Goal: Information Seeking & Learning: Learn about a topic

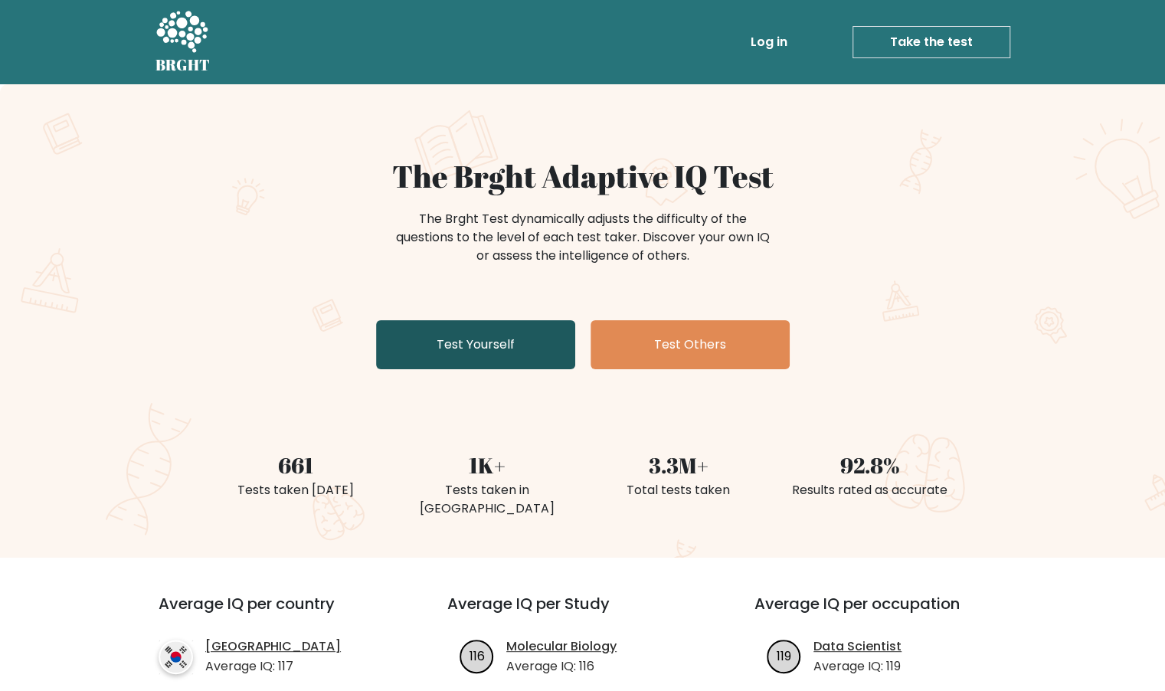
click at [405, 332] on link "Test Yourself" at bounding box center [475, 344] width 199 height 49
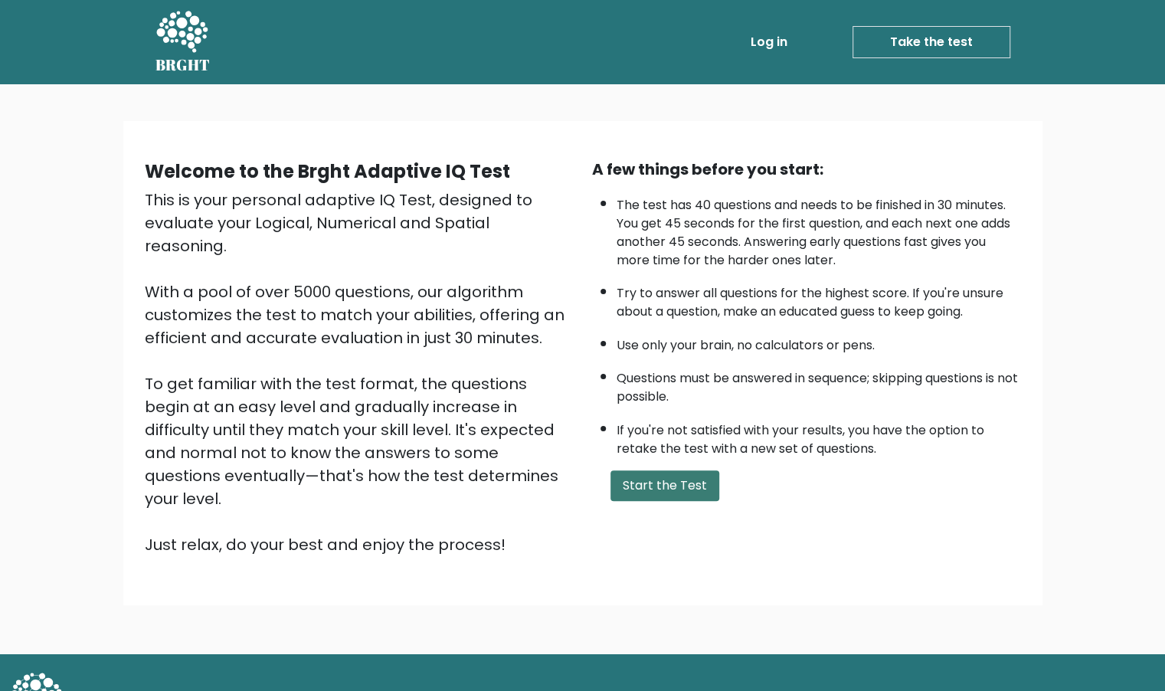
click at [670, 490] on button "Start the Test" at bounding box center [664, 485] width 109 height 31
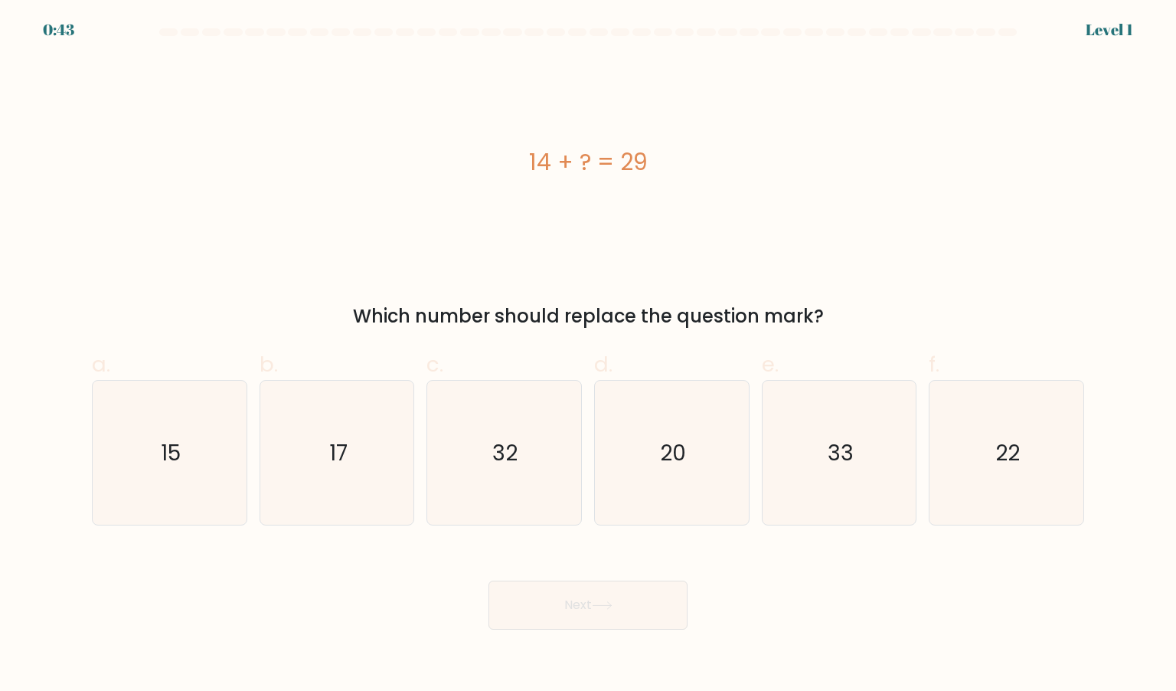
click at [776, 292] on div "14 + ? = 29 Which number should replace the question mark?" at bounding box center [588, 194] width 1011 height 272
click at [158, 473] on icon "15" at bounding box center [169, 453] width 144 height 144
click at [588, 355] on input "a. 15" at bounding box center [588, 350] width 1 height 10
radio input "true"
click at [523, 601] on button "Next" at bounding box center [587, 604] width 199 height 49
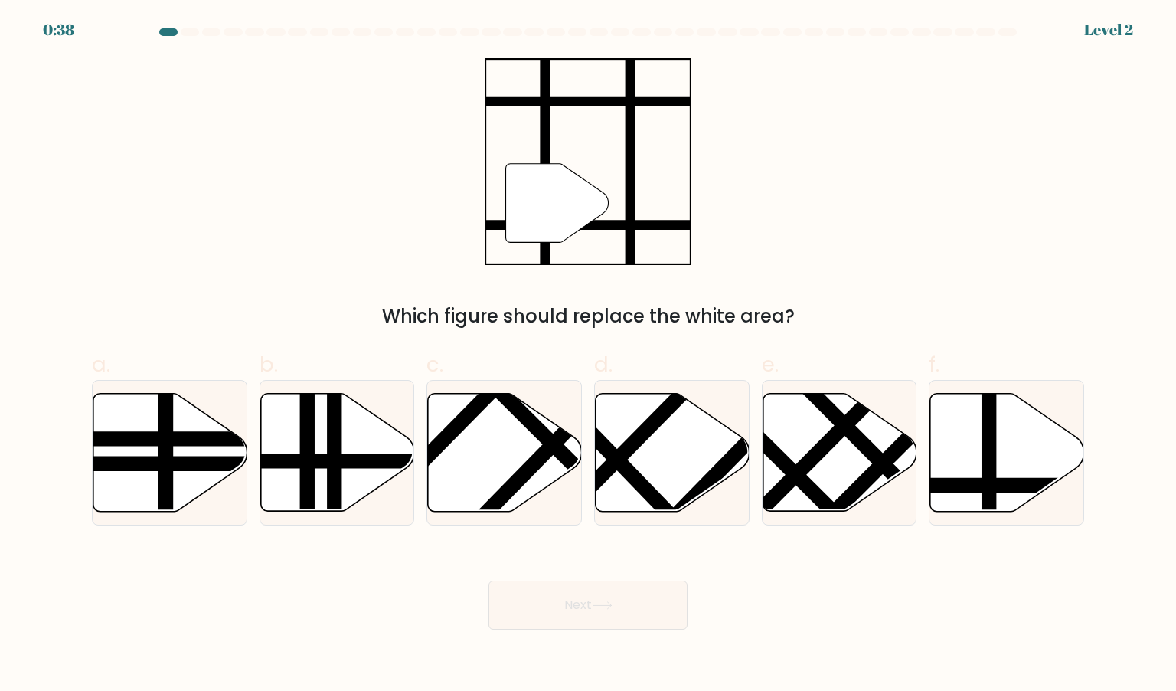
click at [605, 609] on icon at bounding box center [602, 605] width 21 height 8
click at [978, 473] on icon at bounding box center [1007, 452] width 154 height 118
click at [589, 355] on input "f." at bounding box center [588, 350] width 1 height 10
radio input "true"
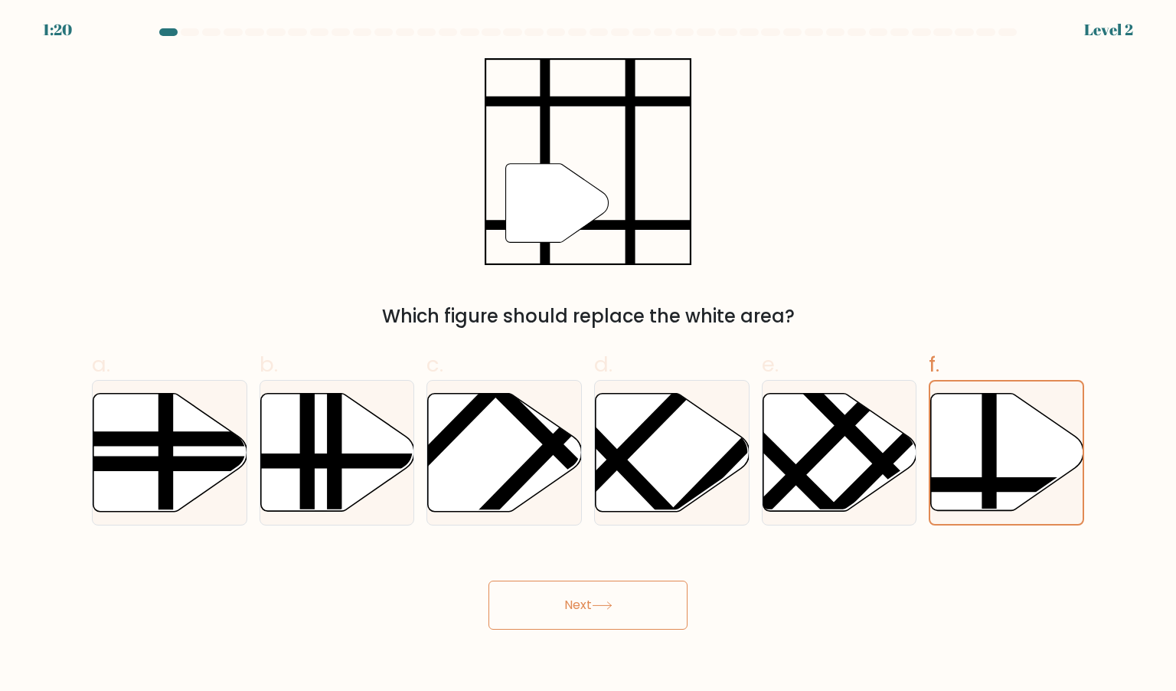
click at [597, 628] on button "Next" at bounding box center [587, 604] width 199 height 49
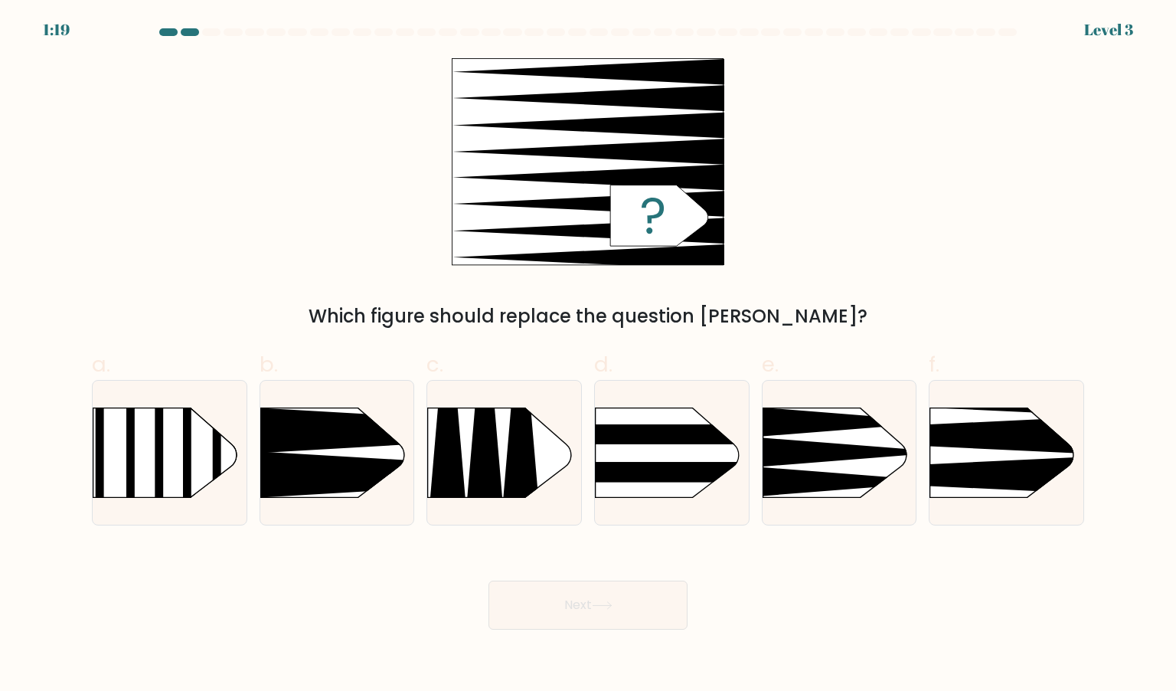
click at [602, 605] on icon at bounding box center [602, 605] width 21 height 8
click at [995, 489] on rect at bounding box center [897, 373] width 400 height 304
click at [589, 355] on input "f." at bounding box center [588, 350] width 1 height 10
radio input "true"
click at [653, 607] on button "Next" at bounding box center [587, 604] width 199 height 49
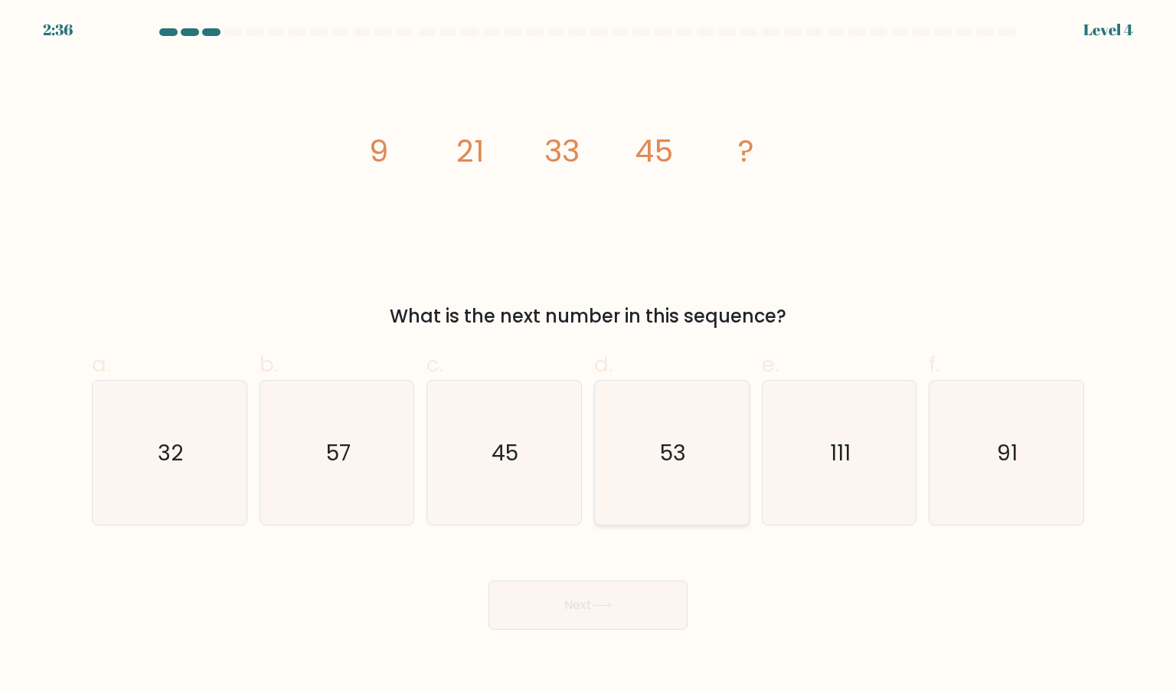
click at [700, 482] on icon "53" at bounding box center [671, 453] width 144 height 144
click at [589, 355] on input "d. 53" at bounding box center [588, 350] width 1 height 10
radio input "true"
click at [375, 500] on icon "57" at bounding box center [337, 453] width 144 height 144
click at [588, 355] on input "b. 57" at bounding box center [588, 350] width 1 height 10
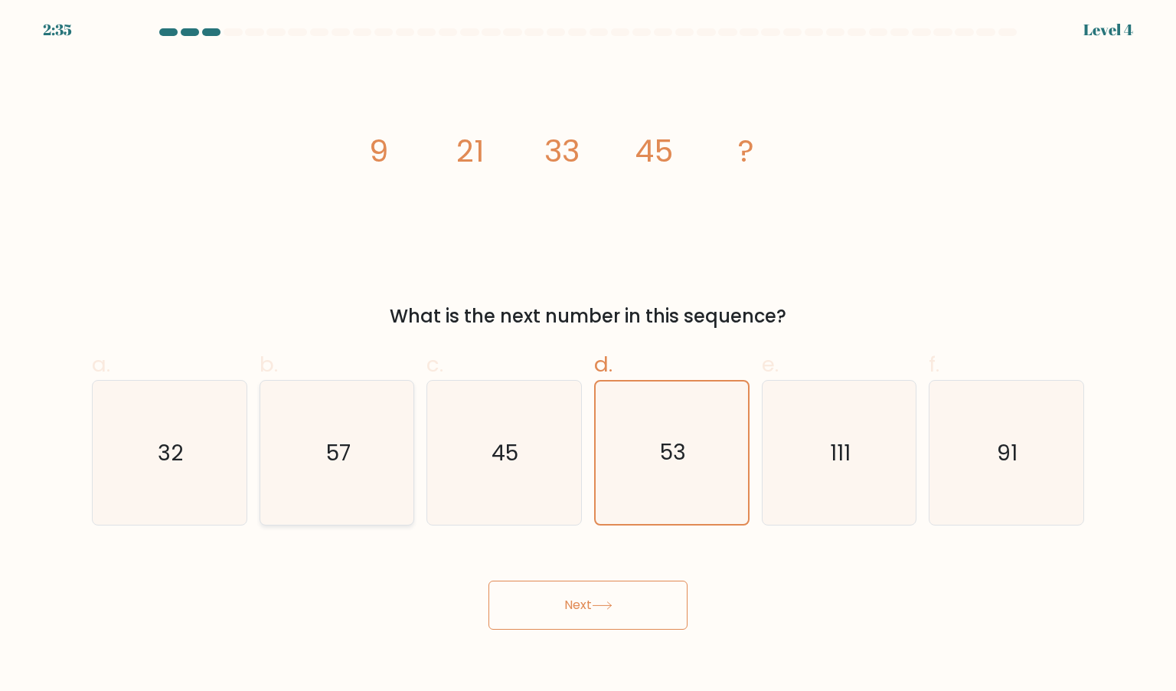
radio input "true"
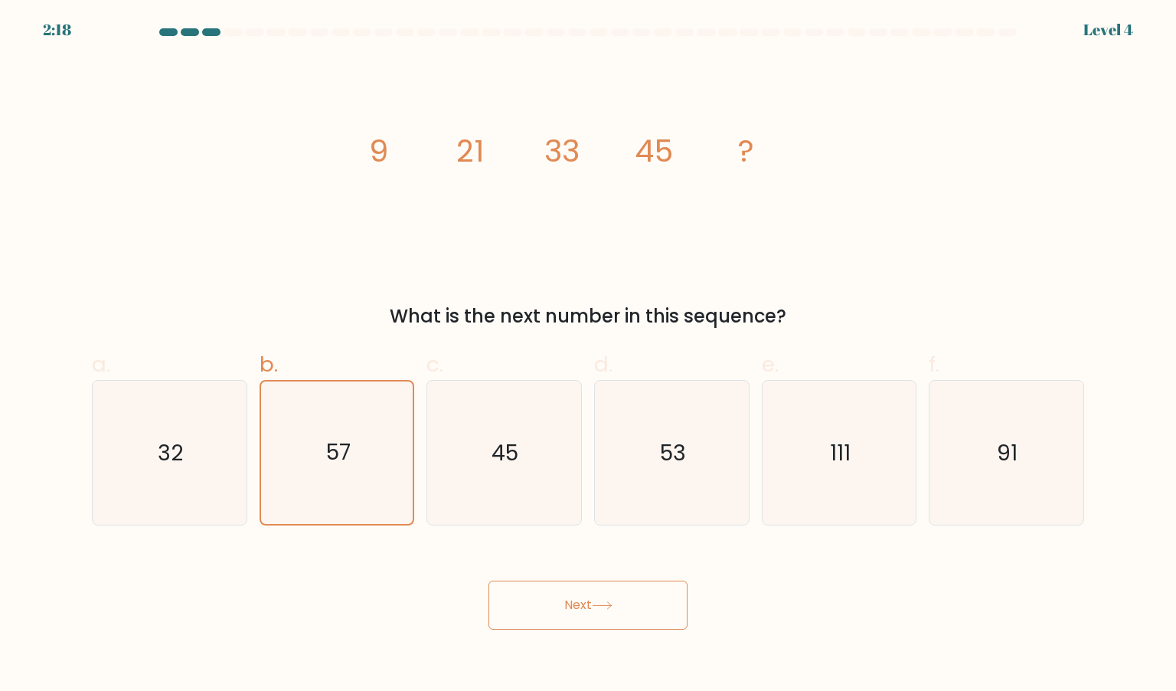
click at [588, 598] on button "Next" at bounding box center [587, 604] width 199 height 49
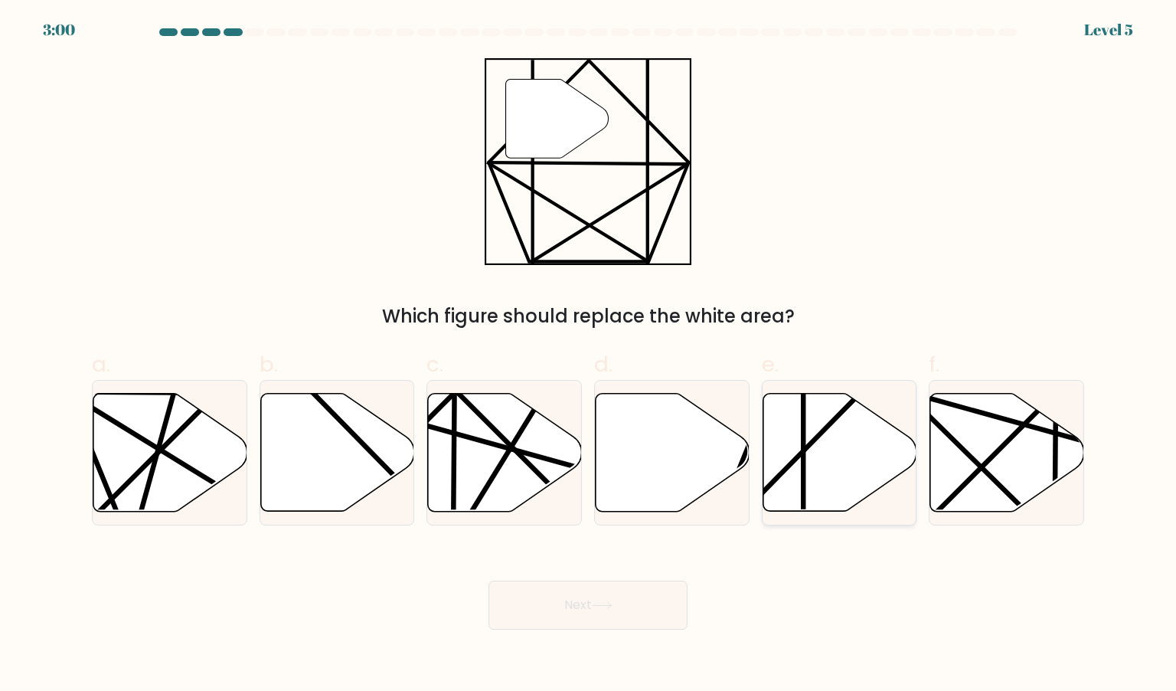
click at [861, 469] on icon at bounding box center [840, 452] width 154 height 118
click at [589, 355] on input "e." at bounding box center [588, 350] width 1 height 10
radio input "true"
click at [600, 609] on icon at bounding box center [602, 605] width 21 height 8
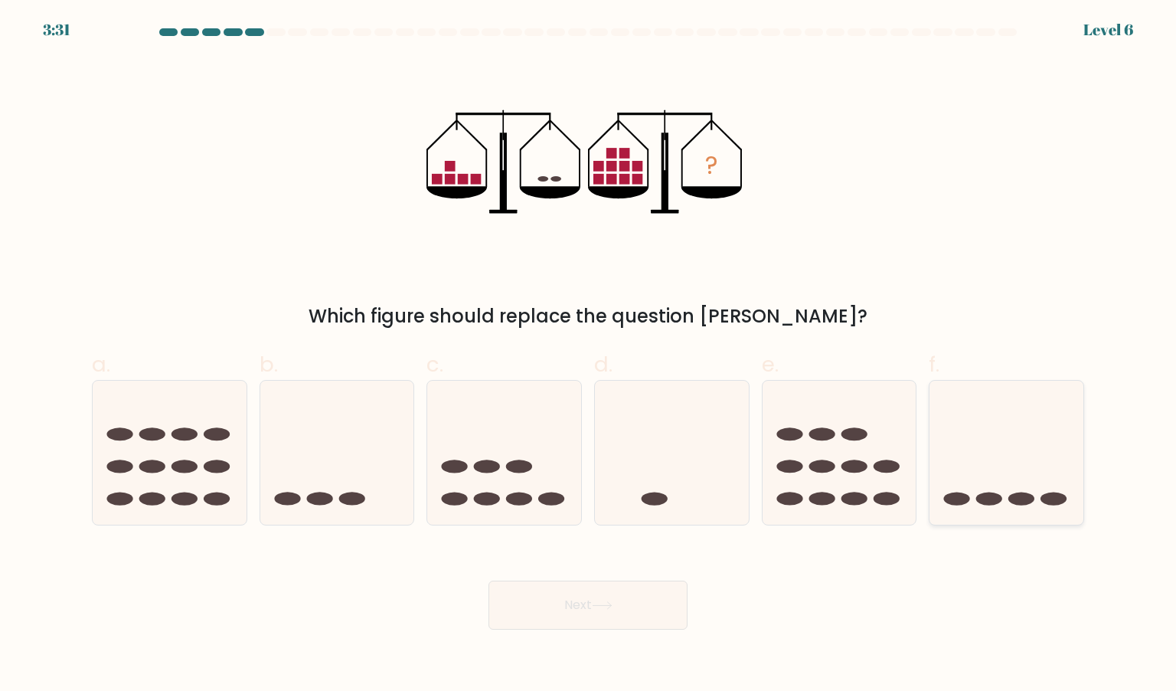
click at [1010, 492] on icon at bounding box center [1006, 452] width 154 height 127
click at [589, 355] on input "f." at bounding box center [588, 350] width 1 height 10
radio input "true"
click at [577, 606] on button "Next" at bounding box center [587, 604] width 199 height 49
click at [596, 604] on icon at bounding box center [602, 605] width 21 height 8
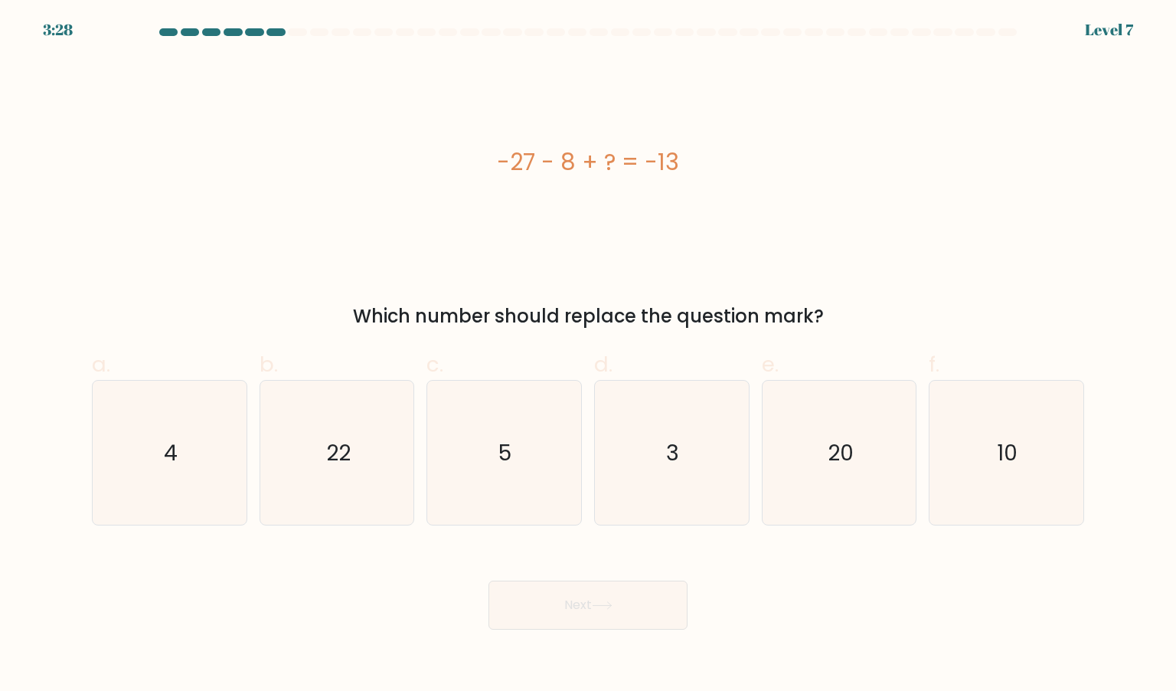
click at [706, 597] on div "Next" at bounding box center [588, 587] width 1011 height 86
click at [1020, 506] on icon "10" at bounding box center [1006, 453] width 144 height 144
click at [589, 355] on input "f. 10" at bounding box center [588, 350] width 1 height 10
radio input "true"
click at [864, 492] on icon "20" at bounding box center [839, 453] width 144 height 144
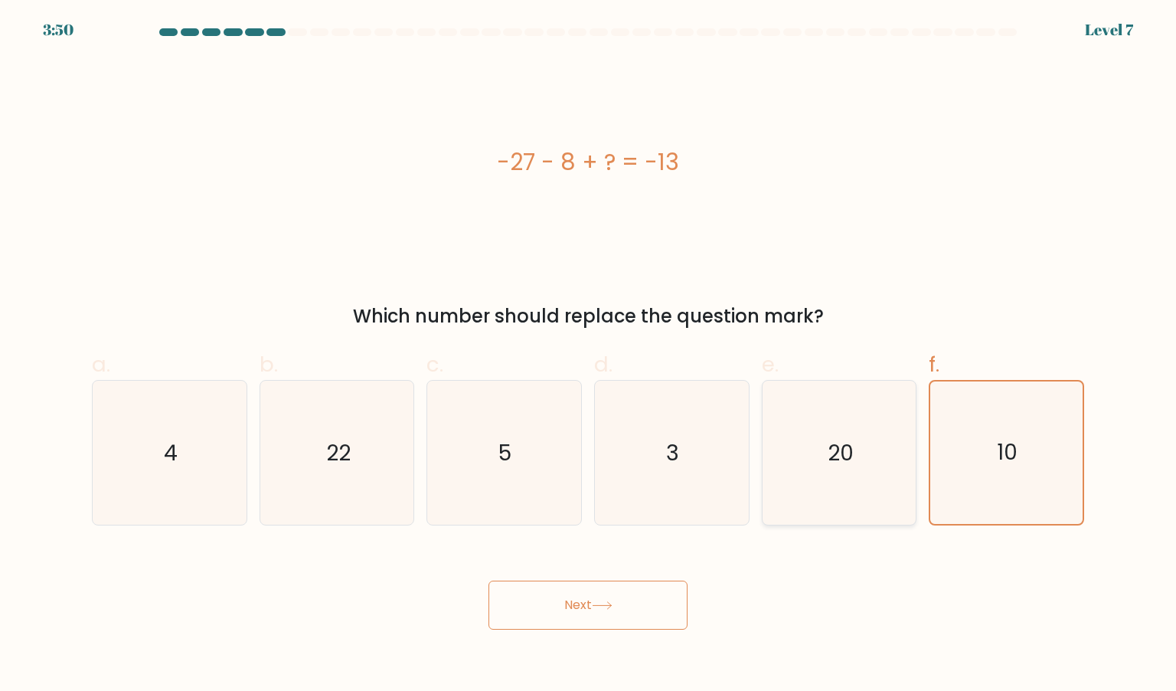
click at [589, 355] on input "e. 20" at bounding box center [588, 350] width 1 height 10
radio input "true"
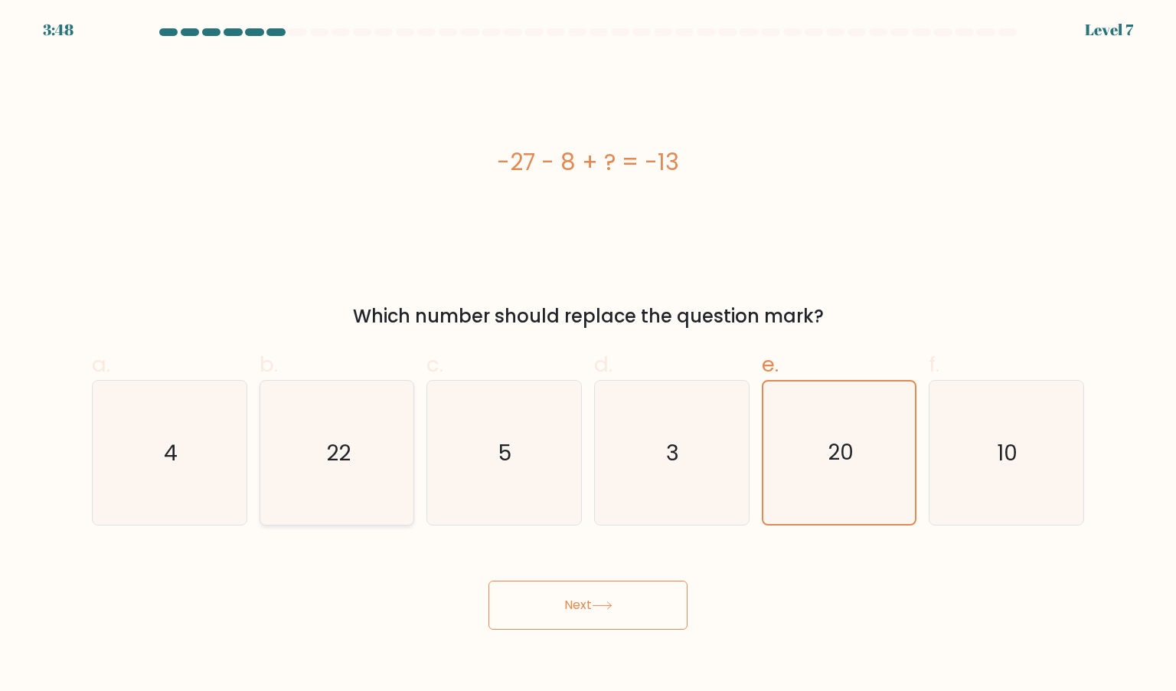
click at [315, 437] on icon "22" at bounding box center [337, 453] width 144 height 144
click at [588, 355] on input "b. 22" at bounding box center [588, 350] width 1 height 10
radio input "true"
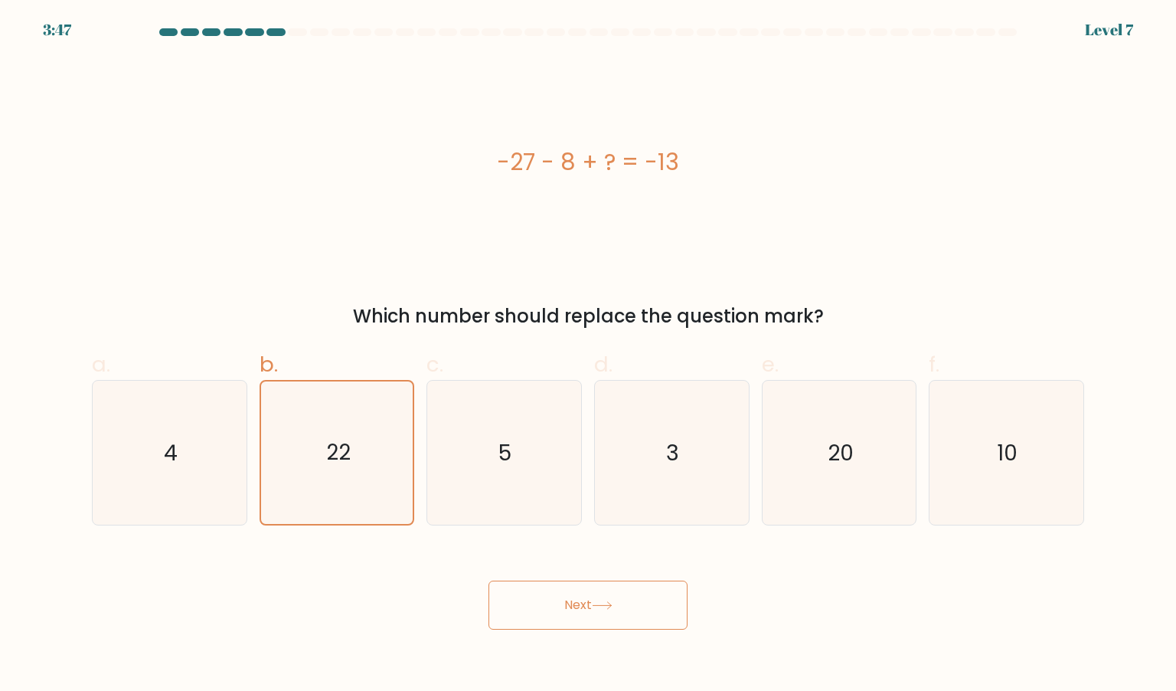
click at [572, 586] on button "Next" at bounding box center [587, 604] width 199 height 49
click at [611, 613] on button "Next" at bounding box center [587, 604] width 199 height 49
click at [715, 616] on div "Next" at bounding box center [588, 587] width 1011 height 86
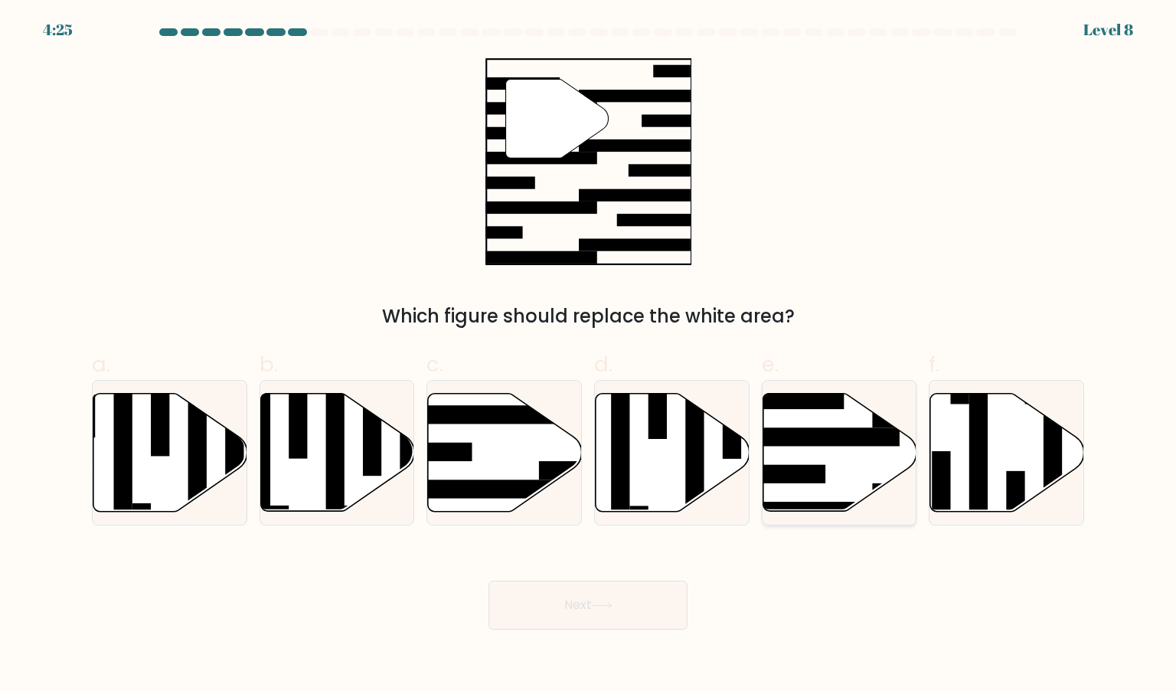
click at [835, 476] on icon at bounding box center [840, 452] width 154 height 118
click at [589, 355] on input "e." at bounding box center [588, 350] width 1 height 10
radio input "true"
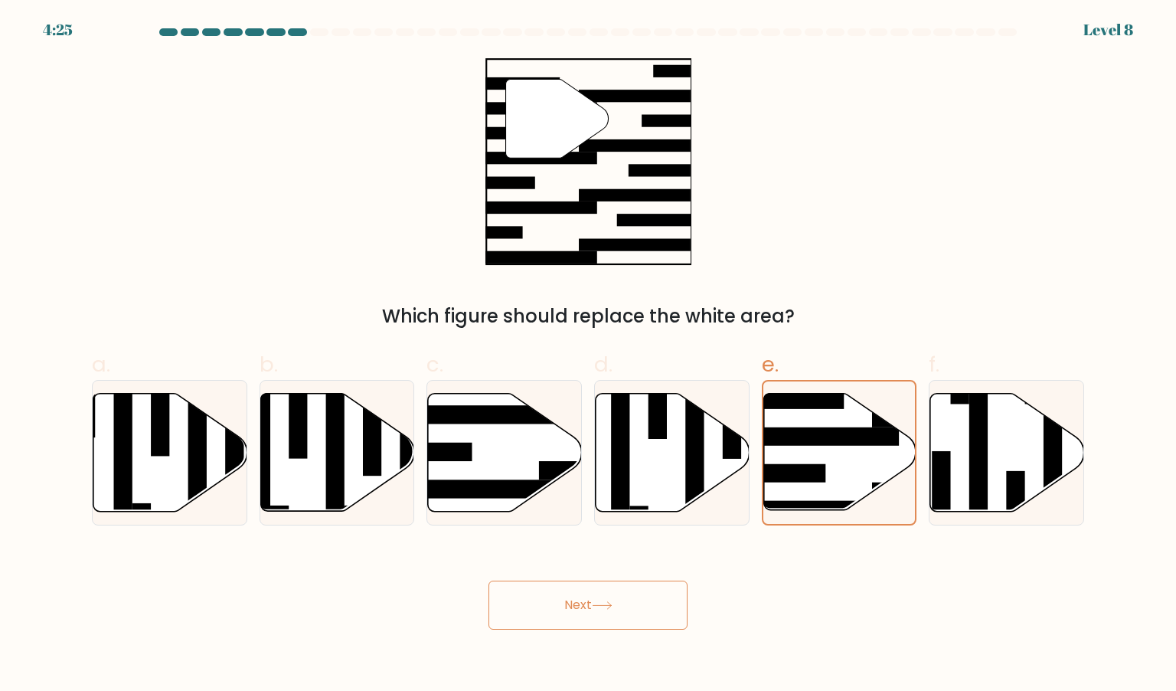
click at [597, 569] on div "Next" at bounding box center [588, 587] width 1011 height 86
click at [596, 605] on icon at bounding box center [602, 605] width 21 height 8
click at [763, 606] on div "Next" at bounding box center [588, 587] width 1011 height 86
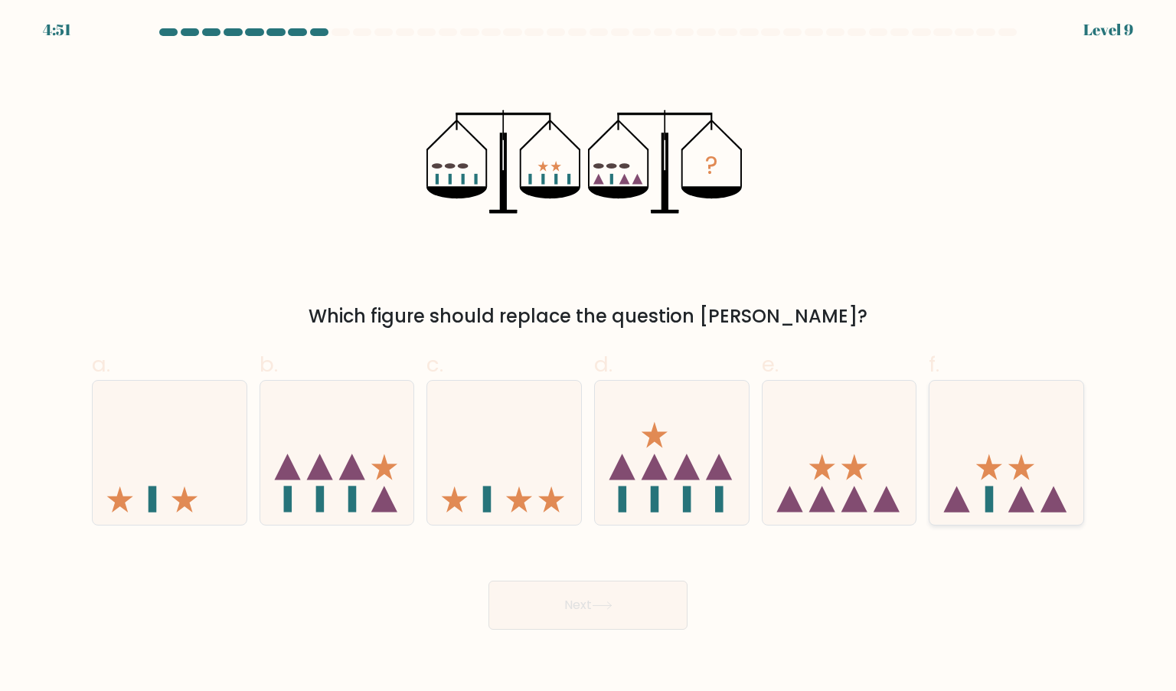
click at [1019, 472] on icon at bounding box center [1021, 467] width 26 height 26
click at [589, 355] on input "f." at bounding box center [588, 350] width 1 height 10
radio input "true"
click at [611, 611] on button "Next" at bounding box center [587, 604] width 199 height 49
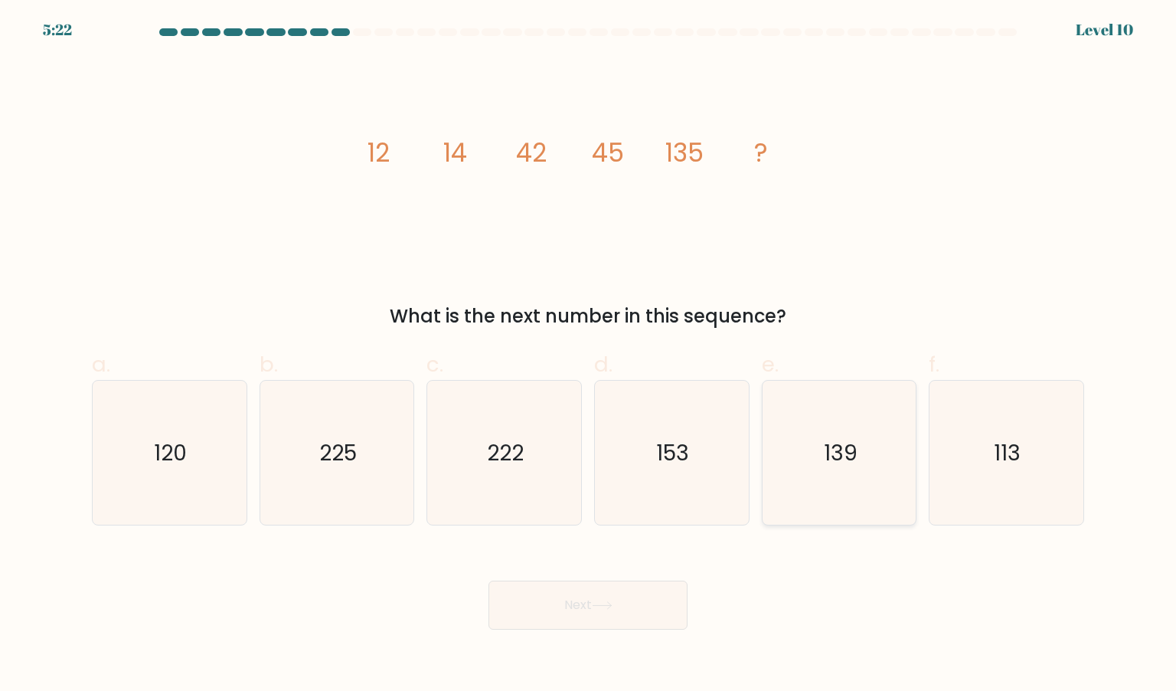
click at [822, 487] on icon "139" at bounding box center [839, 453] width 144 height 144
click at [589, 355] on input "e. 139" at bounding box center [588, 350] width 1 height 10
radio input "true"
click at [606, 564] on div "Next" at bounding box center [588, 587] width 1011 height 86
click at [605, 629] on button "Next" at bounding box center [587, 604] width 199 height 49
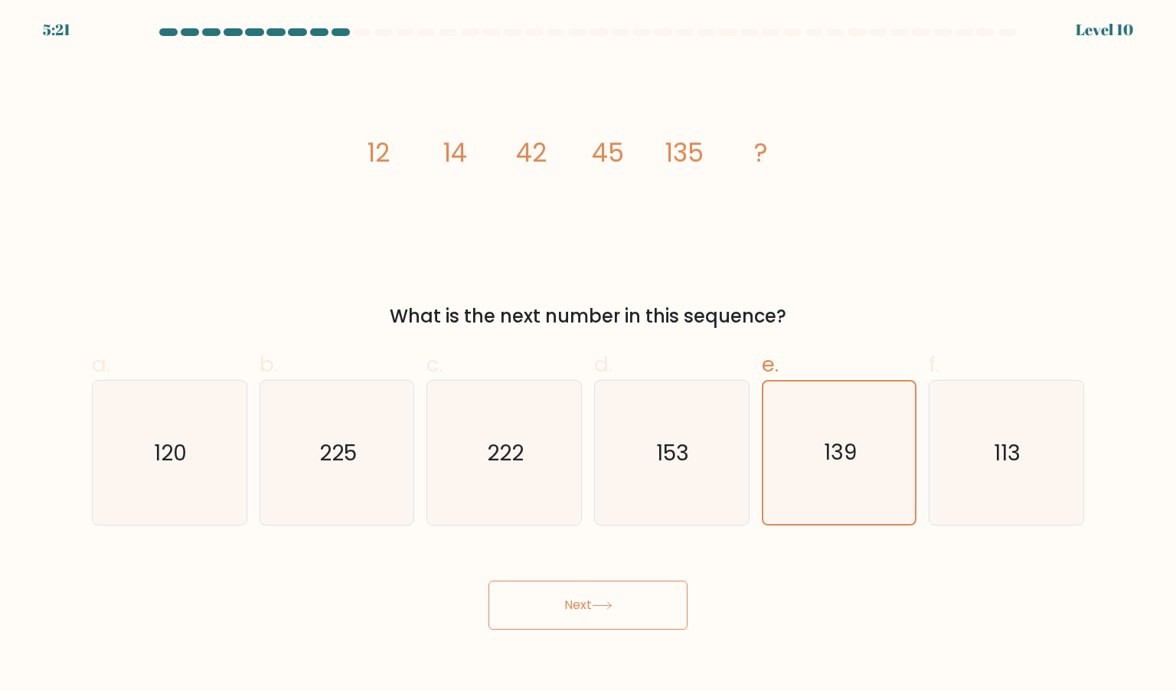
click at [605, 629] on button "Next" at bounding box center [587, 604] width 199 height 49
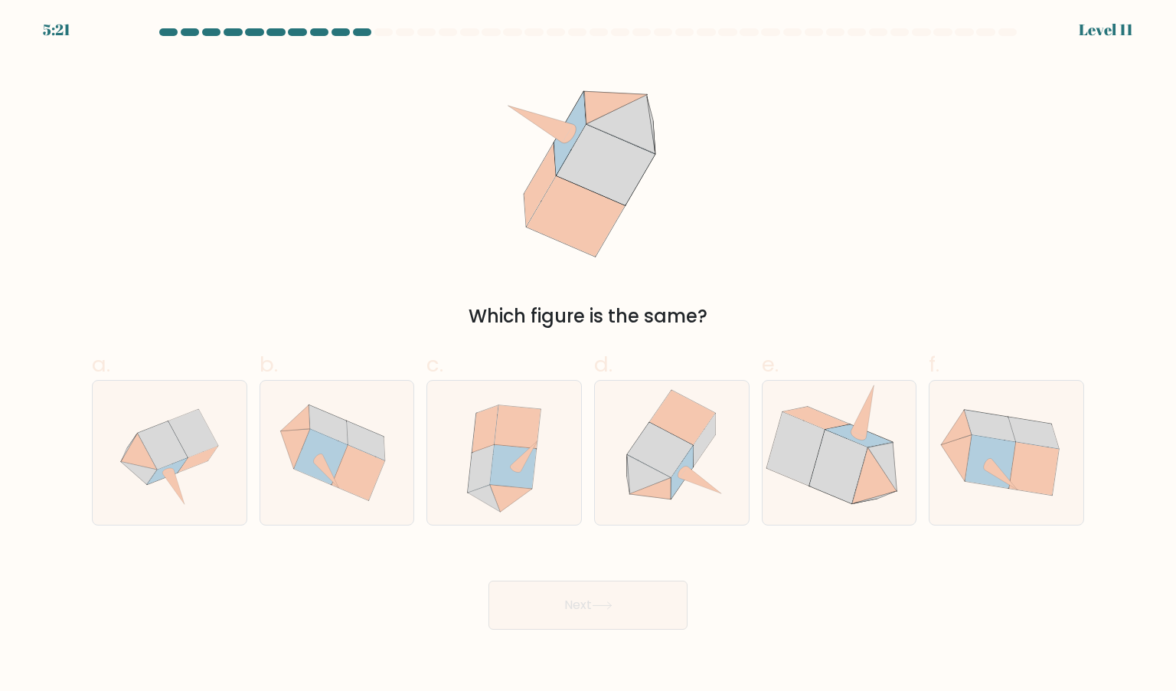
click at [605, 616] on button "Next" at bounding box center [587, 604] width 199 height 49
click at [728, 603] on div "Next" at bounding box center [588, 587] width 1011 height 86
click at [885, 505] on icon at bounding box center [839, 453] width 149 height 144
click at [589, 355] on input "e." at bounding box center [588, 350] width 1 height 10
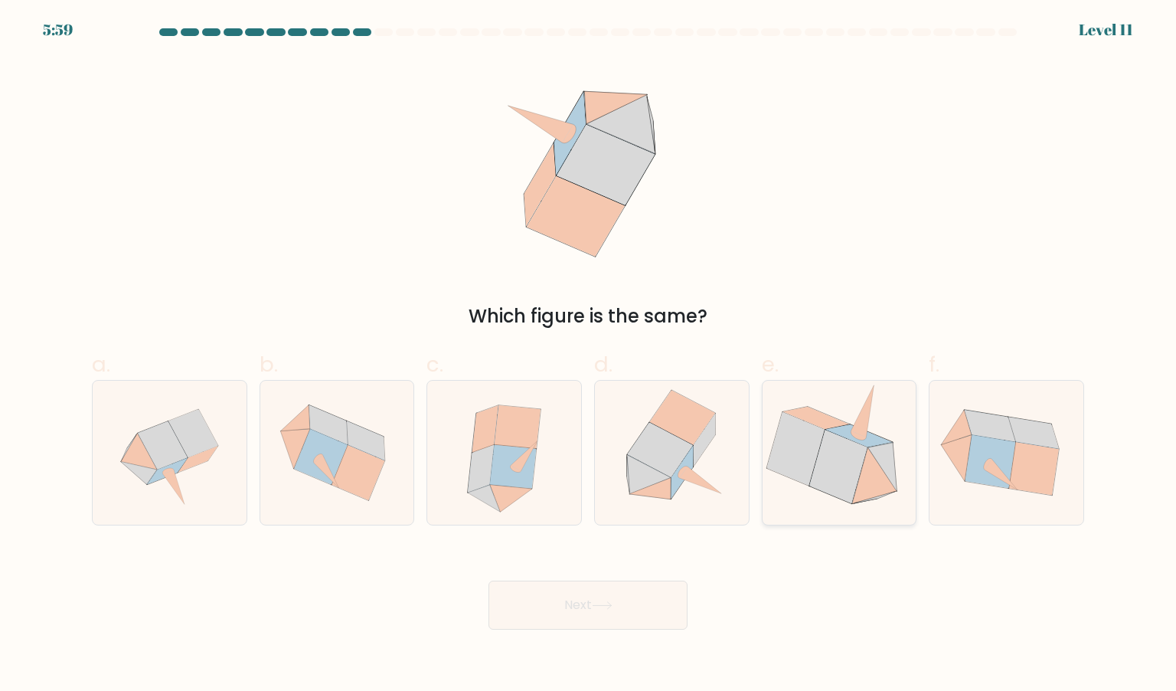
radio input "true"
click at [389, 452] on icon at bounding box center [337, 452] width 154 height 139
click at [588, 355] on input "b." at bounding box center [588, 350] width 1 height 10
radio input "true"
click at [505, 485] on icon at bounding box center [513, 467] width 47 height 44
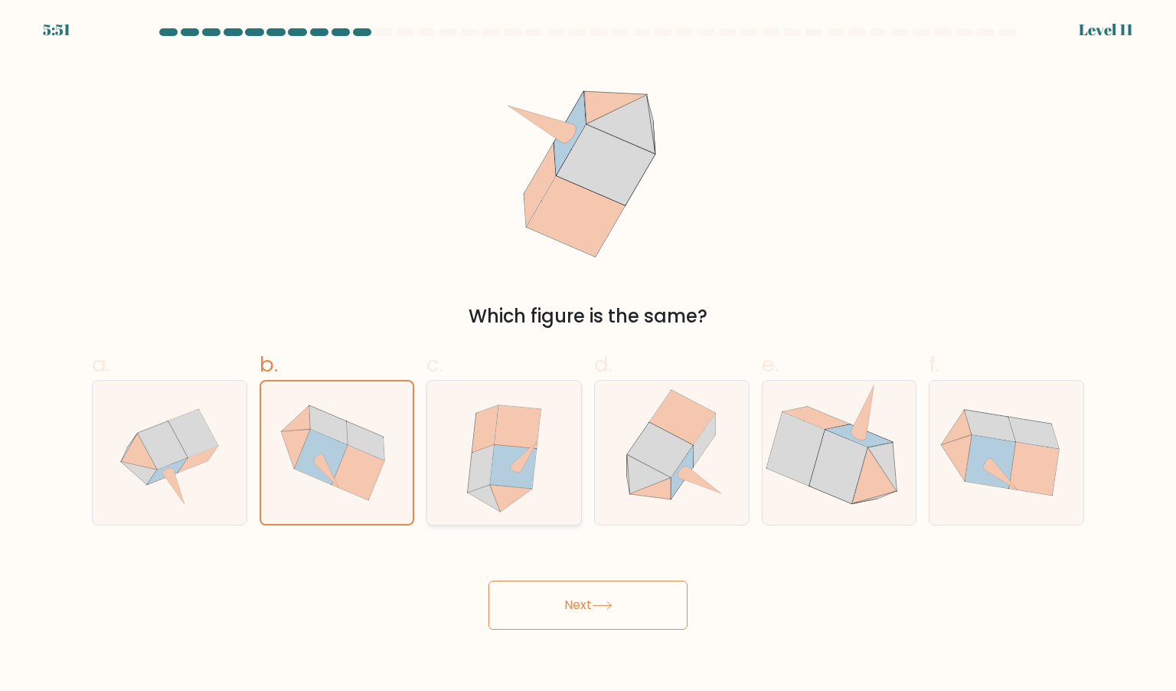
click at [588, 355] on input "c." at bounding box center [588, 350] width 1 height 10
radio input "true"
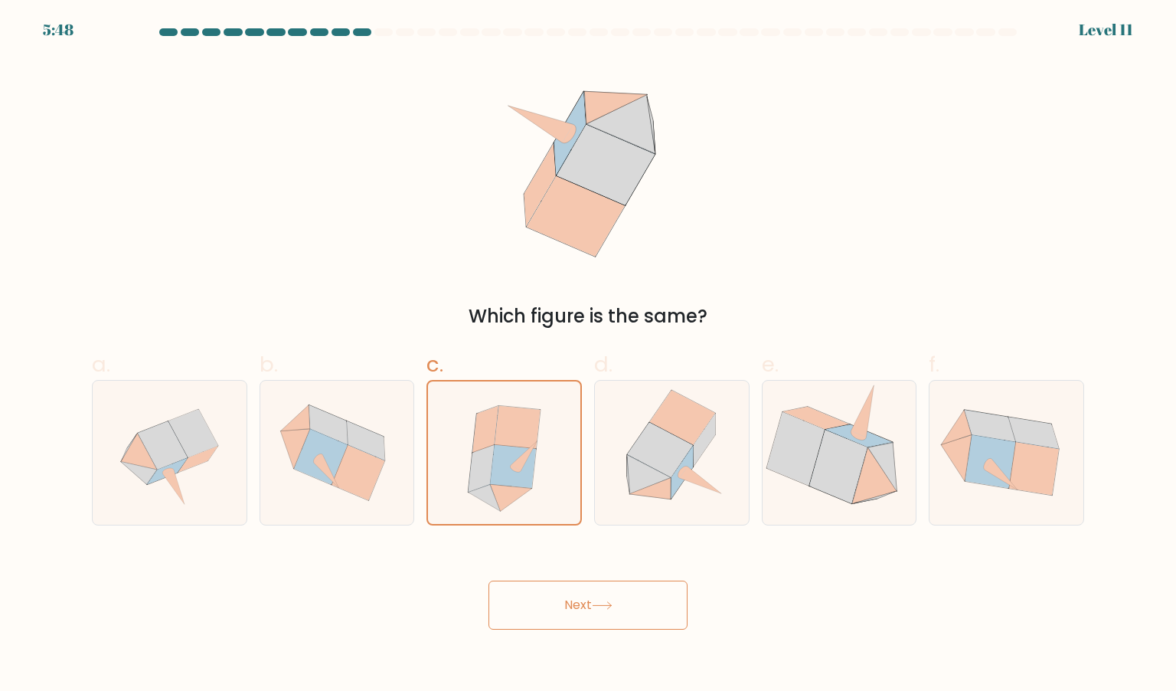
click at [549, 636] on body "5:48 Level 11" at bounding box center [588, 345] width 1176 height 691
click at [548, 618] on button "Next" at bounding box center [587, 604] width 199 height 49
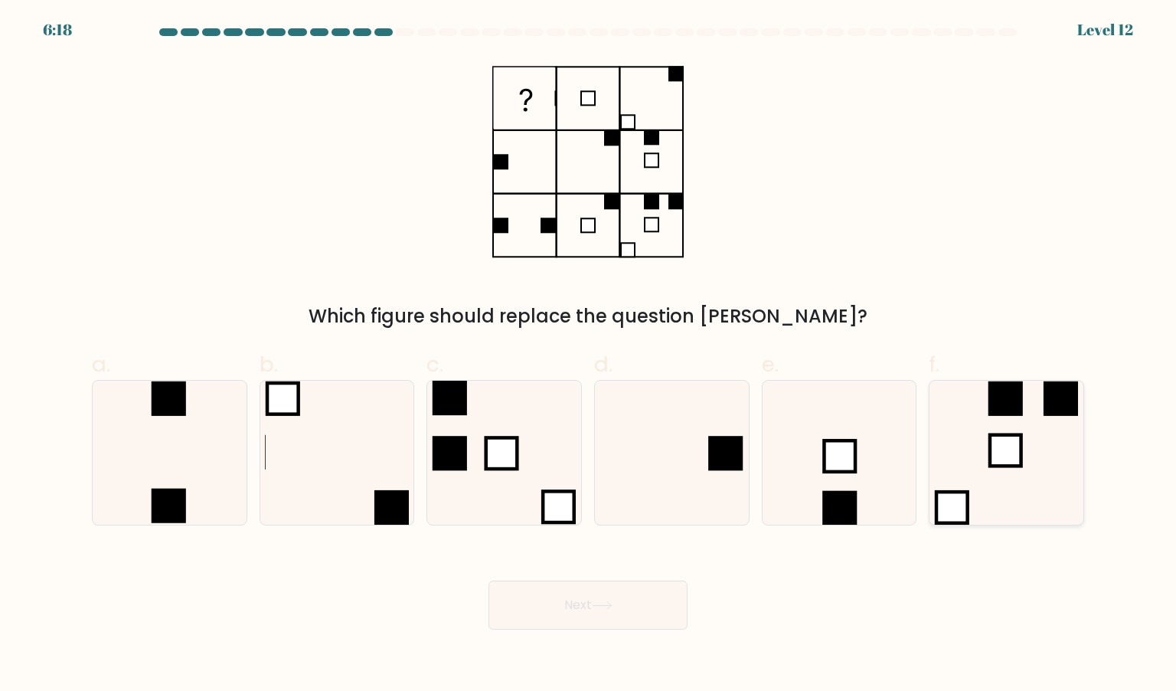
click at [937, 458] on icon at bounding box center [1006, 453] width 144 height 144
click at [589, 355] on input "f." at bounding box center [588, 350] width 1 height 10
radio input "true"
click at [597, 615] on button "Next" at bounding box center [587, 604] width 199 height 49
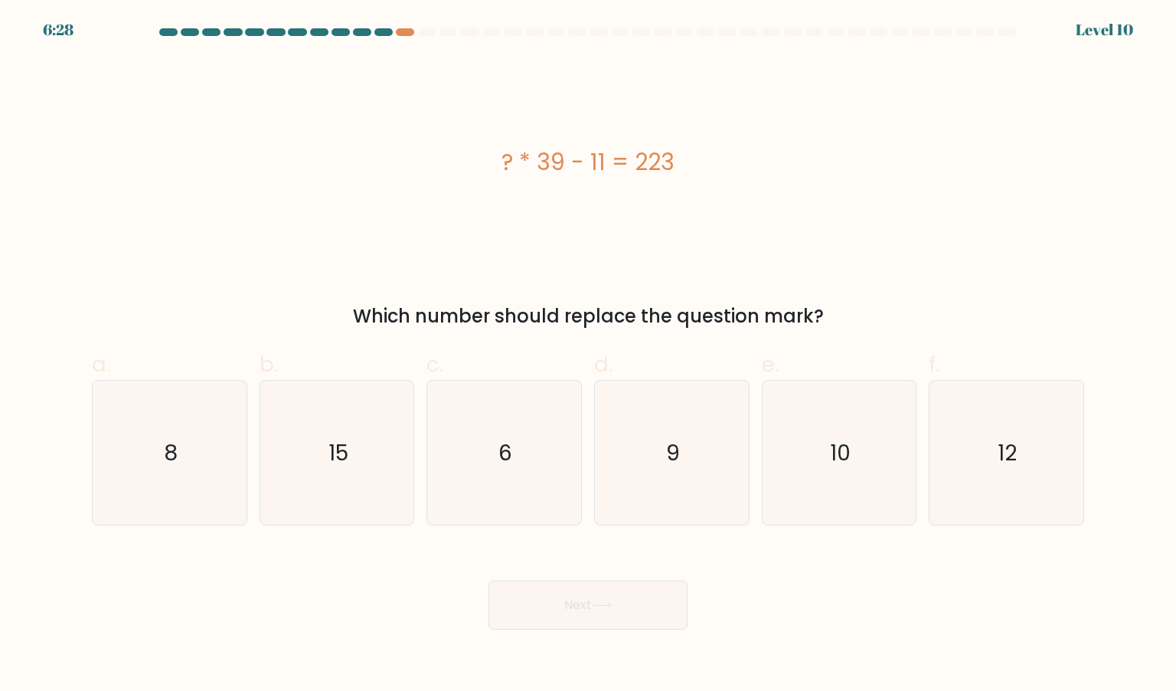
click at [773, 269] on div "? * 39 - 11 = 223 Which number should replace the question mark?" at bounding box center [588, 194] width 1011 height 272
click at [529, 501] on icon "6" at bounding box center [504, 453] width 144 height 144
click at [588, 355] on input "c. 6" at bounding box center [588, 350] width 1 height 10
radio input "true"
click at [586, 618] on button "Next" at bounding box center [587, 604] width 199 height 49
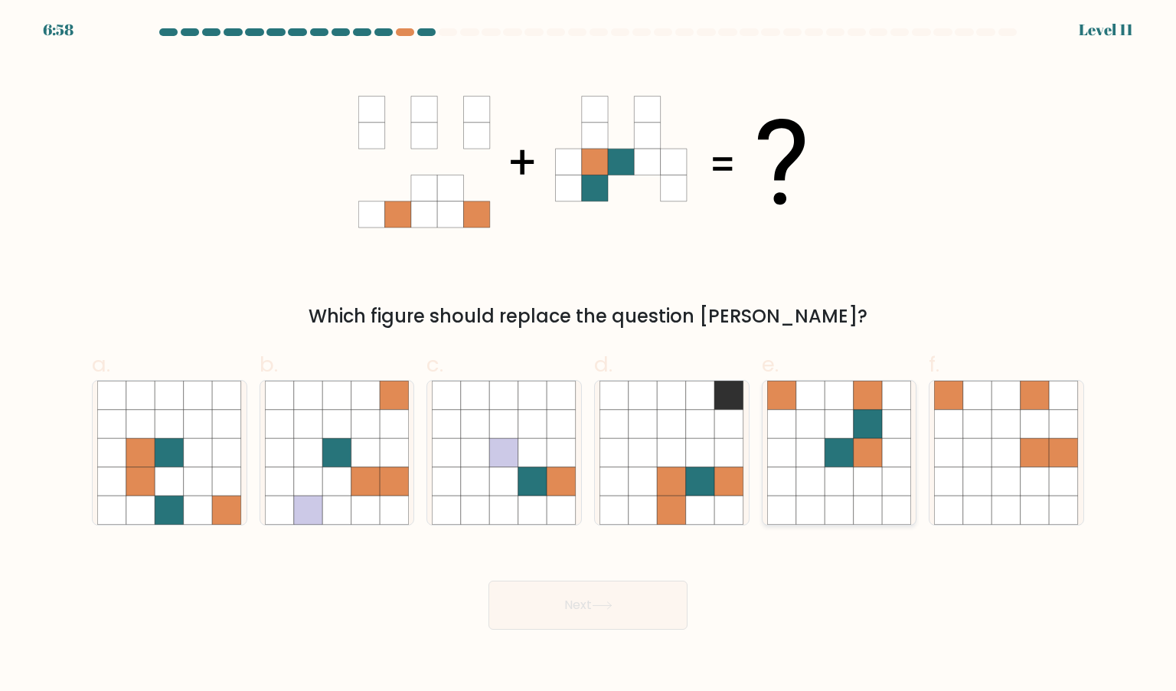
click at [825, 476] on icon at bounding box center [839, 481] width 29 height 29
click at [589, 355] on input "e." at bounding box center [588, 350] width 1 height 10
radio input "true"
click at [587, 619] on button "Next" at bounding box center [587, 604] width 199 height 49
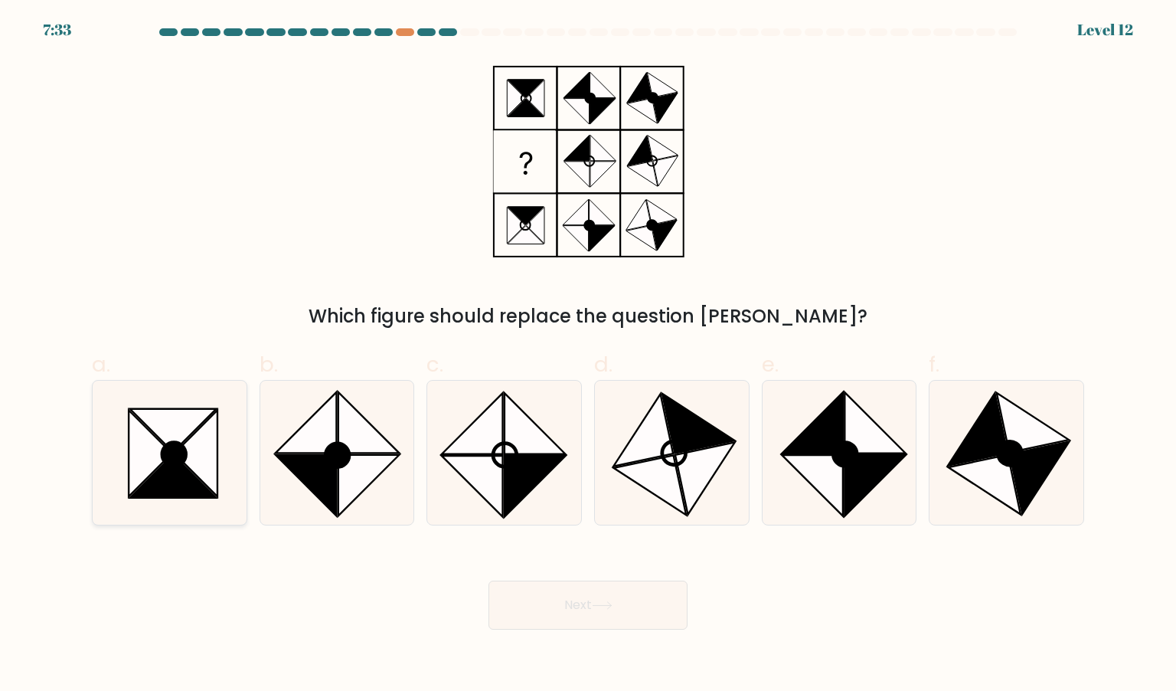
click at [179, 443] on icon at bounding box center [174, 455] width 24 height 24
click at [588, 355] on input "a." at bounding box center [588, 350] width 1 height 10
radio input "true"
click at [844, 316] on div "Which figure should replace the question [PERSON_NAME]?" at bounding box center [588, 316] width 974 height 28
click at [481, 469] on icon at bounding box center [472, 486] width 61 height 61
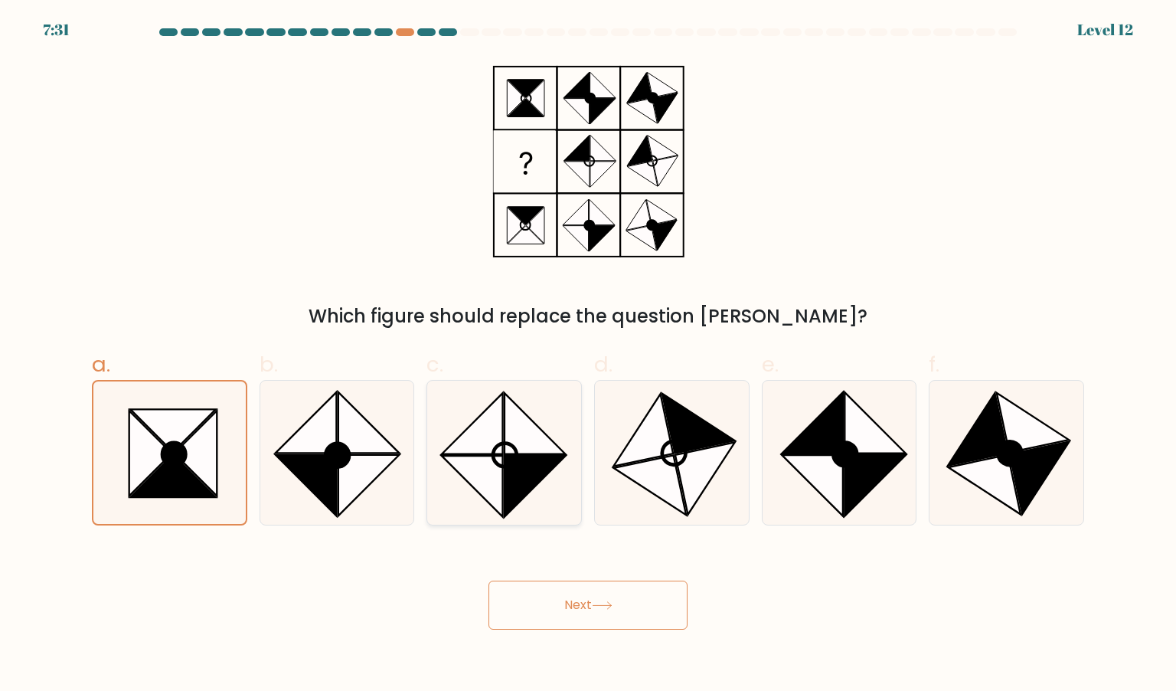
click at [588, 355] on input "c." at bounding box center [588, 350] width 1 height 10
radio input "true"
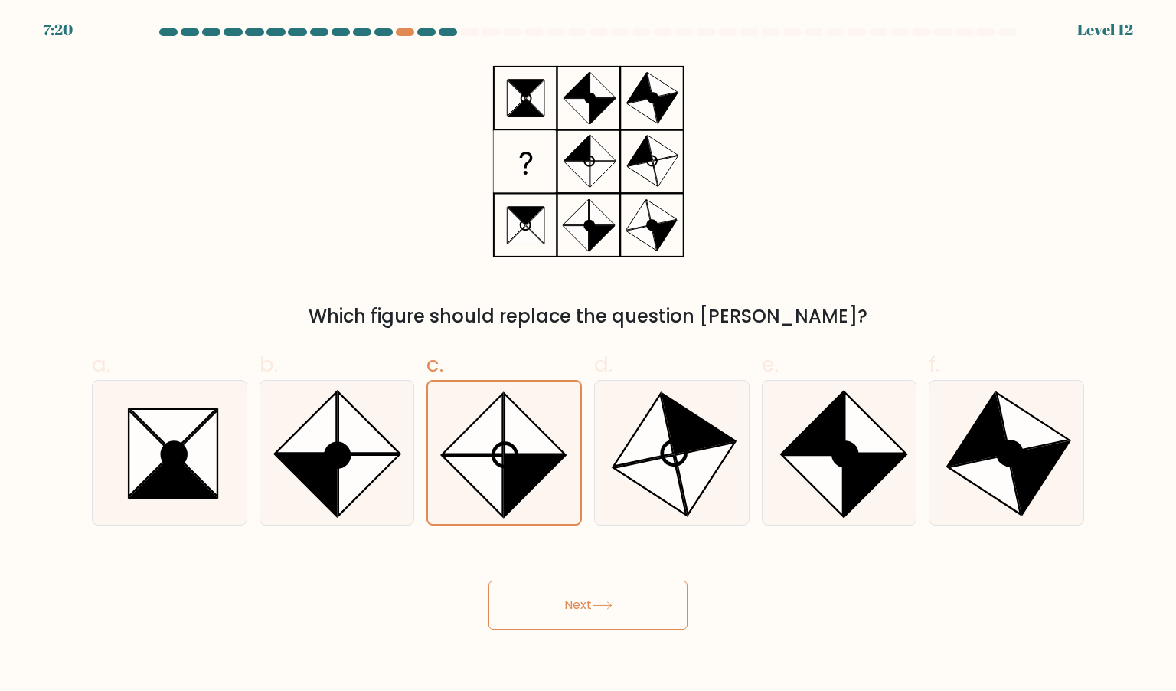
click at [253, 436] on div "b." at bounding box center [337, 437] width 168 height 178
click at [199, 448] on icon at bounding box center [196, 453] width 43 height 87
click at [588, 355] on input "a." at bounding box center [588, 350] width 1 height 10
radio input "true"
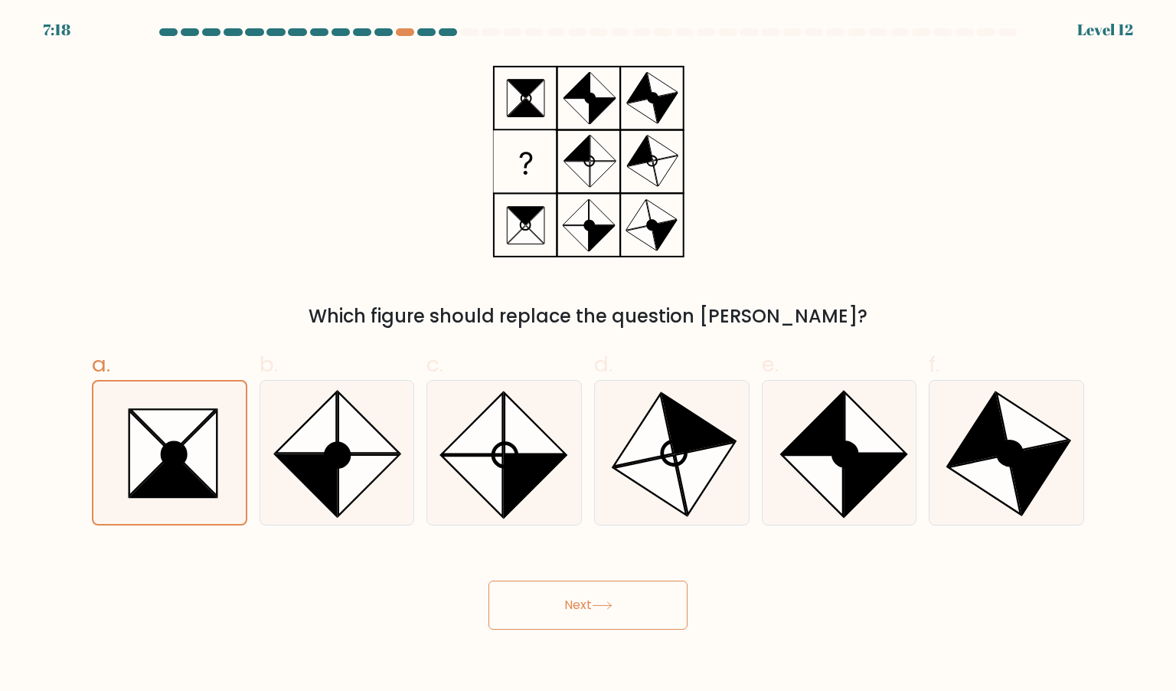
click at [580, 621] on button "Next" at bounding box center [587, 604] width 199 height 49
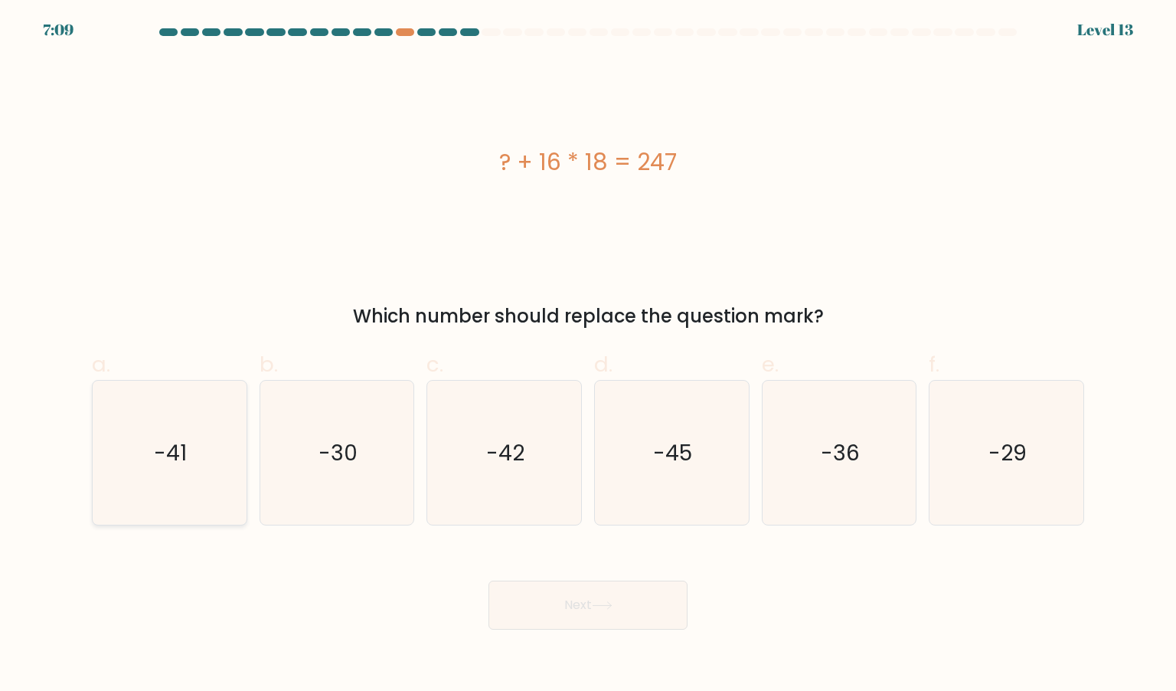
click at [226, 416] on icon "-41" at bounding box center [169, 453] width 144 height 144
click at [588, 355] on input "a. -41" at bounding box center [588, 350] width 1 height 10
radio input "true"
click at [553, 596] on button "Next" at bounding box center [587, 604] width 199 height 49
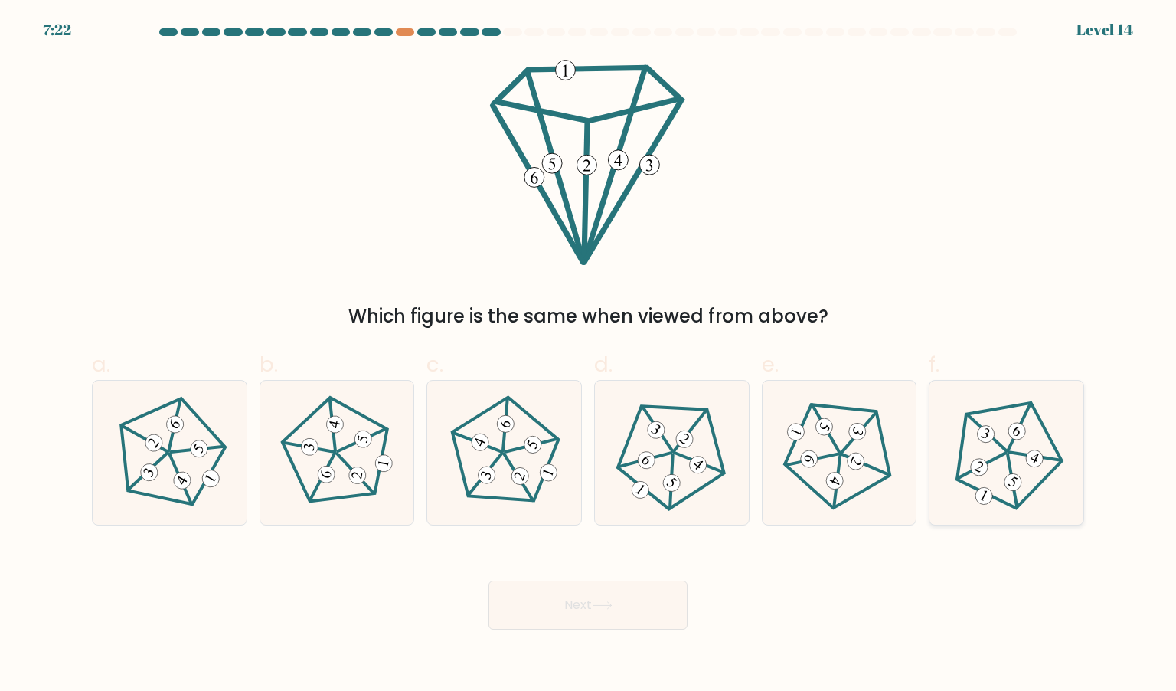
click at [1009, 520] on div at bounding box center [1006, 452] width 155 height 145
click at [589, 355] on input "f." at bounding box center [588, 350] width 1 height 10
radio input "true"
click at [677, 479] on 286 at bounding box center [671, 482] width 24 height 24
click at [589, 355] on input "d." at bounding box center [588, 350] width 1 height 10
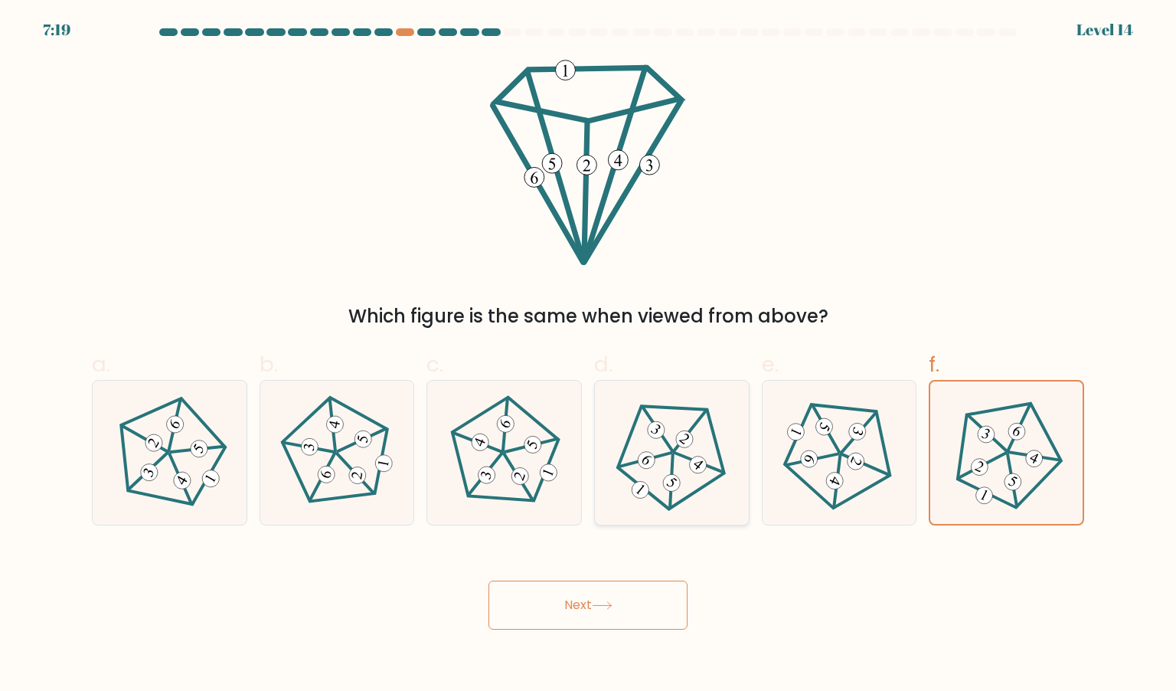
radio input "true"
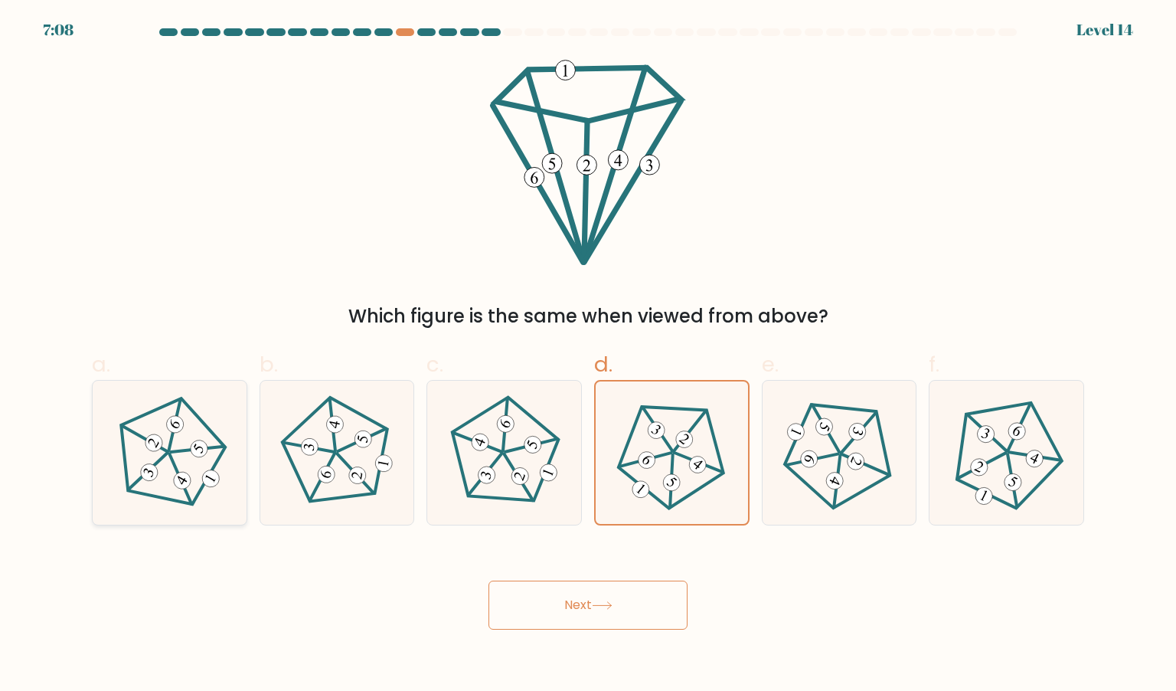
click at [203, 475] on 646 at bounding box center [210, 477] width 23 height 23
click at [588, 355] on input "a." at bounding box center [588, 350] width 1 height 10
radio input "true"
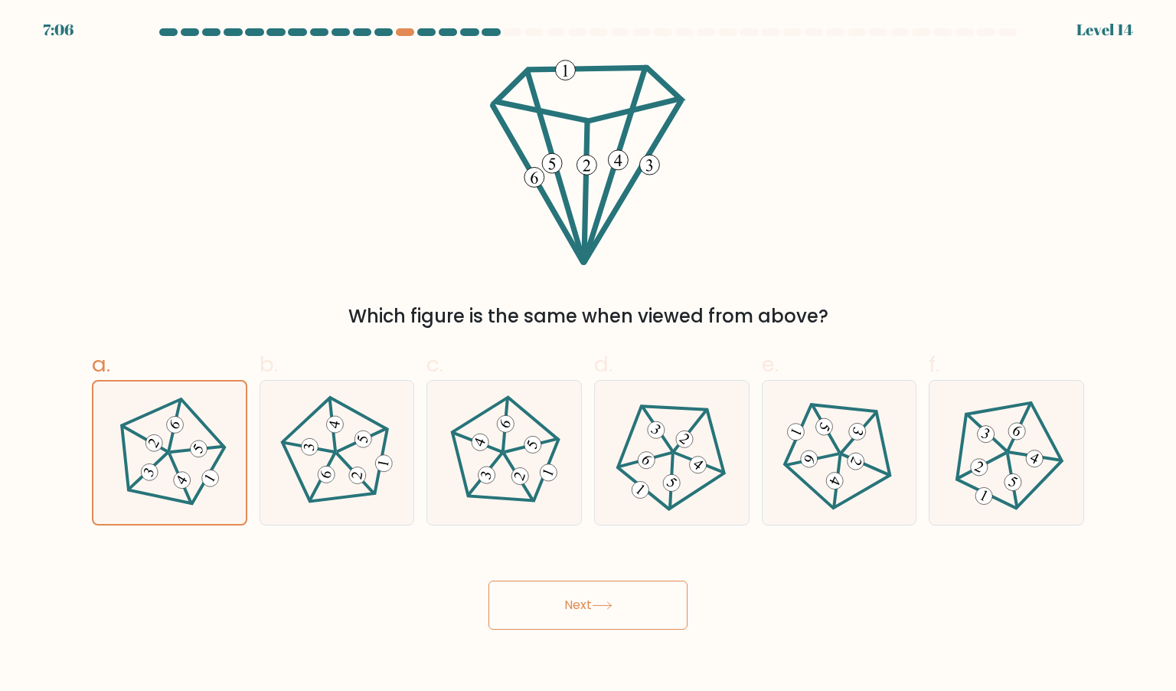
click at [551, 621] on button "Next" at bounding box center [587, 604] width 199 height 49
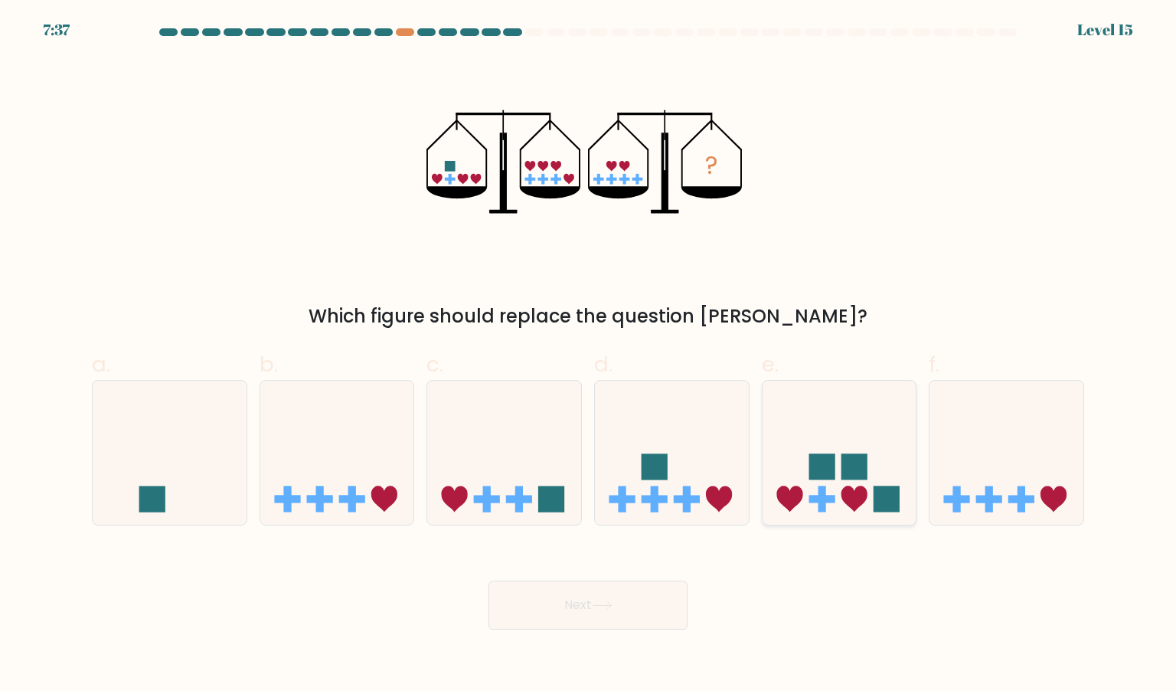
click at [887, 468] on icon at bounding box center [840, 452] width 154 height 127
click at [589, 355] on input "e." at bounding box center [588, 350] width 1 height 10
radio input "true"
click at [568, 609] on button "Next" at bounding box center [587, 604] width 199 height 49
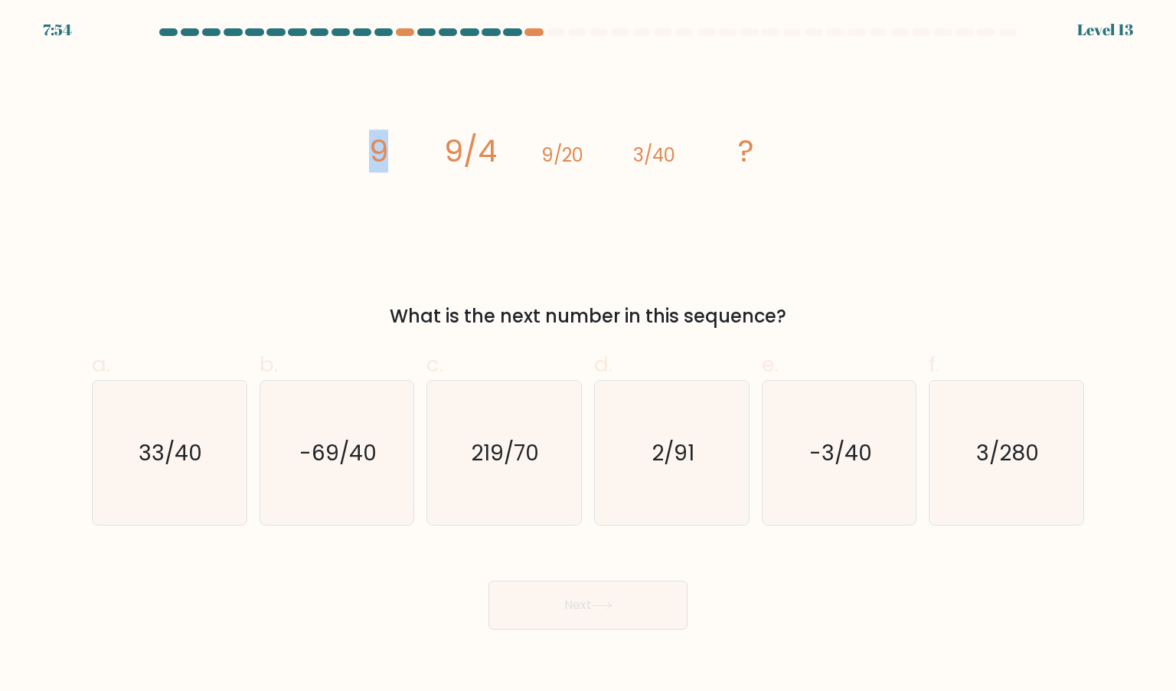
drag, startPoint x: 343, startPoint y: 143, endPoint x: 439, endPoint y: 175, distance: 101.7
click at [439, 175] on div "image/svg+xml 9 9/4 9/20 3/40 ? What is the next number in this sequence?" at bounding box center [588, 194] width 1011 height 272
drag, startPoint x: 530, startPoint y: 158, endPoint x: 439, endPoint y: 124, distance: 97.1
click at [439, 124] on icon "image/svg+xml 9 9/4 9/20 3/40 ?" at bounding box center [587, 161] width 459 height 207
click at [541, 154] on tspan "9/20" at bounding box center [562, 154] width 42 height 25
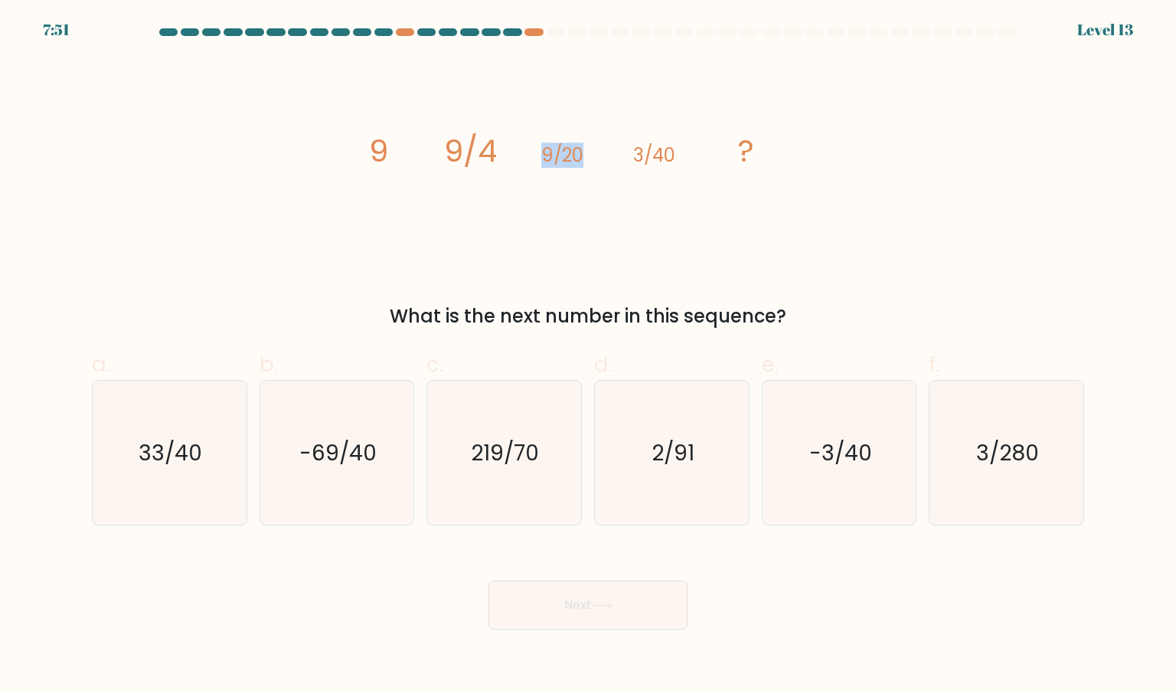
drag, startPoint x: 541, startPoint y: 154, endPoint x: 605, endPoint y: 165, distance: 65.3
click at [605, 165] on icon "image/svg+xml 9 9/4 9/20 3/40 ?" at bounding box center [587, 161] width 459 height 207
click at [607, 202] on icon "image/svg+xml 9 9/4 9/20 3/40 ?" at bounding box center [587, 161] width 459 height 207
drag, startPoint x: 623, startPoint y: 150, endPoint x: 764, endPoint y: 202, distance: 150.2
click at [764, 202] on icon "image/svg+xml 9 9/4 9/20 3/40 ?" at bounding box center [587, 161] width 459 height 207
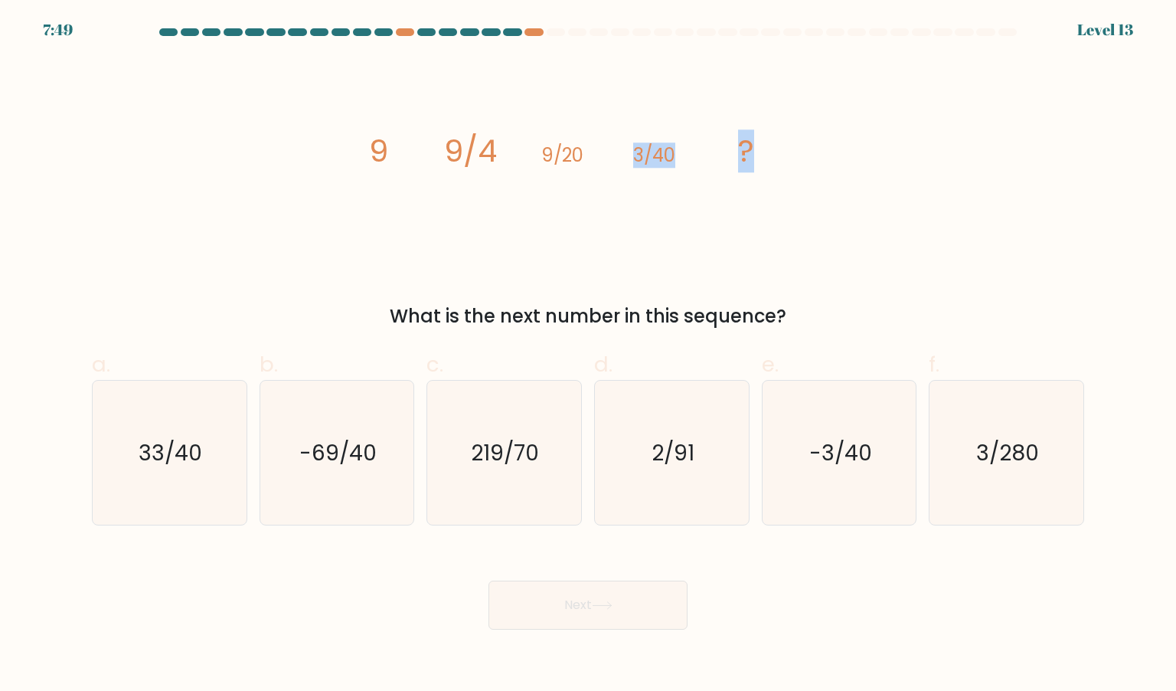
click at [764, 202] on icon "image/svg+xml 9 9/4 9/20 3/40 ?" at bounding box center [587, 161] width 459 height 207
click at [574, 434] on icon "219/70" at bounding box center [504, 453] width 144 height 144
click at [588, 355] on input "c. 219/70" at bounding box center [588, 350] width 1 height 10
radio input "true"
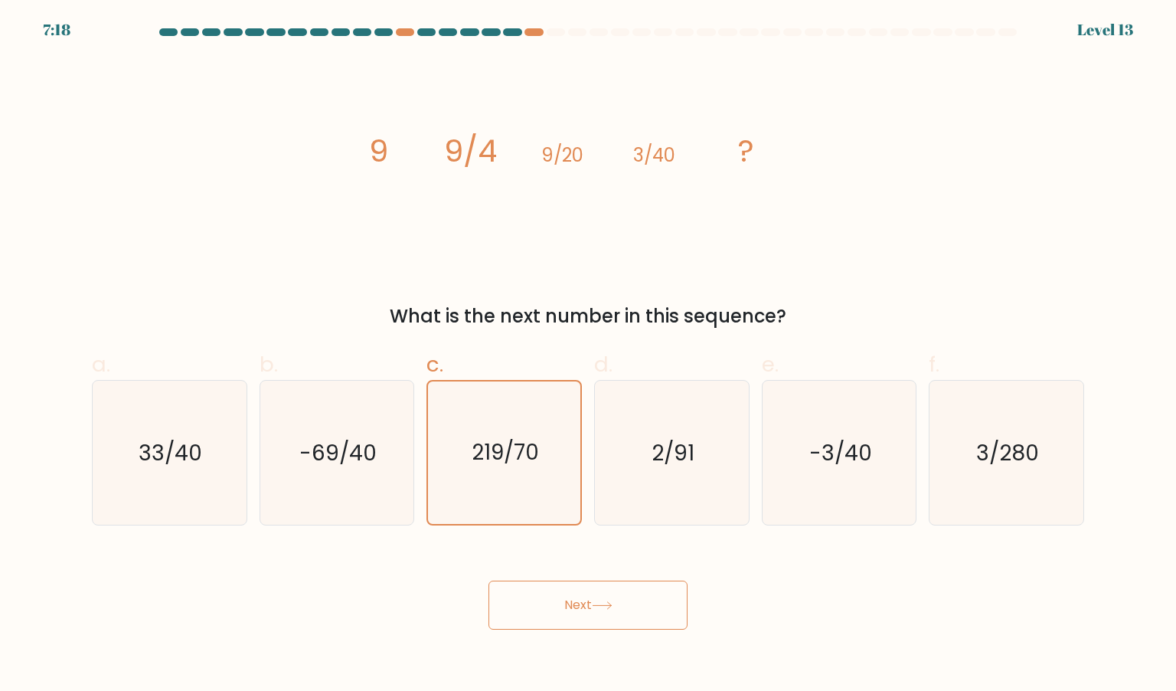
click at [841, 332] on form at bounding box center [588, 328] width 1176 height 601
click at [678, 402] on icon "2/91" at bounding box center [671, 453] width 144 height 144
click at [589, 355] on input "d. 2/91" at bounding box center [588, 350] width 1 height 10
radio input "true"
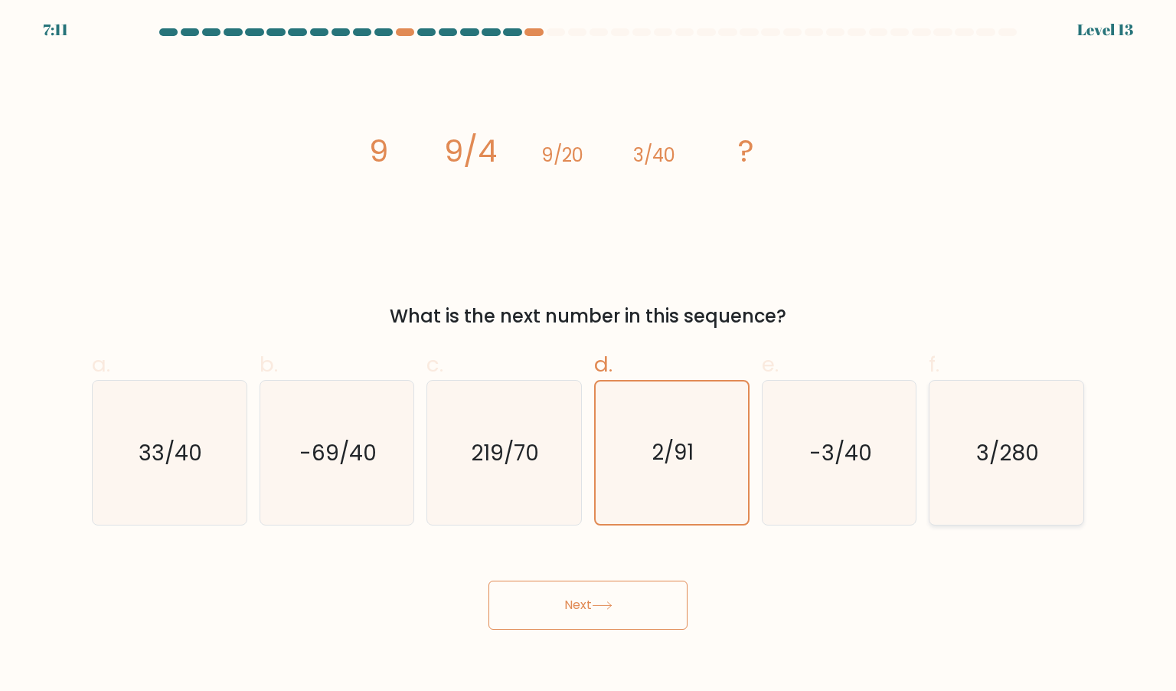
click at [1003, 483] on icon "3/280" at bounding box center [1006, 453] width 144 height 144
click at [589, 355] on input "f. 3/280" at bounding box center [588, 350] width 1 height 10
radio input "true"
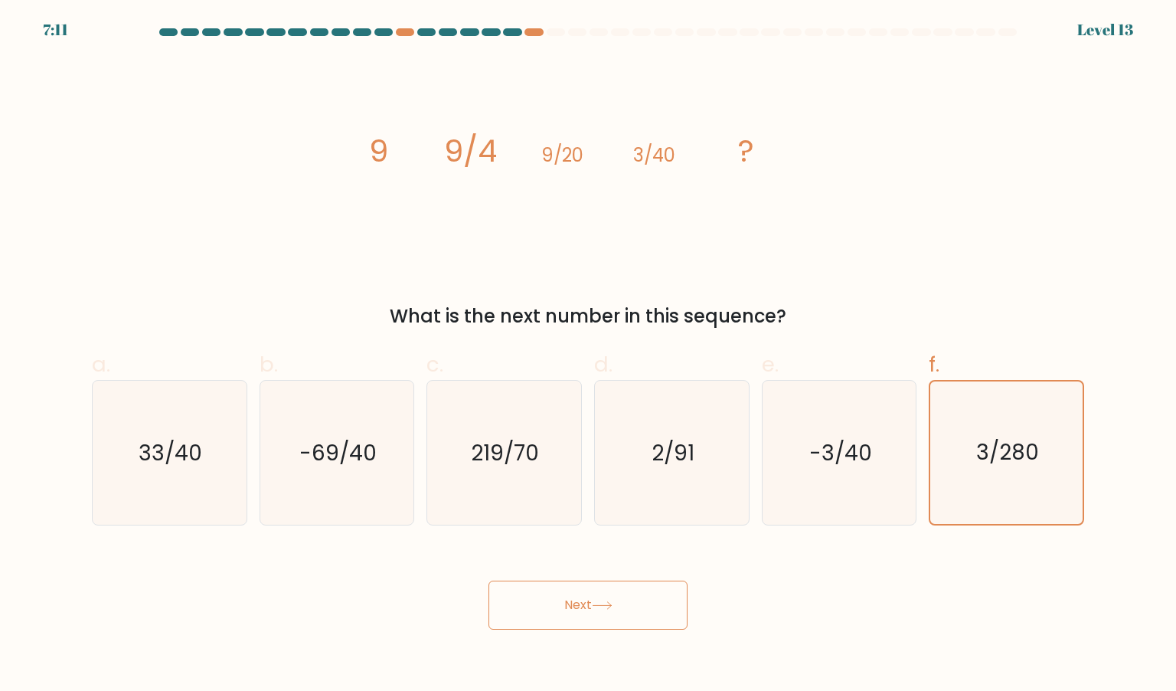
click at [531, 578] on div "Next" at bounding box center [588, 587] width 1011 height 86
drag, startPoint x: 586, startPoint y: 607, endPoint x: 658, endPoint y: 587, distance: 73.9
click at [658, 587] on button "Next" at bounding box center [587, 604] width 199 height 49
click at [657, 587] on button "Next" at bounding box center [587, 604] width 199 height 49
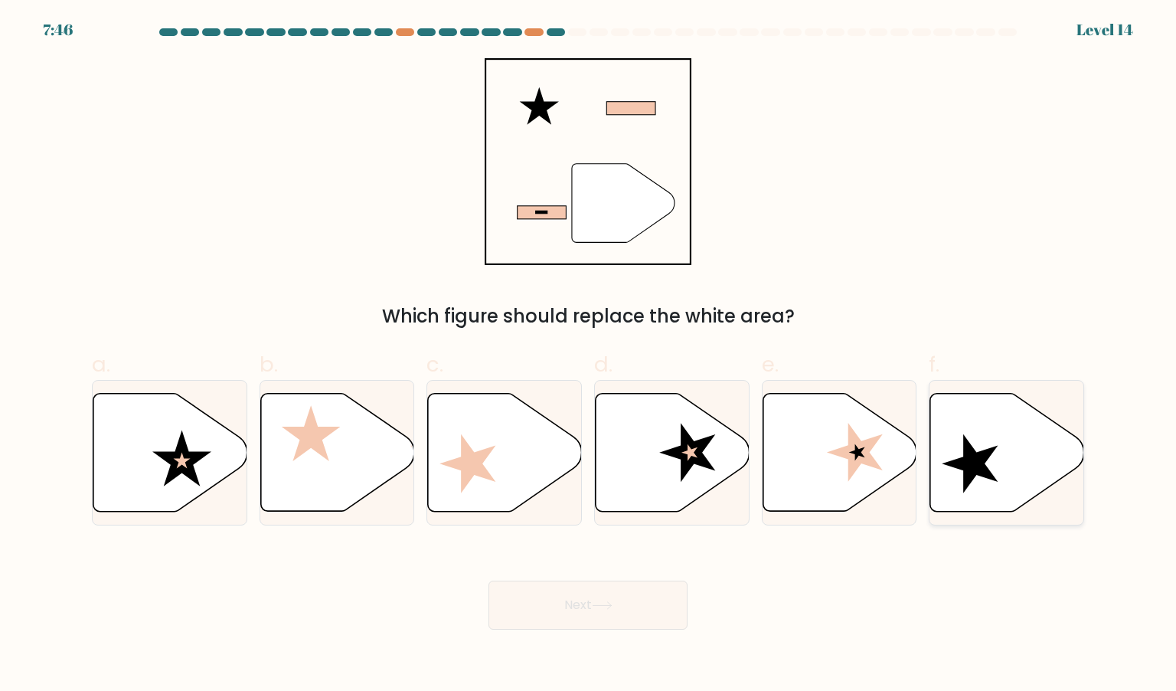
click at [1002, 440] on icon at bounding box center [1007, 452] width 154 height 118
click at [589, 355] on input "f." at bounding box center [588, 350] width 1 height 10
radio input "true"
click at [691, 424] on icon at bounding box center [673, 452] width 154 height 118
click at [589, 355] on input "d." at bounding box center [588, 350] width 1 height 10
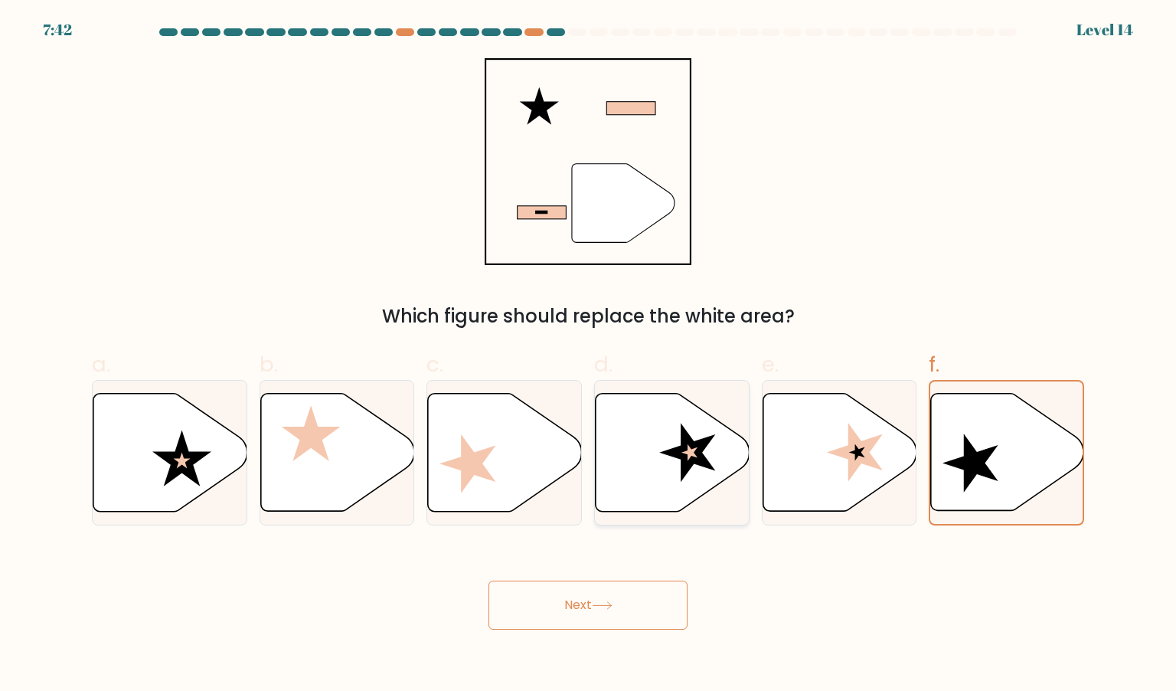
radio input "true"
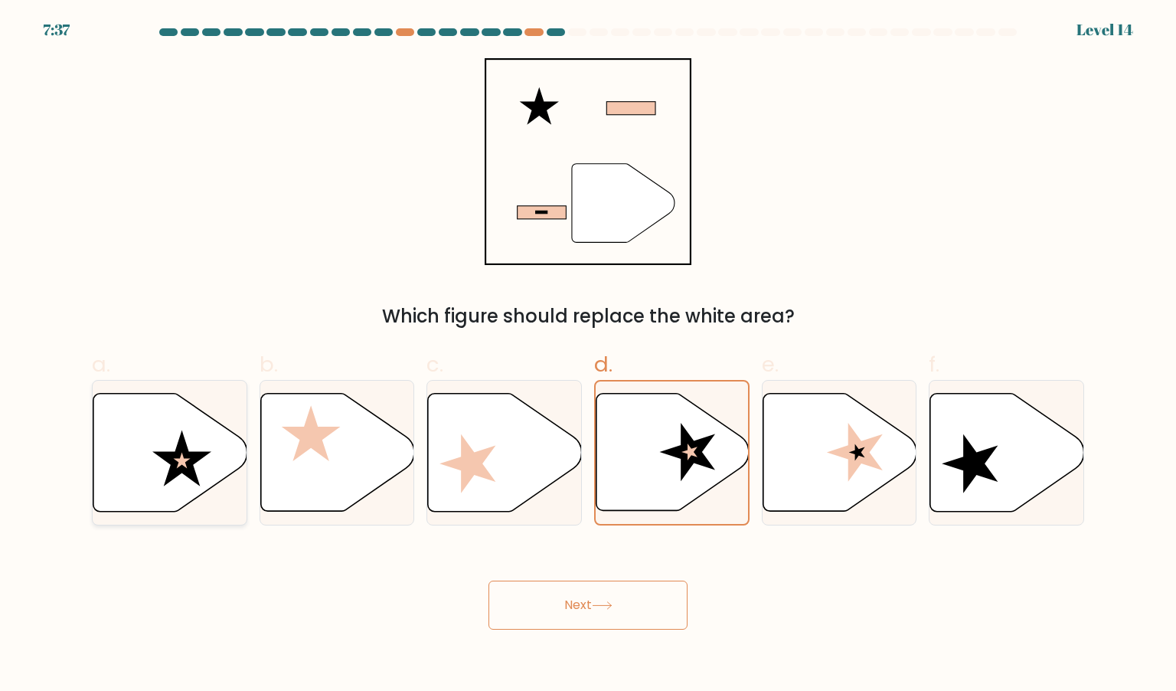
click at [207, 442] on icon at bounding box center [170, 452] width 154 height 118
click at [588, 355] on input "a." at bounding box center [588, 350] width 1 height 10
radio input "true"
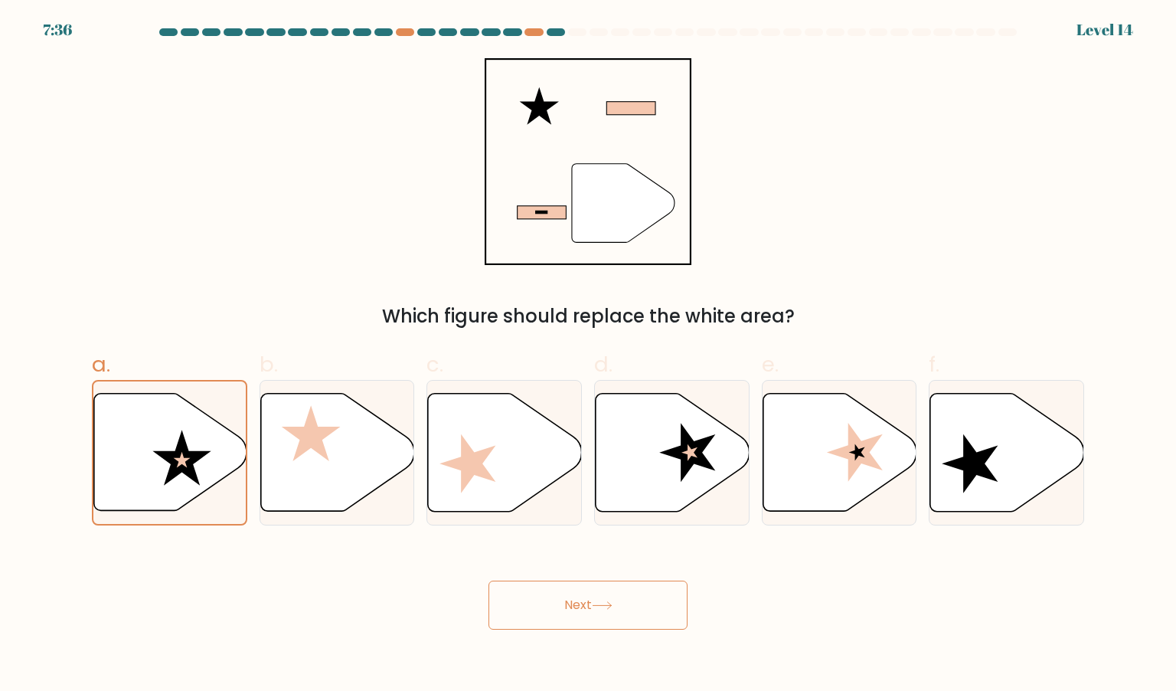
click at [586, 610] on button "Next" at bounding box center [587, 604] width 199 height 49
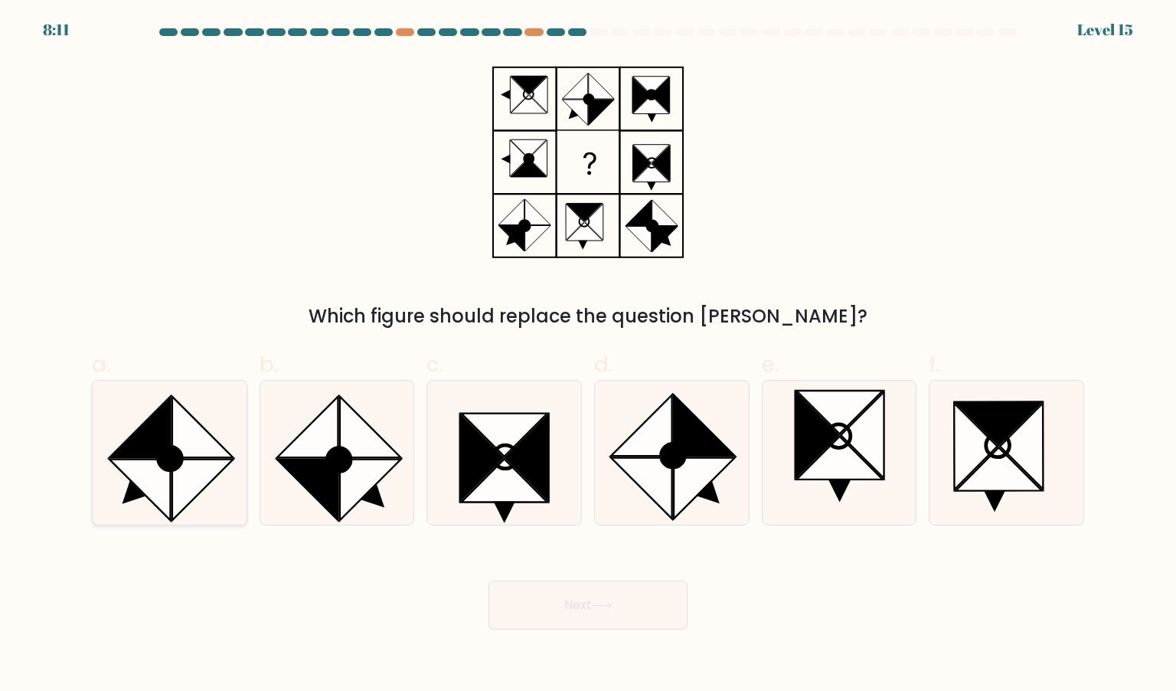
click at [220, 485] on icon at bounding box center [169, 453] width 144 height 144
click at [588, 355] on input "a." at bounding box center [588, 350] width 1 height 10
radio input "true"
click at [678, 435] on icon at bounding box center [704, 425] width 61 height 61
click at [589, 355] on input "d." at bounding box center [588, 350] width 1 height 10
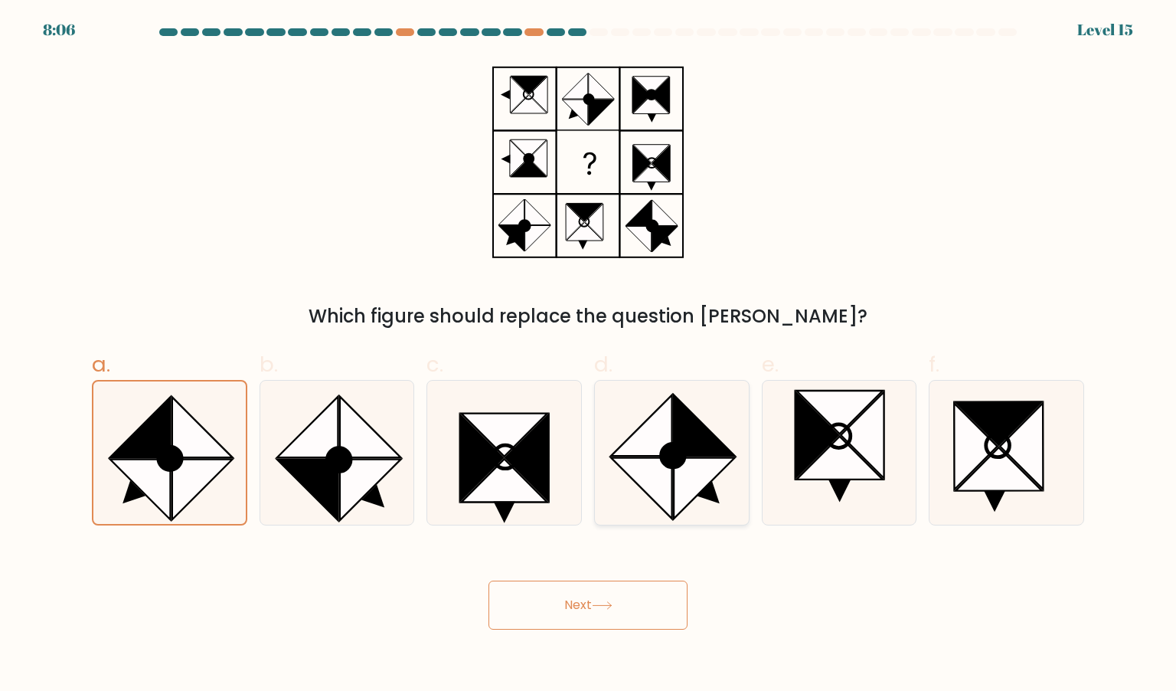
radio input "true"
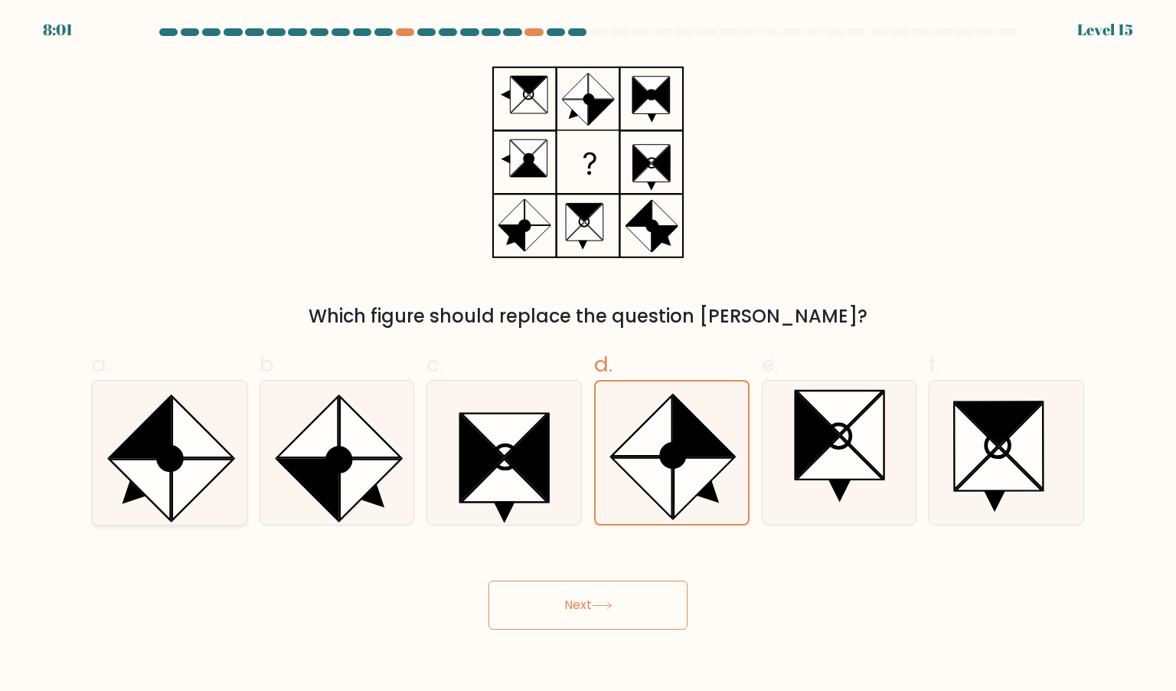
click at [205, 428] on icon at bounding box center [202, 427] width 61 height 61
click at [588, 355] on input "a." at bounding box center [588, 350] width 1 height 10
radio input "true"
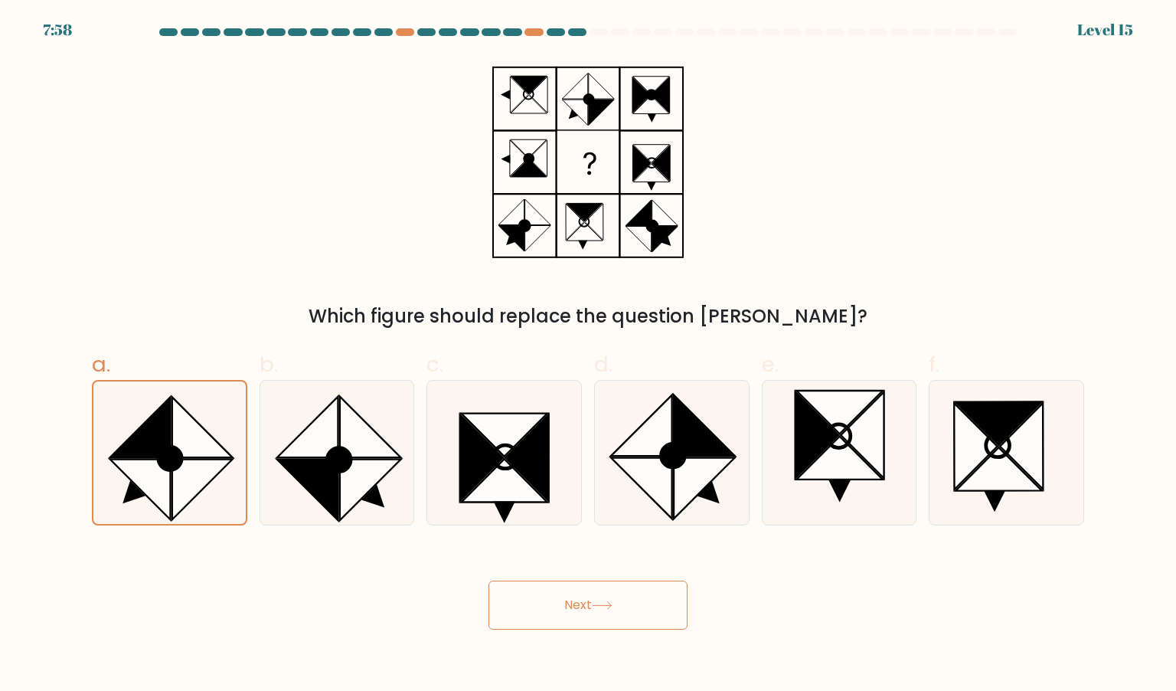
click at [550, 618] on button "Next" at bounding box center [587, 604] width 199 height 49
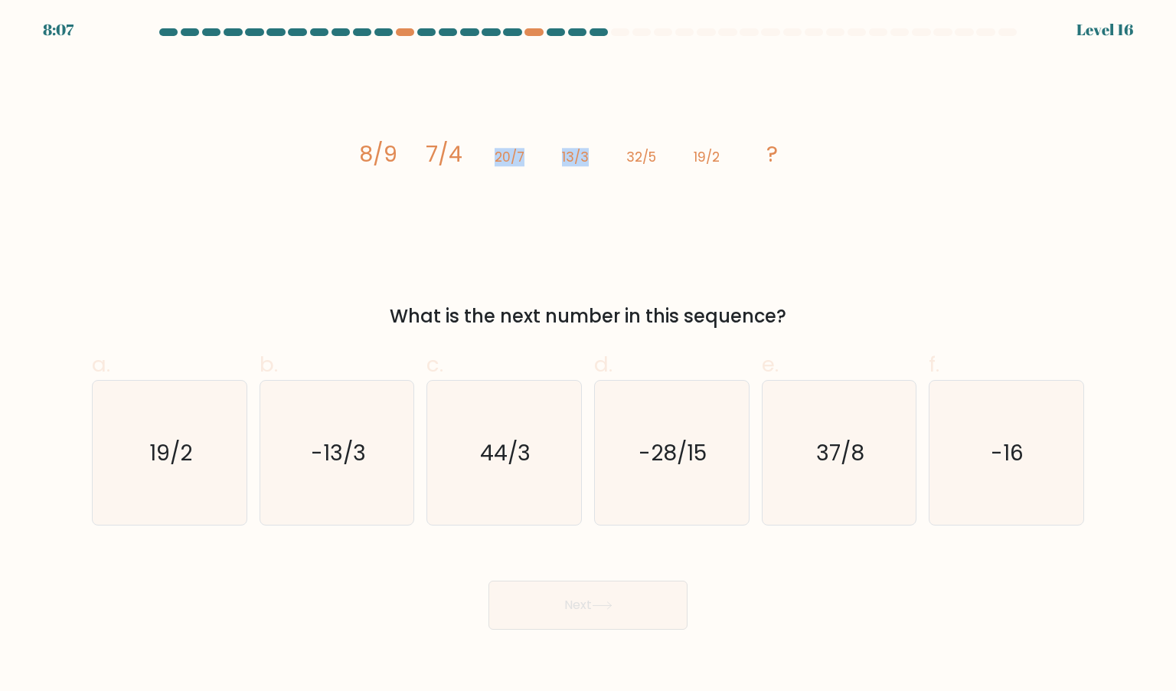
drag, startPoint x: 605, startPoint y: 150, endPoint x: 495, endPoint y: 157, distance: 109.7
click at [495, 157] on icon "image/svg+xml 8/9 7/4 20/7 13/3 32/5 19/2 ?" at bounding box center [587, 161] width 459 height 207
click at [395, 187] on icon "image/svg+xml 8/9 7/4 20/7 13/3 32/5 19/2 ?" at bounding box center [587, 161] width 459 height 207
drag, startPoint x: 354, startPoint y: 150, endPoint x: 319, endPoint y: 128, distance: 41.0
click at [319, 128] on div "image/svg+xml 8/9 7/4 20/7 13/3 32/5 19/2 ? What is the next number in this seq…" at bounding box center [588, 194] width 1011 height 272
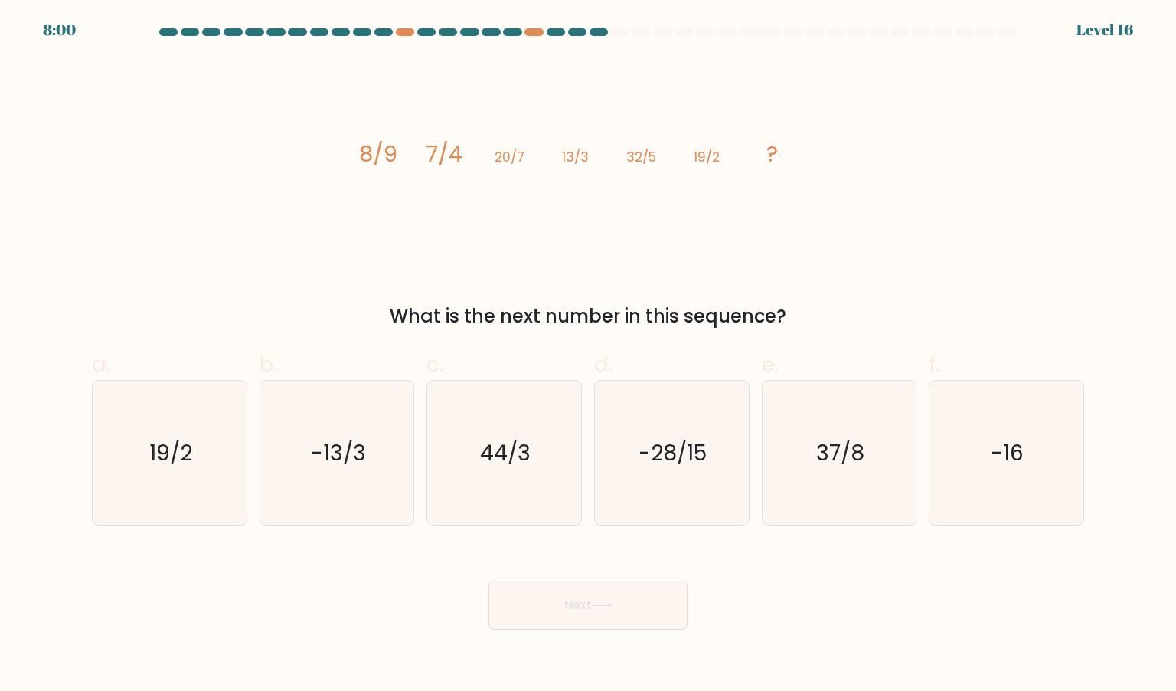
click at [319, 128] on div "image/svg+xml 8/9 7/4 20/7 13/3 32/5 19/2 ? What is the next number in this seq…" at bounding box center [588, 194] width 1011 height 272
drag, startPoint x: 319, startPoint y: 128, endPoint x: 340, endPoint y: 134, distance: 21.6
click at [340, 134] on div "image/svg+xml 8/9 7/4 20/7 13/3 32/5 19/2 ? What is the next number in this seq…" at bounding box center [588, 194] width 1011 height 272
drag, startPoint x: 340, startPoint y: 134, endPoint x: 421, endPoint y: 150, distance: 82.7
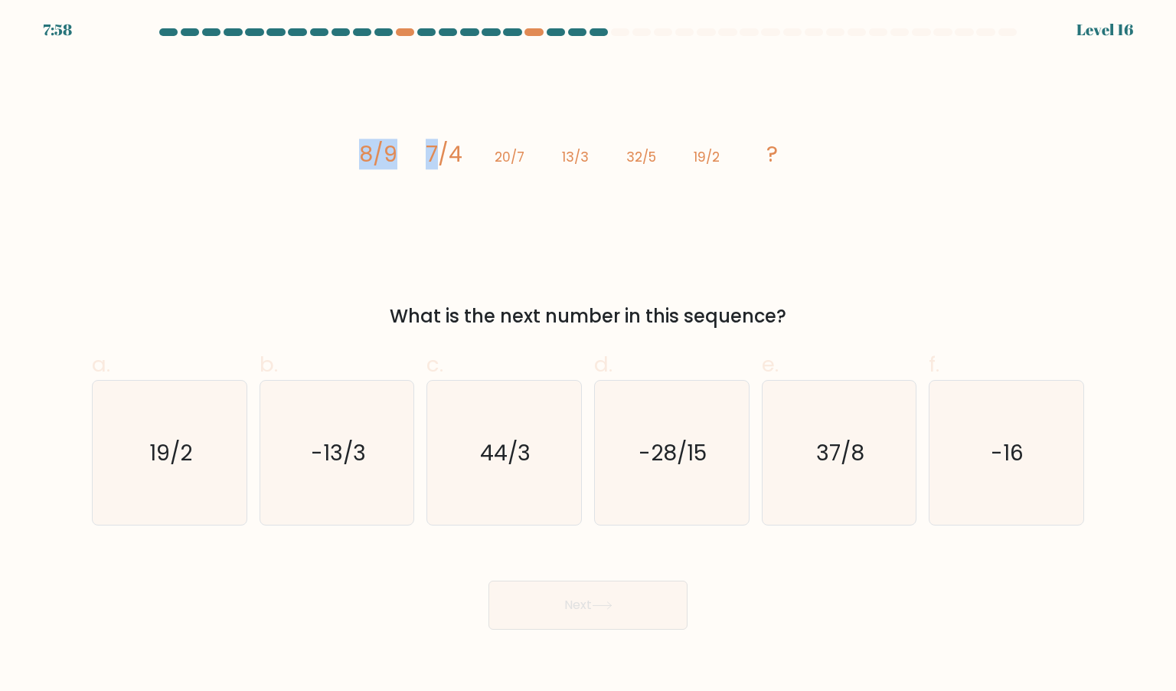
click at [421, 150] on div "image/svg+xml 8/9 7/4 20/7 13/3 32/5 19/2 ? What is the next number in this seq…" at bounding box center [588, 194] width 1011 height 272
click at [403, 151] on icon "image/svg+xml 8/9 7/4 20/7 13/3 32/5 19/2 ?" at bounding box center [587, 161] width 459 height 207
click at [467, 475] on icon "44/3" at bounding box center [504, 453] width 144 height 144
click at [588, 355] on input "c. 44/3" at bounding box center [588, 350] width 1 height 10
radio input "true"
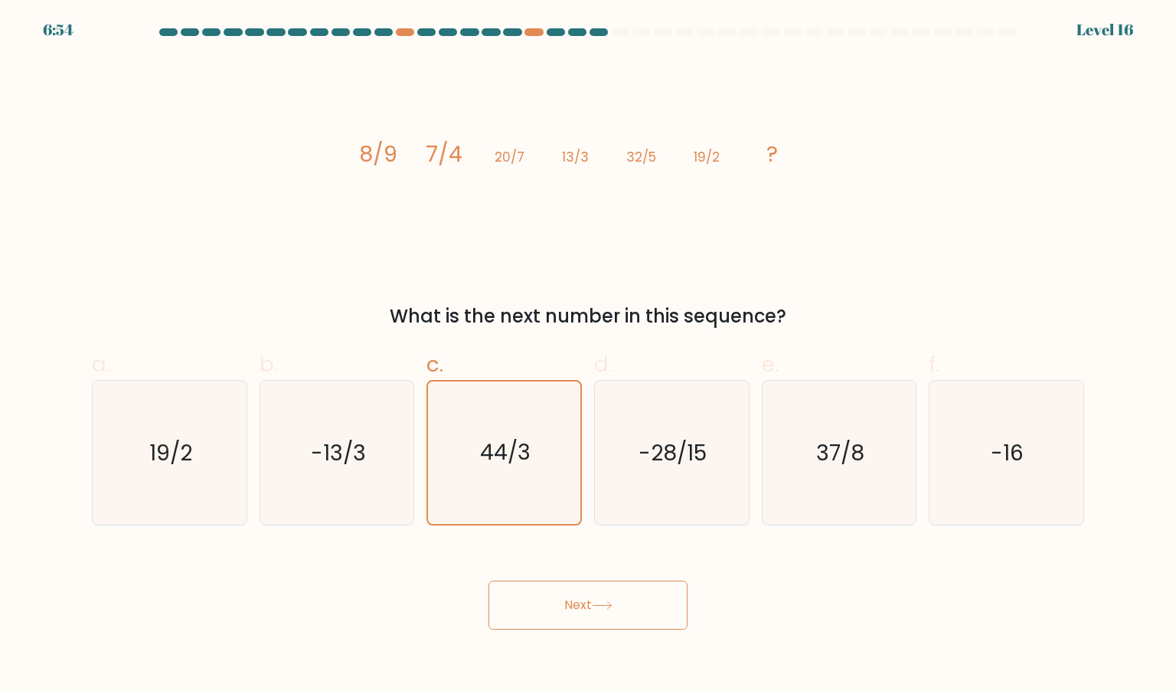
click at [612, 632] on body "6:54 Level 16" at bounding box center [588, 345] width 1176 height 691
click at [590, 596] on button "Next" at bounding box center [587, 604] width 199 height 49
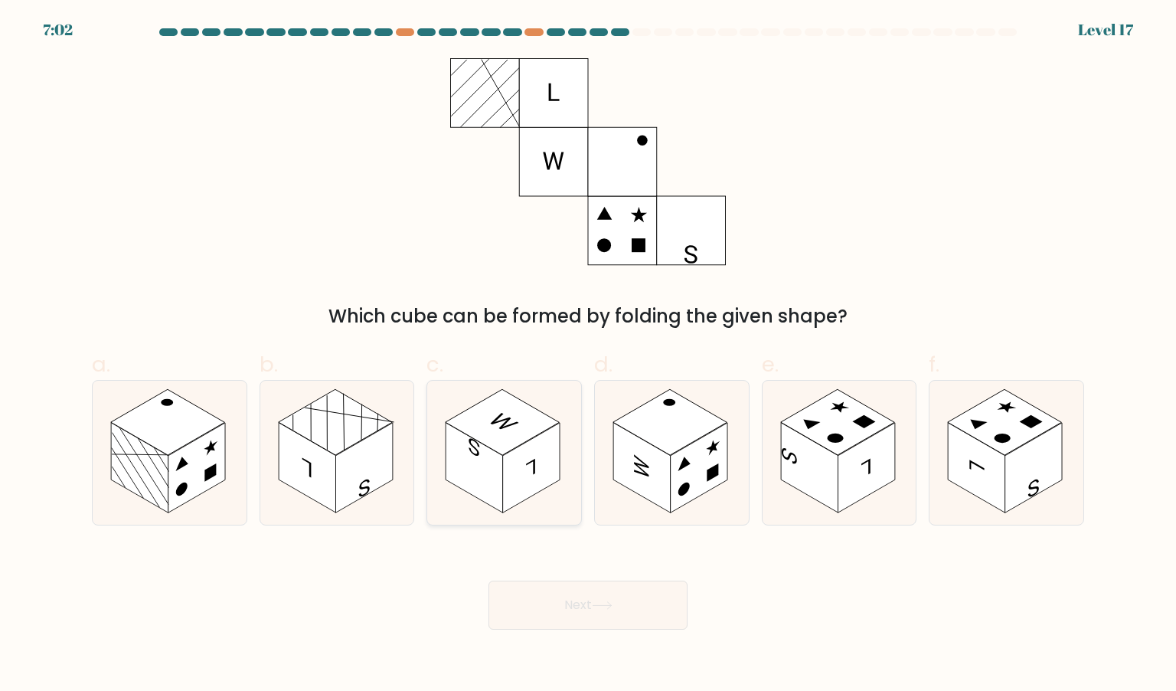
click at [464, 474] on rect at bounding box center [474, 468] width 57 height 90
click at [588, 355] on input "c." at bounding box center [588, 350] width 1 height 10
radio input "true"
click at [640, 587] on button "Next" at bounding box center [587, 604] width 199 height 49
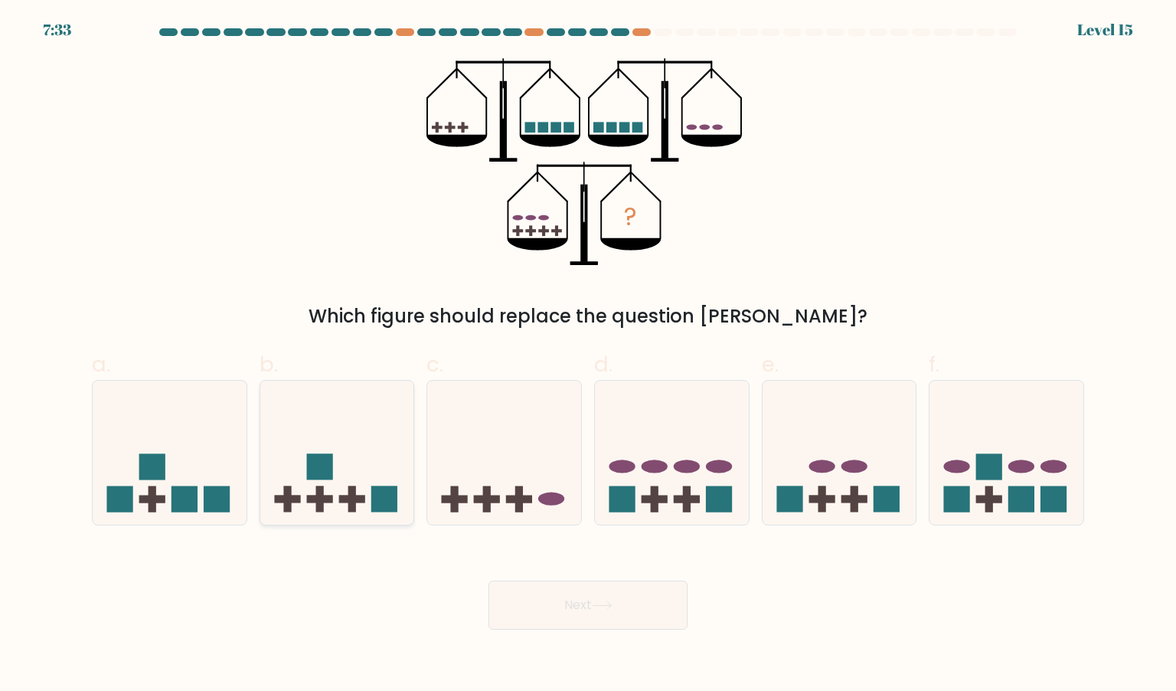
click at [260, 470] on div at bounding box center [337, 452] width 155 height 145
click at [588, 355] on input "b." at bounding box center [588, 350] width 1 height 10
radio input "true"
click at [213, 483] on icon at bounding box center [170, 452] width 154 height 127
click at [588, 355] on input "a." at bounding box center [588, 350] width 1 height 10
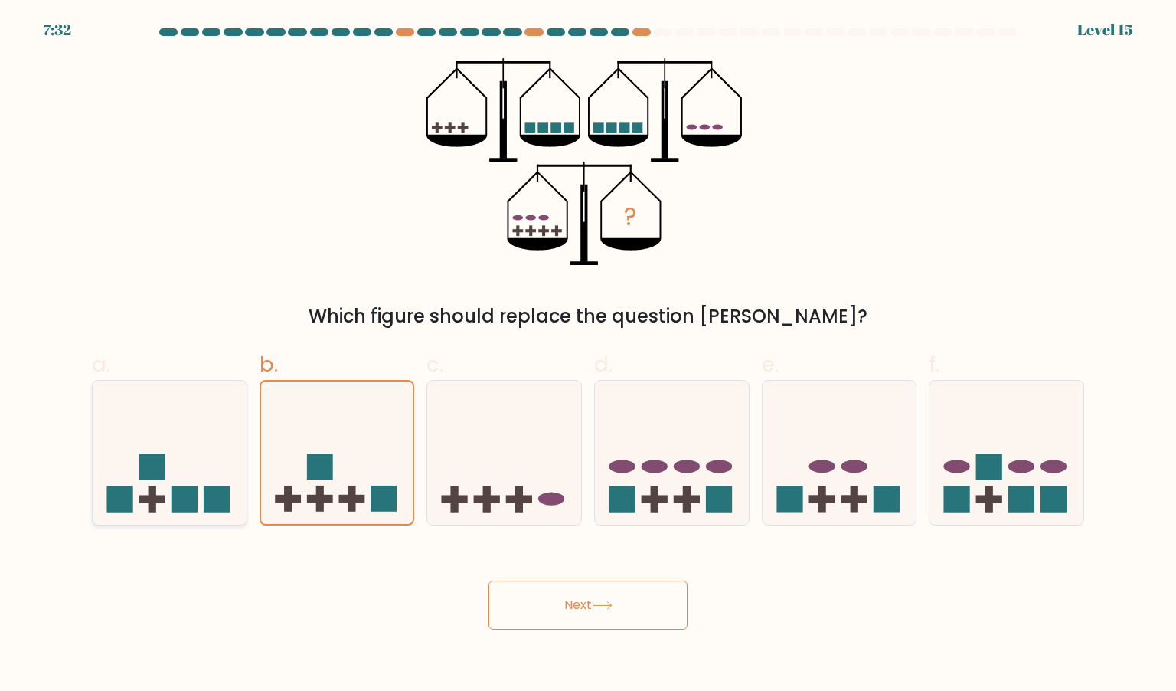
radio input "true"
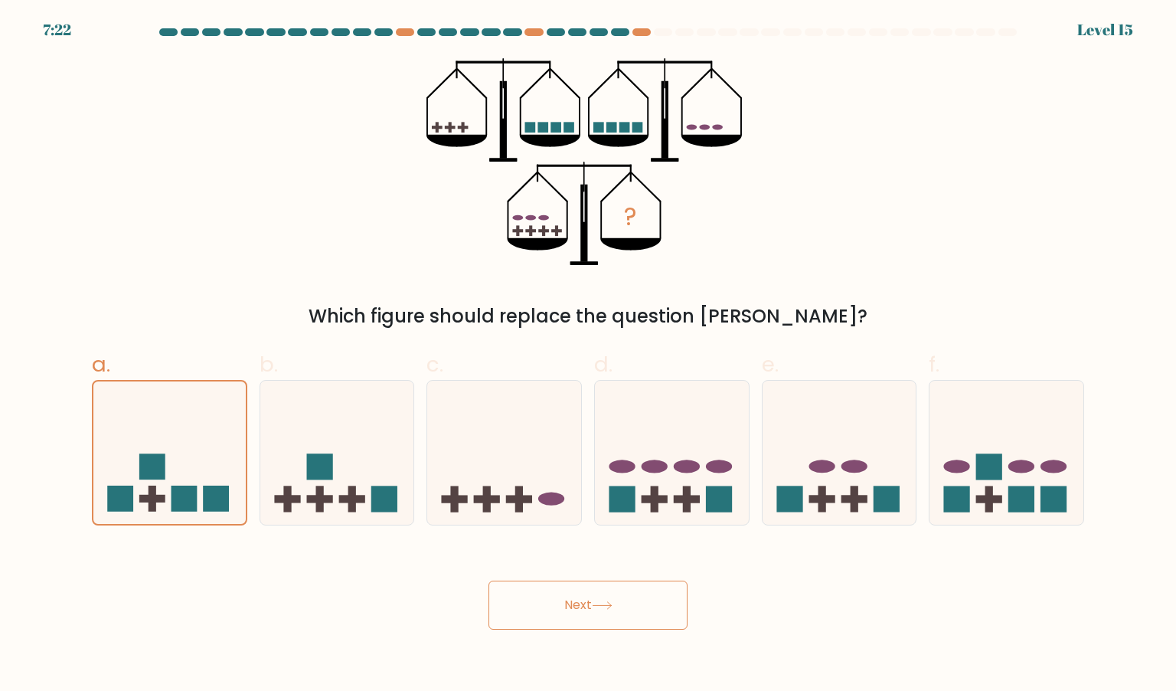
click at [866, 198] on div "? Which figure should replace the question mark?" at bounding box center [588, 194] width 1011 height 272
click at [891, 169] on div "? Which figure should replace the question mark?" at bounding box center [588, 194] width 1011 height 272
click at [1021, 460] on ellipse at bounding box center [1021, 466] width 26 height 13
click at [589, 355] on input "f." at bounding box center [588, 350] width 1 height 10
radio input "true"
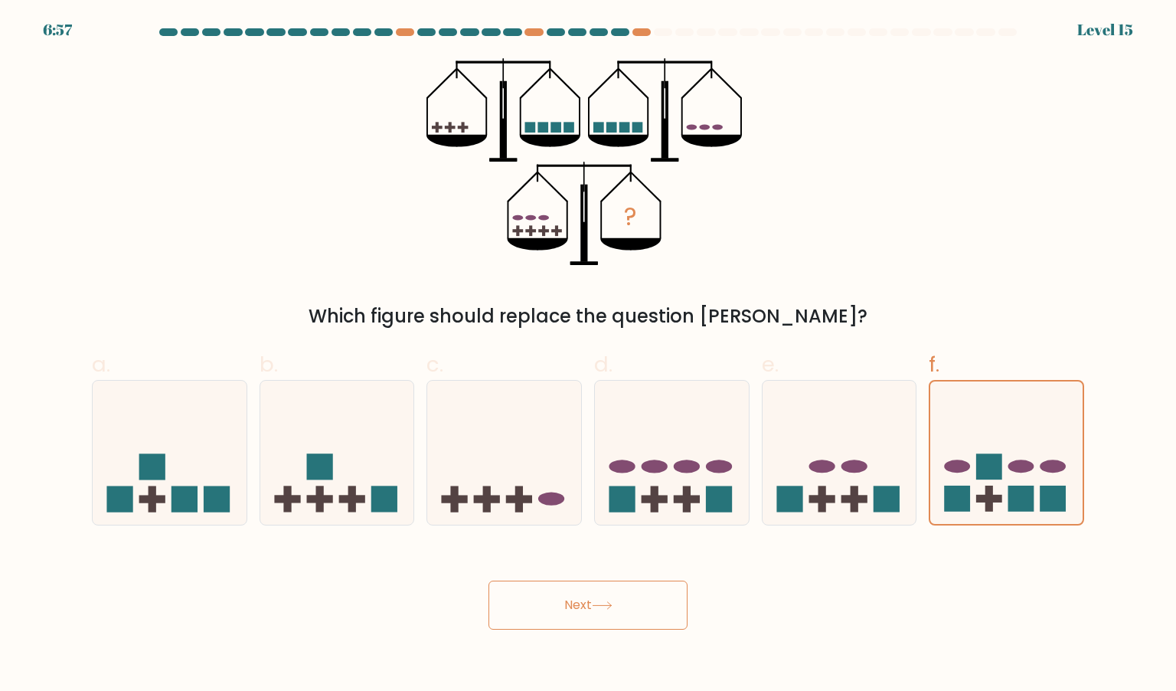
click at [521, 599] on button "Next" at bounding box center [587, 604] width 199 height 49
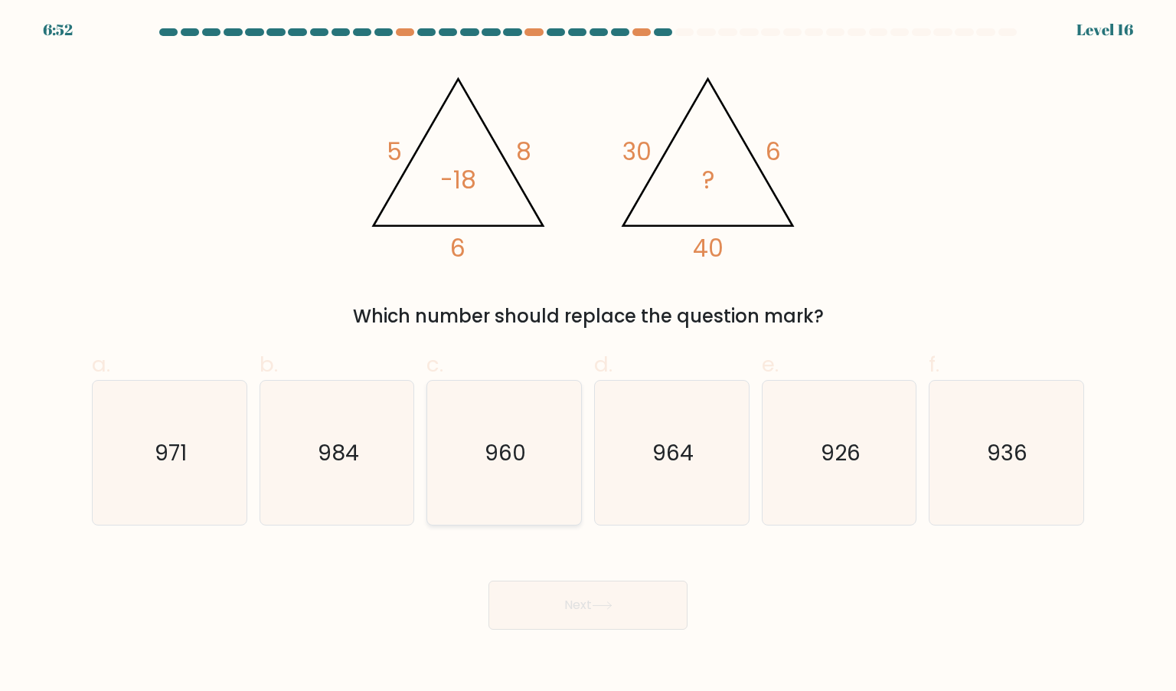
click at [526, 477] on icon "960" at bounding box center [504, 453] width 144 height 144
click at [588, 355] on input "c. 960" at bounding box center [588, 350] width 1 height 10
radio input "true"
click at [580, 619] on button "Next" at bounding box center [587, 604] width 199 height 49
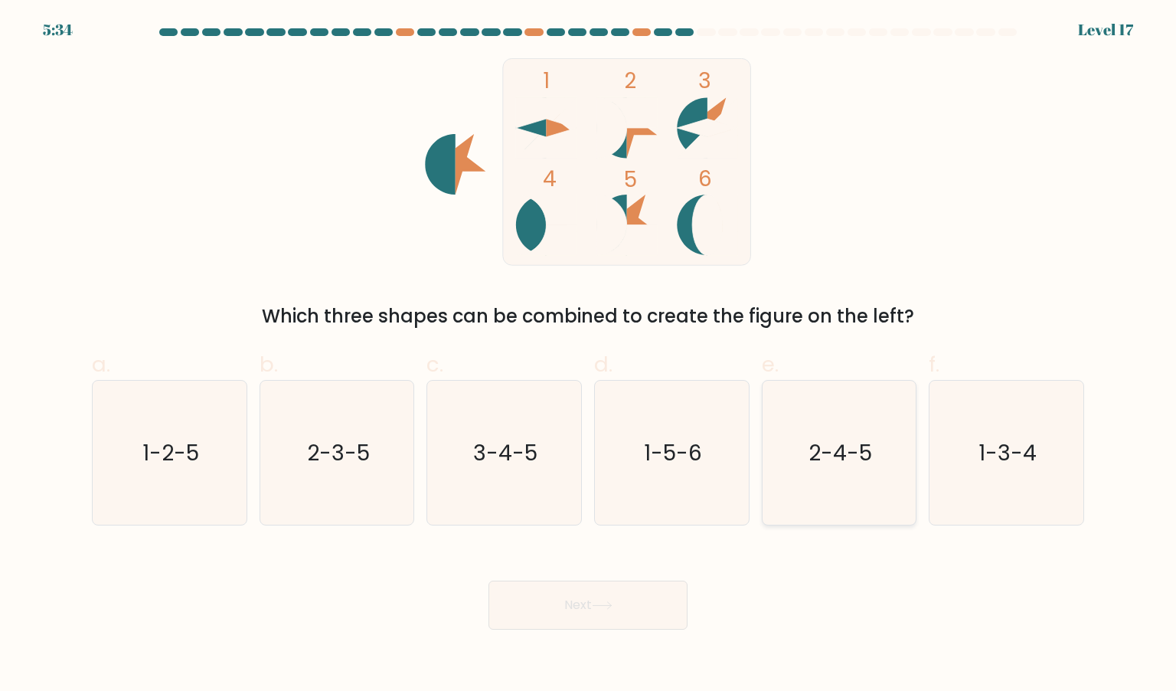
click at [796, 475] on icon "2-4-5" at bounding box center [839, 453] width 144 height 144
click at [589, 355] on input "e. 2-4-5" at bounding box center [588, 350] width 1 height 10
radio input "true"
click at [616, 596] on button "Next" at bounding box center [587, 604] width 199 height 49
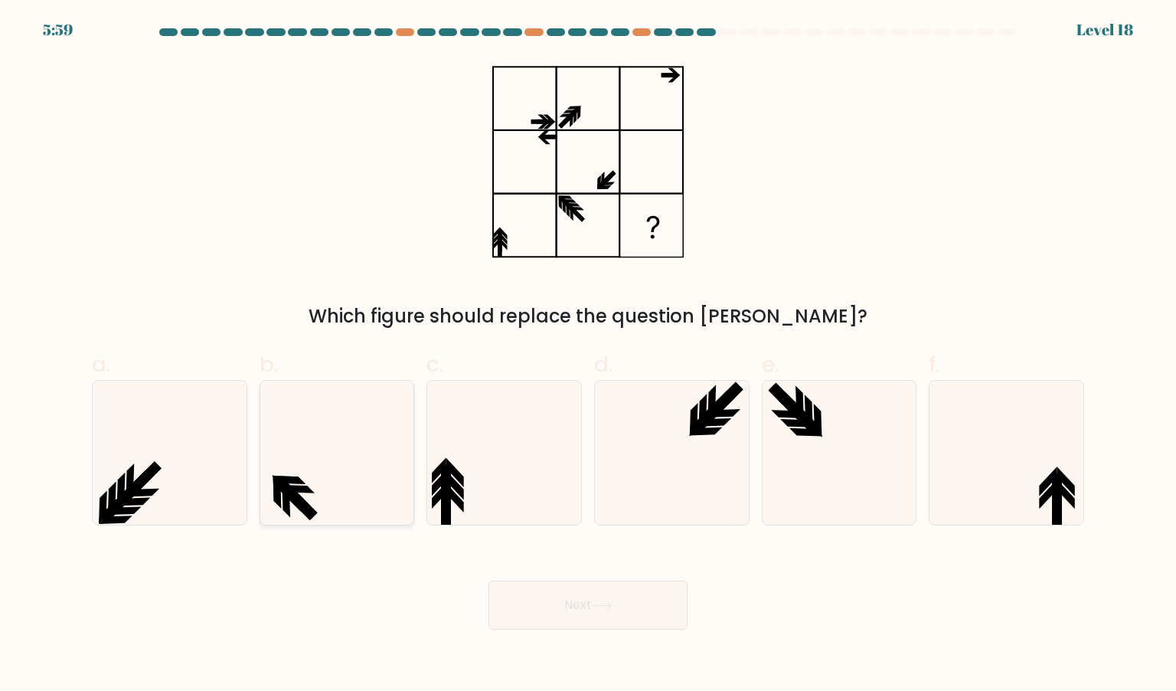
click at [357, 439] on icon at bounding box center [337, 453] width 144 height 144
click at [588, 355] on input "b." at bounding box center [588, 350] width 1 height 10
radio input "true"
click at [554, 628] on button "Next" at bounding box center [587, 604] width 199 height 49
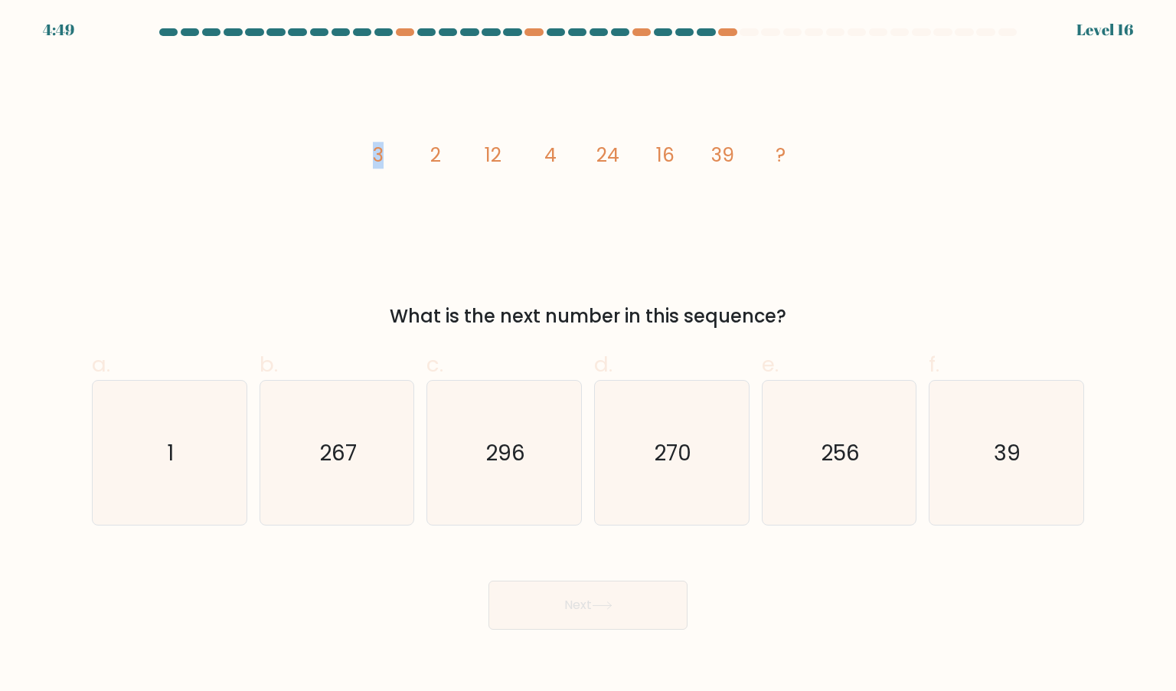
drag, startPoint x: 53, startPoint y: 32, endPoint x: 93, endPoint y: 48, distance: 43.6
click at [93, 48] on form at bounding box center [588, 328] width 1176 height 601
drag, startPoint x: 376, startPoint y: 146, endPoint x: 504, endPoint y: 146, distance: 127.9
click at [504, 146] on icon "image/svg+xml 3 2 12 4 24 16 39 ?" at bounding box center [587, 161] width 459 height 207
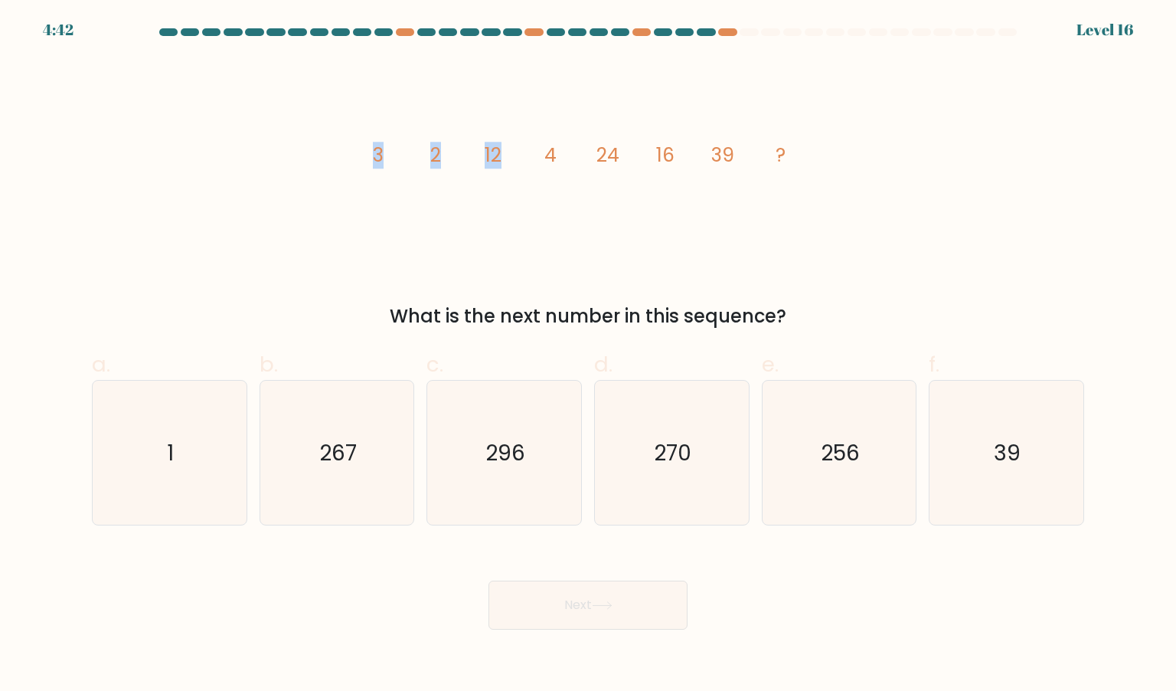
click at [433, 219] on icon "image/svg+xml 3 2 12 4 24 16 39 ?" at bounding box center [587, 161] width 459 height 207
drag, startPoint x: 546, startPoint y: 158, endPoint x: 581, endPoint y: 165, distance: 35.9
click at [581, 165] on icon "image/svg+xml 3 2 12 4 24 16 39 ?" at bounding box center [587, 161] width 459 height 207
click at [573, 227] on icon "image/svg+xml 3 2 12 4 24 16 39 ?" at bounding box center [587, 161] width 459 height 207
drag, startPoint x: 435, startPoint y: 155, endPoint x: 446, endPoint y: 158, distance: 11.9
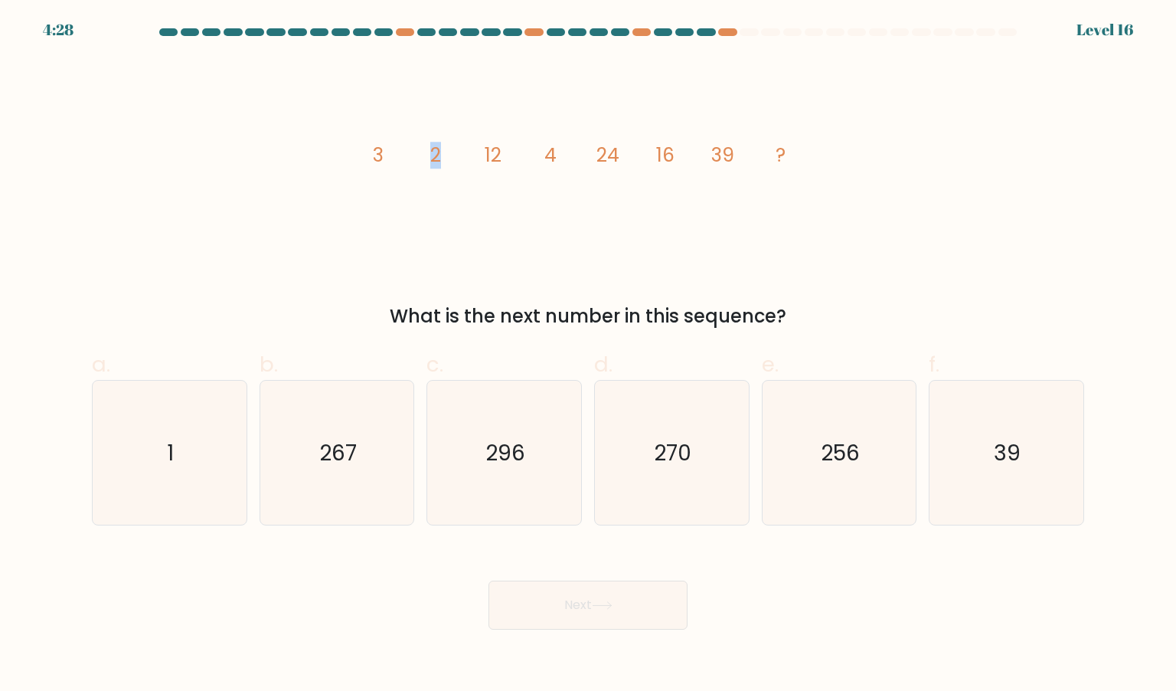
click at [446, 158] on icon "image/svg+xml 3 2 12 4 24 16 39 ?" at bounding box center [587, 161] width 459 height 207
click at [440, 180] on icon "image/svg+xml 3 2 12 4 24 16 39 ?" at bounding box center [587, 161] width 459 height 207
click at [493, 157] on tspan "12" at bounding box center [493, 155] width 17 height 27
click at [725, 155] on tspan "39" at bounding box center [722, 155] width 23 height 27
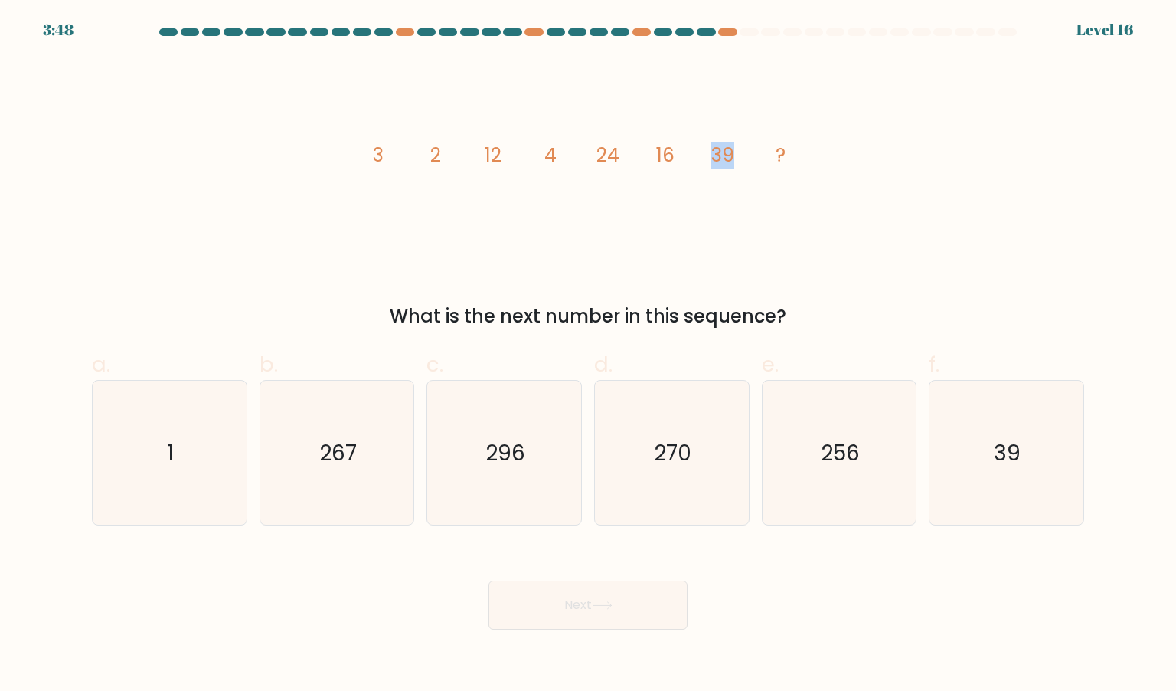
click at [725, 155] on tspan "39" at bounding box center [722, 155] width 23 height 27
click at [798, 417] on icon "256" at bounding box center [839, 453] width 144 height 144
click at [589, 355] on input "e. 256" at bounding box center [588, 350] width 1 height 10
radio input "true"
click at [773, 224] on icon "image/svg+xml 3 2 12 4 24 16 39 ?" at bounding box center [587, 161] width 459 height 207
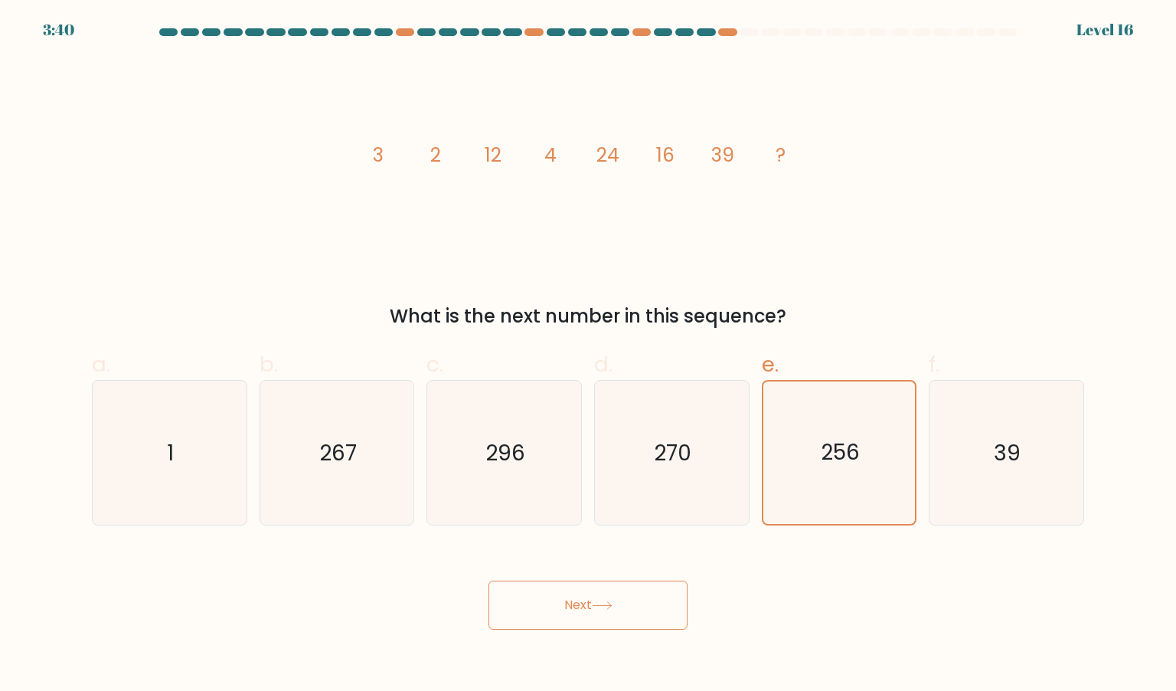
click at [580, 603] on button "Next" at bounding box center [587, 604] width 199 height 49
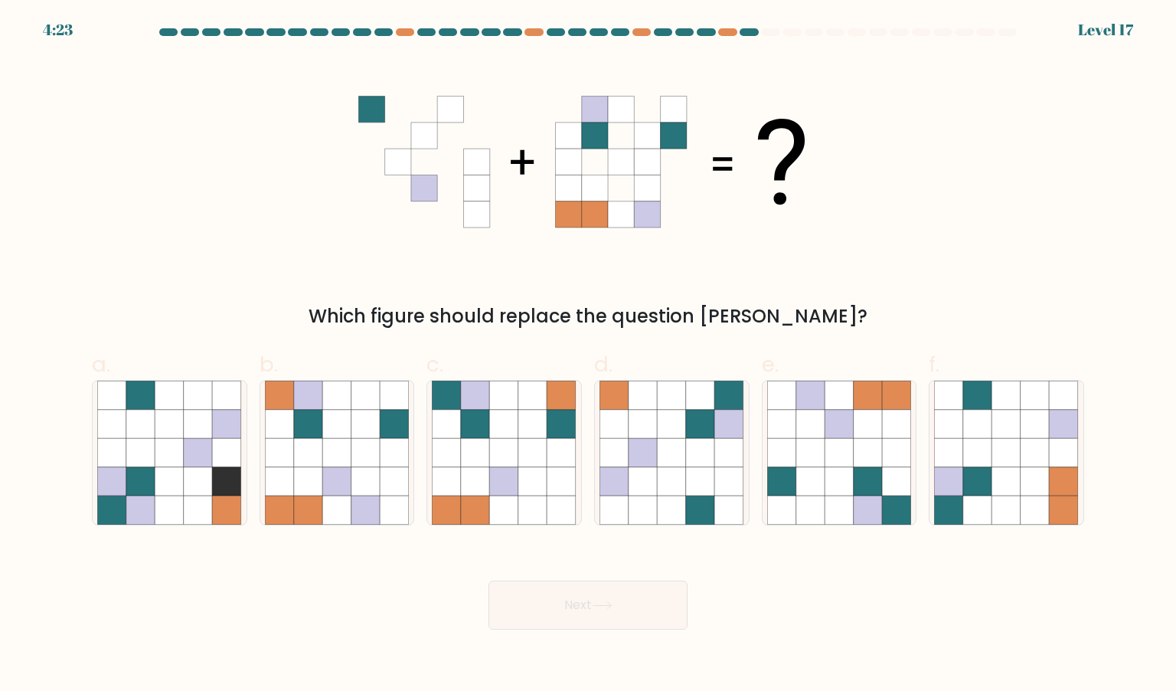
drag, startPoint x: 580, startPoint y: 603, endPoint x: 585, endPoint y: 594, distance: 9.6
click at [648, 96] on icon at bounding box center [647, 109] width 26 height 26
click at [457, 396] on icon at bounding box center [447, 395] width 29 height 29
click at [588, 355] on input "c." at bounding box center [588, 350] width 1 height 10
radio input "true"
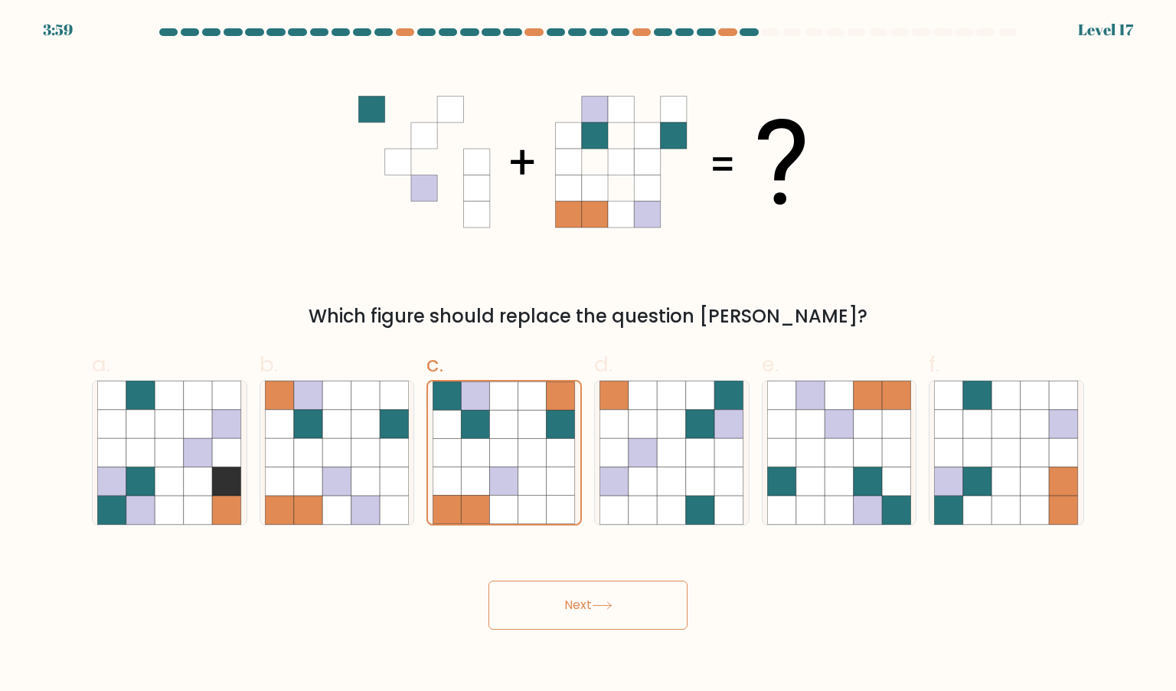
click at [614, 613] on button "Next" at bounding box center [587, 604] width 199 height 49
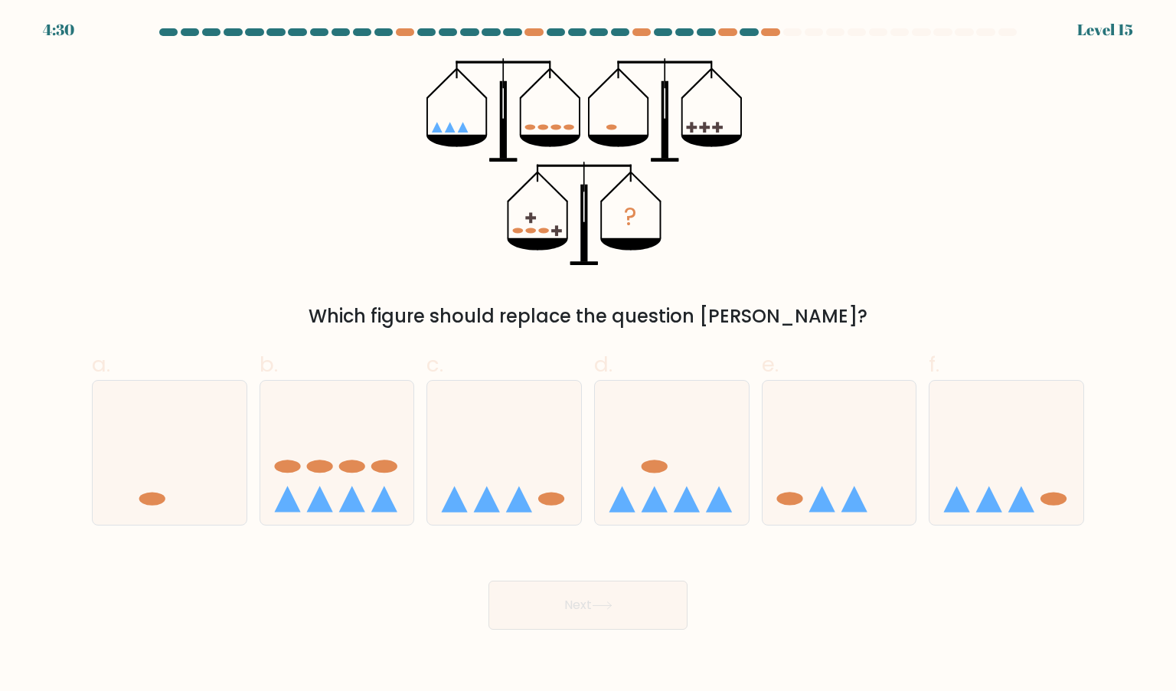
click at [865, 242] on div "? Which figure should replace the question mark?" at bounding box center [588, 194] width 1011 height 272
click at [681, 475] on icon at bounding box center [672, 452] width 154 height 127
click at [589, 355] on input "d." at bounding box center [588, 350] width 1 height 10
radio input "true"
click at [798, 433] on icon at bounding box center [840, 452] width 154 height 127
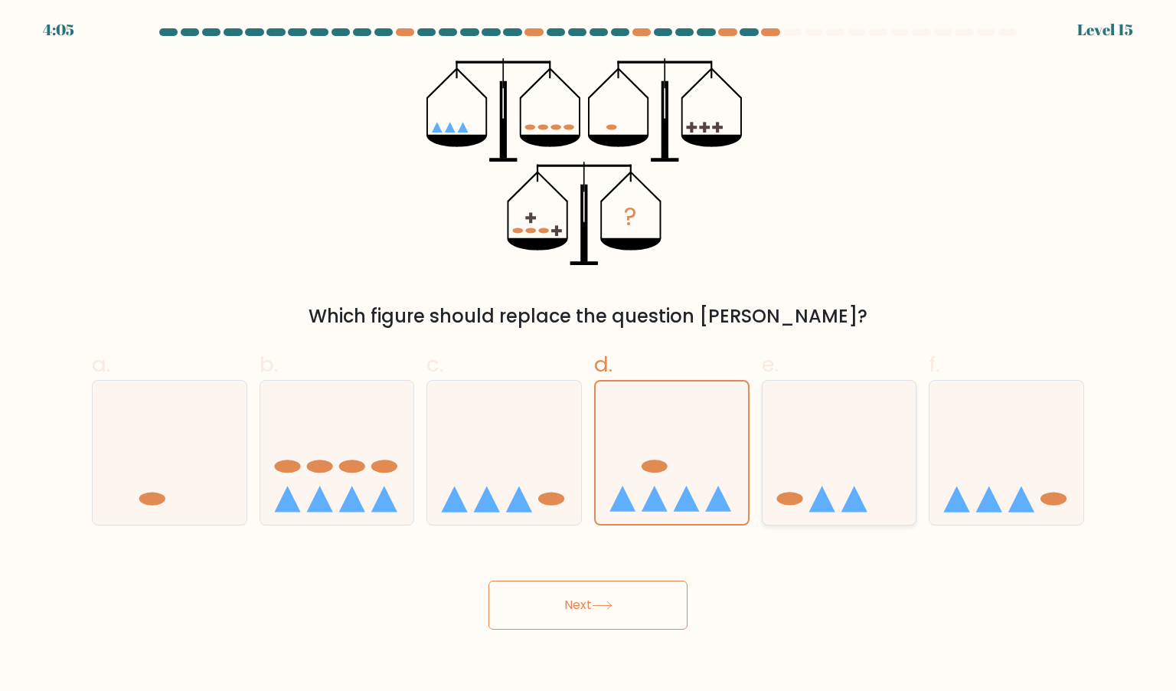
click at [589, 355] on input "e." at bounding box center [588, 350] width 1 height 10
radio input "true"
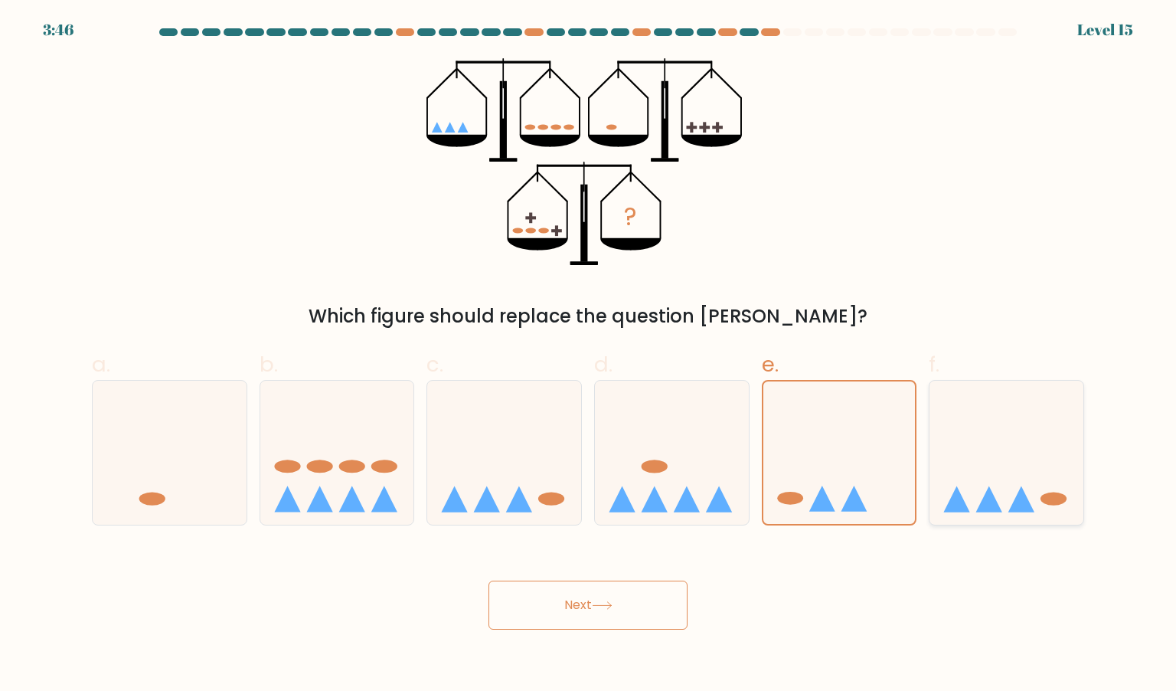
click at [1014, 439] on icon at bounding box center [1006, 452] width 154 height 127
click at [589, 355] on input "f." at bounding box center [588, 350] width 1 height 10
radio input "true"
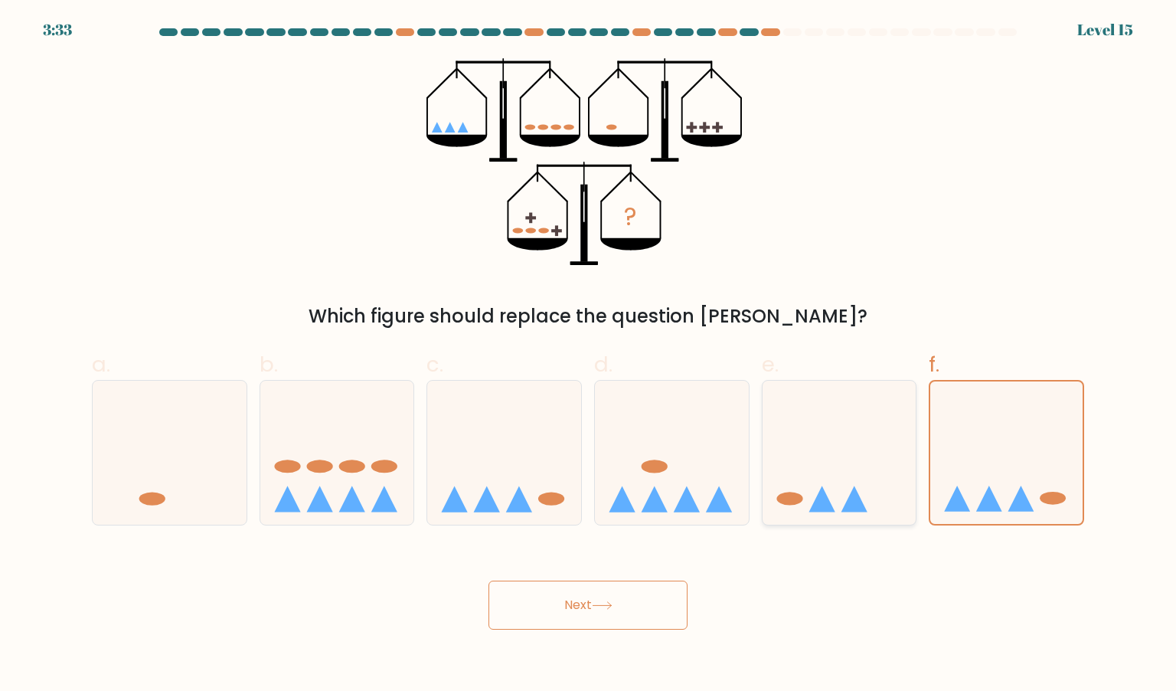
click at [890, 463] on icon at bounding box center [840, 452] width 154 height 127
click at [589, 355] on input "e." at bounding box center [588, 350] width 1 height 10
radio input "true"
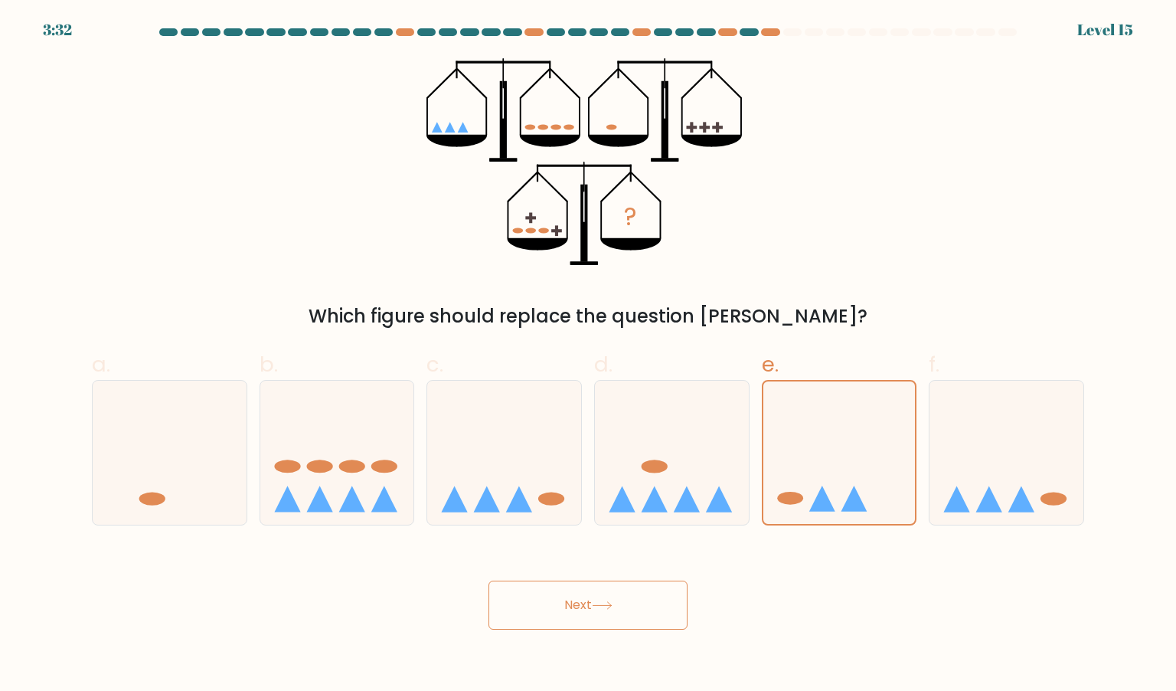
click at [570, 609] on button "Next" at bounding box center [587, 604] width 199 height 49
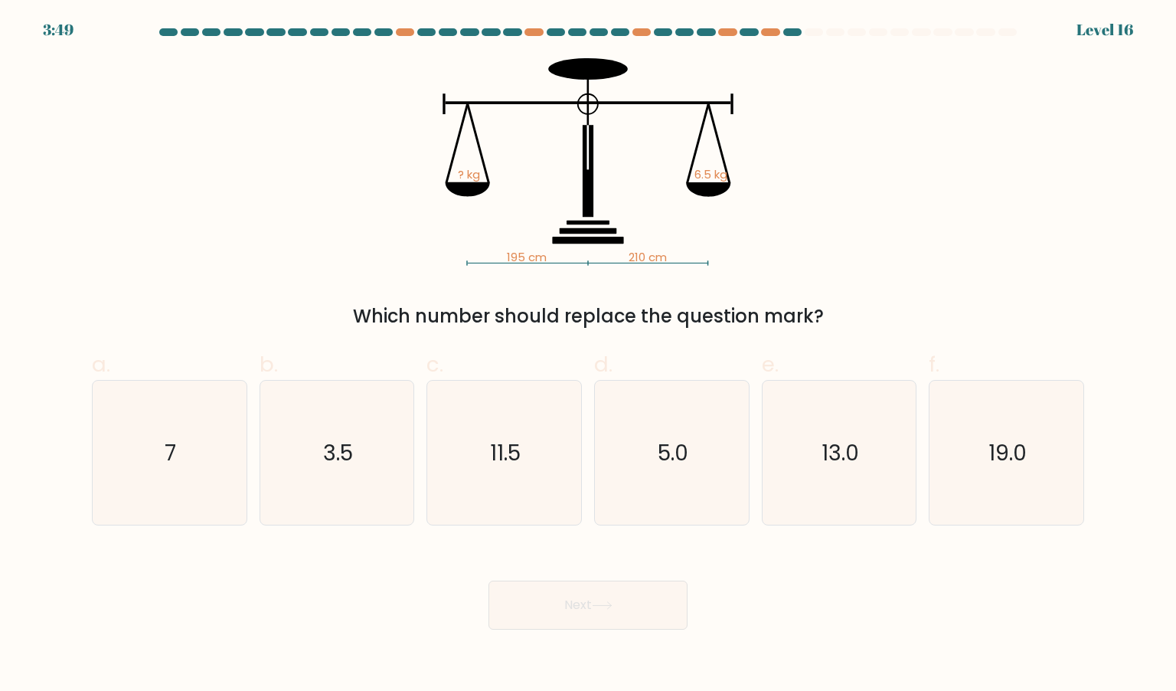
click at [753, 308] on div "Which number should replace the question mark?" at bounding box center [588, 316] width 974 height 28
click at [637, 420] on icon "5.0" at bounding box center [671, 453] width 144 height 144
click at [589, 355] on input "d. 5.0" at bounding box center [588, 350] width 1 height 10
radio input "true"
click at [559, 609] on button "Next" at bounding box center [587, 604] width 199 height 49
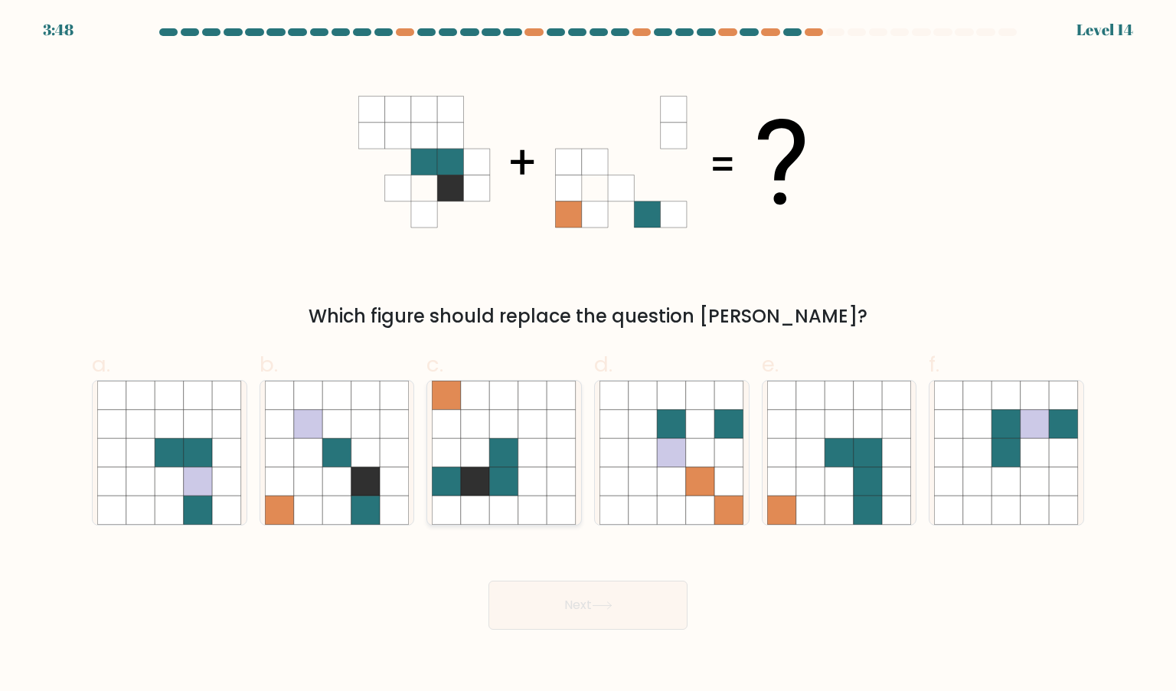
click at [531, 479] on icon at bounding box center [532, 481] width 29 height 29
click at [588, 355] on input "c." at bounding box center [588, 350] width 1 height 10
radio input "true"
click at [596, 603] on icon at bounding box center [602, 605] width 21 height 8
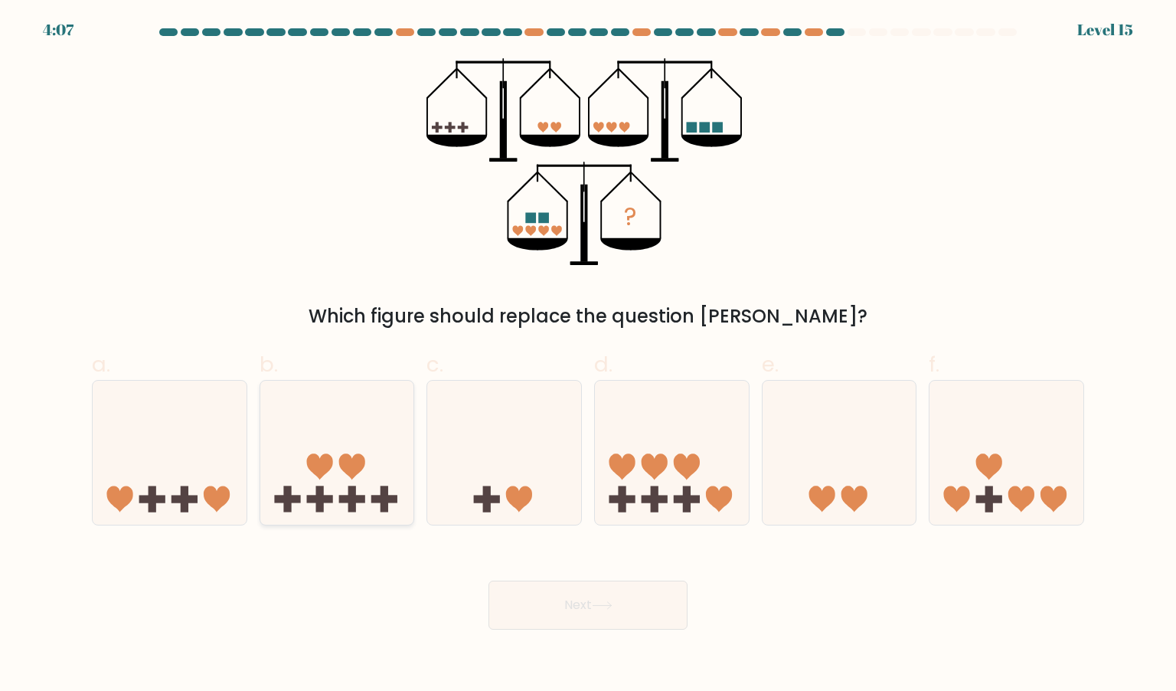
click at [323, 465] on icon at bounding box center [319, 466] width 26 height 26
click at [588, 355] on input "b." at bounding box center [588, 350] width 1 height 10
radio input "true"
click at [382, 298] on div "? Which figure should replace the question mark?" at bounding box center [588, 194] width 1011 height 272
click at [194, 470] on icon at bounding box center [170, 452] width 154 height 127
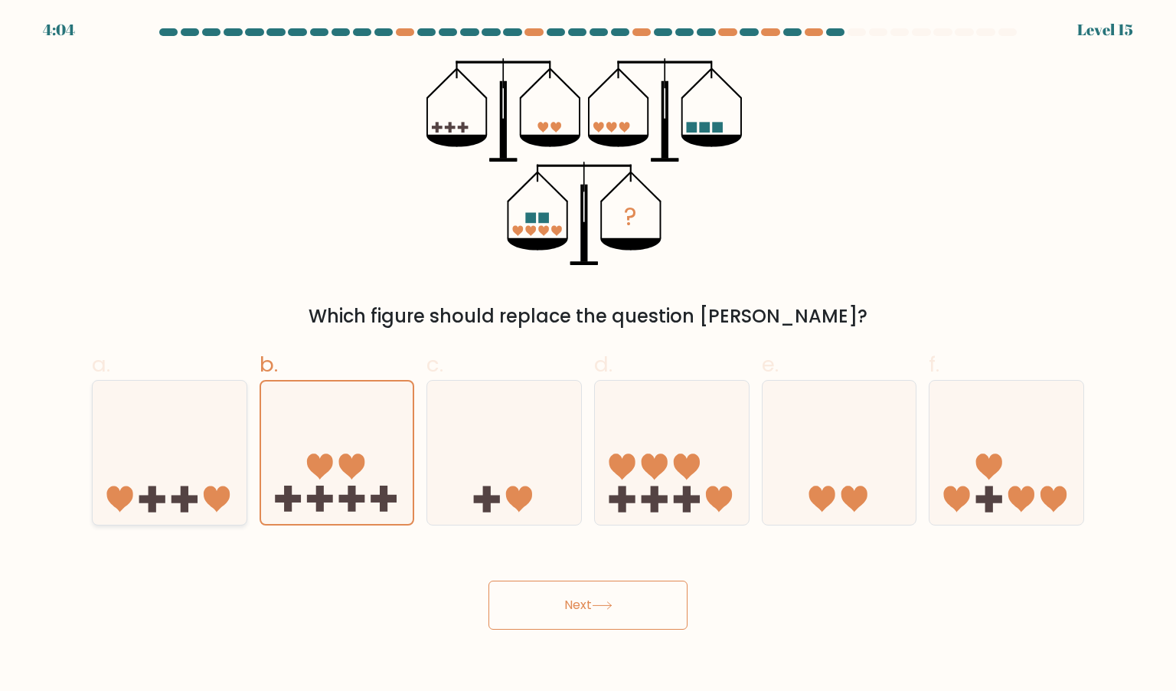
click at [588, 355] on input "a." at bounding box center [588, 350] width 1 height 10
radio input "true"
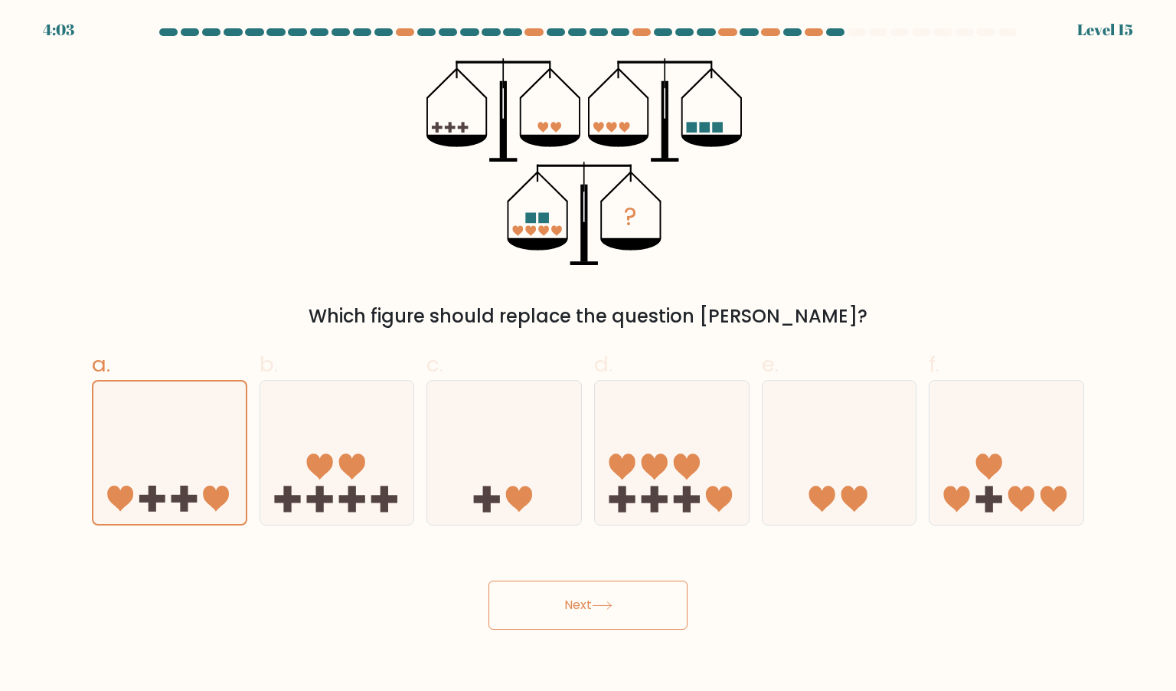
click at [336, 273] on div "? Which figure should replace the question mark?" at bounding box center [588, 194] width 1011 height 272
click at [631, 440] on icon at bounding box center [672, 452] width 154 height 127
click at [589, 355] on input "d." at bounding box center [588, 350] width 1 height 10
radio input "true"
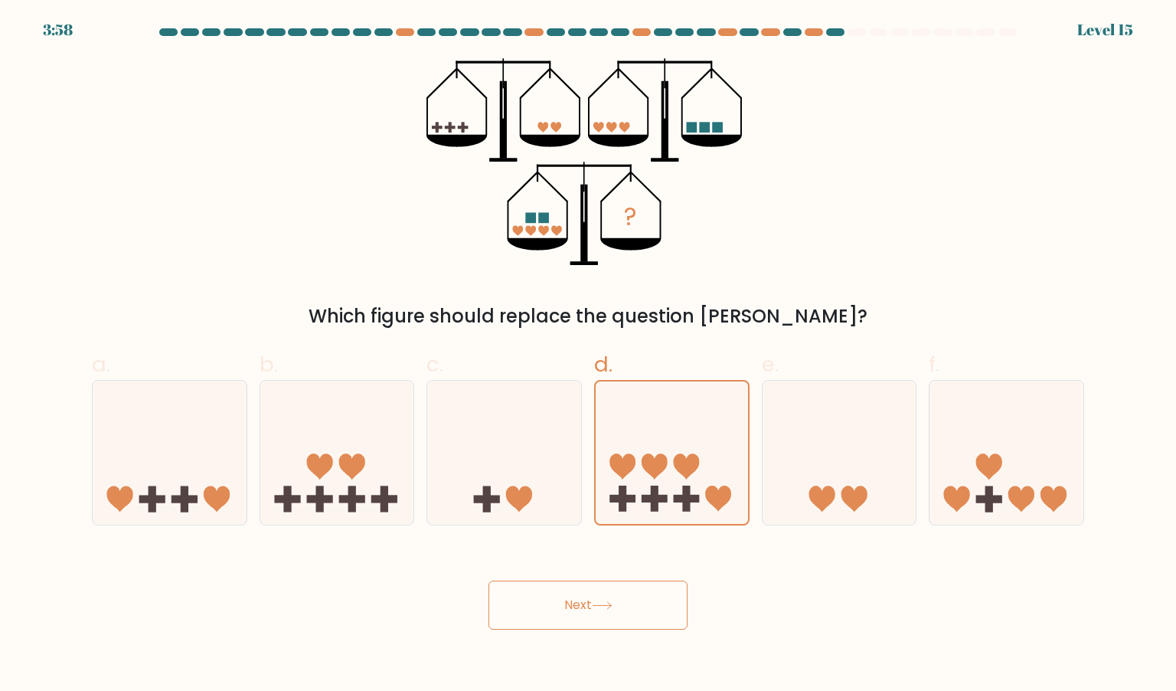
click at [584, 626] on button "Next" at bounding box center [587, 604] width 199 height 49
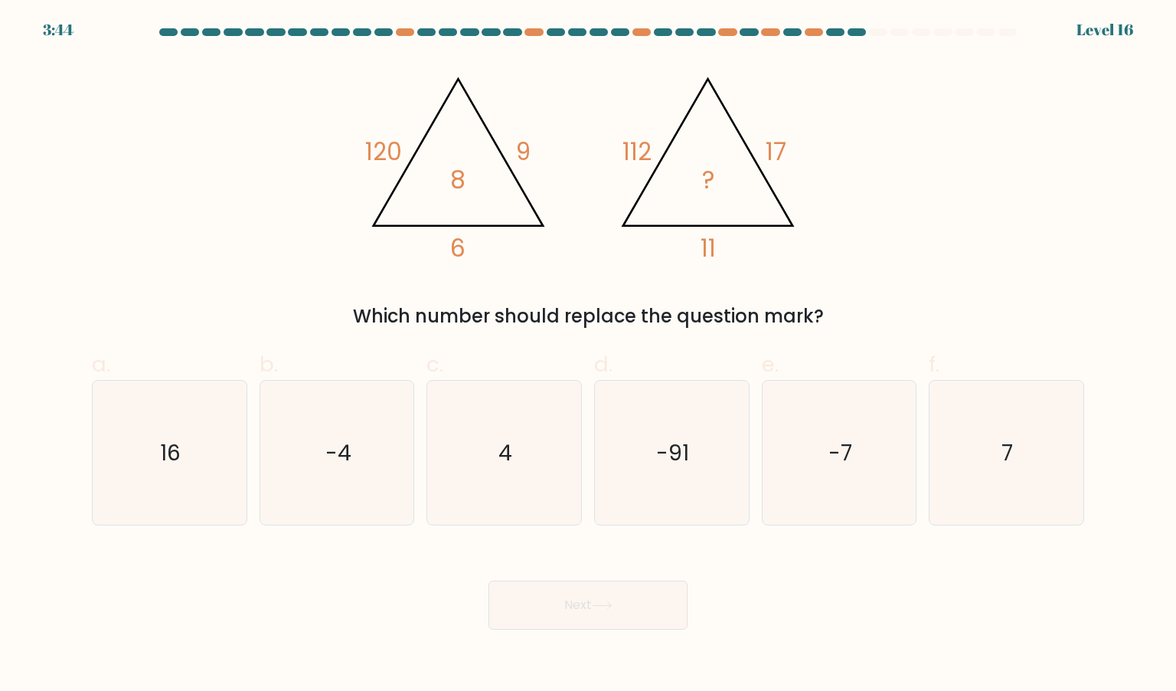
click at [595, 319] on div "Which number should replace the question mark?" at bounding box center [588, 316] width 974 height 28
click at [180, 421] on icon "16" at bounding box center [169, 453] width 144 height 144
click at [588, 355] on input "a. 16" at bounding box center [588, 350] width 1 height 10
radio input "true"
click at [623, 299] on div "@import url('https://fonts.googleapis.com/css?family=Abril+Fatface:400,100,100i…" at bounding box center [588, 194] width 1011 height 272
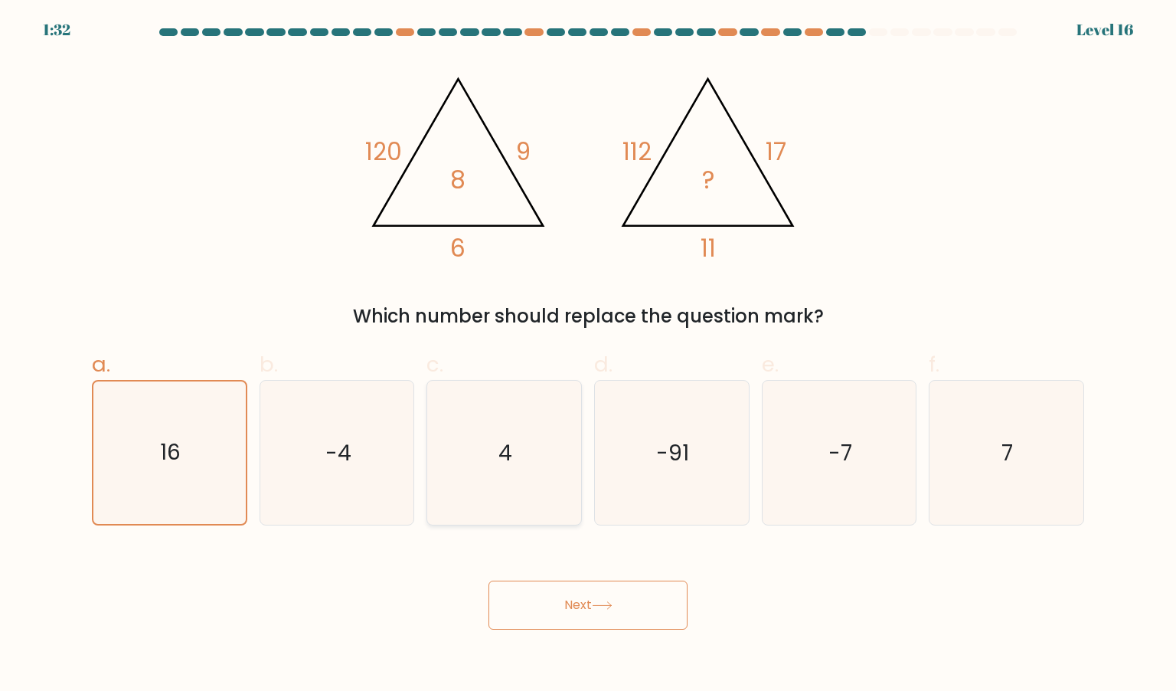
click at [521, 384] on icon "4" at bounding box center [504, 453] width 144 height 144
click at [588, 355] on input "c. 4" at bounding box center [588, 350] width 1 height 10
radio input "true"
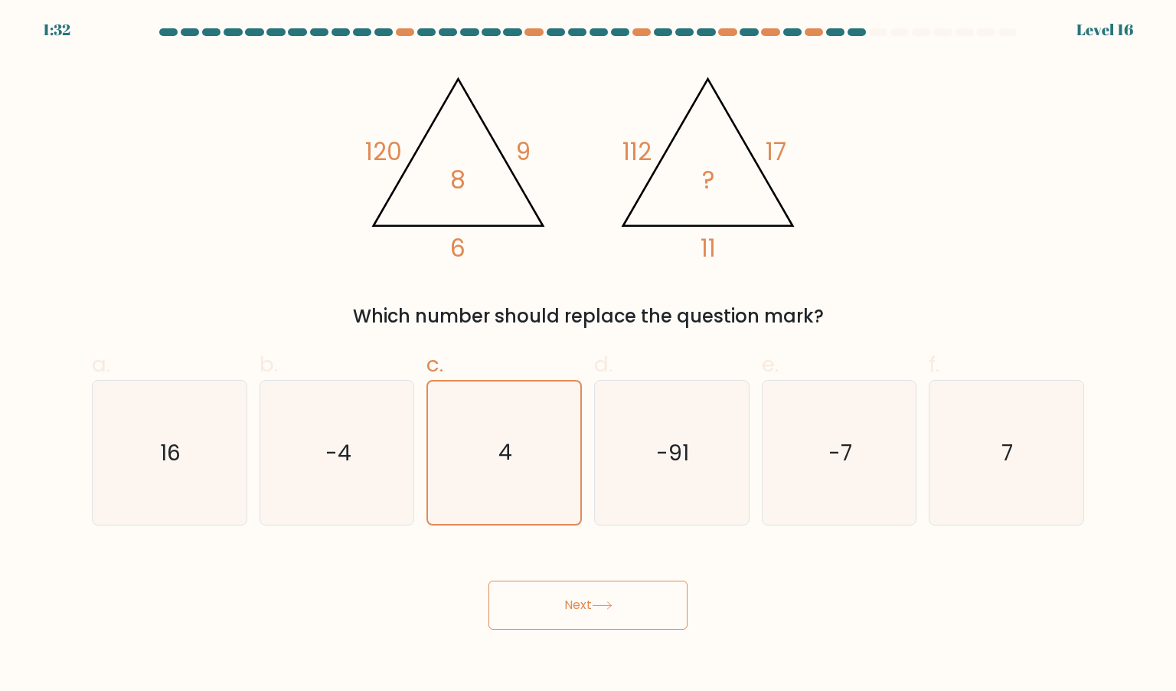
click at [577, 622] on button "Next" at bounding box center [587, 604] width 199 height 49
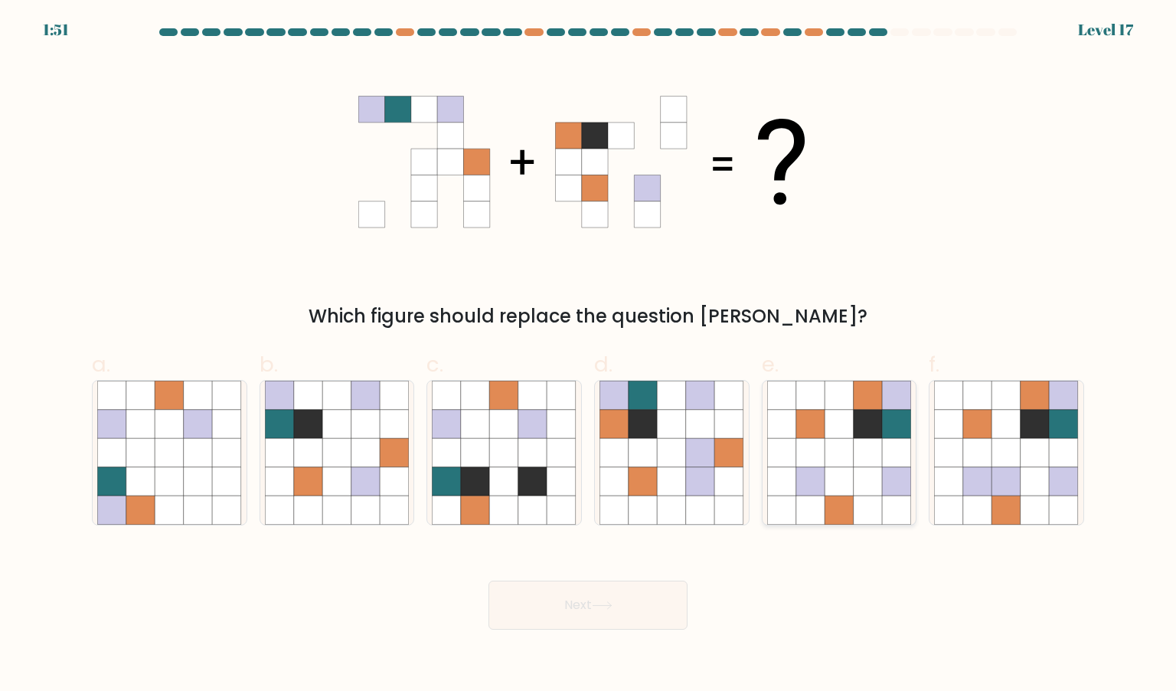
click at [851, 433] on icon at bounding box center [839, 424] width 29 height 29
click at [589, 355] on input "e." at bounding box center [588, 350] width 1 height 10
radio input "true"
click at [643, 570] on div "Next" at bounding box center [588, 587] width 1011 height 86
click at [637, 598] on button "Next" at bounding box center [587, 604] width 199 height 49
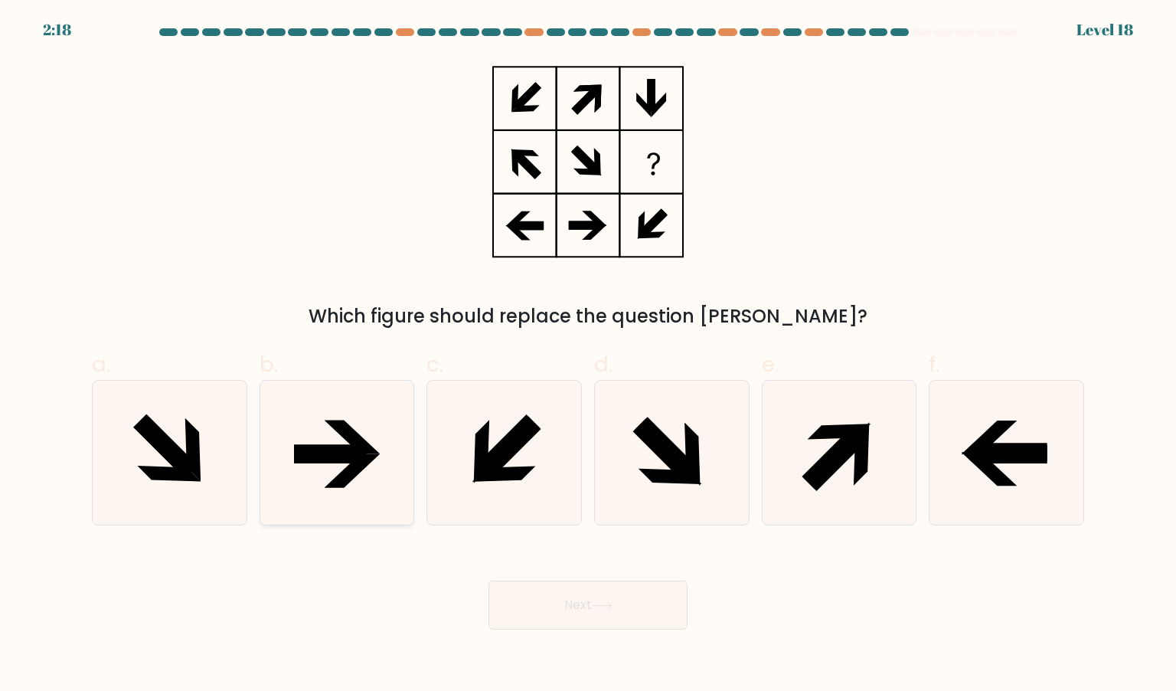
click at [315, 465] on icon at bounding box center [337, 453] width 144 height 144
click at [588, 355] on input "b." at bounding box center [588, 350] width 1 height 10
radio input "true"
click at [668, 594] on button "Next" at bounding box center [587, 604] width 199 height 49
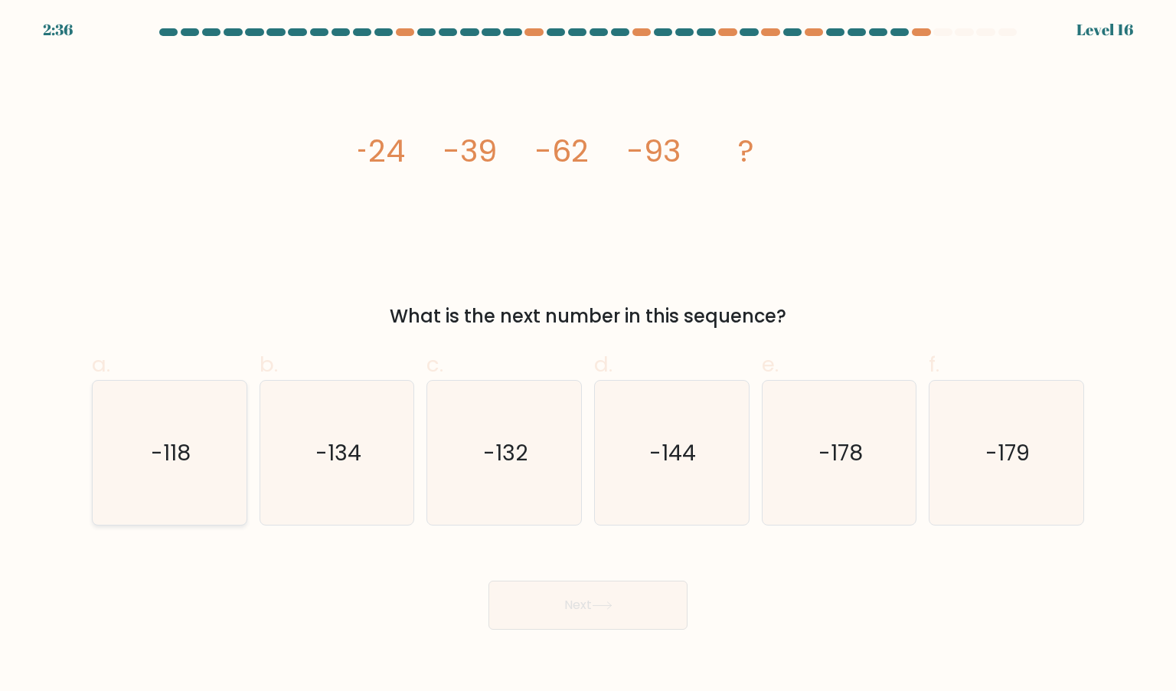
click at [243, 434] on div "-118" at bounding box center [169, 452] width 155 height 145
click at [588, 355] on input "a. -118" at bounding box center [588, 350] width 1 height 10
radio input "true"
click at [590, 601] on button "Next" at bounding box center [587, 604] width 199 height 49
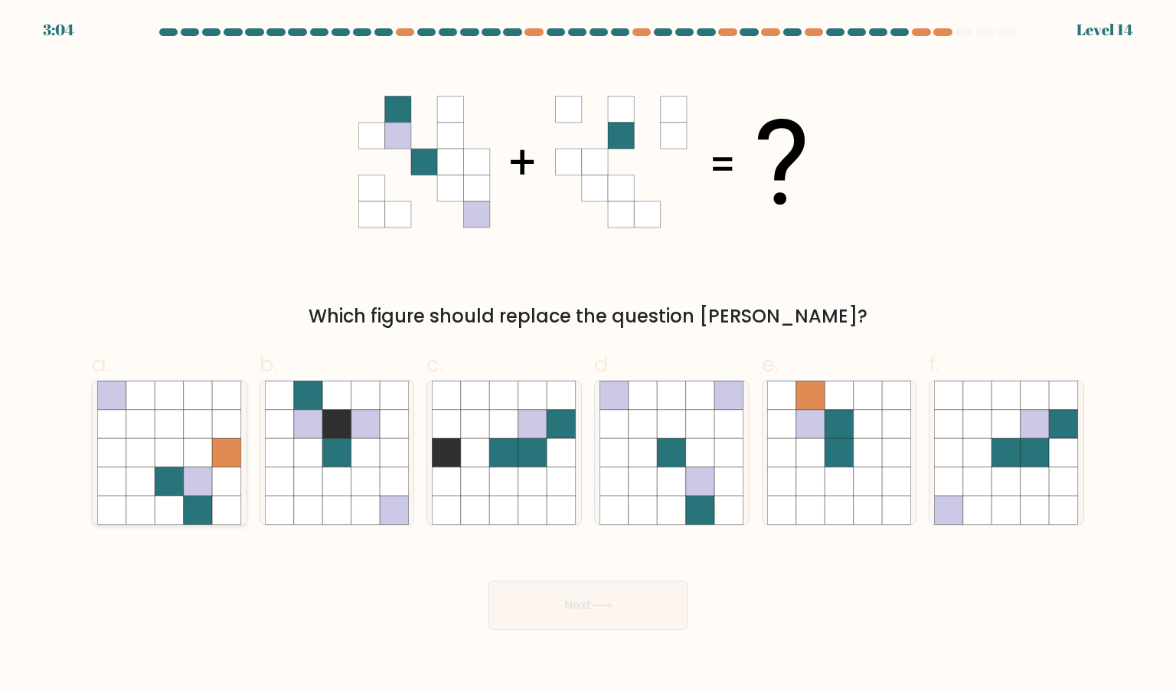
click at [214, 453] on icon at bounding box center [227, 452] width 29 height 29
click at [588, 355] on input "a." at bounding box center [588, 350] width 1 height 10
radio input "true"
click at [1009, 397] on icon at bounding box center [1006, 395] width 29 height 29
click at [589, 355] on input "f." at bounding box center [588, 350] width 1 height 10
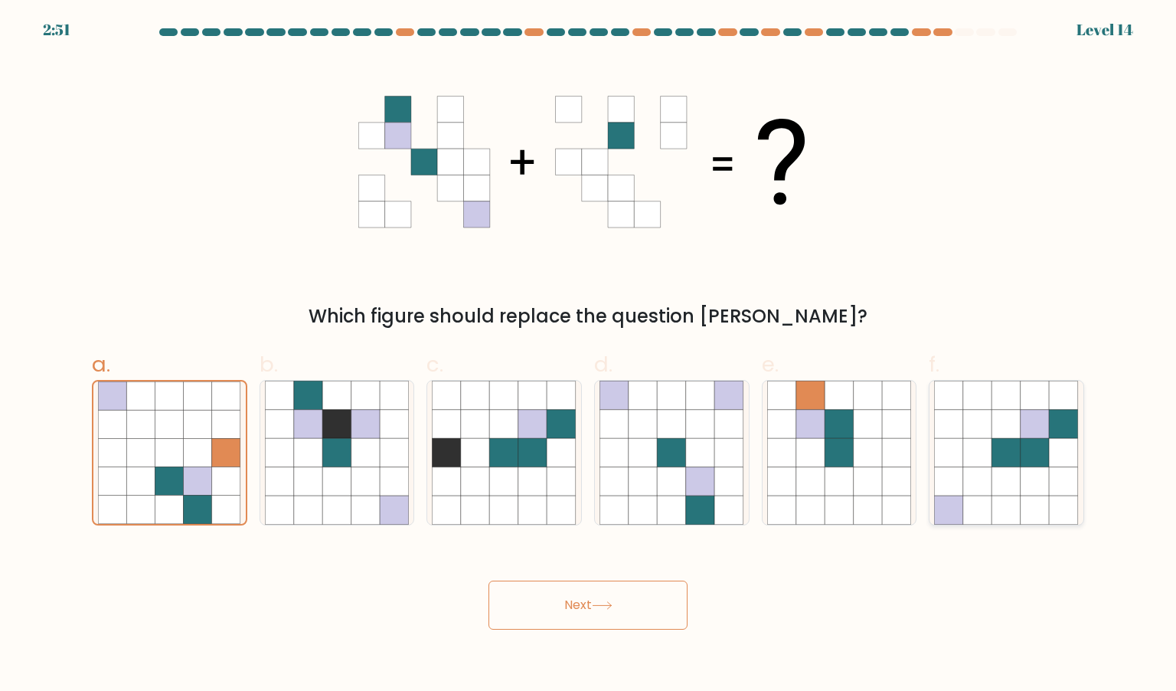
radio input "true"
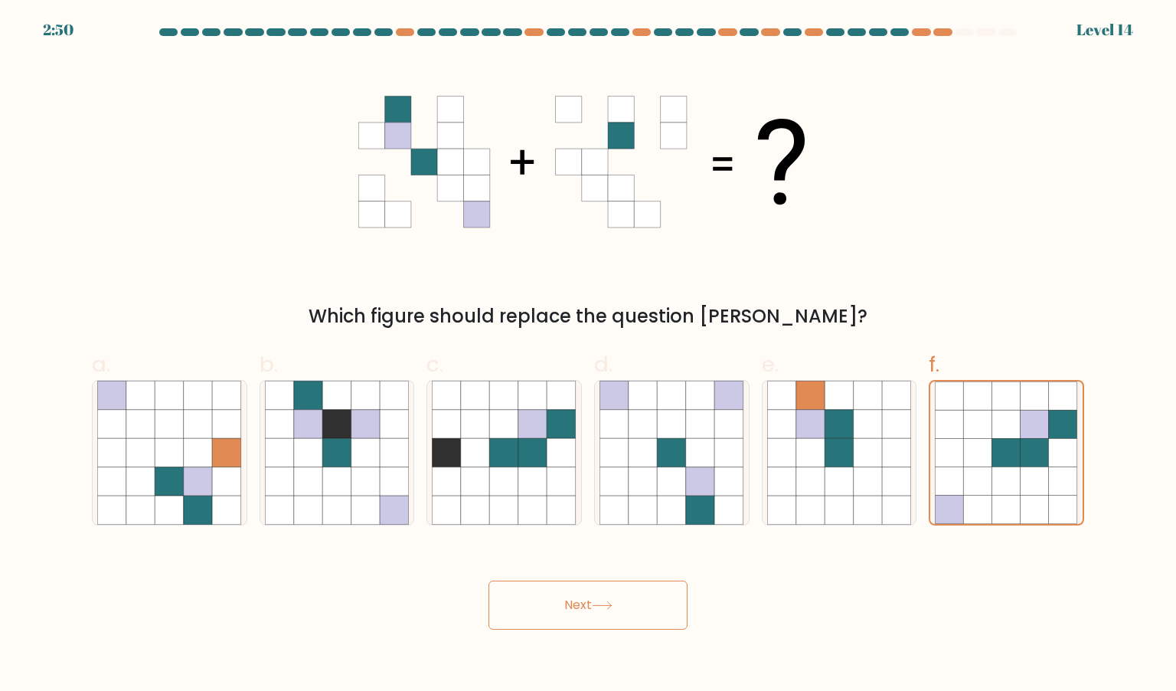
click at [989, 293] on div "Which figure should replace the question mark?" at bounding box center [588, 194] width 1011 height 272
click at [606, 598] on button "Next" at bounding box center [587, 604] width 199 height 49
click at [590, 602] on button "Next" at bounding box center [587, 604] width 199 height 49
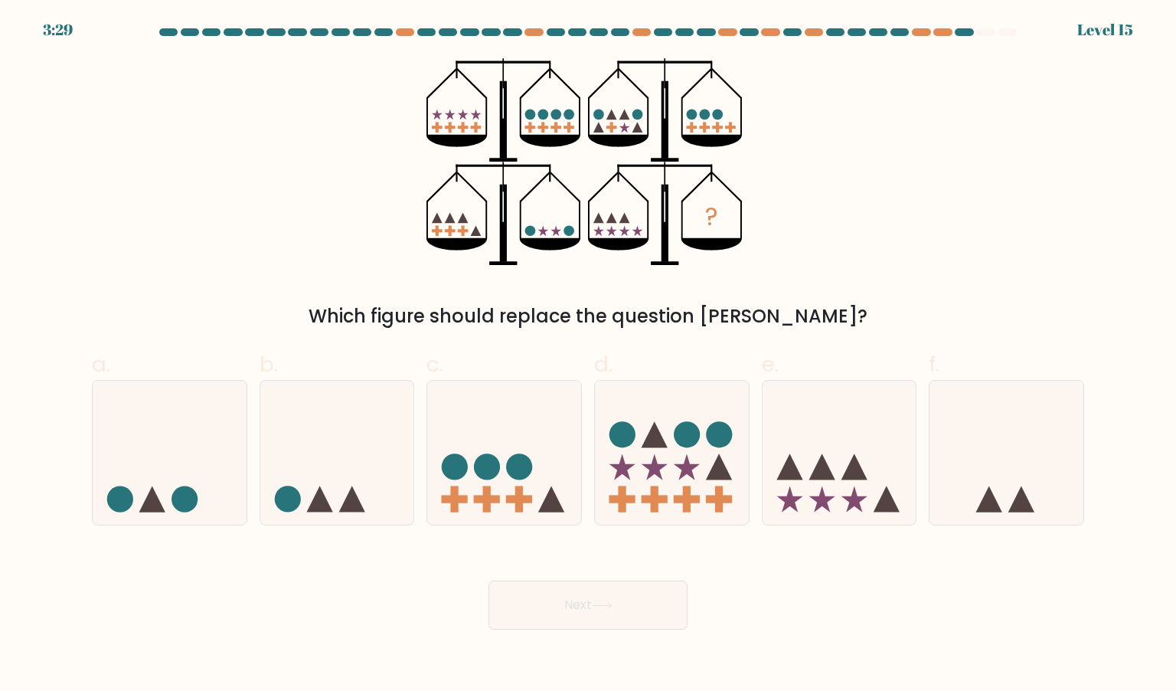
click at [851, 627] on div "Next" at bounding box center [588, 587] width 1011 height 86
click at [683, 448] on icon at bounding box center [672, 452] width 154 height 127
click at [589, 355] on input "d." at bounding box center [588, 350] width 1 height 10
radio input "true"
click at [539, 613] on button "Next" at bounding box center [587, 604] width 199 height 49
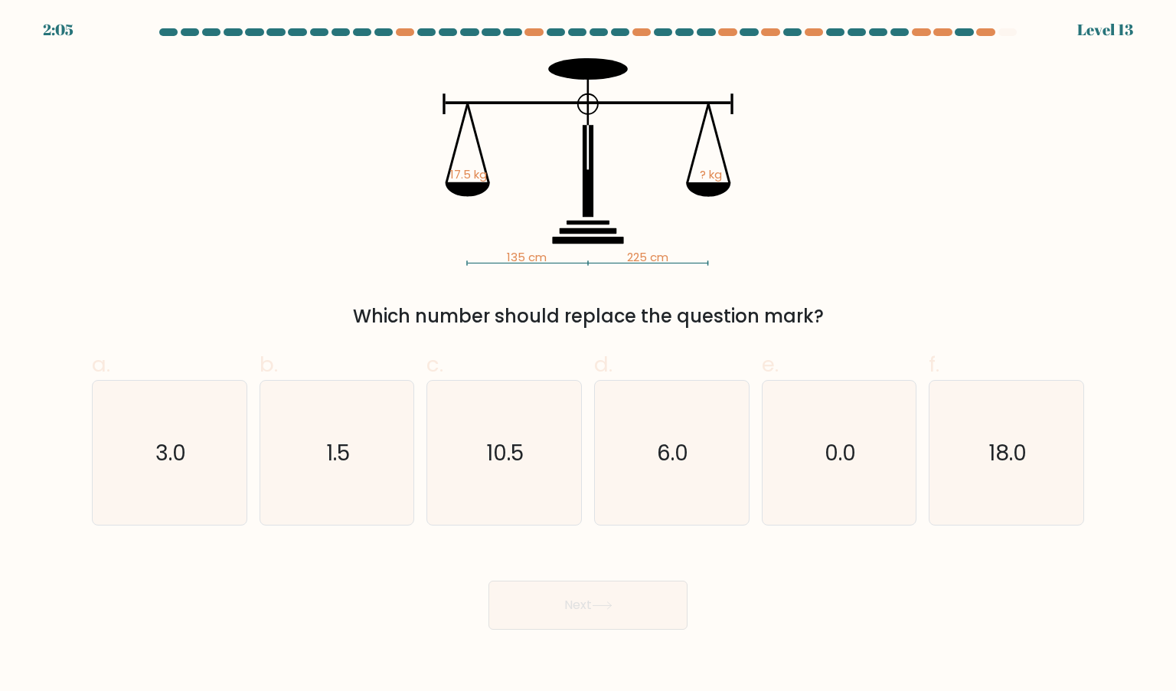
click at [833, 633] on body "2:05 Level 13" at bounding box center [588, 345] width 1176 height 691
click at [499, 423] on icon "10.5" at bounding box center [504, 453] width 144 height 144
click at [588, 355] on input "c. 10.5" at bounding box center [588, 350] width 1 height 10
radio input "true"
click at [609, 592] on button "Next" at bounding box center [587, 604] width 199 height 49
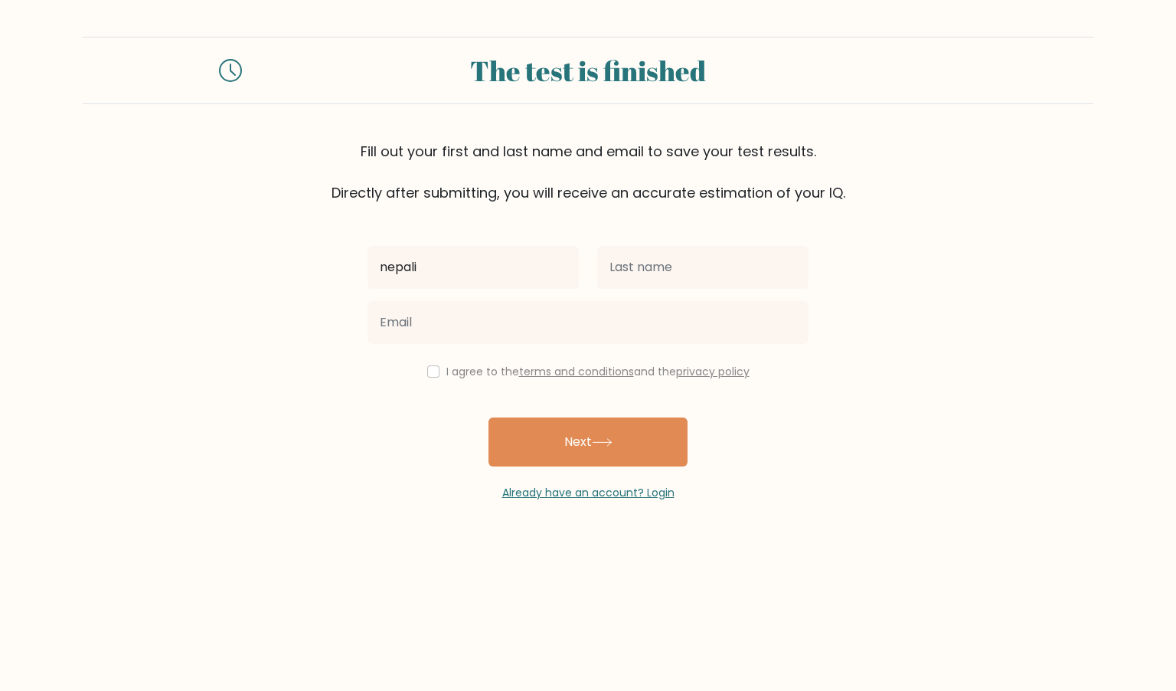
type input "nepali"
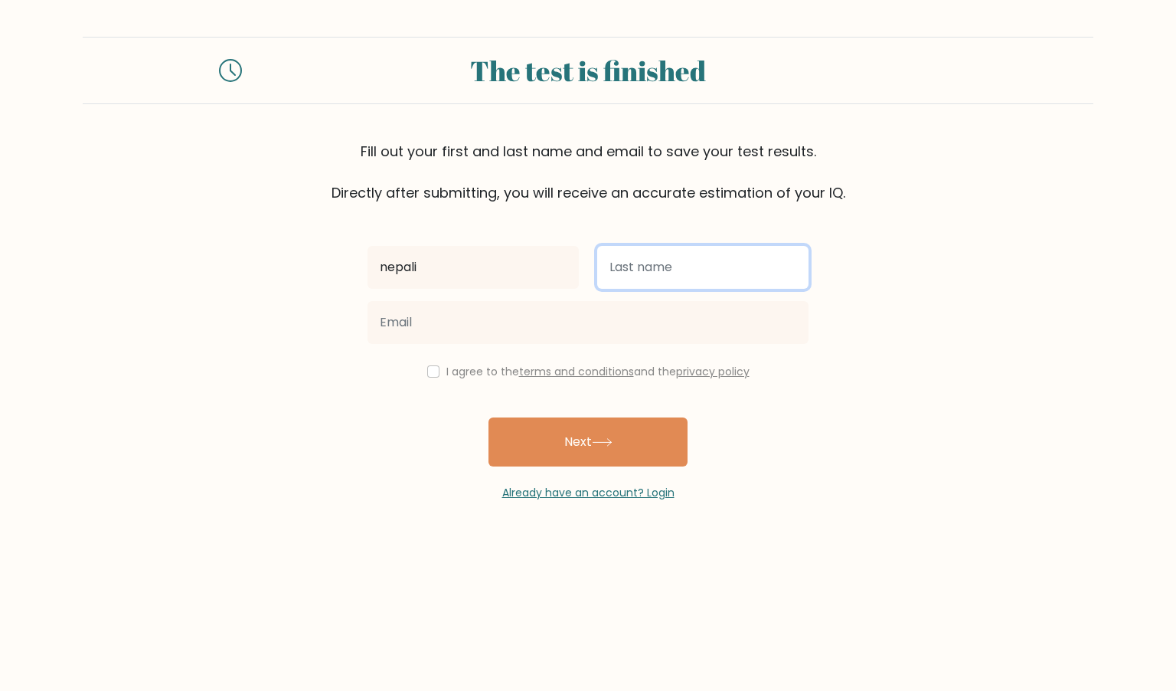
click at [672, 287] on input "text" at bounding box center [702, 267] width 211 height 43
type input "triapthee"
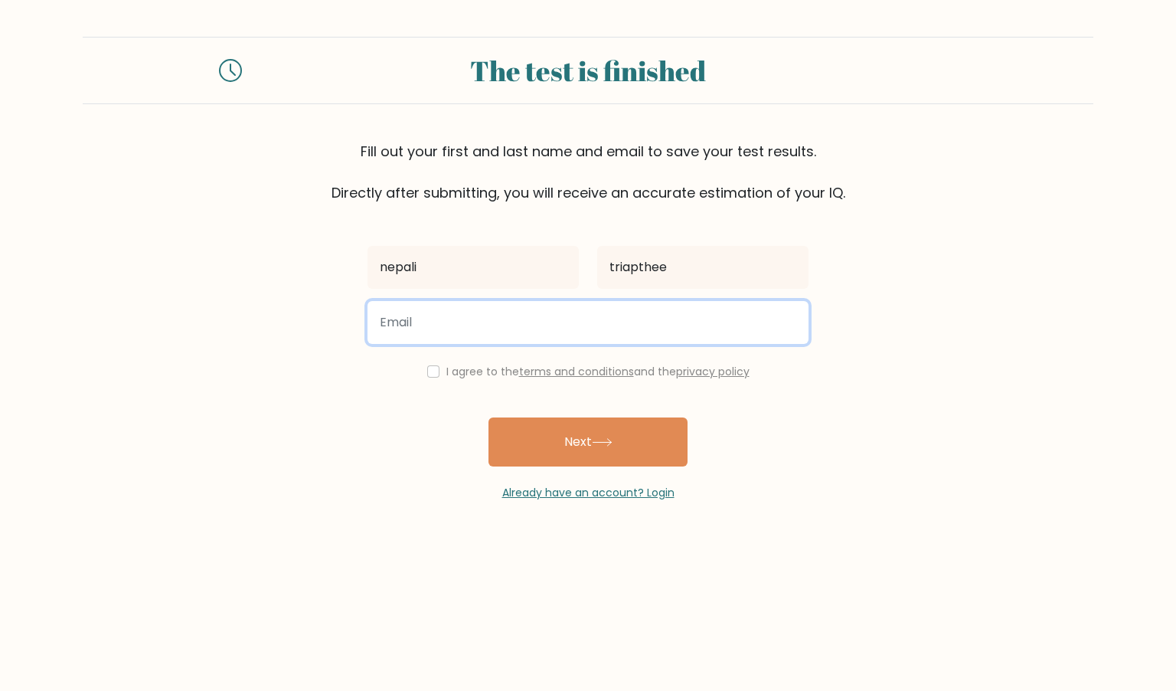
click at [609, 312] on input "email" at bounding box center [588, 322] width 441 height 43
type input "asinghgha@gmail.com"
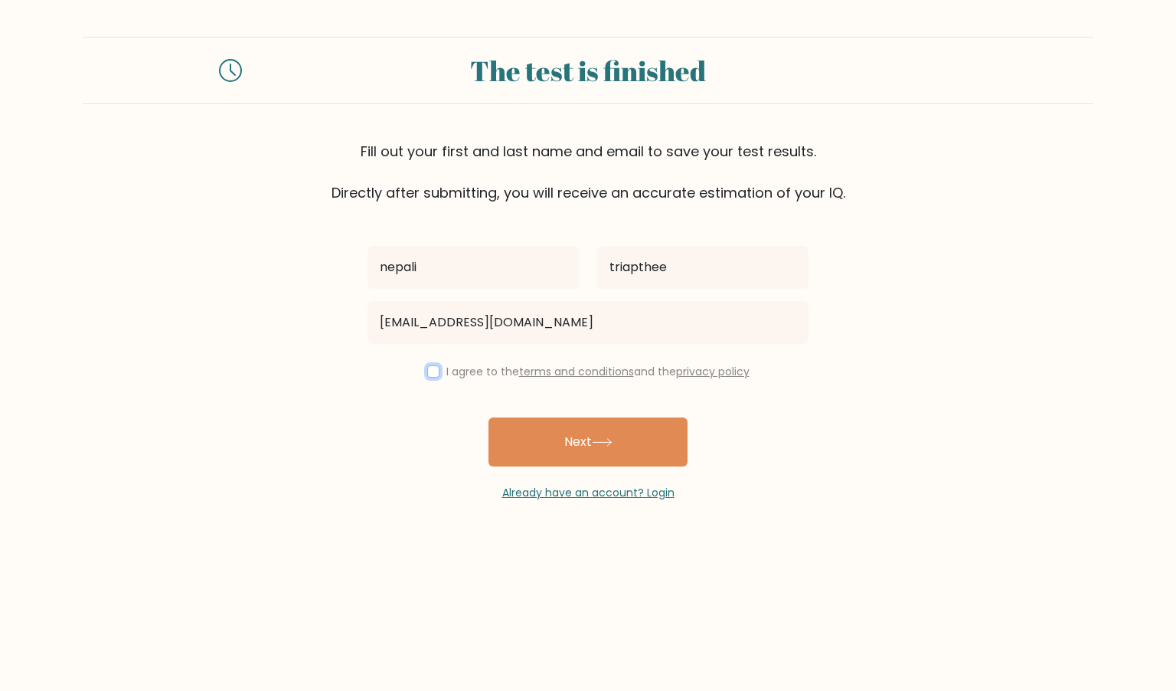
click at [430, 372] on input "checkbox" at bounding box center [433, 371] width 12 height 12
checkbox input "true"
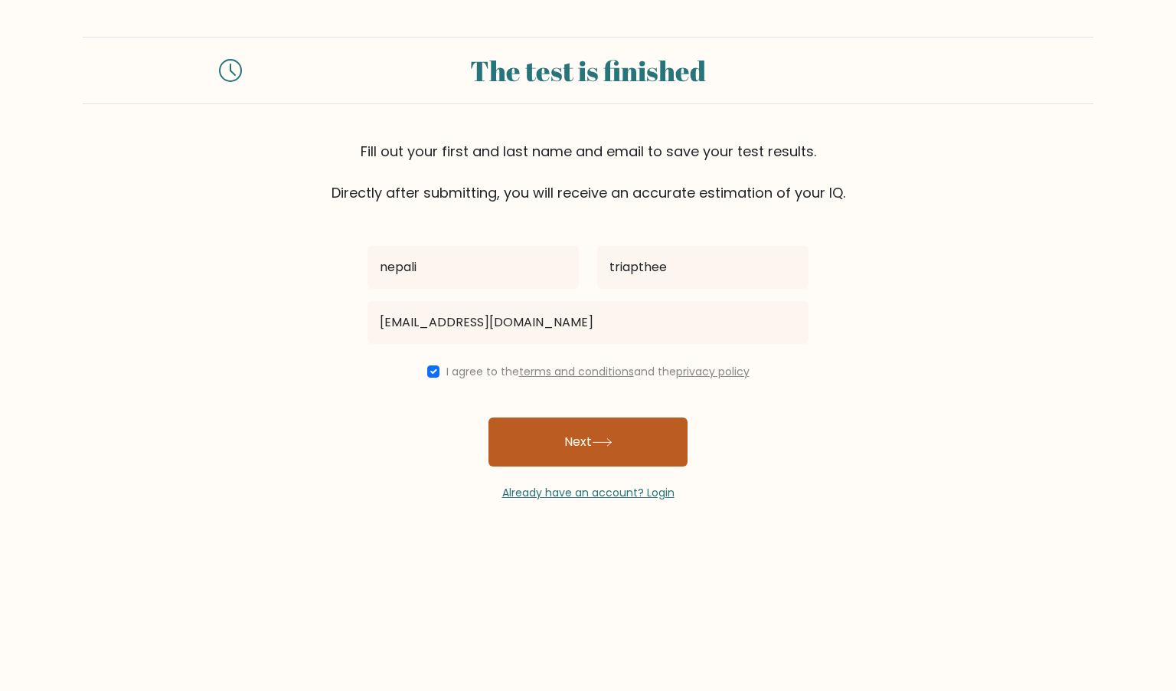
click at [587, 431] on button "Next" at bounding box center [587, 441] width 199 height 49
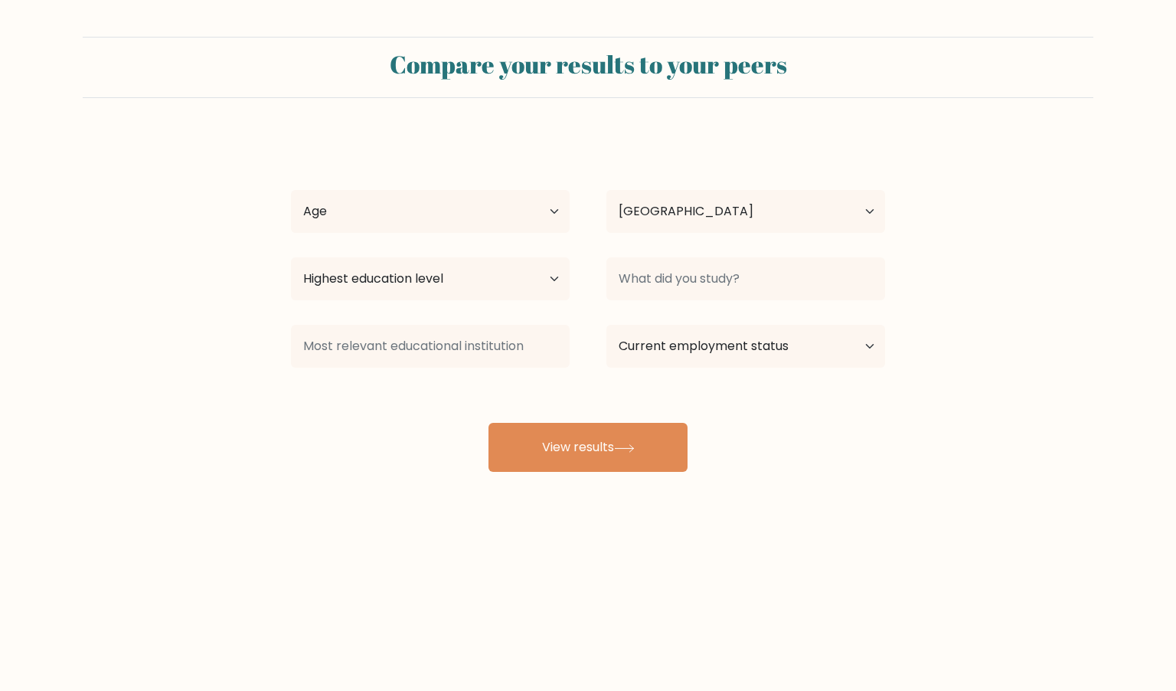
select select "CM"
click at [528, 228] on select "Age Under [DEMOGRAPHIC_DATA] [DEMOGRAPHIC_DATA] [DEMOGRAPHIC_DATA] [DEMOGRAPHIC…" at bounding box center [430, 211] width 279 height 43
select select "min_18"
click at [291, 190] on select "Age Under [DEMOGRAPHIC_DATA] [DEMOGRAPHIC_DATA] [DEMOGRAPHIC_DATA] [DEMOGRAPHIC…" at bounding box center [430, 211] width 279 height 43
click at [664, 211] on select "Country Afghanistan Albania Algeria American Samoa Andorra Angola Anguilla Anta…" at bounding box center [745, 211] width 279 height 43
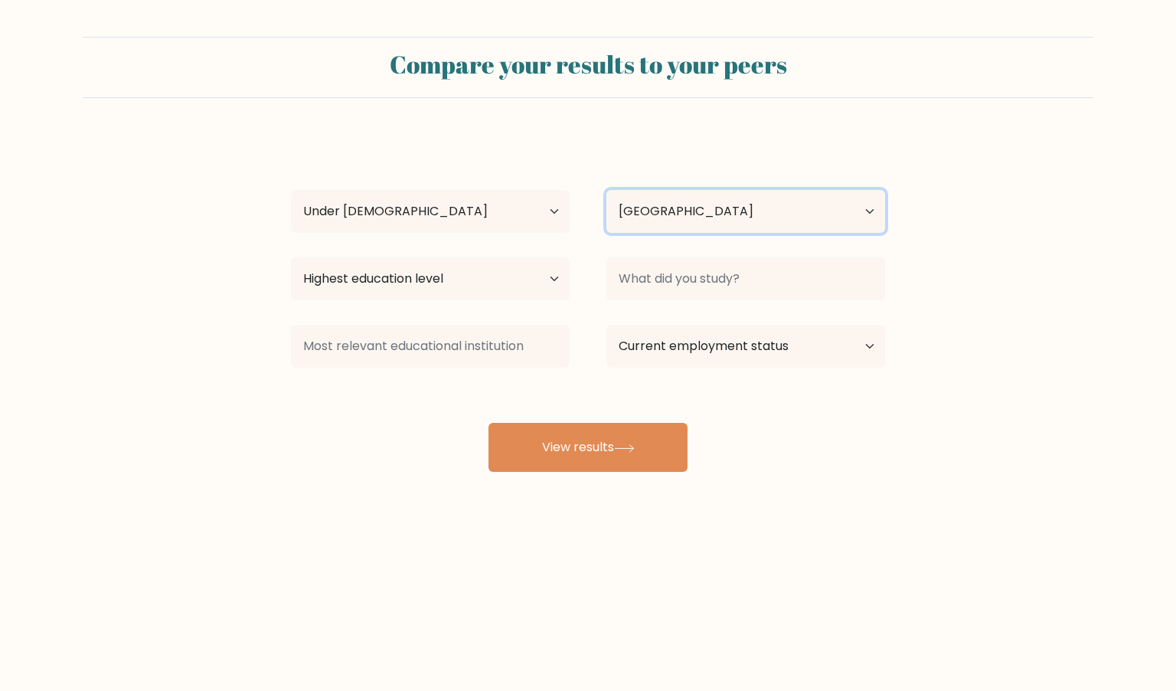
select select "NP"
click at [606, 190] on select "Country Afghanistan Albania Algeria American Samoa Andorra Angola Anguilla Anta…" at bounding box center [745, 211] width 279 height 43
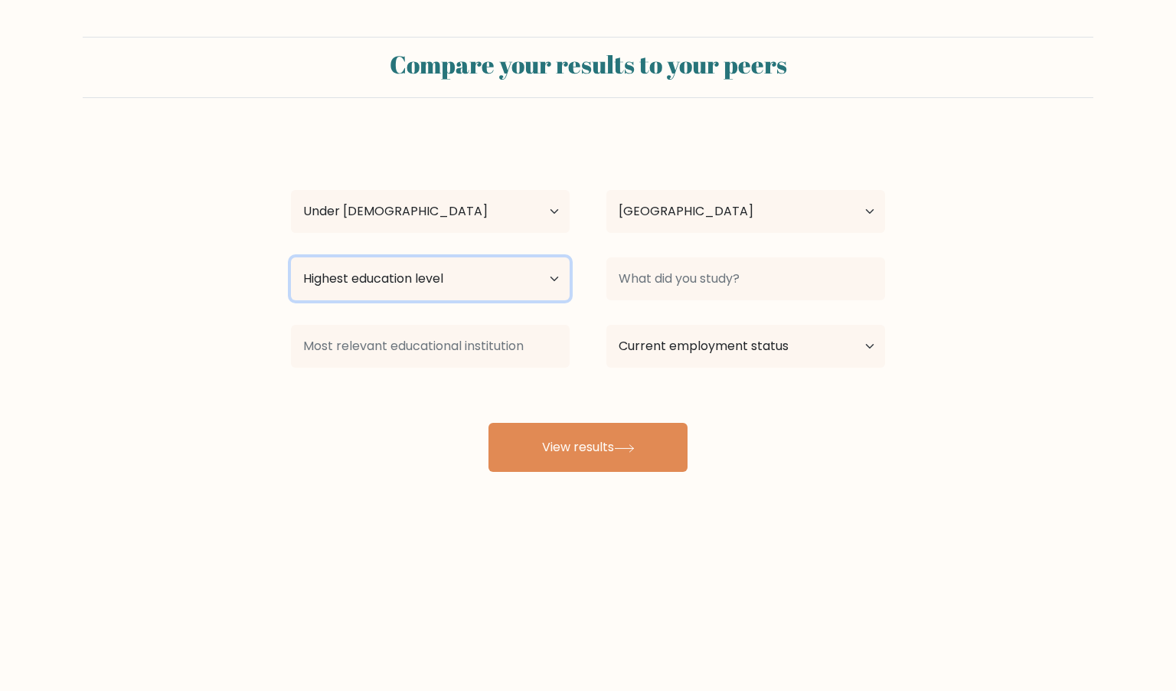
click at [490, 279] on select "Highest education level No schooling Primary Lower Secondary Upper Secondary Oc…" at bounding box center [430, 278] width 279 height 43
click at [291, 257] on select "Highest education level No schooling Primary Lower Secondary Upper Secondary Oc…" at bounding box center [430, 278] width 279 height 43
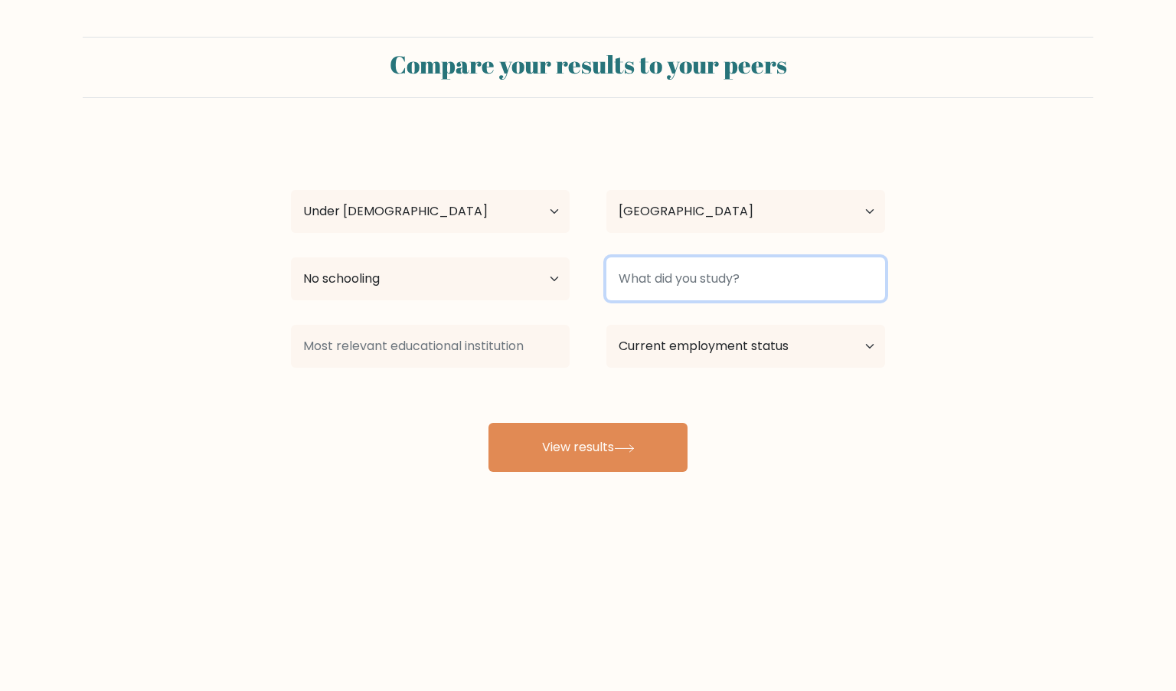
click at [706, 286] on input at bounding box center [745, 278] width 279 height 43
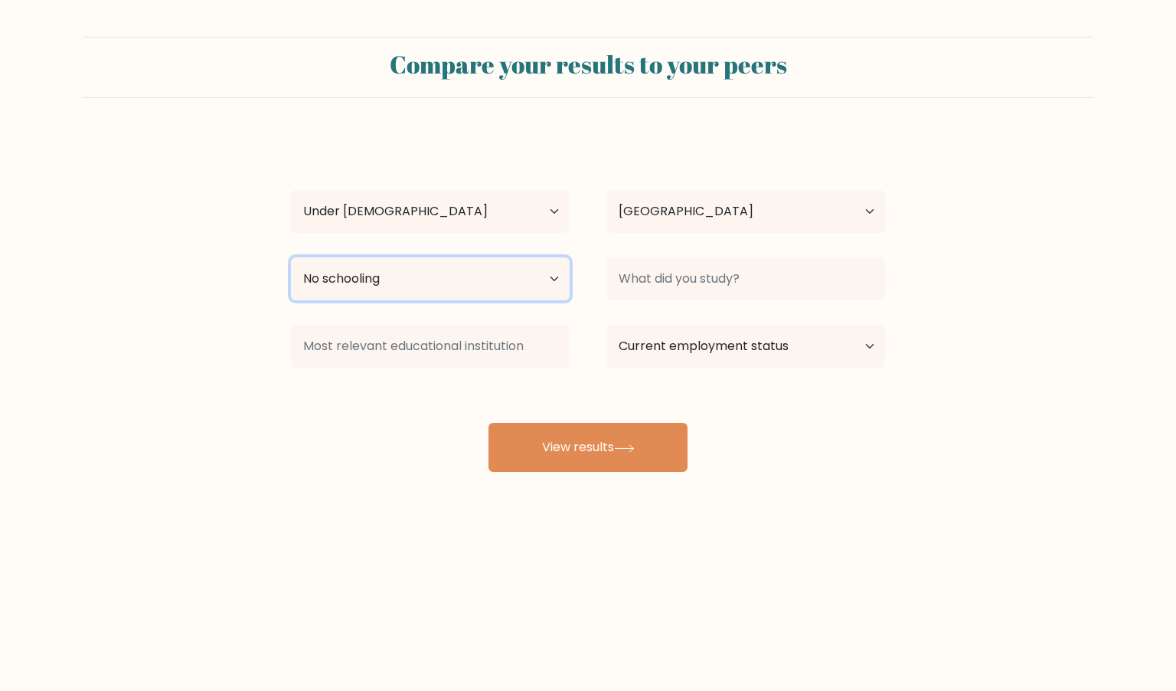
click at [524, 283] on select "Highest education level No schooling Primary Lower Secondary Upper Secondary Oc…" at bounding box center [430, 278] width 279 height 43
select select "upper_secondary"
click at [291, 257] on select "Highest education level No schooling Primary Lower Secondary Upper Secondary Oc…" at bounding box center [430, 278] width 279 height 43
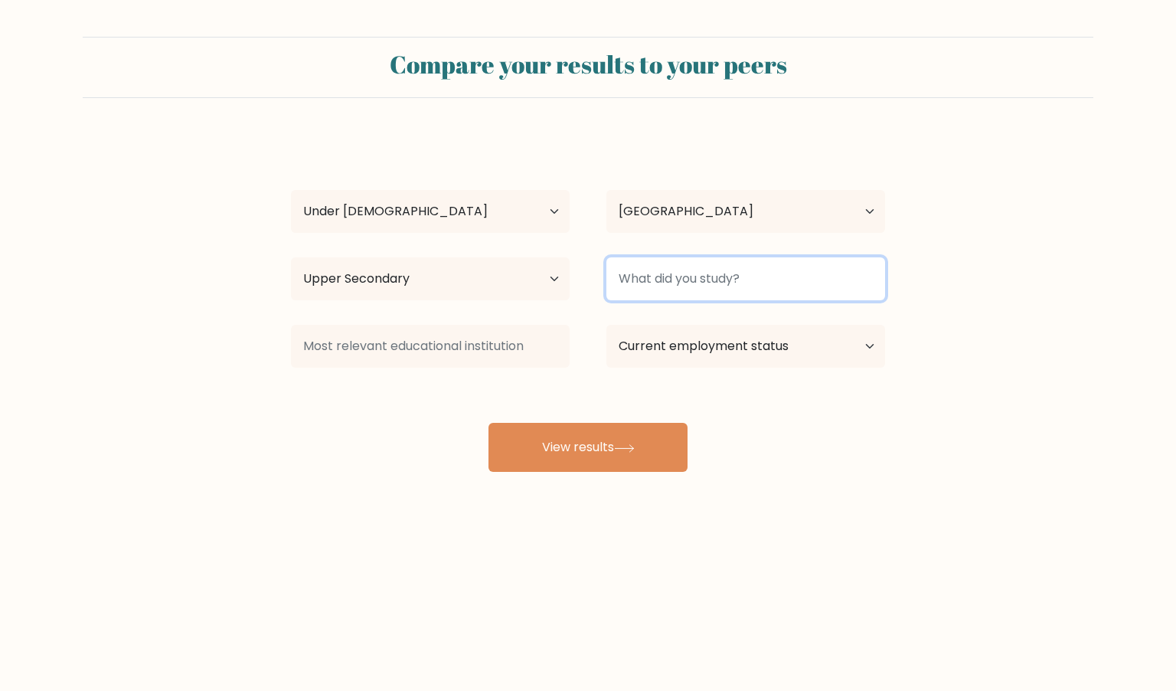
click at [758, 272] on input at bounding box center [745, 278] width 279 height 43
type input "Deepwoken"
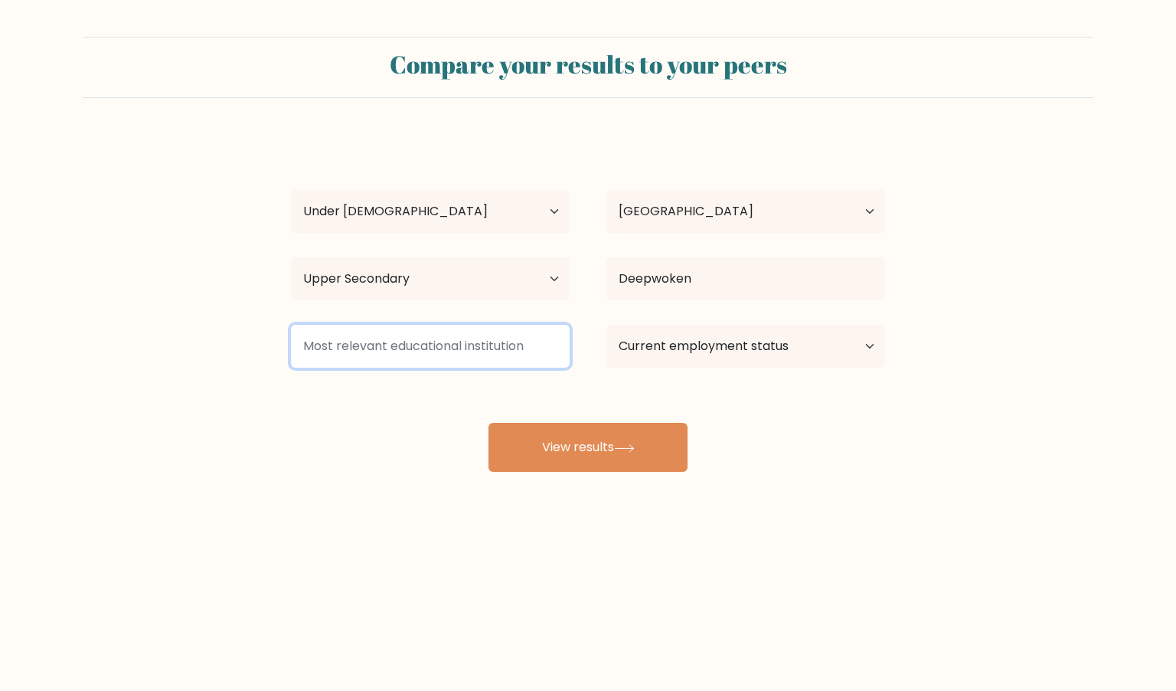
click at [469, 325] on input at bounding box center [430, 346] width 279 height 43
type input "Deepwoken acadamy"
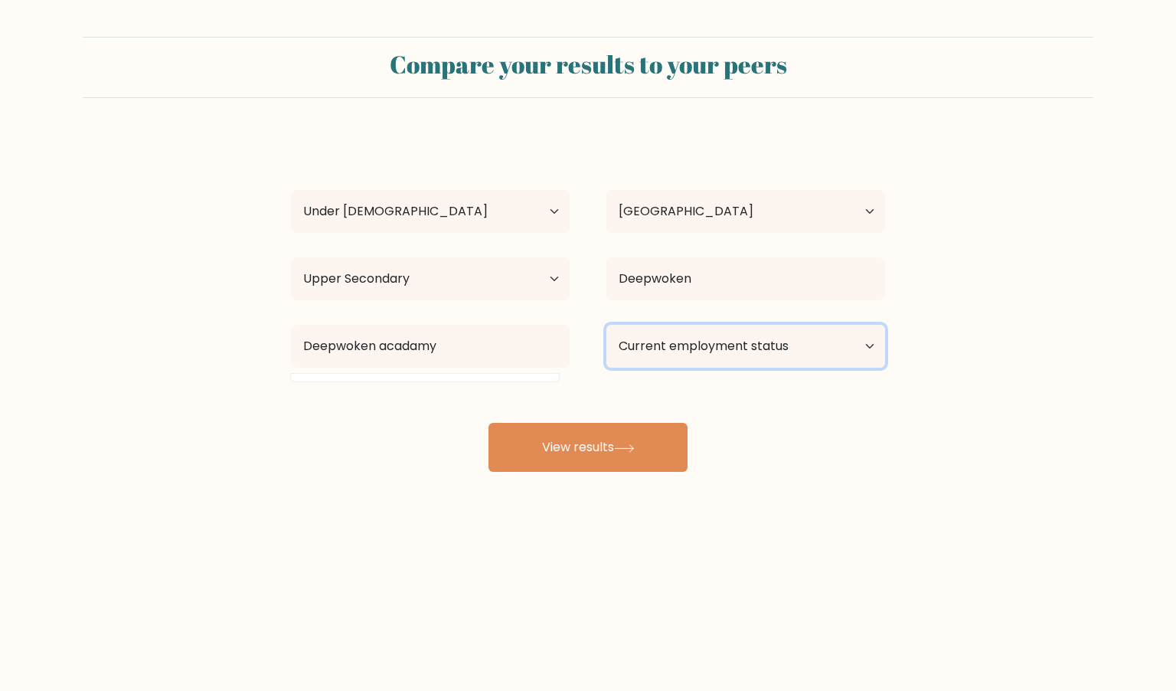
click at [689, 358] on select "Current employment status Employed Student Retired Other / prefer not to answer" at bounding box center [745, 346] width 279 height 43
click at [606, 325] on select "Current employment status Employed Student Retired Other / prefer not to answer" at bounding box center [745, 346] width 279 height 43
click at [772, 338] on select "Current employment status Employed Student Retired Other / prefer not to answer" at bounding box center [745, 346] width 279 height 43
select select "retired"
click at [606, 325] on select "Current employment status Employed Student Retired Other / prefer not to answer" at bounding box center [745, 346] width 279 height 43
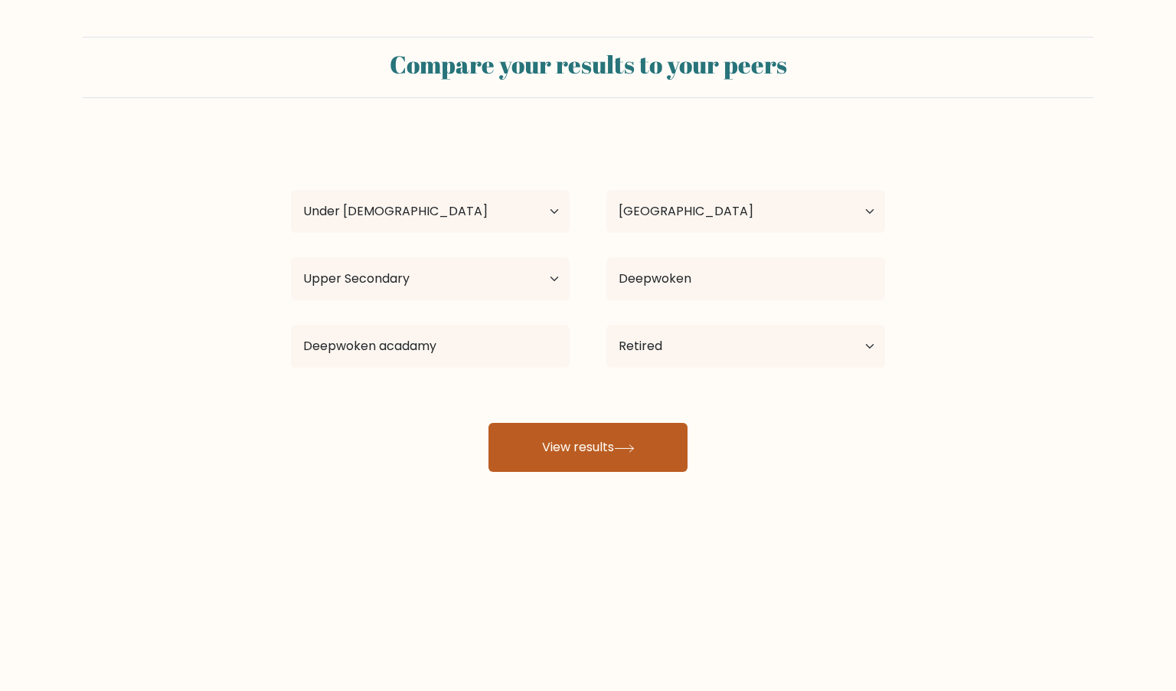
click at [561, 453] on button "View results" at bounding box center [587, 447] width 199 height 49
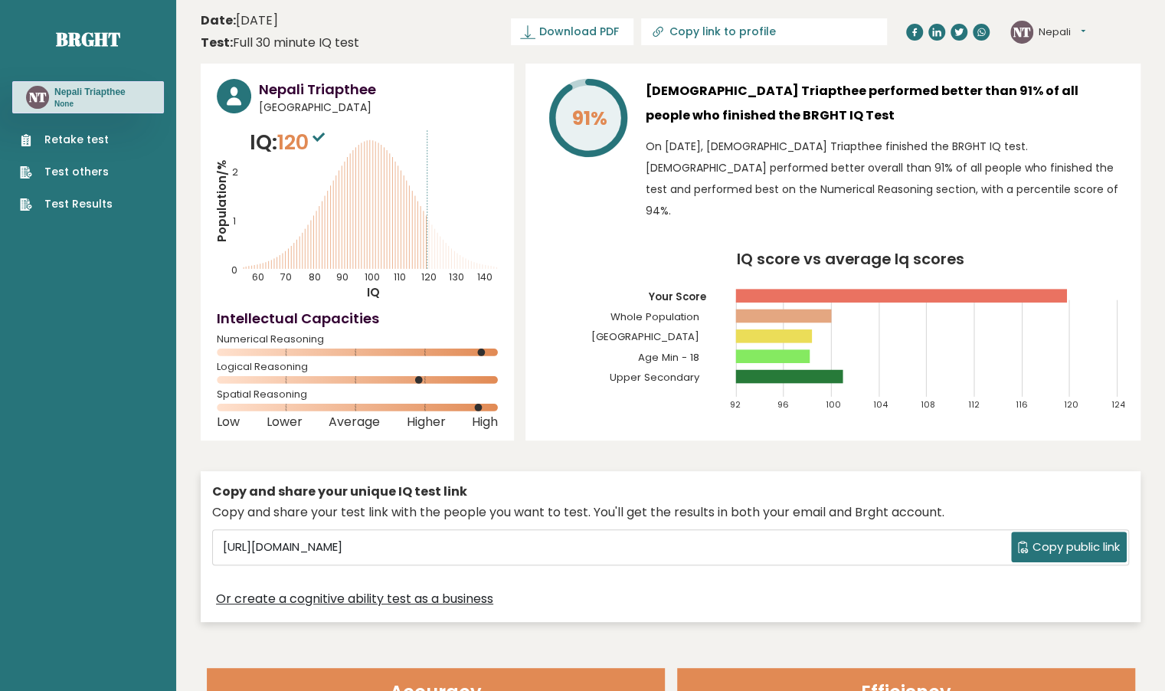
click at [289, 258] on icon "Population/% IQ 0 1 2 60 70 80 90 100 110 120 130 140" at bounding box center [357, 213] width 281 height 173
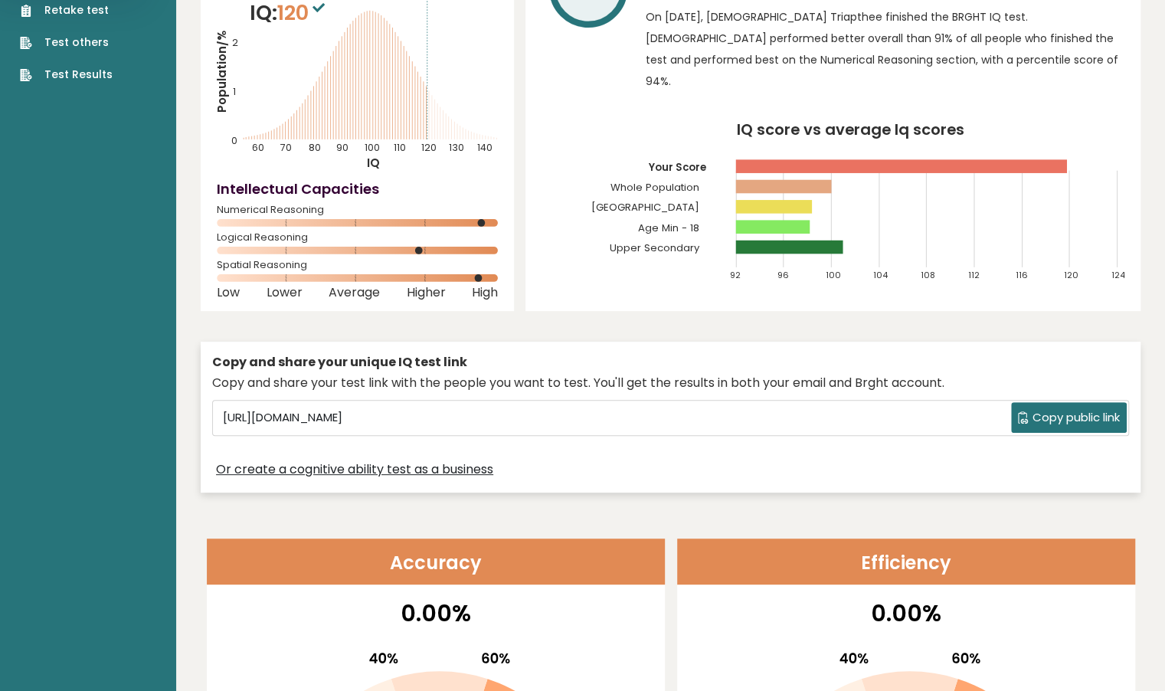
scroll to position [111, 0]
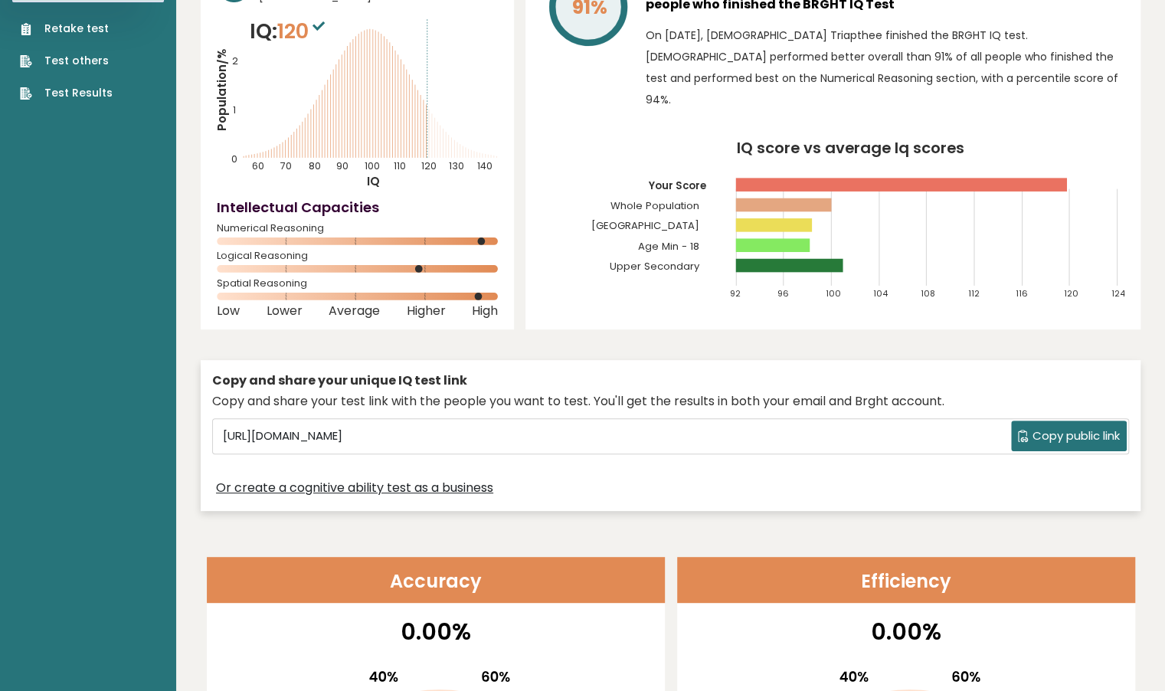
click at [459, 243] on rect at bounding box center [357, 241] width 281 height 8
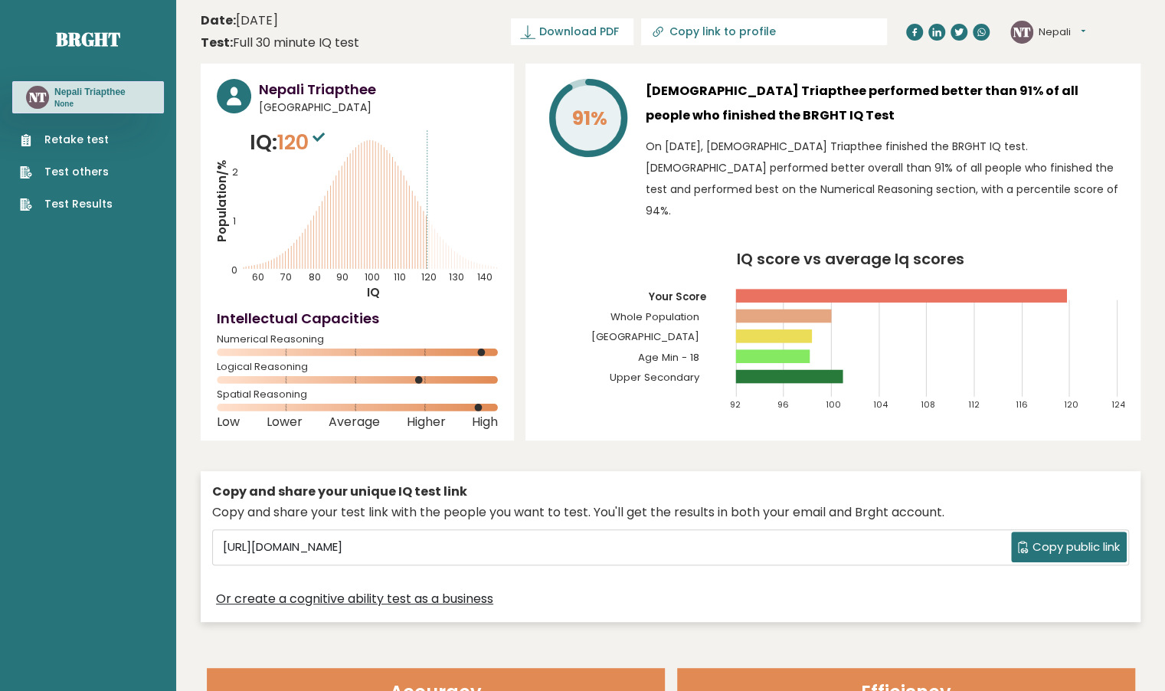
click at [276, 155] on p "IQ: 120" at bounding box center [289, 142] width 79 height 31
click at [302, 142] on span "120" at bounding box center [302, 142] width 51 height 28
click at [575, 331] on icon "IQ score vs average Iq scores 92 96 100 104 108 112 116 120 124 Your Score Whol…" at bounding box center [832, 338] width 583 height 172
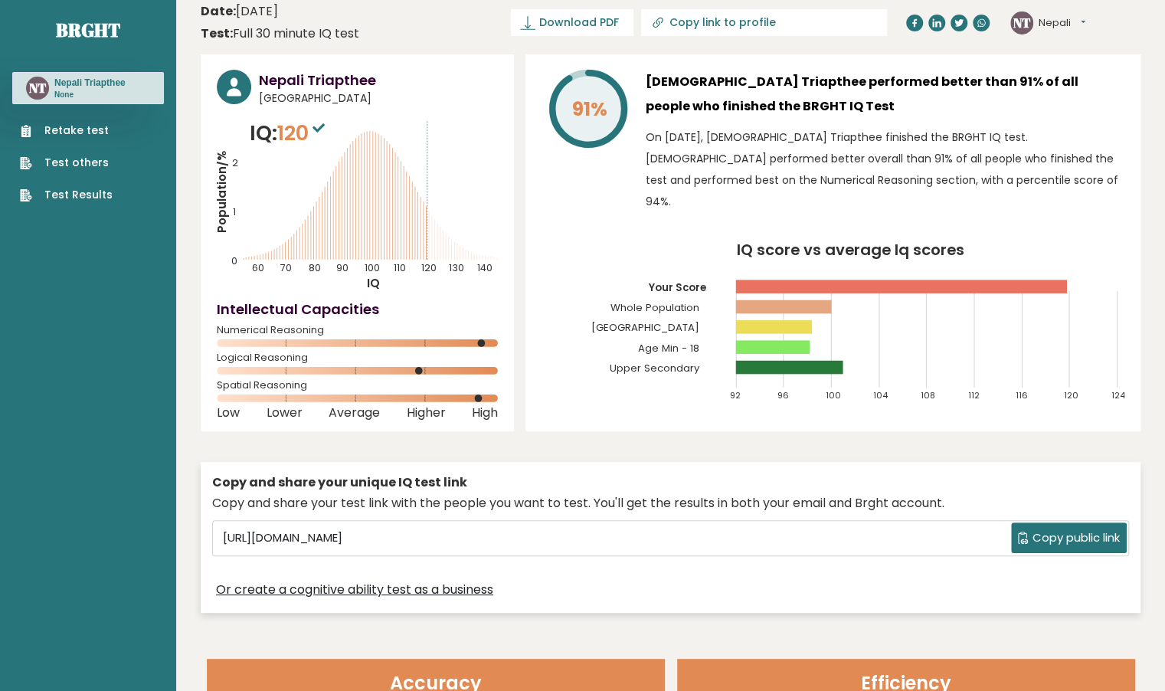
scroll to position [10, 0]
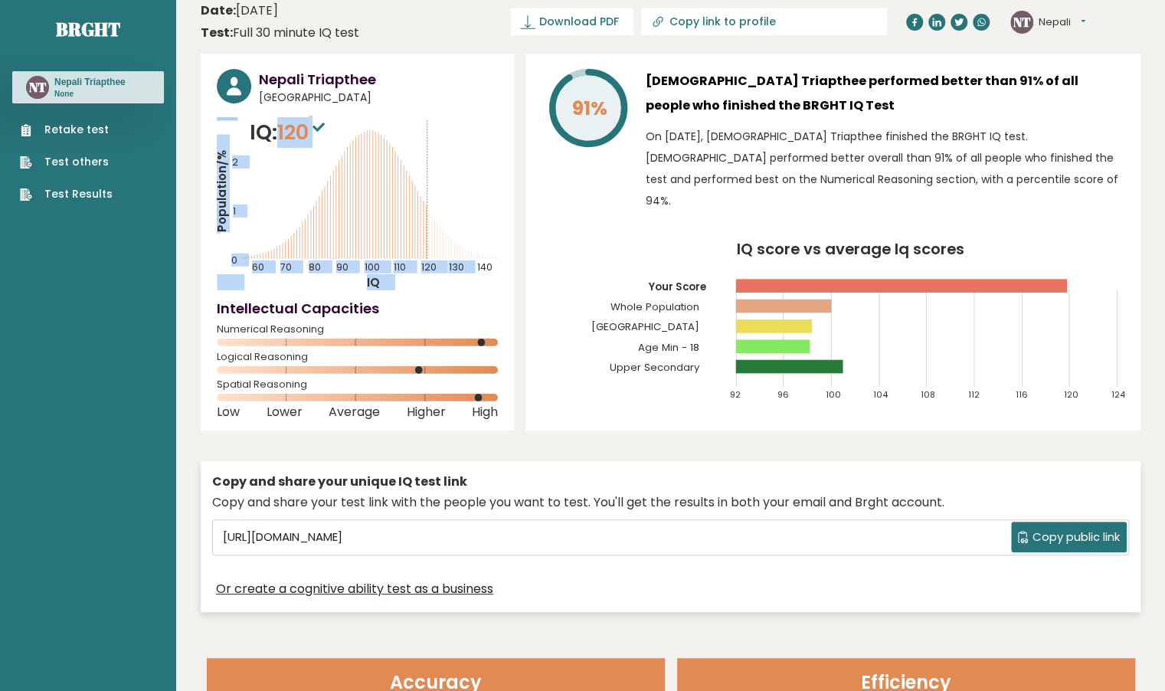
drag, startPoint x: 285, startPoint y: 128, endPoint x: 263, endPoint y: 114, distance: 25.5
click at [263, 114] on div "Nepali Triapthee Nepal IQ: 120 Population/% IQ 0 1 2 60 70 80 90 100 110 120 13…" at bounding box center [357, 242] width 313 height 377
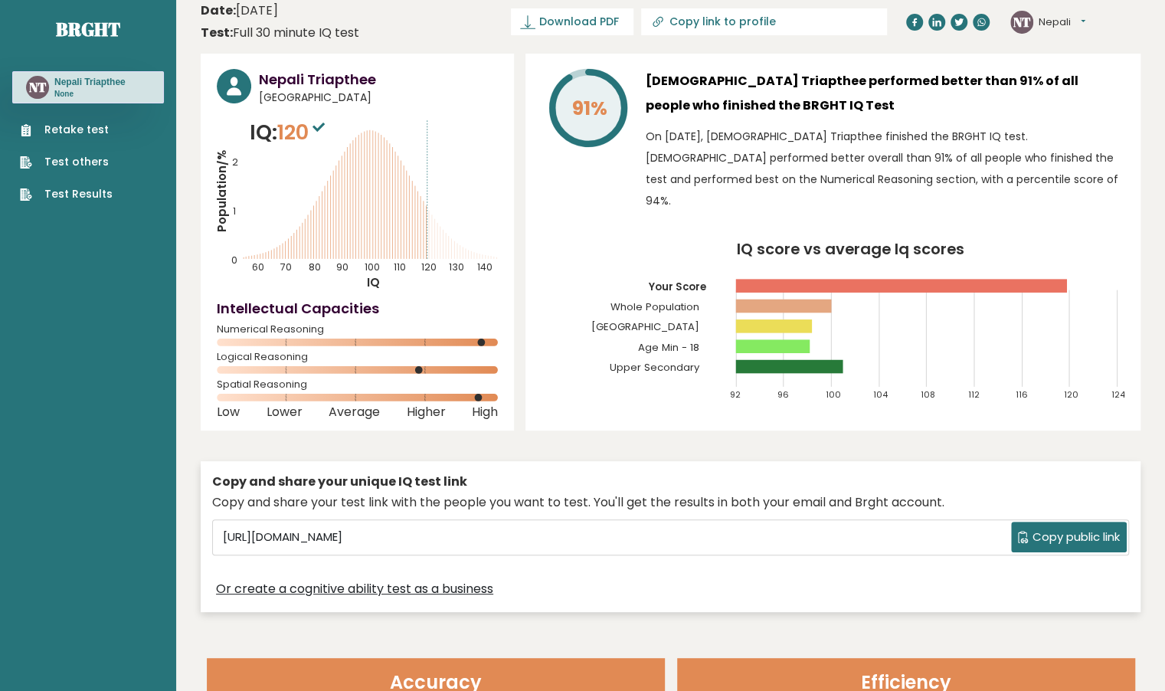
click at [514, 391] on div "Nepali Triapthee Nepal IQ: 120 Population/% IQ 0 1 2 60 70 80 90 100 110 120 13…" at bounding box center [670, 337] width 939 height 566
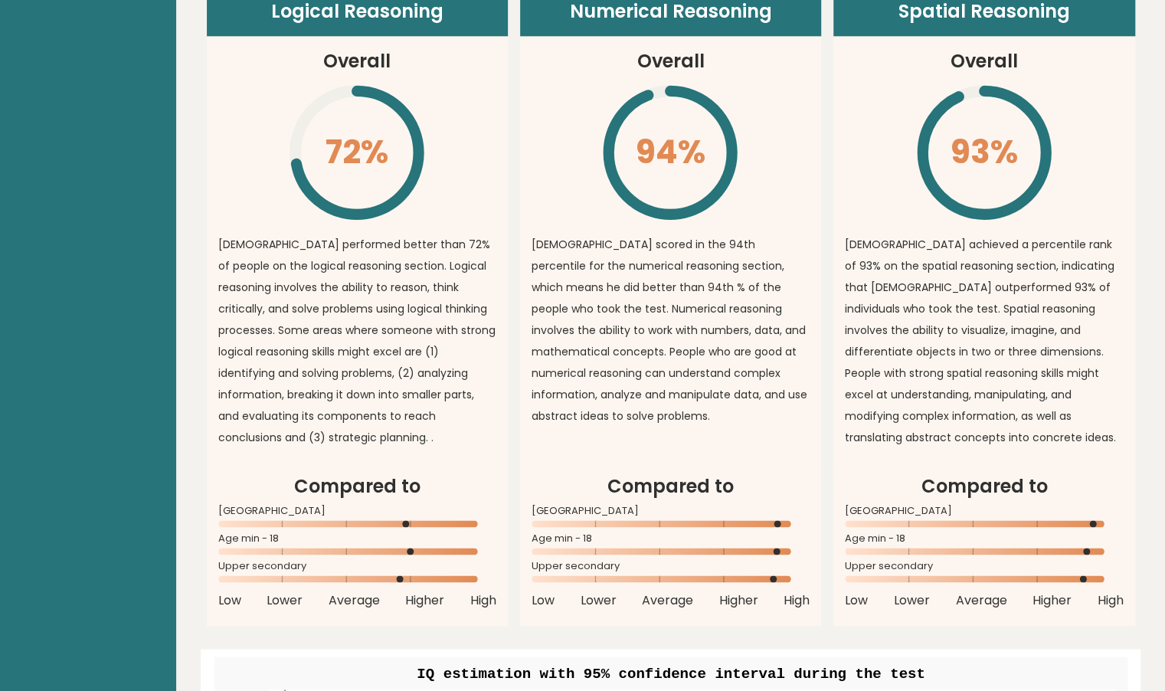
scroll to position [1143, 0]
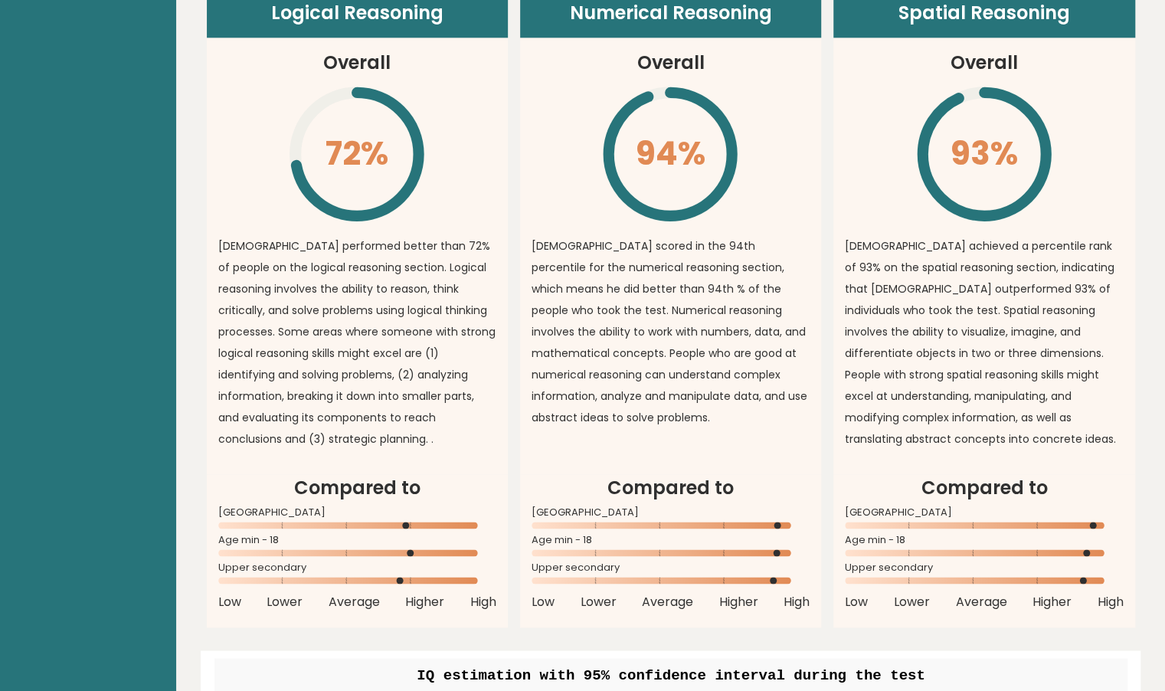
click at [420, 264] on p "nepali performed better than 72% of people on the logical reasoning section. Lo…" at bounding box center [357, 342] width 278 height 214
click at [410, 339] on p "nepali performed better than 72% of people on the logical reasoning section. Lo…" at bounding box center [357, 342] width 278 height 214
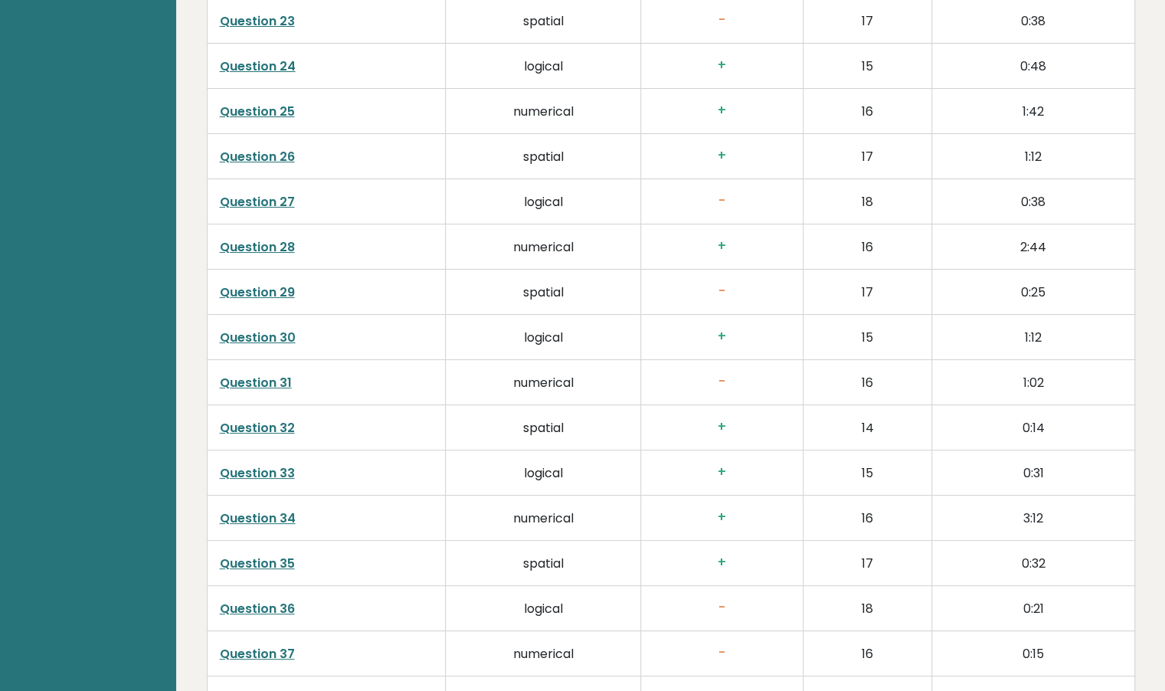
scroll to position [3445, 0]
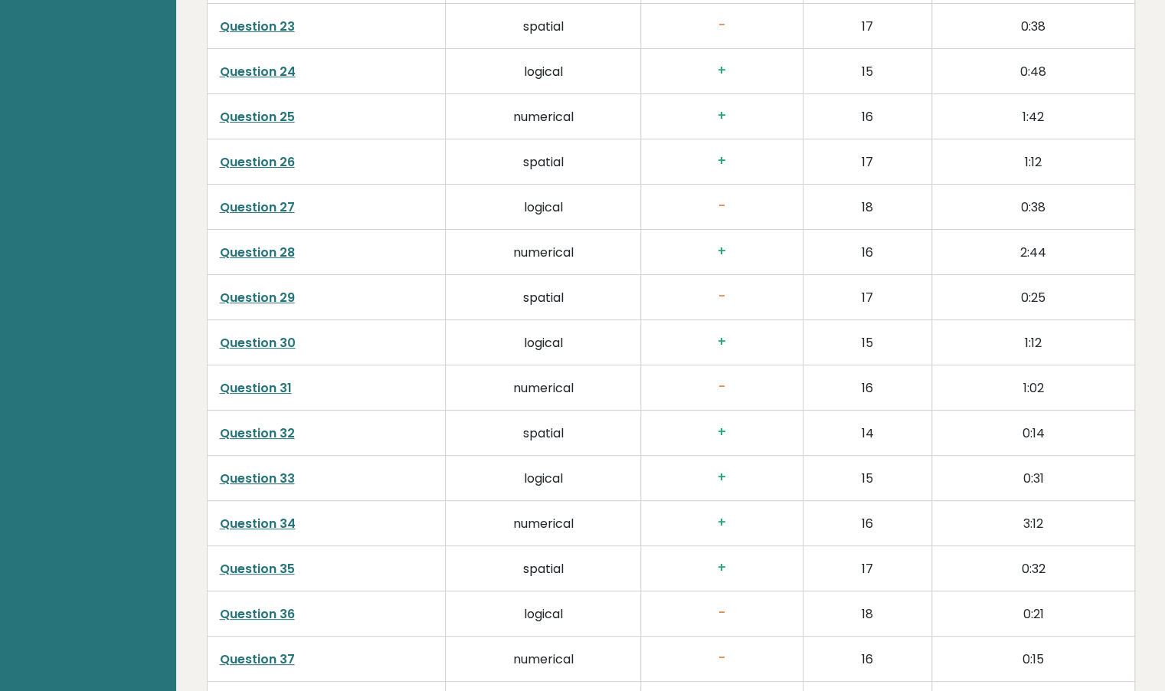
click at [263, 245] on link "Question 28" at bounding box center [257, 252] width 75 height 18
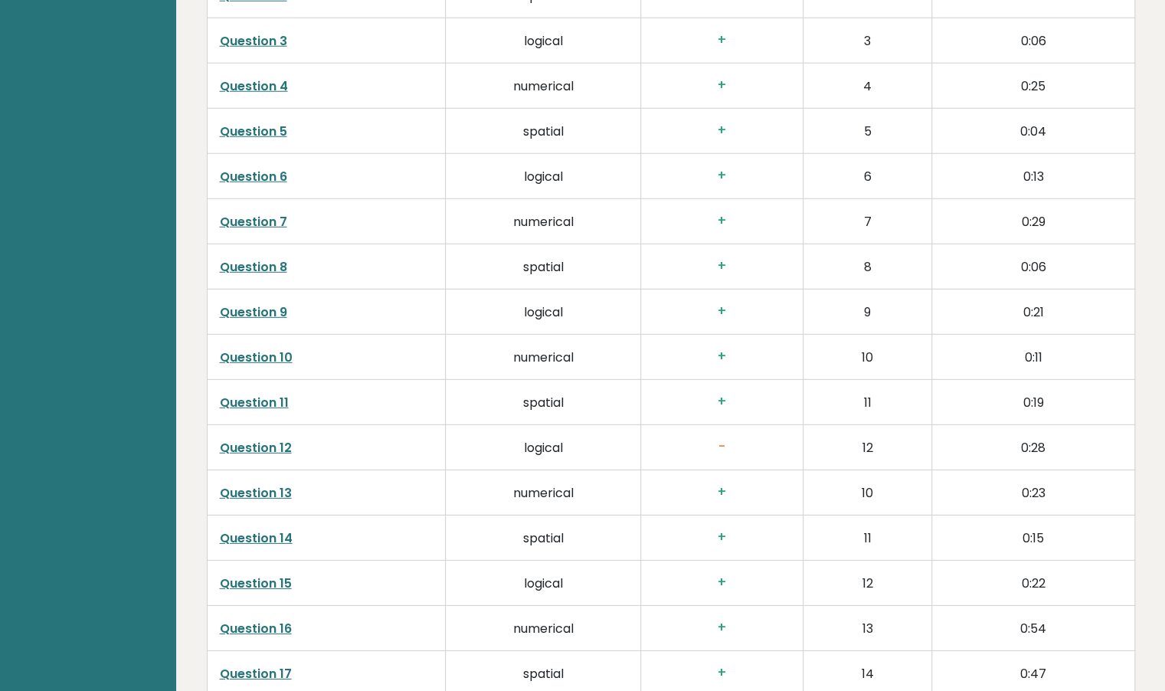
scroll to position [2530, 0]
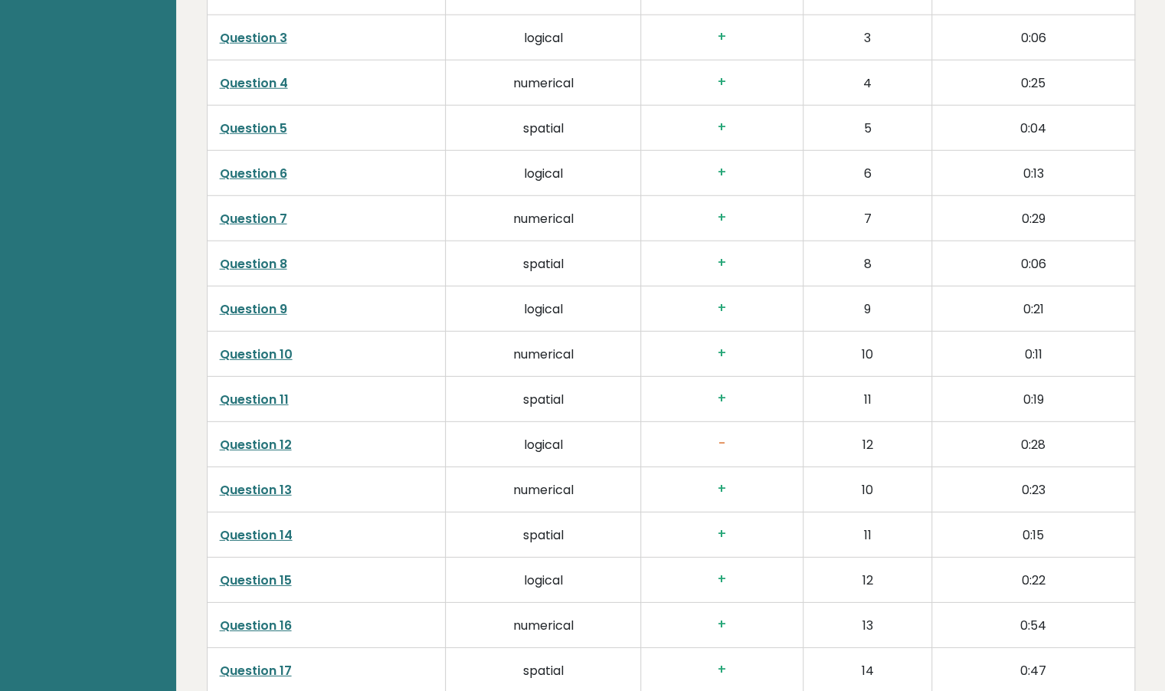
click at [276, 441] on link "Question 12" at bounding box center [256, 445] width 72 height 18
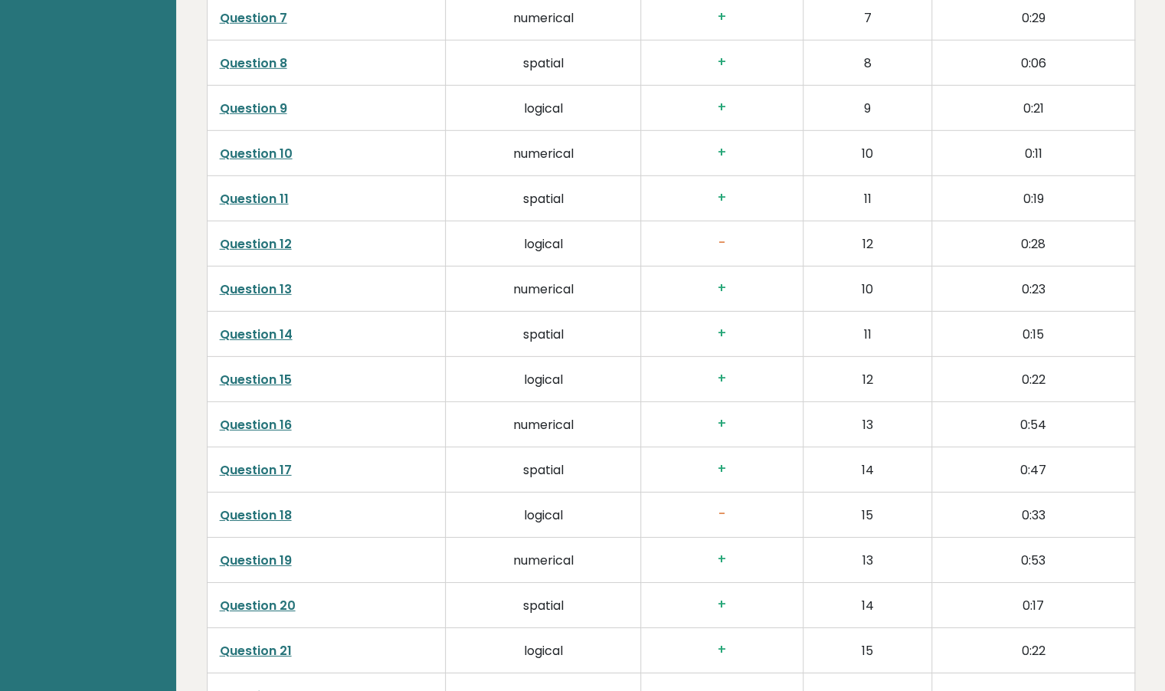
scroll to position [2730, 0]
click at [279, 508] on link "Question 18" at bounding box center [256, 516] width 72 height 18
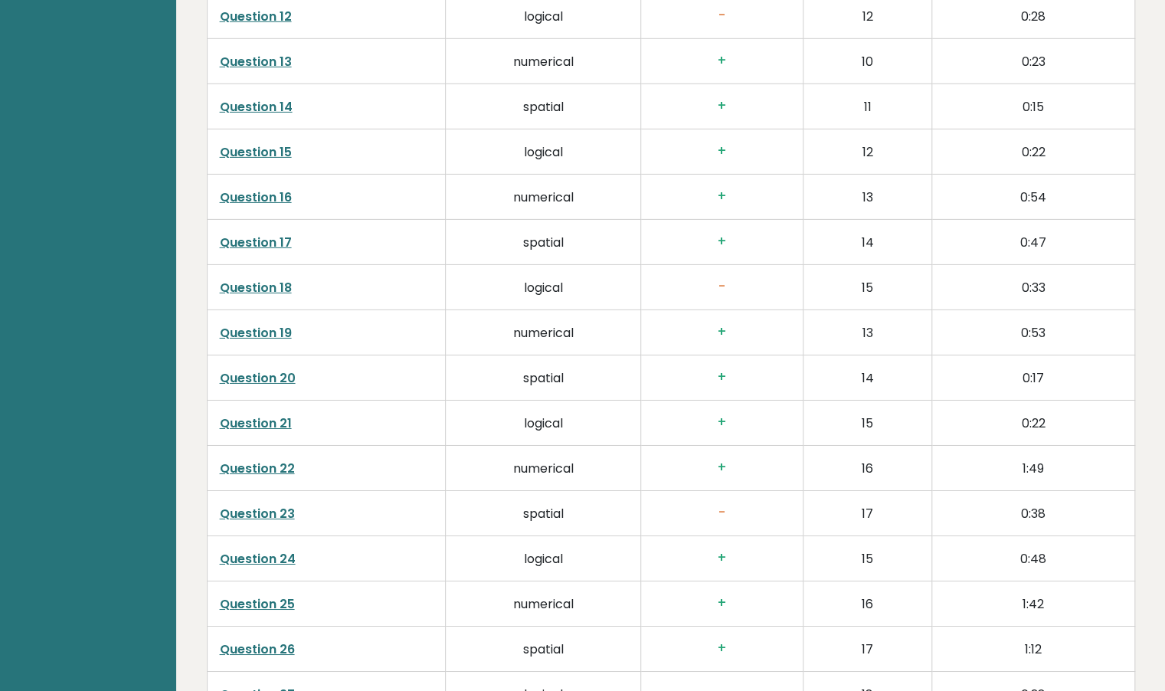
scroll to position [2955, 0]
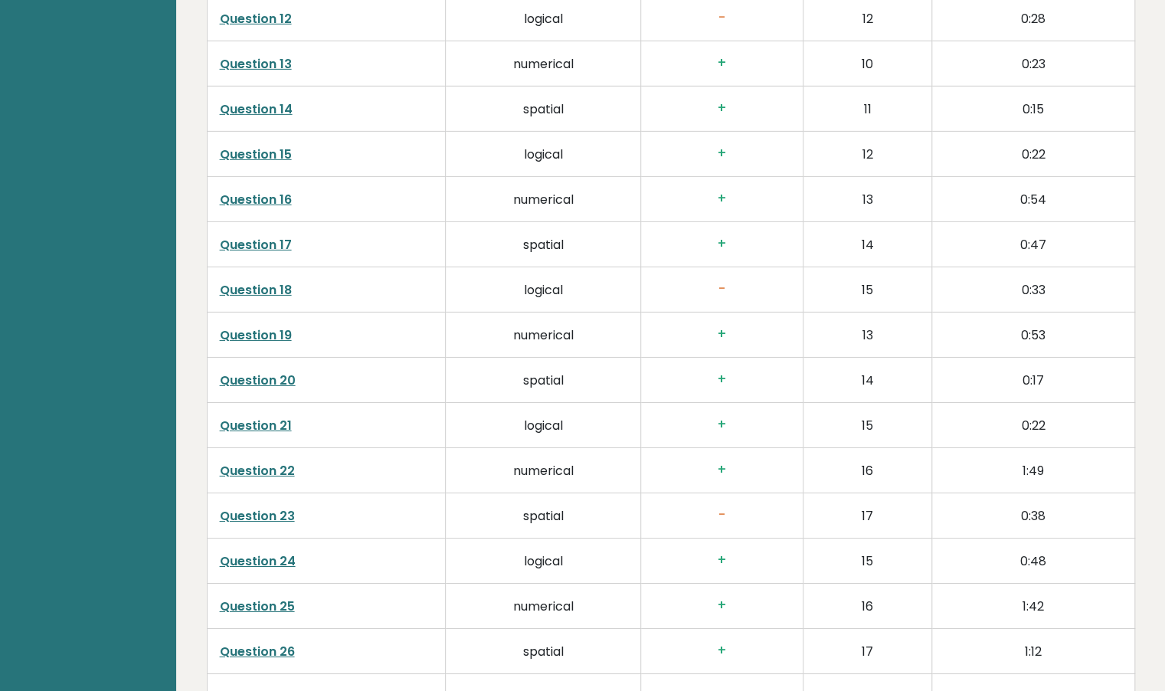
click at [270, 507] on link "Question 23" at bounding box center [257, 516] width 75 height 18
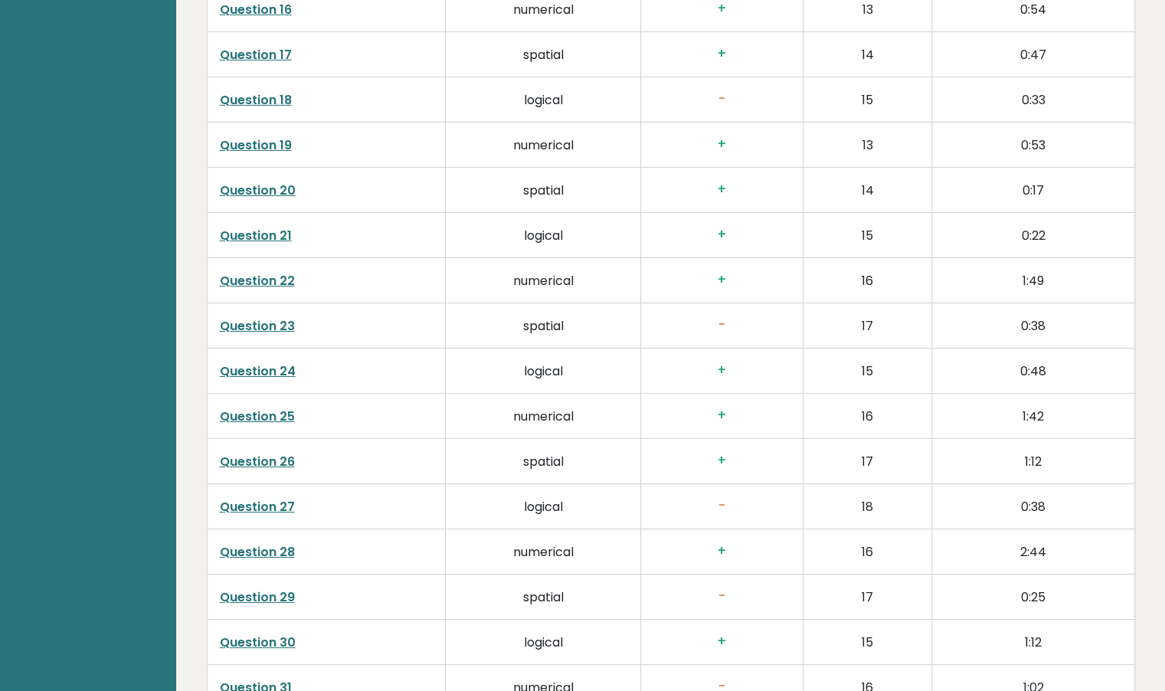
scroll to position [3140, 0]
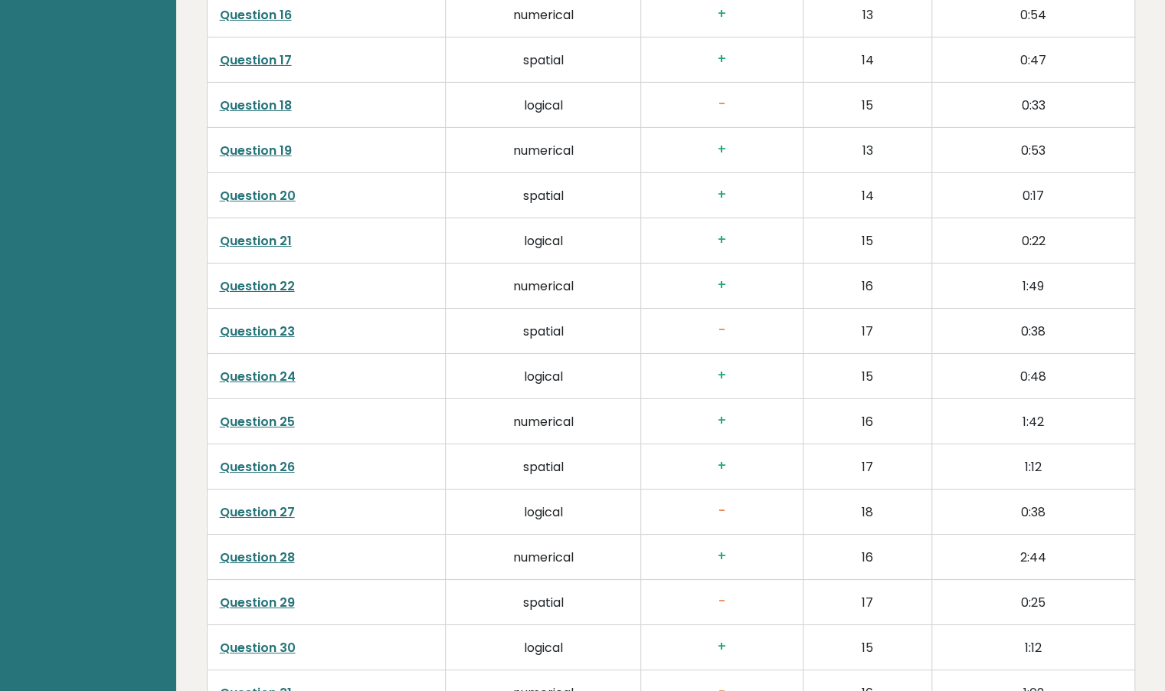
click at [274, 504] on link "Question 27" at bounding box center [257, 512] width 75 height 18
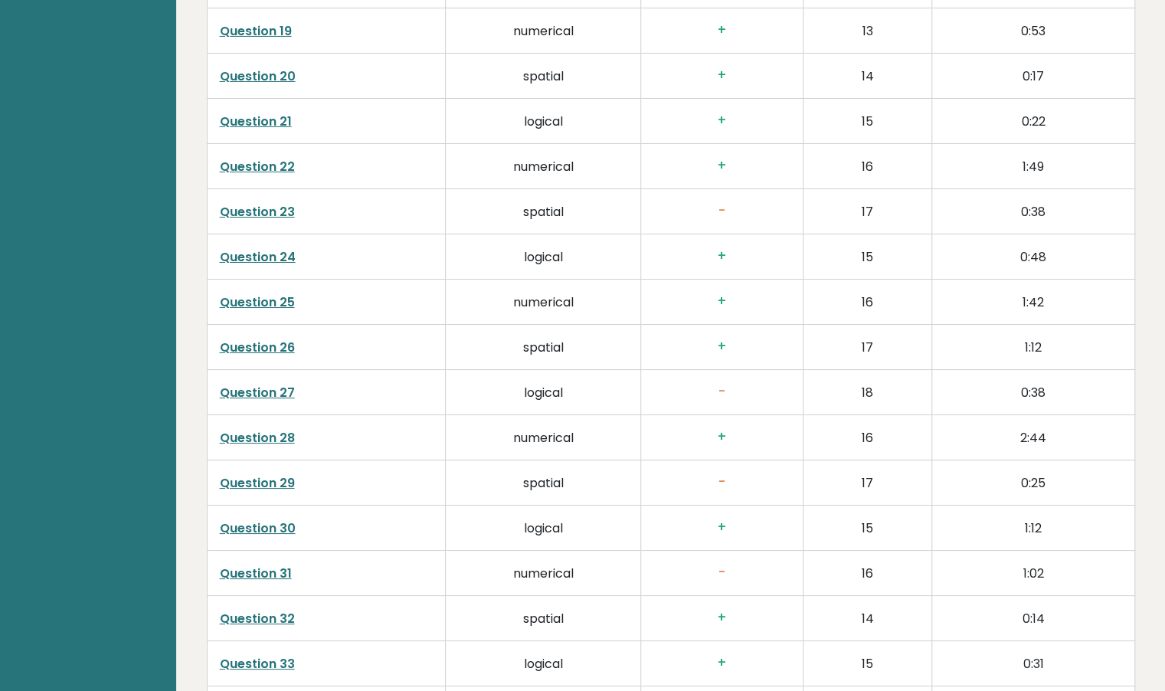
scroll to position [3258, 0]
click at [273, 475] on link "Question 29" at bounding box center [257, 484] width 75 height 18
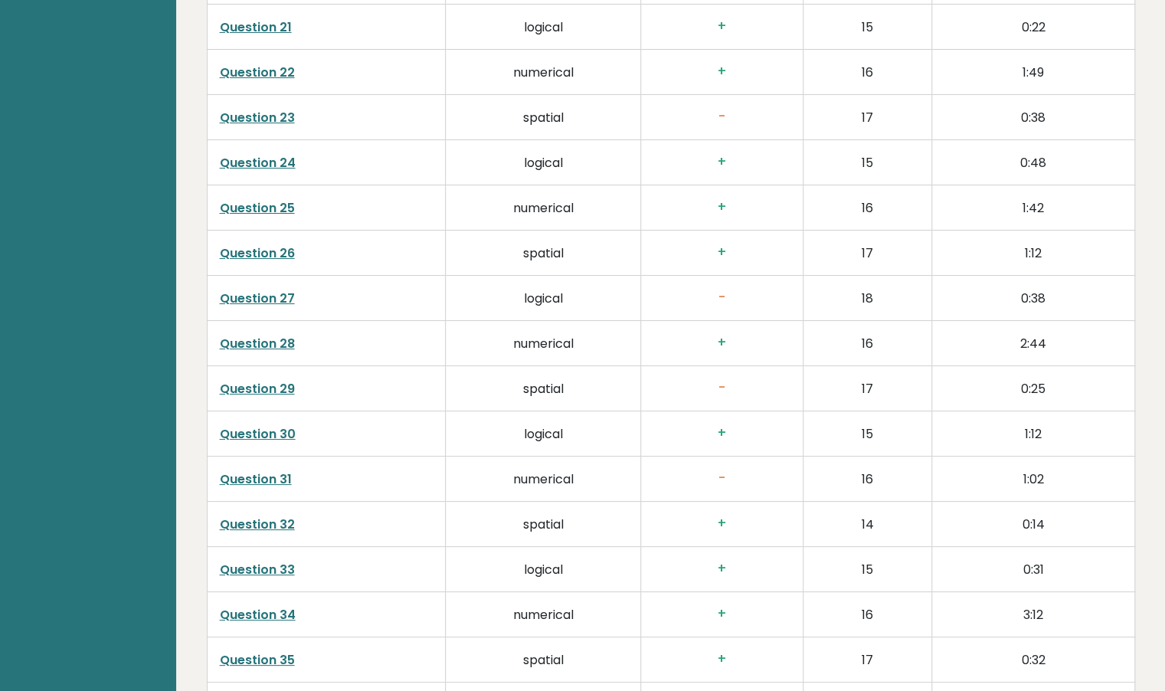
scroll to position [3353, 0]
click at [276, 471] on link "Question 31" at bounding box center [256, 480] width 72 height 18
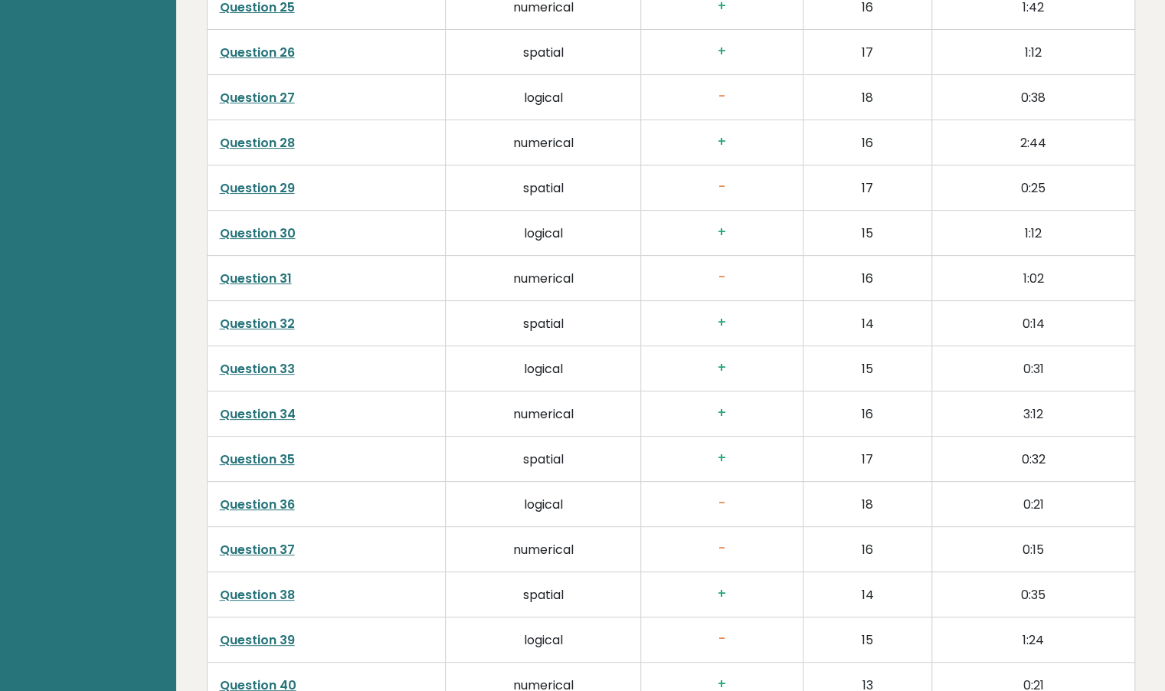
scroll to position [3578, 0]
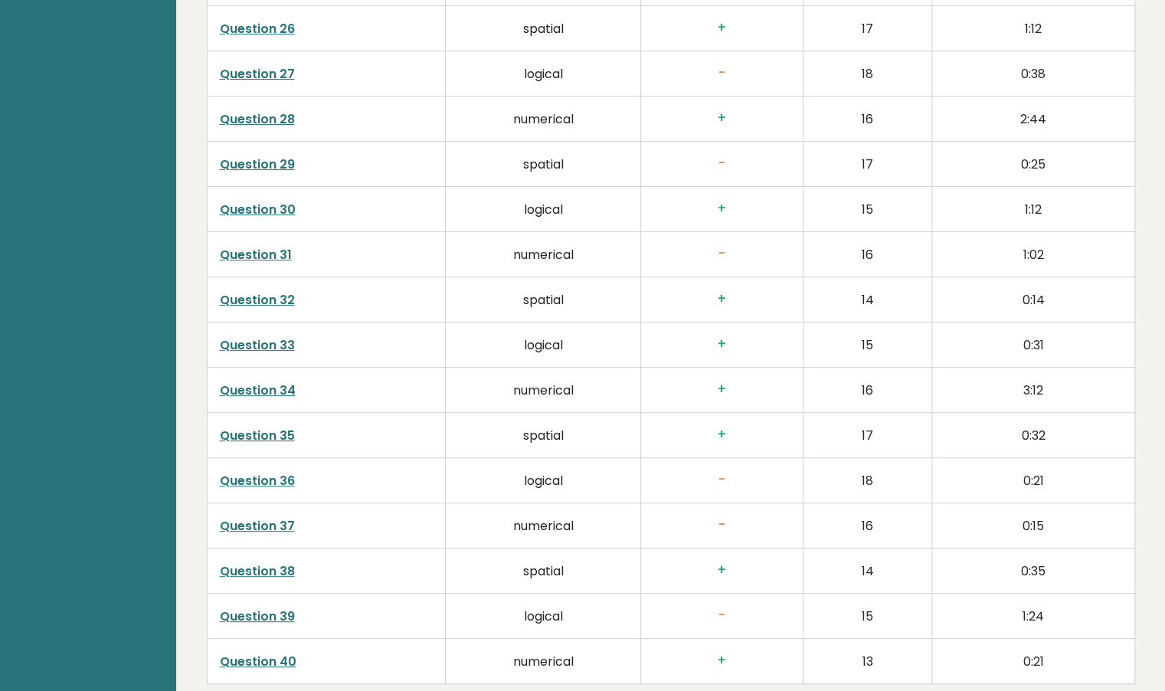
click at [275, 472] on link "Question 36" at bounding box center [257, 481] width 75 height 18
click at [283, 517] on link "Question 37" at bounding box center [257, 526] width 75 height 18
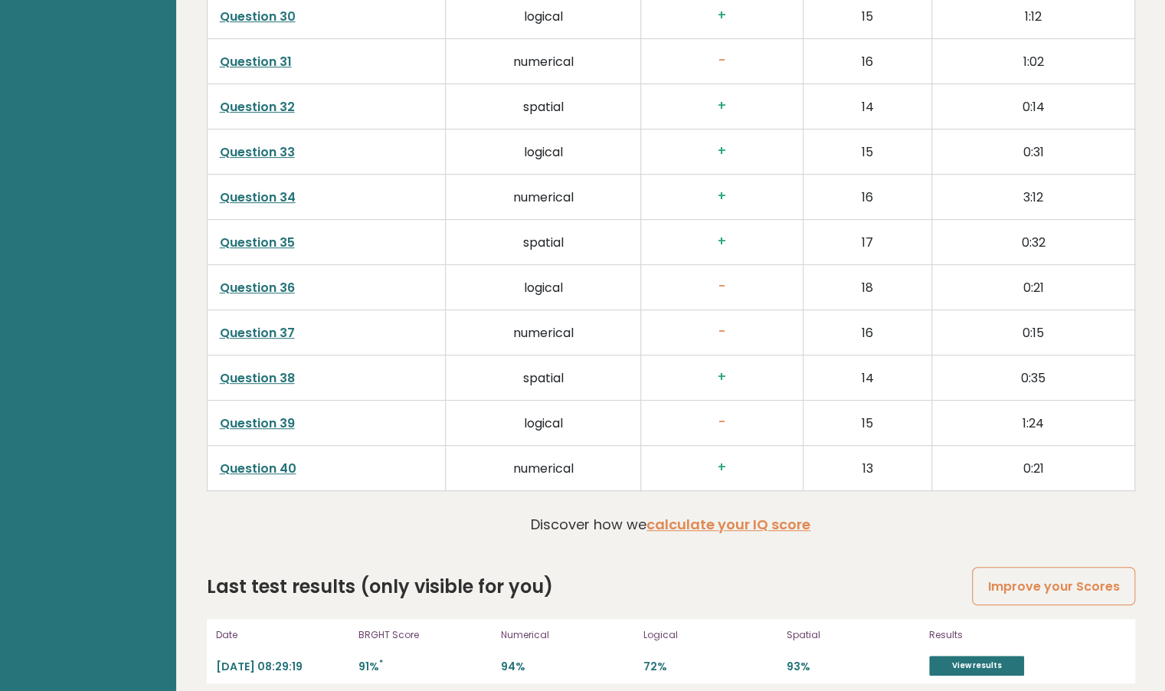
scroll to position [3769, 0]
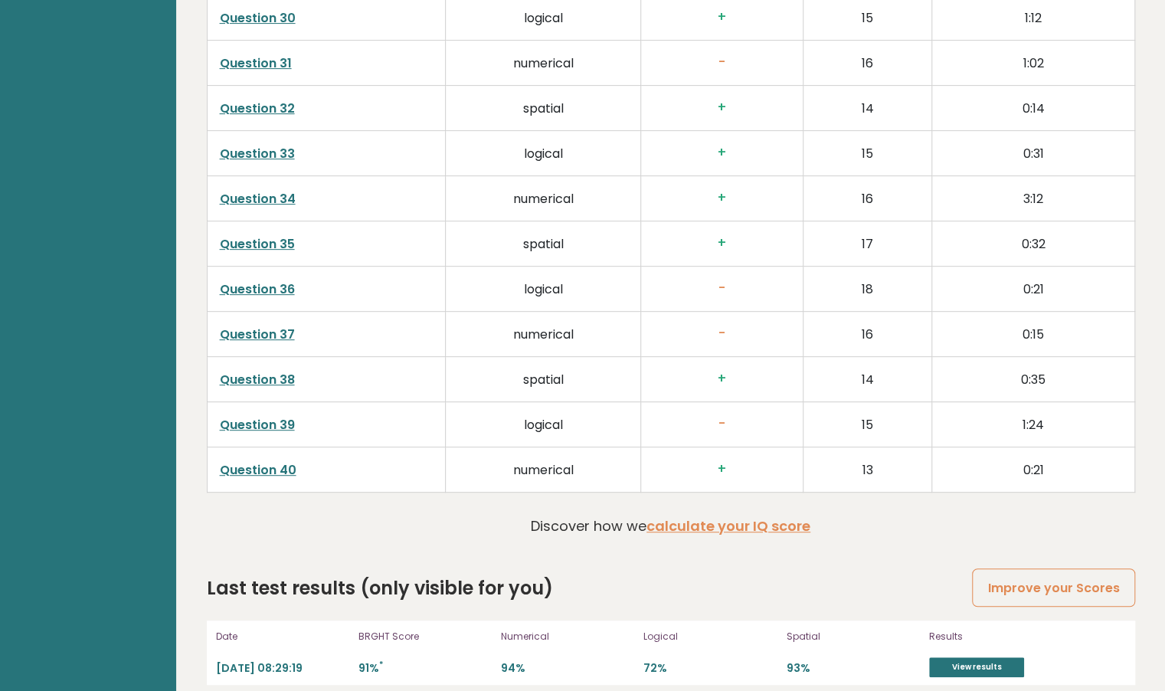
click at [284, 416] on link "Question 39" at bounding box center [257, 425] width 75 height 18
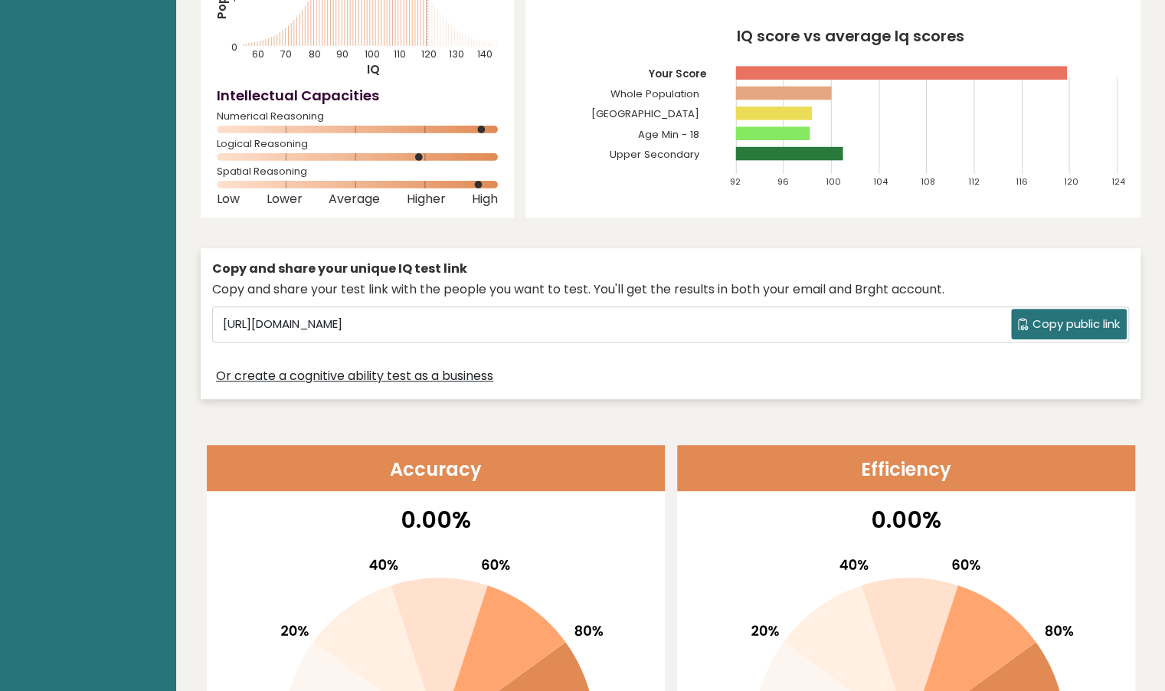
scroll to position [0, 0]
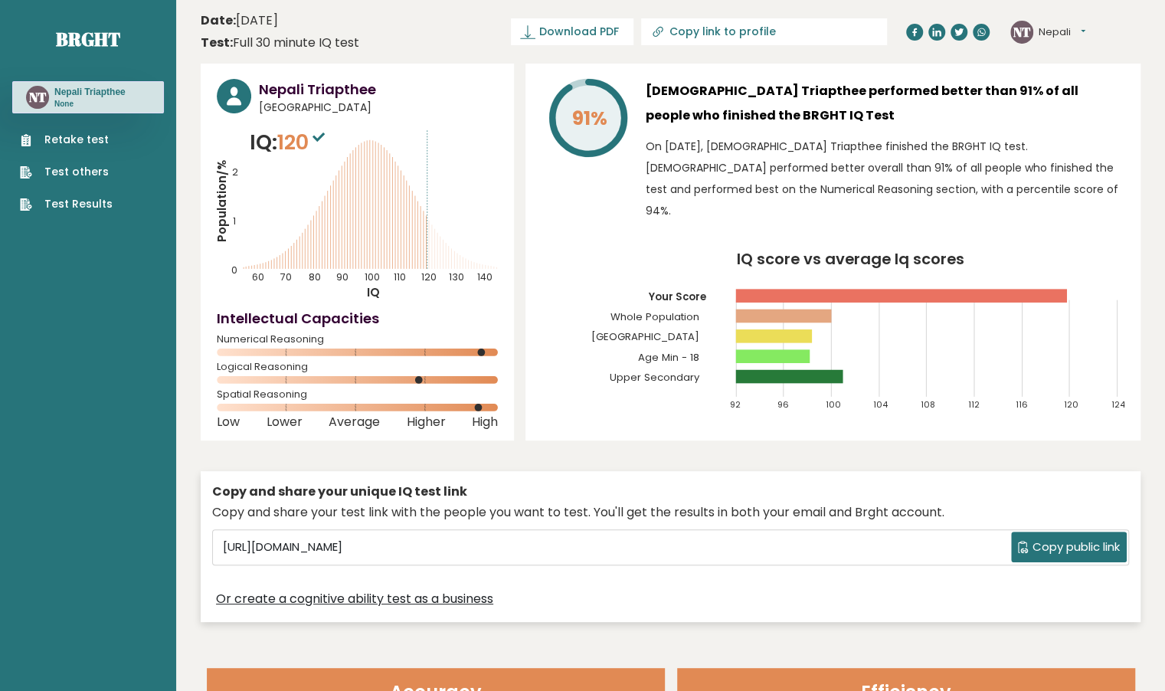
click at [82, 138] on link "Retake test" at bounding box center [66, 140] width 93 height 16
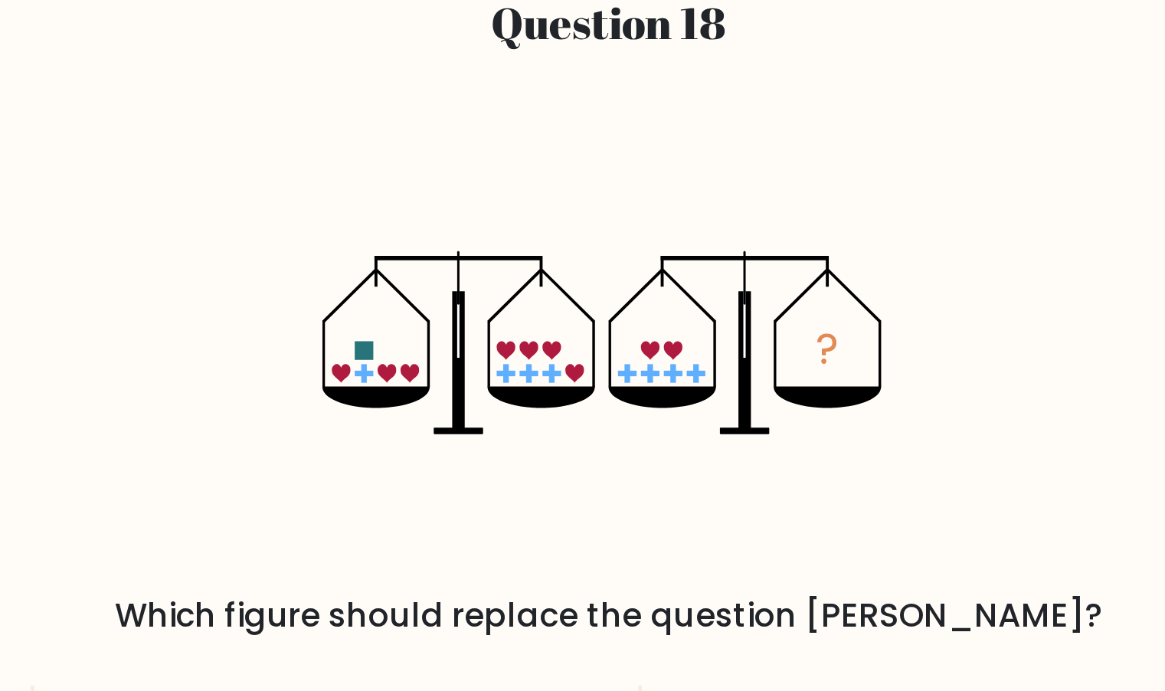
drag, startPoint x: 562, startPoint y: 428, endPoint x: 570, endPoint y: 429, distance: 7.7
click at [570, 429] on icon "?" at bounding box center [582, 411] width 324 height 207
drag, startPoint x: 530, startPoint y: 429, endPoint x: 548, endPoint y: 430, distance: 18.4
click at [548, 430] on icon "?" at bounding box center [582, 411] width 324 height 207
click at [536, 429] on rect at bounding box center [537, 428] width 11 height 3
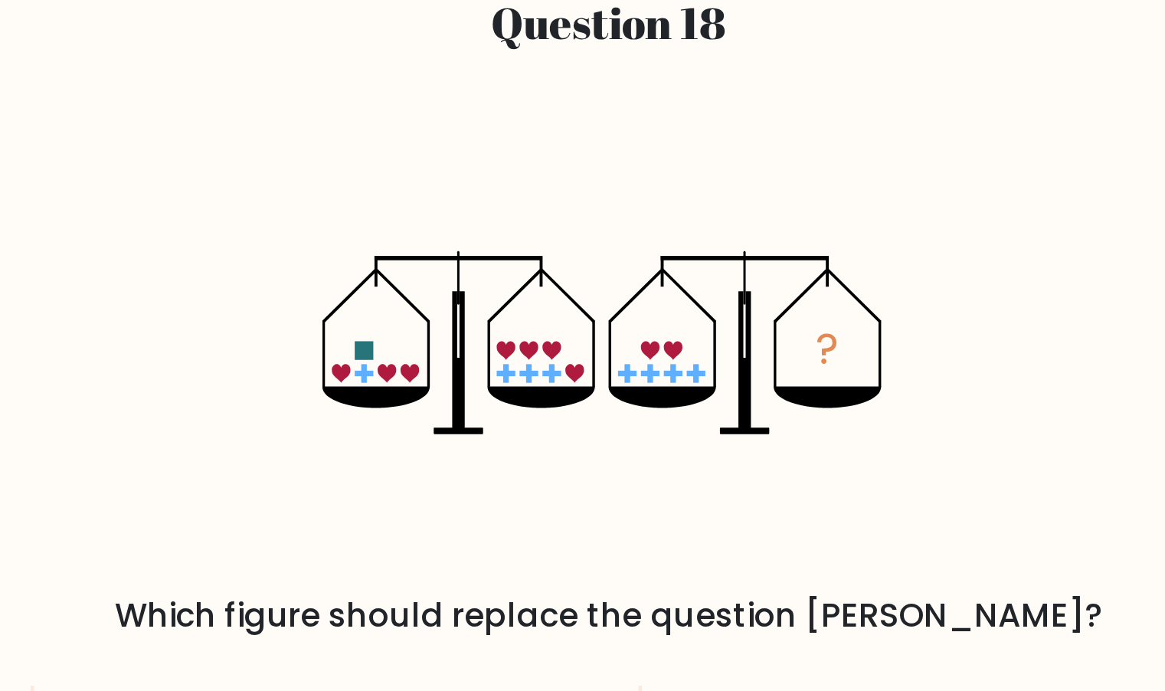
click at [545, 427] on rect at bounding box center [550, 428] width 11 height 3
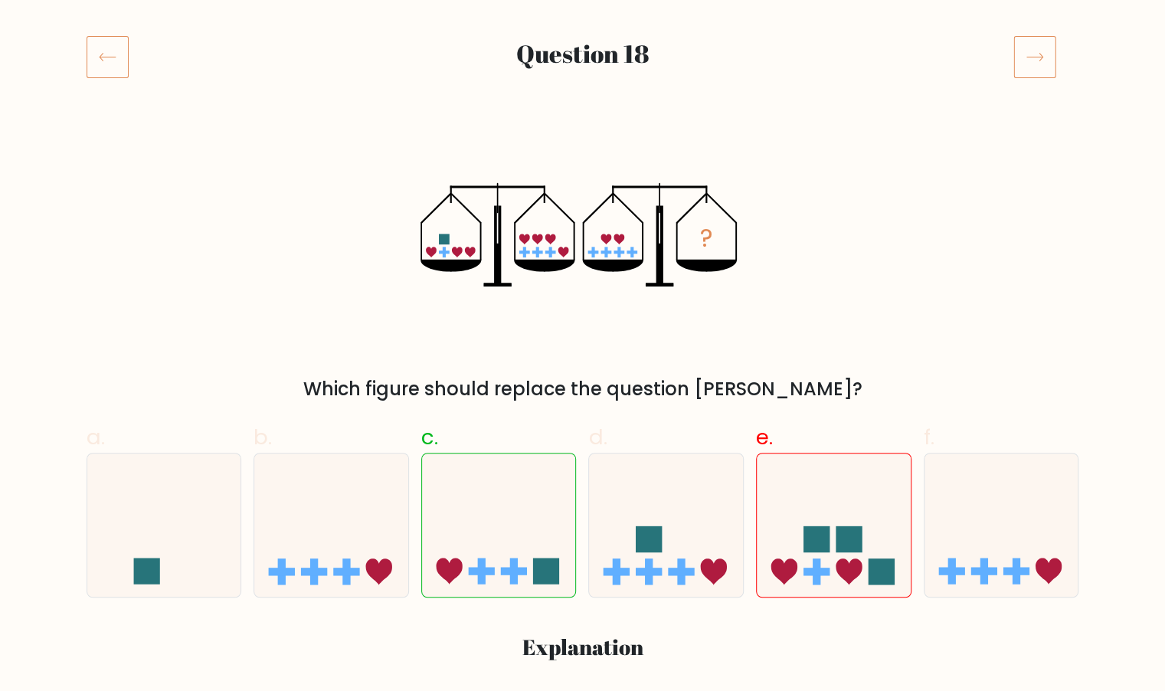
scroll to position [179, 0]
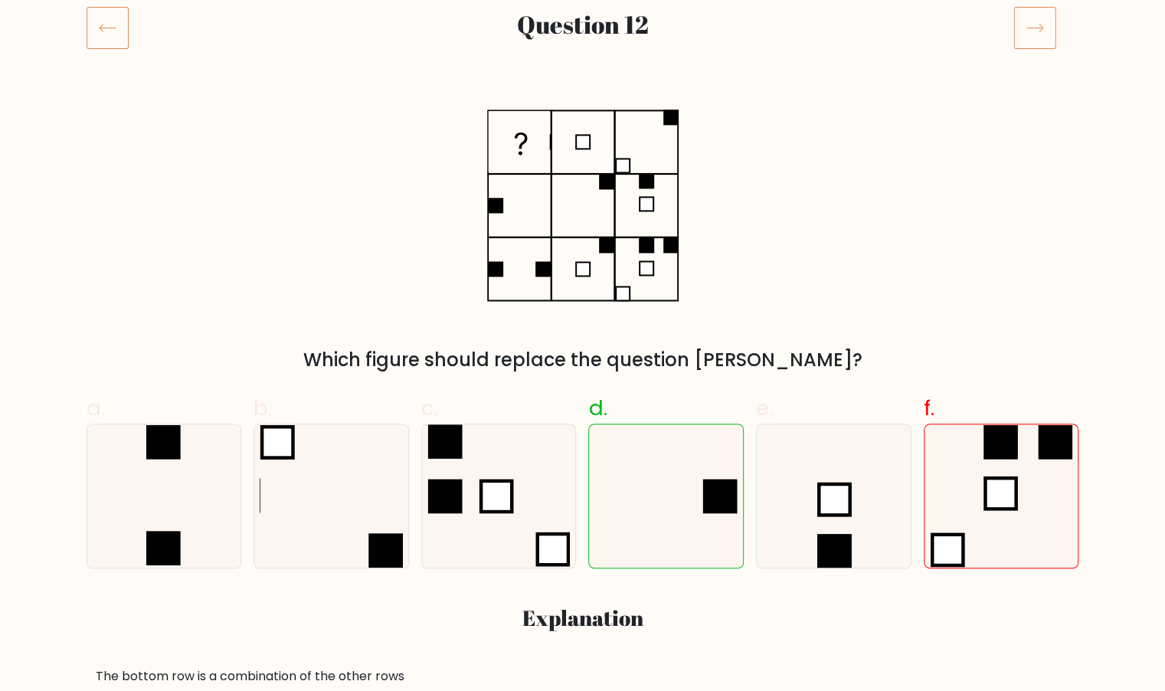
scroll to position [207, 0]
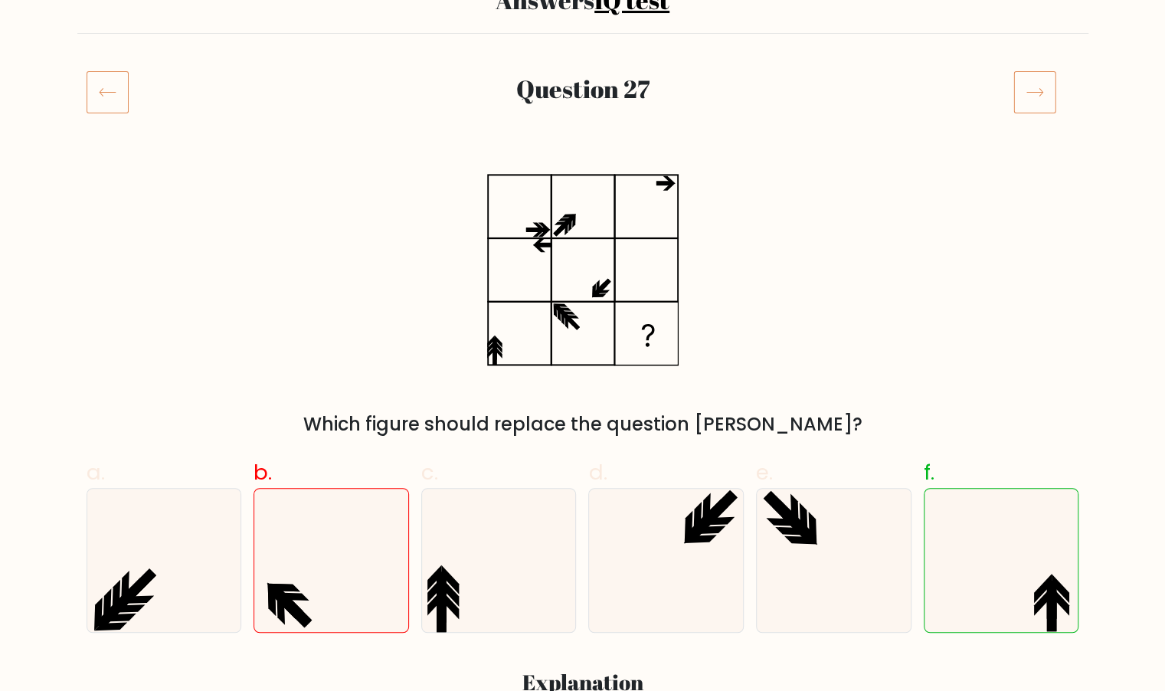
scroll to position [144, 0]
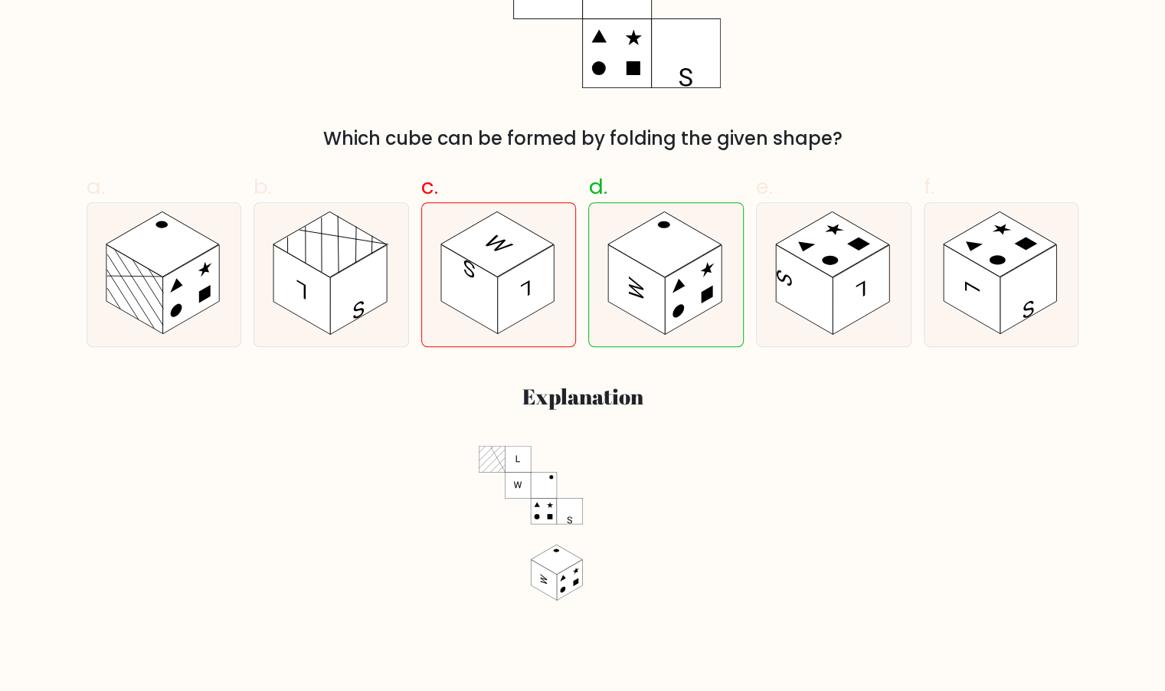
scroll to position [428, 0]
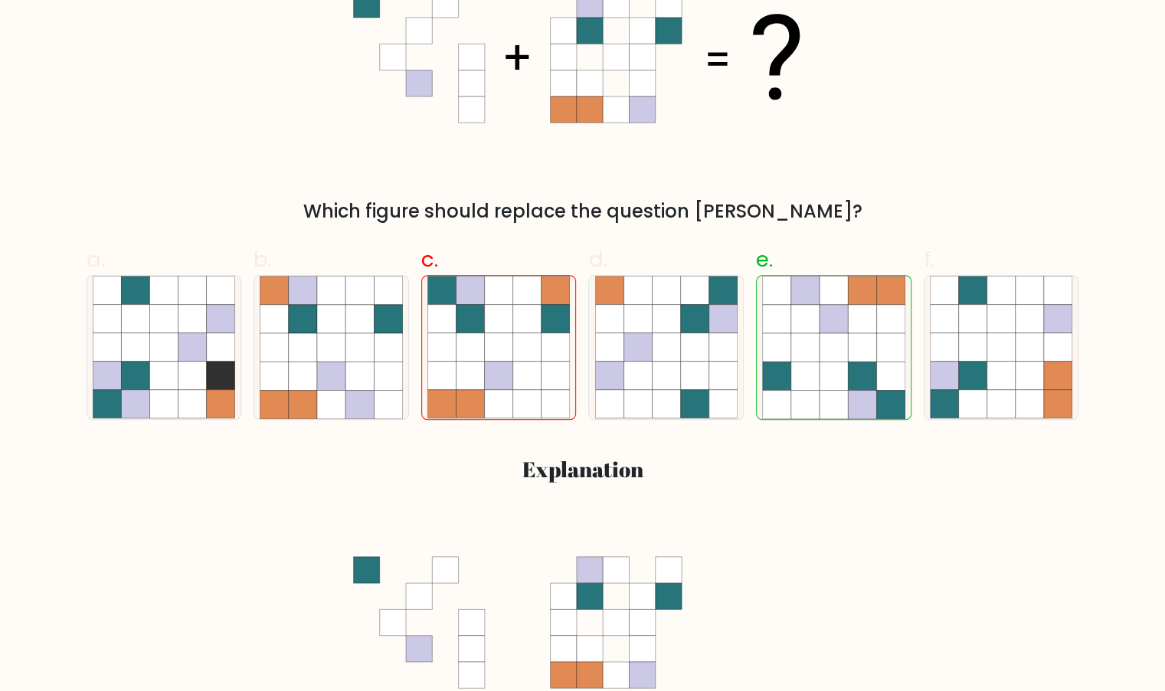
scroll to position [353, 0]
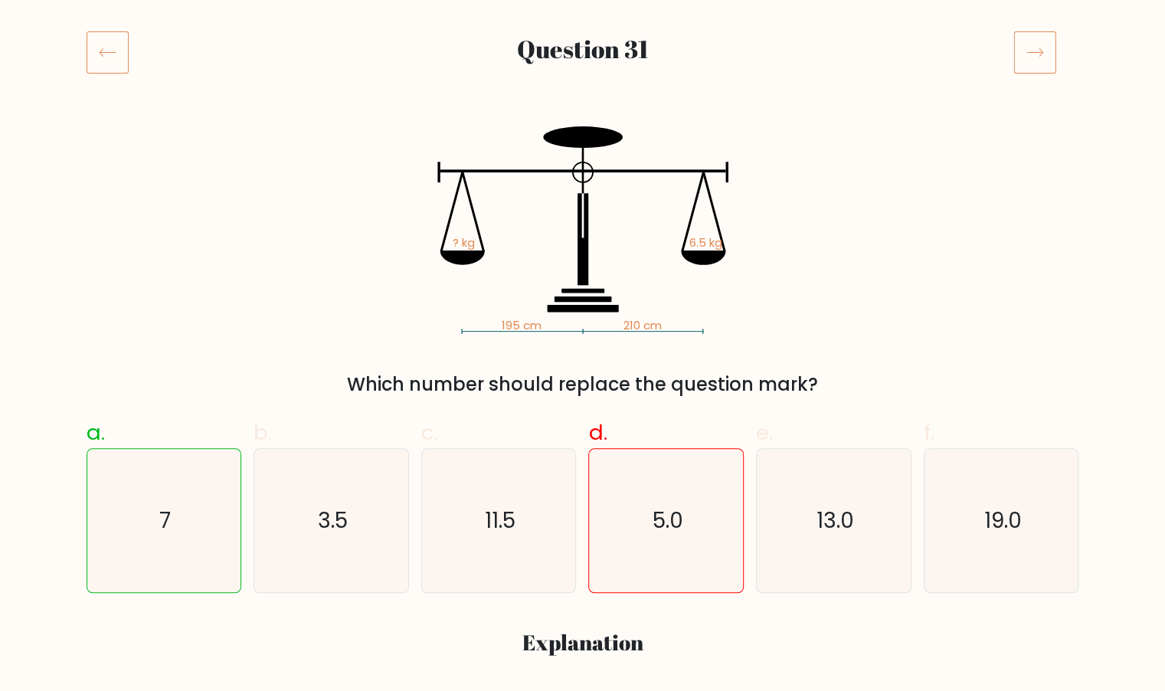
scroll to position [182, 0]
drag, startPoint x: 689, startPoint y: 237, endPoint x: 727, endPoint y: 240, distance: 38.4
click at [727, 240] on icon "195 cm 210 cm ? kg 6.5 kg" at bounding box center [582, 229] width 459 height 207
click at [632, 318] on tspan "210 cm" at bounding box center [642, 324] width 38 height 16
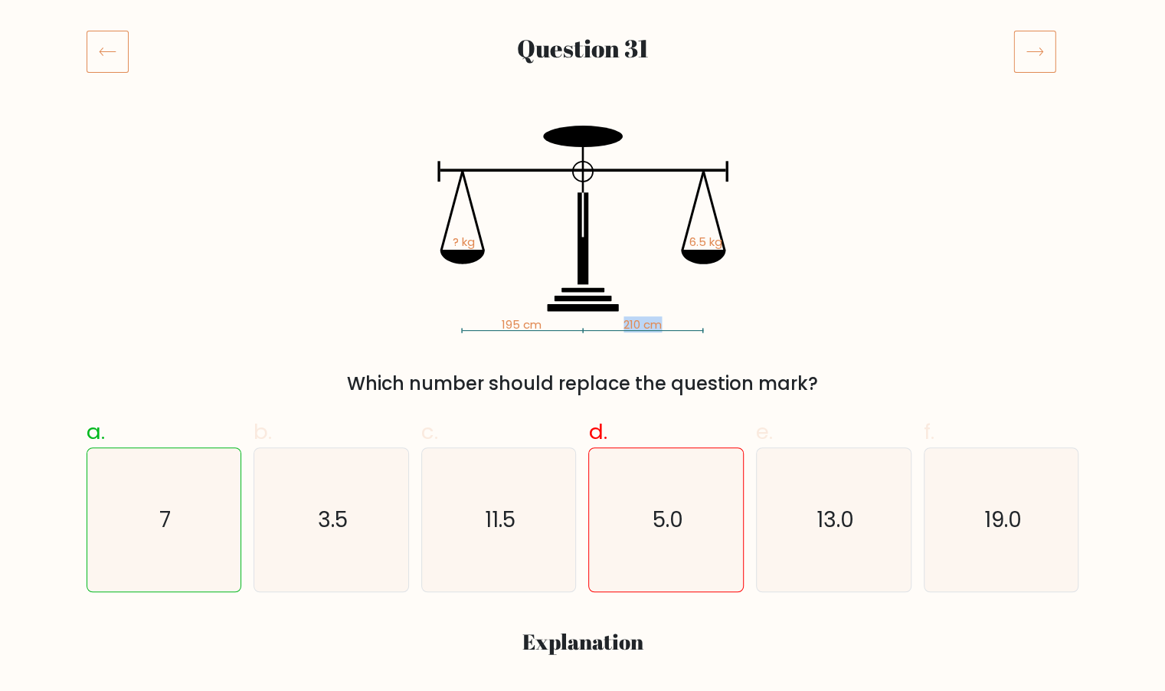
click at [632, 318] on tspan "210 cm" at bounding box center [642, 324] width 38 height 16
click at [510, 319] on tspan "195 cm" at bounding box center [521, 324] width 40 height 16
click at [686, 237] on icon "195 cm 210 cm ? kg 6.5 kg" at bounding box center [582, 229] width 459 height 207
click at [511, 318] on tspan "195 cm" at bounding box center [521, 324] width 40 height 16
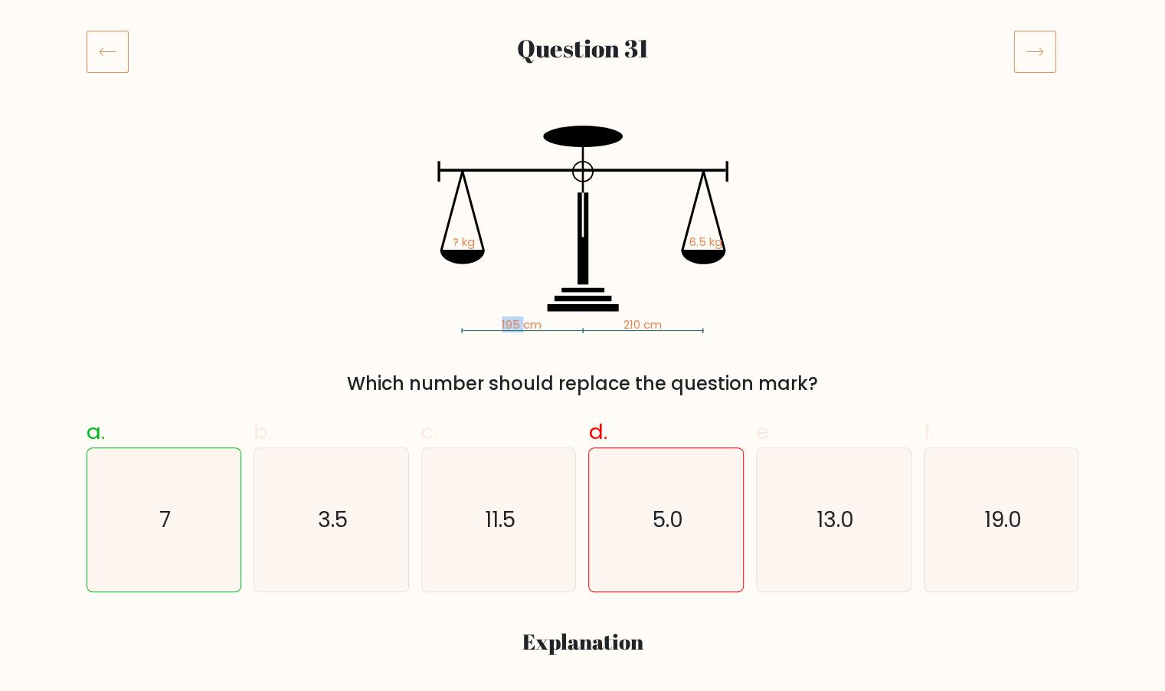
click at [511, 318] on tspan "195 cm" at bounding box center [521, 324] width 40 height 16
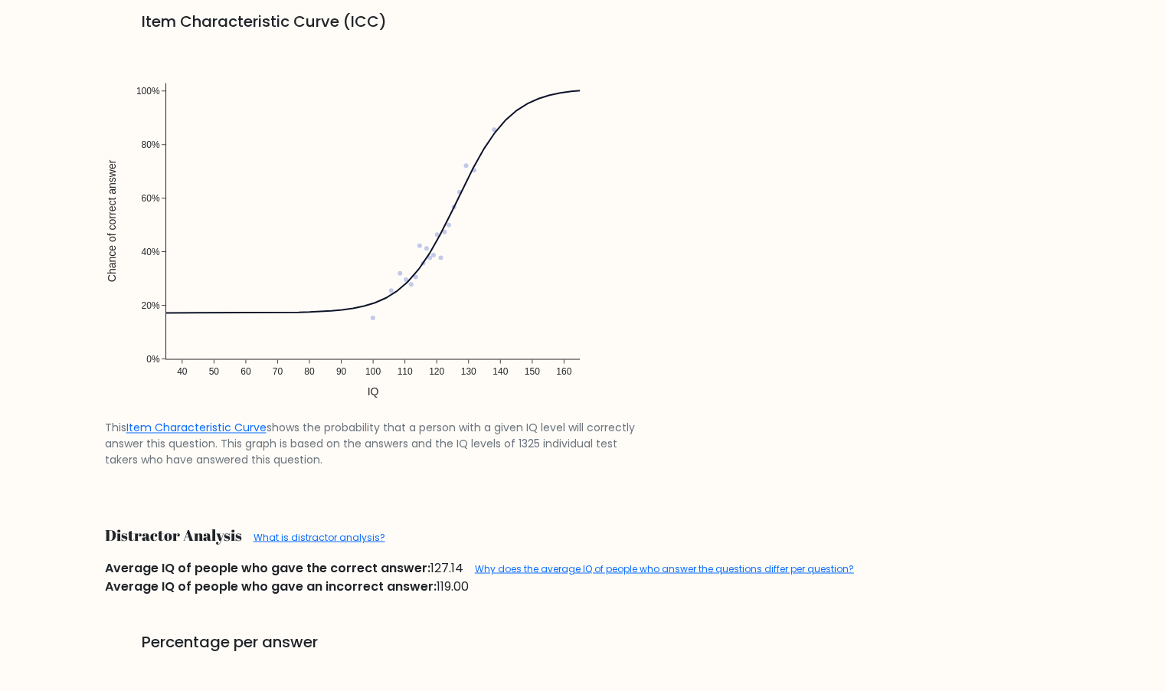
scroll to position [1240, 0]
drag, startPoint x: 436, startPoint y: 587, endPoint x: 470, endPoint y: 590, distance: 33.8
click at [470, 590] on div "Average IQ of people who gave an incorrect answer: 119.00" at bounding box center [583, 585] width 974 height 18
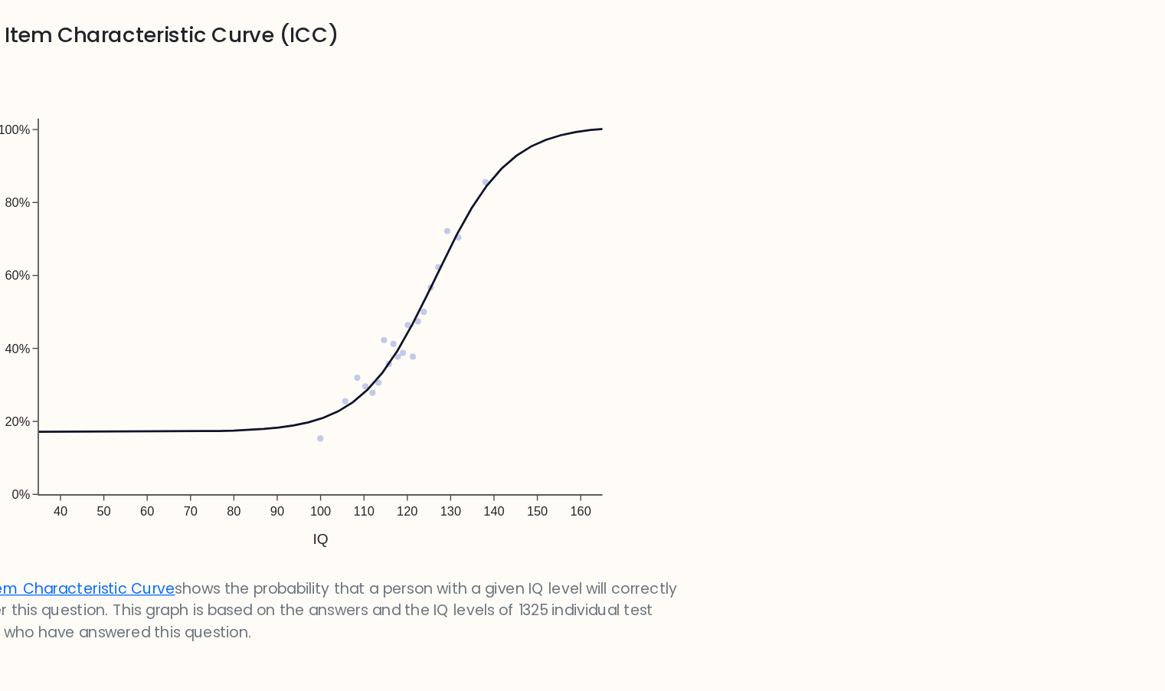
scroll to position [1168, 0]
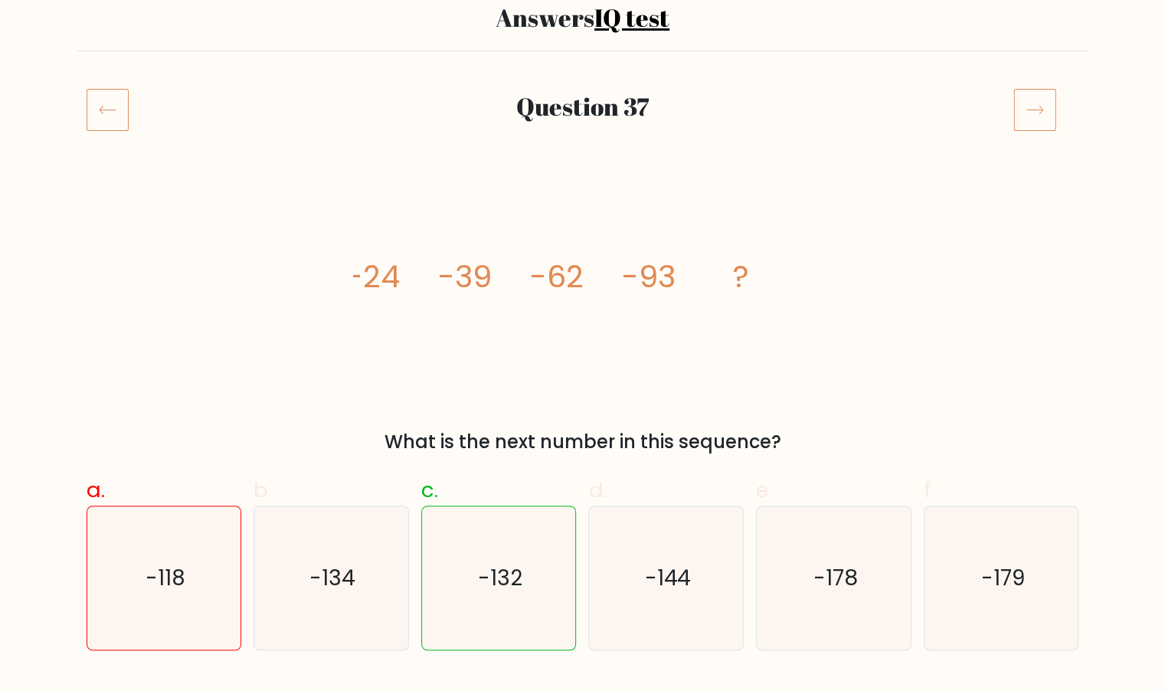
scroll to position [123, 0]
click at [376, 283] on tspan "-24" at bounding box center [373, 278] width 54 height 43
click at [376, 281] on tspan "-24" at bounding box center [373, 278] width 54 height 43
click at [462, 276] on tspan "-39" at bounding box center [465, 278] width 54 height 43
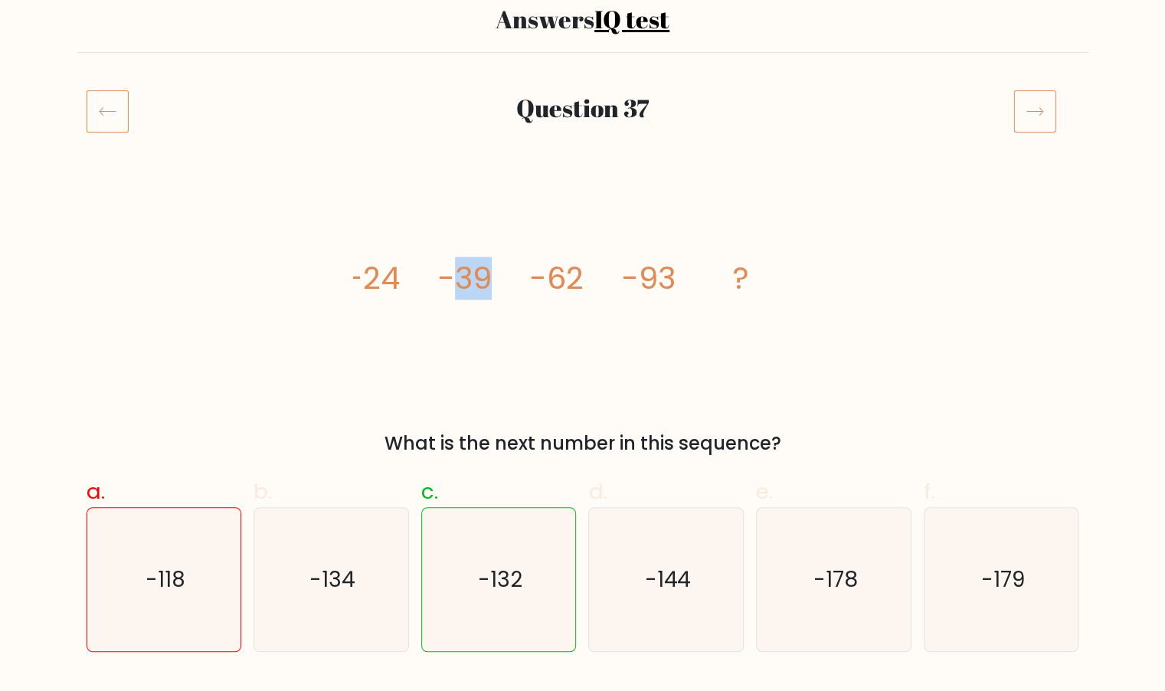
click at [462, 276] on tspan "-39" at bounding box center [465, 278] width 54 height 43
click at [559, 276] on tspan "-62" at bounding box center [557, 278] width 54 height 43
click at [670, 284] on tspan "-93" at bounding box center [649, 278] width 54 height 43
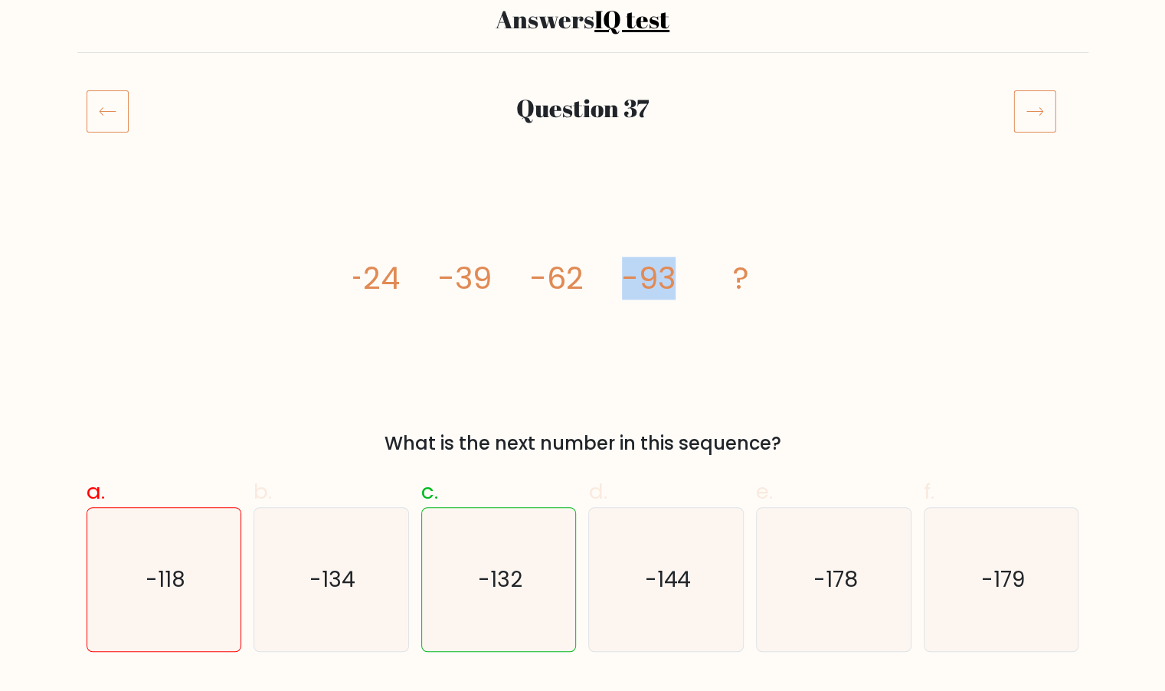
click at [670, 284] on tspan "-93" at bounding box center [649, 278] width 54 height 43
click at [518, 287] on icon "image/svg+xml -24 -39 -62 -93 ?" at bounding box center [582, 288] width 459 height 207
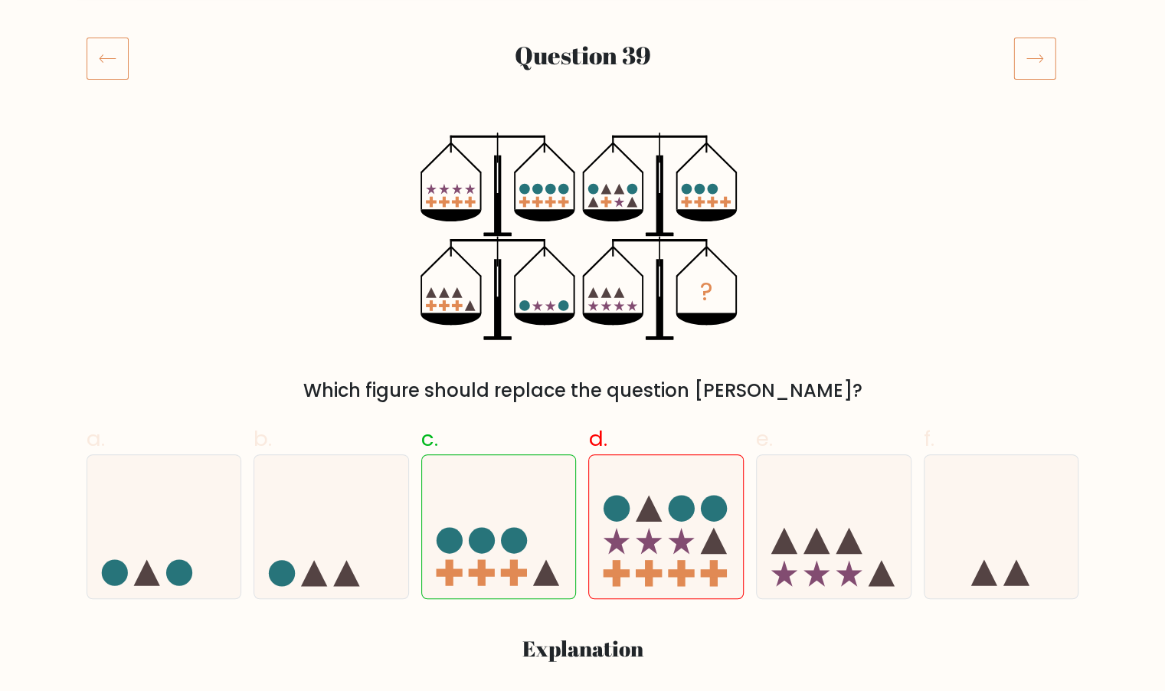
scroll to position [171, 0]
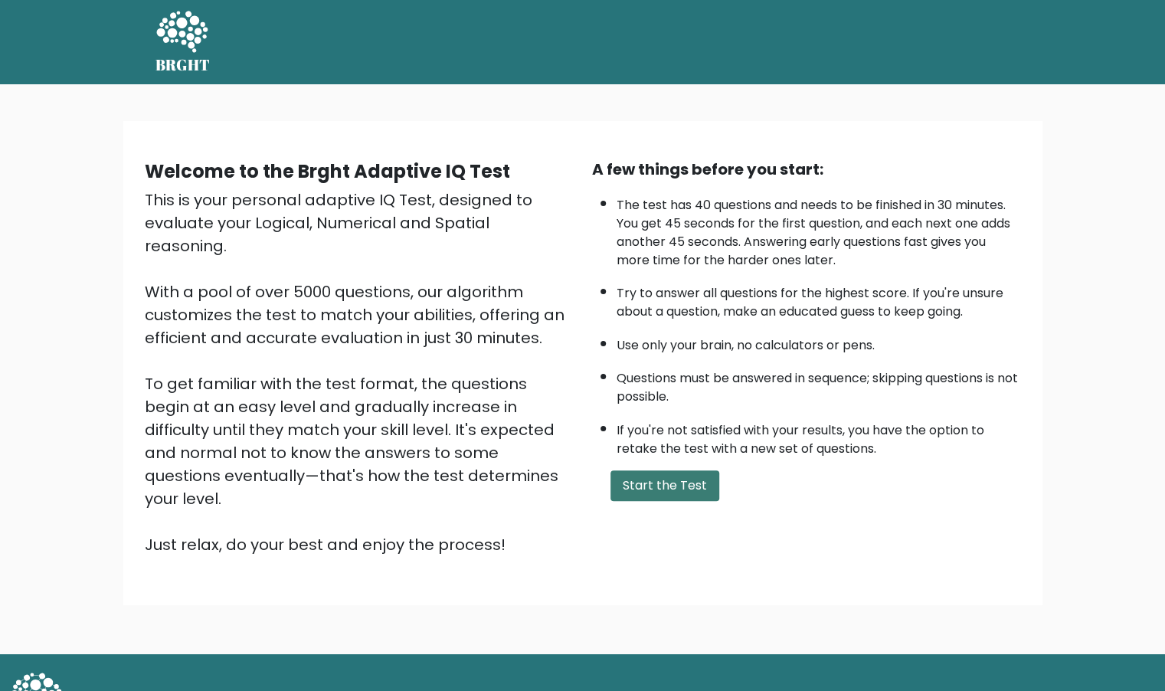
click at [674, 475] on button "Start the Test" at bounding box center [664, 485] width 109 height 31
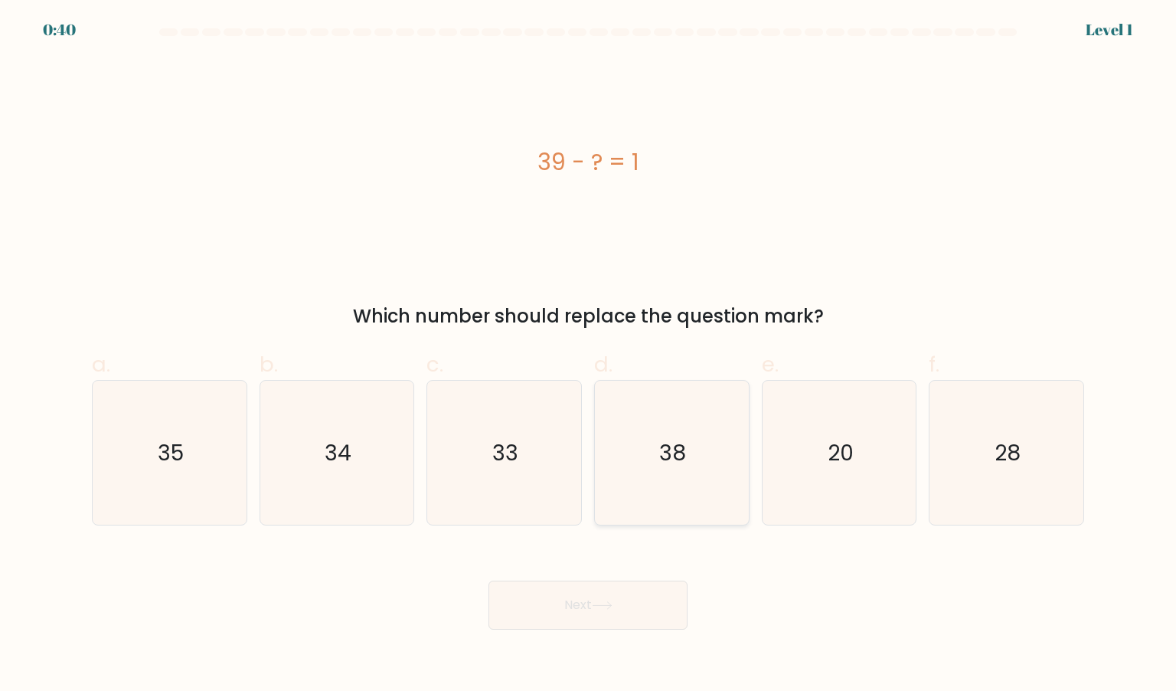
click at [662, 479] on icon "38" at bounding box center [671, 453] width 144 height 144
click at [589, 355] on input "d. 38" at bounding box center [588, 350] width 1 height 10
radio input "true"
click at [611, 607] on icon at bounding box center [602, 605] width 18 height 7
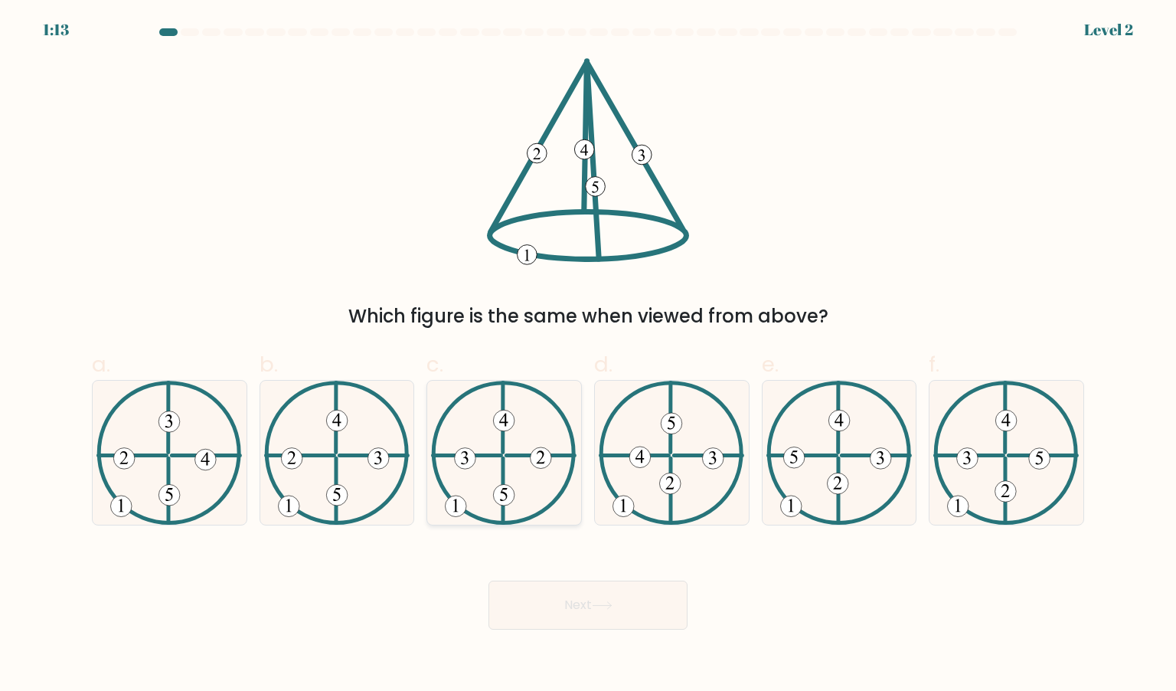
click at [466, 446] on icon at bounding box center [503, 453] width 145 height 144
click at [588, 355] on input "c." at bounding box center [588, 350] width 1 height 10
radio input "true"
click at [291, 497] on 251 at bounding box center [288, 505] width 21 height 21
click at [588, 355] on input "b." at bounding box center [588, 350] width 1 height 10
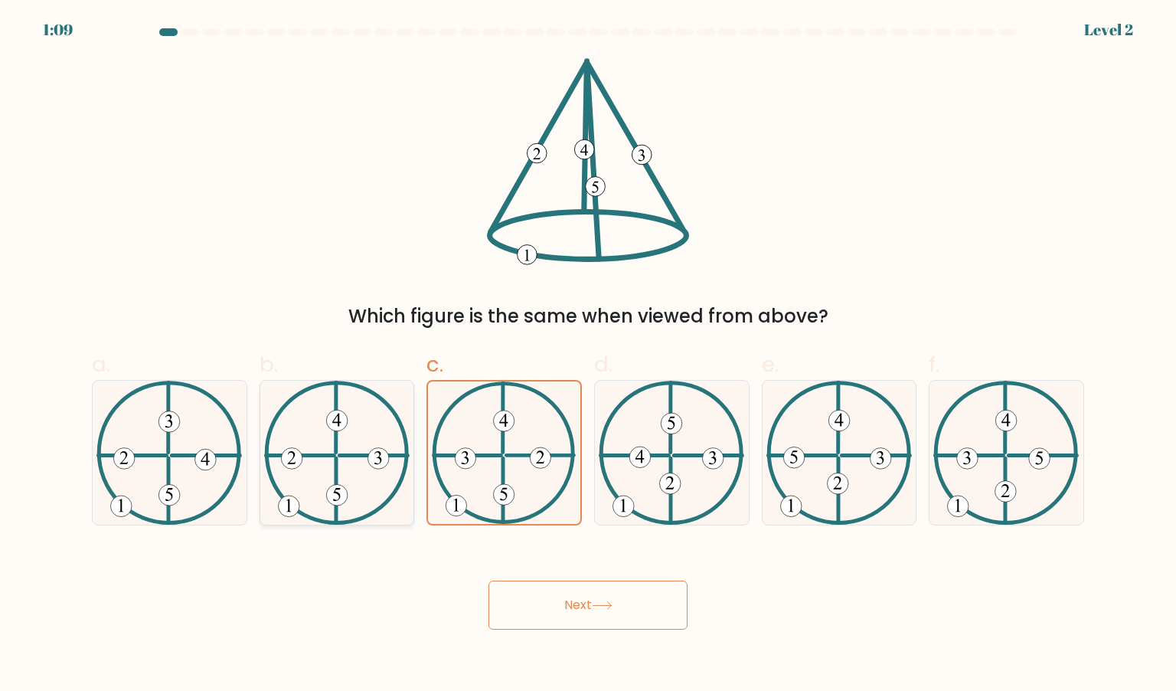
radio input "true"
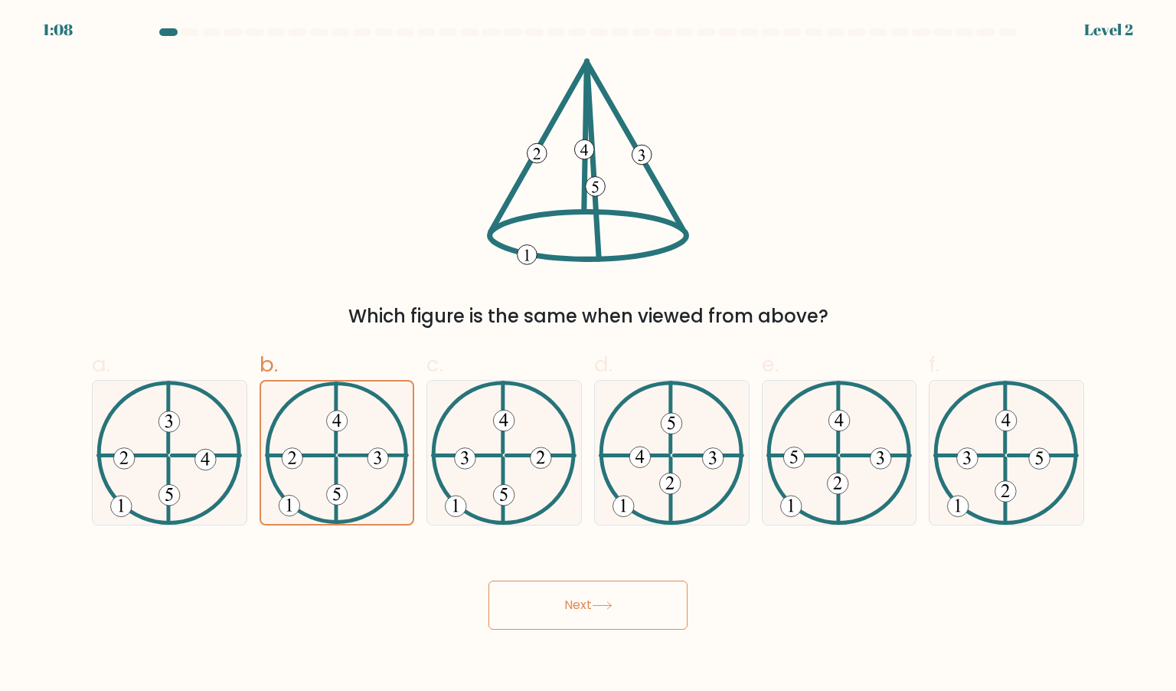
click at [282, 622] on div "Next" at bounding box center [588, 587] width 1011 height 86
click at [558, 604] on button "Next" at bounding box center [587, 604] width 199 height 49
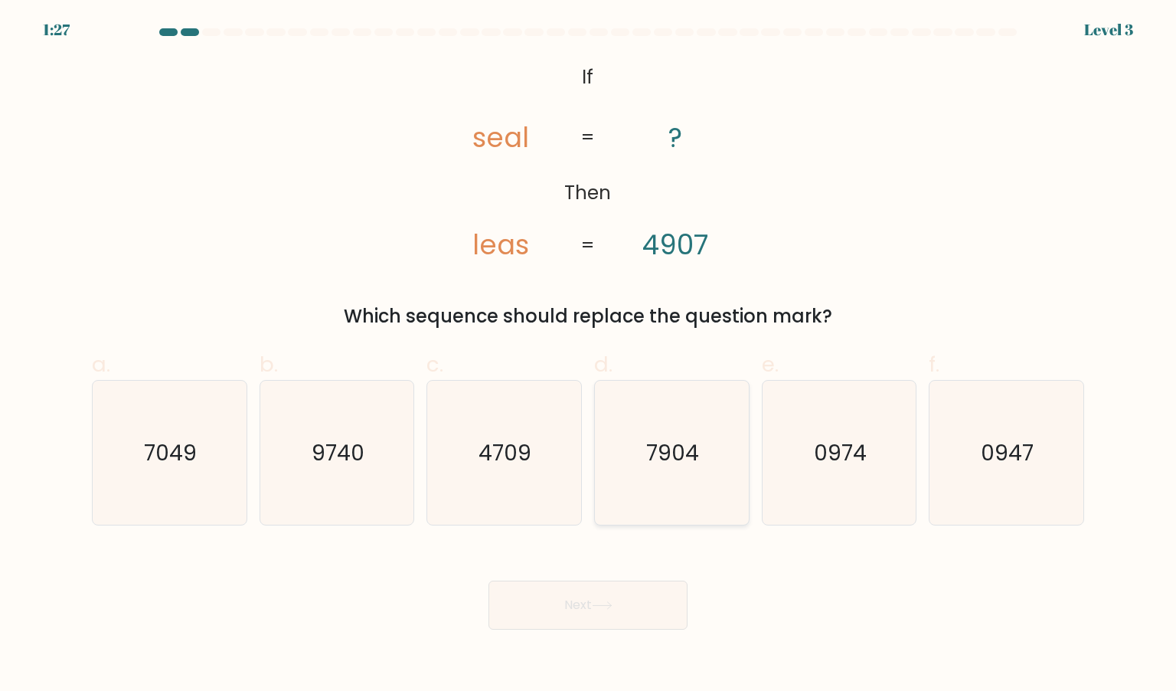
click at [699, 423] on icon "7904" at bounding box center [671, 453] width 144 height 144
click at [589, 355] on input "d. 7904" at bounding box center [588, 350] width 1 height 10
radio input "true"
click at [737, 603] on div "Next" at bounding box center [588, 587] width 1011 height 86
click at [207, 474] on icon "7049" at bounding box center [169, 453] width 144 height 144
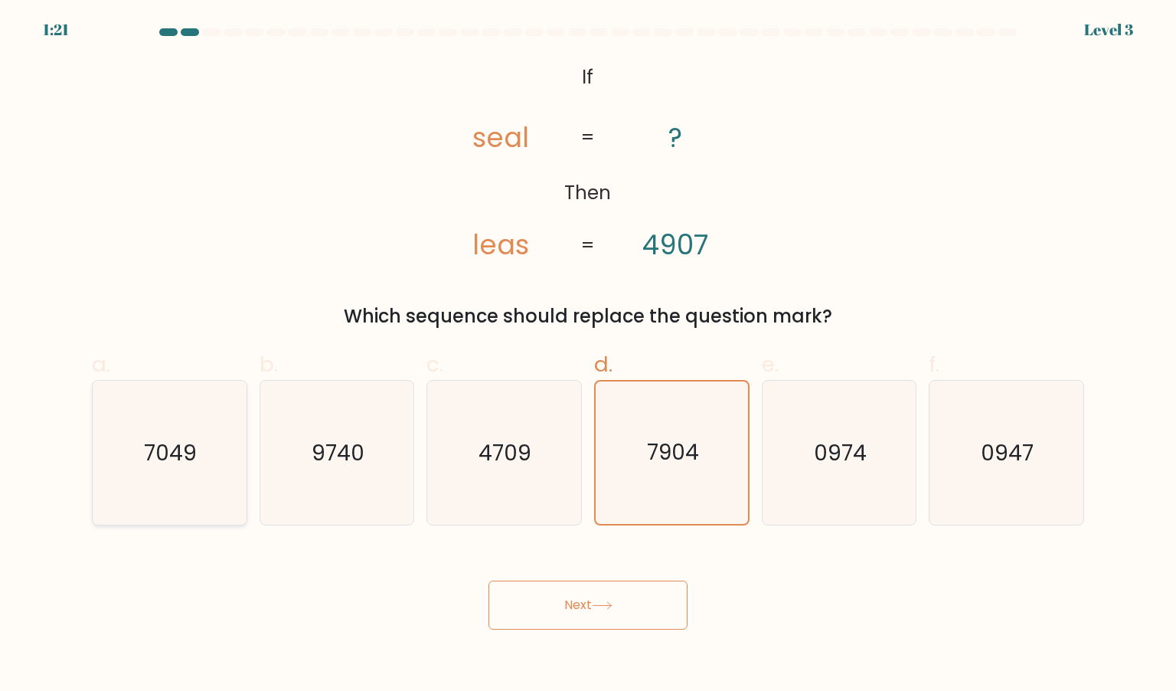
click at [588, 355] on input "a. 7049" at bounding box center [588, 350] width 1 height 10
radio input "true"
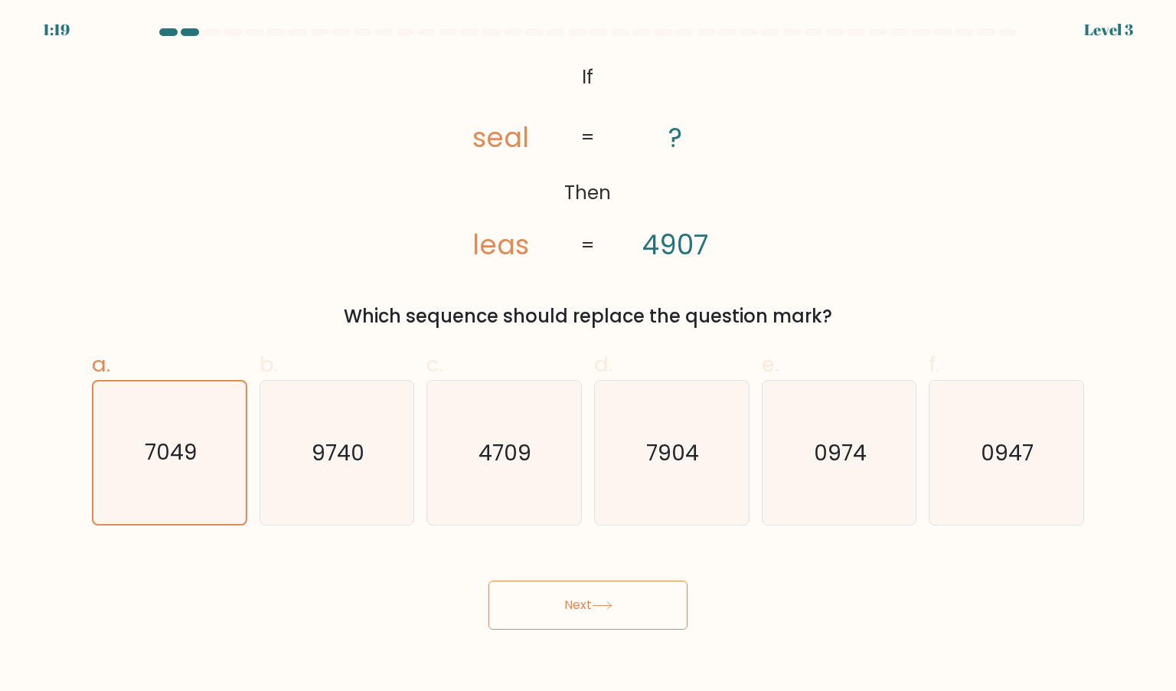
click at [589, 610] on button "Next" at bounding box center [587, 604] width 199 height 49
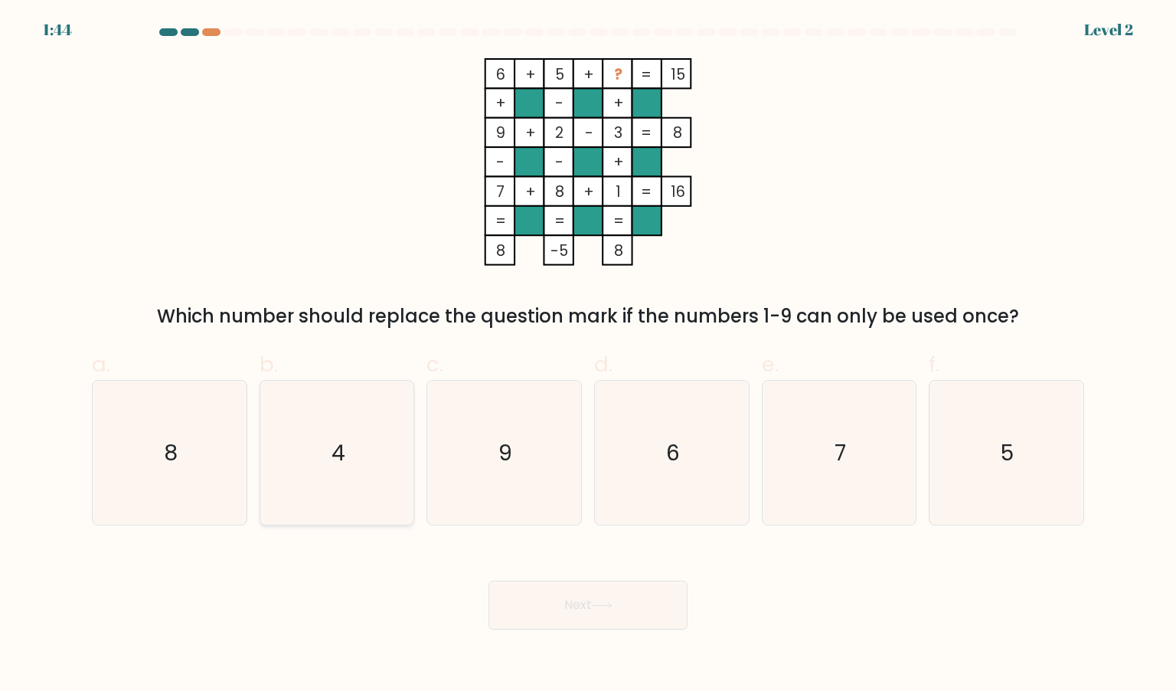
click at [341, 442] on text "4" at bounding box center [339, 452] width 14 height 31
click at [588, 355] on input "b. 4" at bounding box center [588, 350] width 1 height 10
radio input "true"
click at [814, 330] on form at bounding box center [588, 328] width 1176 height 601
click at [237, 430] on icon "8" at bounding box center [169, 453] width 144 height 144
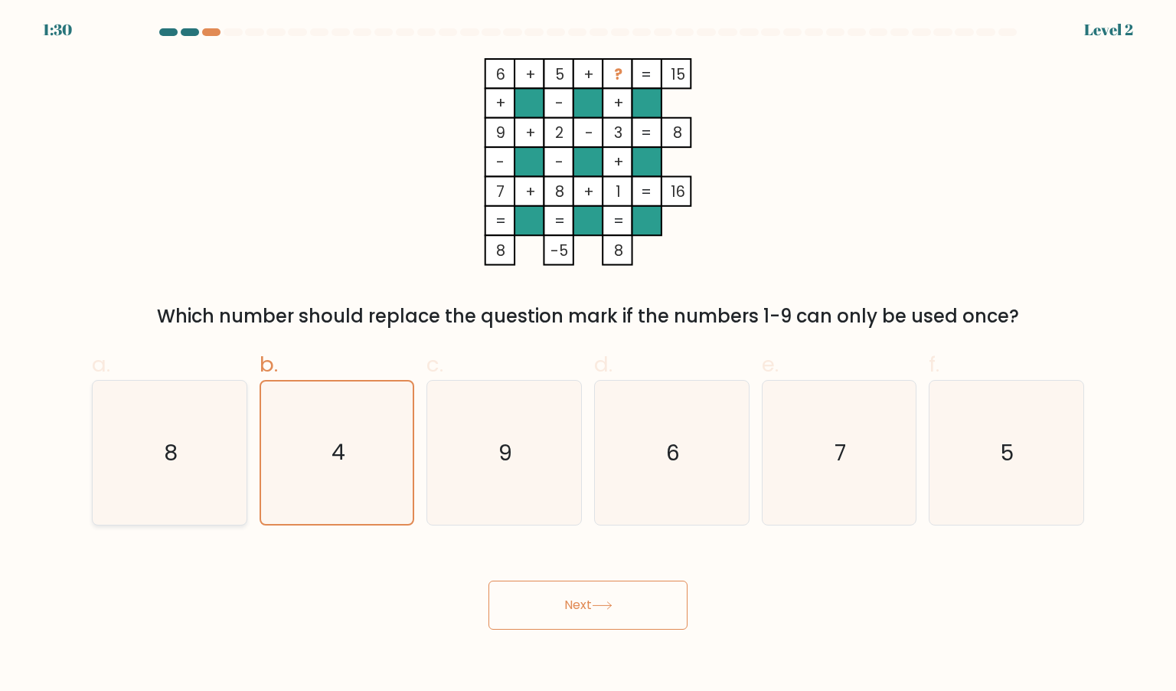
click at [588, 355] on input "a. 8" at bounding box center [588, 350] width 1 height 10
radio input "true"
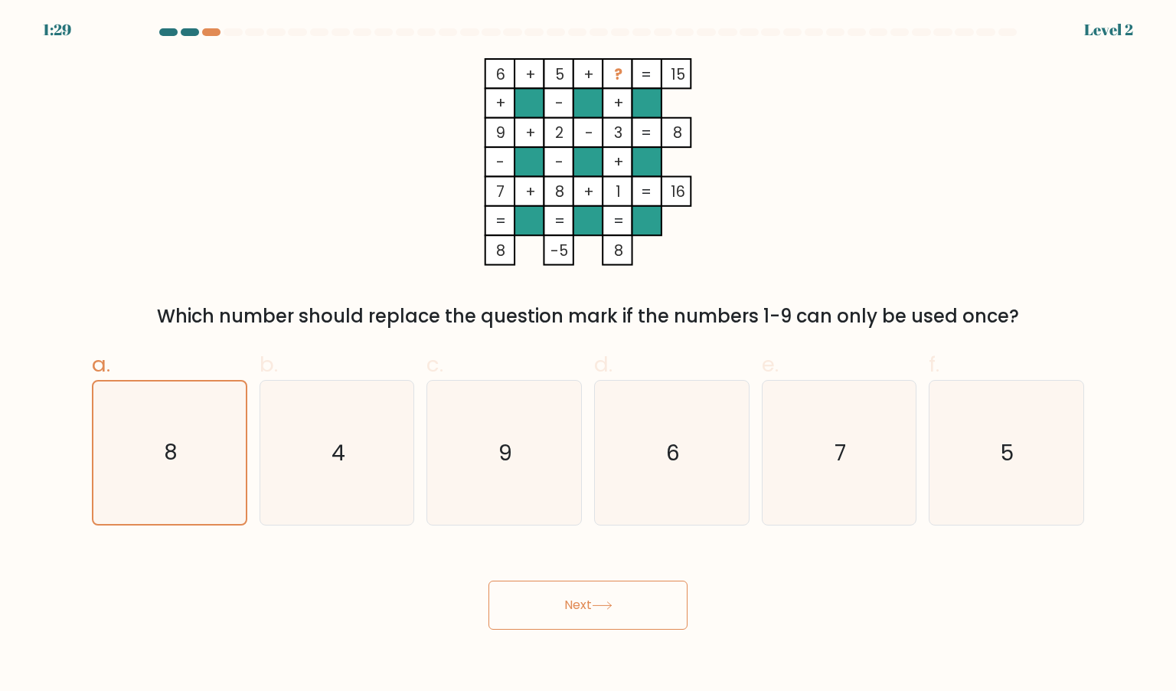
click at [297, 301] on div "6 + 5 + ? 15 + - + 9 + 2 - 3 8 - - + 7 + 8 + 1 = 16 = = = = 8 -5 8 = Which numb…" at bounding box center [588, 194] width 1011 height 272
click at [809, 462] on icon "7" at bounding box center [839, 453] width 144 height 144
click at [589, 355] on input "e. 7" at bounding box center [588, 350] width 1 height 10
radio input "true"
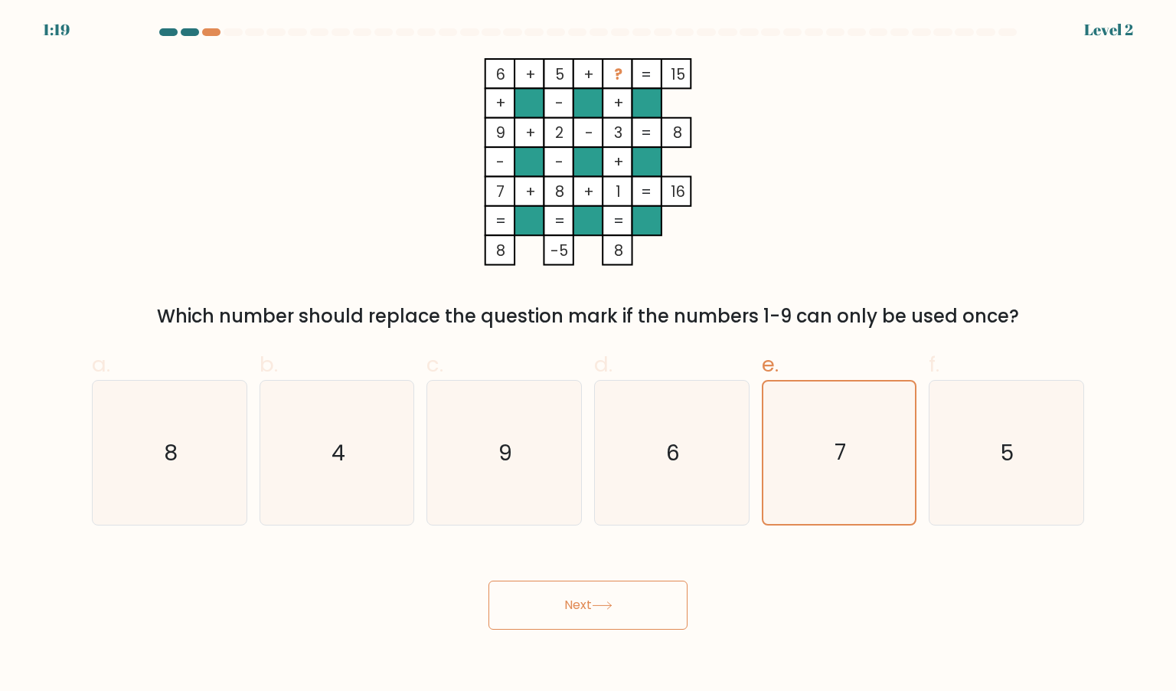
click at [913, 556] on div "Next" at bounding box center [588, 587] width 1011 height 86
click at [856, 139] on div "6 + 5 + ? 15 + - + 9 + 2 - 3 8 - - + 7 + 8 + 1 = 16 = = = = 8 -5 8 = Which numb…" at bounding box center [588, 194] width 1011 height 272
click at [366, 445] on icon "4" at bounding box center [337, 453] width 144 height 144
click at [588, 355] on input "b. 4" at bounding box center [588, 350] width 1 height 10
radio input "true"
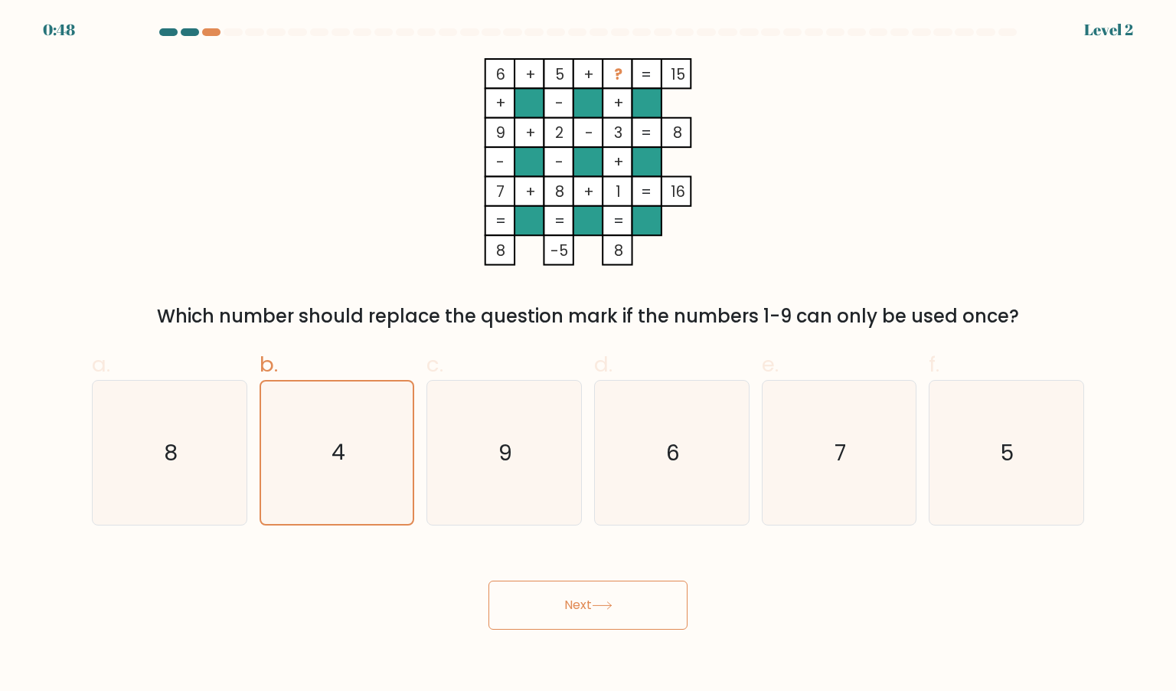
click at [632, 595] on button "Next" at bounding box center [587, 604] width 199 height 49
click at [756, 607] on div "Next" at bounding box center [588, 587] width 1011 height 86
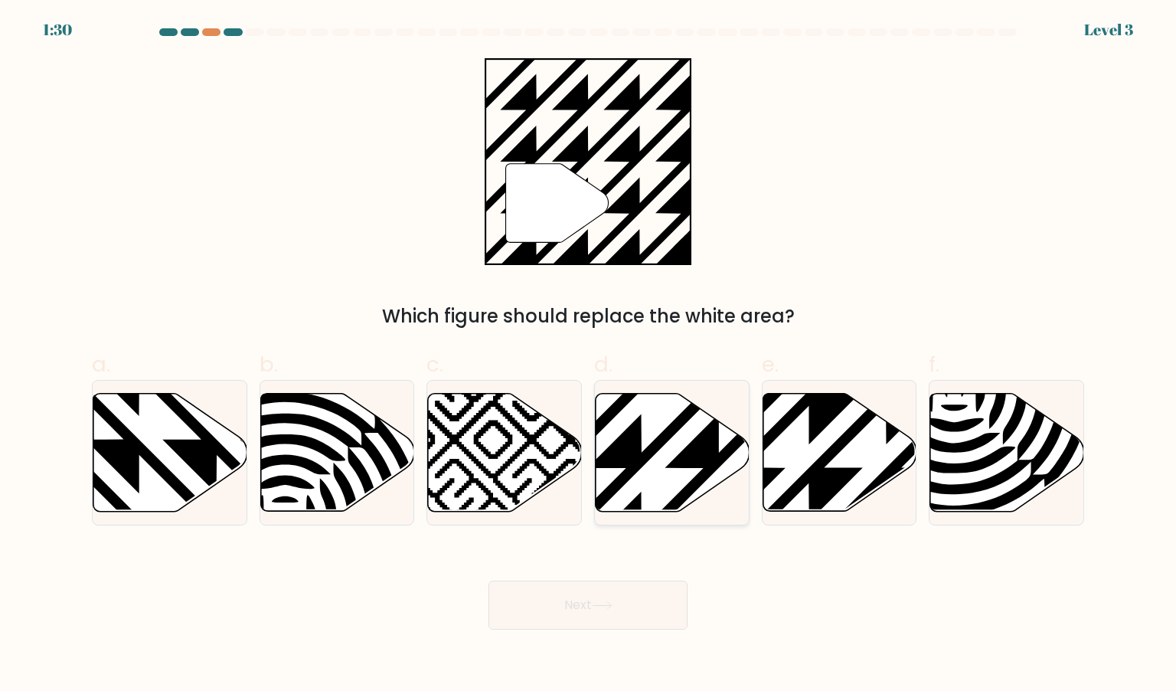
click at [698, 448] on icon at bounding box center [719, 390] width 310 height 310
click at [589, 355] on input "d." at bounding box center [588, 350] width 1 height 10
radio input "true"
click at [602, 613] on button "Next" at bounding box center [587, 604] width 199 height 49
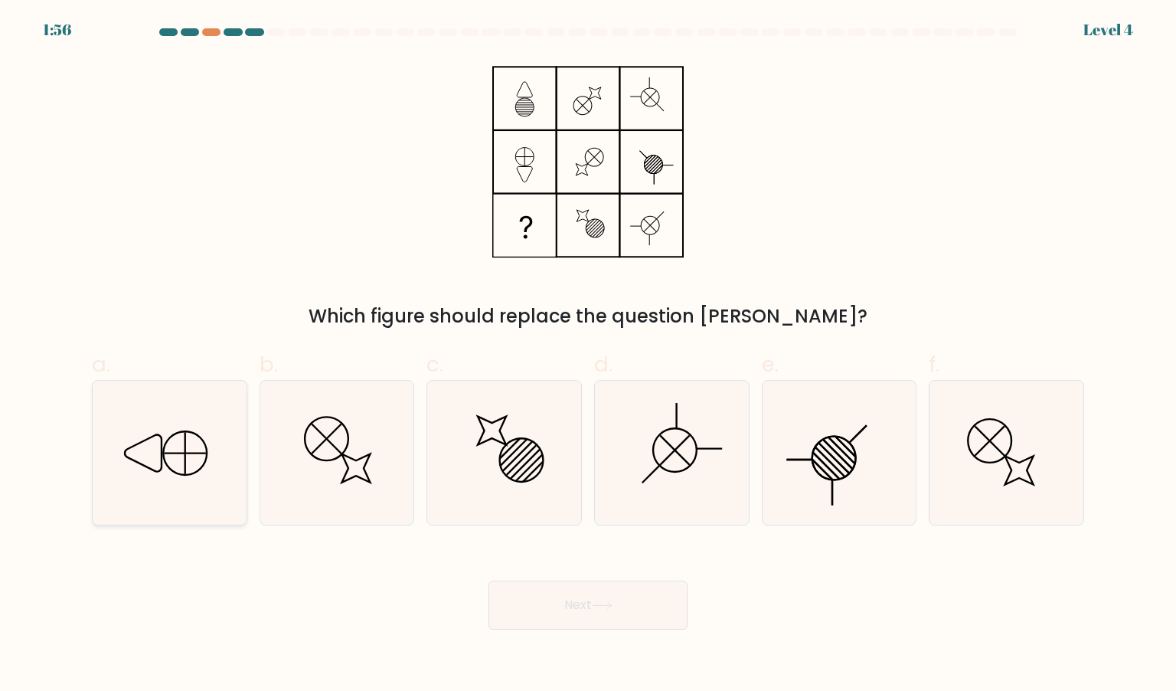
click at [156, 459] on icon at bounding box center [169, 453] width 144 height 144
click at [588, 355] on input "a." at bounding box center [588, 350] width 1 height 10
radio input "true"
click at [782, 256] on div "Which figure should replace the question mark?" at bounding box center [588, 194] width 1011 height 272
click at [613, 601] on icon at bounding box center [602, 605] width 21 height 8
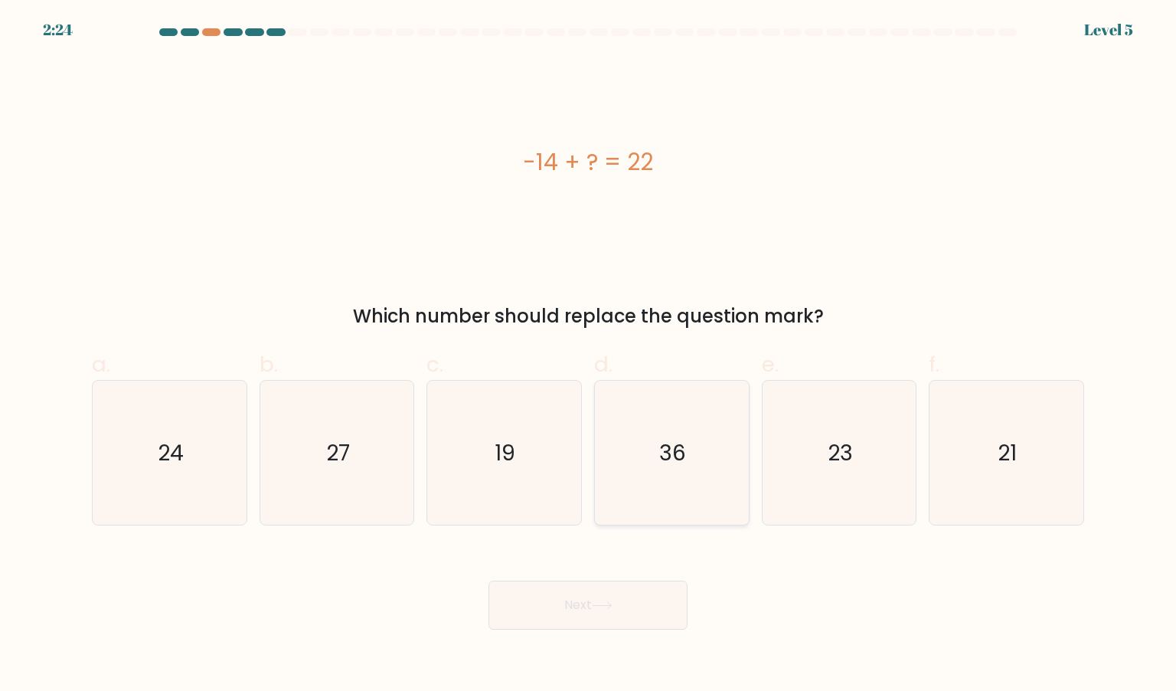
click at [697, 455] on icon "36" at bounding box center [671, 453] width 144 height 144
click at [589, 355] on input "d. 36" at bounding box center [588, 350] width 1 height 10
radio input "true"
click at [602, 604] on icon at bounding box center [602, 605] width 21 height 8
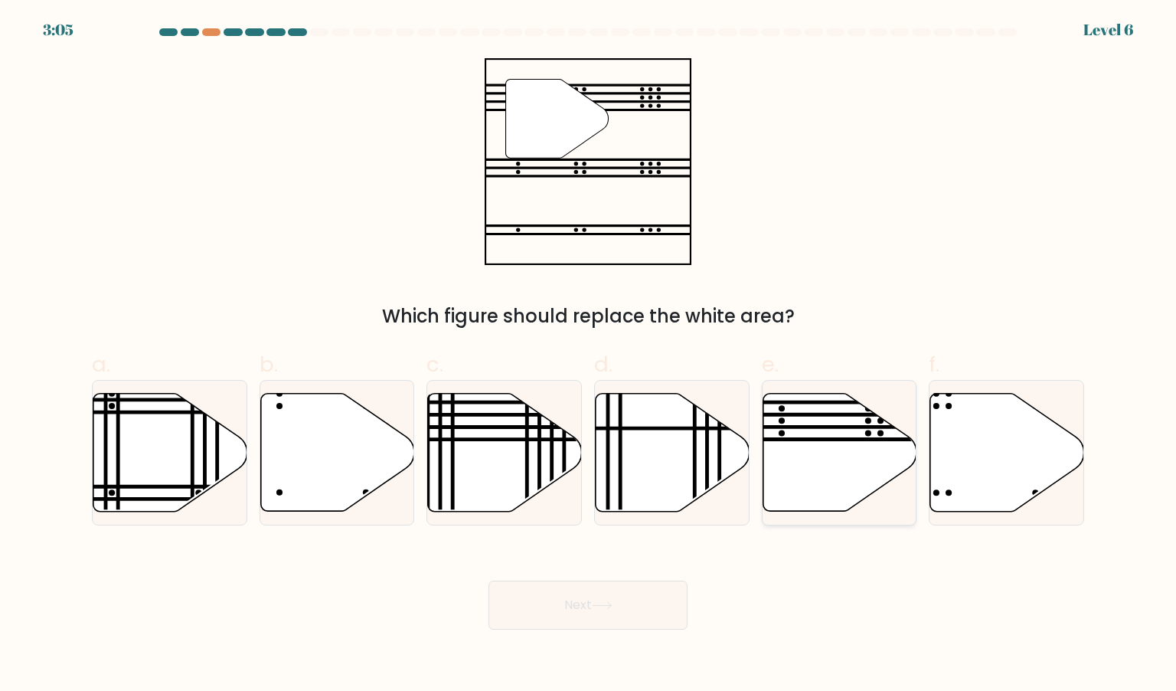
click at [831, 518] on div at bounding box center [839, 452] width 155 height 145
click at [589, 355] on input "e." at bounding box center [588, 350] width 1 height 10
radio input "true"
click at [560, 599] on button "Next" at bounding box center [587, 604] width 199 height 49
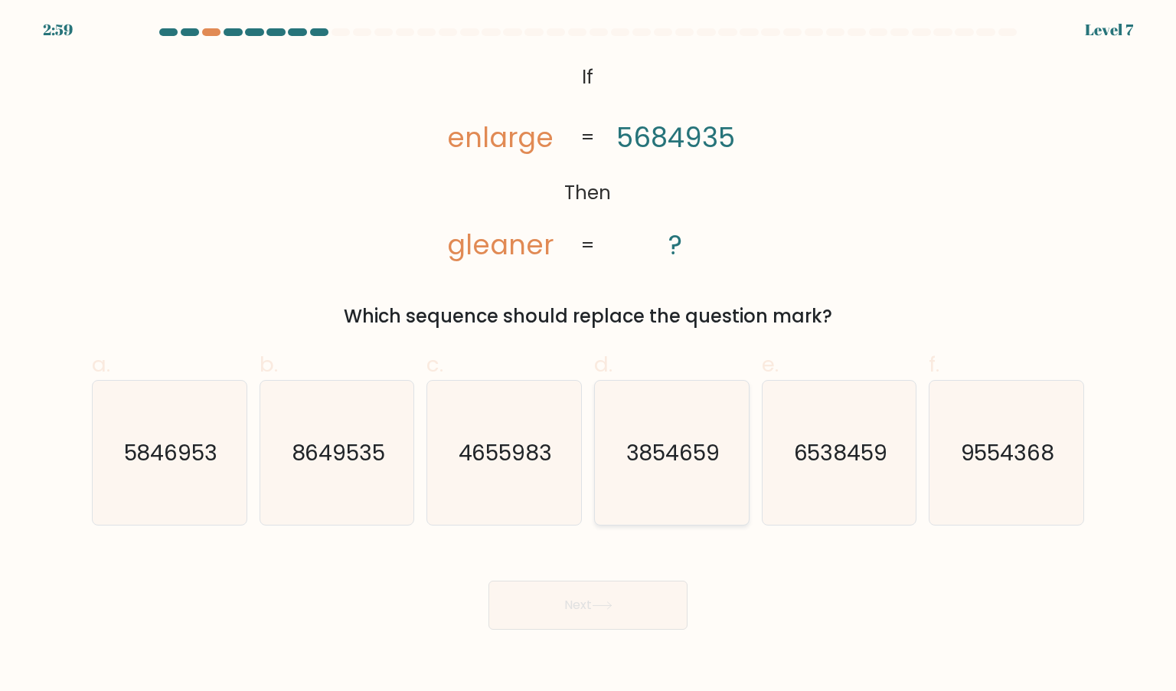
click at [666, 442] on text "3854659" at bounding box center [673, 452] width 94 height 31
click at [589, 355] on input "d. 3854659" at bounding box center [588, 350] width 1 height 10
radio input "true"
click at [596, 622] on button "Next" at bounding box center [587, 604] width 199 height 49
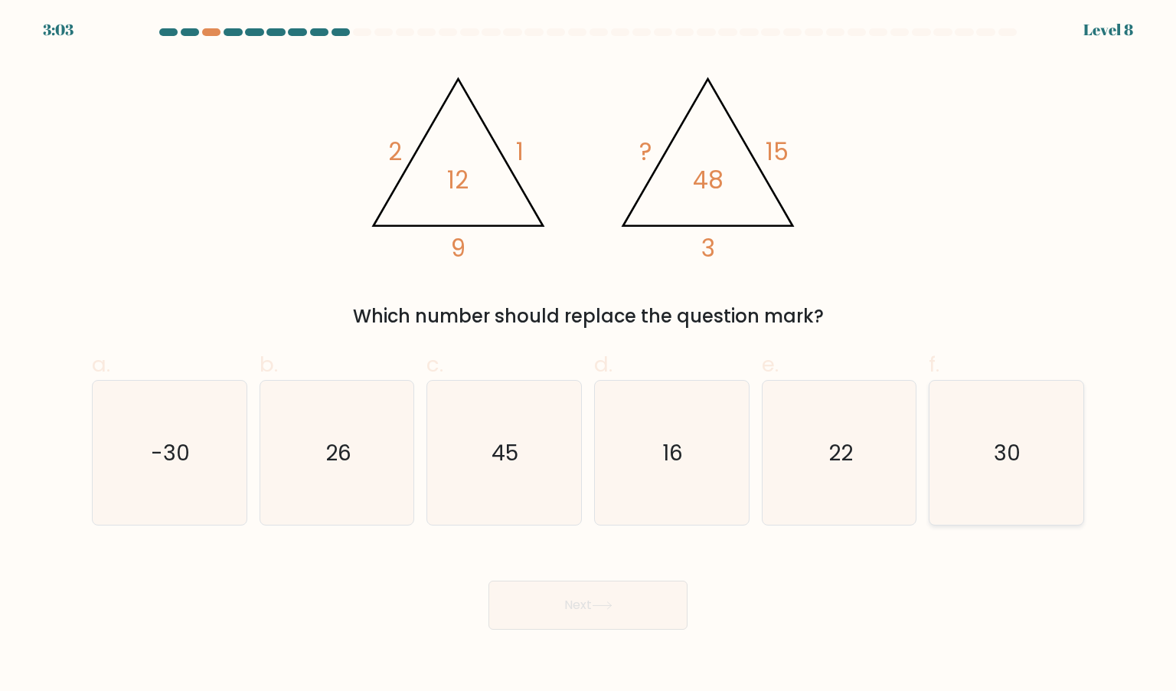
click at [999, 422] on icon "30" at bounding box center [1006, 453] width 144 height 144
click at [589, 355] on input "f. 30" at bounding box center [588, 350] width 1 height 10
radio input "true"
click at [652, 609] on button "Next" at bounding box center [587, 604] width 199 height 49
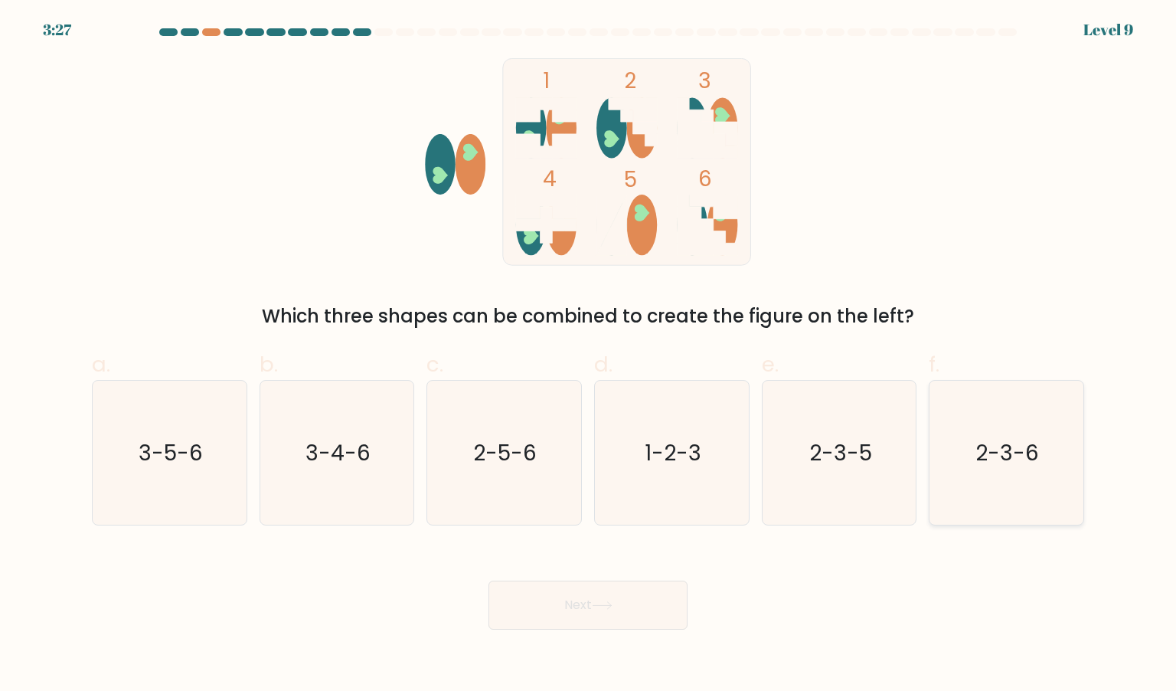
click at [1020, 471] on icon "2-3-6" at bounding box center [1006, 453] width 144 height 144
click at [589, 355] on input "f. 2-3-6" at bounding box center [588, 350] width 1 height 10
radio input "true"
click at [606, 604] on icon at bounding box center [602, 605] width 21 height 8
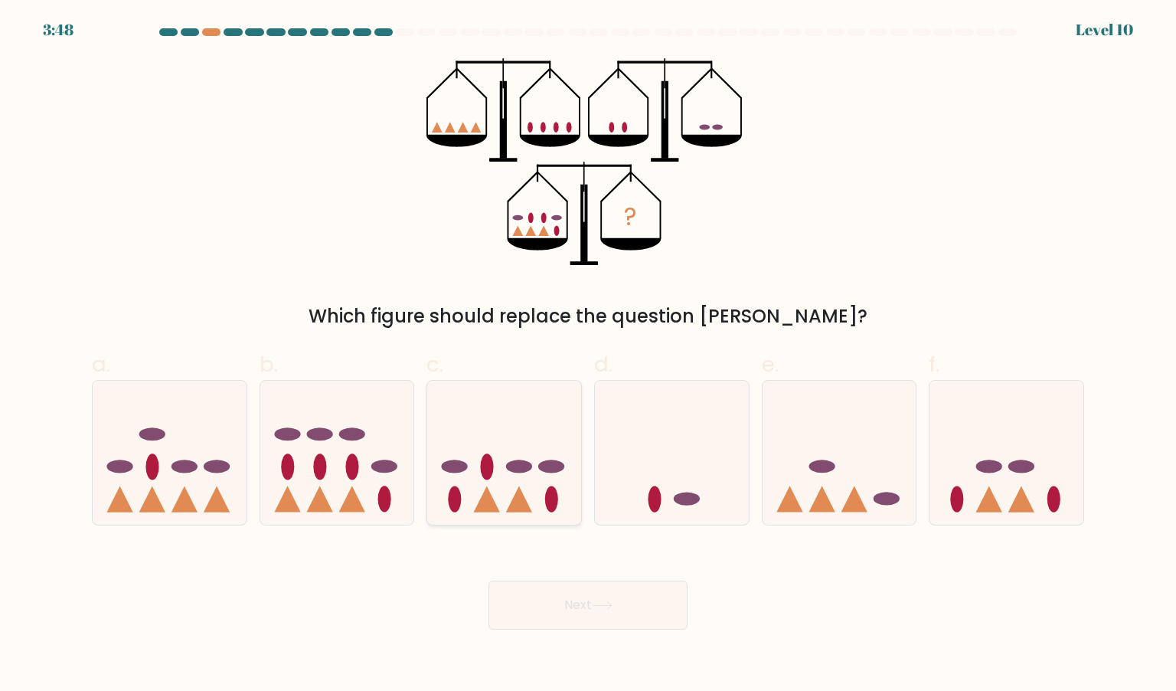
click at [491, 466] on ellipse at bounding box center [487, 466] width 13 height 26
click at [588, 355] on input "c." at bounding box center [588, 350] width 1 height 10
radio input "true"
click at [619, 606] on button "Next" at bounding box center [587, 604] width 199 height 49
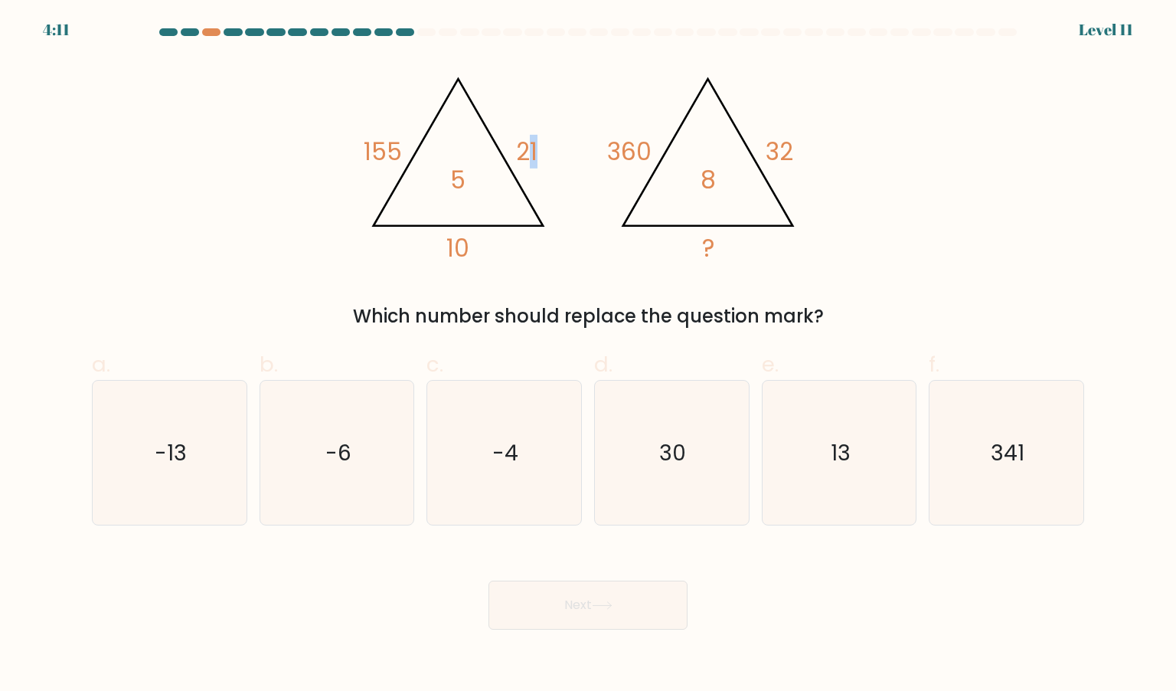
drag, startPoint x: 439, startPoint y: 241, endPoint x: 537, endPoint y: 197, distance: 107.6
click at [537, 197] on icon "@import url('https://fonts.googleapis.com/css?family=Abril+Fatface:400,100,100i…" at bounding box center [587, 161] width 459 height 207
click at [539, 165] on icon "@import url('https://fonts.googleapis.com/css?family=Abril+Fatface:400,100,100i…" at bounding box center [587, 161] width 459 height 207
drag, startPoint x: 550, startPoint y: 152, endPoint x: 515, endPoint y: 147, distance: 35.5
click at [515, 147] on icon "@import url('https://fonts.googleapis.com/css?family=Abril+Fatface:400,100,100i…" at bounding box center [587, 161] width 459 height 207
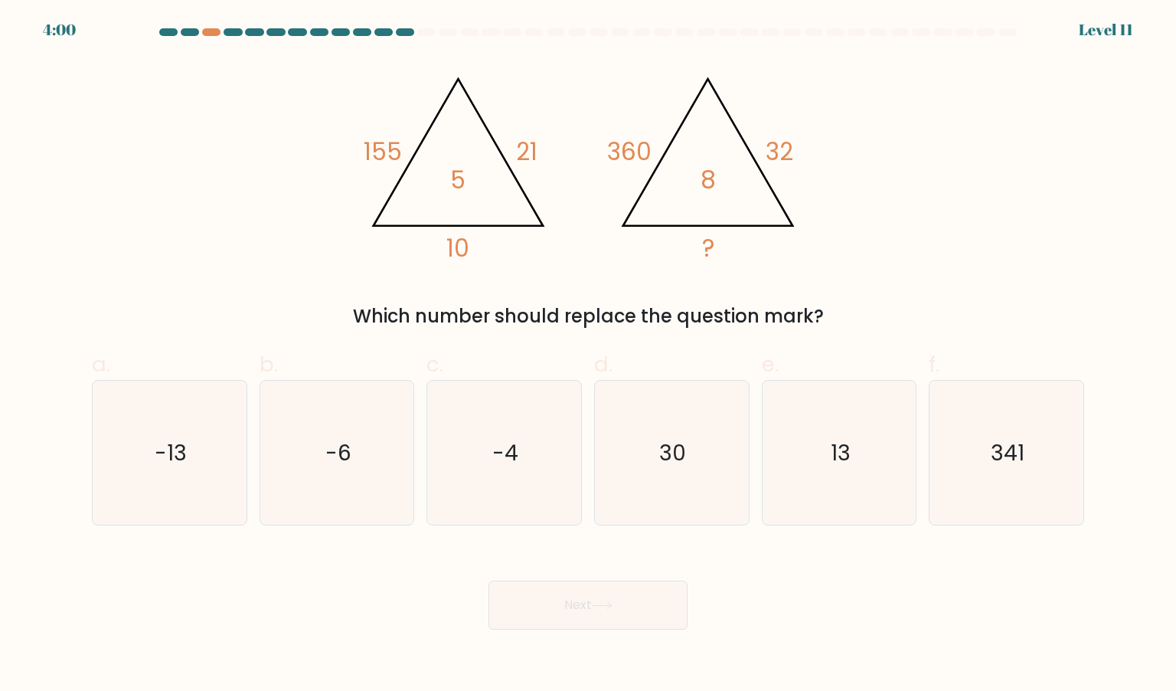
click at [984, 226] on div "@import url('https://fonts.googleapis.com/css?family=Abril+Fatface:400,100,100i…" at bounding box center [588, 194] width 1011 height 272
click at [812, 498] on icon "13" at bounding box center [839, 453] width 144 height 144
click at [589, 355] on input "e. 13" at bounding box center [588, 350] width 1 height 10
radio input "true"
drag, startPoint x: 591, startPoint y: 597, endPoint x: 860, endPoint y: 349, distance: 365.7
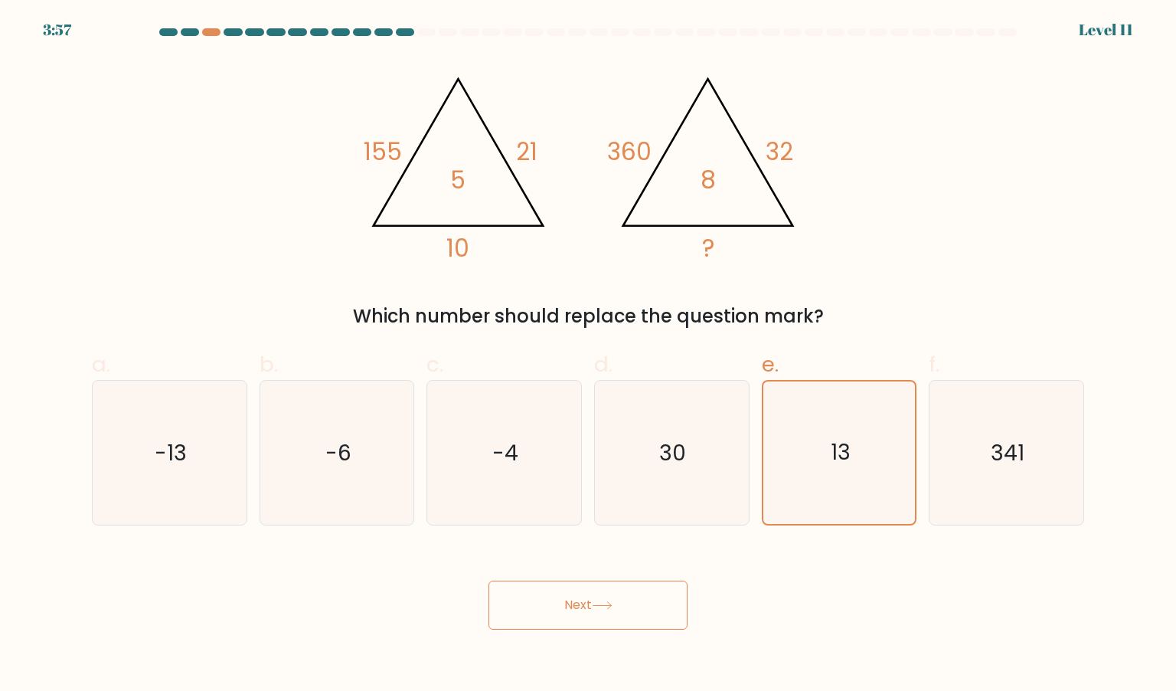
click at [860, 349] on form at bounding box center [588, 328] width 1176 height 601
click at [621, 586] on button "Next" at bounding box center [587, 604] width 199 height 49
click at [887, 255] on div "@import url('https://fonts.googleapis.com/css?family=Abril+Fatface:400,100,100i…" at bounding box center [588, 194] width 1011 height 272
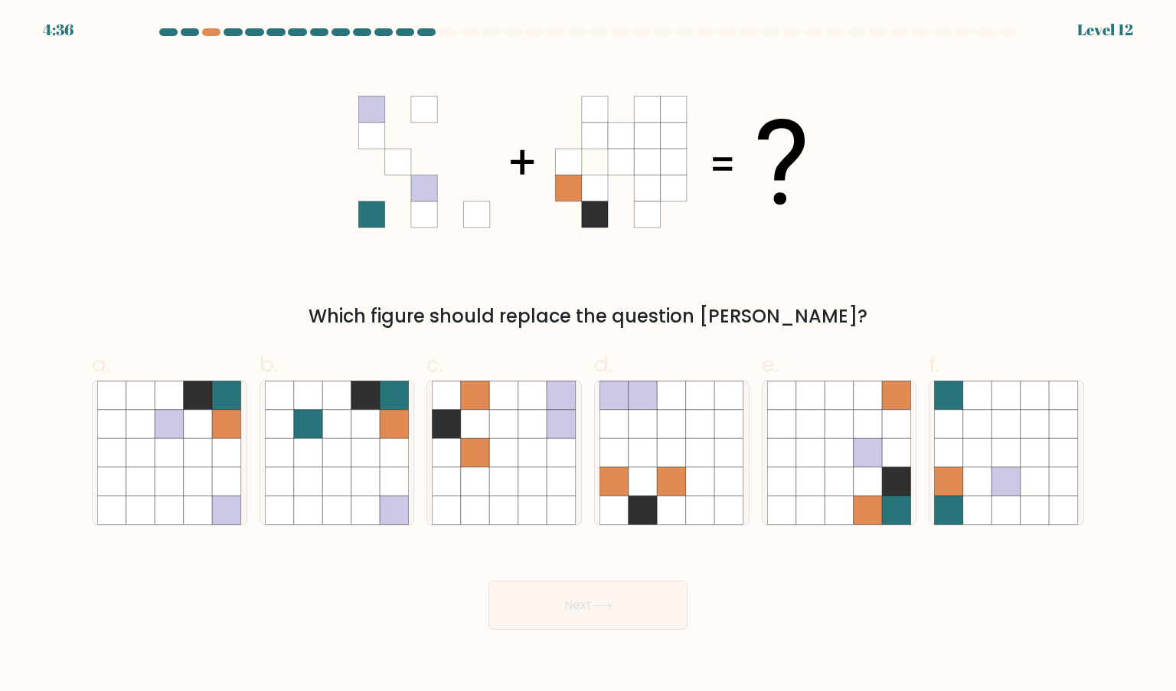
click at [210, 32] on div at bounding box center [211, 32] width 18 height 8
click at [213, 181] on div "Which figure should replace the question mark?" at bounding box center [588, 194] width 1011 height 272
click at [430, 90] on icon at bounding box center [587, 161] width 459 height 207
click at [197, 471] on icon at bounding box center [198, 481] width 29 height 29
click at [588, 355] on input "a." at bounding box center [588, 350] width 1 height 10
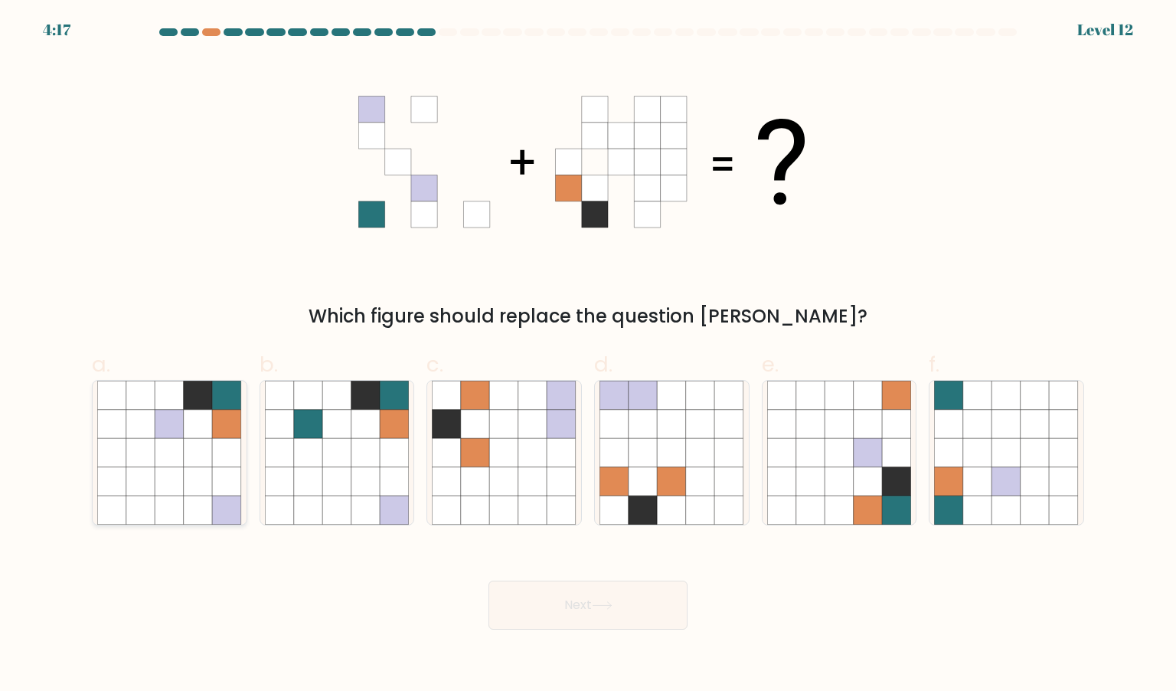
radio input "true"
click at [530, 601] on button "Next" at bounding box center [587, 604] width 199 height 49
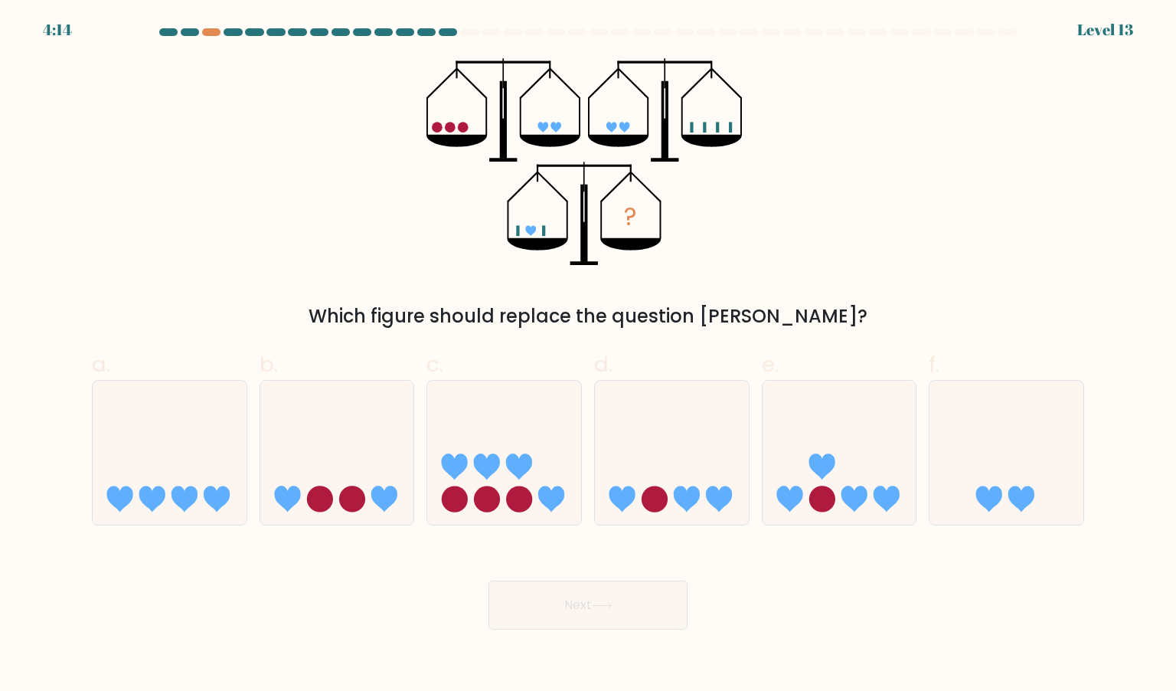
click at [588, 607] on button "Next" at bounding box center [587, 604] width 199 height 49
click at [771, 244] on div "? Which figure should replace the question mark?" at bounding box center [588, 194] width 1011 height 272
click at [1001, 435] on icon at bounding box center [1006, 452] width 154 height 127
click at [589, 355] on input "f." at bounding box center [588, 350] width 1 height 10
radio input "true"
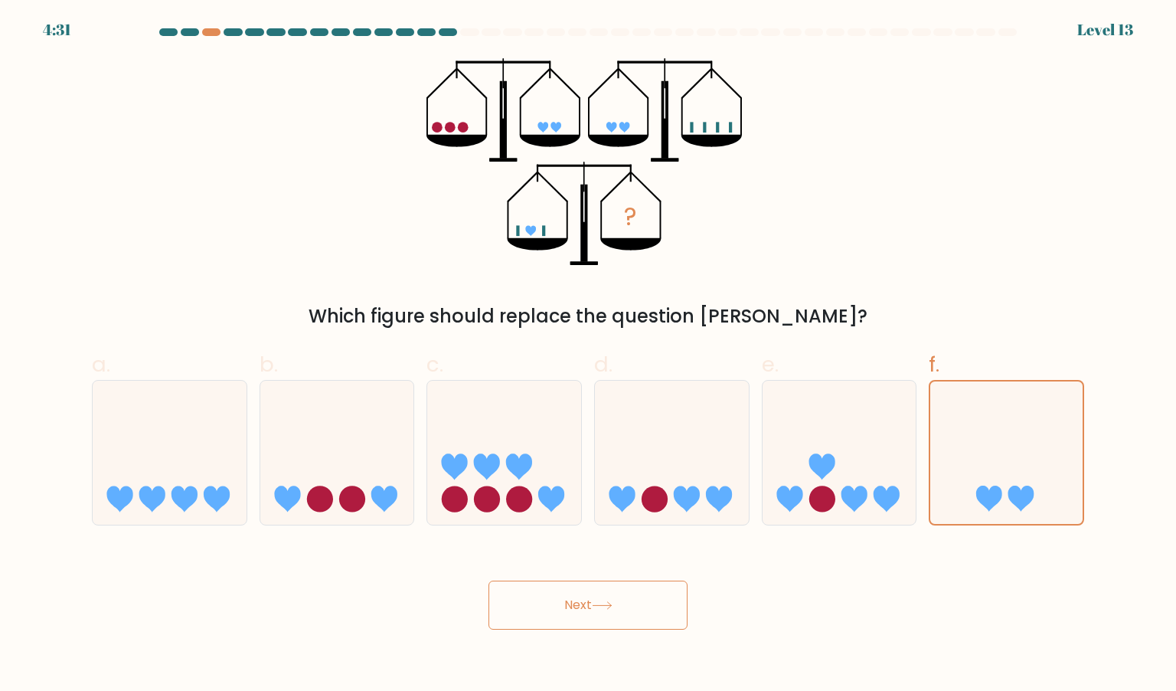
click at [565, 608] on button "Next" at bounding box center [587, 604] width 199 height 49
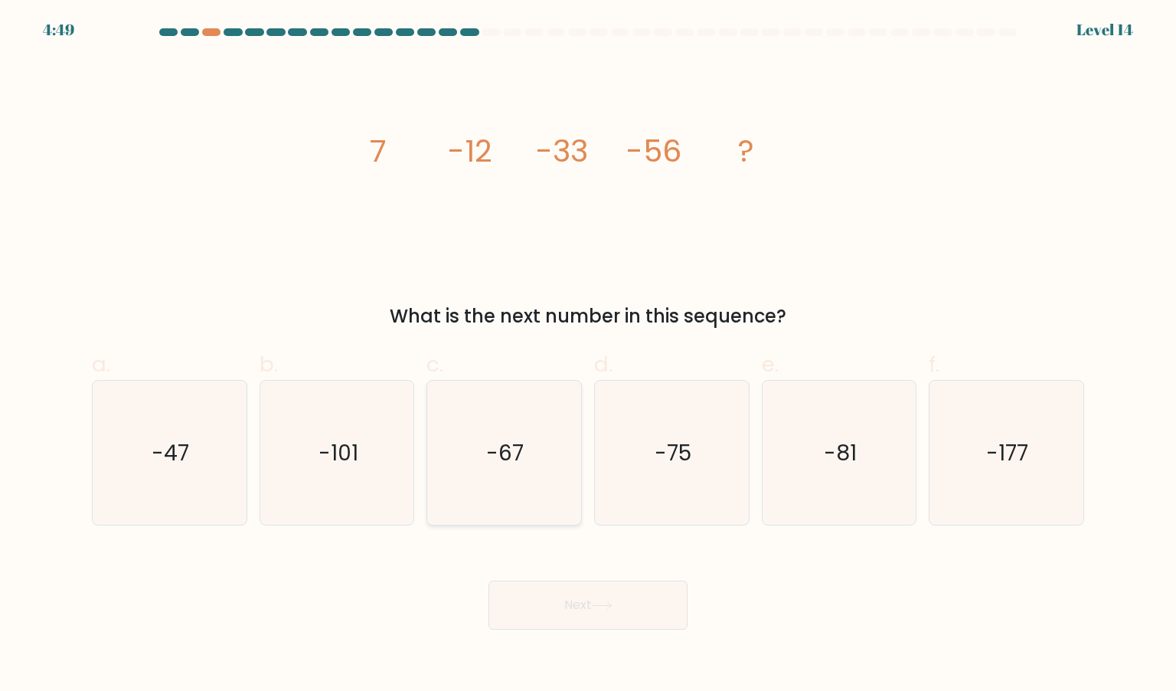
click at [545, 425] on icon "-67" at bounding box center [504, 453] width 144 height 144
click at [588, 355] on input "c. -67" at bounding box center [588, 350] width 1 height 10
radio input "true"
click at [805, 618] on div "Next" at bounding box center [588, 587] width 1011 height 86
click at [628, 610] on button "Next" at bounding box center [587, 604] width 199 height 49
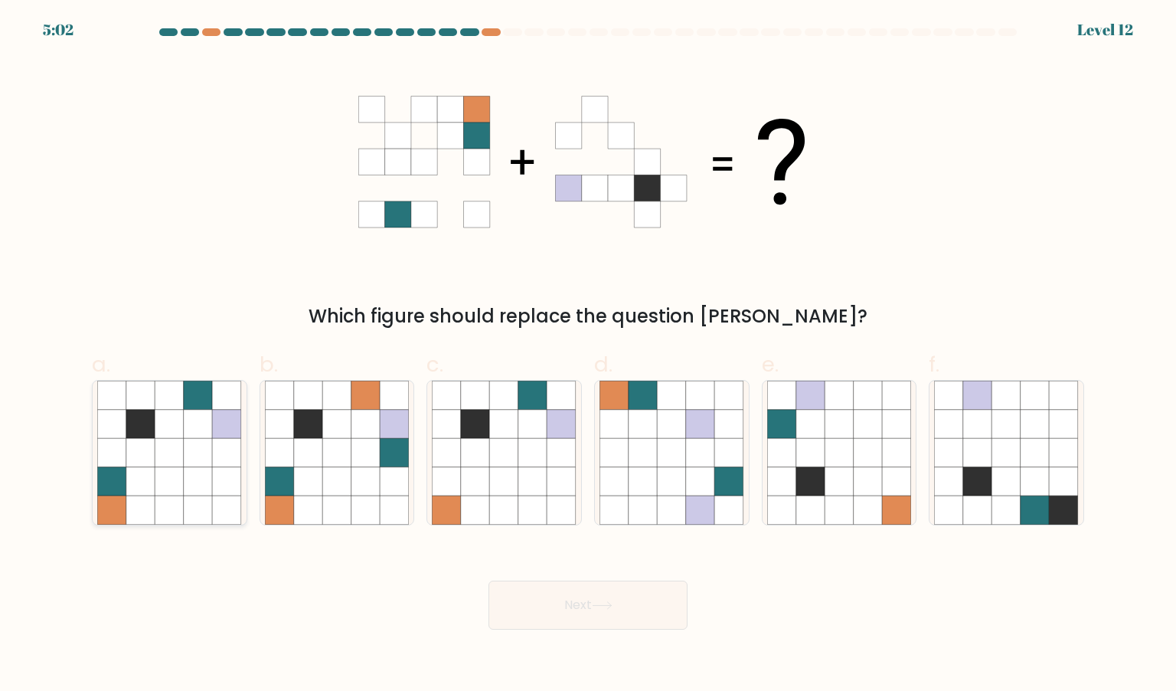
click at [138, 477] on icon at bounding box center [140, 481] width 29 height 29
click at [588, 355] on input "a." at bounding box center [588, 350] width 1 height 10
radio input "true"
click at [585, 602] on button "Next" at bounding box center [587, 604] width 199 height 49
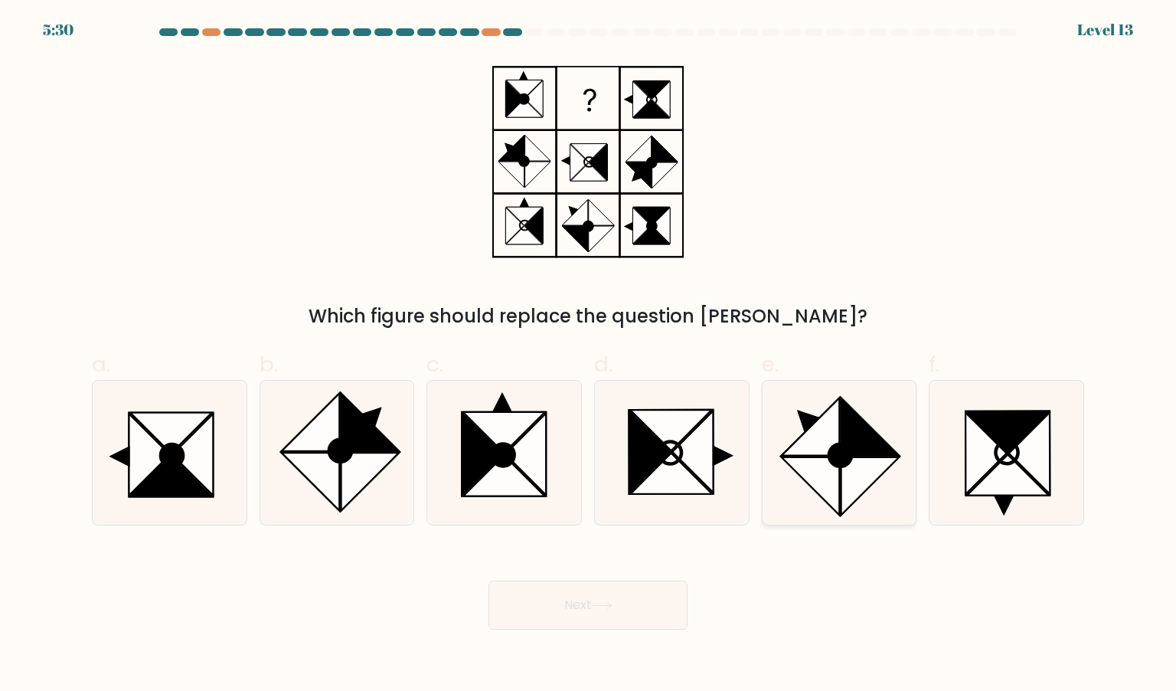
click at [836, 465] on icon at bounding box center [840, 455] width 22 height 22
click at [589, 355] on input "e." at bounding box center [588, 350] width 1 height 10
radio input "true"
click at [602, 596] on button "Next" at bounding box center [587, 604] width 199 height 49
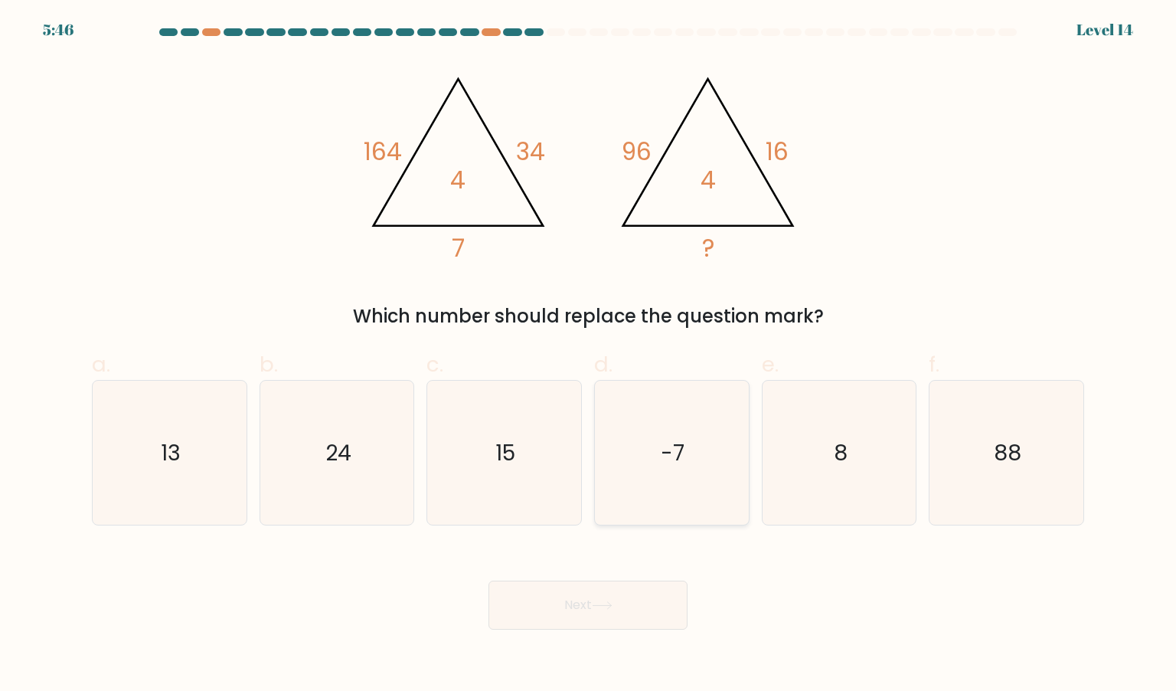
click at [652, 459] on icon "-7" at bounding box center [671, 453] width 144 height 144
click at [589, 355] on input "d. -7" at bounding box center [588, 350] width 1 height 10
radio input "true"
click at [547, 460] on icon "15" at bounding box center [504, 453] width 144 height 144
click at [588, 355] on input "c. 15" at bounding box center [588, 350] width 1 height 10
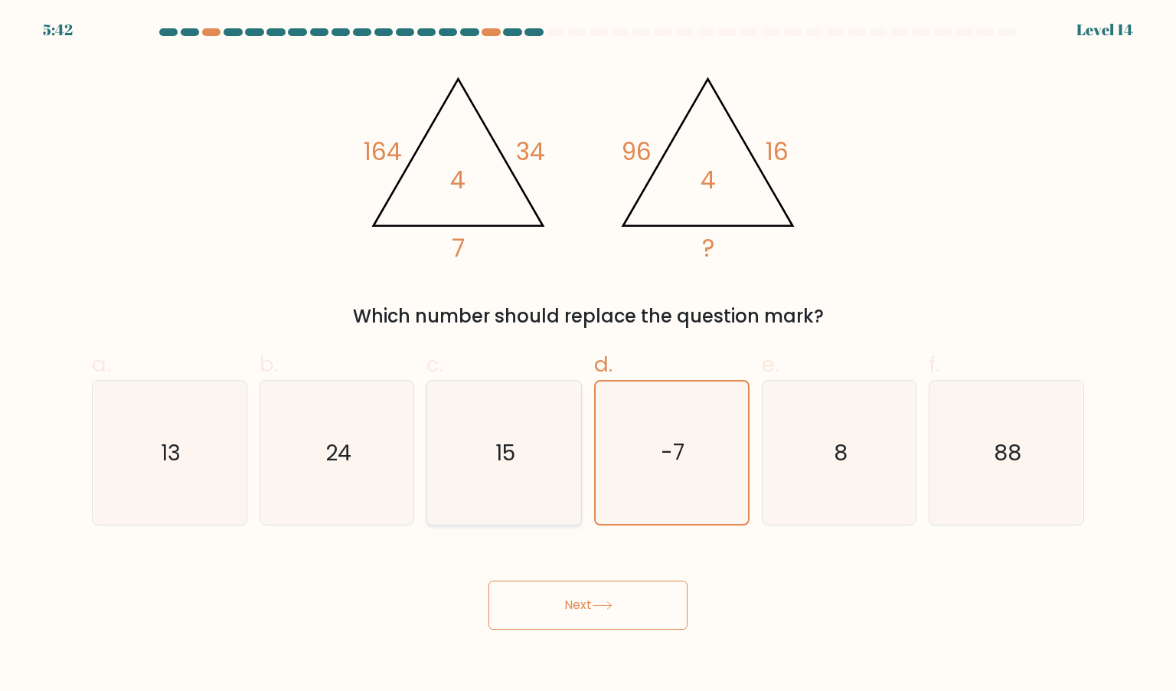
radio input "true"
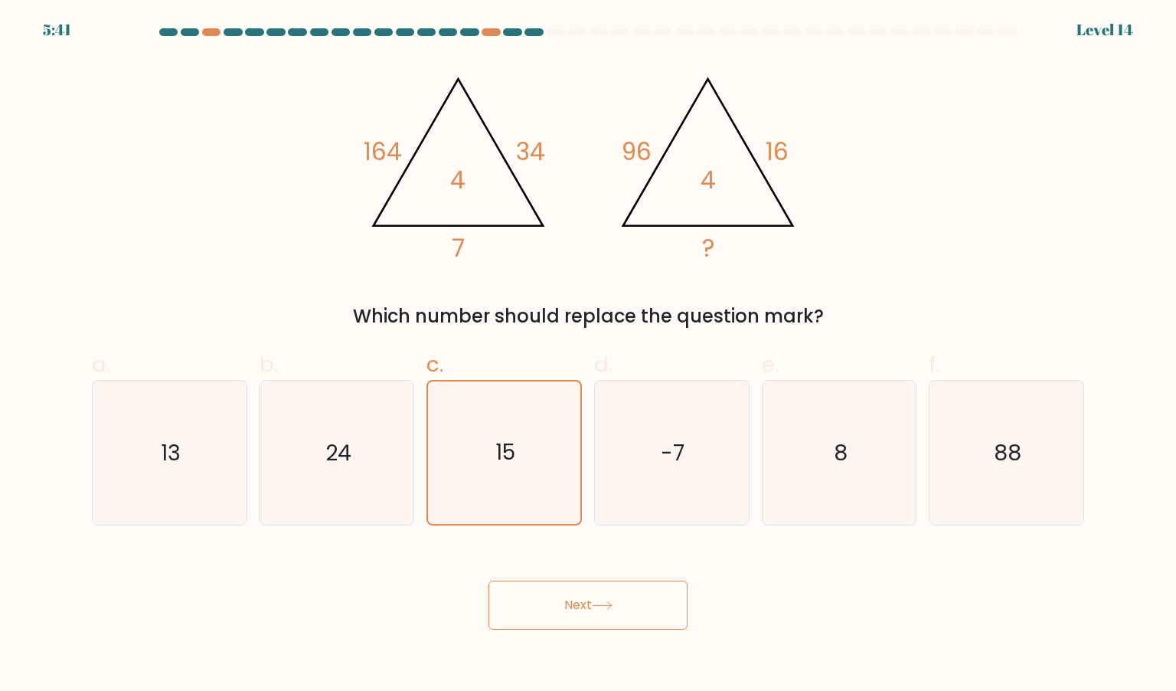
click at [843, 596] on div "Next" at bounding box center [588, 587] width 1011 height 86
click at [949, 211] on div "@import url('https://fonts.googleapis.com/css?family=Abril+Fatface:400,100,100i…" at bounding box center [588, 194] width 1011 height 272
click at [990, 420] on icon "88" at bounding box center [1006, 453] width 144 height 144
click at [589, 355] on input "f. 88" at bounding box center [588, 350] width 1 height 10
radio input "true"
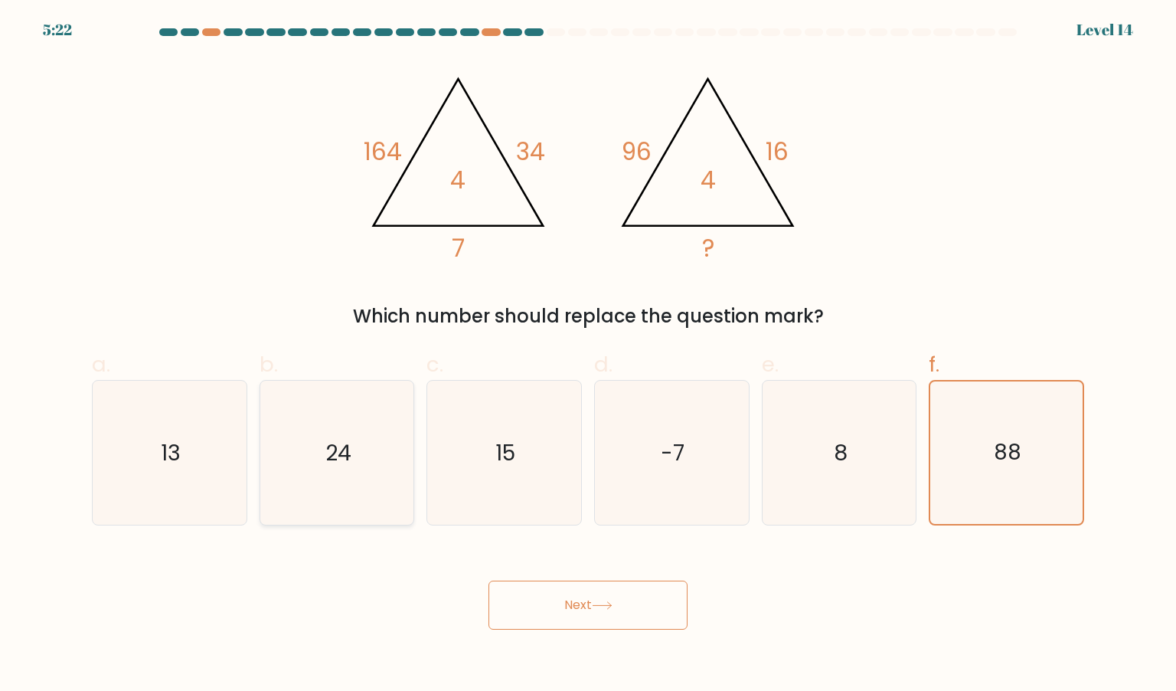
click at [283, 456] on icon "24" at bounding box center [337, 453] width 144 height 144
click at [588, 355] on input "b. 24" at bounding box center [588, 350] width 1 height 10
radio input "true"
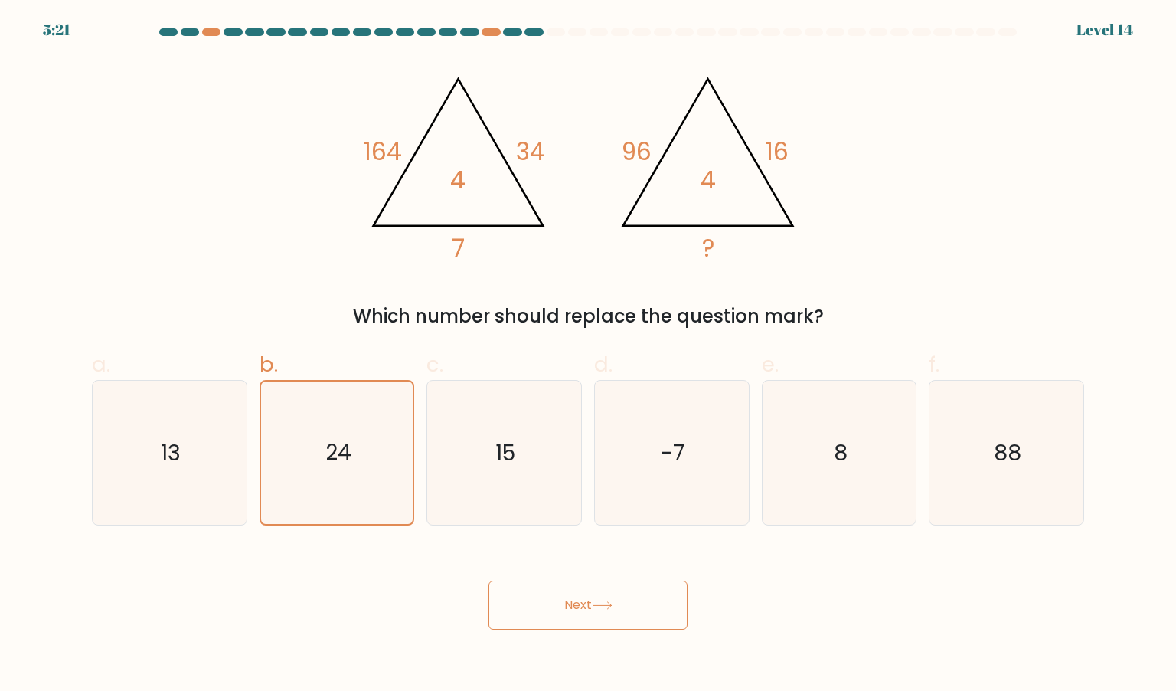
click at [592, 603] on button "Next" at bounding box center [587, 604] width 199 height 49
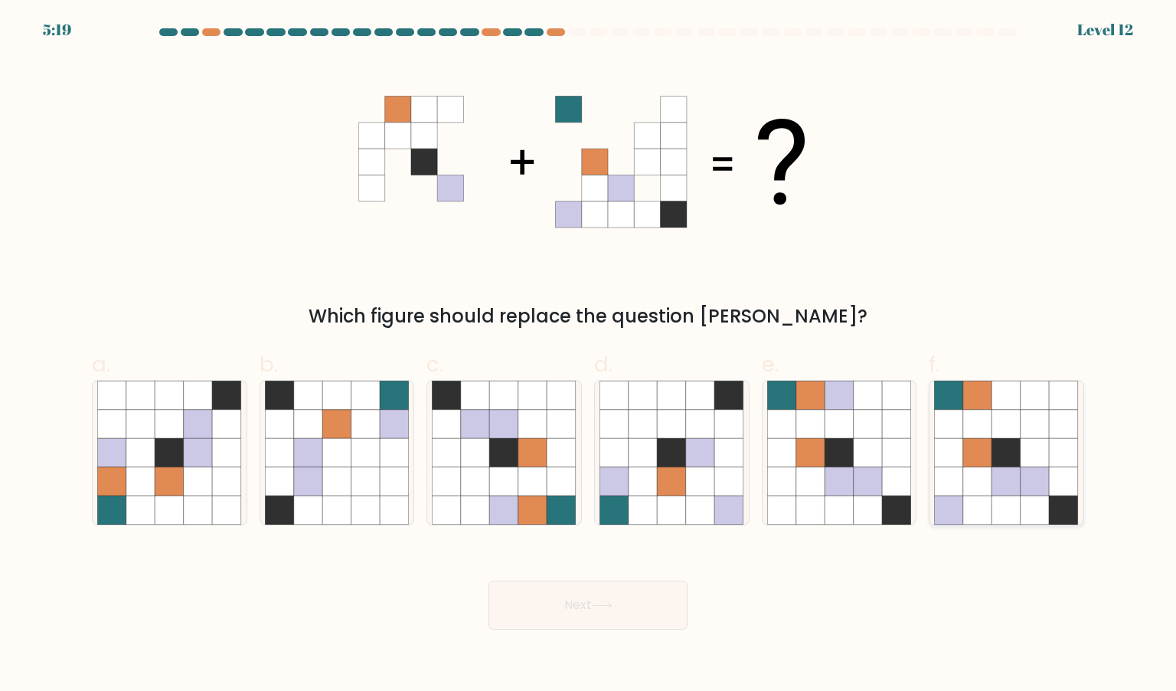
click at [965, 410] on icon at bounding box center [977, 424] width 29 height 29
click at [589, 355] on input "f." at bounding box center [588, 350] width 1 height 10
radio input "true"
click at [684, 483] on icon at bounding box center [672, 481] width 29 height 29
click at [589, 355] on input "d." at bounding box center [588, 350] width 1 height 10
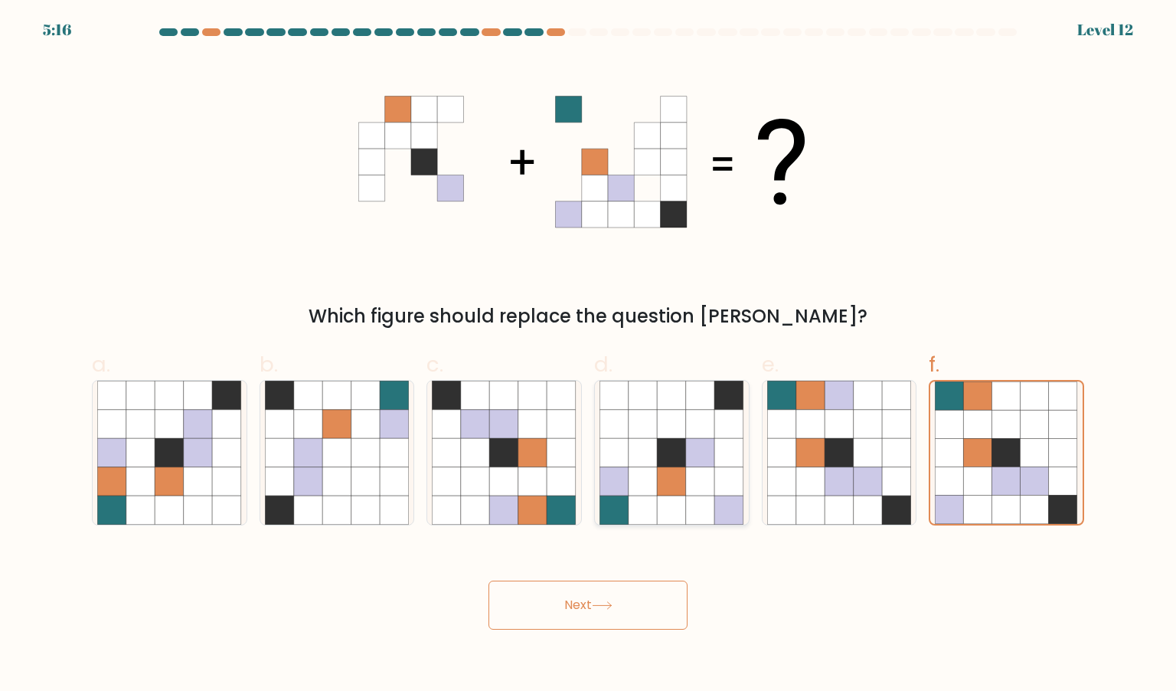
radio input "true"
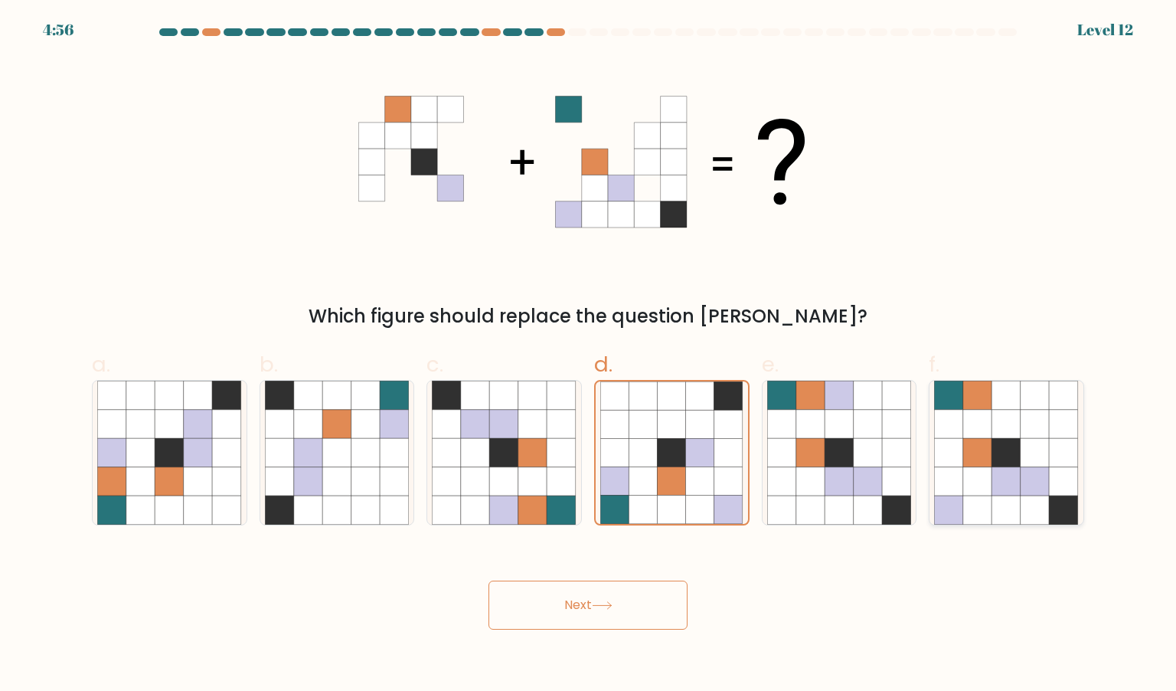
click at [1062, 429] on icon at bounding box center [1064, 424] width 29 height 29
click at [589, 355] on input "f." at bounding box center [588, 350] width 1 height 10
radio input "true"
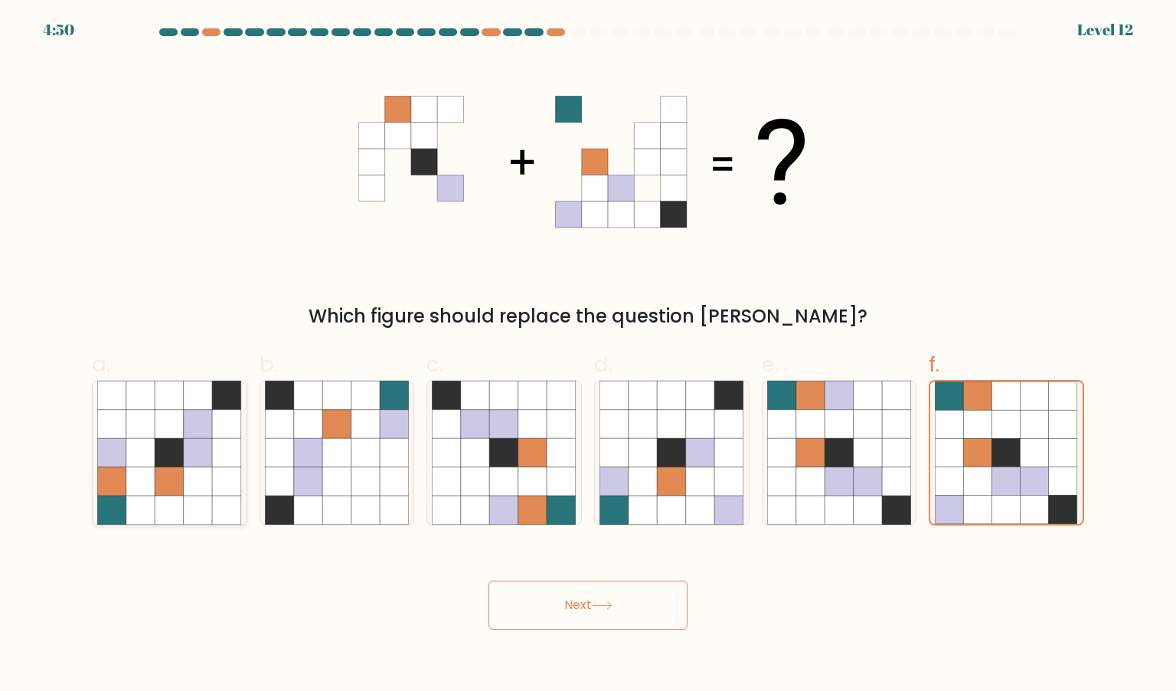
click at [234, 452] on icon at bounding box center [227, 452] width 29 height 29
click at [588, 355] on input "a." at bounding box center [588, 350] width 1 height 10
radio input "true"
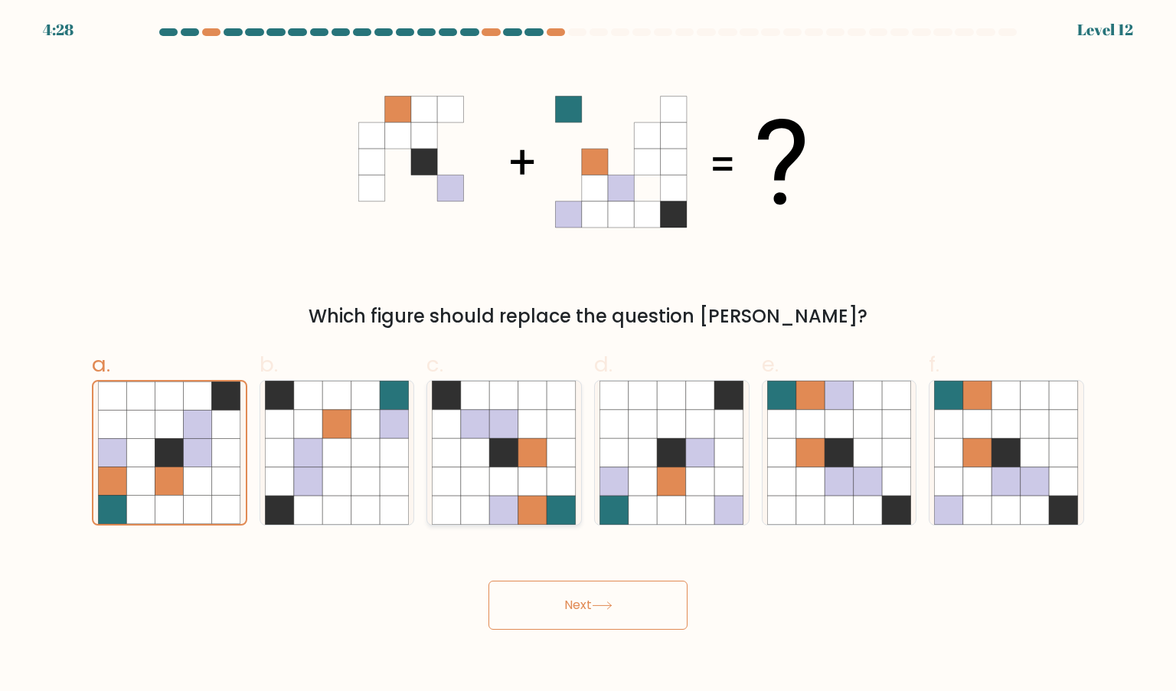
click at [495, 428] on icon at bounding box center [504, 424] width 29 height 29
click at [588, 355] on input "c." at bounding box center [588, 350] width 1 height 10
radio input "true"
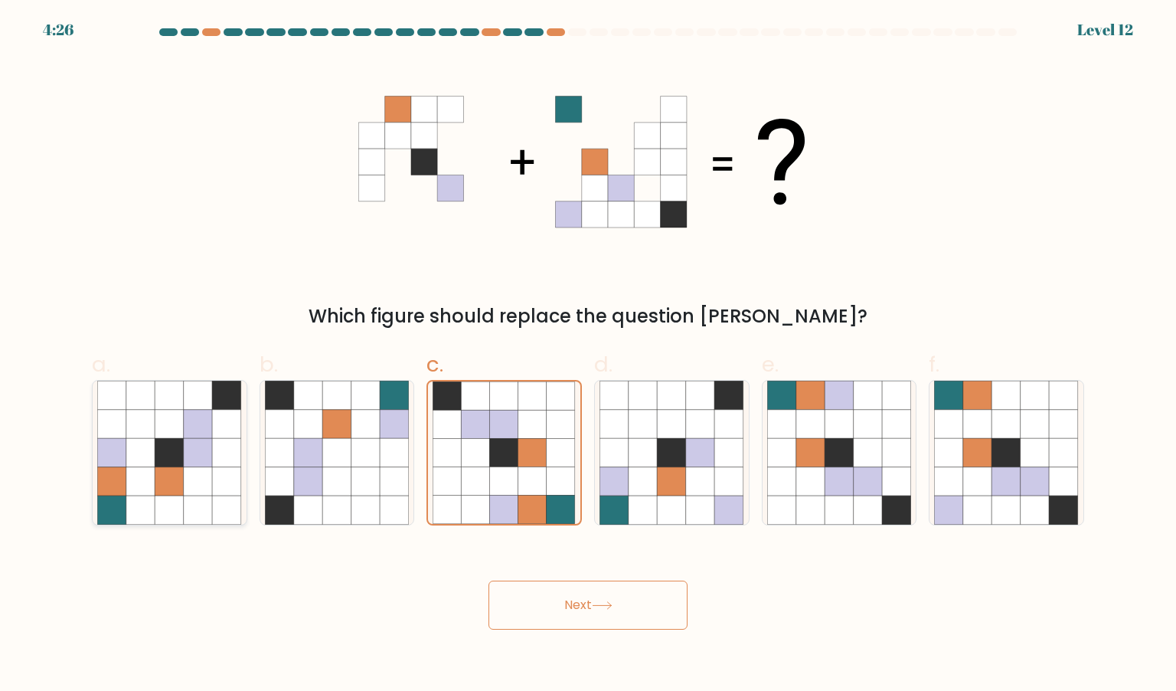
click at [137, 459] on icon at bounding box center [140, 452] width 29 height 29
click at [588, 355] on input "a." at bounding box center [588, 350] width 1 height 10
radio input "true"
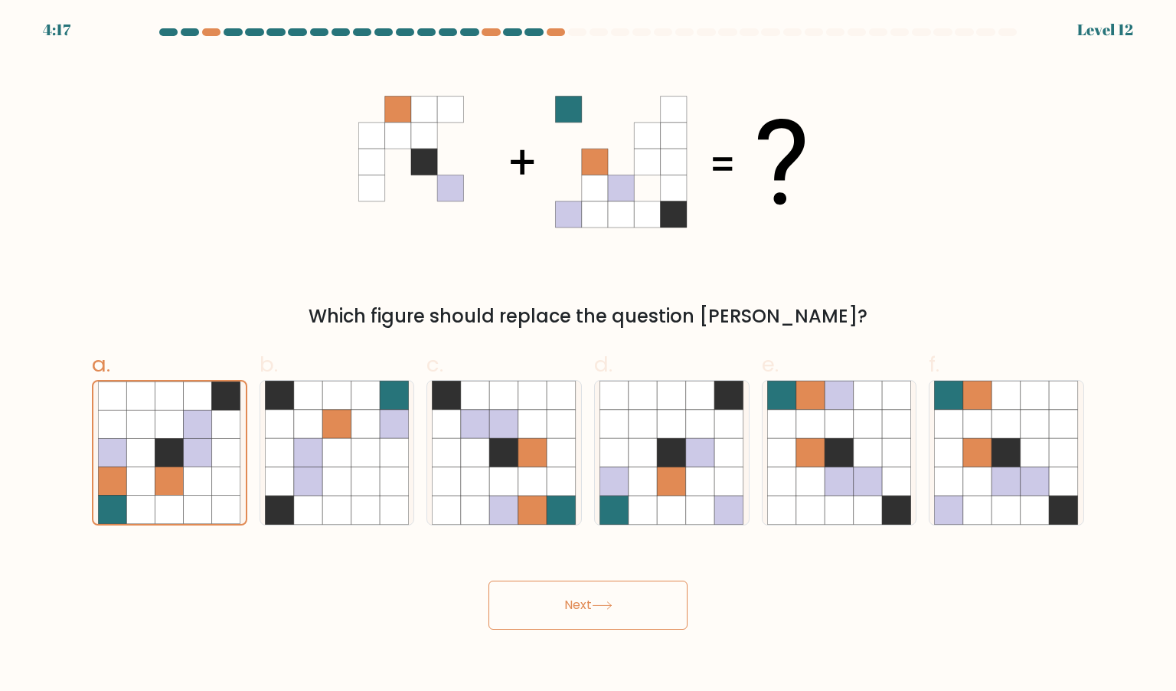
click at [547, 611] on button "Next" at bounding box center [587, 604] width 199 height 49
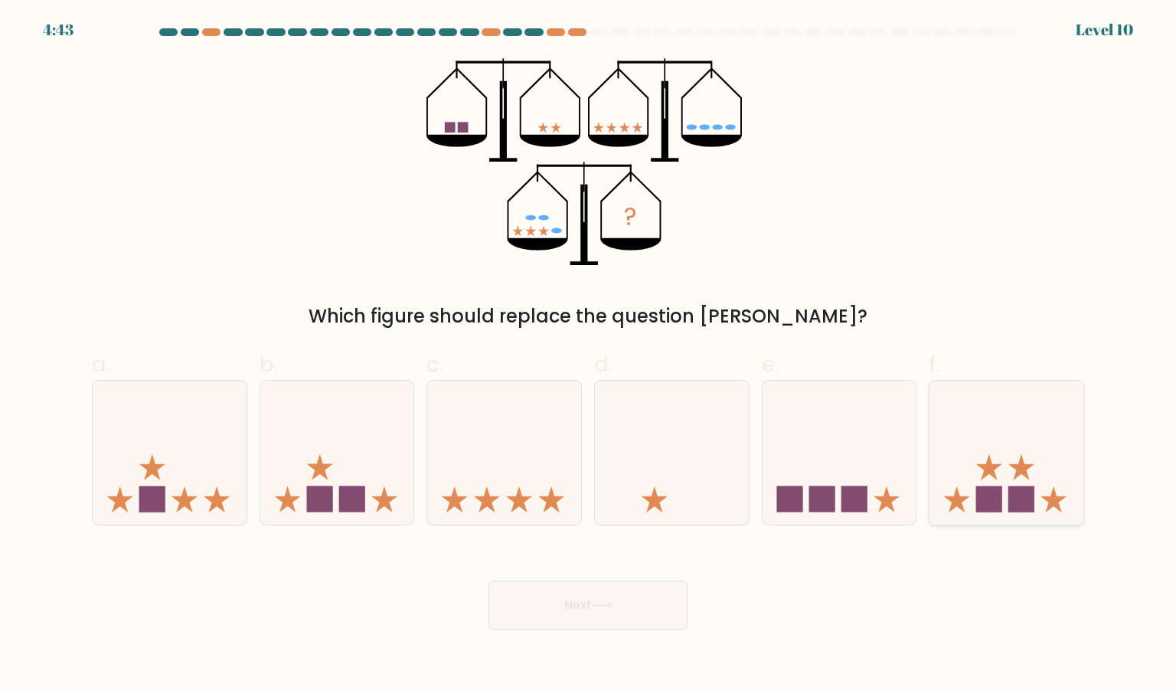
click at [1008, 436] on icon at bounding box center [1006, 452] width 154 height 127
click at [589, 355] on input "f." at bounding box center [588, 350] width 1 height 10
radio input "true"
click at [985, 281] on div "? Which figure should replace the question mark?" at bounding box center [588, 194] width 1011 height 272
click at [614, 619] on button "Next" at bounding box center [587, 604] width 199 height 49
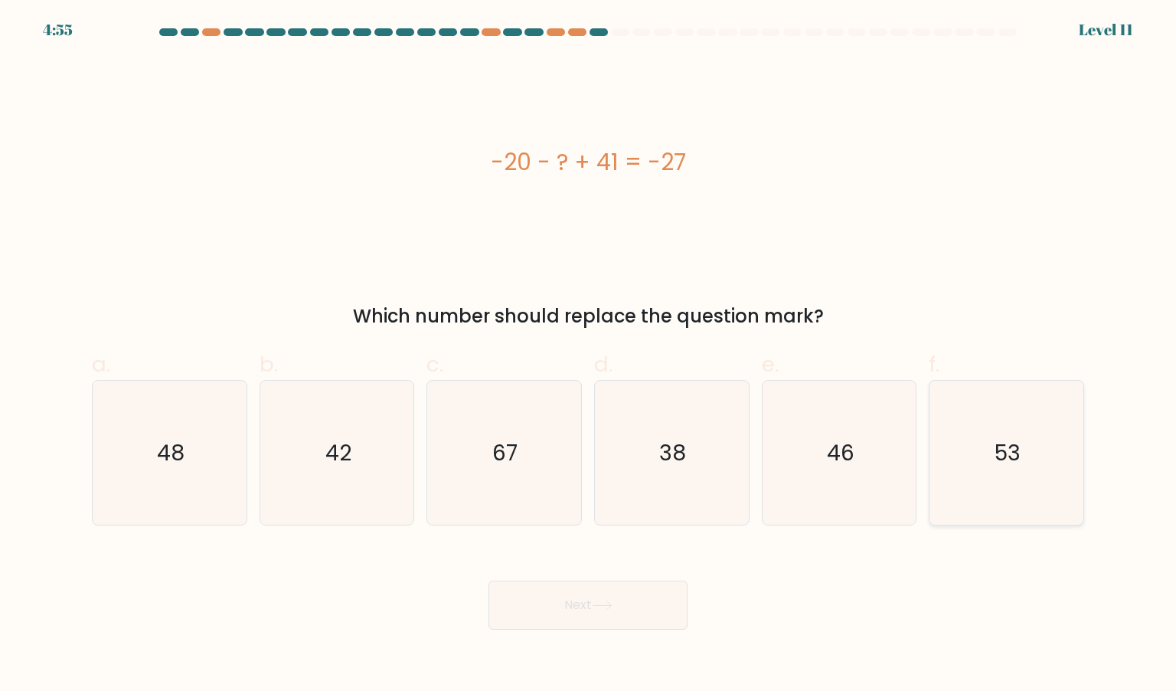
click at [1031, 477] on icon "53" at bounding box center [1006, 453] width 144 height 144
click at [589, 355] on input "f. 53" at bounding box center [588, 350] width 1 height 10
radio input "true"
click at [571, 407] on icon "67" at bounding box center [504, 453] width 144 height 144
click at [588, 355] on input "c. 67" at bounding box center [588, 350] width 1 height 10
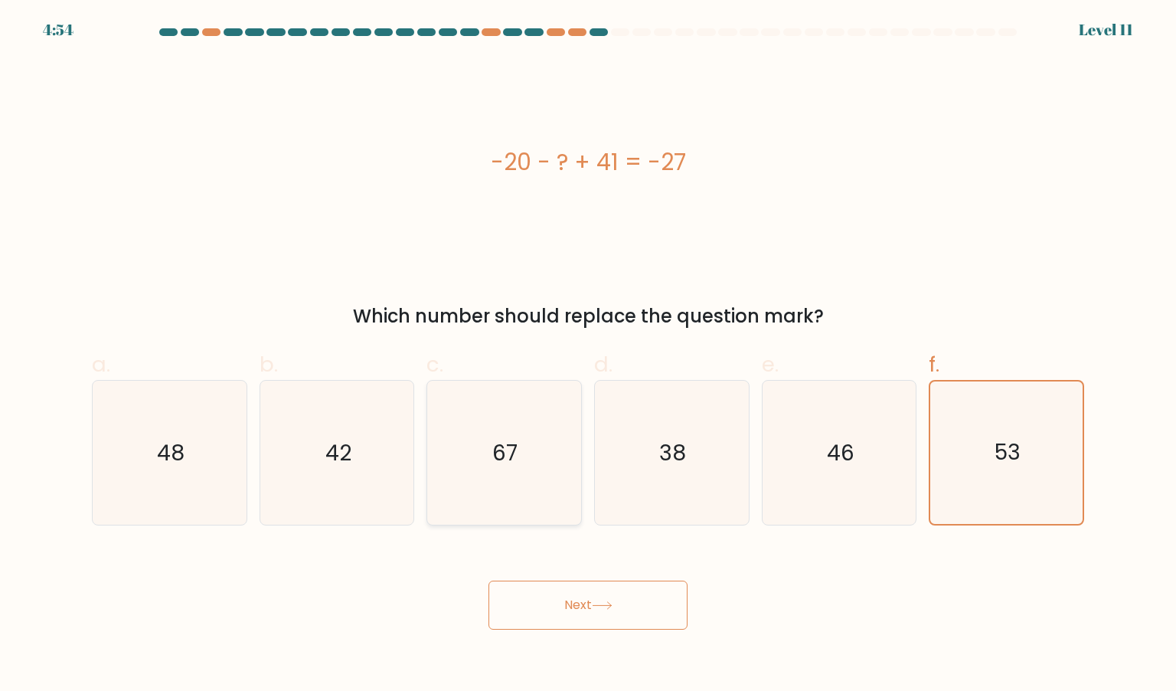
radio input "true"
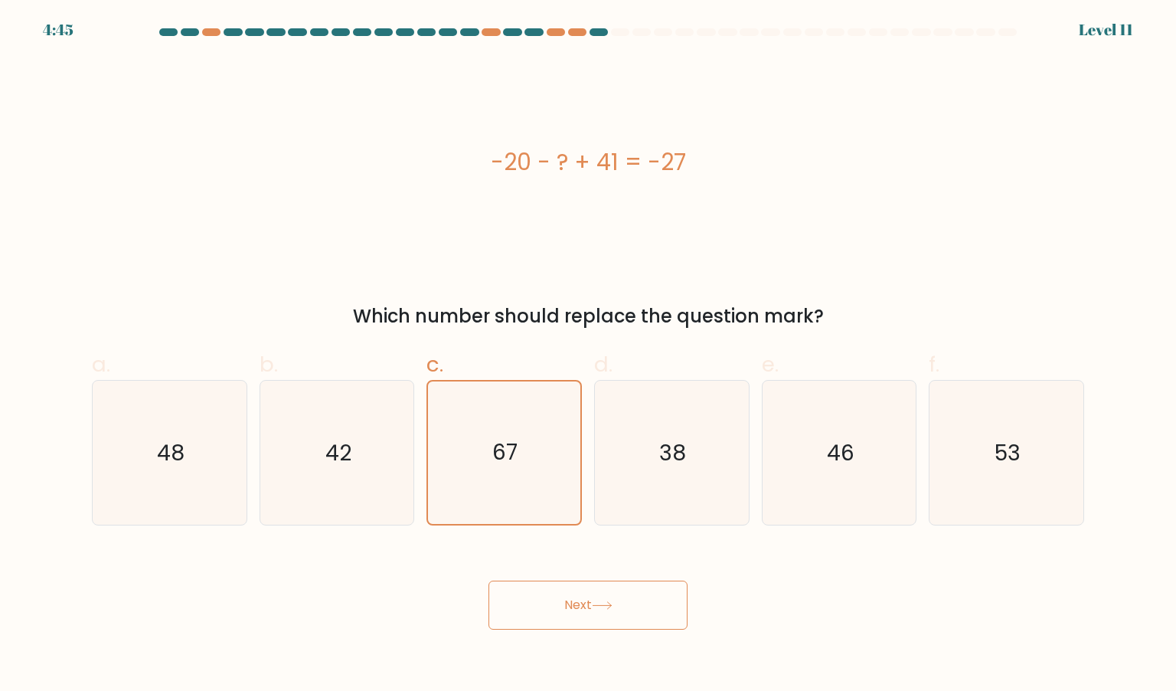
click at [252, 484] on div "a. 48" at bounding box center [170, 437] width 168 height 178
click at [191, 488] on icon "48" at bounding box center [169, 453] width 144 height 144
click at [588, 355] on input "a. 48" at bounding box center [588, 350] width 1 height 10
radio input "true"
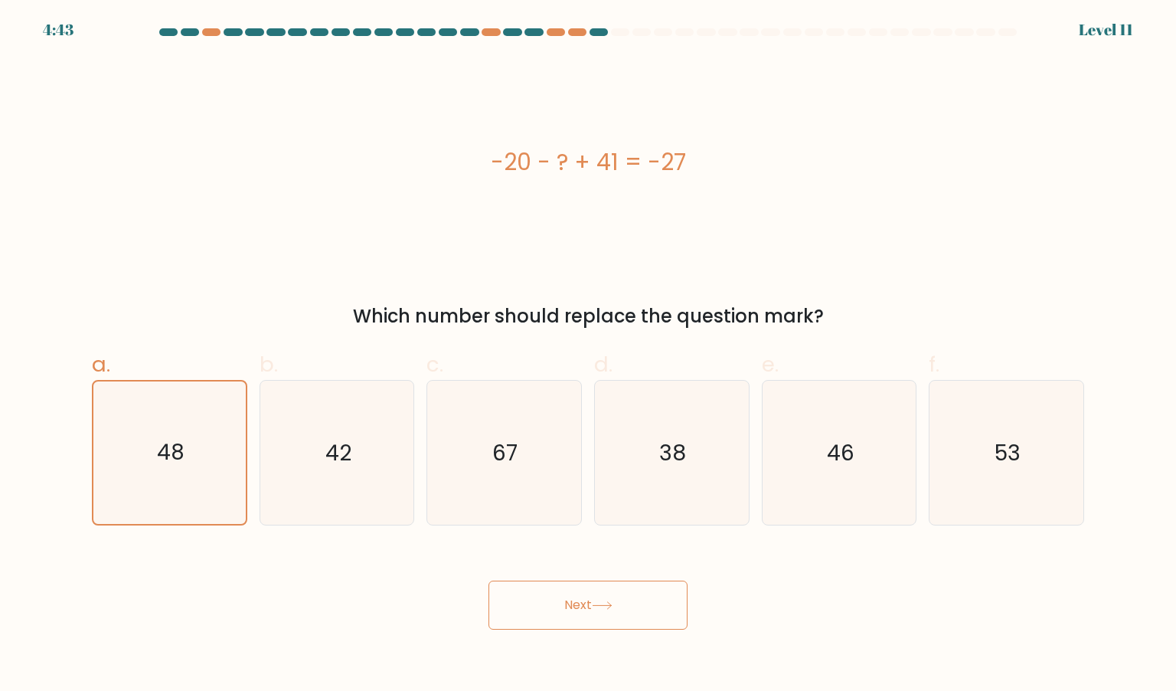
click at [801, 298] on div "-20 - ? + 41 = -27 Which number should replace the question mark?" at bounding box center [588, 194] width 1011 height 272
click at [596, 616] on button "Next" at bounding box center [587, 604] width 199 height 49
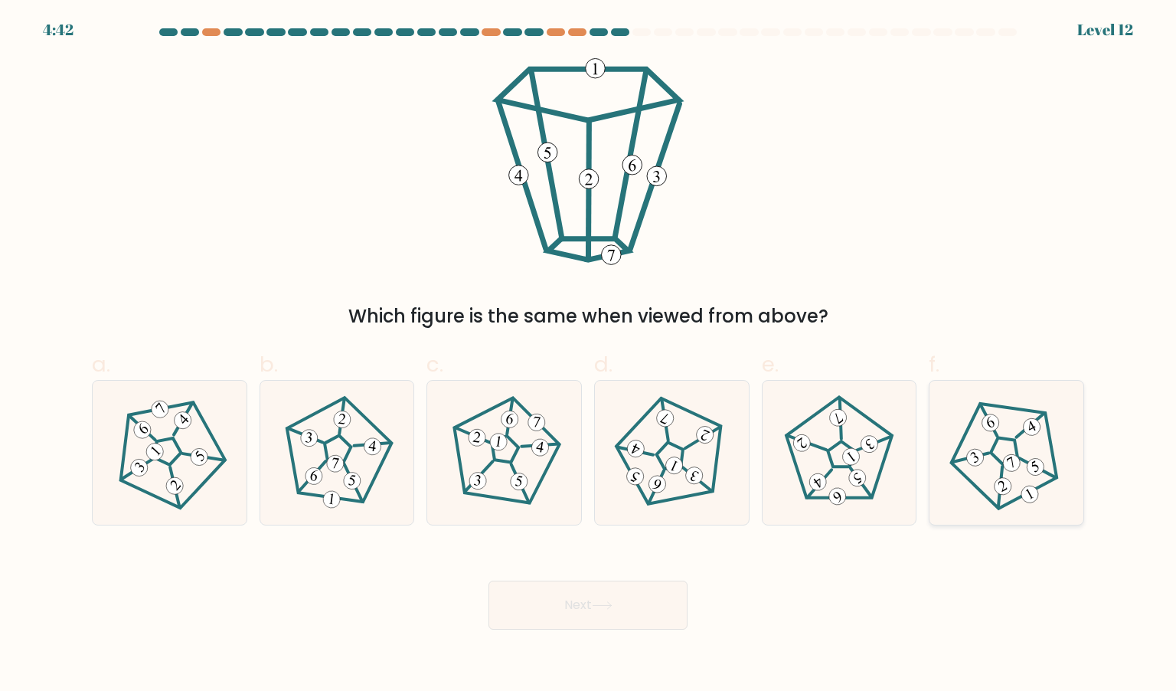
click at [1015, 492] on icon at bounding box center [1007, 453] width 116 height 116
click at [589, 355] on input "f." at bounding box center [588, 350] width 1 height 10
radio input "true"
click at [392, 514] on div at bounding box center [337, 452] width 155 height 145
click at [588, 355] on input "b." at bounding box center [588, 350] width 1 height 10
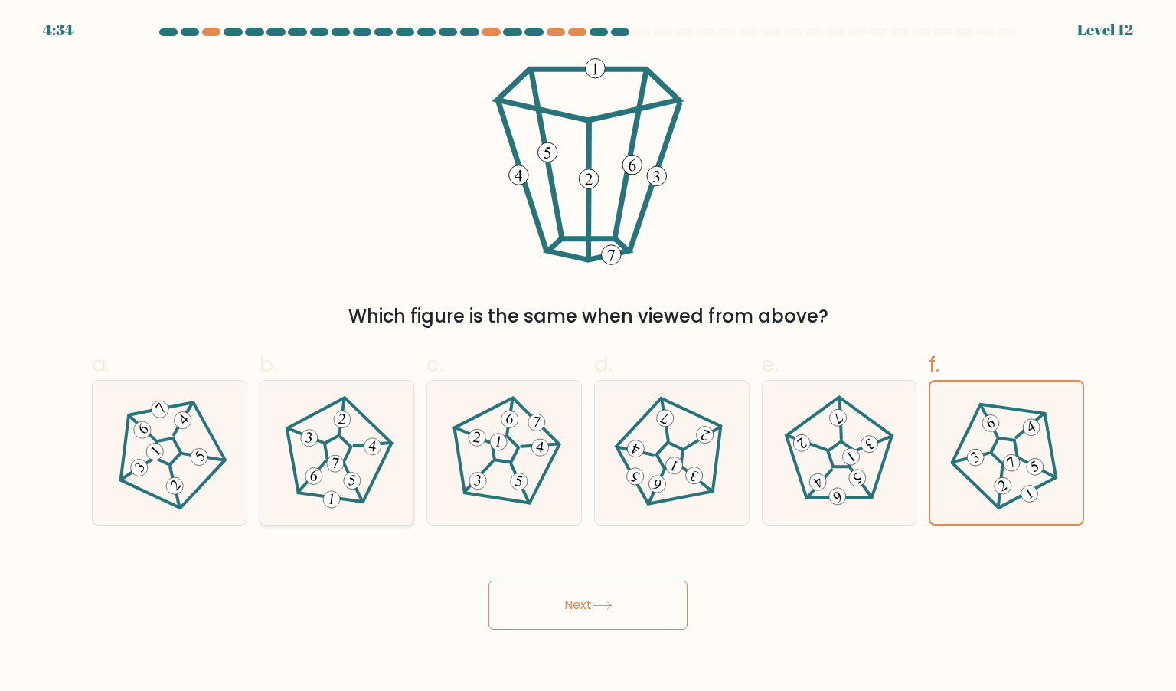
radio input "true"
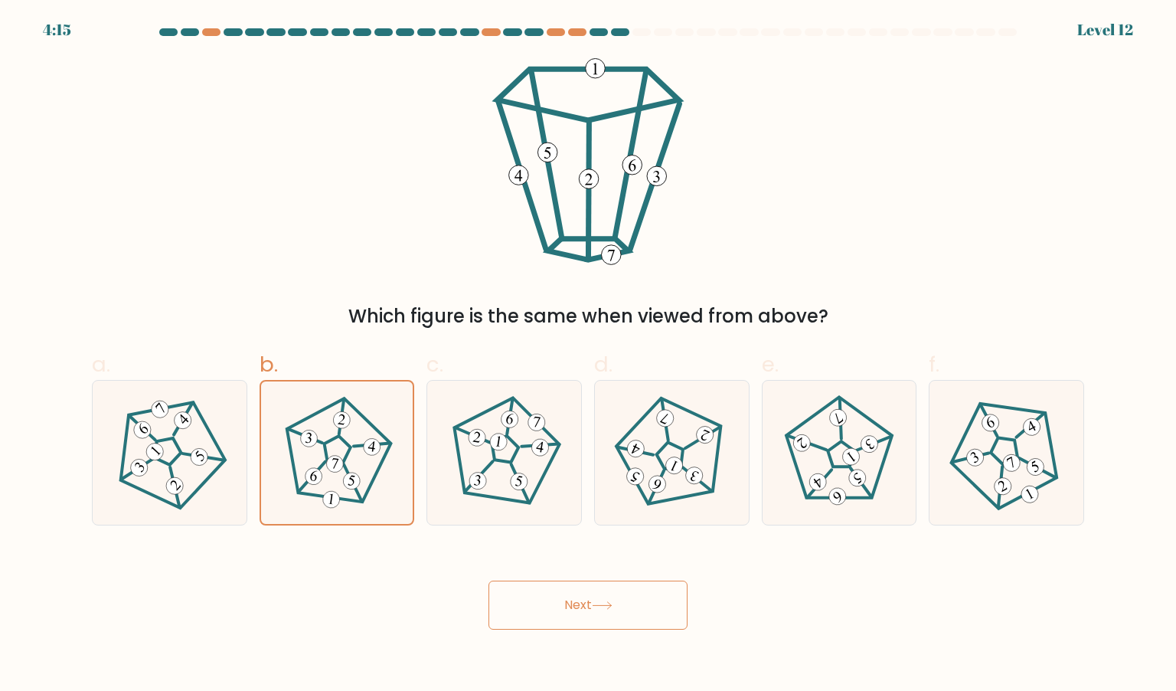
click at [625, 590] on button "Next" at bounding box center [587, 604] width 199 height 49
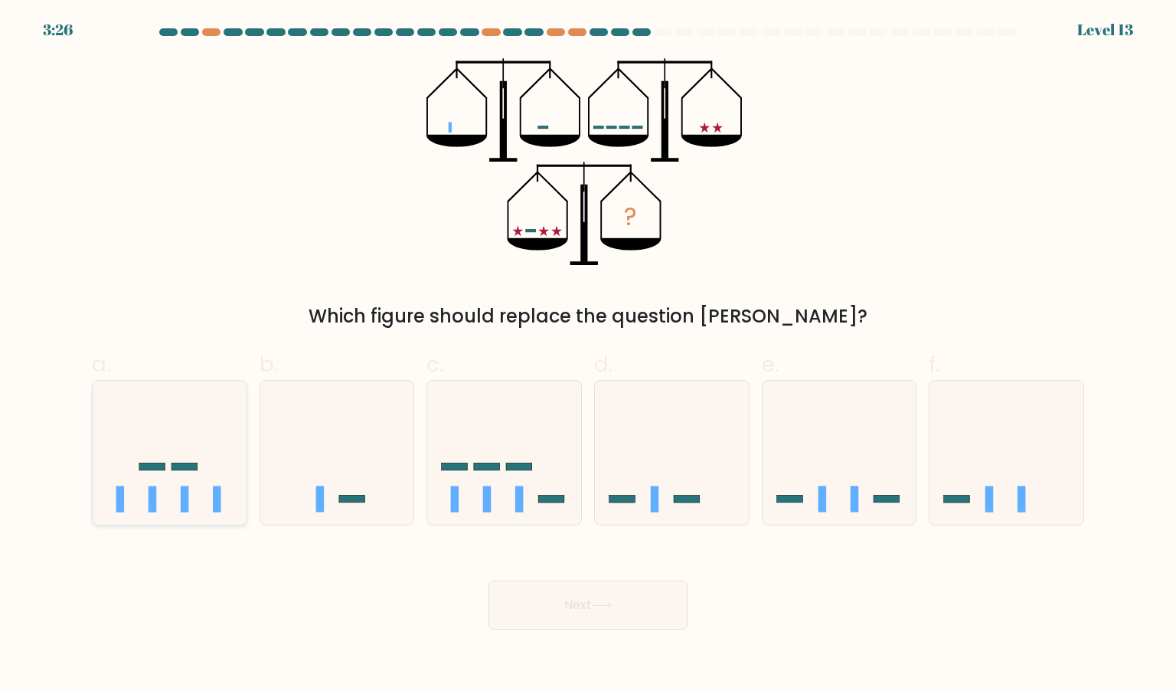
click at [207, 492] on icon at bounding box center [170, 452] width 154 height 127
click at [588, 355] on input "a." at bounding box center [588, 350] width 1 height 10
radio input "true"
click at [628, 605] on button "Next" at bounding box center [587, 604] width 199 height 49
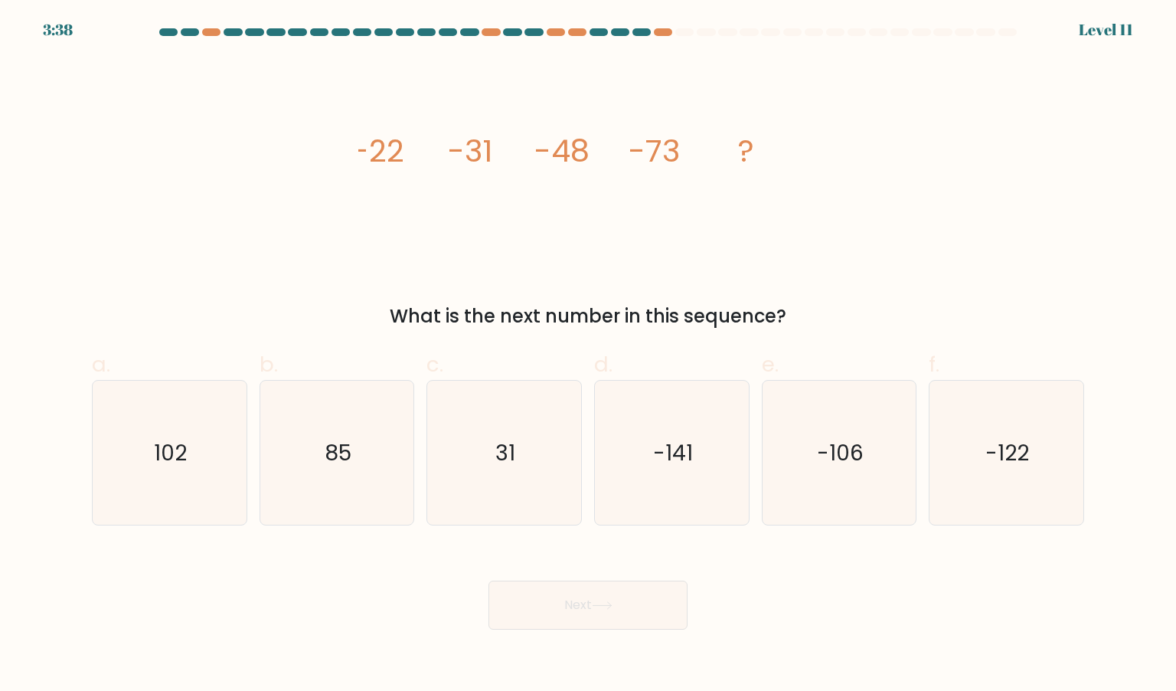
click at [539, 221] on icon "image/svg+xml -22 -31 -48 -73 ?" at bounding box center [587, 161] width 459 height 207
click at [863, 481] on icon "-106" at bounding box center [839, 453] width 144 height 144
click at [589, 355] on input "e. -106" at bounding box center [588, 350] width 1 height 10
radio input "true"
click at [603, 583] on button "Next" at bounding box center [587, 604] width 199 height 49
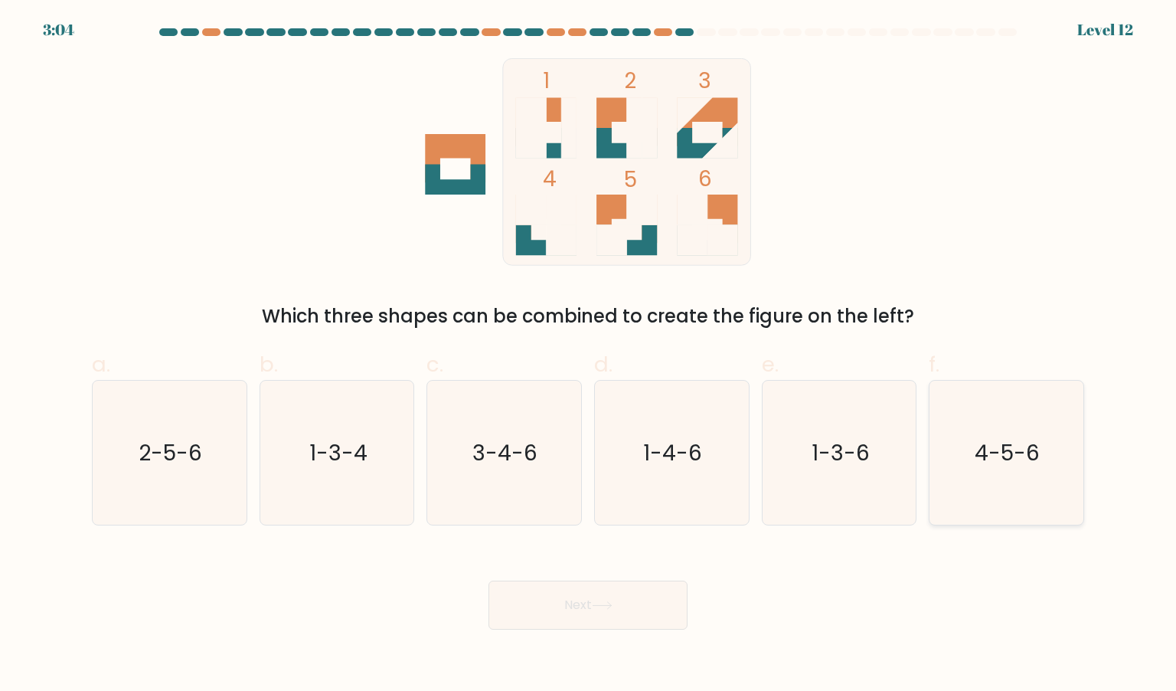
click at [1021, 459] on text "4-5-6" at bounding box center [1007, 452] width 65 height 31
click at [589, 355] on input "f. 4-5-6" at bounding box center [588, 350] width 1 height 10
radio input "true"
click at [575, 609] on button "Next" at bounding box center [587, 604] width 199 height 49
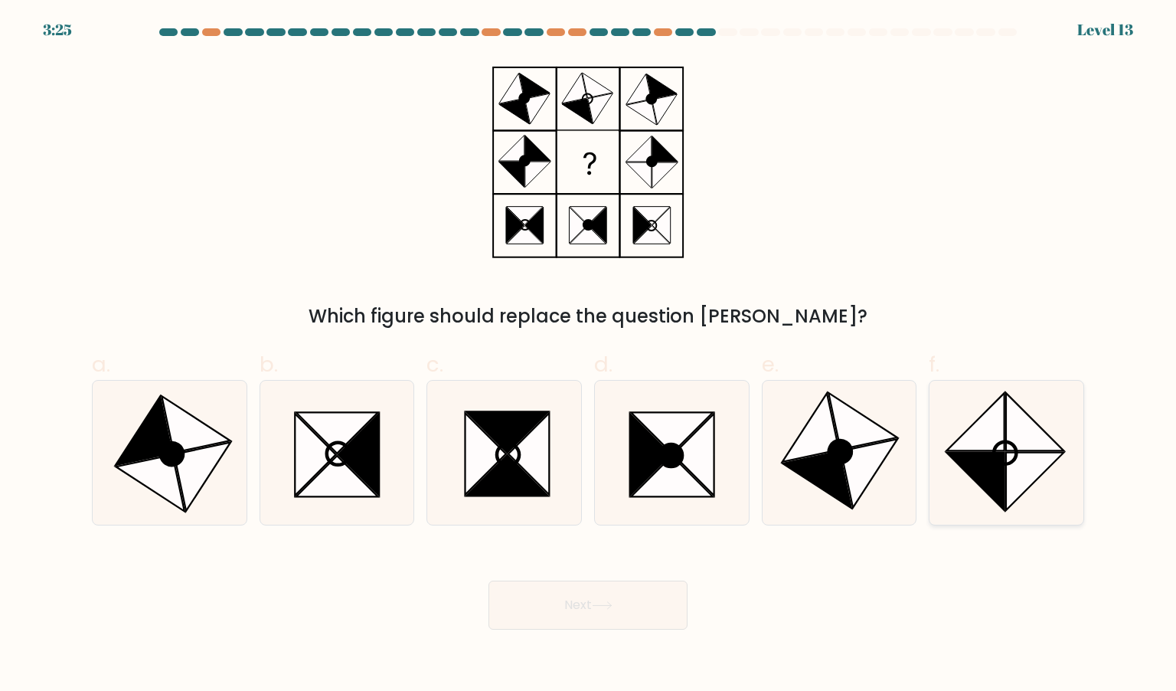
click at [983, 433] on icon at bounding box center [976, 422] width 58 height 58
click at [589, 355] on input "f." at bounding box center [588, 350] width 1 height 10
radio input "true"
click at [607, 586] on button "Next" at bounding box center [587, 604] width 199 height 49
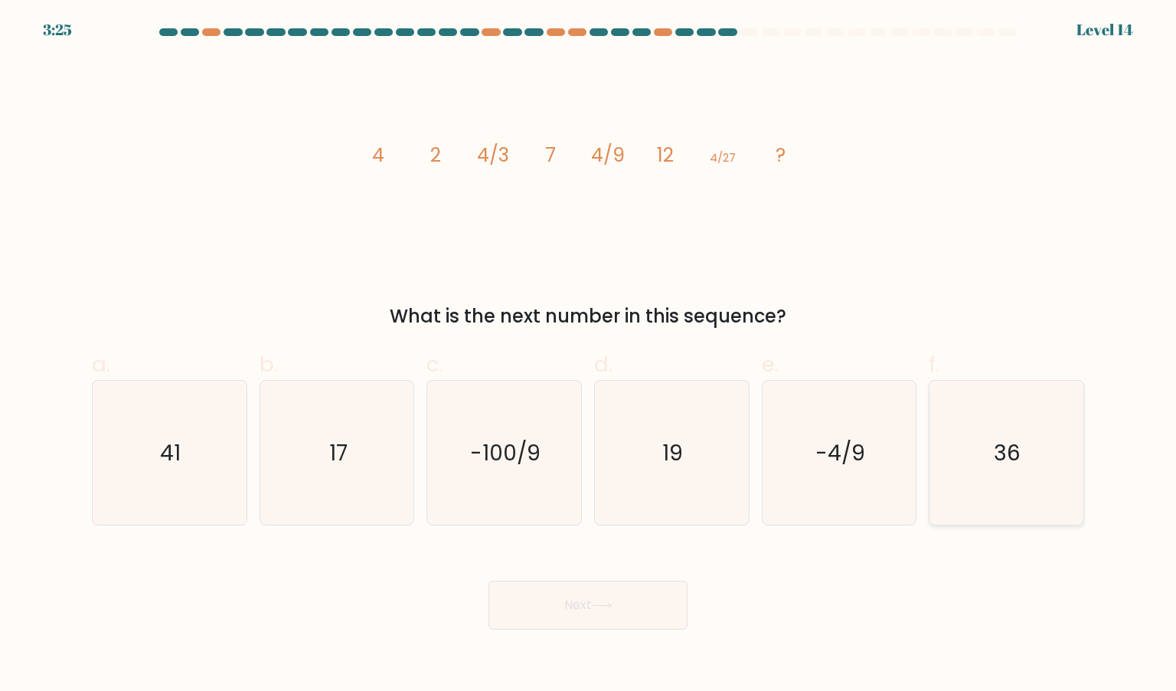
click at [1011, 440] on text "36" at bounding box center [1008, 452] width 27 height 31
click at [589, 355] on input "f. 36" at bounding box center [588, 350] width 1 height 10
radio input "true"
click at [952, 312] on div "What is the next number in this sequence?" at bounding box center [588, 316] width 974 height 28
click at [564, 595] on button "Next" at bounding box center [587, 604] width 199 height 49
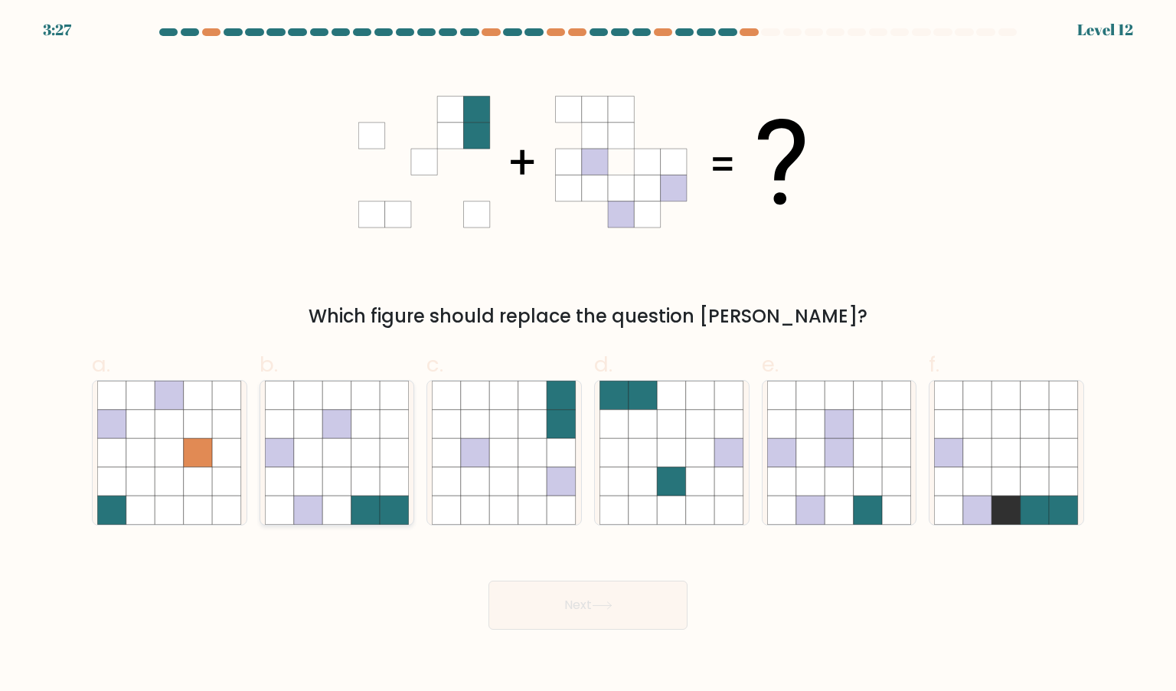
click at [366, 464] on icon at bounding box center [365, 452] width 29 height 29
click at [588, 355] on input "b." at bounding box center [588, 350] width 1 height 10
radio input "true"
click at [578, 594] on button "Next" at bounding box center [587, 604] width 199 height 49
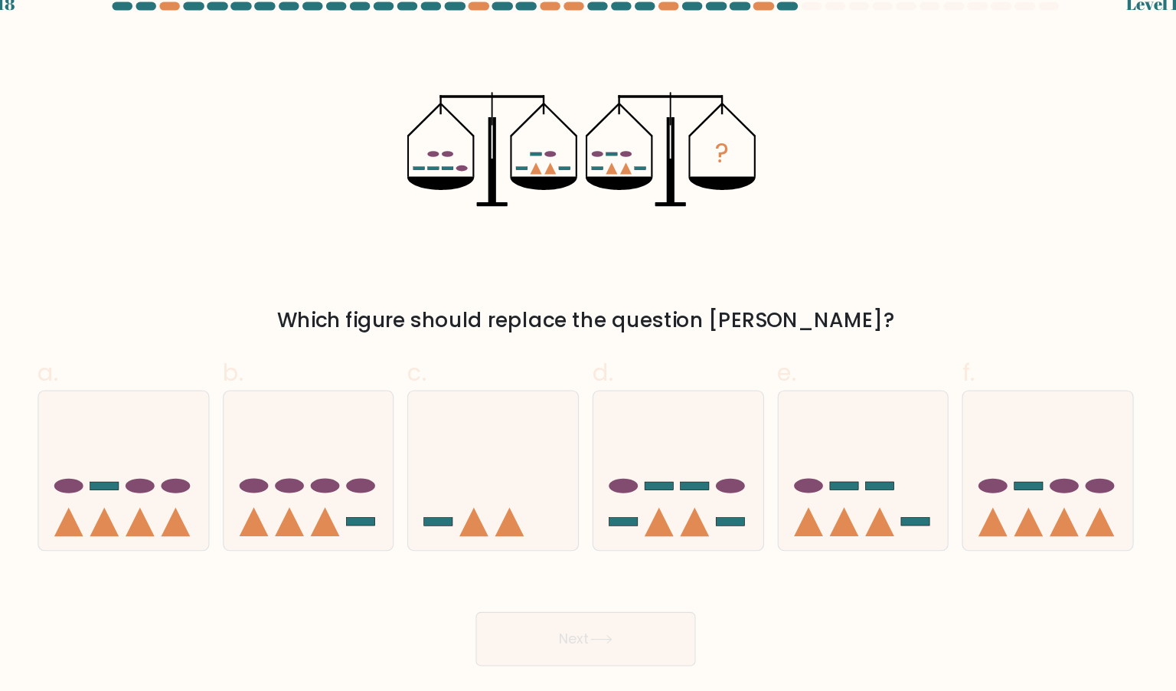
click at [887, 301] on div "? Which figure should replace the question mark?" at bounding box center [588, 194] width 1011 height 272
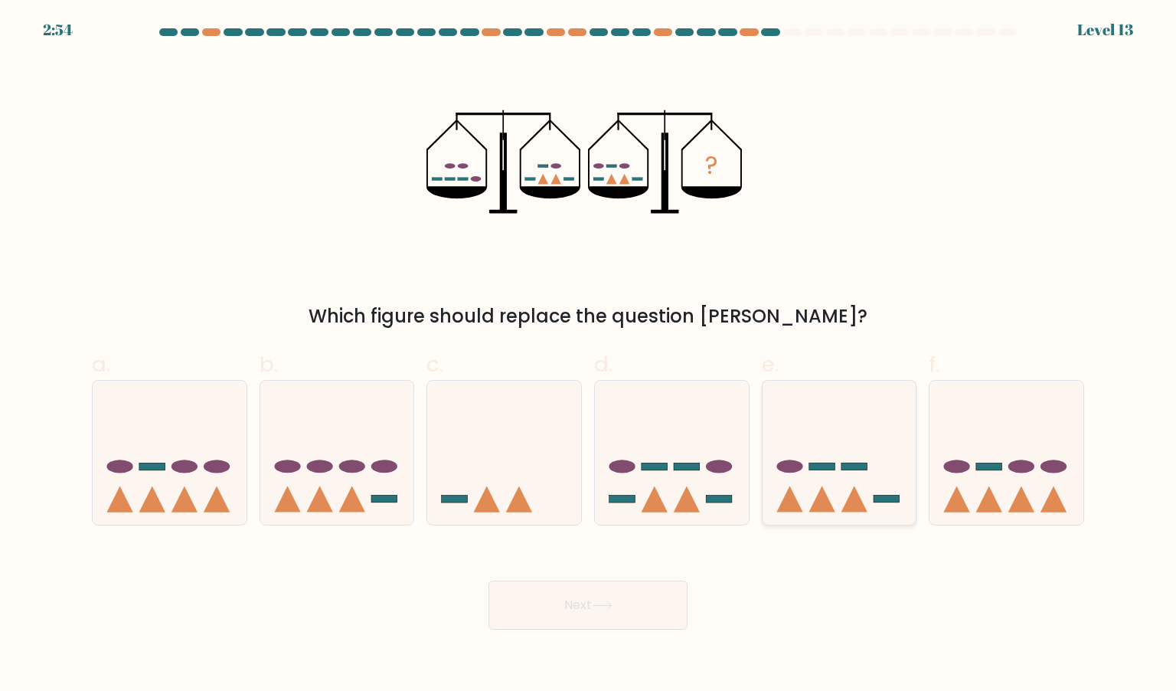
click at [876, 394] on icon at bounding box center [840, 452] width 154 height 127
click at [589, 355] on input "e." at bounding box center [588, 350] width 1 height 10
radio input "true"
click at [646, 615] on button "Next" at bounding box center [587, 604] width 199 height 49
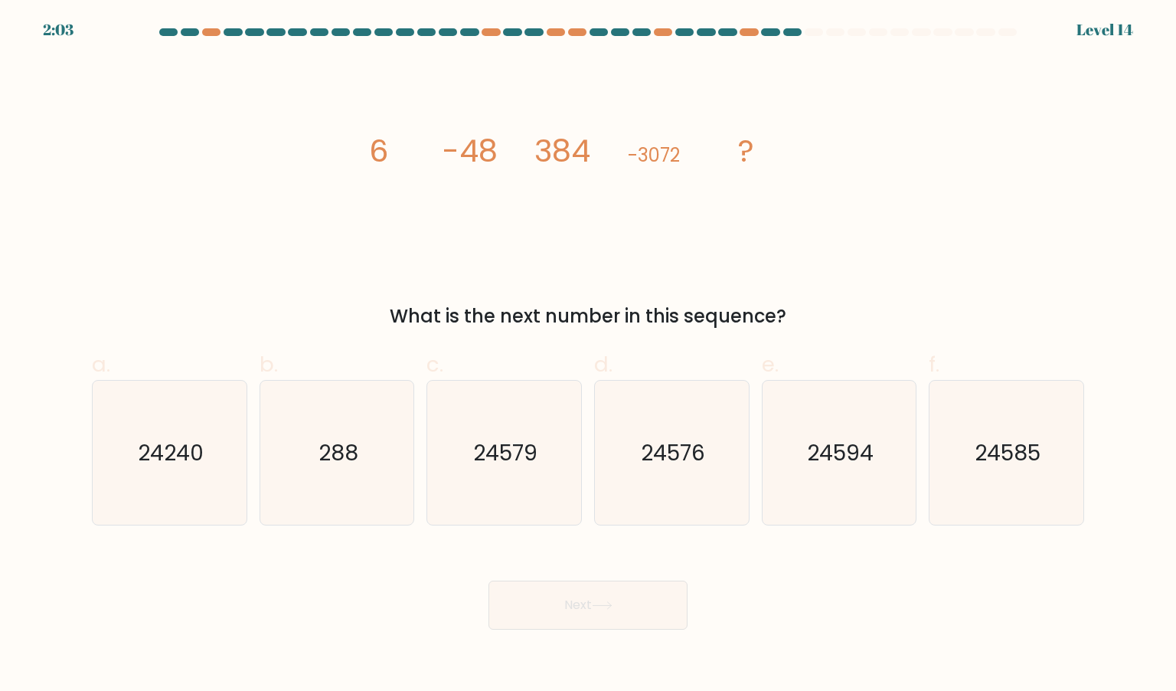
click at [954, 531] on form at bounding box center [588, 328] width 1176 height 601
click at [988, 464] on text "24585" at bounding box center [1008, 452] width 66 height 31
click at [589, 355] on input "f. 24585" at bounding box center [588, 350] width 1 height 10
radio input "true"
click at [537, 621] on button "Next" at bounding box center [587, 604] width 199 height 49
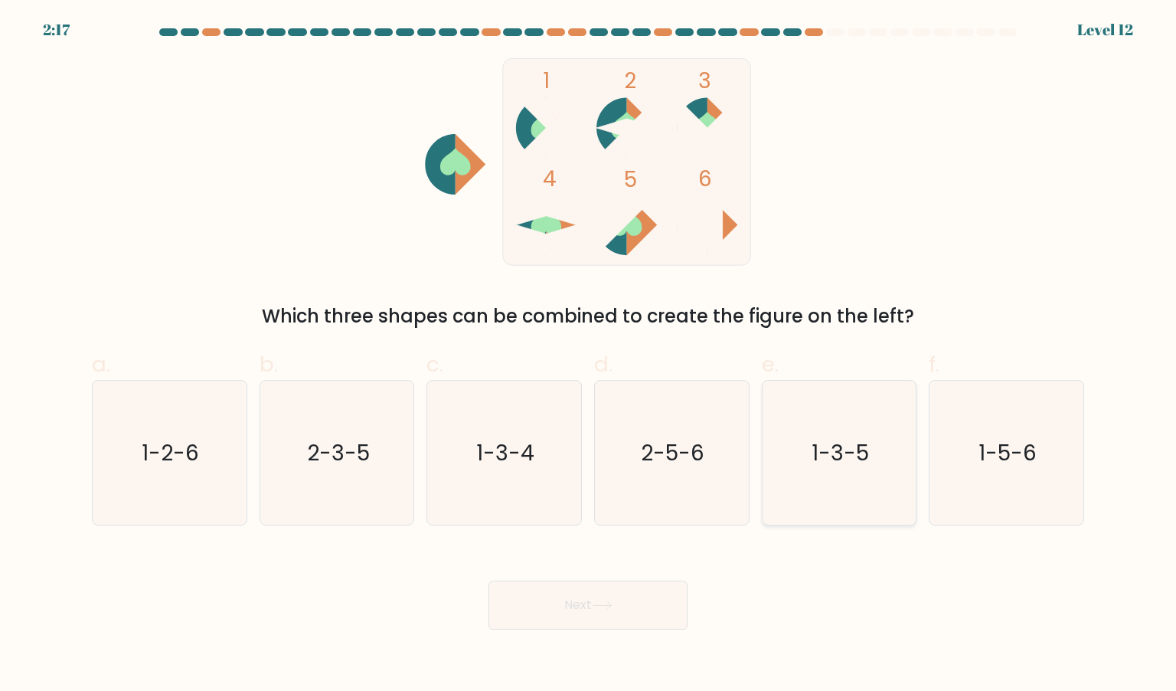
click at [851, 430] on icon "1-3-5" at bounding box center [839, 453] width 144 height 144
click at [589, 355] on input "e. 1-3-5" at bounding box center [588, 350] width 1 height 10
radio input "true"
click at [626, 616] on button "Next" at bounding box center [587, 604] width 199 height 49
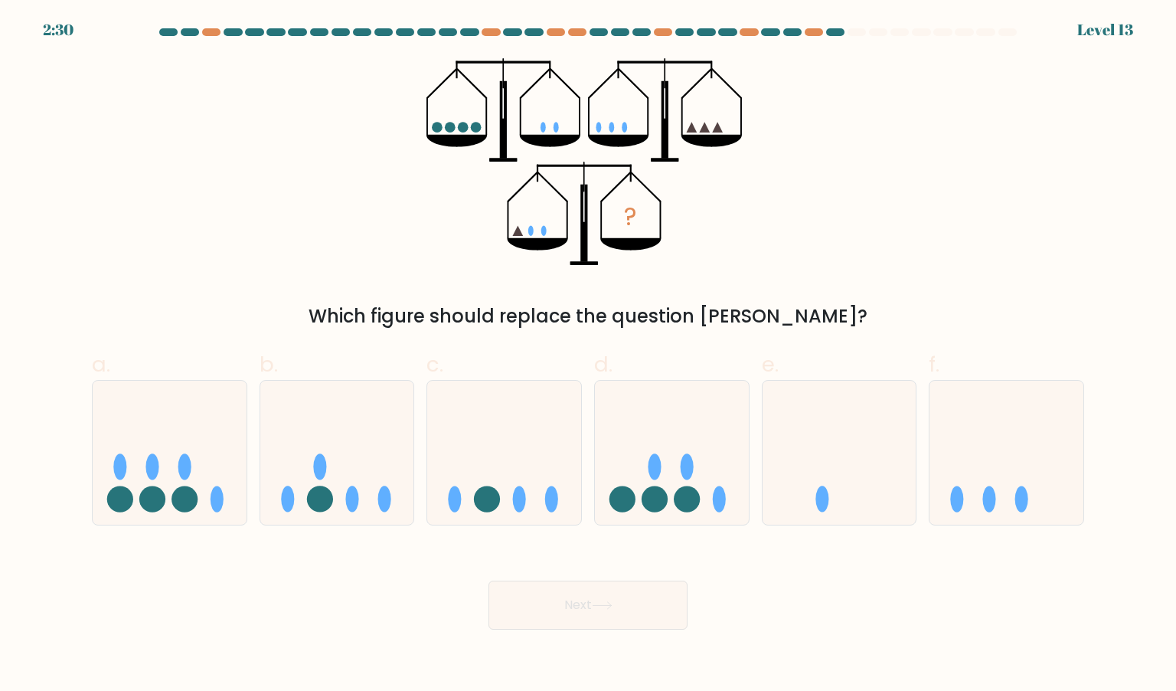
click at [819, 258] on div "? Which figure should replace the question mark?" at bounding box center [588, 194] width 1011 height 272
click at [1057, 556] on div "Next" at bounding box center [588, 587] width 1011 height 86
click at [1015, 469] on icon at bounding box center [1006, 452] width 154 height 127
click at [589, 355] on input "f." at bounding box center [588, 350] width 1 height 10
radio input "true"
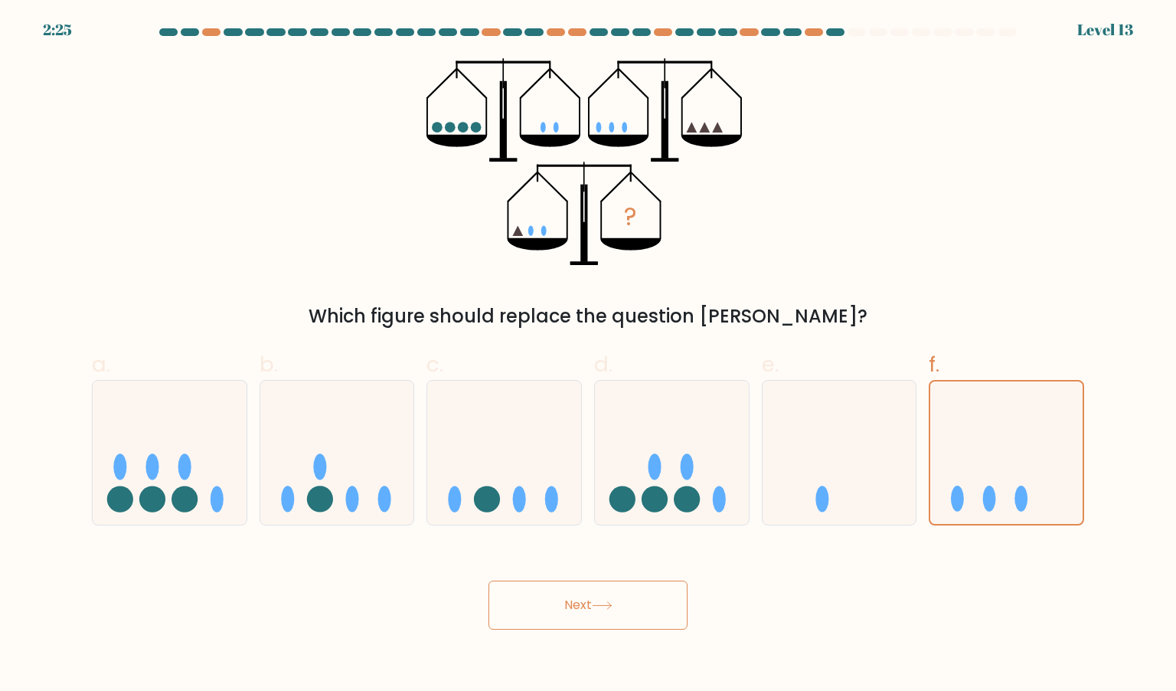
click at [877, 305] on div "Which figure should replace the question [PERSON_NAME]?" at bounding box center [588, 316] width 974 height 28
click at [591, 616] on button "Next" at bounding box center [587, 604] width 199 height 49
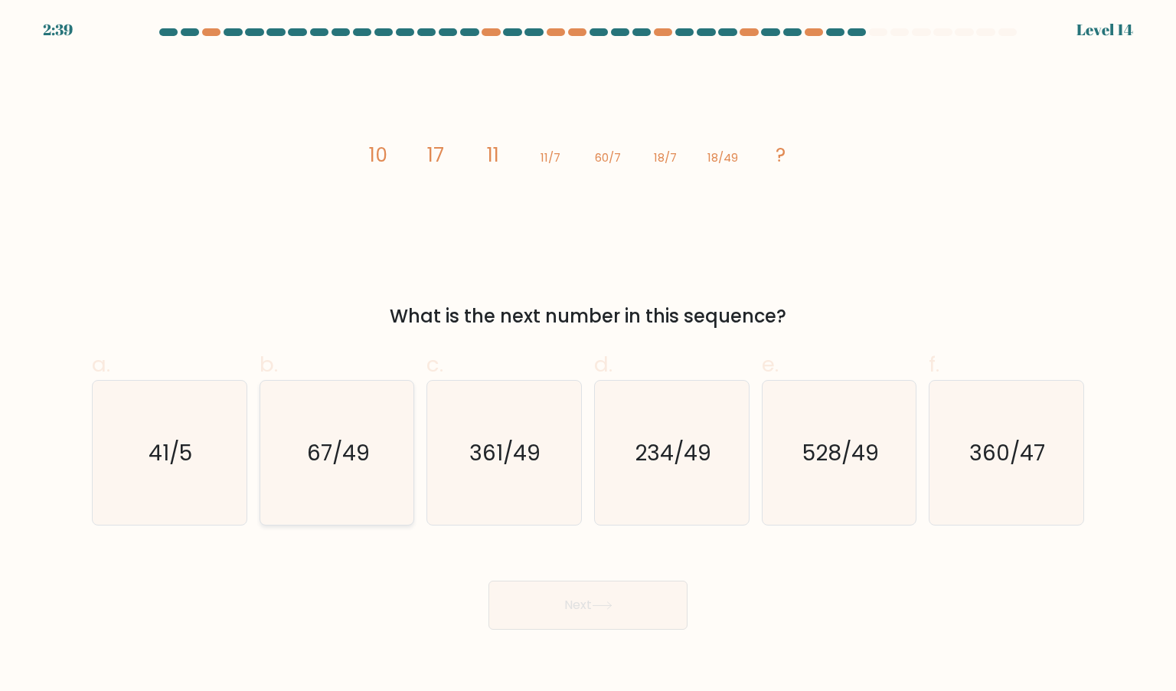
click at [386, 396] on icon "67/49" at bounding box center [337, 453] width 144 height 144
click at [588, 355] on input "b. 67/49" at bounding box center [588, 350] width 1 height 10
radio input "true"
click at [216, 436] on icon "41/5" at bounding box center [169, 453] width 144 height 144
click at [588, 355] on input "a. 41/5" at bounding box center [588, 350] width 1 height 10
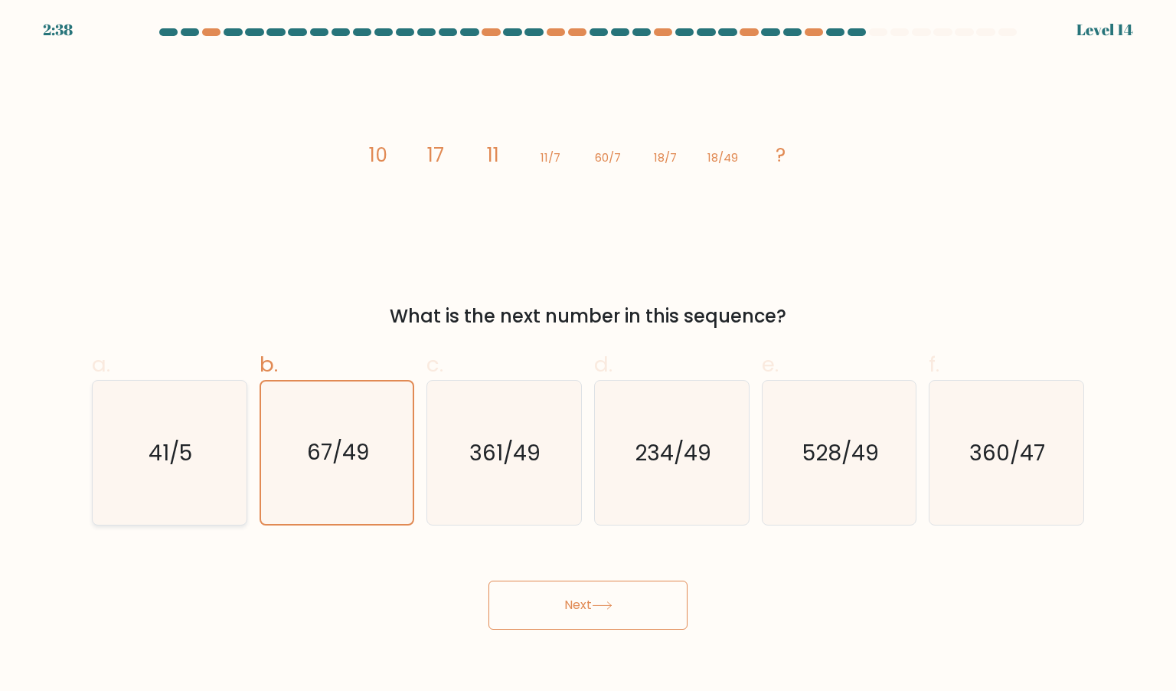
radio input "true"
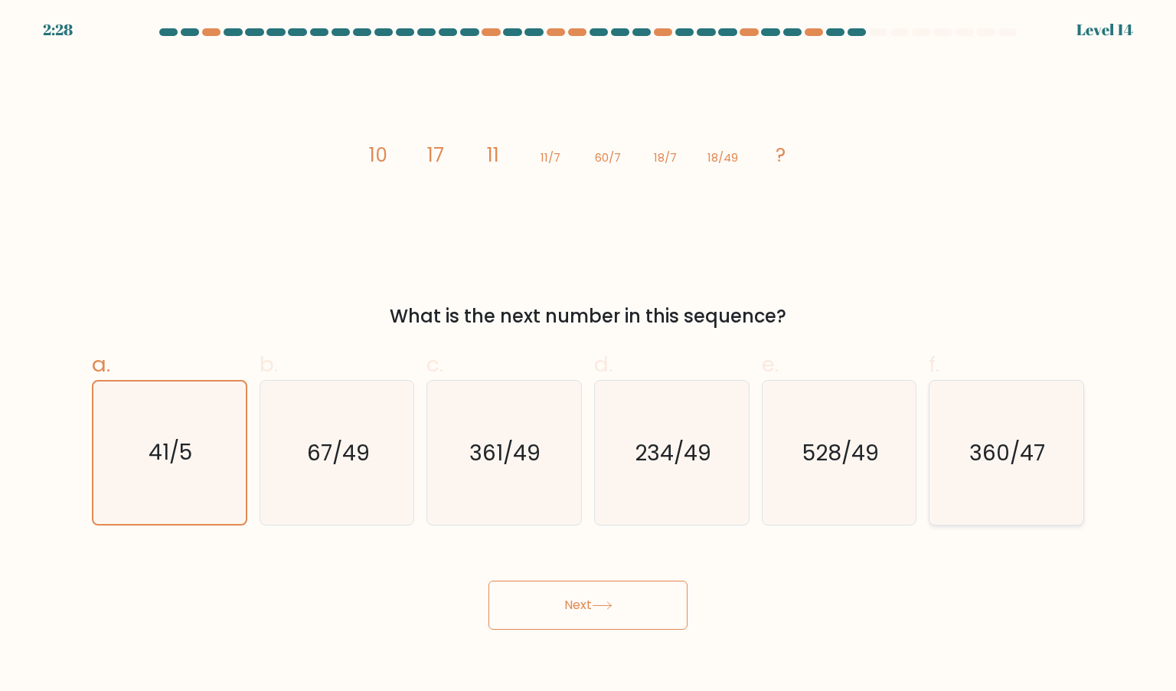
click at [945, 440] on icon "360/47" at bounding box center [1006, 453] width 144 height 144
click at [589, 355] on input "f. 360/47" at bounding box center [588, 350] width 1 height 10
radio input "true"
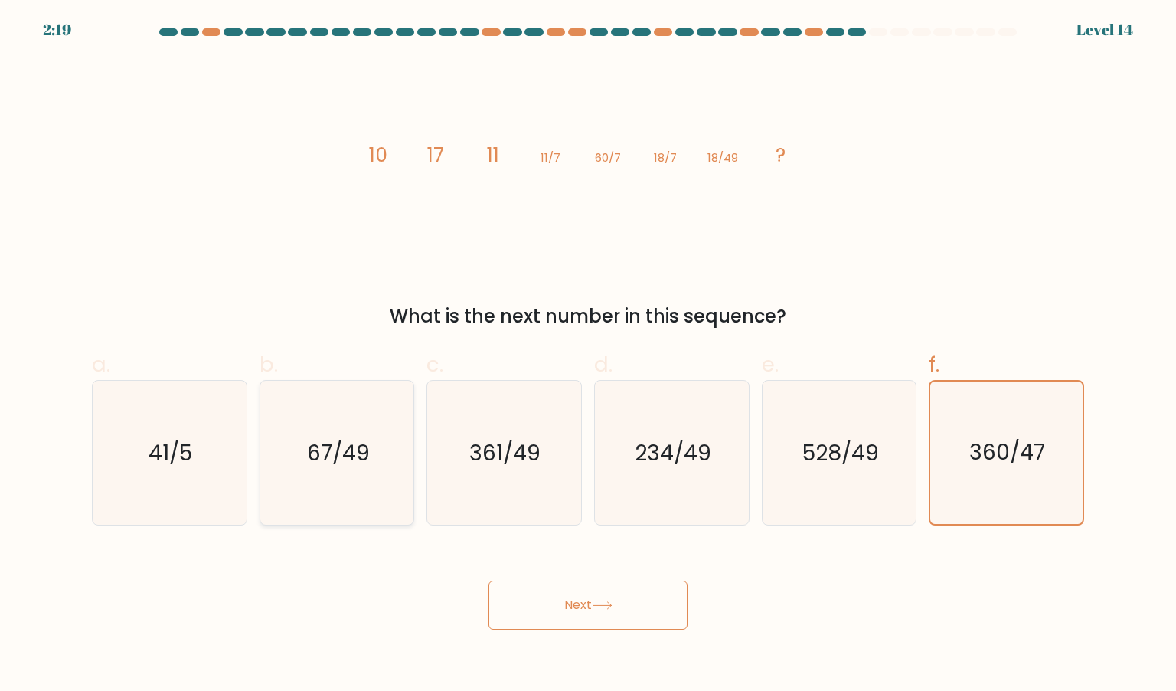
click at [365, 469] on icon "67/49" at bounding box center [337, 453] width 144 height 144
click at [588, 355] on input "b. 67/49" at bounding box center [588, 350] width 1 height 10
radio input "true"
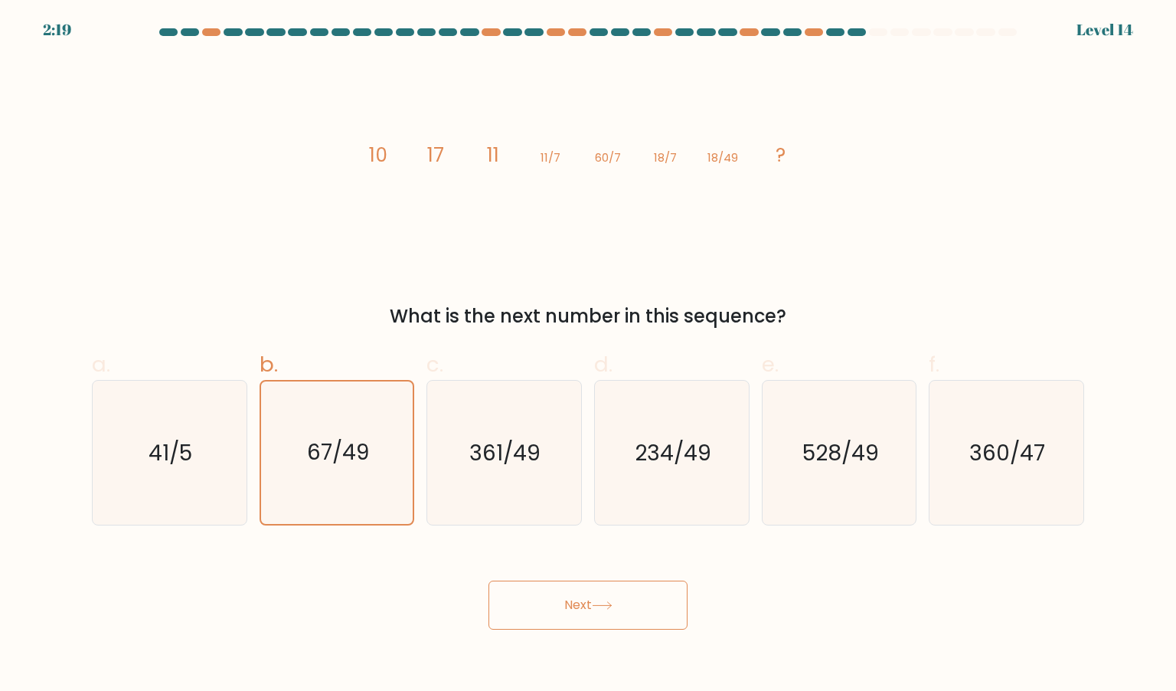
click at [541, 597] on button "Next" at bounding box center [587, 604] width 199 height 49
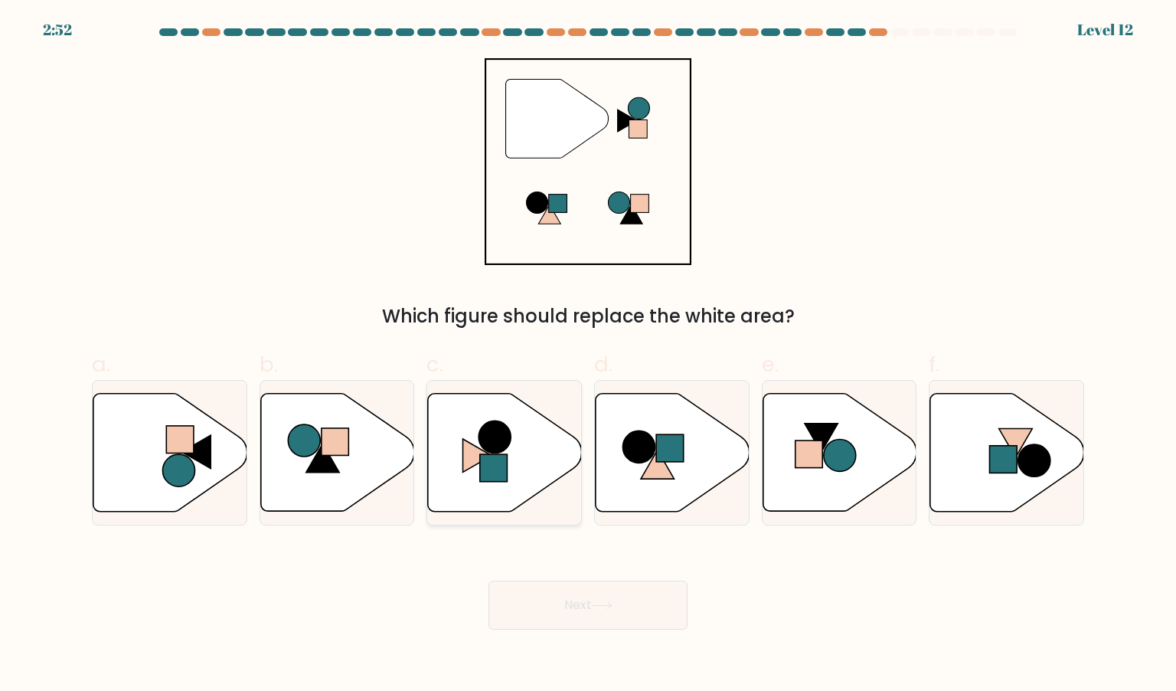
click at [530, 442] on icon at bounding box center [505, 452] width 154 height 118
click at [588, 355] on input "c." at bounding box center [588, 350] width 1 height 10
radio input "true"
click at [567, 585] on button "Next" at bounding box center [587, 604] width 199 height 49
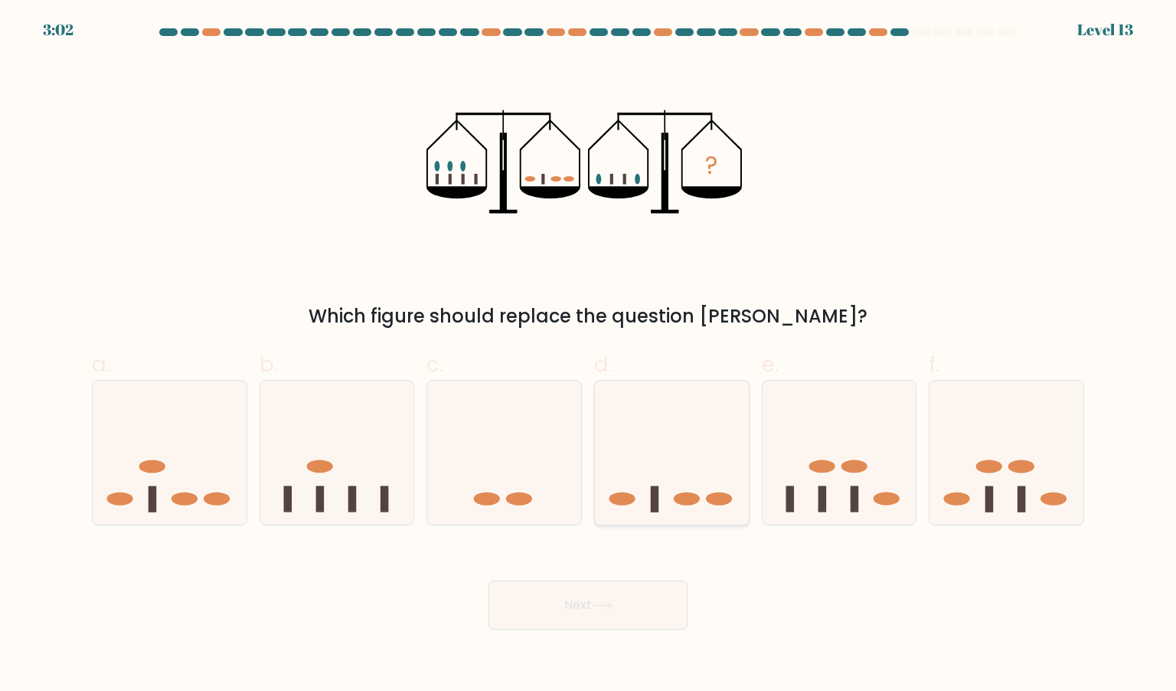
click at [651, 446] on icon at bounding box center [672, 452] width 154 height 127
click at [589, 355] on input "d." at bounding box center [588, 350] width 1 height 10
radio input "true"
click at [524, 492] on ellipse at bounding box center [519, 498] width 26 height 13
click at [588, 355] on input "c." at bounding box center [588, 350] width 1 height 10
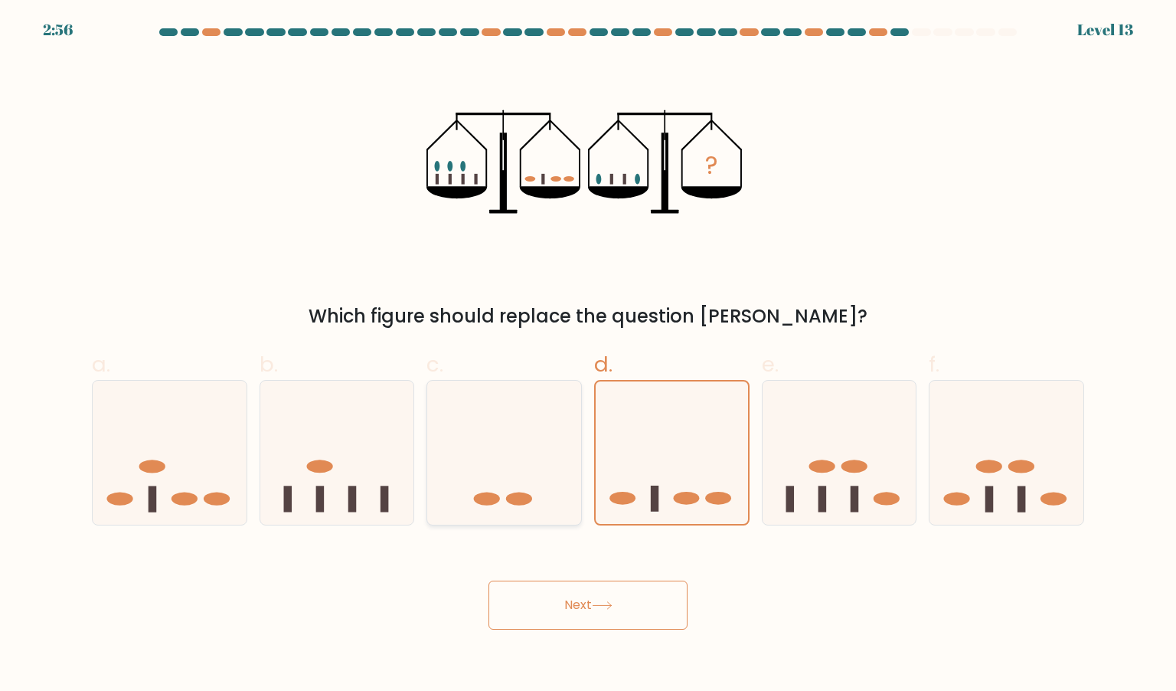
radio input "true"
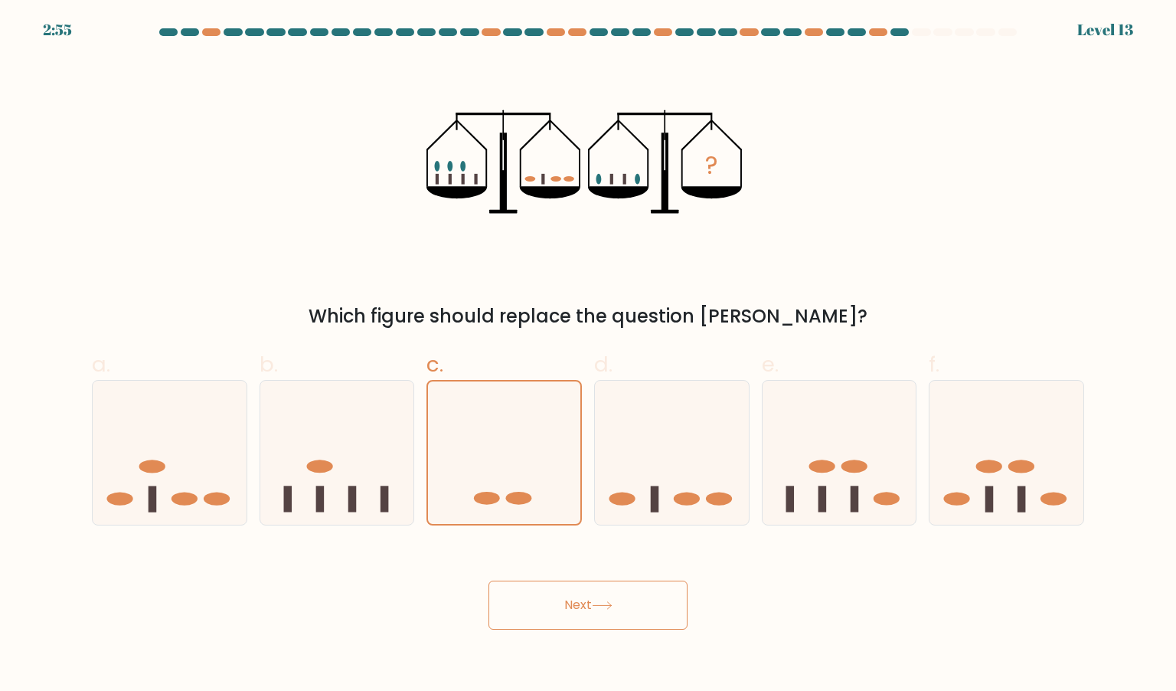
click at [917, 255] on div "? Which figure should replace the question mark?" at bounding box center [588, 194] width 1011 height 272
click at [619, 597] on button "Next" at bounding box center [587, 604] width 199 height 49
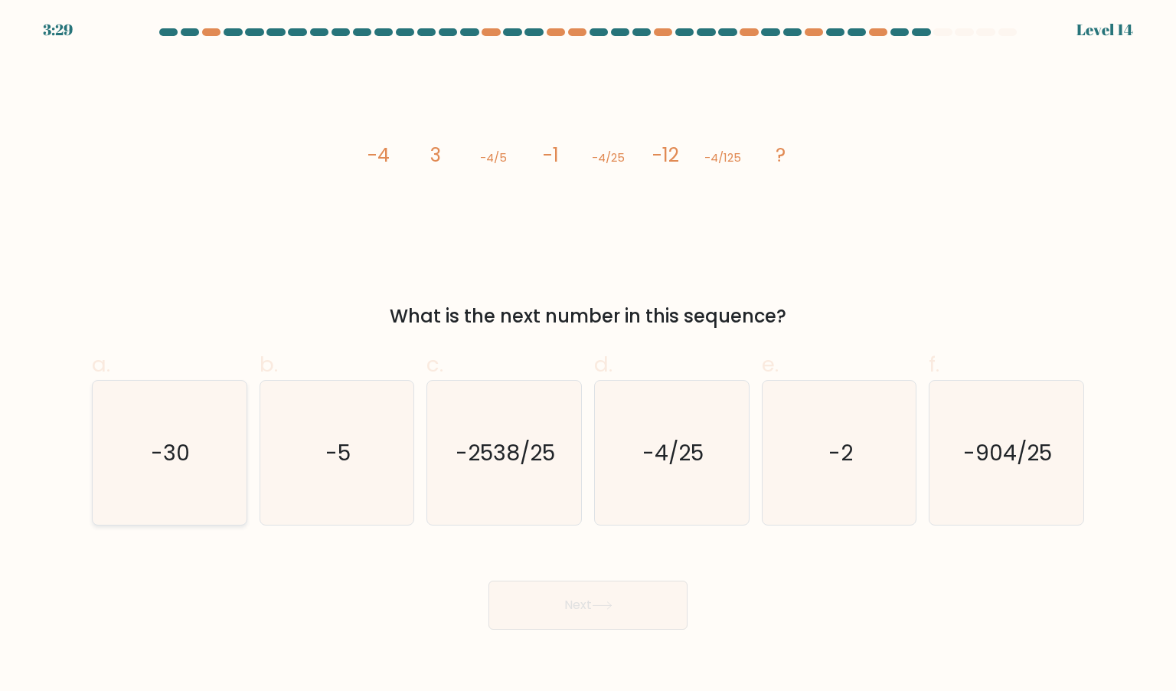
click at [175, 489] on icon "-30" at bounding box center [169, 453] width 144 height 144
click at [588, 355] on input "a. -30" at bounding box center [588, 350] width 1 height 10
radio input "true"
click at [602, 608] on icon at bounding box center [602, 605] width 21 height 8
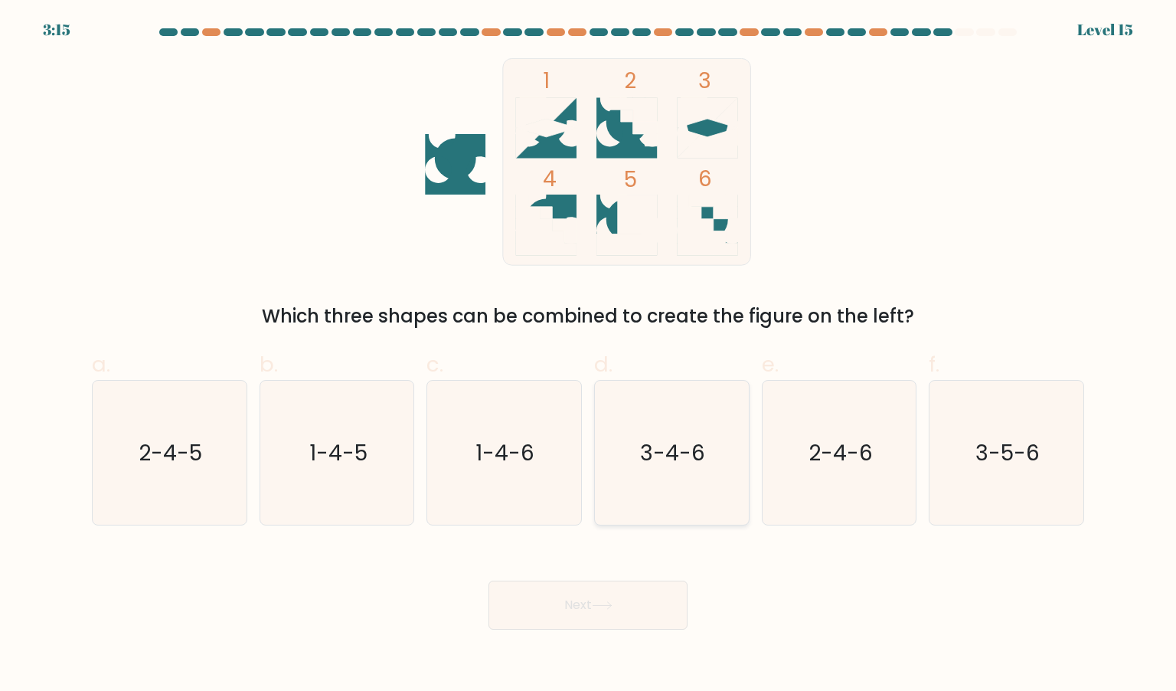
click at [655, 462] on text "3-4-6" at bounding box center [673, 452] width 65 height 31
click at [589, 355] on input "d. 3-4-6" at bounding box center [588, 350] width 1 height 10
radio input "true"
click at [614, 591] on button "Next" at bounding box center [587, 604] width 199 height 49
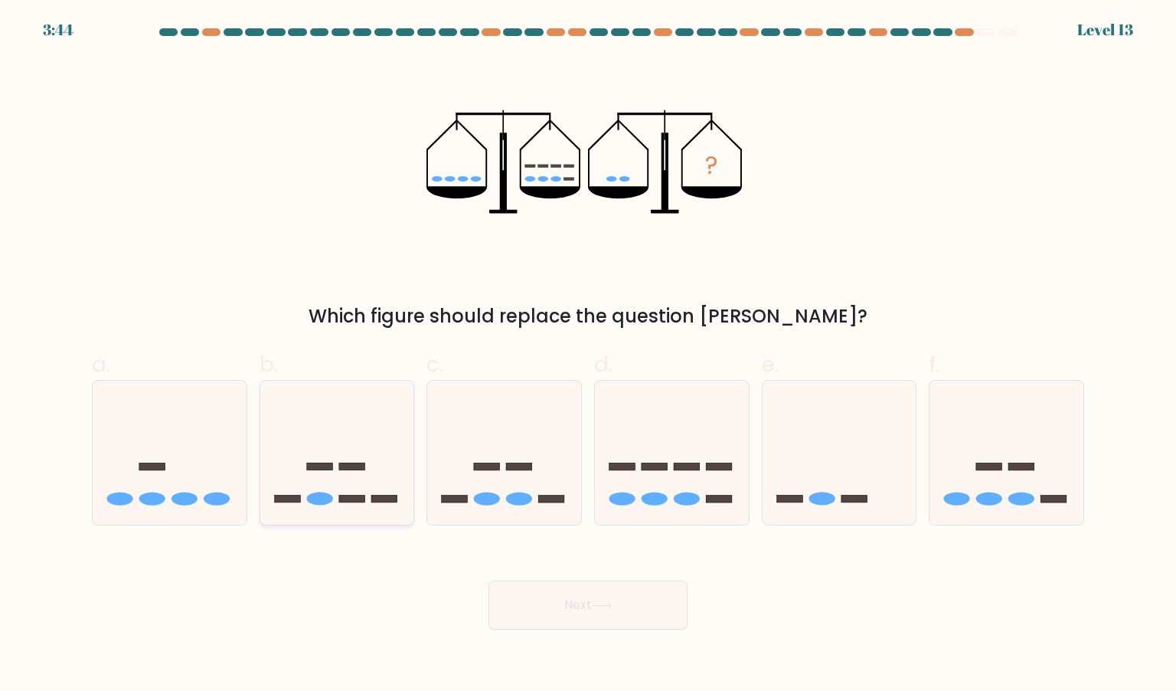
click at [389, 439] on icon at bounding box center [337, 452] width 154 height 127
click at [588, 355] on input "b." at bounding box center [588, 350] width 1 height 10
radio input "true"
click at [583, 609] on button "Next" at bounding box center [587, 604] width 199 height 49
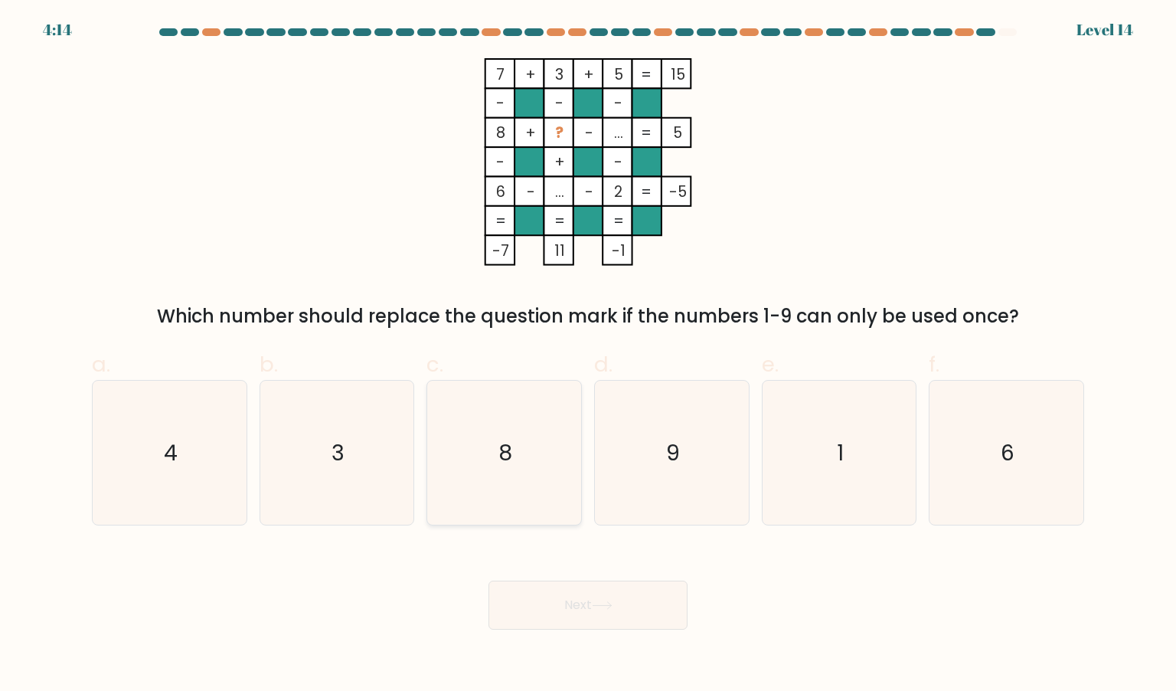
click at [490, 444] on icon "8" at bounding box center [504, 453] width 144 height 144
click at [588, 355] on input "c. 8" at bounding box center [588, 350] width 1 height 10
radio input "true"
click at [865, 188] on div "7 + 3 + 5 15 - - - 8 + ? - ... 5 - + - 6 - ... - 2 = -5 = = = = -7 11 -1 = Whic…" at bounding box center [588, 194] width 1011 height 272
click at [548, 607] on button "Next" at bounding box center [587, 604] width 199 height 49
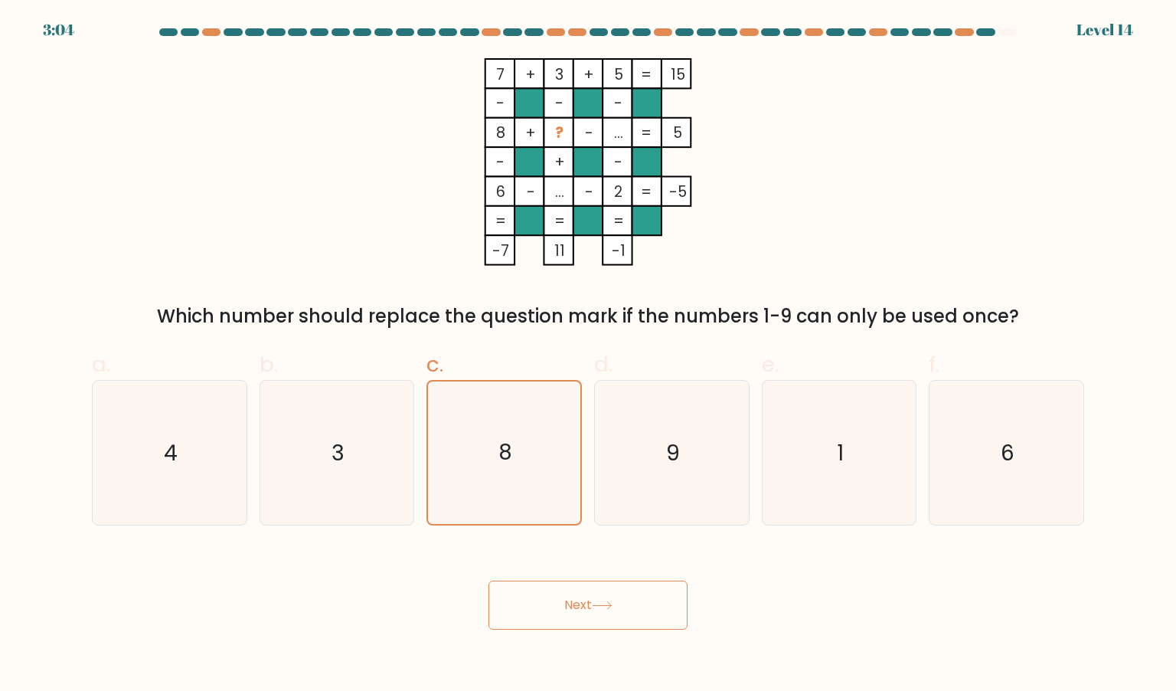
click at [548, 607] on button "Next" at bounding box center [587, 604] width 199 height 49
click at [548, 606] on button "Next" at bounding box center [587, 604] width 199 height 49
click at [492, 426] on icon "8" at bounding box center [504, 452] width 142 height 142
click at [588, 355] on input "c. 8" at bounding box center [588, 350] width 1 height 10
click at [595, 546] on div "Next" at bounding box center [588, 587] width 1011 height 86
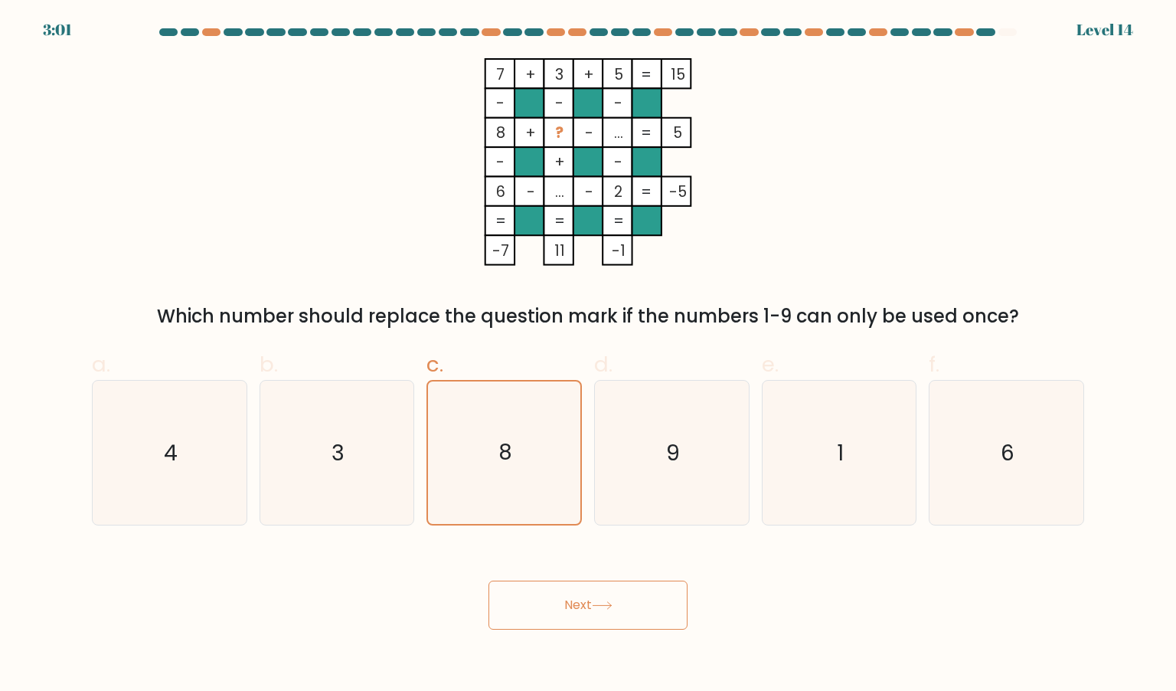
click at [619, 661] on body "3:01 Level 14" at bounding box center [588, 345] width 1176 height 691
click at [619, 623] on button "Next" at bounding box center [587, 604] width 199 height 49
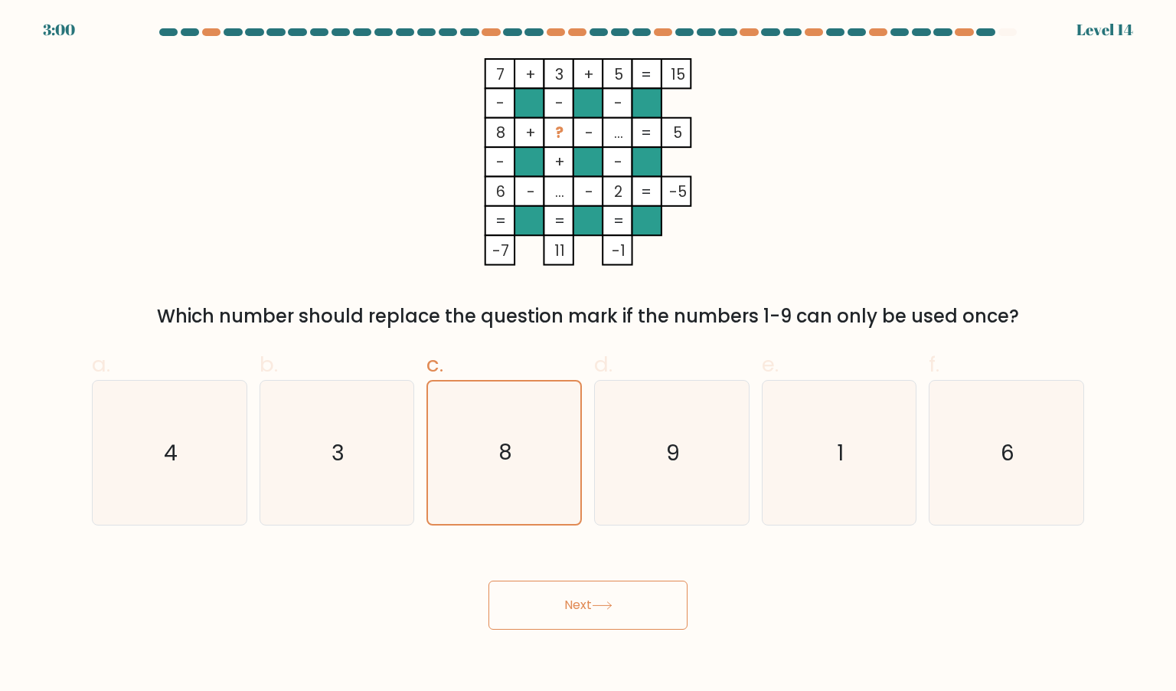
click at [619, 623] on button "Next" at bounding box center [587, 604] width 199 height 49
click at [580, 558] on div "Next" at bounding box center [588, 587] width 1011 height 86
click at [608, 599] on button "Next" at bounding box center [587, 604] width 199 height 49
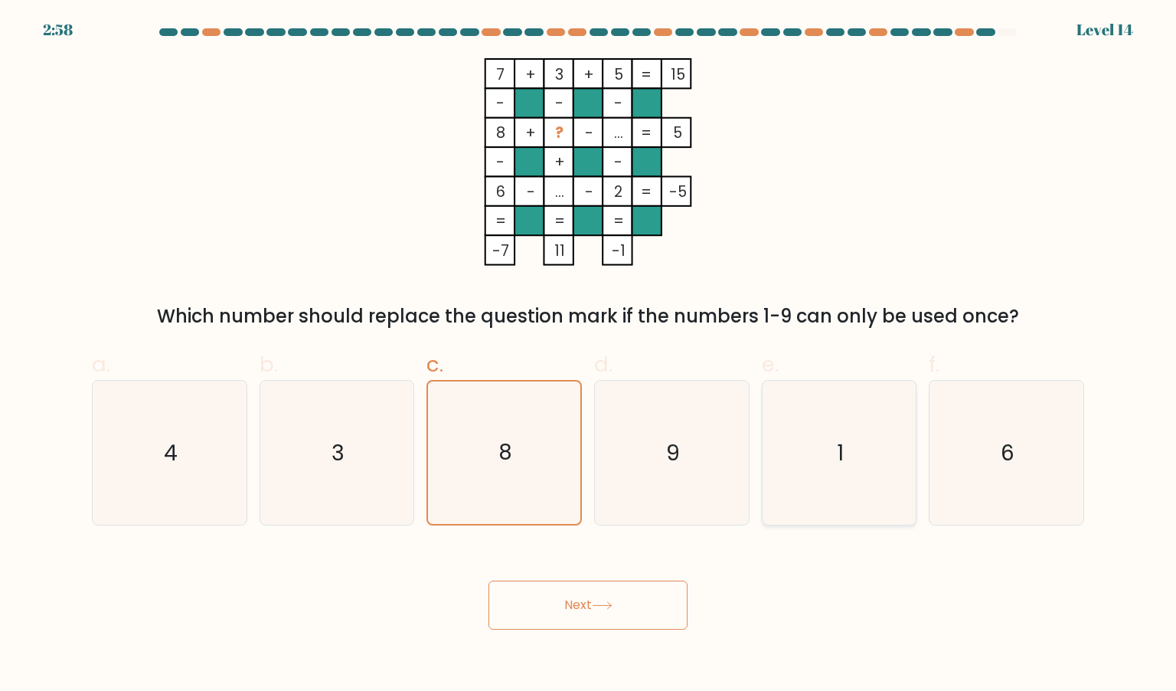
click at [788, 416] on icon "1" at bounding box center [839, 453] width 144 height 144
click at [589, 355] on input "e. 1" at bounding box center [588, 350] width 1 height 10
radio input "true"
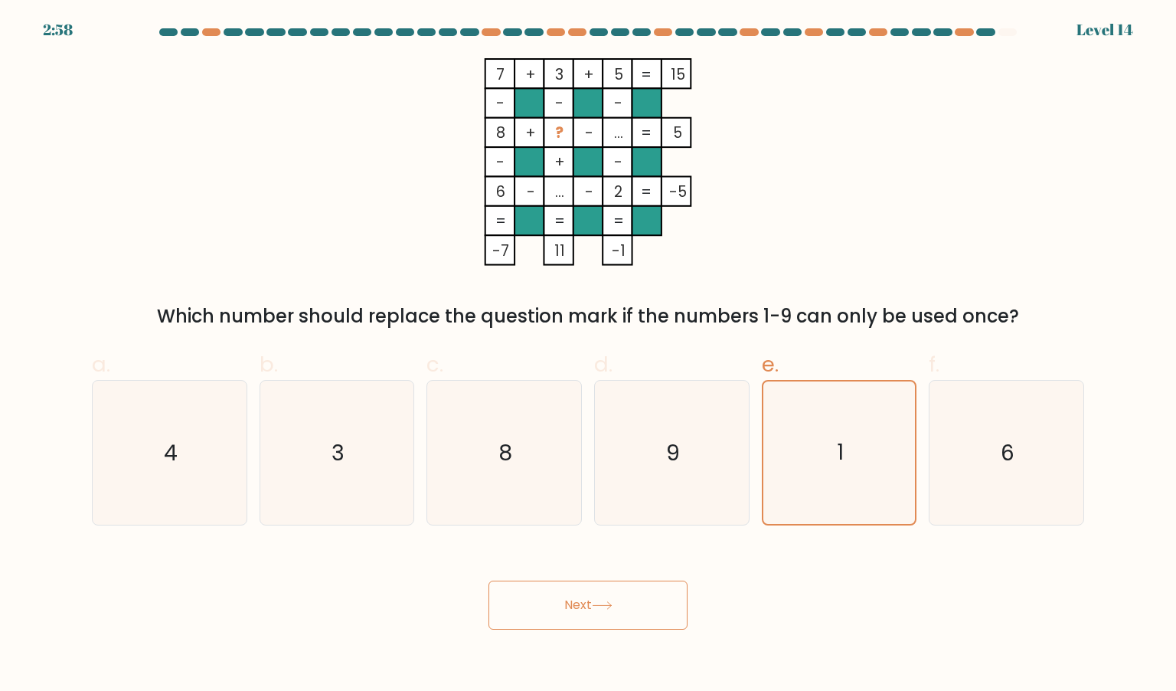
click at [595, 558] on div "Next" at bounding box center [588, 587] width 1011 height 86
click at [601, 583] on button "Next" at bounding box center [587, 604] width 199 height 49
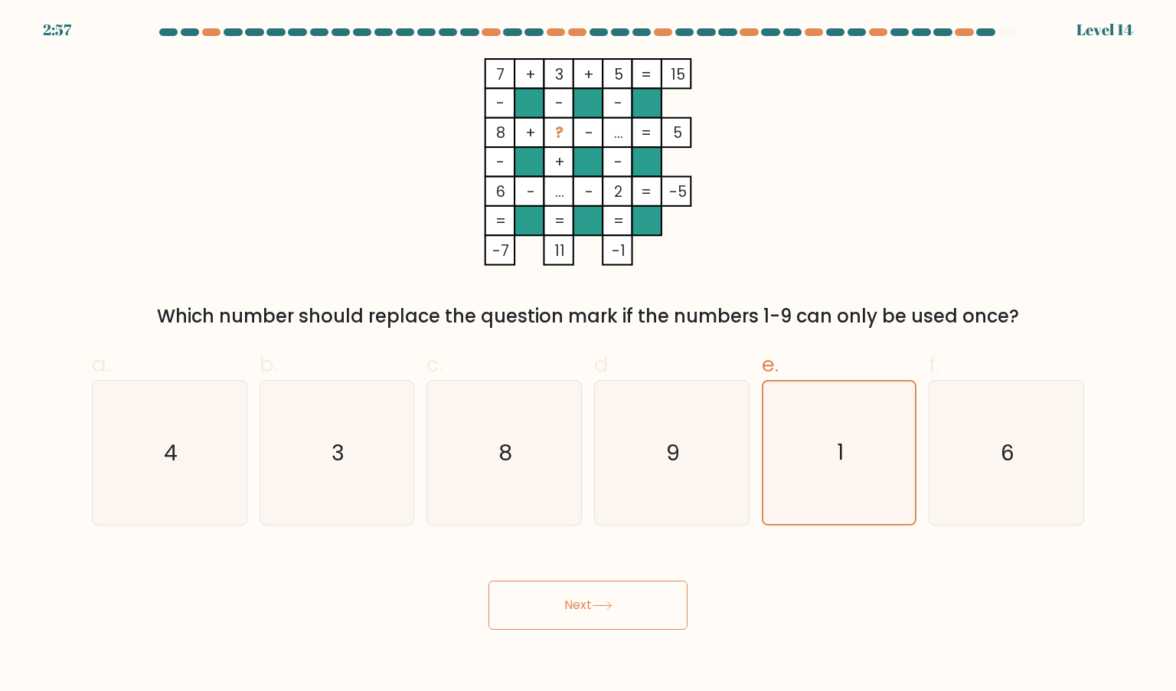
click at [601, 583] on button "Next" at bounding box center [587, 604] width 199 height 49
click at [488, 580] on button "Next" at bounding box center [587, 604] width 199 height 49
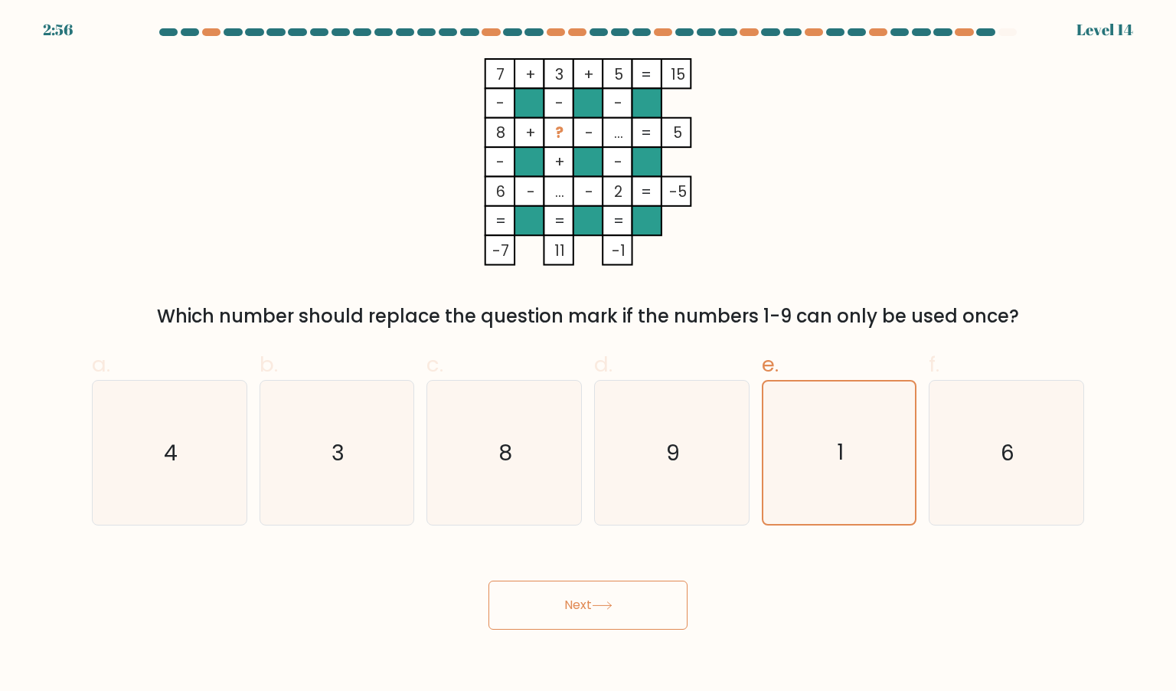
click at [488, 580] on button "Next" at bounding box center [587, 604] width 199 height 49
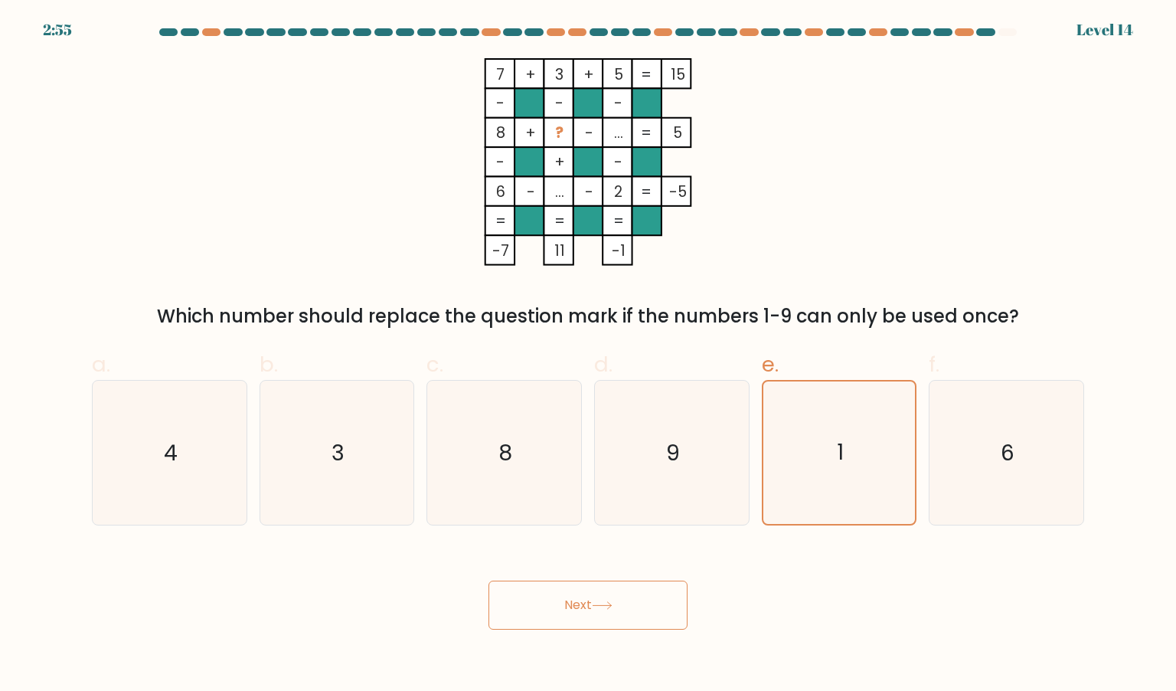
click at [488, 580] on button "Next" at bounding box center [587, 604] width 199 height 49
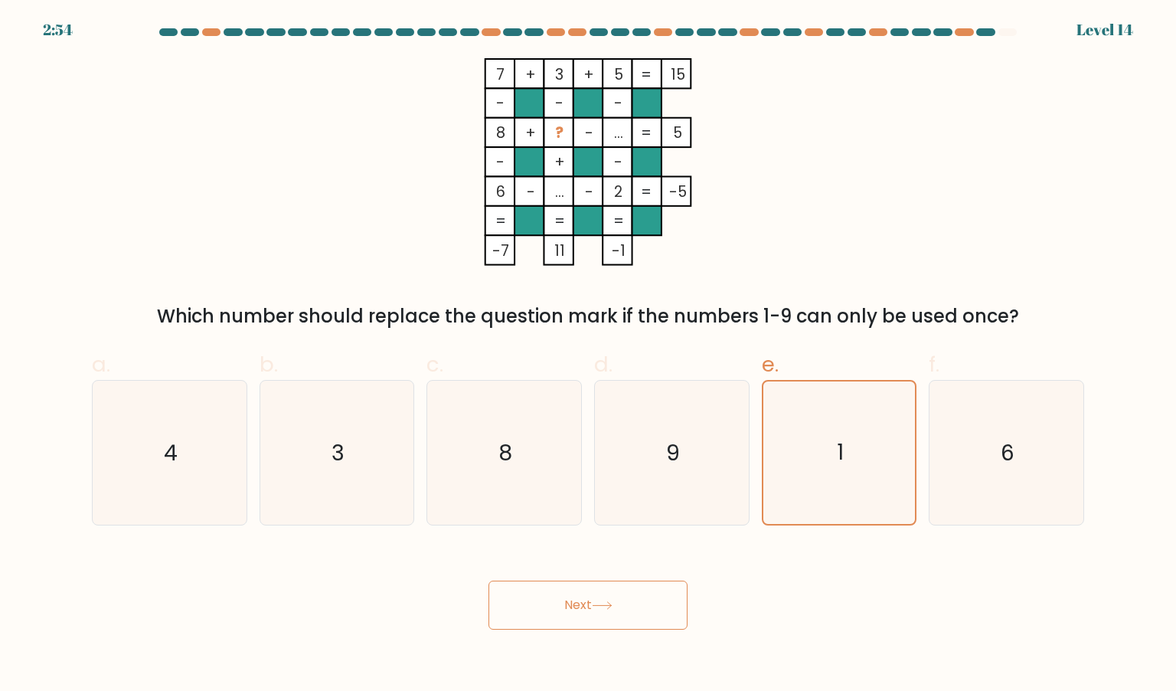
click at [488, 580] on button "Next" at bounding box center [587, 604] width 199 height 49
click at [601, 584] on button "Next" at bounding box center [587, 604] width 199 height 49
click at [536, 613] on button "Next" at bounding box center [587, 604] width 199 height 49
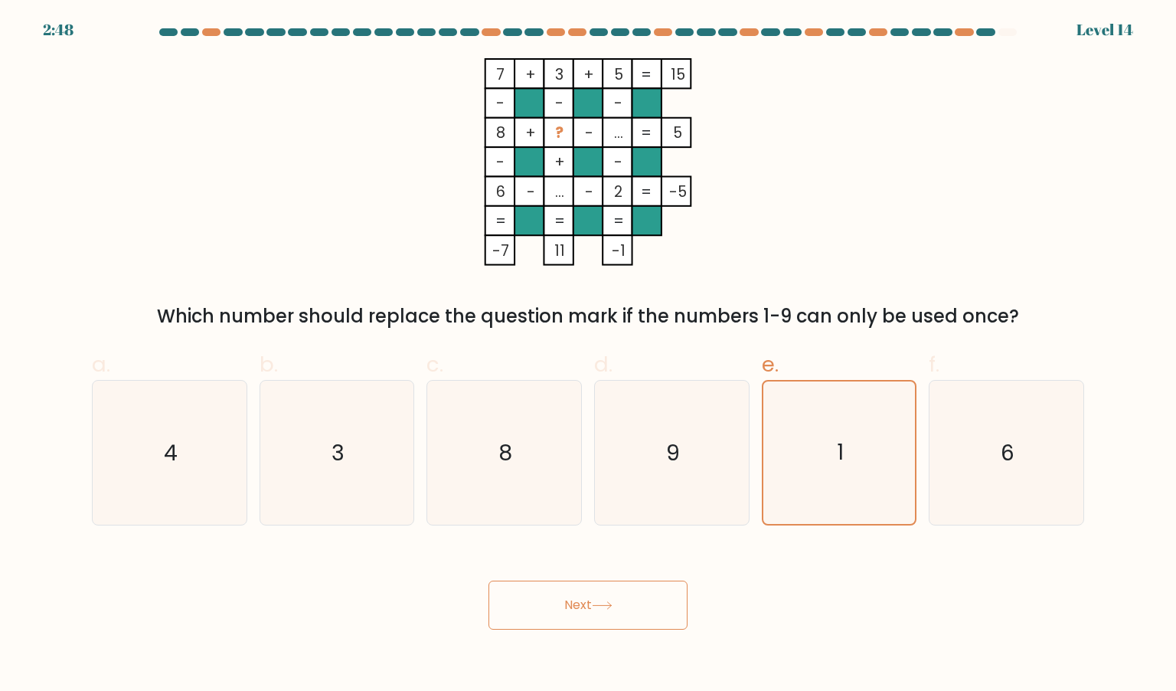
click at [536, 613] on button "Next" at bounding box center [587, 604] width 199 height 49
click at [612, 540] on form at bounding box center [588, 328] width 1176 height 601
drag, startPoint x: 615, startPoint y: 547, endPoint x: 639, endPoint y: 511, distance: 42.5
click at [639, 511] on form at bounding box center [588, 328] width 1176 height 601
click at [639, 511] on icon "9" at bounding box center [671, 453] width 144 height 144
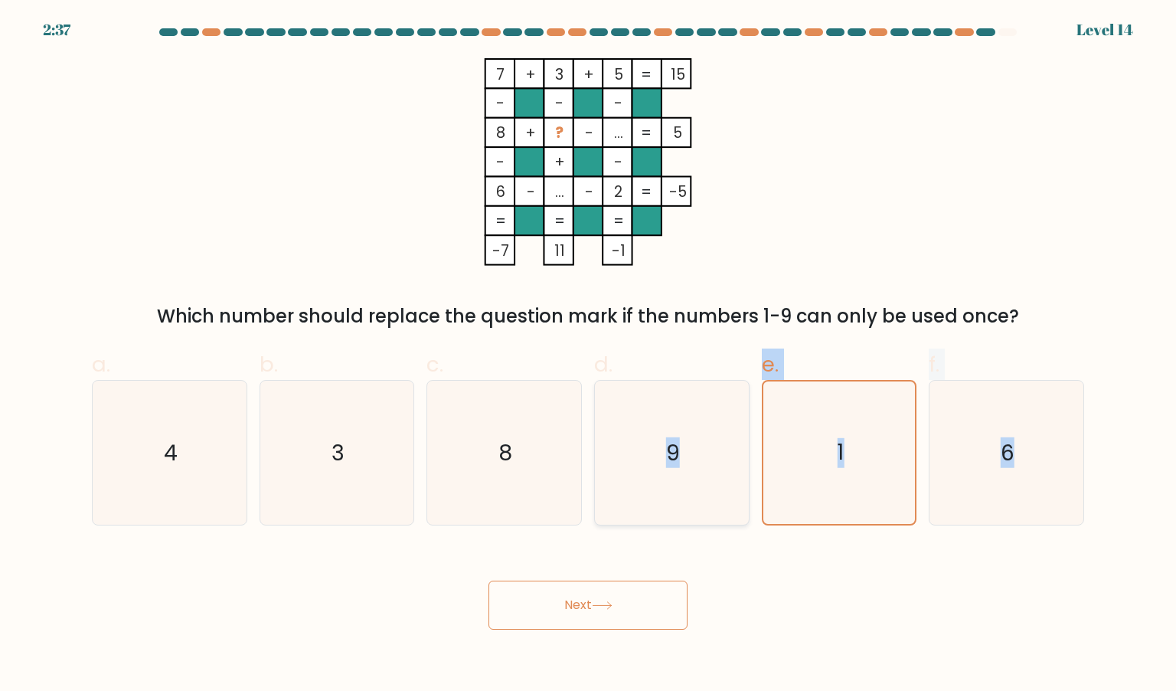
click at [589, 355] on input "d. 9" at bounding box center [588, 350] width 1 height 10
radio input "true"
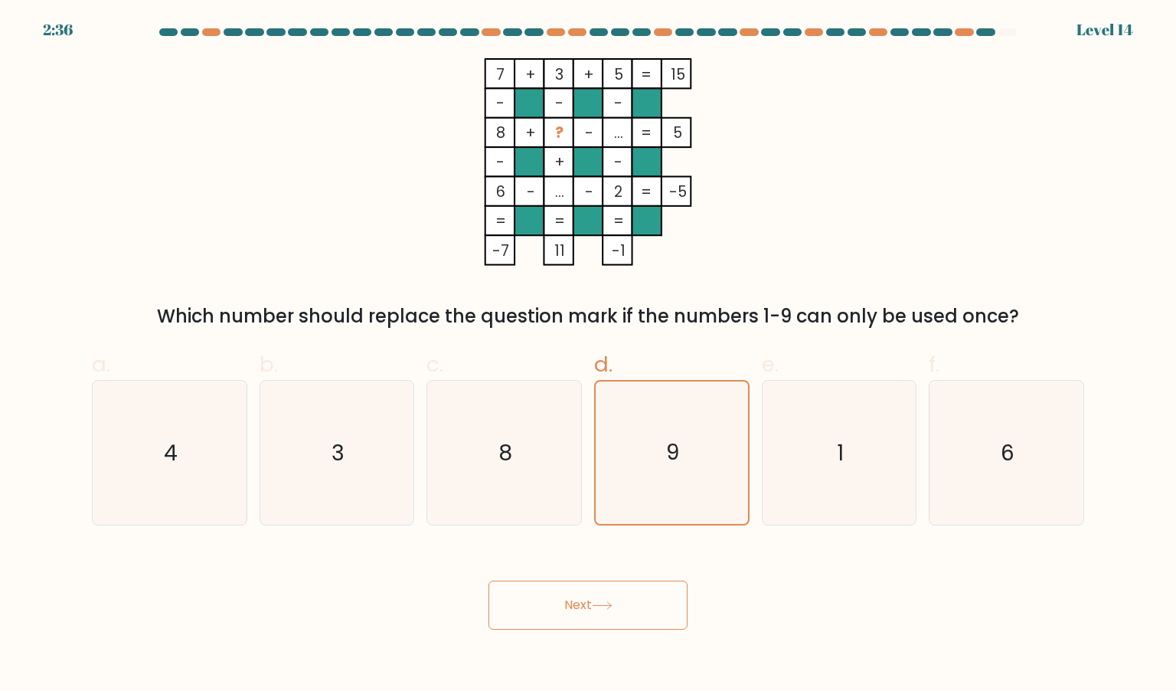
click at [622, 601] on button "Next" at bounding box center [587, 604] width 199 height 49
click at [815, 460] on icon "1" at bounding box center [839, 453] width 144 height 144
click at [589, 355] on input "e. 1" at bounding box center [588, 350] width 1 height 10
radio input "true"
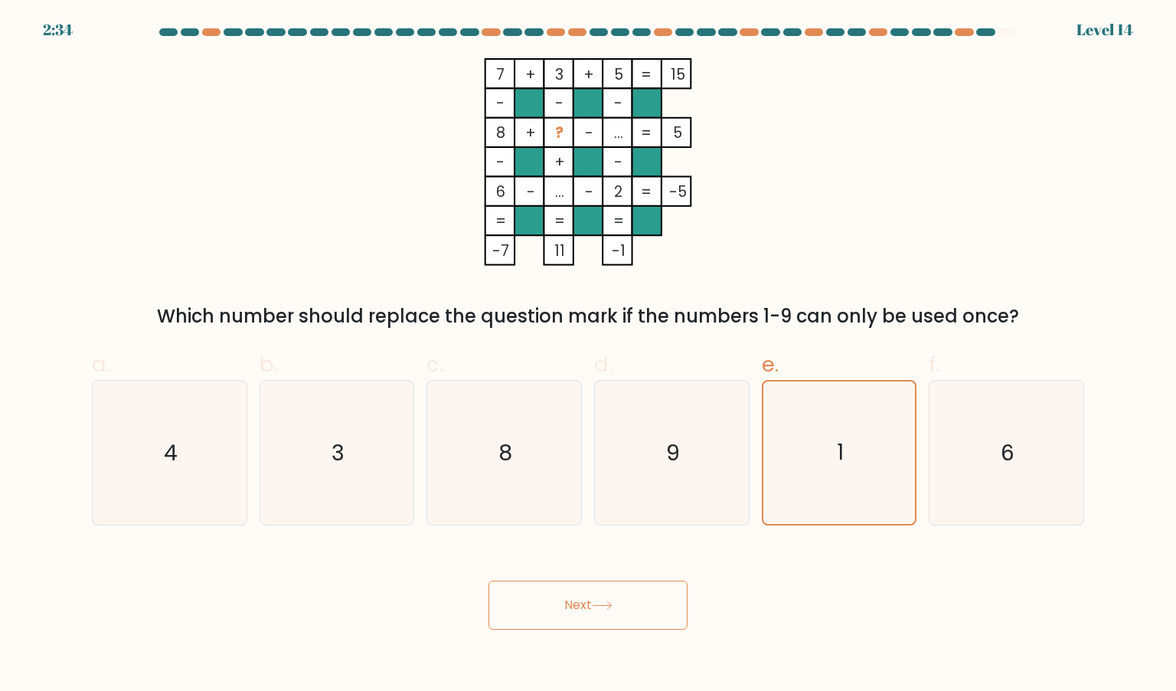
click at [488, 580] on button "Next" at bounding box center [587, 604] width 199 height 49
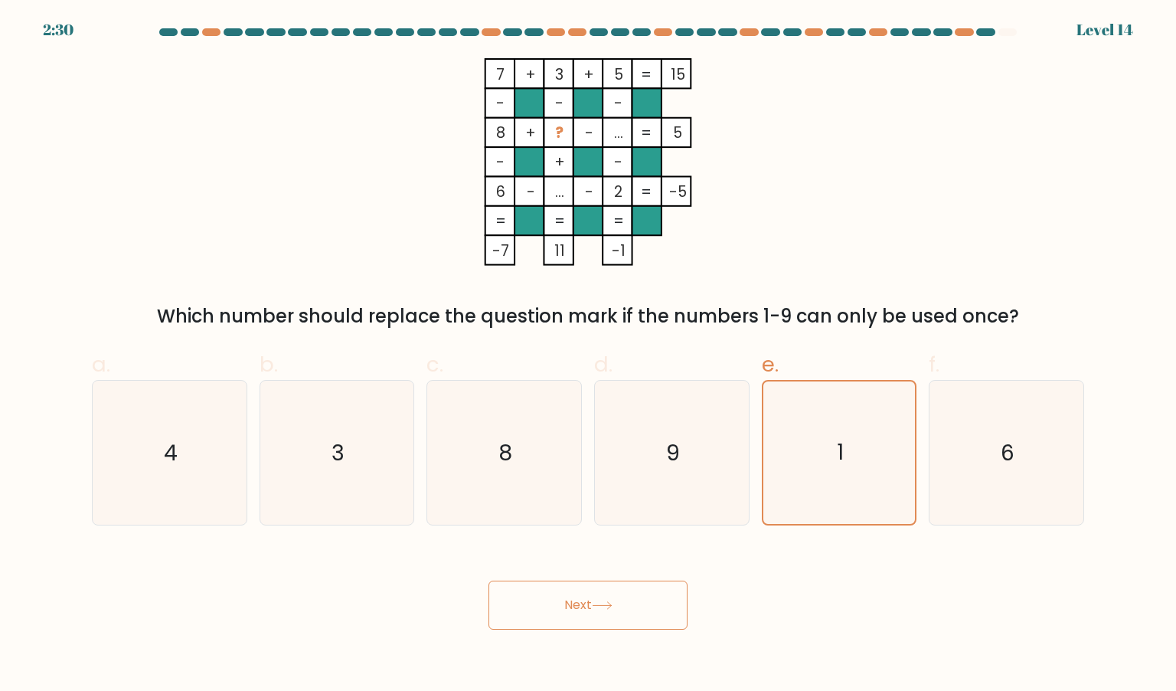
click at [1096, 30] on form at bounding box center [588, 328] width 1176 height 601
click at [1007, 37] on div at bounding box center [588, 35] width 1011 height 14
click at [1023, 433] on icon "6" at bounding box center [1006, 453] width 144 height 144
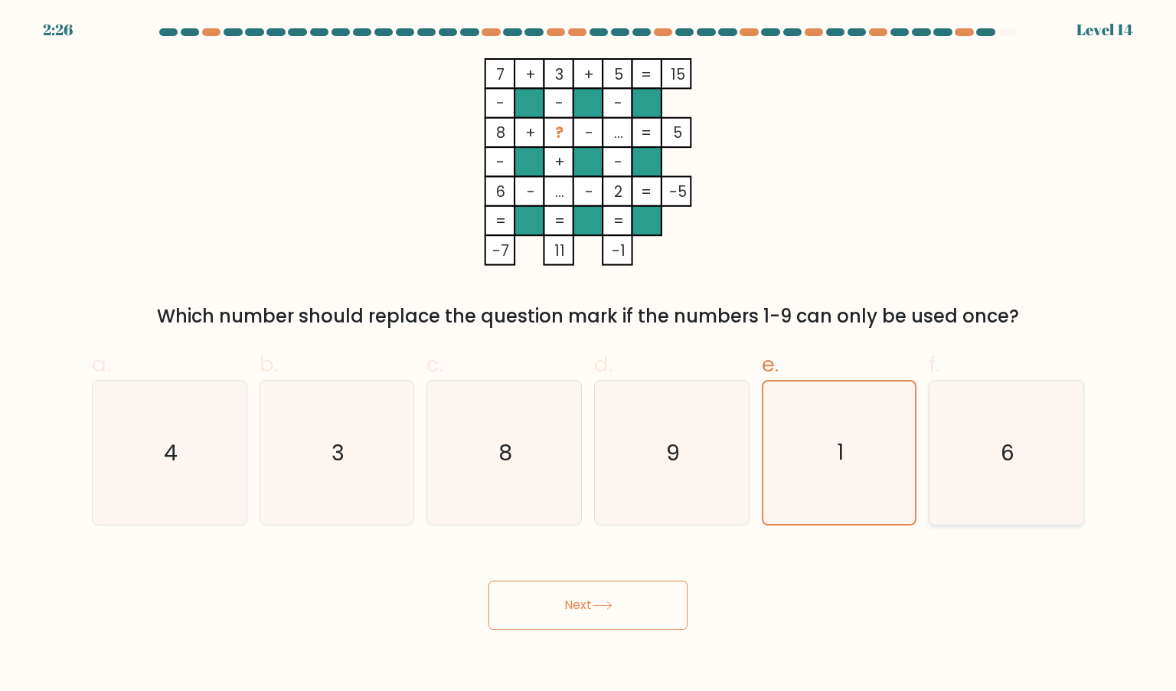
click at [589, 355] on input "f. 6" at bounding box center [588, 350] width 1 height 10
radio input "true"
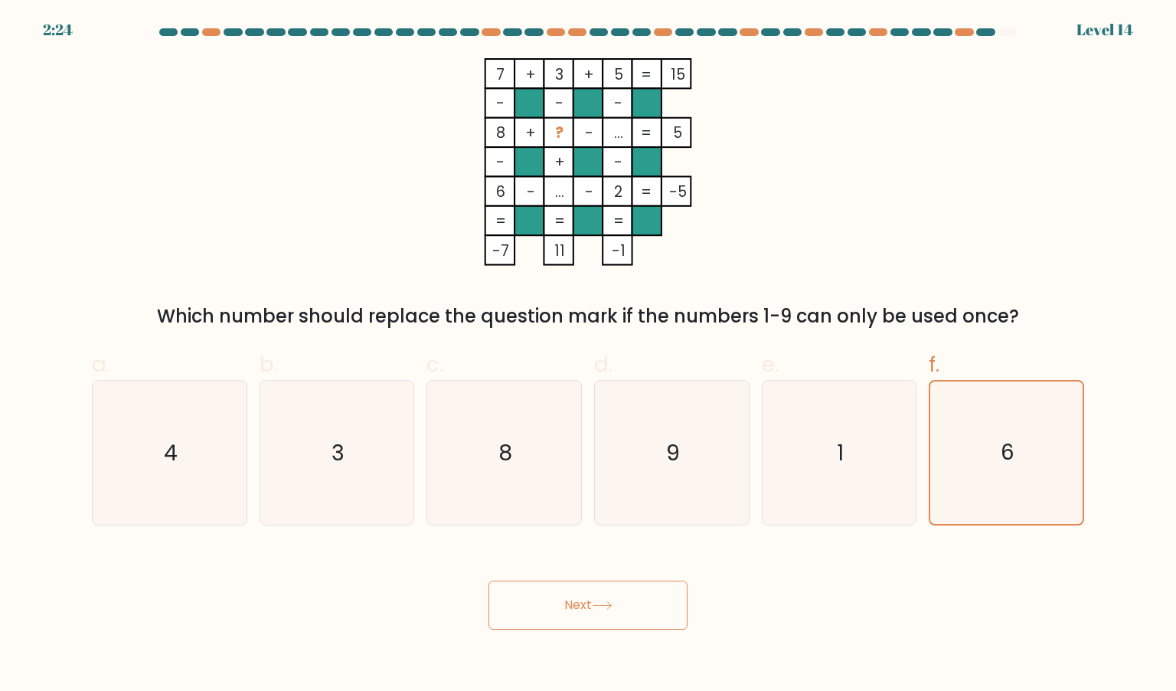
click at [629, 593] on button "Next" at bounding box center [587, 604] width 199 height 49
drag, startPoint x: 734, startPoint y: 524, endPoint x: 692, endPoint y: 552, distance: 50.8
click at [692, 552] on div "Next" at bounding box center [588, 587] width 1011 height 86
drag, startPoint x: 813, startPoint y: 477, endPoint x: 675, endPoint y: 557, distance: 159.8
click at [804, 475] on icon "1" at bounding box center [839, 453] width 144 height 144
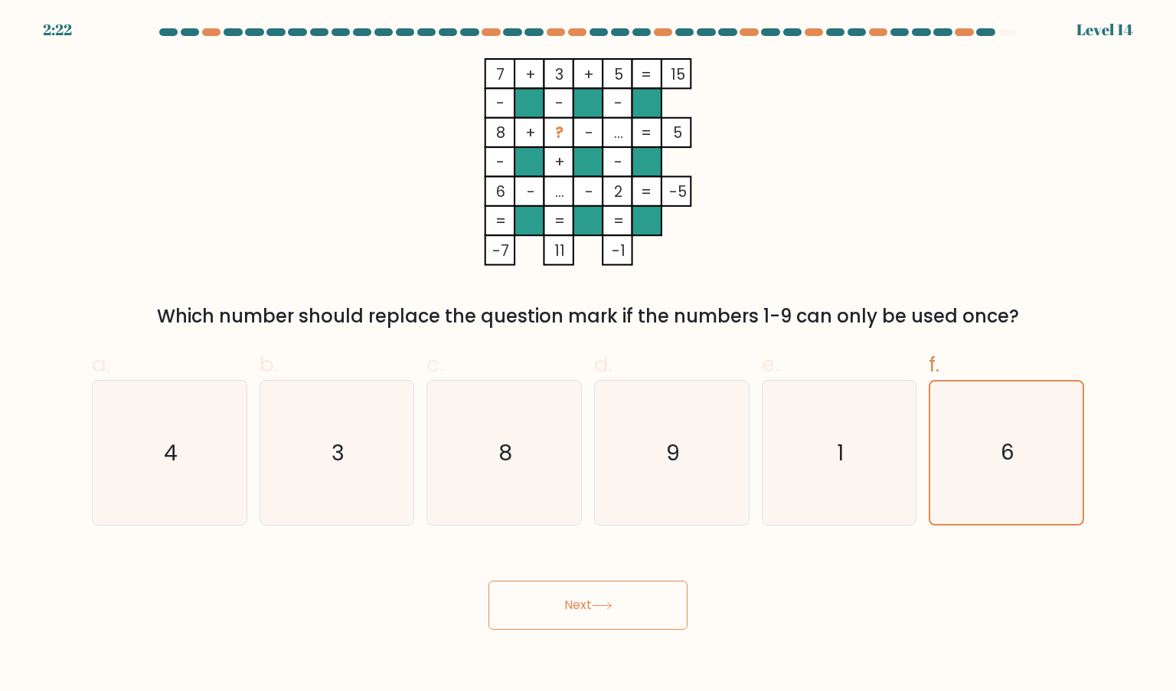
click at [589, 355] on input "e. 1" at bounding box center [588, 350] width 1 height 10
radio input "true"
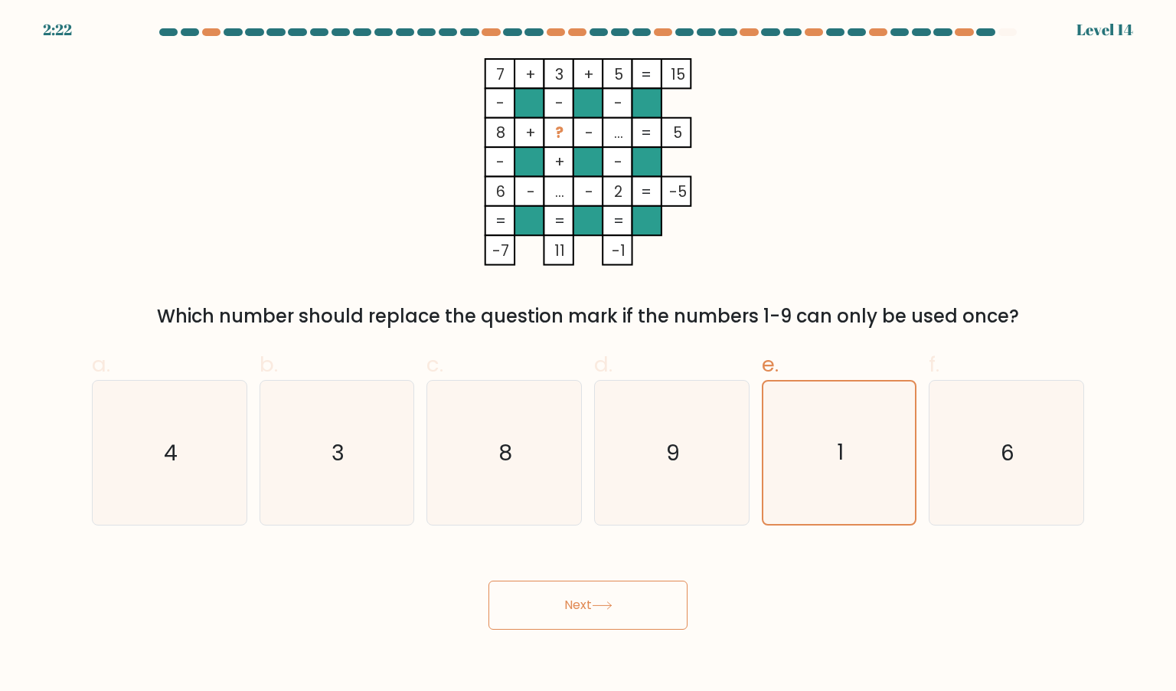
click at [609, 612] on button "Next" at bounding box center [587, 604] width 199 height 49
click at [611, 604] on icon at bounding box center [602, 605] width 21 height 8
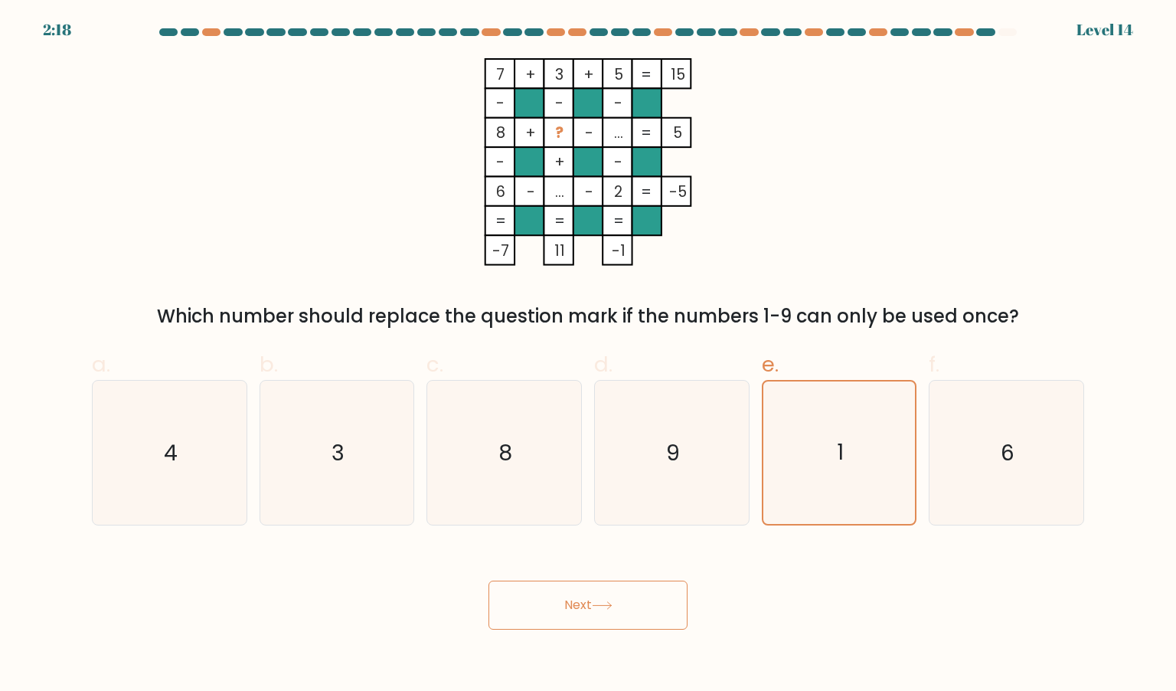
click at [611, 604] on icon at bounding box center [602, 605] width 21 height 8
click at [978, 37] on div at bounding box center [588, 35] width 1011 height 14
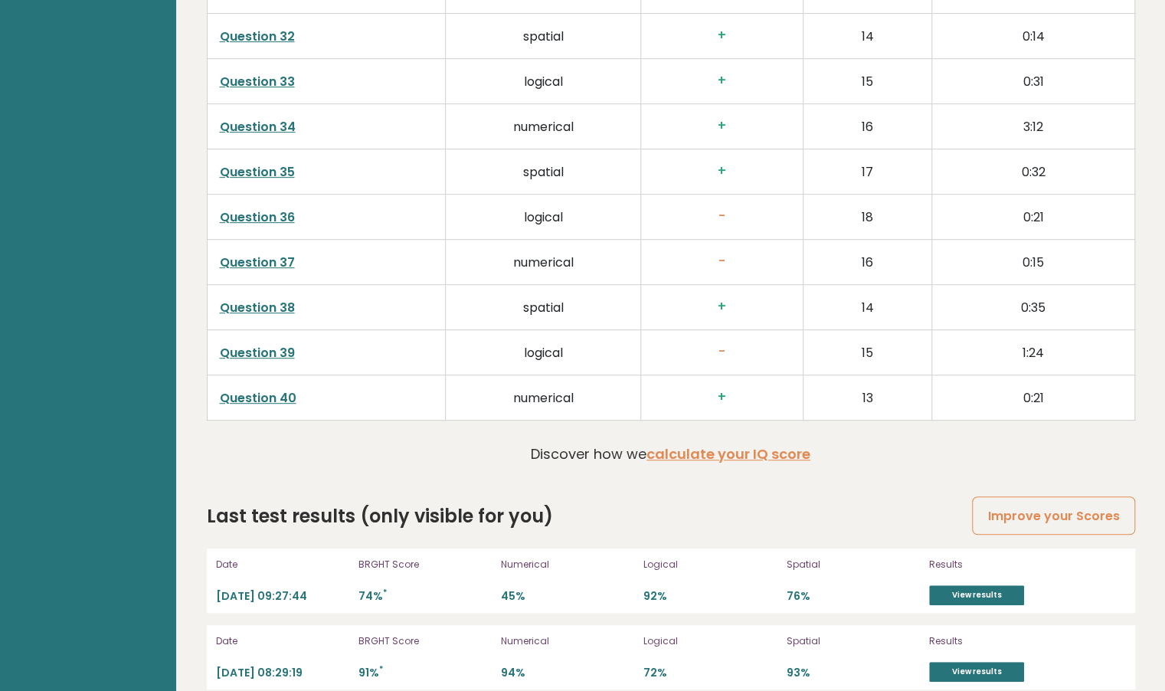
scroll to position [3850, 0]
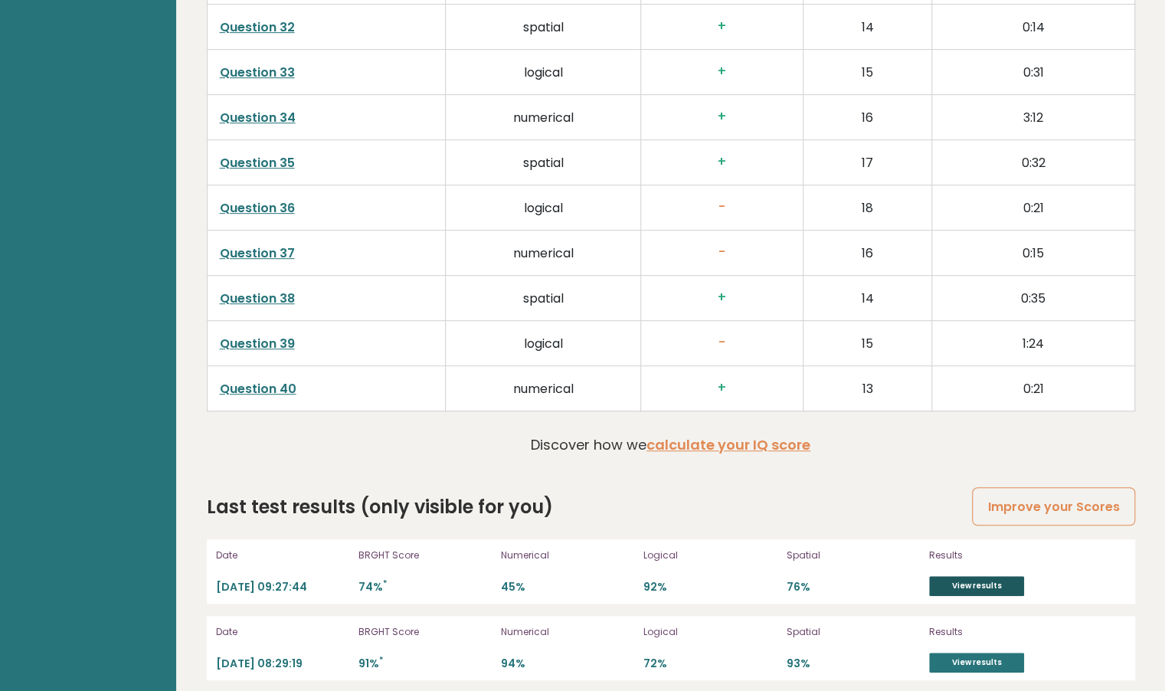
click at [972, 576] on link "View results" at bounding box center [976, 586] width 95 height 20
click at [1048, 498] on link "Improve your Scores" at bounding box center [1053, 506] width 162 height 39
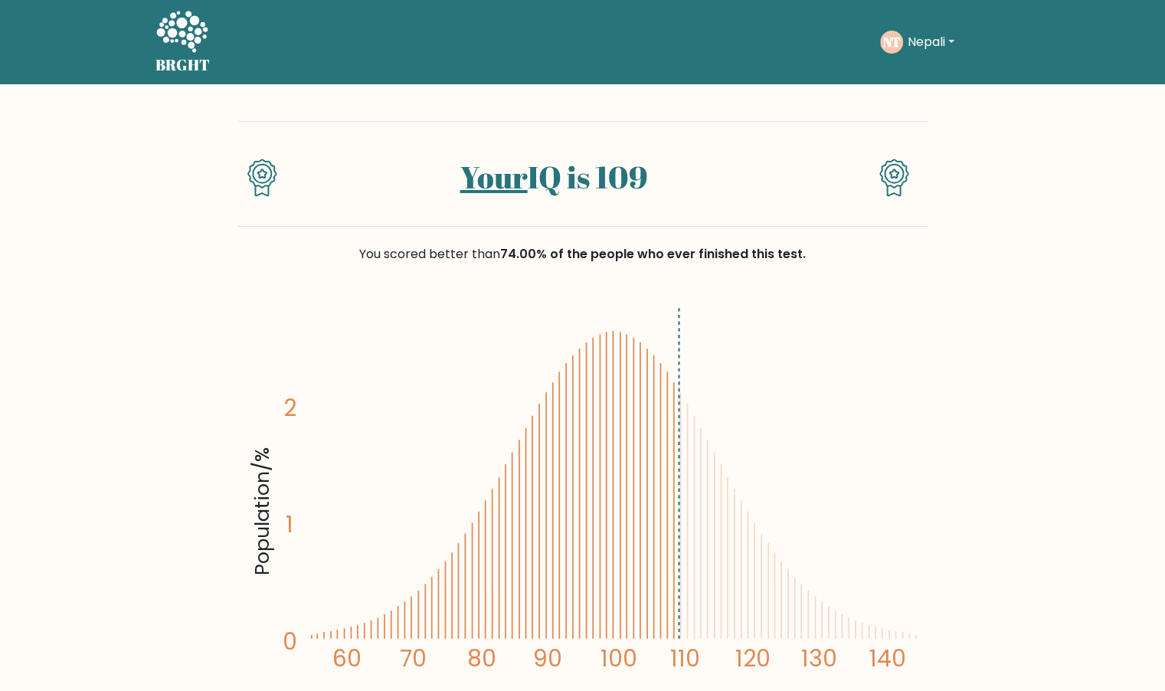
click at [680, 527] on icon at bounding box center [680, 515] width 0 height 247
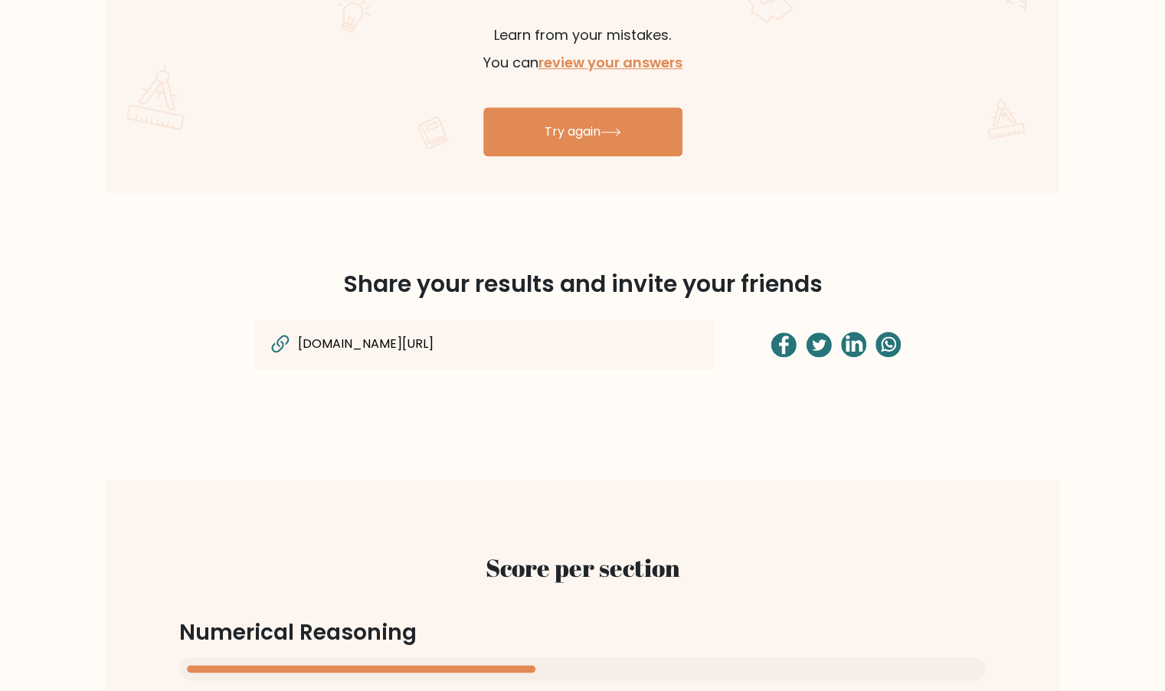
scroll to position [972, 0]
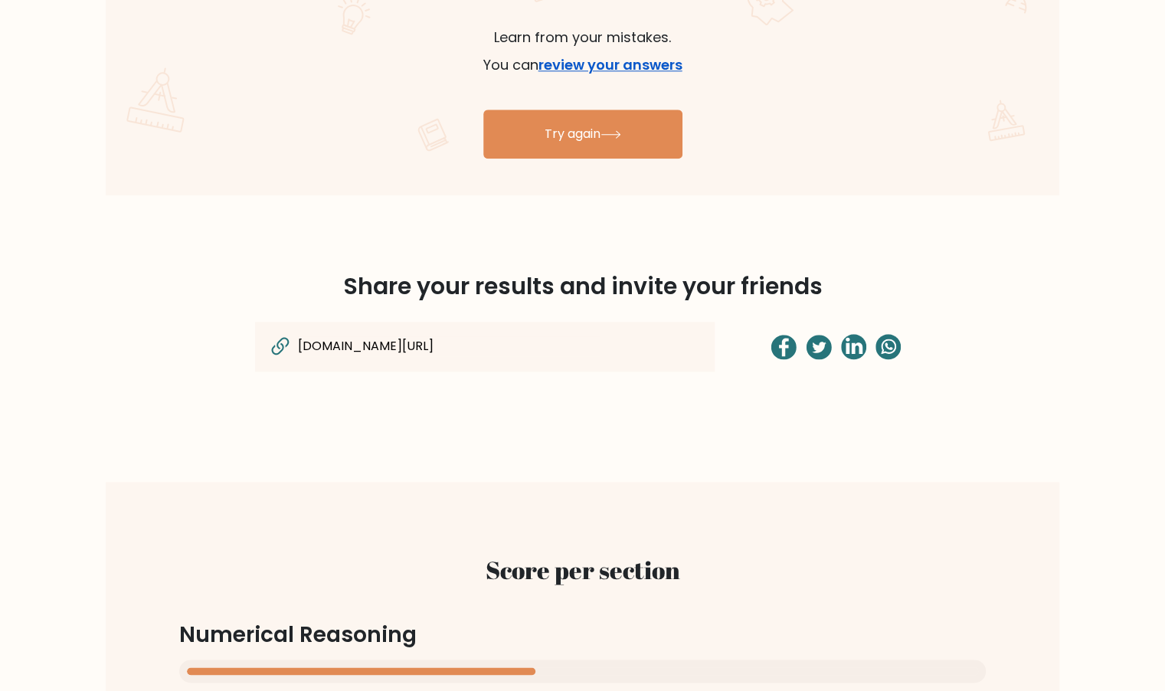
drag, startPoint x: 632, startPoint y: 119, endPoint x: 617, endPoint y: 64, distance: 57.0
click at [617, 64] on link "review your answers" at bounding box center [610, 64] width 144 height 19
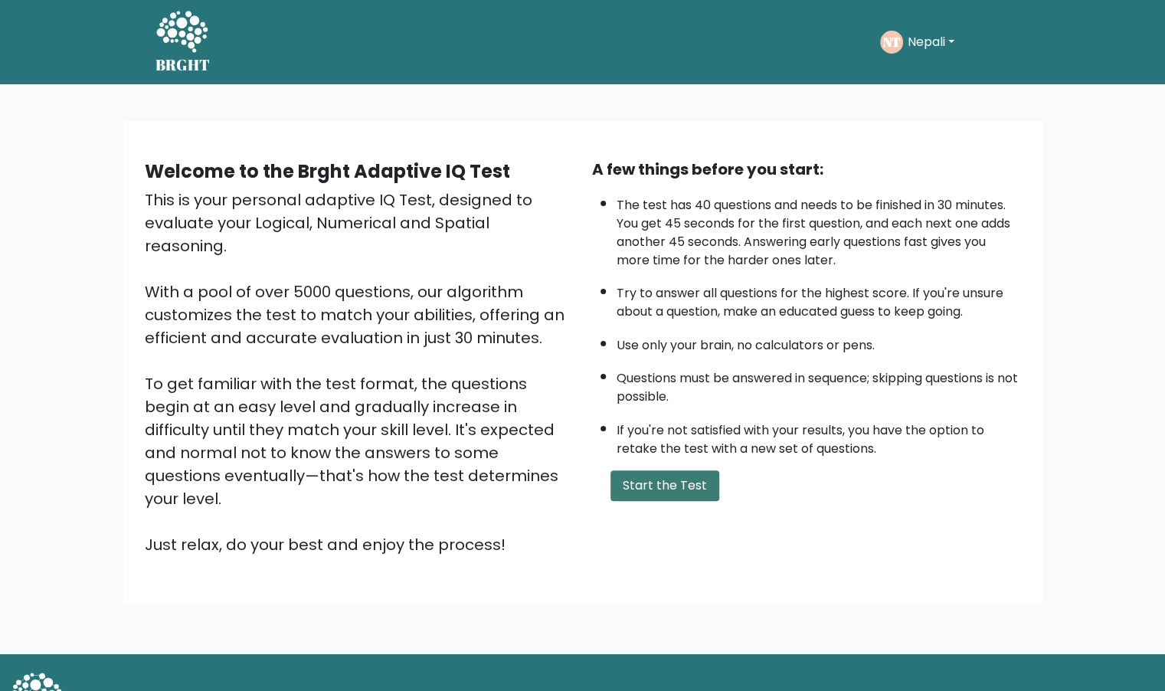
click at [681, 476] on button "Start the Test" at bounding box center [664, 485] width 109 height 31
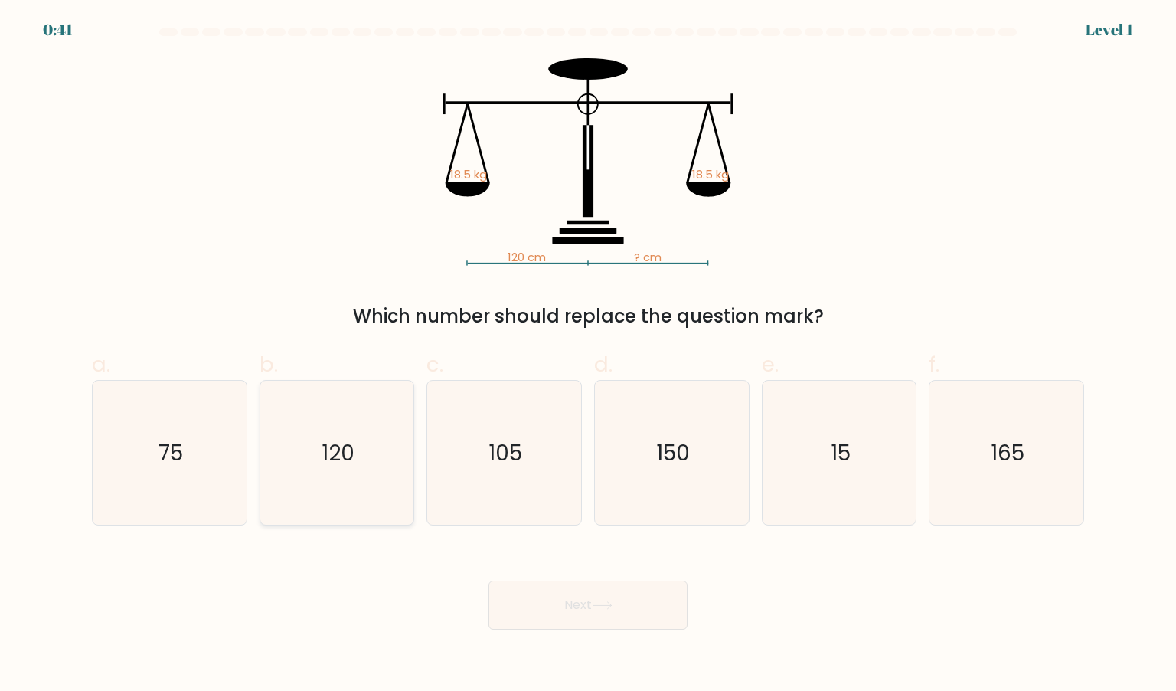
click at [339, 476] on icon "120" at bounding box center [337, 453] width 144 height 144
click at [588, 355] on input "b. 120" at bounding box center [588, 350] width 1 height 10
radio input "true"
click at [600, 583] on button "Next" at bounding box center [587, 604] width 199 height 49
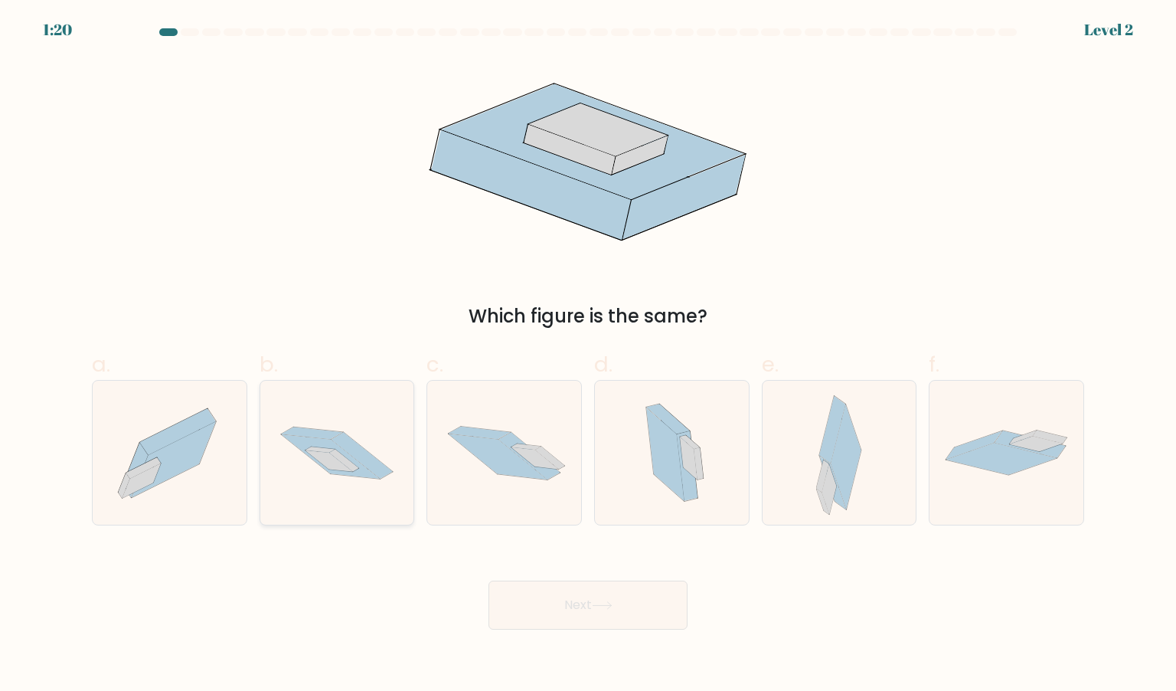
click at [412, 478] on icon at bounding box center [337, 453] width 154 height 102
click at [588, 355] on input "b." at bounding box center [588, 350] width 1 height 10
radio input "true"
click at [631, 626] on button "Next" at bounding box center [587, 604] width 199 height 49
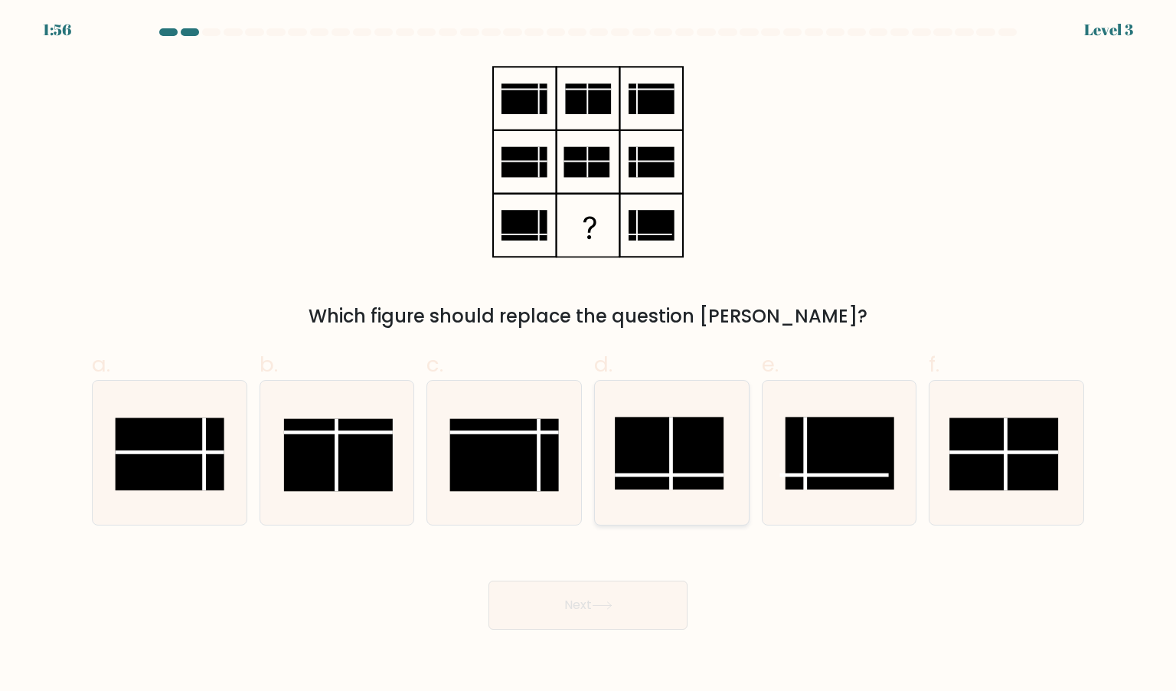
click at [654, 459] on rect at bounding box center [669, 453] width 109 height 73
click at [589, 355] on input "d." at bounding box center [588, 350] width 1 height 10
radio input "true"
click at [596, 603] on icon at bounding box center [602, 605] width 21 height 8
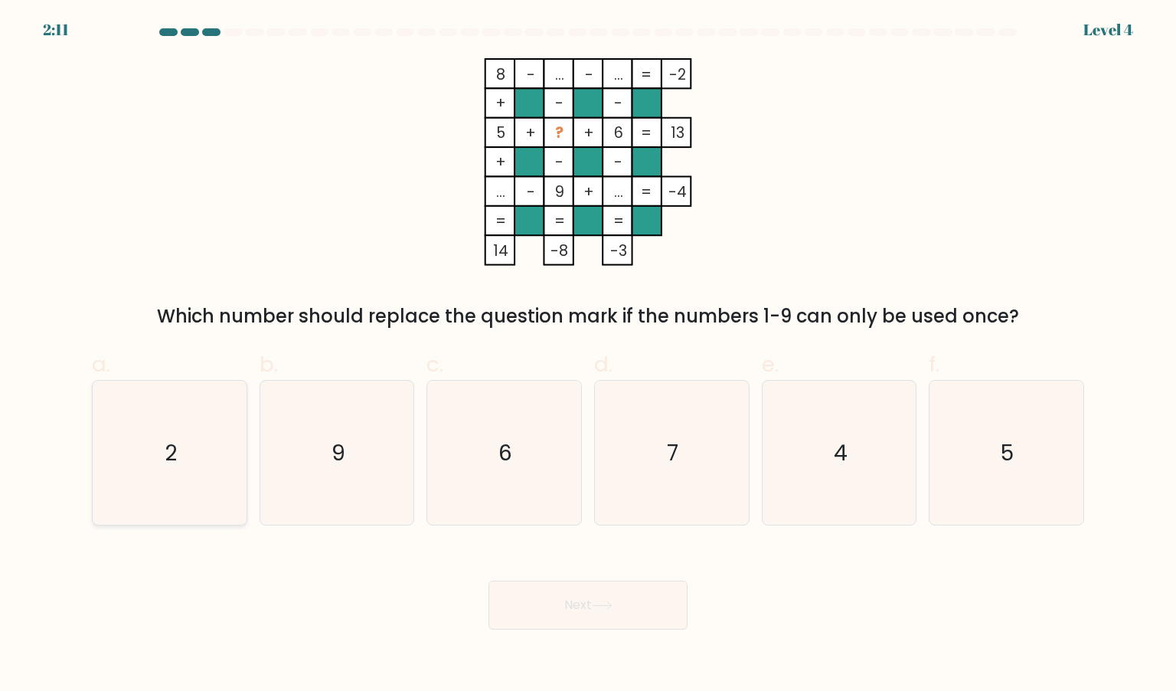
click at [155, 475] on icon "2" at bounding box center [169, 453] width 144 height 144
click at [588, 355] on input "a. 2" at bounding box center [588, 350] width 1 height 10
radio input "true"
click at [609, 603] on icon at bounding box center [602, 605] width 21 height 8
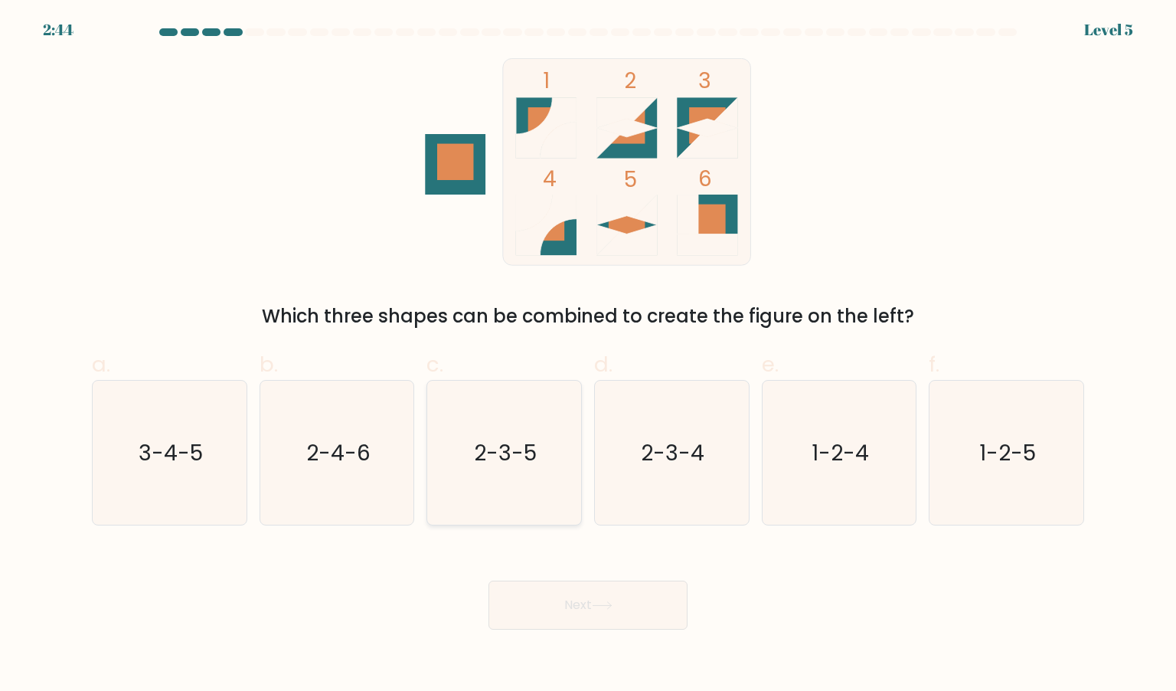
click at [528, 407] on icon "2-3-5" at bounding box center [504, 453] width 144 height 144
click at [588, 355] on input "c. 2-3-5" at bounding box center [588, 350] width 1 height 10
radio input "true"
click at [567, 601] on button "Next" at bounding box center [587, 604] width 199 height 49
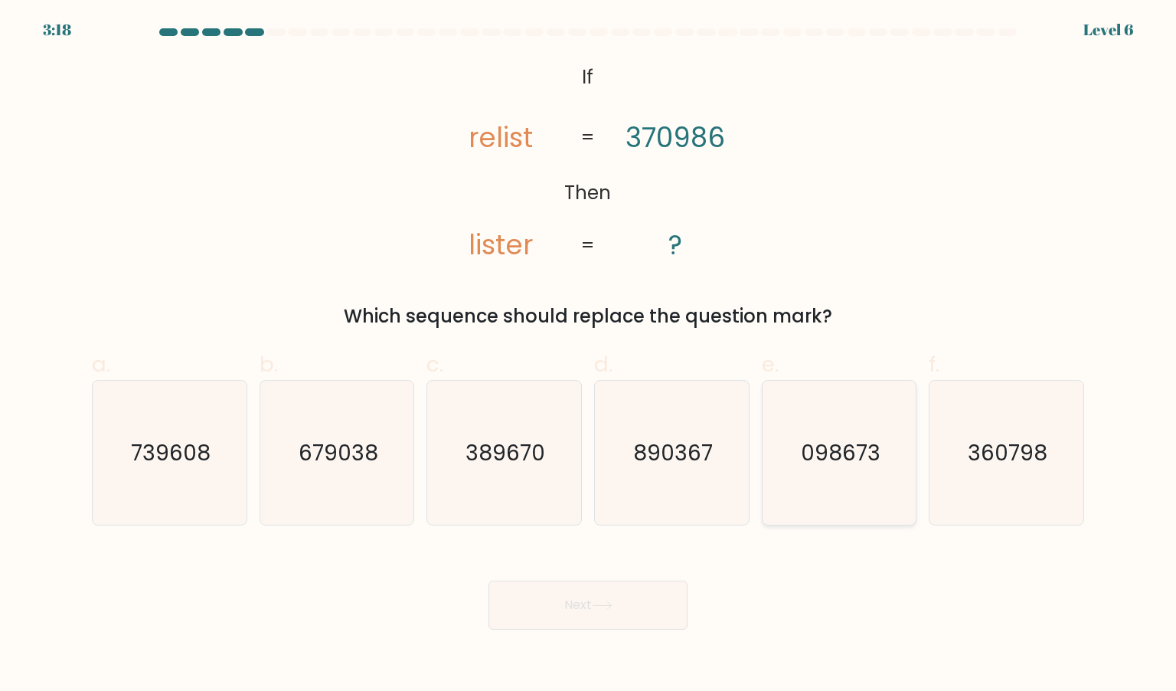
click at [798, 498] on icon "098673" at bounding box center [839, 453] width 144 height 144
click at [589, 355] on input "e. 098673" at bounding box center [588, 350] width 1 height 10
radio input "true"
click at [608, 609] on icon at bounding box center [602, 605] width 21 height 8
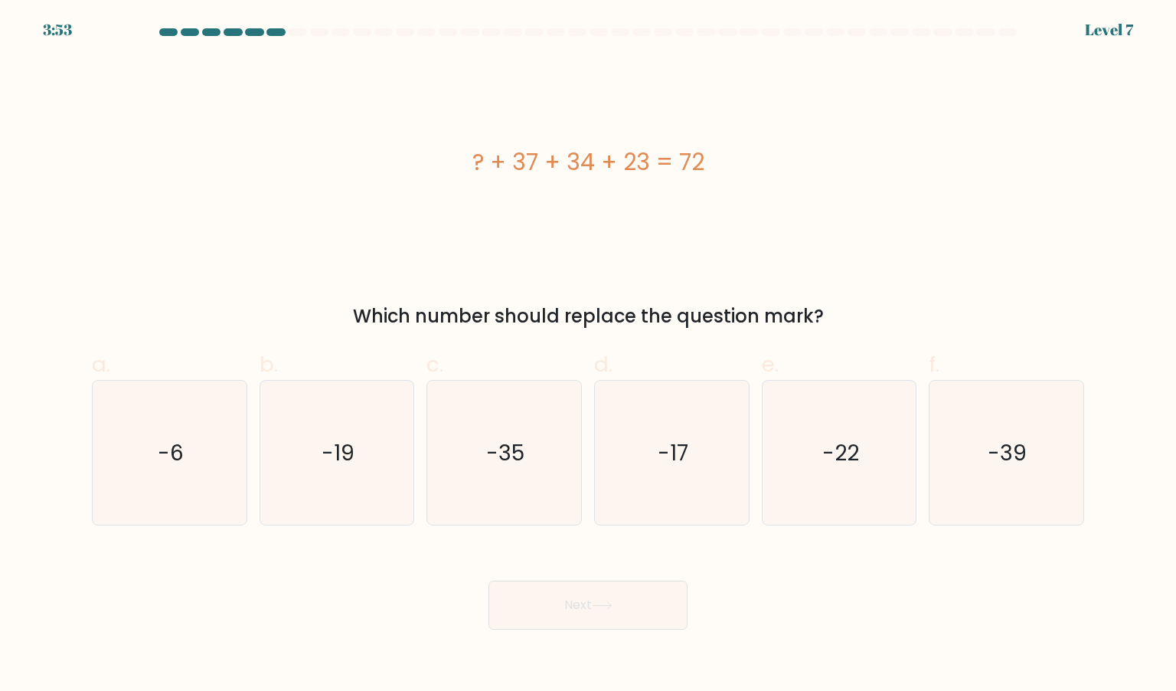
click at [764, 186] on div "? + 37 + 34 + 23 = 72" at bounding box center [588, 161] width 992 height 207
drag, startPoint x: 464, startPoint y: 162, endPoint x: 787, endPoint y: 147, distance: 323.4
click at [787, 147] on div "? + 37 + 34 + 23 = 72" at bounding box center [588, 162] width 992 height 34
drag, startPoint x: 787, startPoint y: 147, endPoint x: 682, endPoint y: 159, distance: 105.6
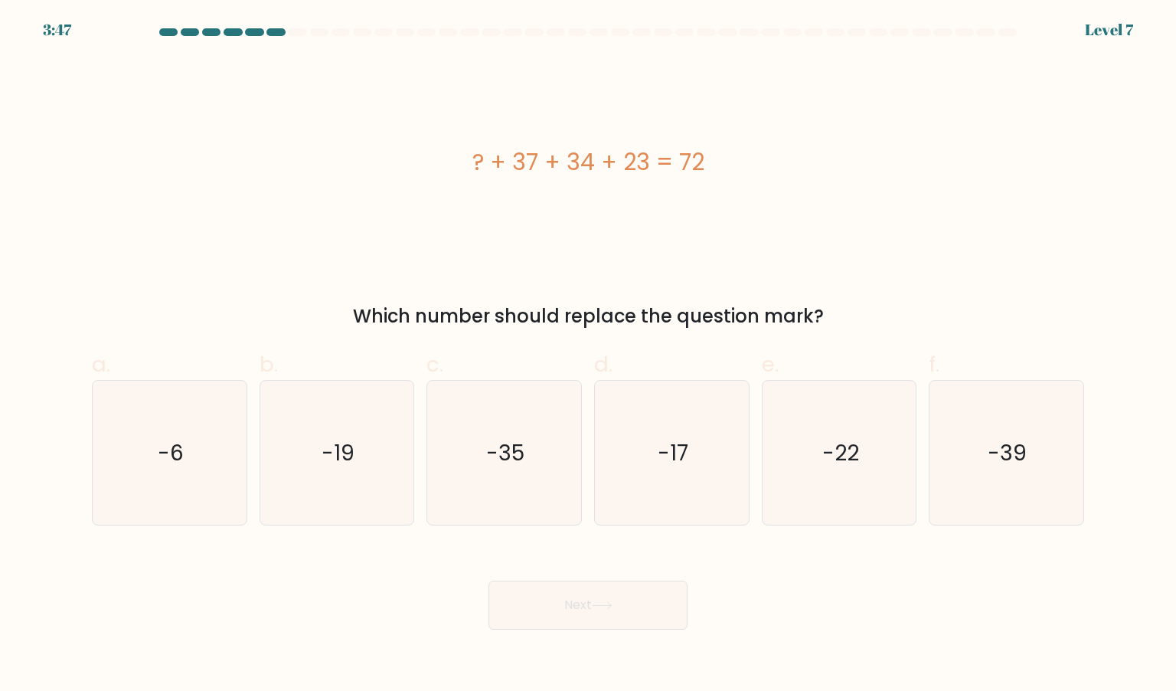
click at [682, 159] on div "? + 37 + 34 + 23 = 72" at bounding box center [588, 162] width 992 height 34
click at [790, 459] on icon "-22" at bounding box center [839, 453] width 144 height 144
click at [589, 355] on input "e. -22" at bounding box center [588, 350] width 1 height 10
radio input "true"
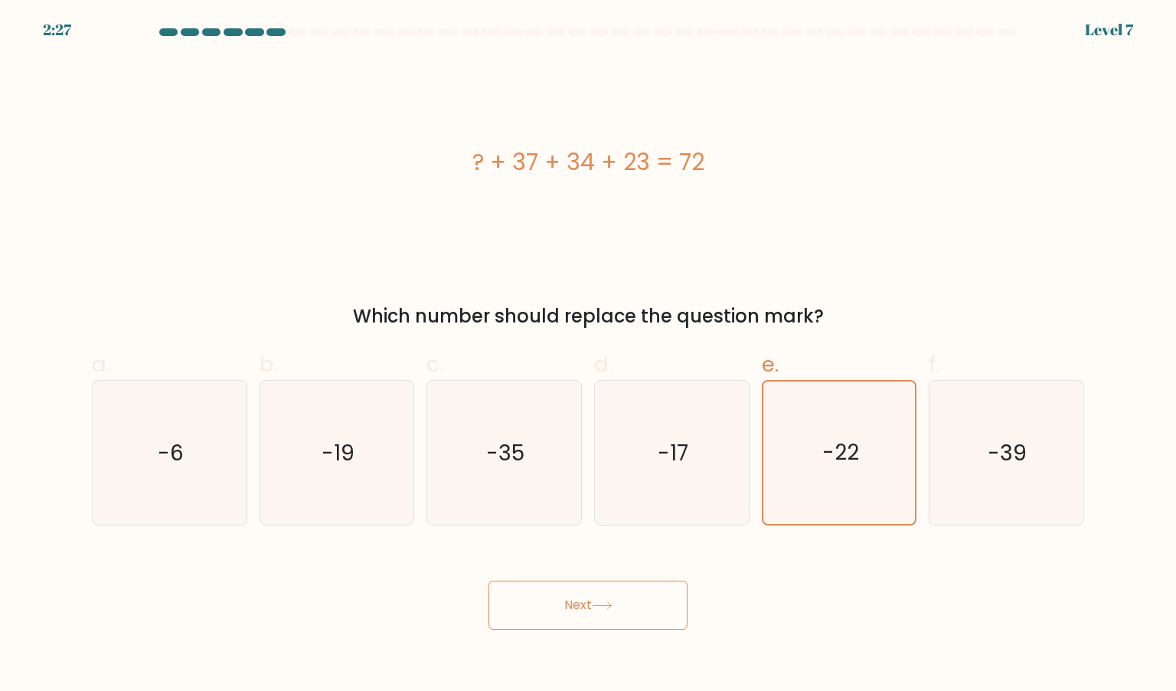
click at [602, 624] on button "Next" at bounding box center [587, 604] width 199 height 49
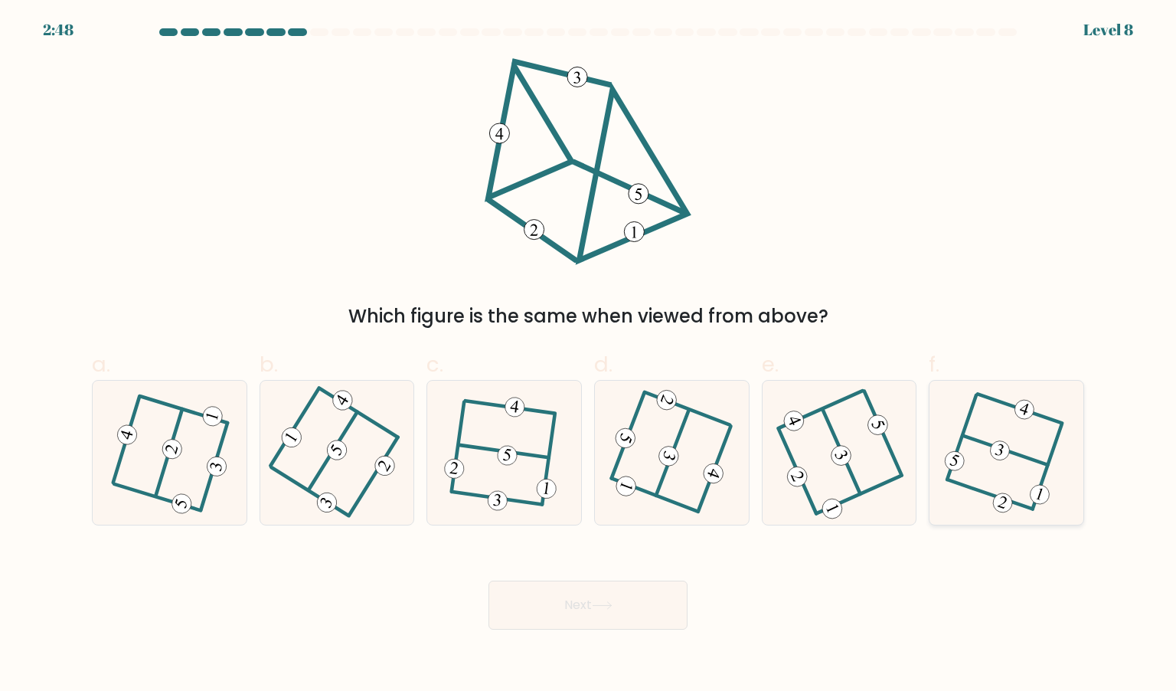
click at [985, 466] on icon at bounding box center [1006, 453] width 111 height 116
click at [589, 355] on input "f." at bounding box center [588, 350] width 1 height 10
radio input "true"
click at [588, 616] on button "Next" at bounding box center [587, 604] width 199 height 49
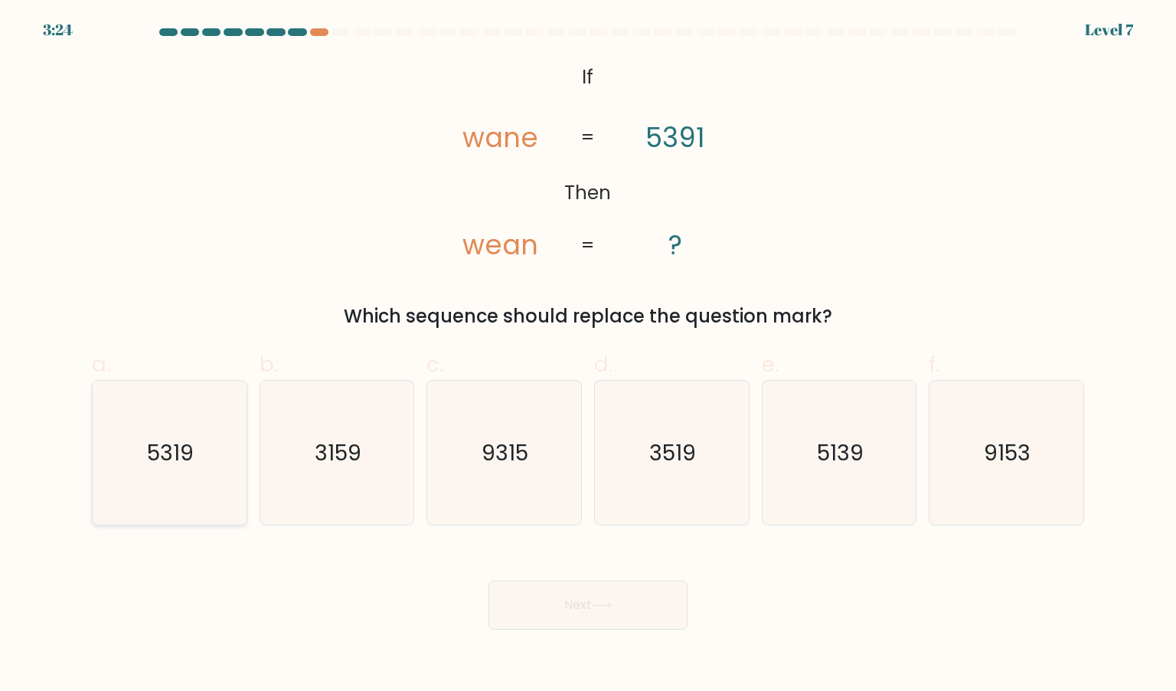
click at [172, 475] on icon "5319" at bounding box center [169, 453] width 144 height 144
click at [588, 355] on input "a. 5319" at bounding box center [588, 350] width 1 height 10
radio input "true"
click at [599, 599] on button "Next" at bounding box center [587, 604] width 199 height 49
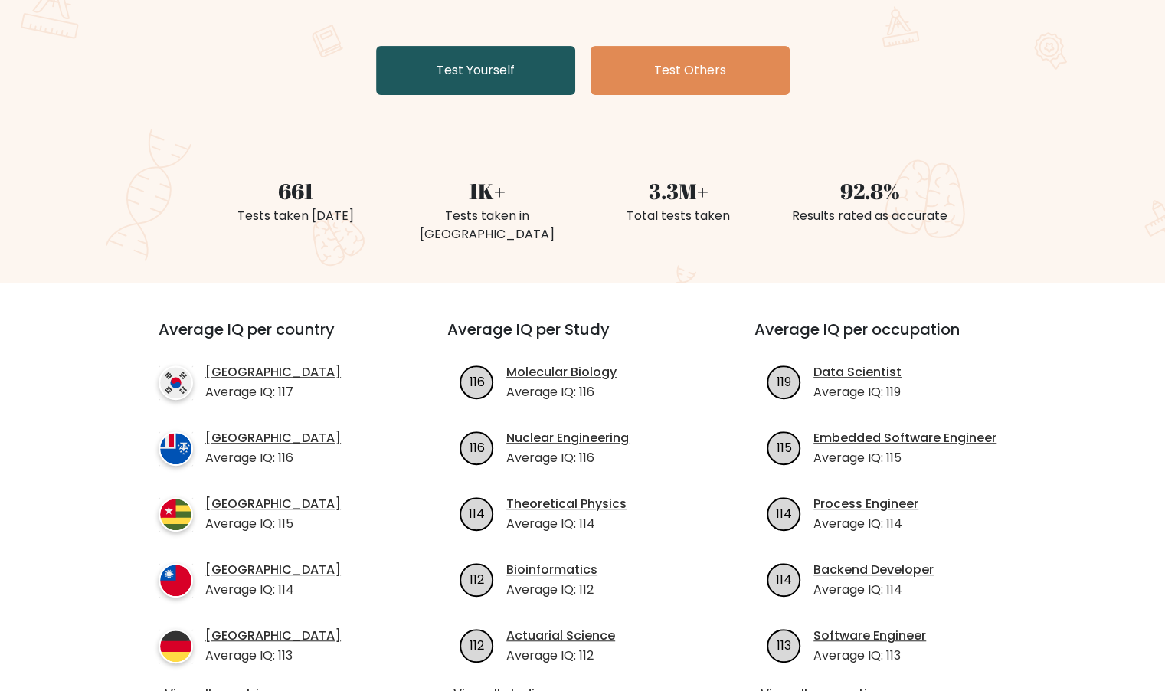
scroll to position [276, 0]
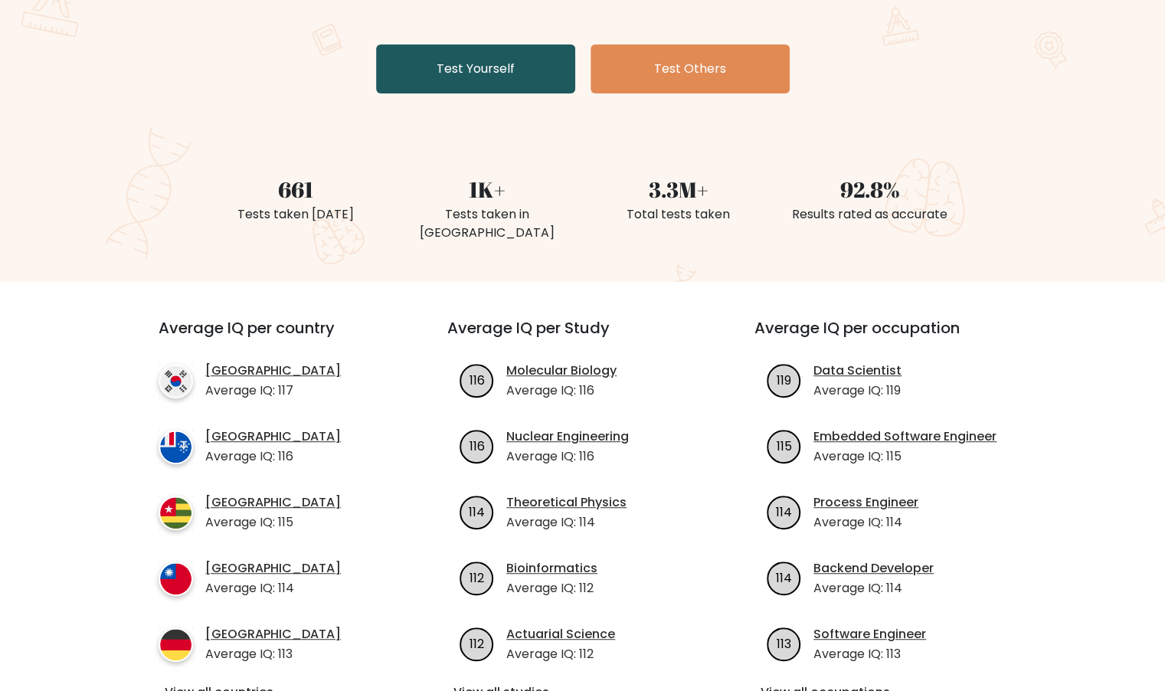
click at [468, 48] on link "Test Yourself" at bounding box center [475, 68] width 199 height 49
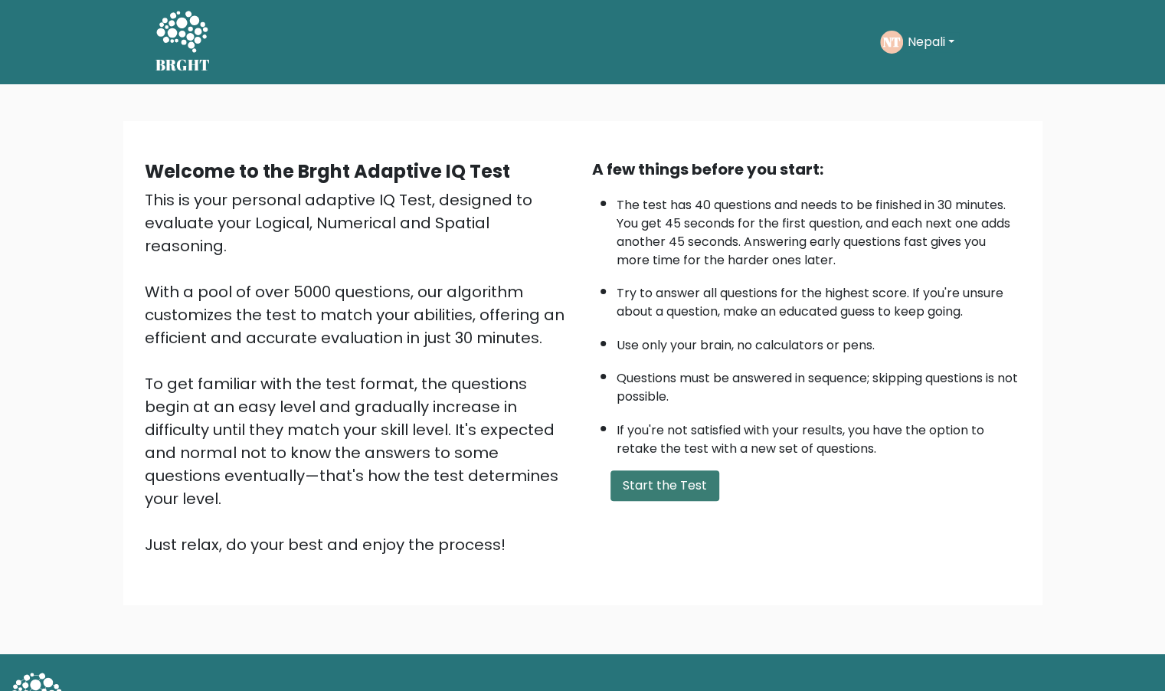
click at [645, 481] on button "Start the Test" at bounding box center [664, 485] width 109 height 31
click at [933, 47] on button "Nepali" at bounding box center [931, 42] width 56 height 20
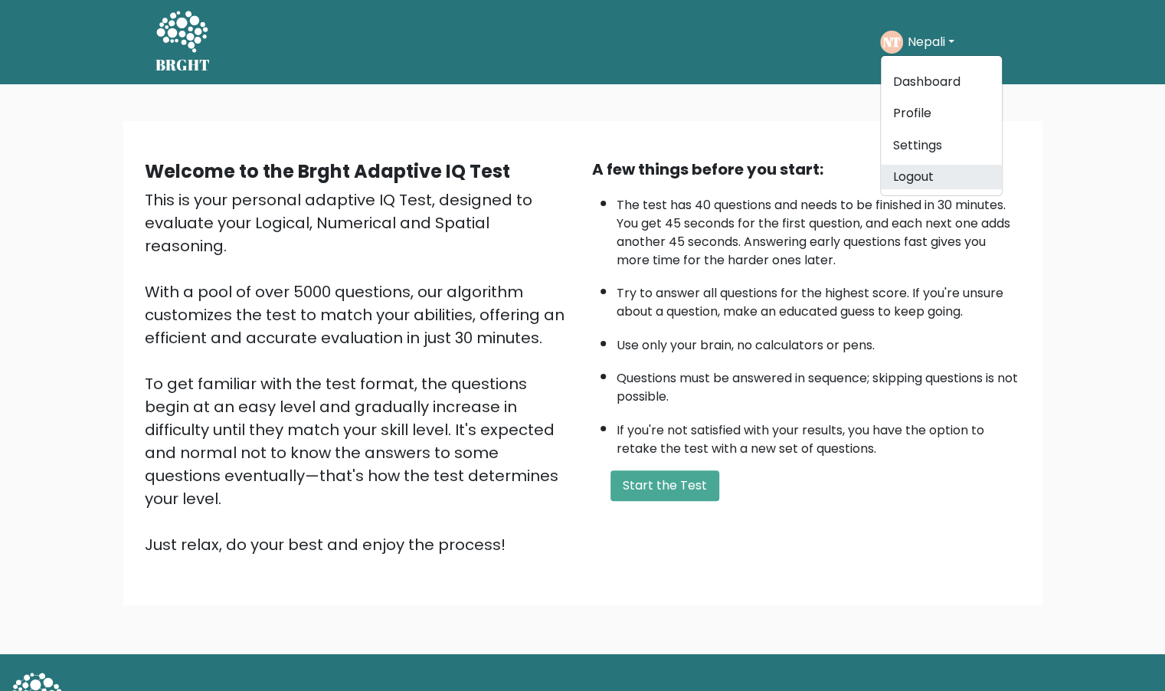
click at [935, 175] on link "Logout" at bounding box center [940, 177] width 121 height 25
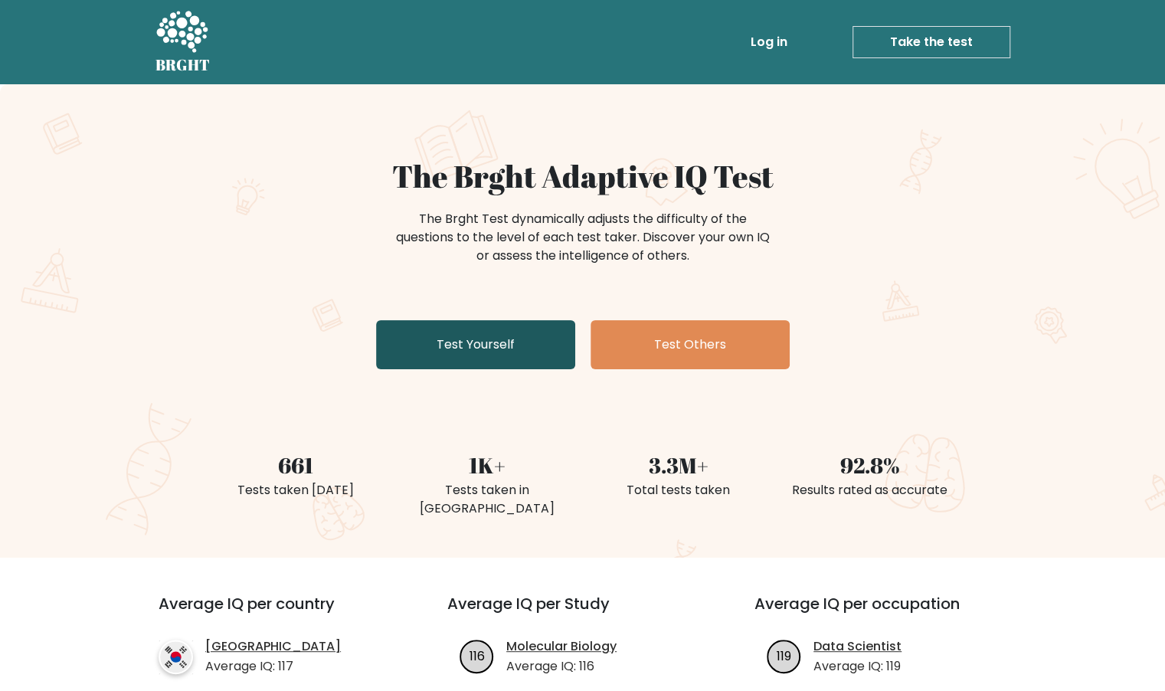
click at [507, 341] on link "Test Yourself" at bounding box center [475, 344] width 199 height 49
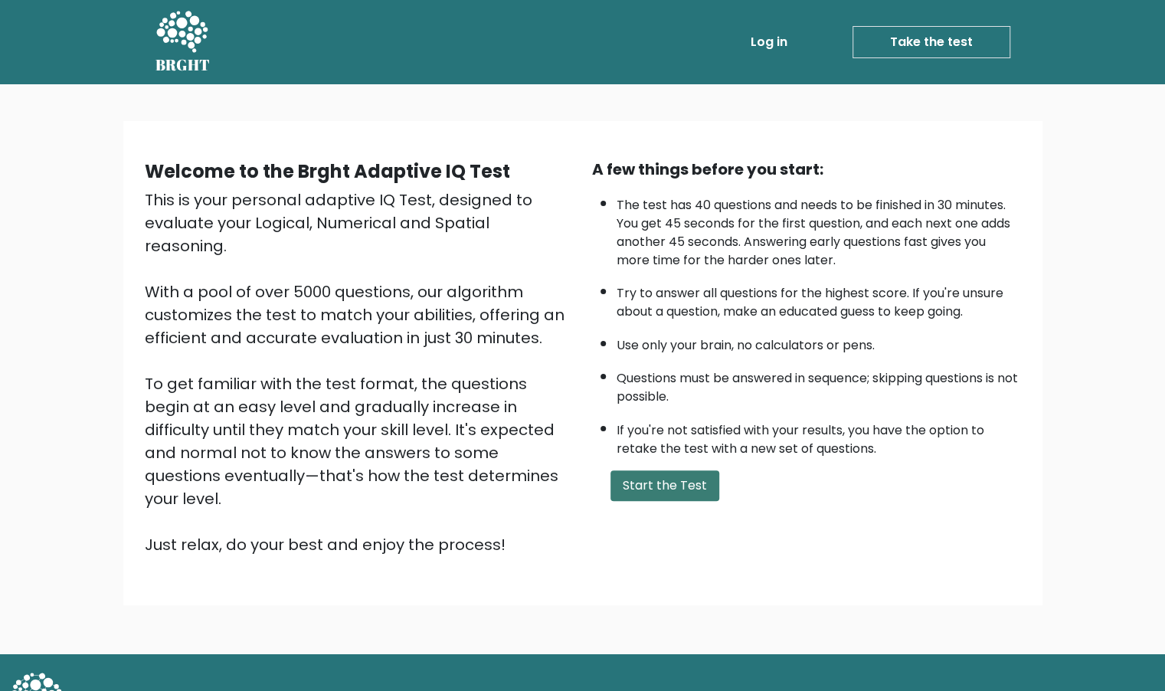
click at [631, 483] on button "Start the Test" at bounding box center [664, 485] width 109 height 31
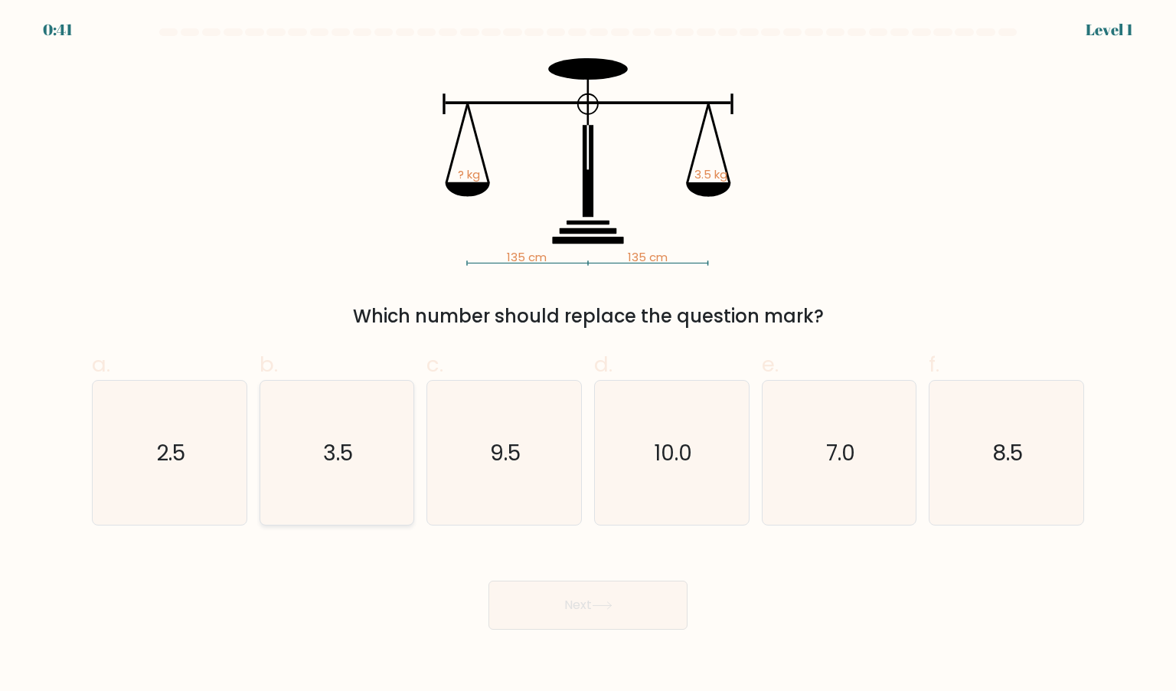
click at [360, 477] on icon "3.5" at bounding box center [337, 453] width 144 height 144
click at [588, 355] on input "b. 3.5" at bounding box center [588, 350] width 1 height 10
radio input "true"
click at [583, 590] on button "Next" at bounding box center [587, 604] width 199 height 49
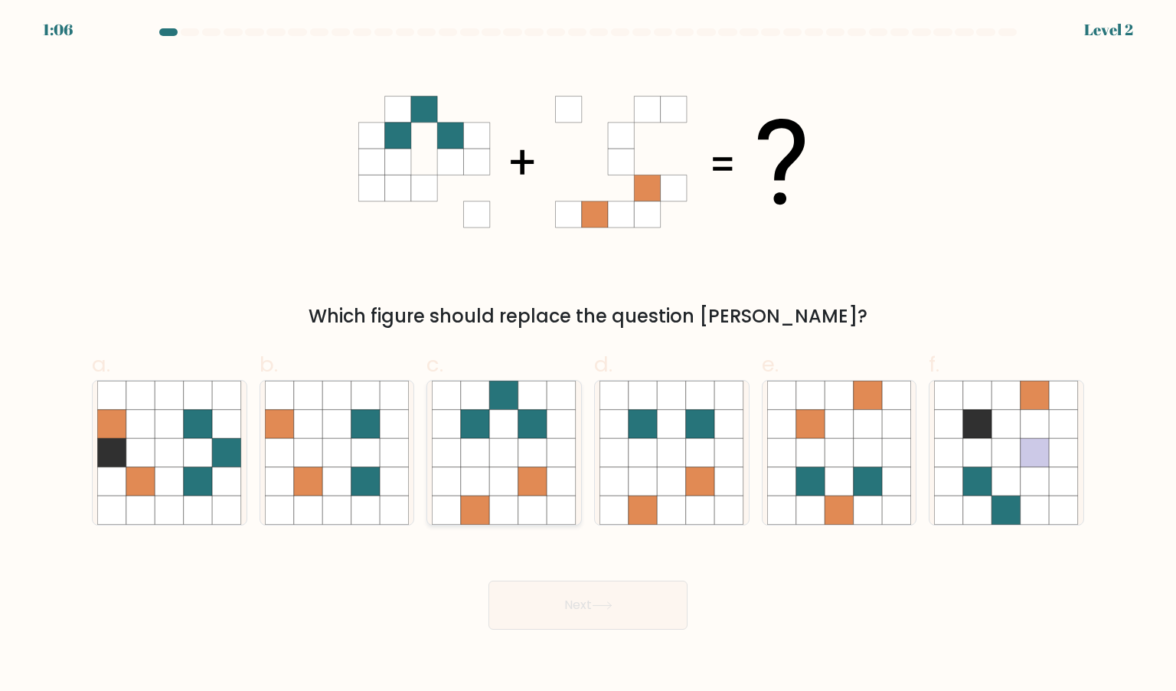
click at [502, 426] on icon at bounding box center [504, 424] width 29 height 29
click at [588, 355] on input "c." at bounding box center [588, 350] width 1 height 10
radio input "true"
click at [625, 621] on button "Next" at bounding box center [587, 604] width 199 height 49
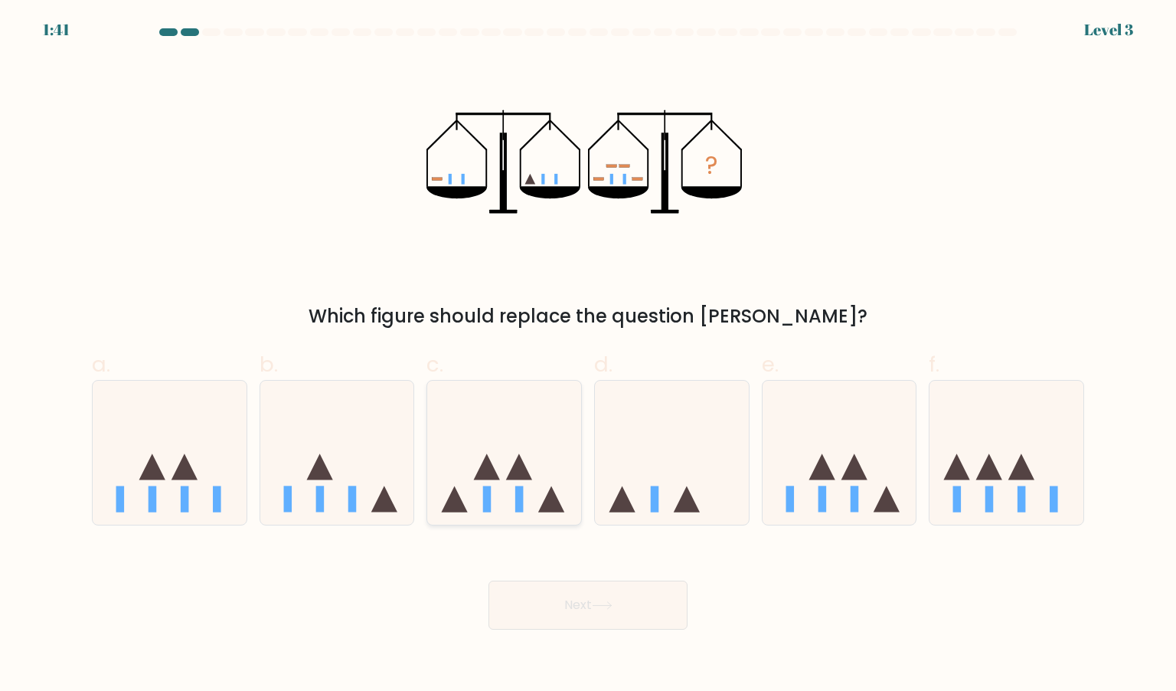
click at [504, 459] on icon at bounding box center [504, 452] width 154 height 127
click at [588, 355] on input "c." at bounding box center [588, 350] width 1 height 10
radio input "true"
click at [614, 596] on button "Next" at bounding box center [587, 604] width 199 height 49
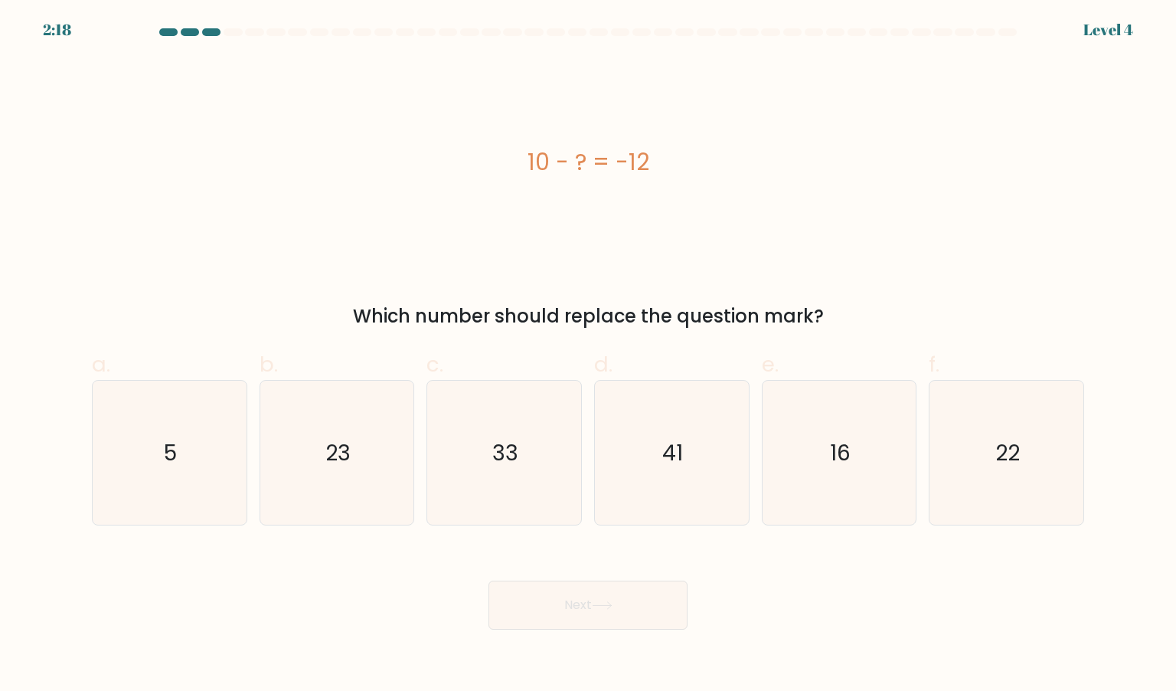
click at [1129, 452] on form "a. 5" at bounding box center [588, 328] width 1176 height 601
click at [1049, 449] on icon "22" at bounding box center [1006, 453] width 144 height 144
click at [589, 355] on input "f. 22" at bounding box center [588, 350] width 1 height 10
radio input "true"
click at [645, 601] on button "Next" at bounding box center [587, 604] width 199 height 49
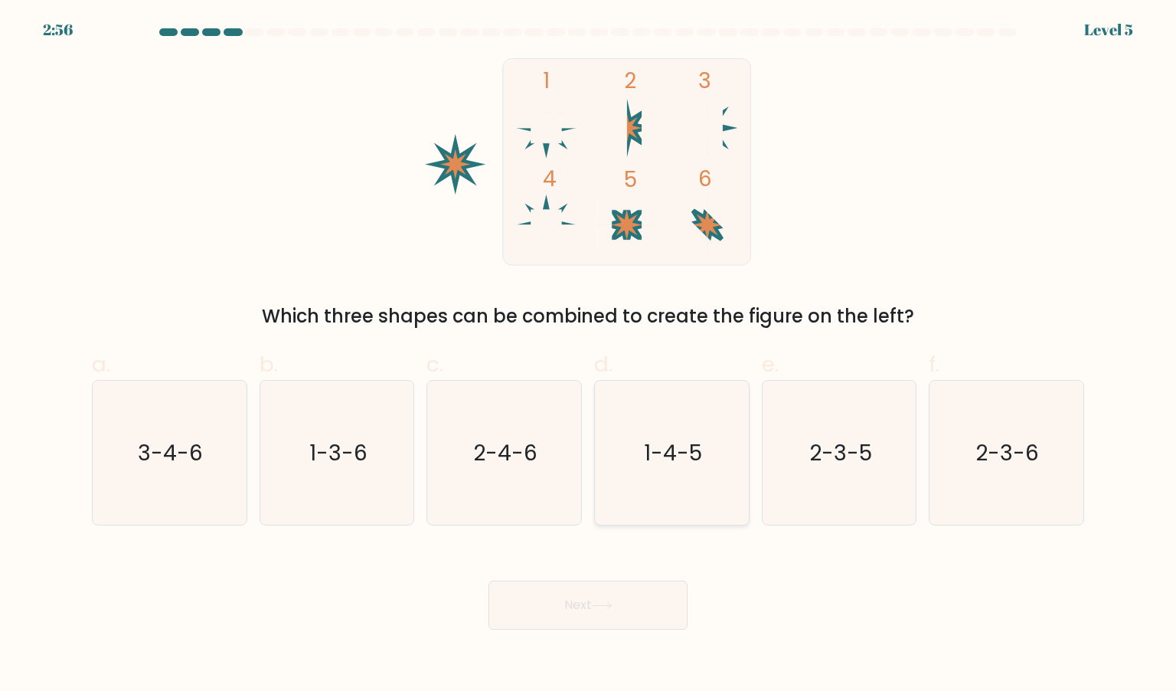
click at [637, 483] on icon "1-4-5" at bounding box center [671, 453] width 144 height 144
click at [589, 355] on input "d. 1-4-5" at bounding box center [588, 350] width 1 height 10
radio input "true"
click at [606, 612] on button "Next" at bounding box center [587, 604] width 199 height 49
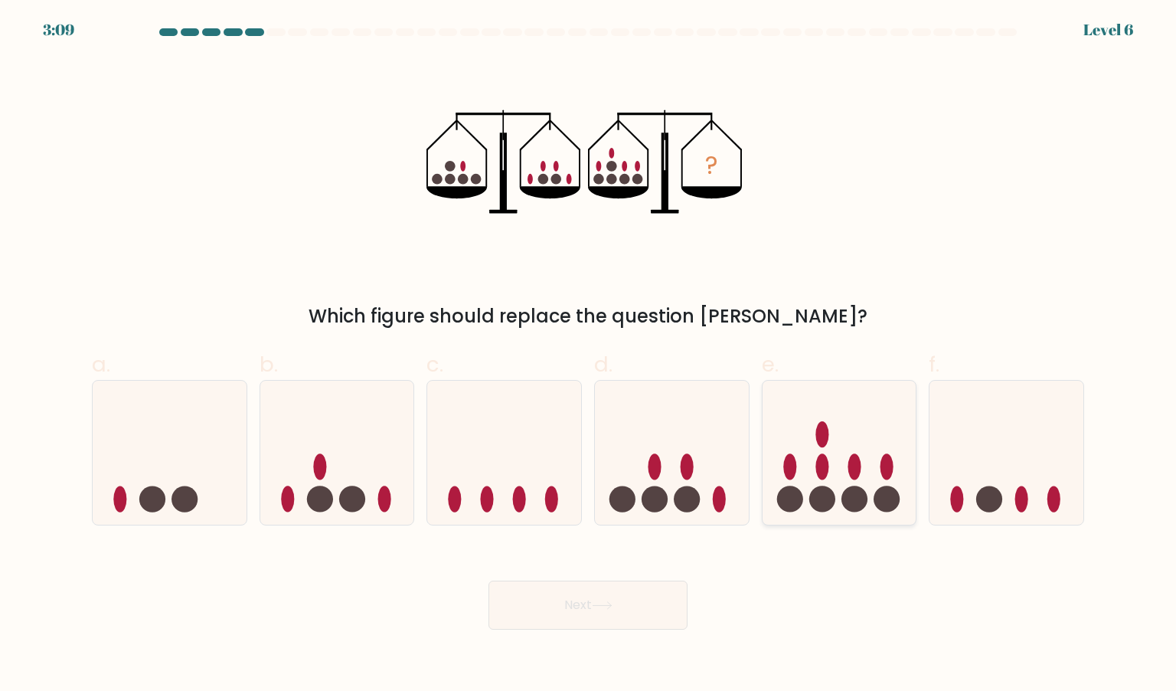
click at [879, 498] on circle at bounding box center [887, 499] width 26 height 26
click at [589, 355] on input "e." at bounding box center [588, 350] width 1 height 10
radio input "true"
click at [585, 603] on button "Next" at bounding box center [587, 604] width 199 height 49
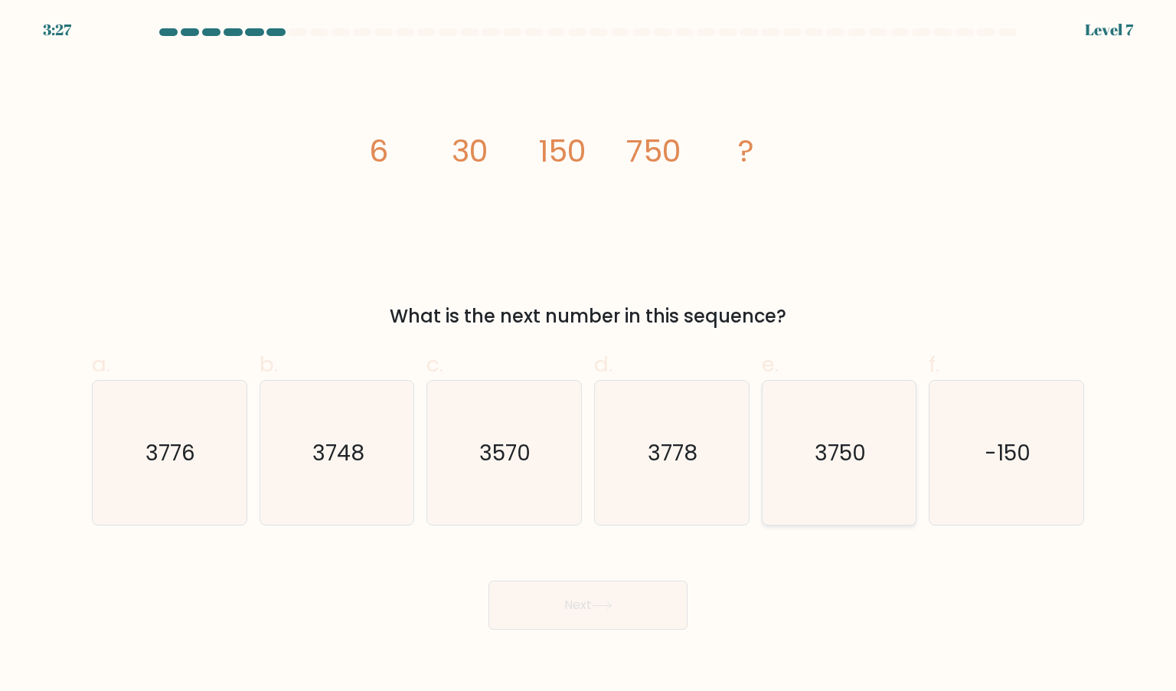
click at [805, 421] on icon "3750" at bounding box center [839, 453] width 144 height 144
click at [589, 355] on input "e. 3750" at bounding box center [588, 350] width 1 height 10
radio input "true"
click at [541, 619] on button "Next" at bounding box center [587, 604] width 199 height 49
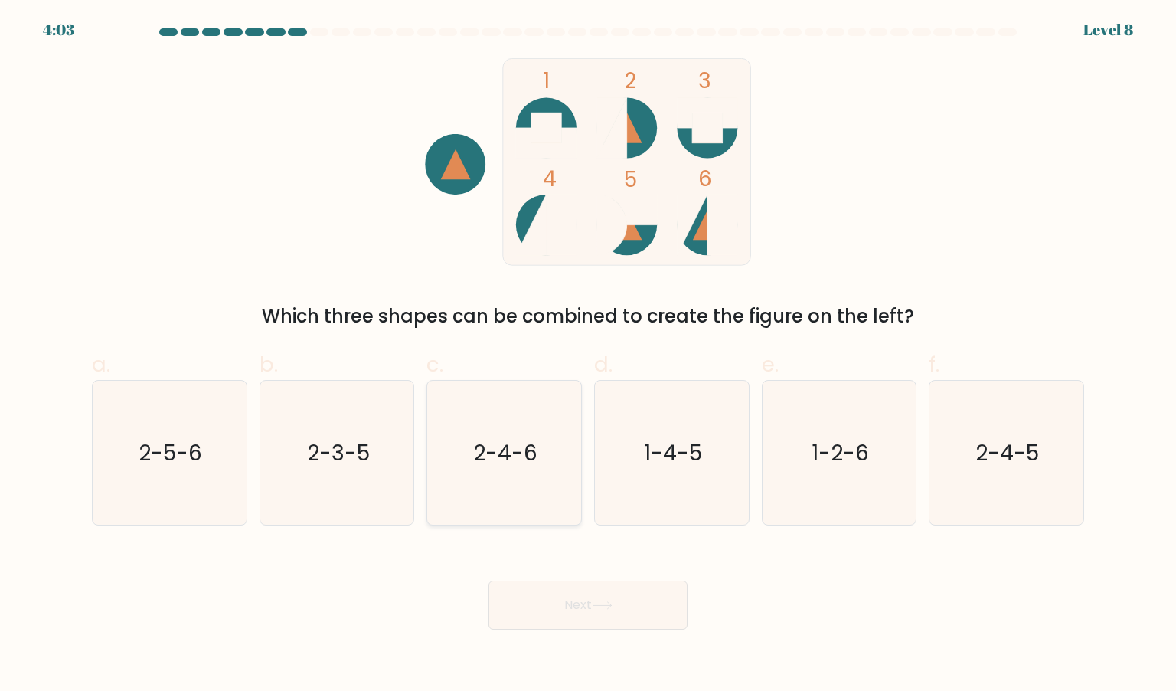
click at [522, 435] on icon "2-4-6" at bounding box center [504, 453] width 144 height 144
click at [588, 355] on input "c. 2-4-6" at bounding box center [588, 350] width 1 height 10
radio input "true"
click at [593, 596] on button "Next" at bounding box center [587, 604] width 199 height 49
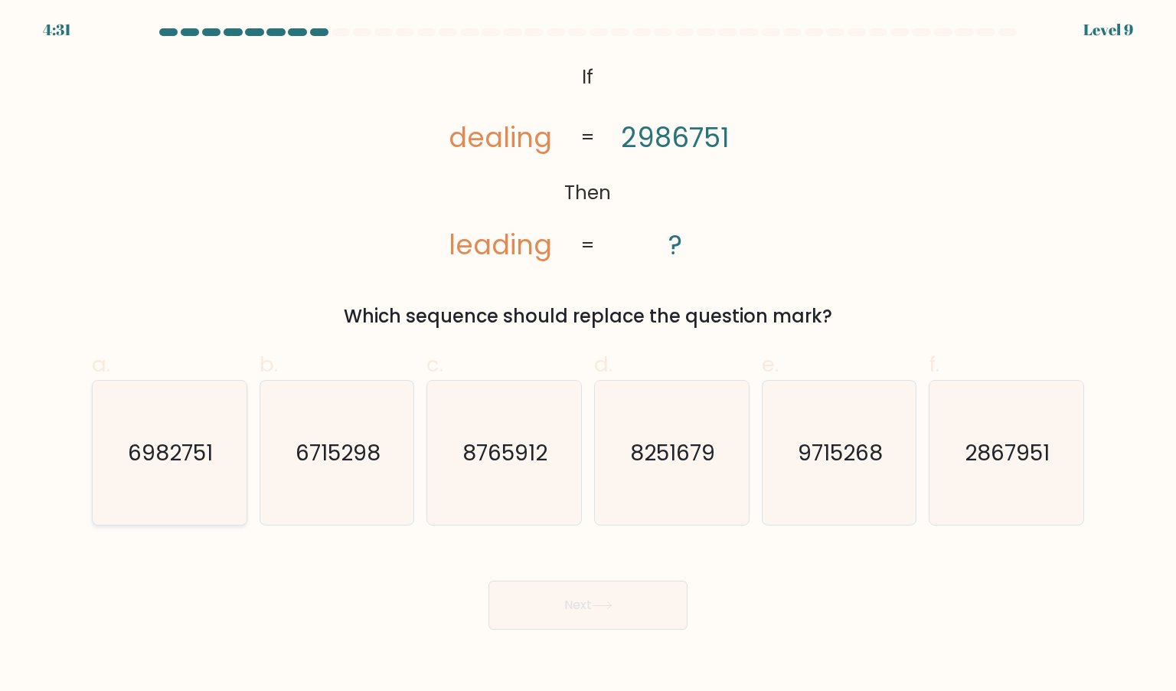
click at [175, 477] on icon "6982751" at bounding box center [169, 453] width 144 height 144
click at [588, 355] on input "a. 6982751" at bounding box center [588, 350] width 1 height 10
radio input "true"
click at [613, 604] on icon at bounding box center [602, 605] width 21 height 8
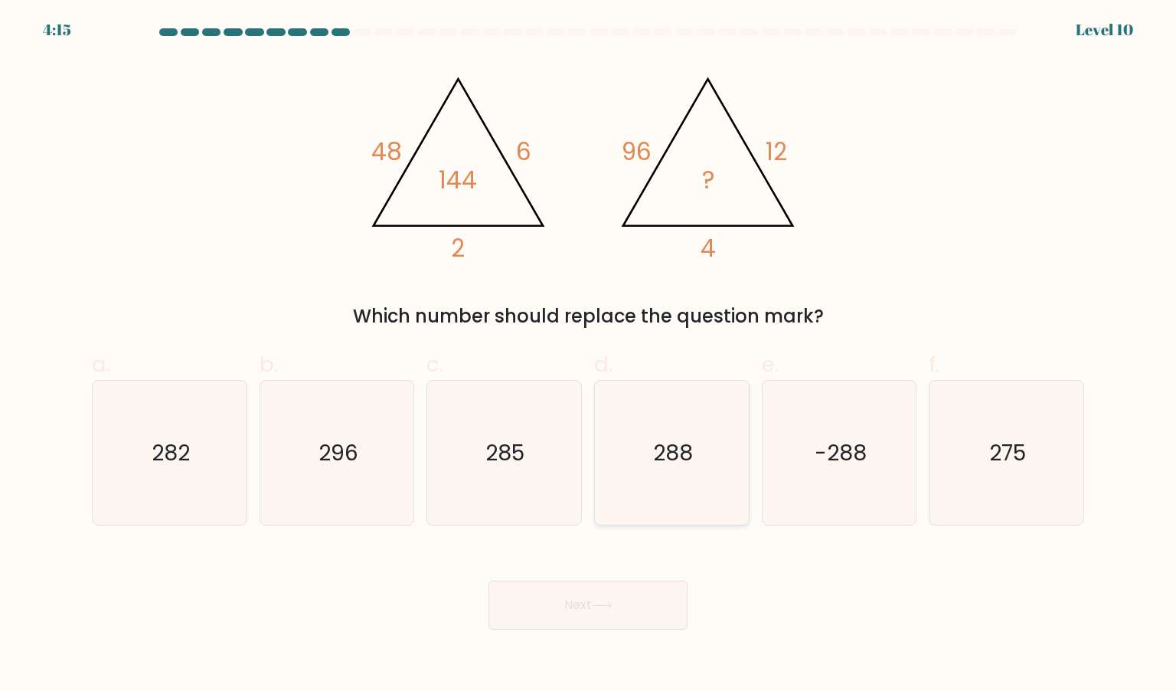
click at [668, 445] on text "288" at bounding box center [673, 452] width 40 height 31
click at [589, 355] on input "d. 288" at bounding box center [588, 350] width 1 height 10
radio input "true"
click at [586, 587] on button "Next" at bounding box center [587, 604] width 199 height 49
click at [613, 603] on icon at bounding box center [602, 605] width 21 height 8
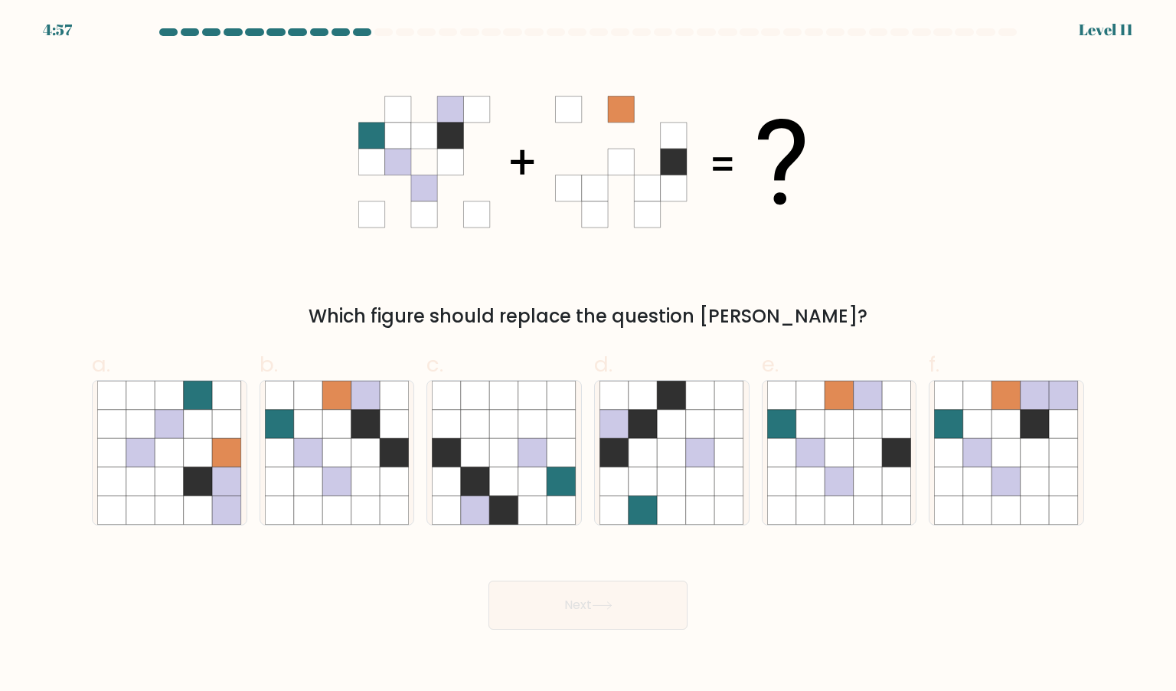
click at [721, 590] on div "Next" at bounding box center [588, 587] width 1011 height 86
click at [357, 452] on icon at bounding box center [365, 452] width 29 height 29
click at [588, 355] on input "b." at bounding box center [588, 350] width 1 height 10
radio input "true"
click at [626, 615] on button "Next" at bounding box center [587, 604] width 199 height 49
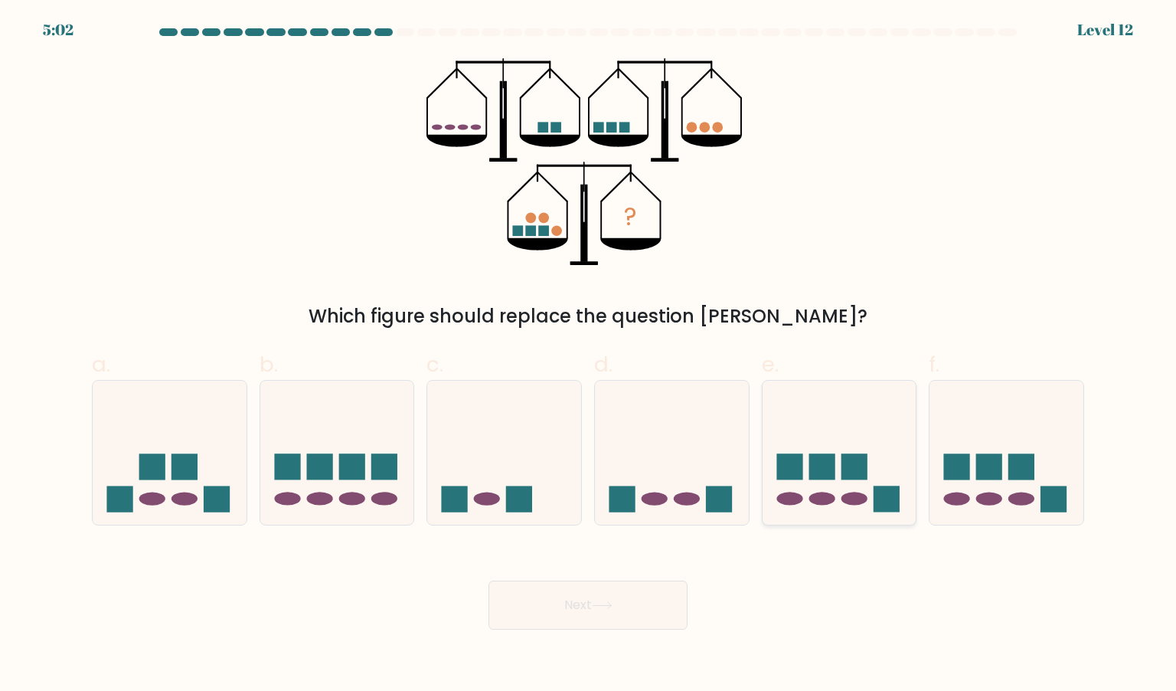
click at [856, 452] on icon at bounding box center [840, 452] width 154 height 127
click at [589, 355] on input "e." at bounding box center [588, 350] width 1 height 10
radio input "true"
click at [962, 479] on rect at bounding box center [957, 466] width 26 height 26
click at [589, 355] on input "f." at bounding box center [588, 350] width 1 height 10
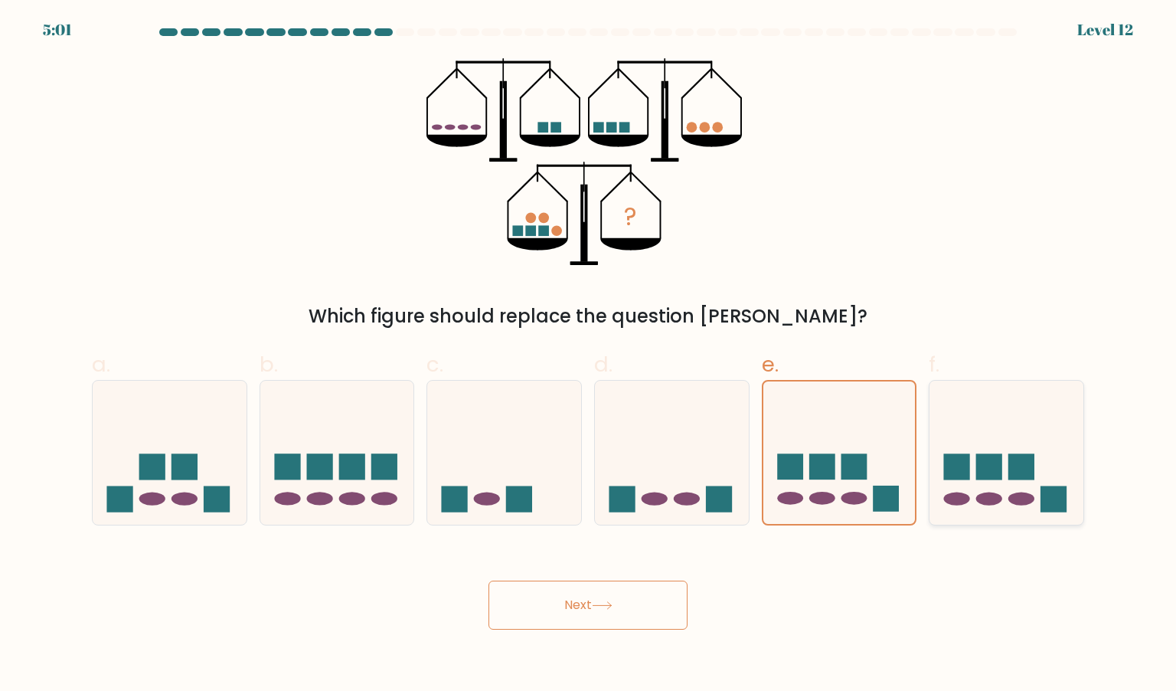
radio input "true"
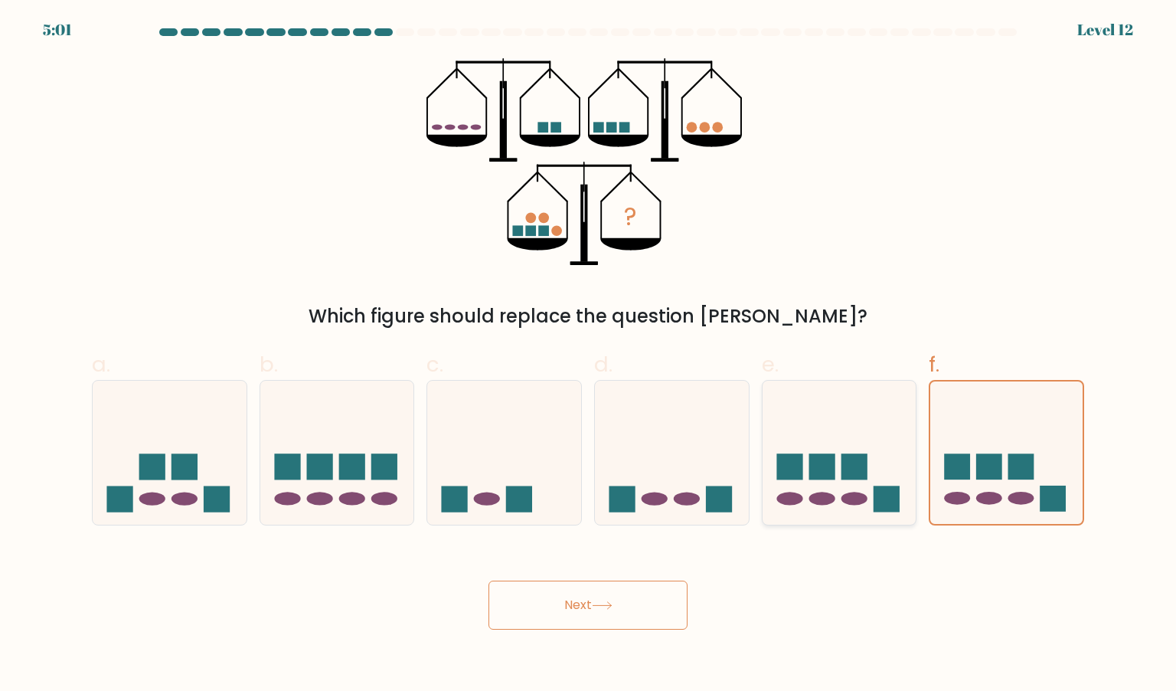
click at [851, 437] on icon at bounding box center [840, 452] width 154 height 127
click at [589, 355] on input "e." at bounding box center [588, 350] width 1 height 10
radio input "true"
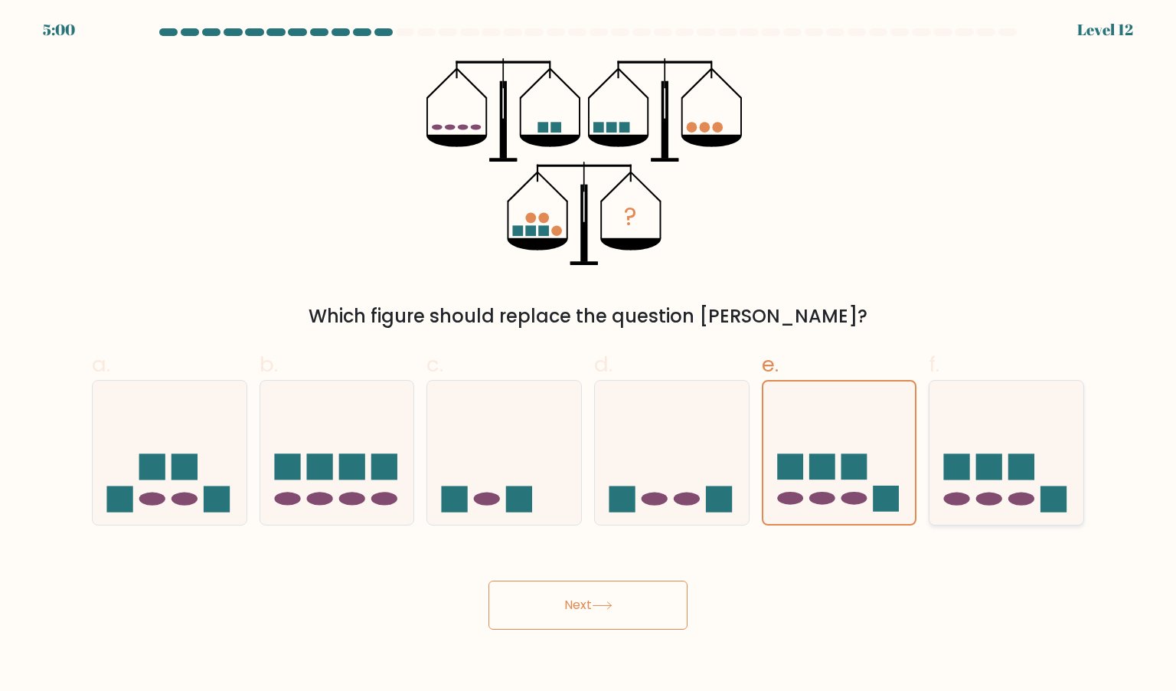
click at [959, 454] on rect at bounding box center [957, 466] width 26 height 26
click at [589, 355] on input "f." at bounding box center [588, 350] width 1 height 10
radio input "true"
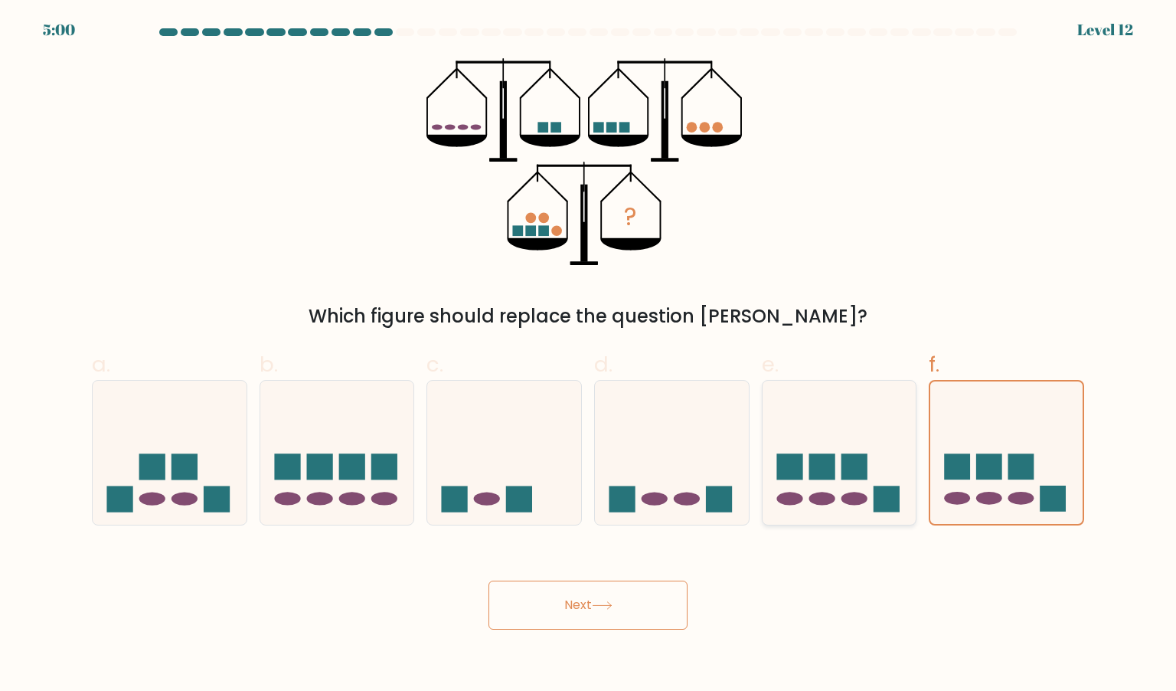
click at [871, 434] on icon at bounding box center [840, 452] width 154 height 127
click at [589, 355] on input "e." at bounding box center [588, 350] width 1 height 10
radio input "true"
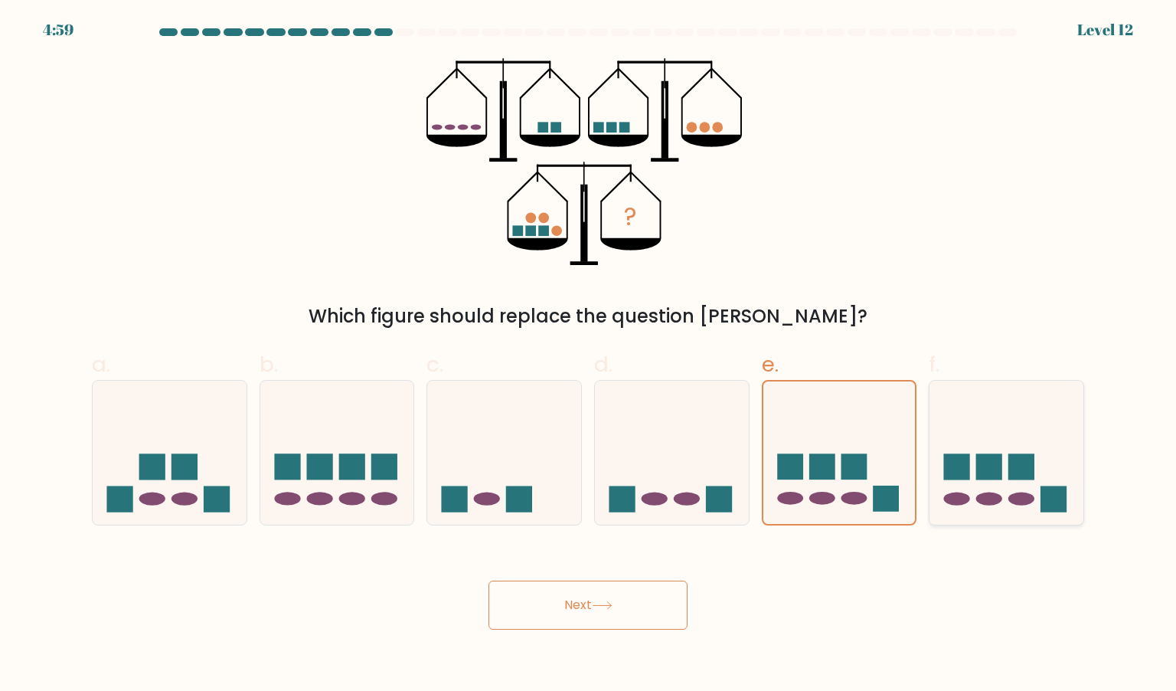
click at [1014, 466] on rect at bounding box center [1021, 466] width 26 height 26
click at [589, 355] on input "f." at bounding box center [588, 350] width 1 height 10
radio input "true"
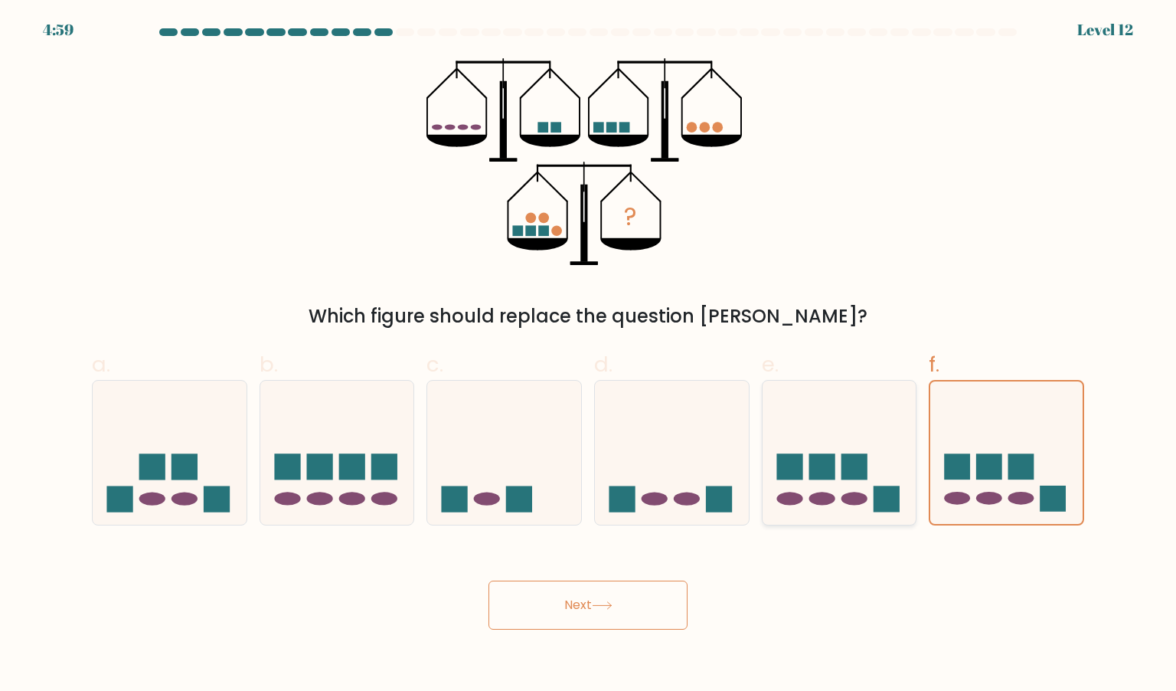
click at [877, 457] on icon at bounding box center [840, 452] width 154 height 127
click at [589, 355] on input "e." at bounding box center [588, 350] width 1 height 10
radio input "true"
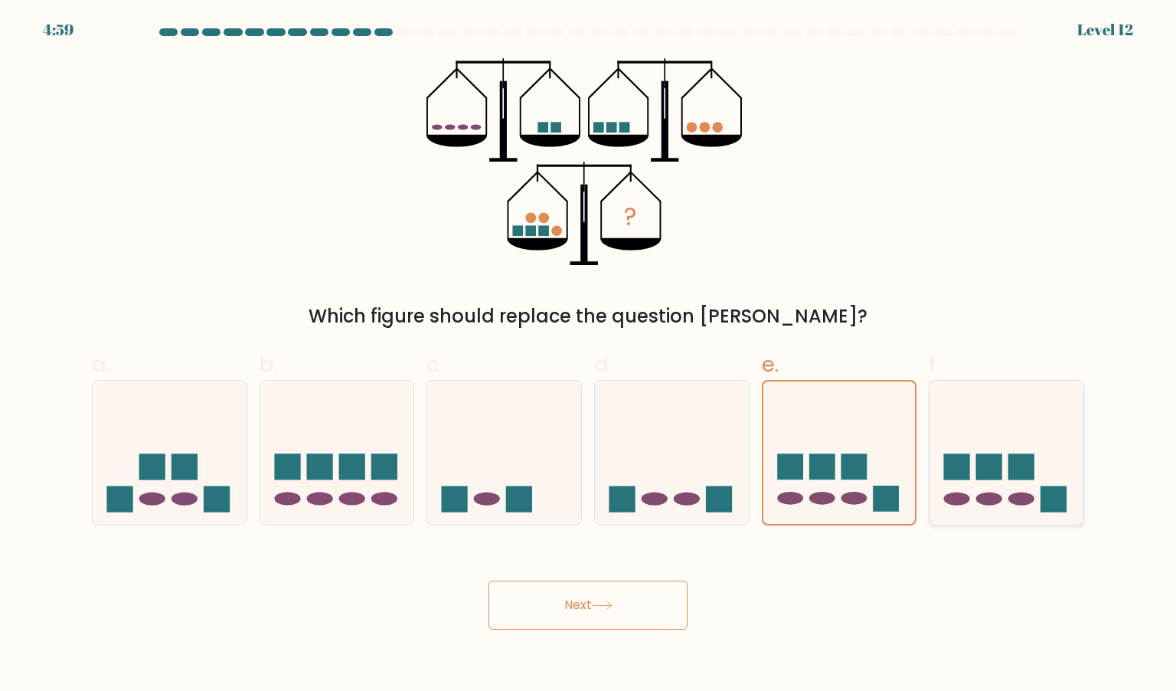
click at [966, 471] on rect at bounding box center [957, 466] width 26 height 26
click at [589, 355] on input "f." at bounding box center [588, 350] width 1 height 10
radio input "true"
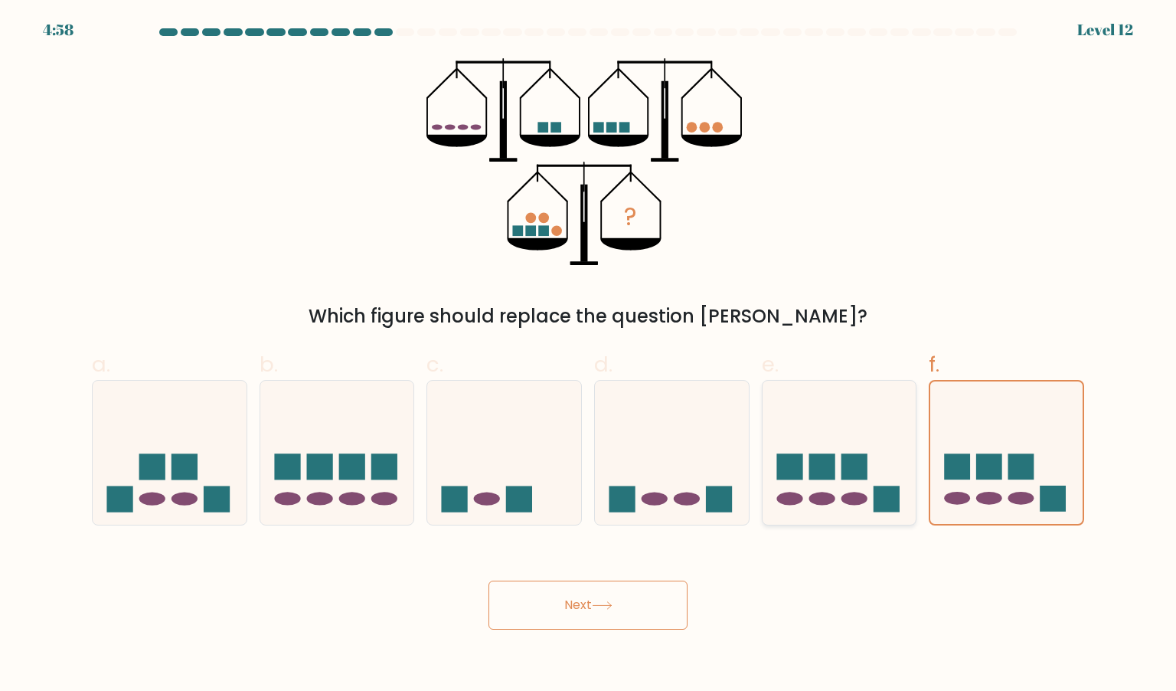
click at [835, 466] on rect at bounding box center [822, 466] width 26 height 26
click at [589, 355] on input "e." at bounding box center [588, 350] width 1 height 10
radio input "true"
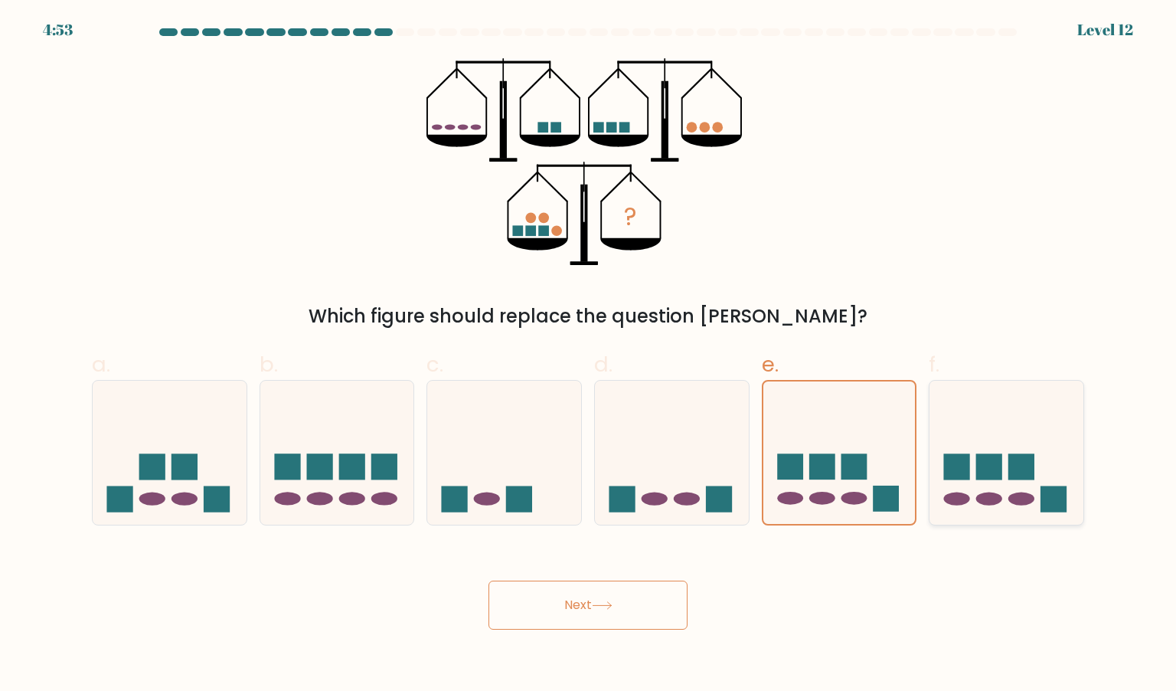
click at [986, 465] on rect at bounding box center [989, 466] width 26 height 26
click at [589, 355] on input "f." at bounding box center [588, 350] width 1 height 10
radio input "true"
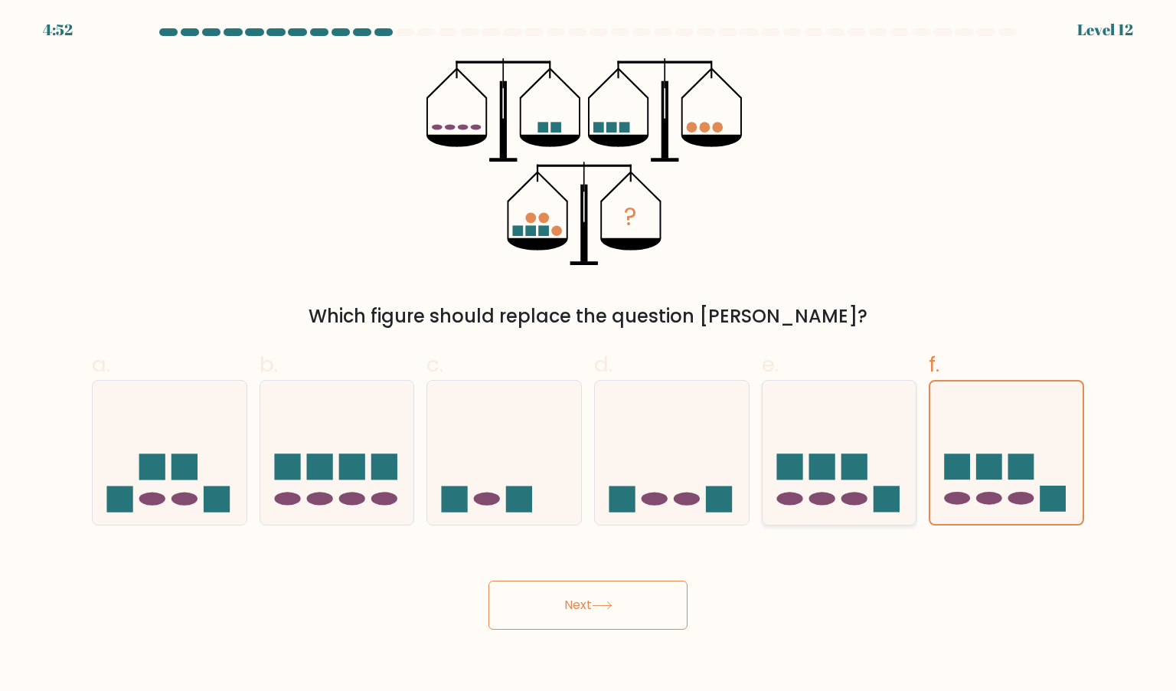
click at [843, 466] on rect at bounding box center [854, 466] width 26 height 26
click at [589, 355] on input "e." at bounding box center [588, 350] width 1 height 10
radio input "true"
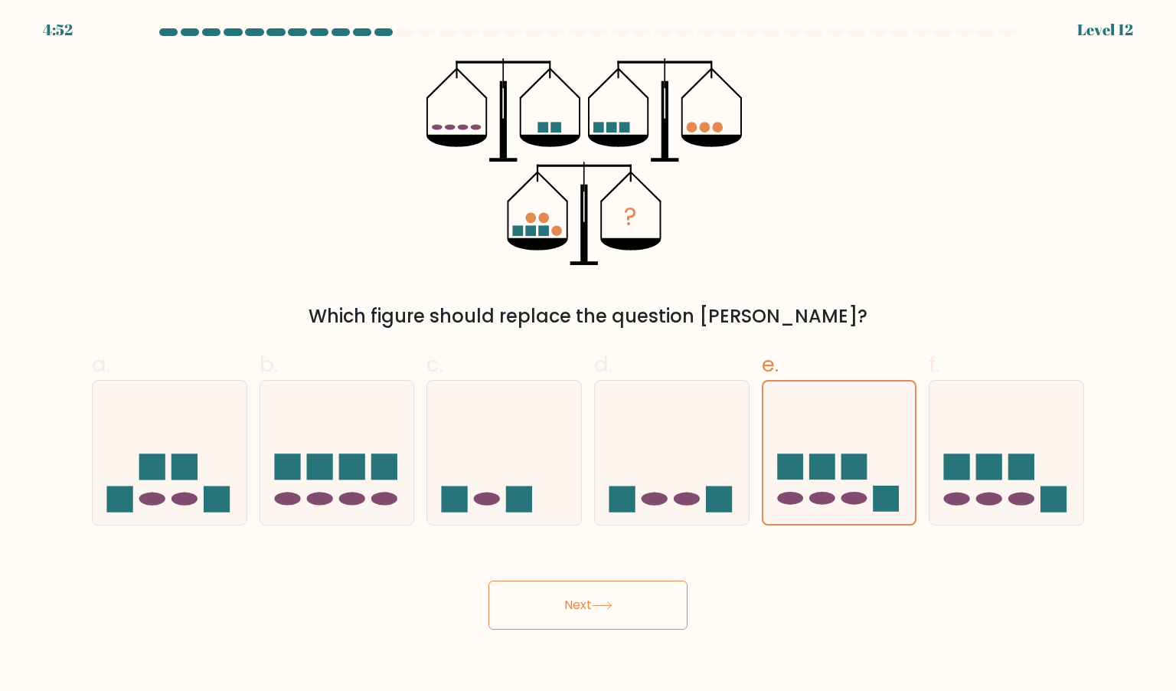
click at [633, 605] on button "Next" at bounding box center [587, 604] width 199 height 49
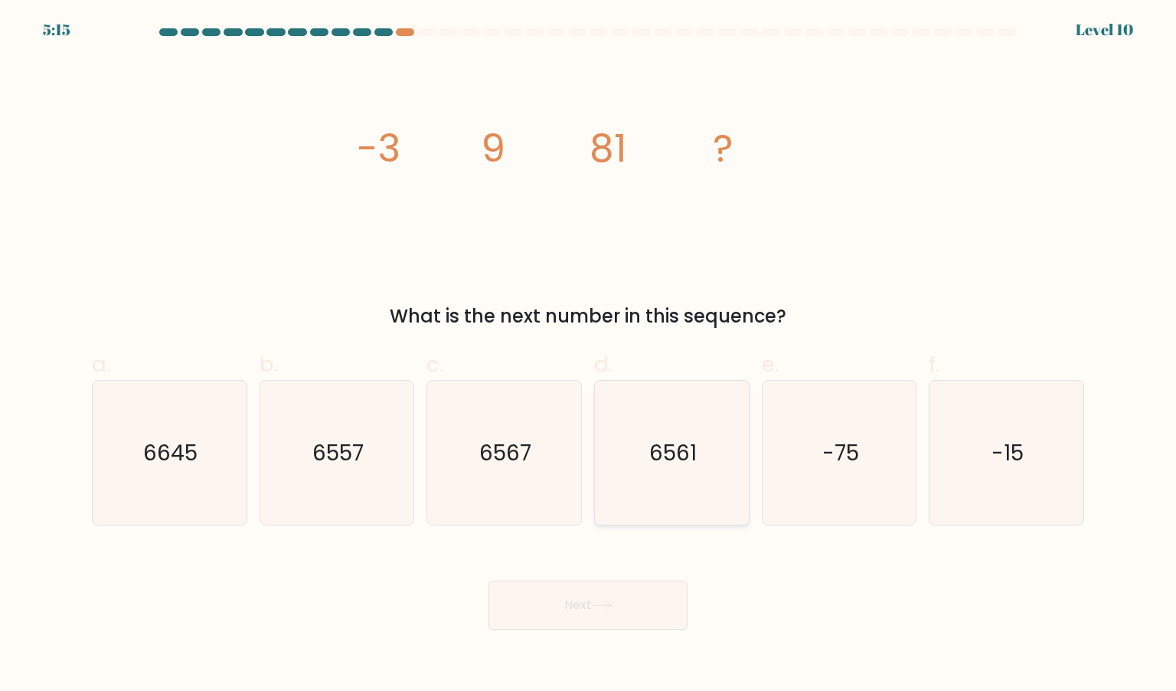
click at [658, 466] on text "6561" at bounding box center [672, 452] width 47 height 31
click at [589, 355] on input "d. 6561" at bounding box center [588, 350] width 1 height 10
radio input "true"
click at [616, 590] on button "Next" at bounding box center [587, 604] width 199 height 49
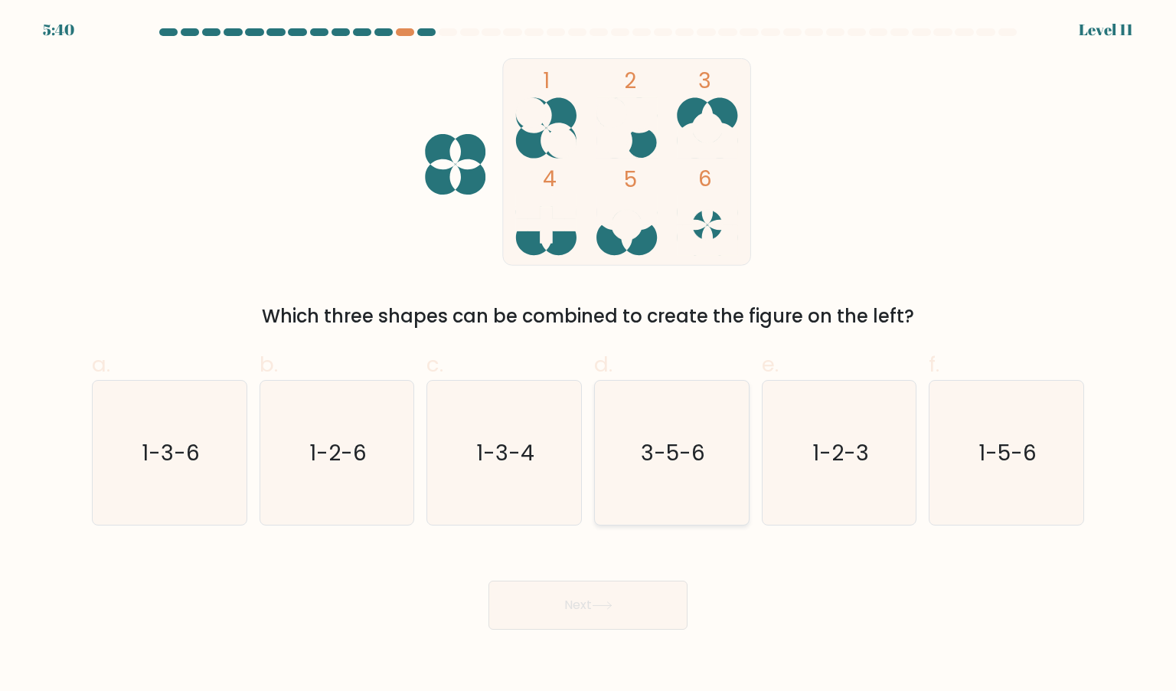
click at [651, 469] on icon "3-5-6" at bounding box center [671, 453] width 144 height 144
click at [589, 355] on input "d. 3-5-6" at bounding box center [588, 350] width 1 height 10
radio input "true"
click at [598, 584] on button "Next" at bounding box center [587, 604] width 199 height 49
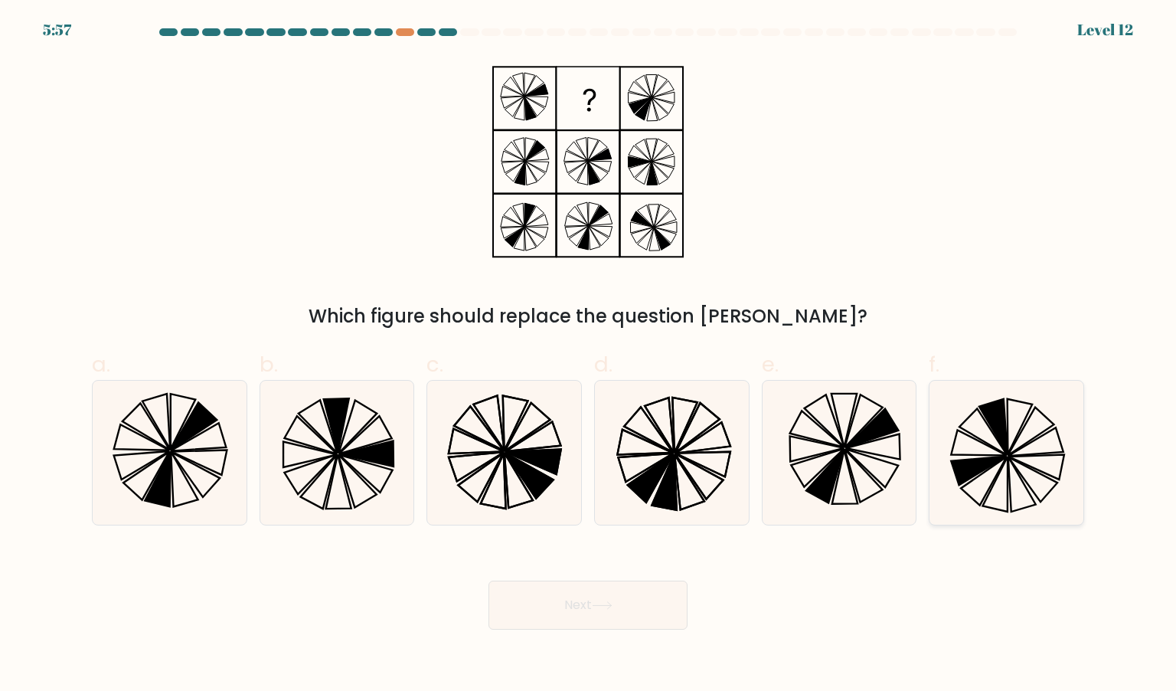
click at [988, 486] on icon at bounding box center [1006, 453] width 144 height 144
click at [589, 355] on input "f." at bounding box center [588, 350] width 1 height 10
radio input "true"
click at [605, 597] on button "Next" at bounding box center [587, 604] width 199 height 49
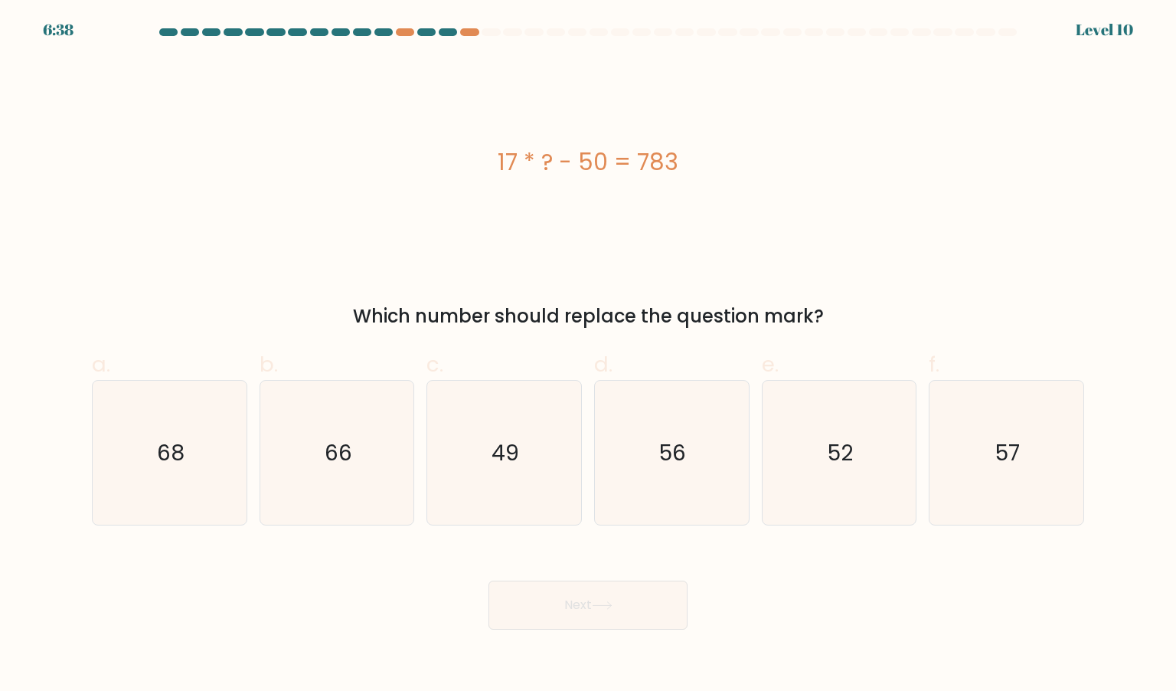
click at [771, 246] on div "17 * ? - 50 = 783" at bounding box center [588, 161] width 992 height 207
click at [504, 452] on text "49" at bounding box center [506, 452] width 28 height 31
click at [588, 355] on input "c. 49" at bounding box center [588, 350] width 1 height 10
radio input "true"
click at [576, 597] on button "Next" at bounding box center [587, 604] width 199 height 49
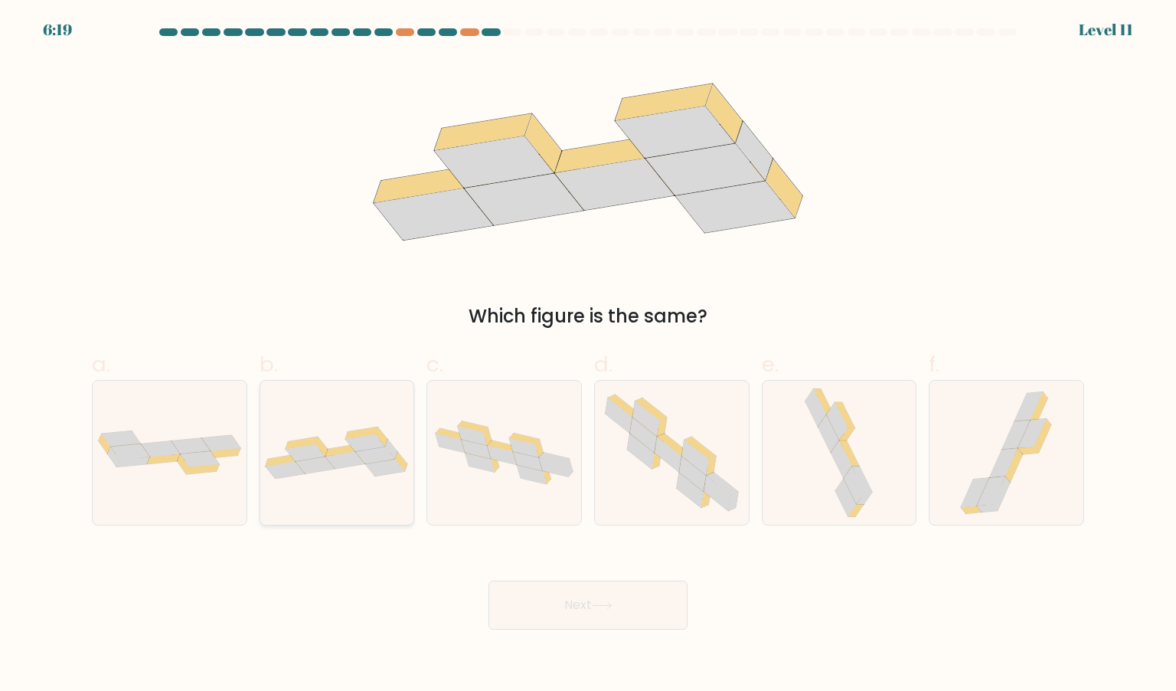
click at [355, 449] on icon at bounding box center [366, 443] width 40 height 18
click at [588, 355] on input "b." at bounding box center [588, 350] width 1 height 10
radio input "true"
click at [606, 609] on icon at bounding box center [602, 605] width 21 height 8
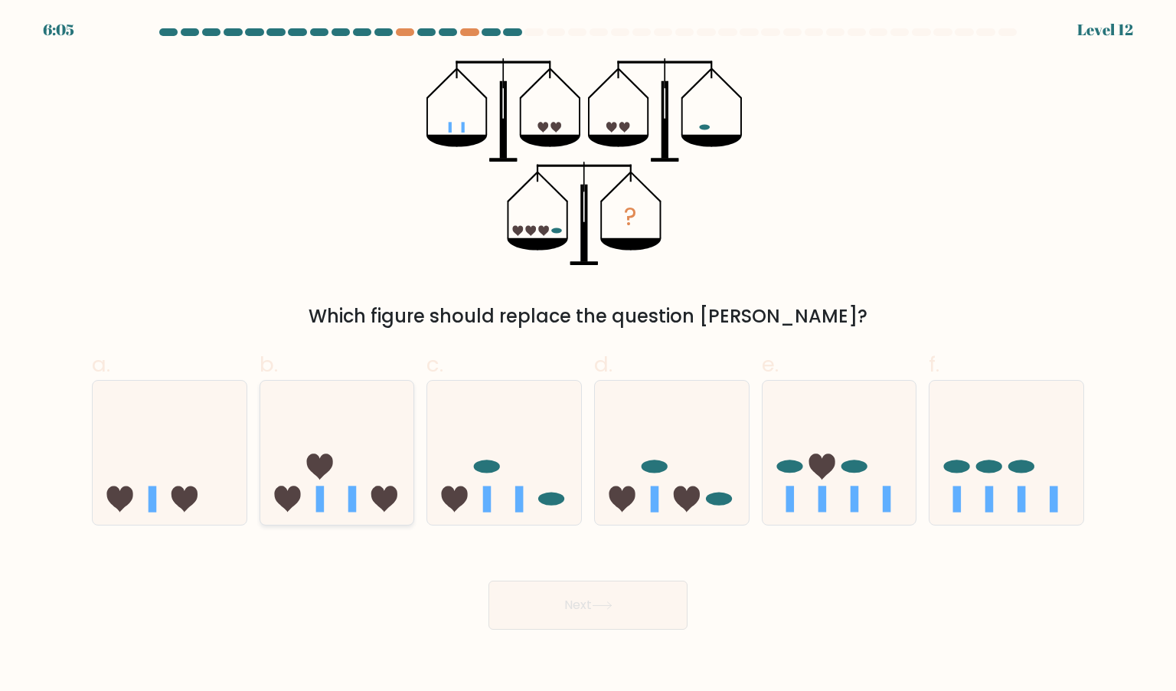
click at [367, 508] on icon at bounding box center [337, 452] width 154 height 127
click at [588, 355] on input "b." at bounding box center [588, 350] width 1 height 10
radio input "true"
click at [613, 604] on icon at bounding box center [602, 605] width 21 height 8
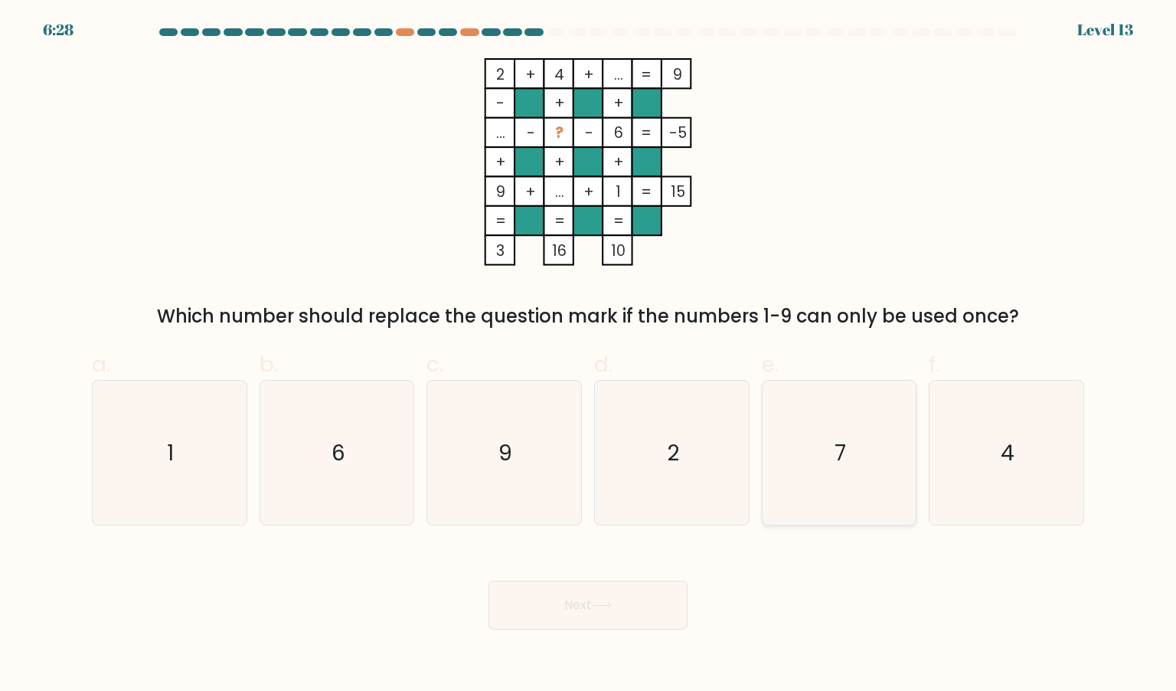
click at [840, 521] on icon "7" at bounding box center [839, 453] width 144 height 144
click at [589, 355] on input "e. 7" at bounding box center [588, 350] width 1 height 10
radio input "true"
click at [769, 569] on div "Next" at bounding box center [588, 587] width 1011 height 86
click at [643, 615] on button "Next" at bounding box center [587, 604] width 199 height 49
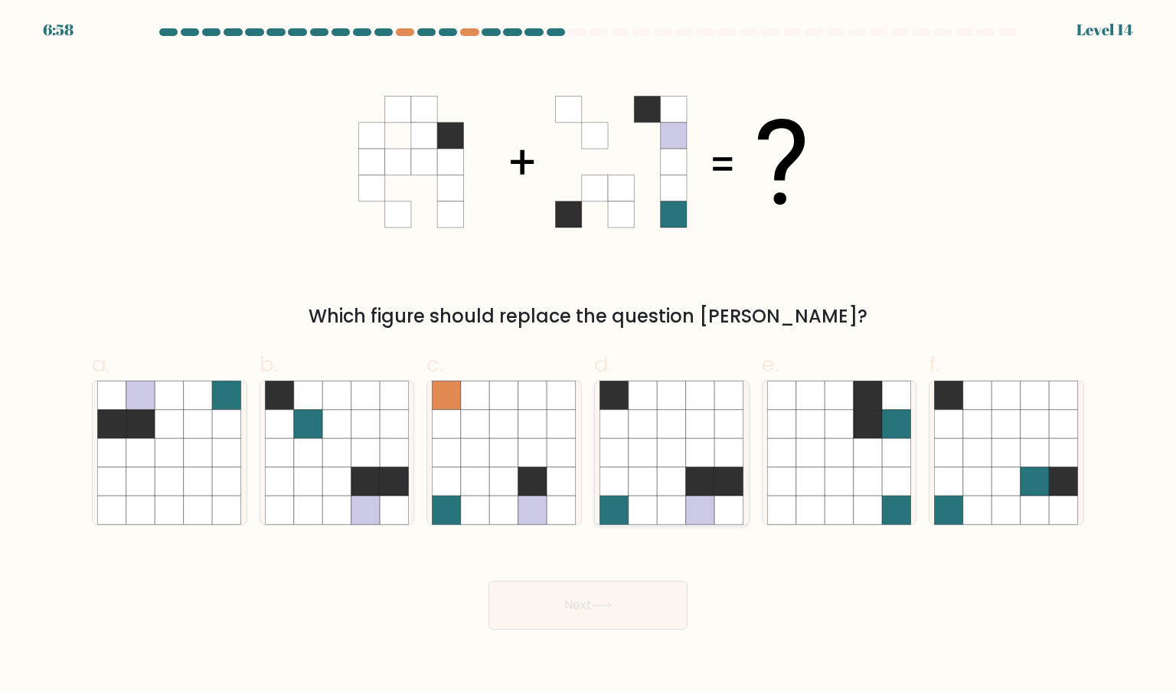
click at [652, 504] on icon at bounding box center [643, 509] width 29 height 29
click at [589, 355] on input "d." at bounding box center [588, 350] width 1 height 10
radio input "true"
click at [591, 589] on button "Next" at bounding box center [587, 604] width 199 height 49
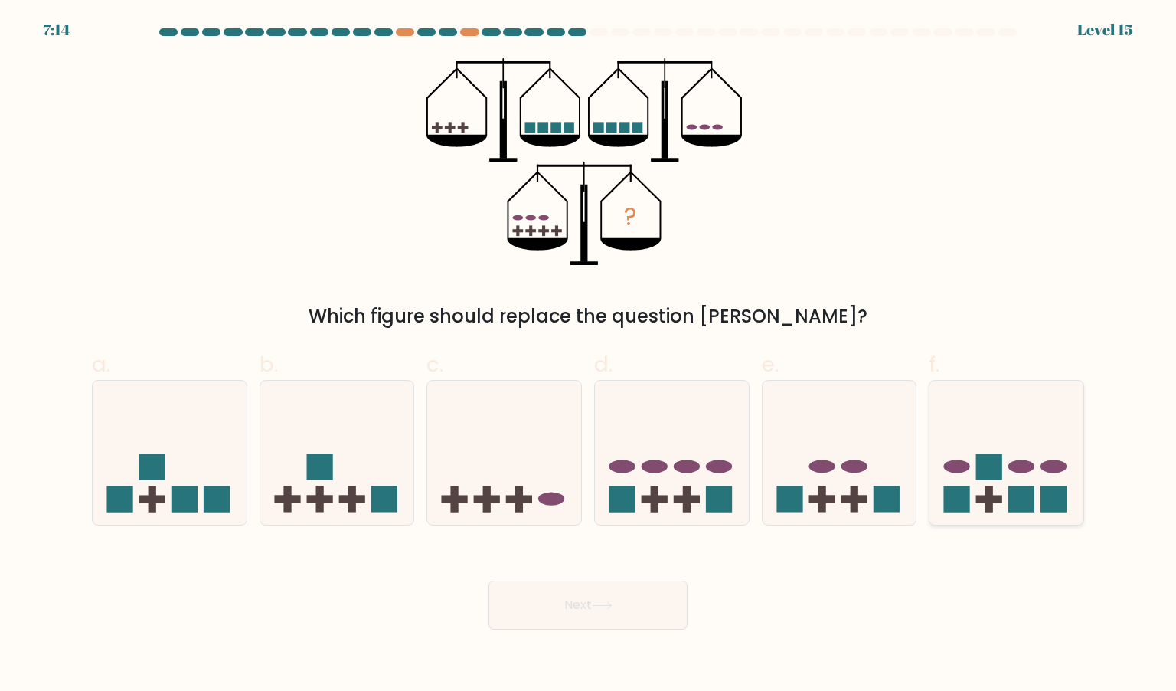
click at [1031, 499] on rect at bounding box center [1021, 499] width 26 height 26
click at [589, 355] on input "f." at bounding box center [588, 350] width 1 height 10
radio input "true"
click at [577, 610] on button "Next" at bounding box center [587, 604] width 199 height 49
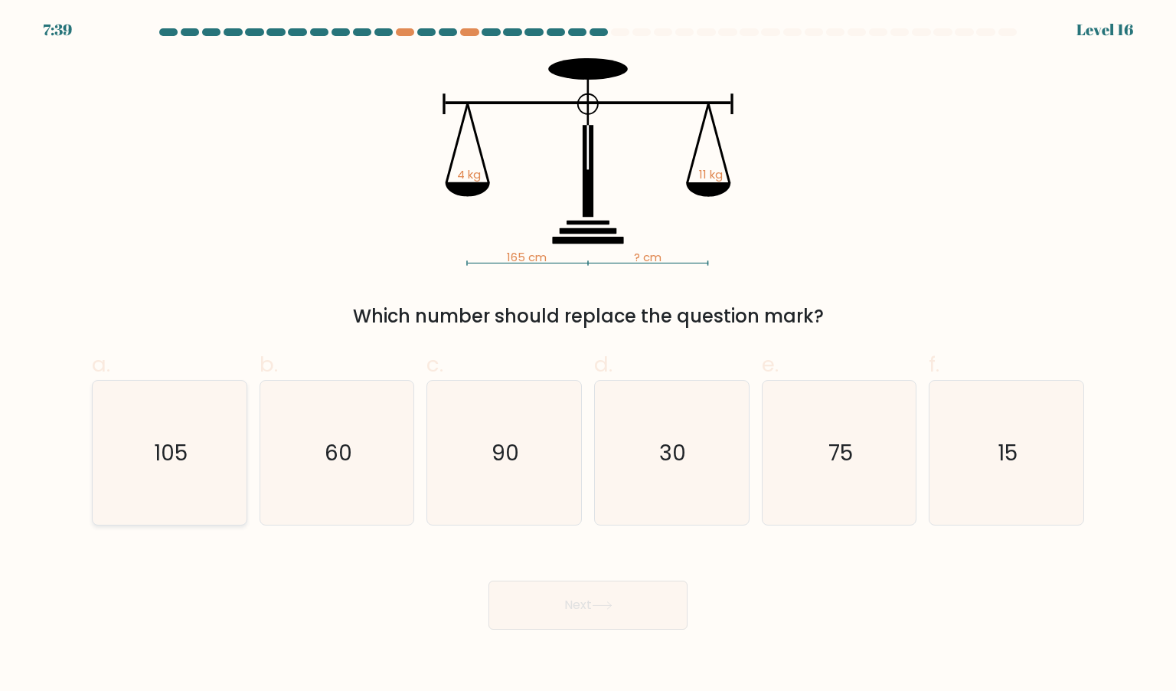
click at [173, 487] on icon "105" at bounding box center [169, 453] width 144 height 144
click at [588, 355] on input "a. 105" at bounding box center [588, 350] width 1 height 10
radio input "true"
click at [540, 592] on button "Next" at bounding box center [587, 604] width 199 height 49
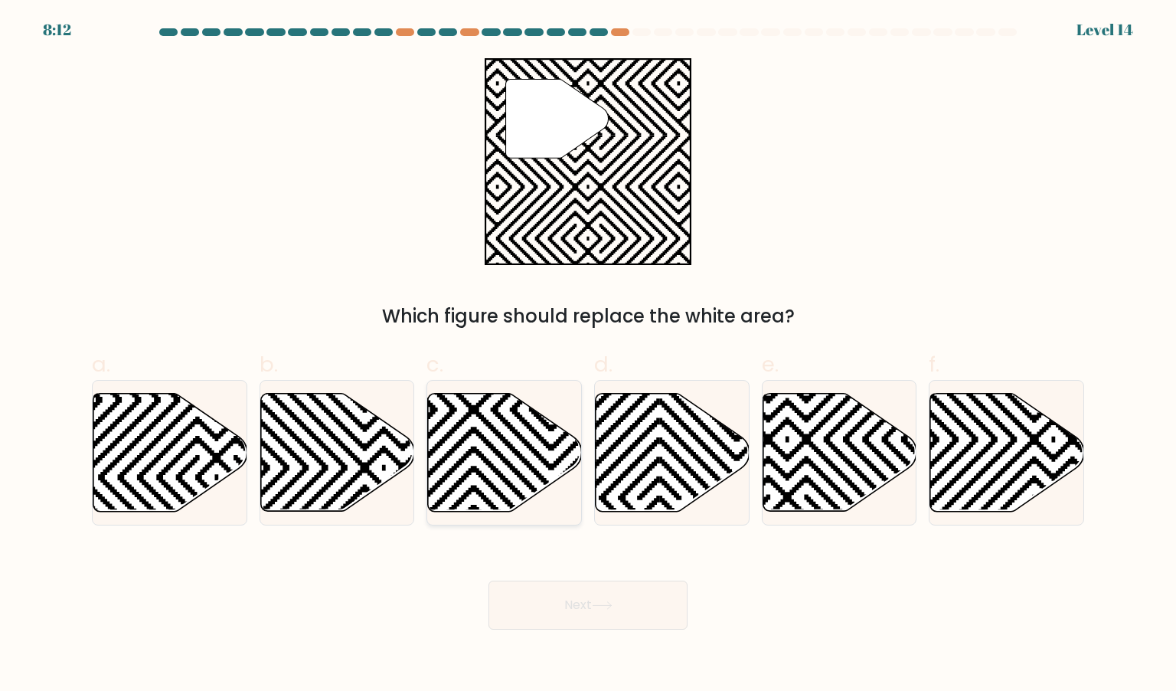
click at [533, 459] on icon at bounding box center [505, 452] width 154 height 118
click at [588, 355] on input "c." at bounding box center [588, 350] width 1 height 10
radio input "true"
click at [345, 447] on icon at bounding box center [384, 390] width 310 height 310
click at [588, 355] on input "b." at bounding box center [588, 350] width 1 height 10
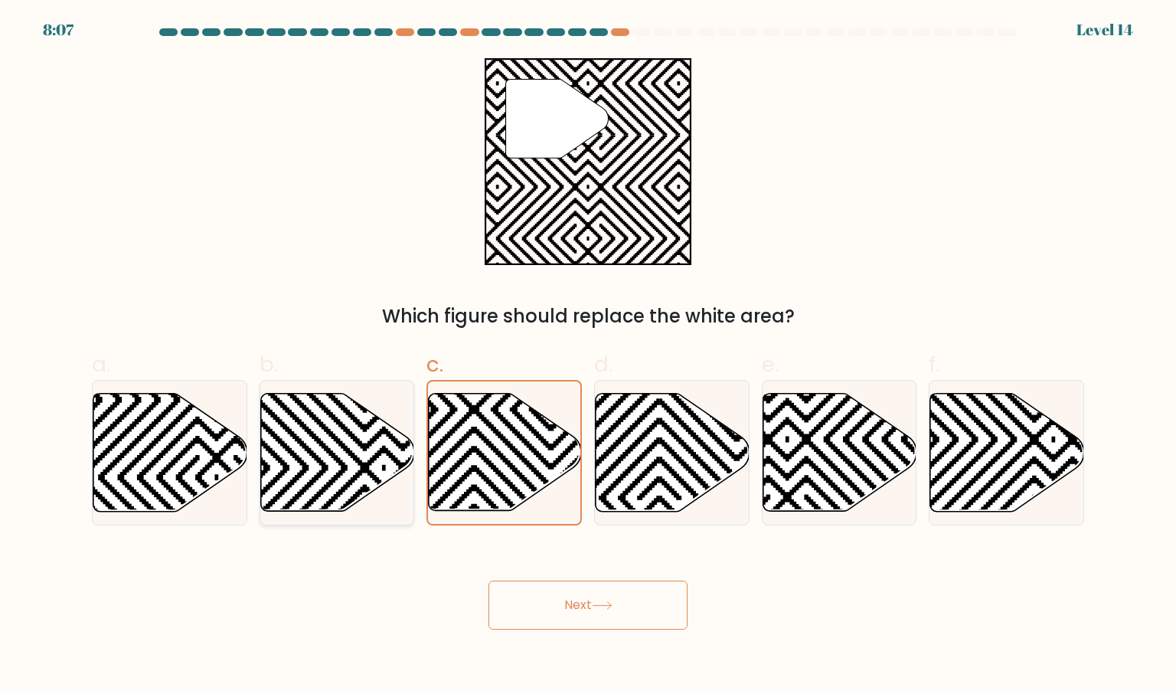
radio input "true"
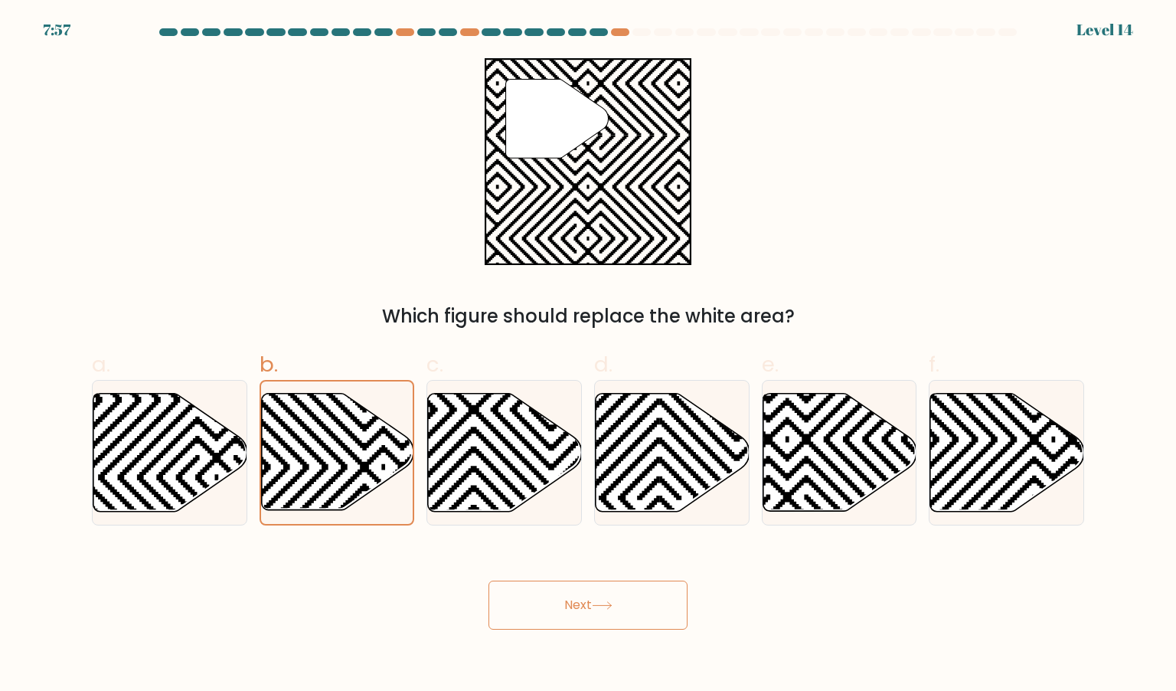
click at [560, 619] on button "Next" at bounding box center [587, 604] width 199 height 49
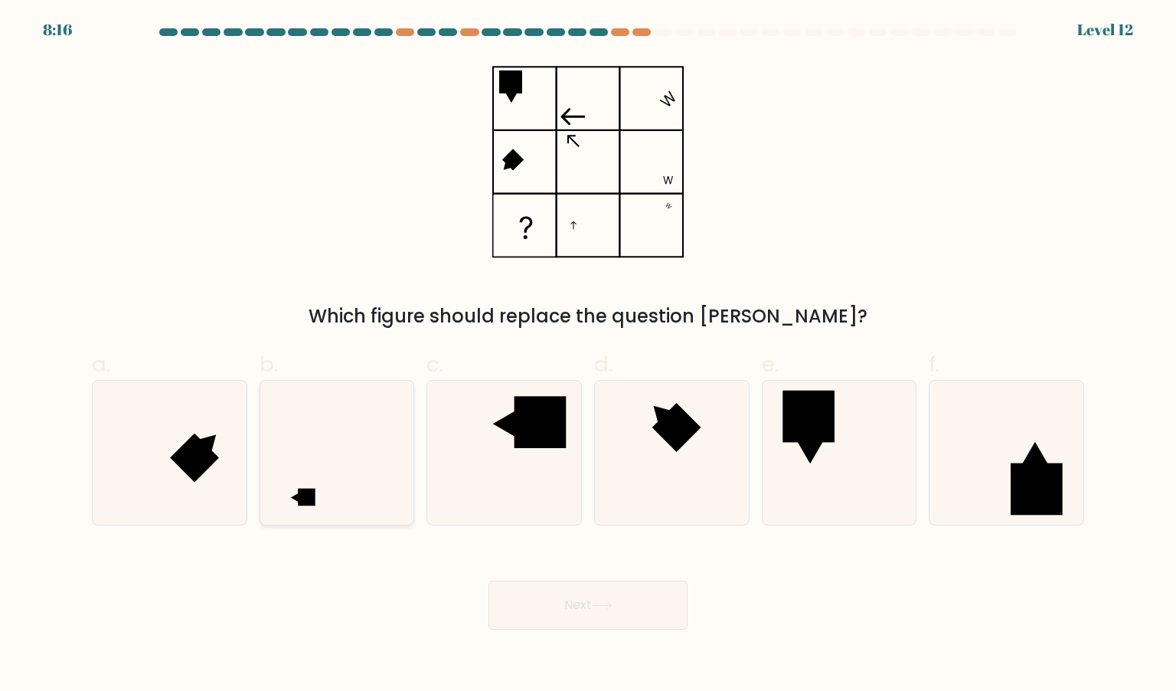
click at [335, 515] on icon at bounding box center [337, 453] width 144 height 144
click at [588, 355] on input "b." at bounding box center [588, 350] width 1 height 10
radio input "true"
click at [310, 596] on div "Next" at bounding box center [588, 587] width 1011 height 86
click at [557, 612] on button "Next" at bounding box center [587, 604] width 199 height 49
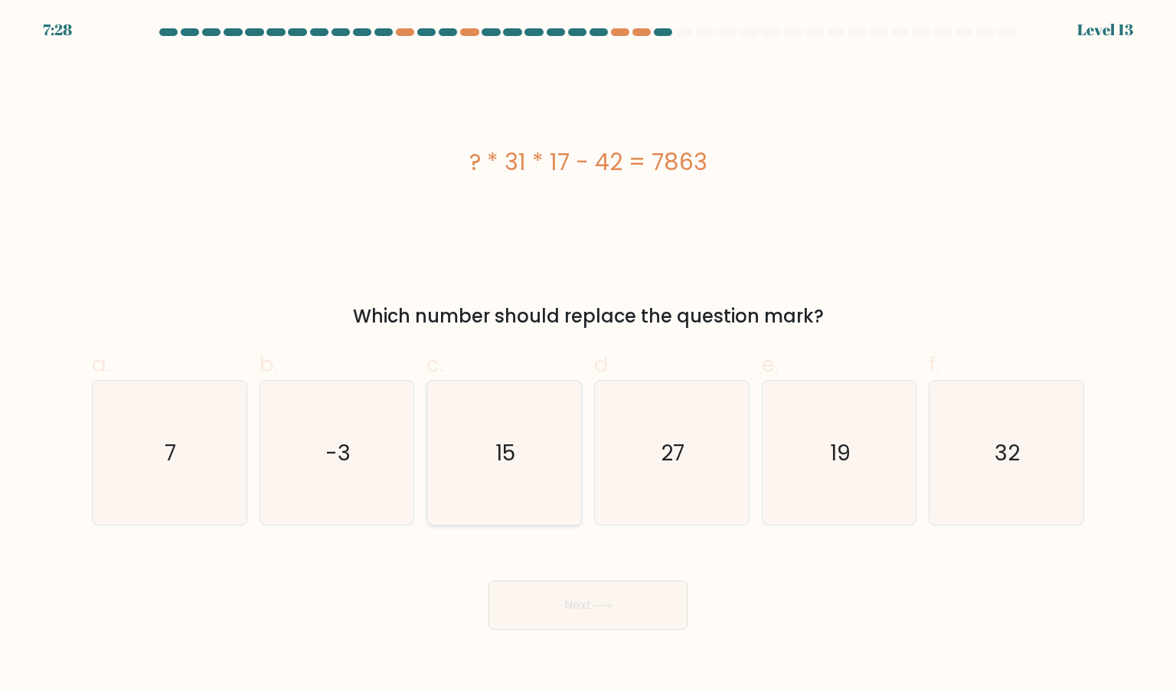
click at [501, 423] on icon "15" at bounding box center [504, 453] width 144 height 144
click at [588, 355] on input "c. 15" at bounding box center [588, 350] width 1 height 10
radio input "true"
click at [594, 592] on button "Next" at bounding box center [587, 604] width 199 height 49
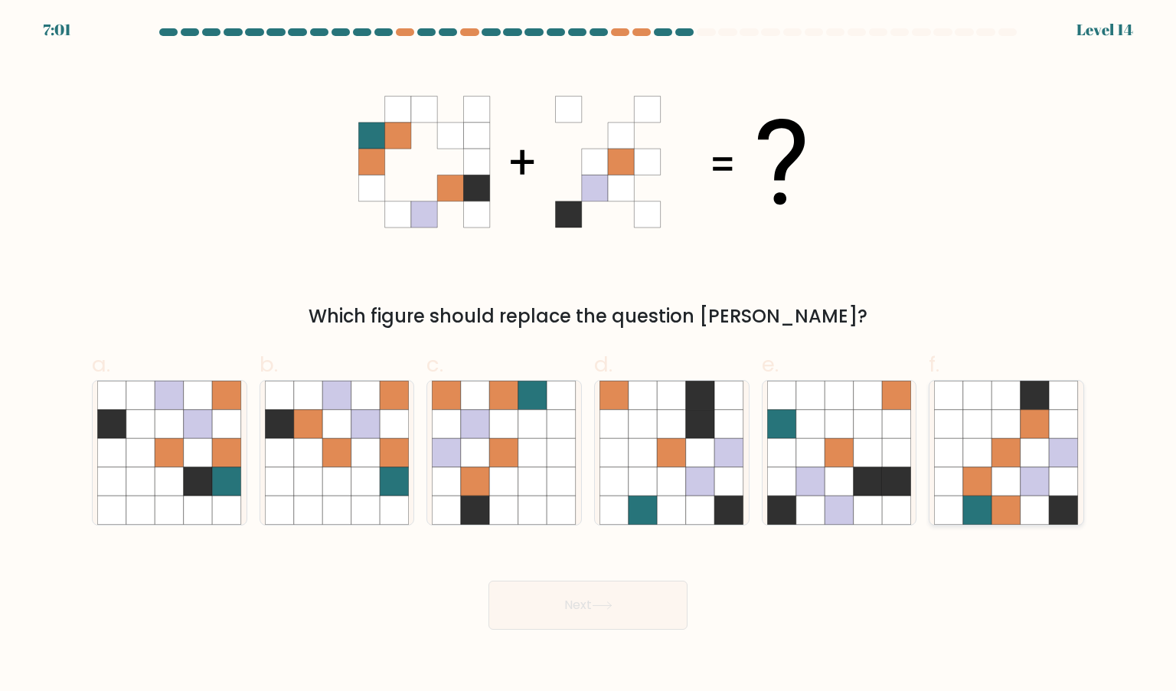
click at [969, 503] on icon at bounding box center [977, 509] width 29 height 29
click at [589, 355] on input "f." at bounding box center [588, 350] width 1 height 10
radio input "true"
click at [531, 595] on button "Next" at bounding box center [587, 604] width 199 height 49
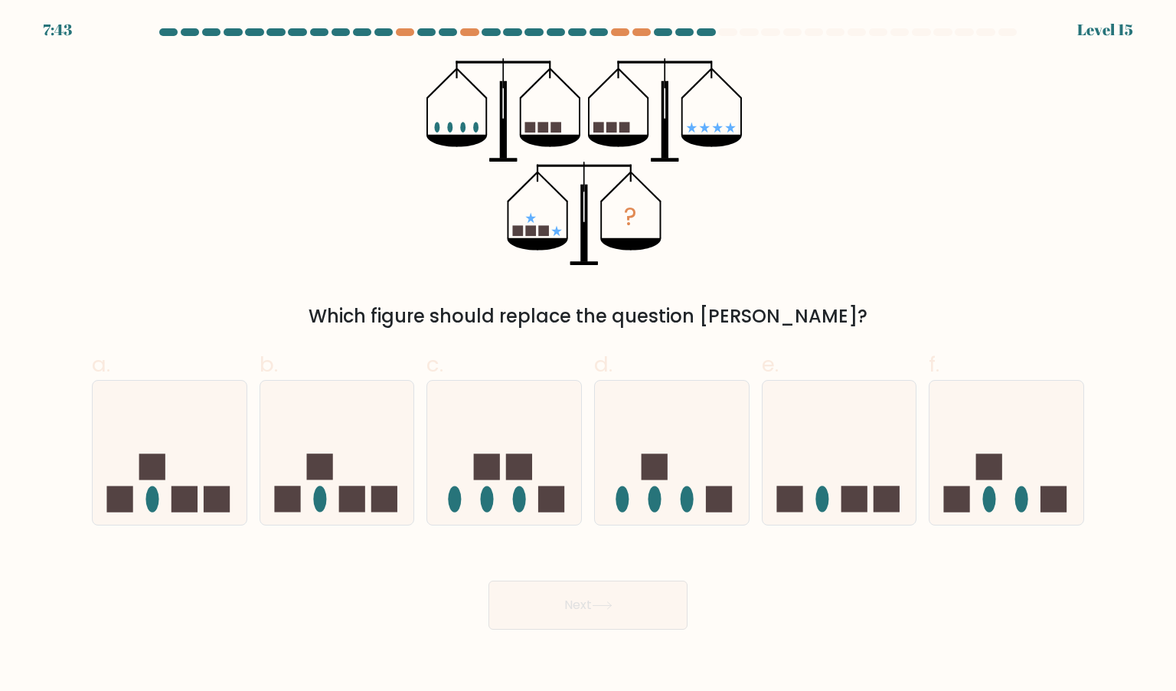
click at [858, 166] on div "? Which figure should replace the question mark?" at bounding box center [588, 194] width 1011 height 272
click at [998, 502] on icon at bounding box center [1006, 452] width 154 height 127
click at [589, 355] on input "f." at bounding box center [588, 350] width 1 height 10
radio input "true"
click at [867, 104] on div "? Which figure should replace the question mark?" at bounding box center [588, 194] width 1011 height 272
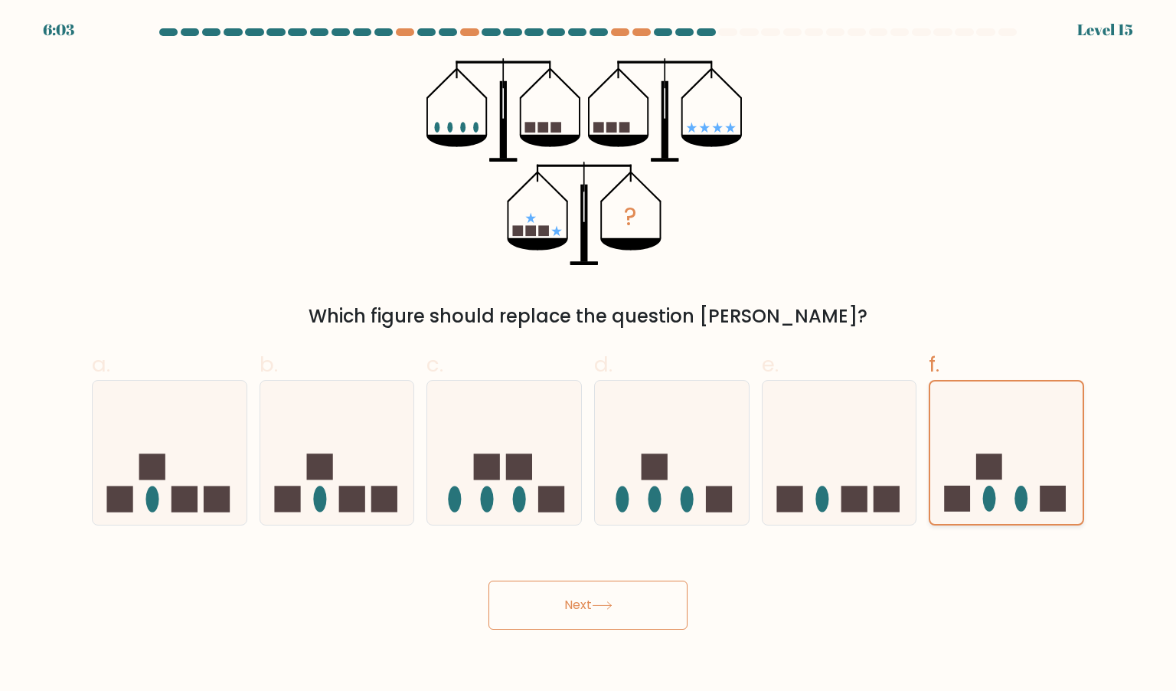
click at [973, 465] on icon at bounding box center [1006, 453] width 152 height 126
click at [589, 355] on input "f." at bounding box center [588, 350] width 1 height 10
click at [593, 605] on button "Next" at bounding box center [587, 604] width 199 height 49
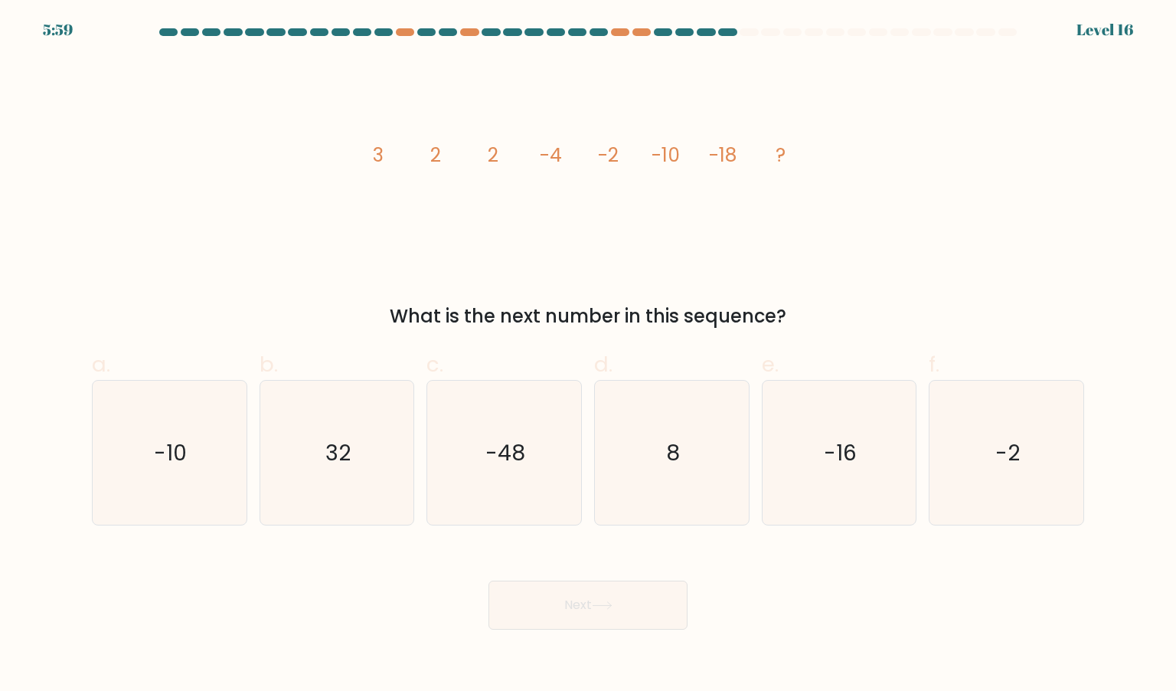
click at [746, 623] on div "Next" at bounding box center [588, 587] width 1011 height 86
click at [553, 489] on icon "-48" at bounding box center [504, 453] width 144 height 144
click at [588, 355] on input "c. -48" at bounding box center [588, 350] width 1 height 10
radio input "true"
click at [601, 609] on icon at bounding box center [602, 605] width 21 height 8
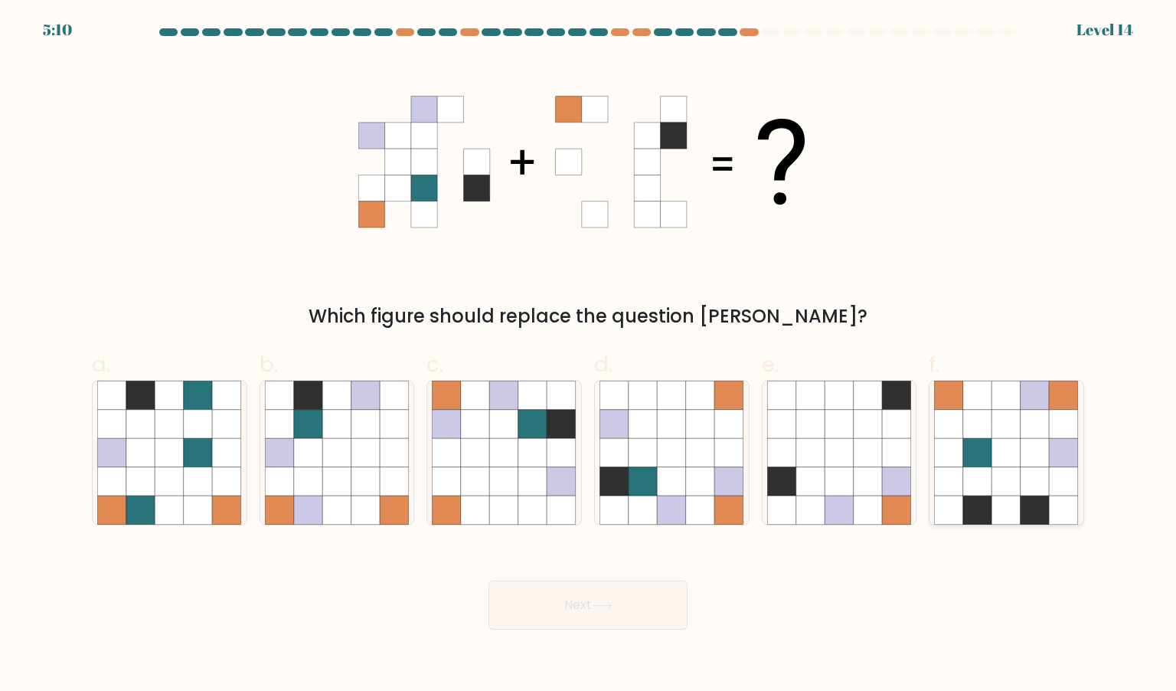
click at [1041, 485] on icon at bounding box center [1035, 481] width 29 height 29
click at [589, 355] on input "f." at bounding box center [588, 350] width 1 height 10
radio input "true"
click at [616, 616] on button "Next" at bounding box center [587, 604] width 199 height 49
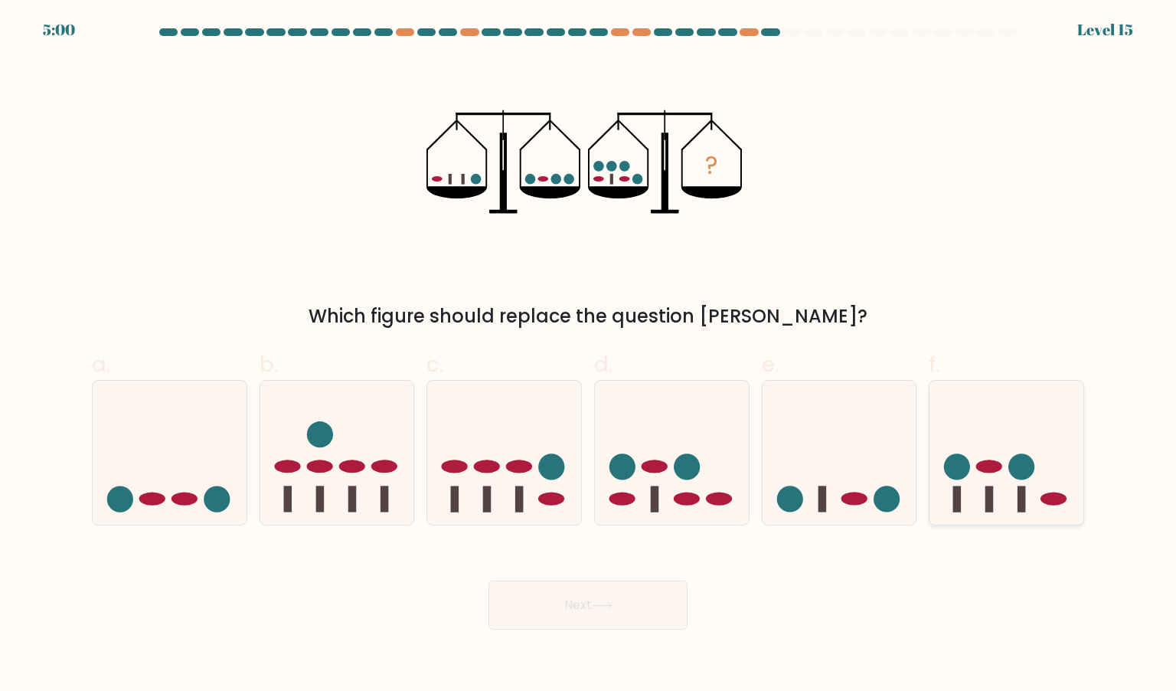
click at [1050, 453] on icon at bounding box center [1006, 452] width 154 height 127
click at [589, 355] on input "f." at bounding box center [588, 350] width 1 height 10
radio input "true"
click at [591, 609] on button "Next" at bounding box center [587, 604] width 199 height 49
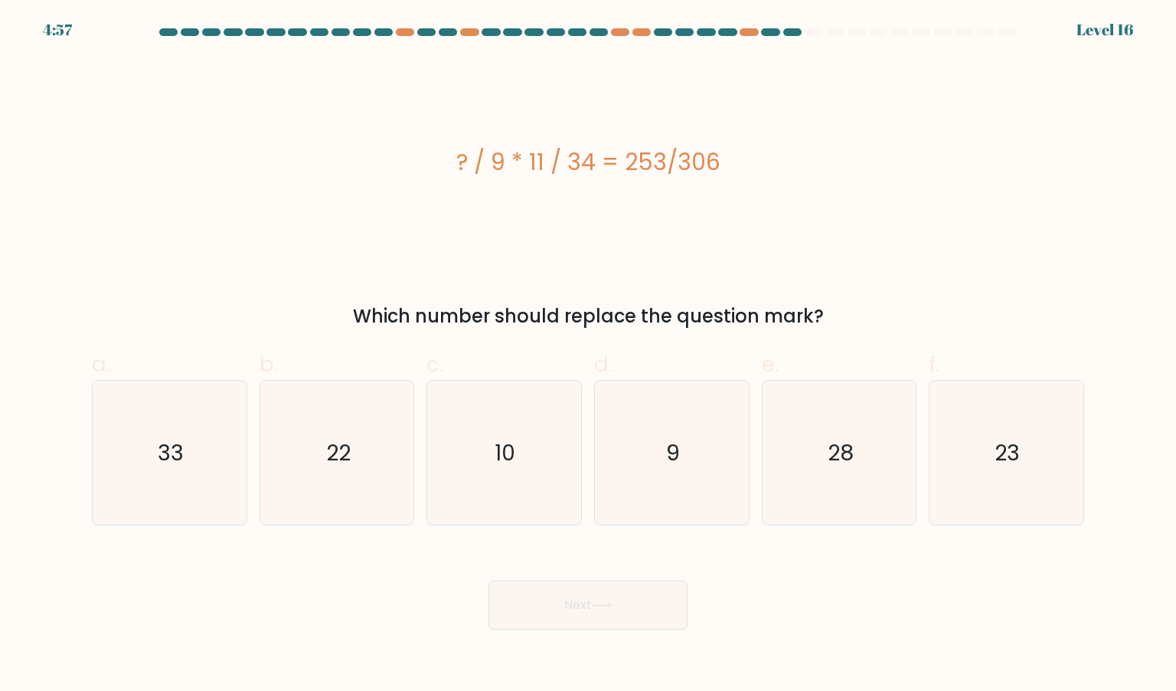
click at [784, 606] on div "Next" at bounding box center [588, 587] width 1011 height 86
click at [886, 188] on div "? / 9 * 11 / 34 = 253/306" at bounding box center [588, 161] width 992 height 207
click at [1062, 479] on icon "23" at bounding box center [1006, 453] width 144 height 144
click at [589, 355] on input "f. 23" at bounding box center [588, 350] width 1 height 10
radio input "true"
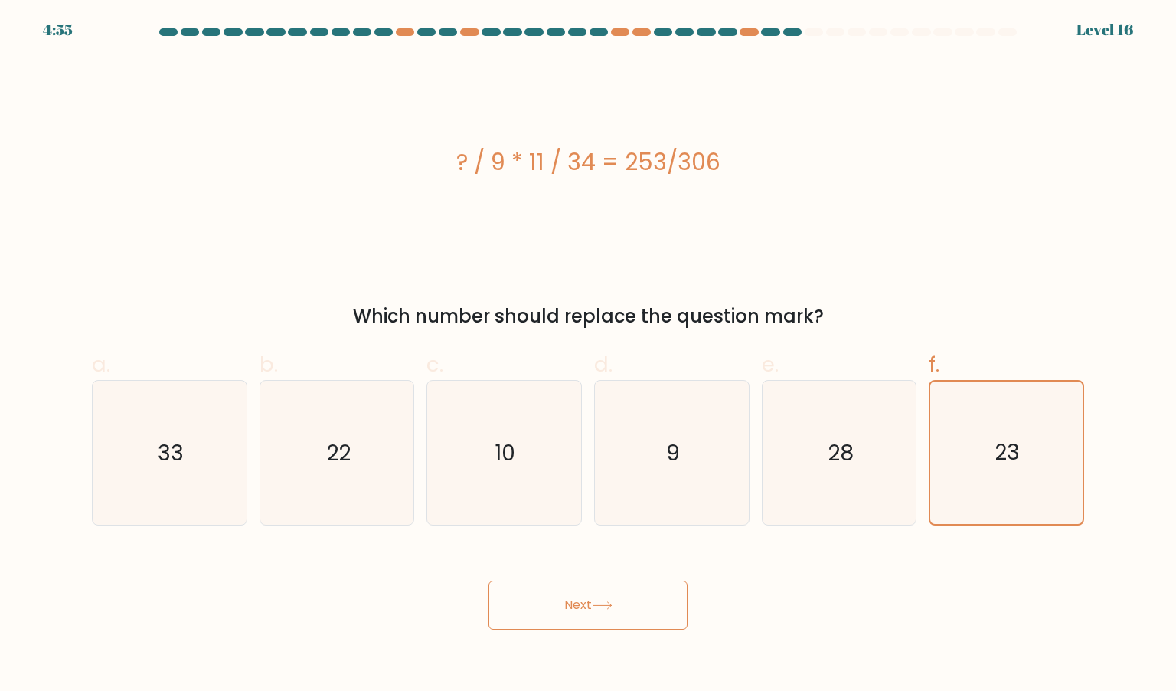
click at [630, 598] on button "Next" at bounding box center [587, 604] width 199 height 49
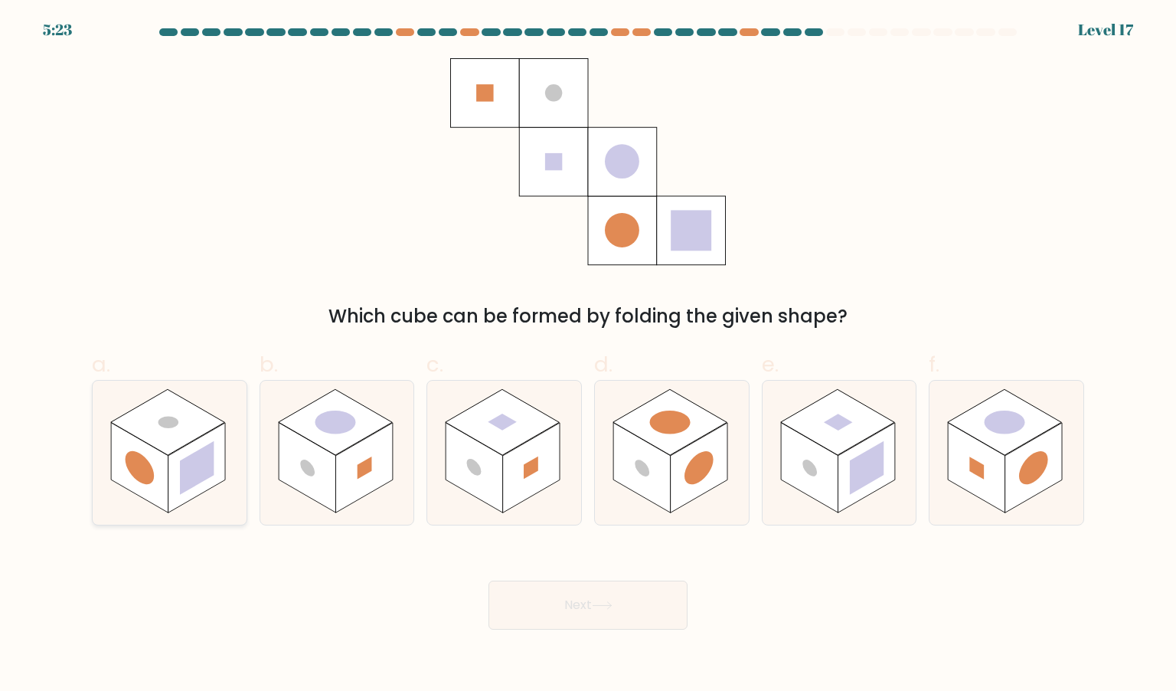
click at [219, 468] on rect at bounding box center [196, 468] width 57 height 90
click at [588, 355] on input "a." at bounding box center [588, 350] width 1 height 10
radio input "true"
click at [371, 485] on rect at bounding box center [363, 468] width 57 height 90
click at [588, 355] on input "b." at bounding box center [588, 350] width 1 height 10
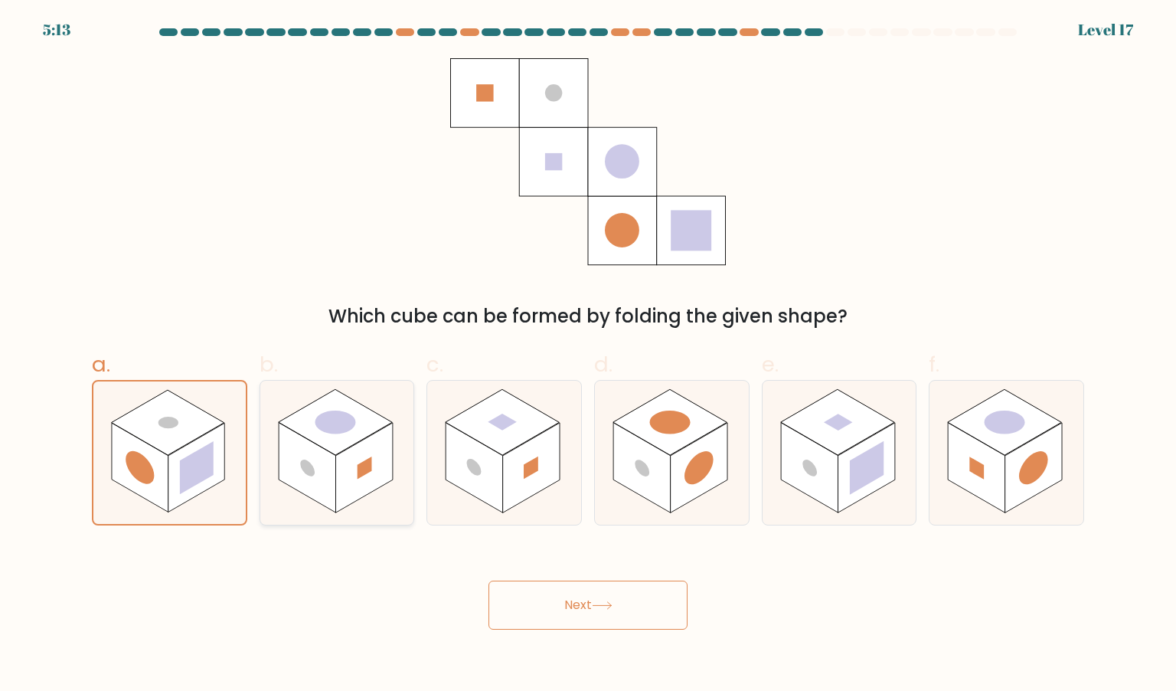
radio input "true"
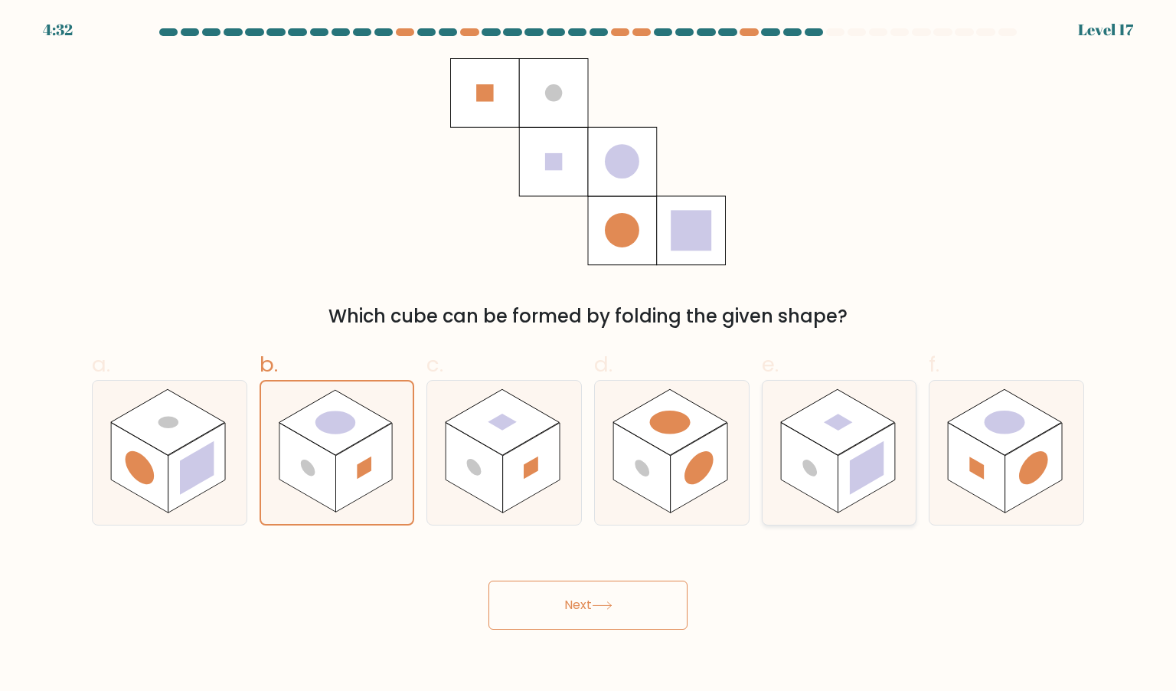
click at [825, 474] on rect at bounding box center [809, 468] width 57 height 90
click at [589, 355] on input "e." at bounding box center [588, 350] width 1 height 10
radio input "true"
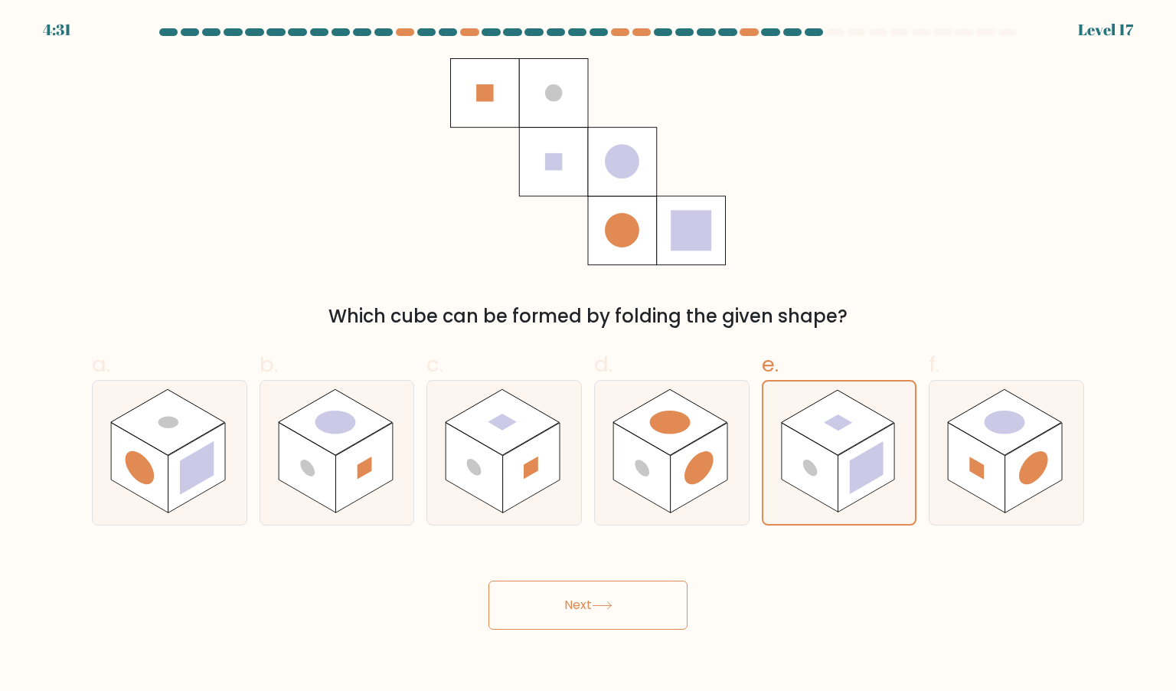
click at [603, 598] on button "Next" at bounding box center [587, 604] width 199 height 49
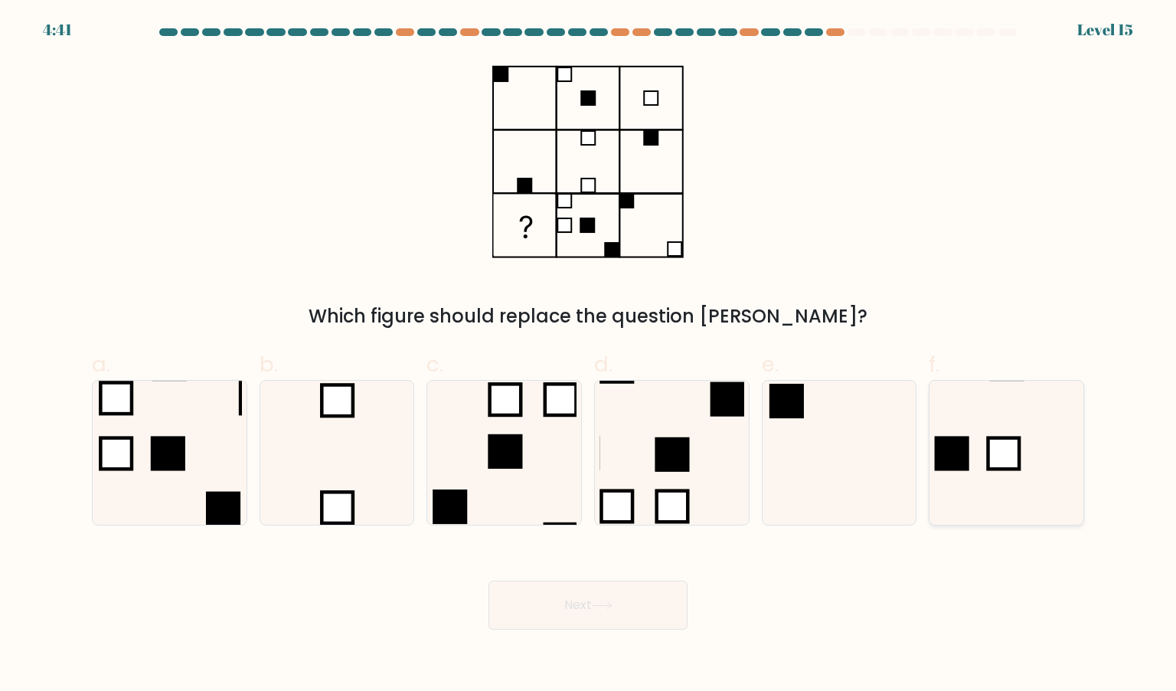
click at [1006, 486] on icon at bounding box center [1006, 453] width 144 height 144
click at [589, 355] on input "f." at bounding box center [588, 350] width 1 height 10
radio input "true"
click at [949, 289] on div "Which figure should replace the question mark?" at bounding box center [588, 194] width 1011 height 272
click at [551, 599] on button "Next" at bounding box center [587, 604] width 199 height 49
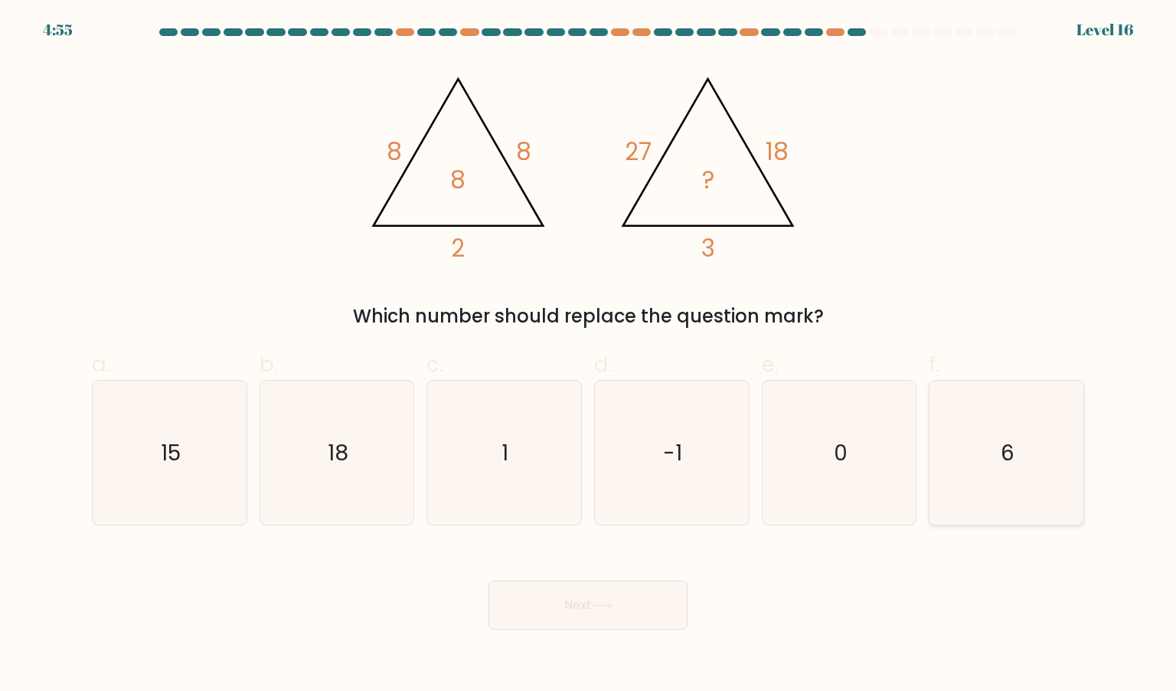
click at [978, 474] on icon "6" at bounding box center [1006, 453] width 144 height 144
click at [589, 355] on input "f. 6" at bounding box center [588, 350] width 1 height 10
radio input "true"
click at [599, 603] on icon at bounding box center [602, 605] width 21 height 8
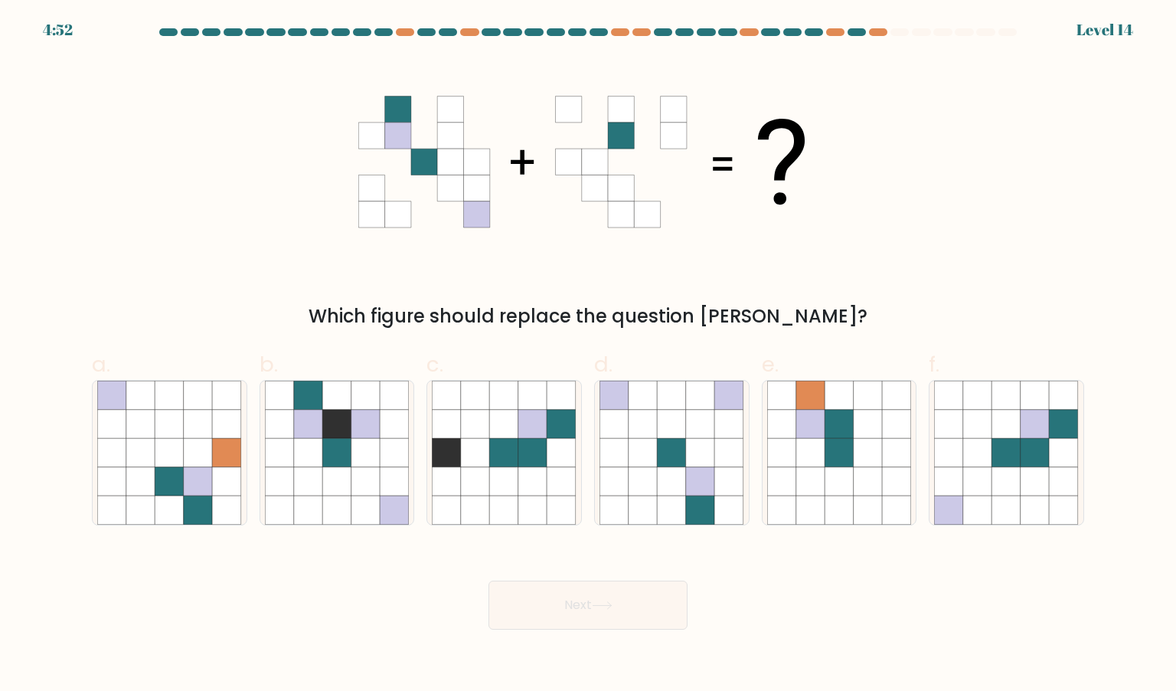
click at [733, 607] on div "Next" at bounding box center [588, 587] width 1011 height 86
click at [513, 420] on icon at bounding box center [504, 424] width 29 height 29
click at [588, 355] on input "c." at bounding box center [588, 350] width 1 height 10
radio input "true"
click at [1075, 496] on icon at bounding box center [1064, 509] width 29 height 29
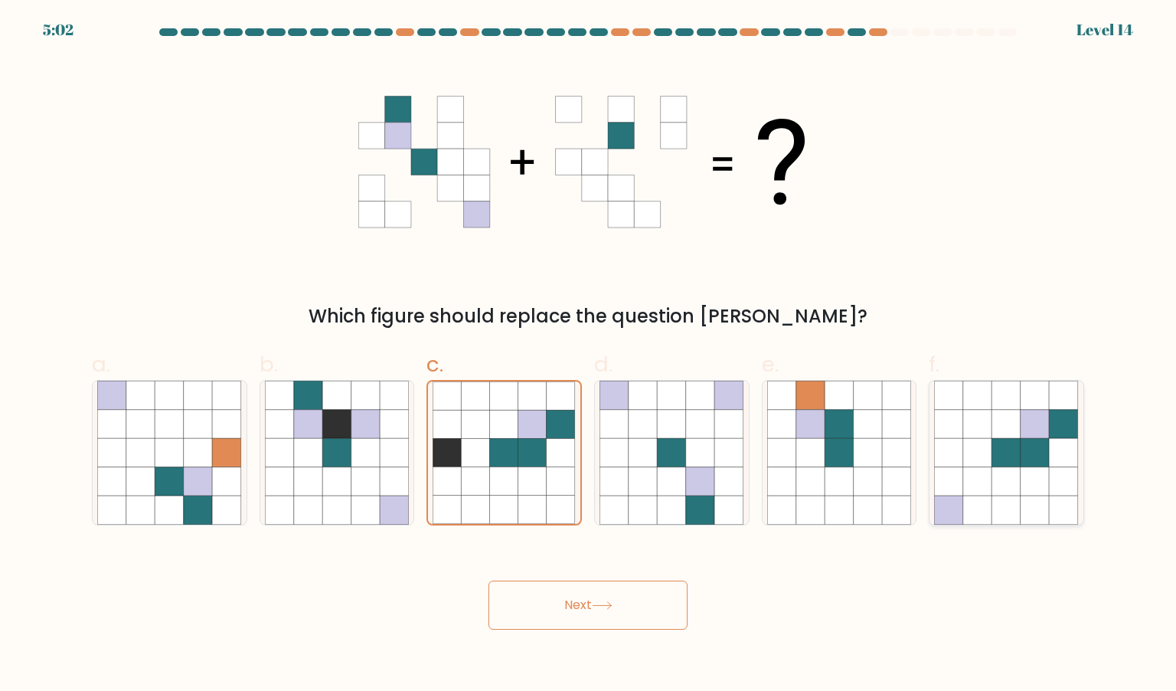
click at [589, 355] on input "f." at bounding box center [588, 350] width 1 height 10
radio input "true"
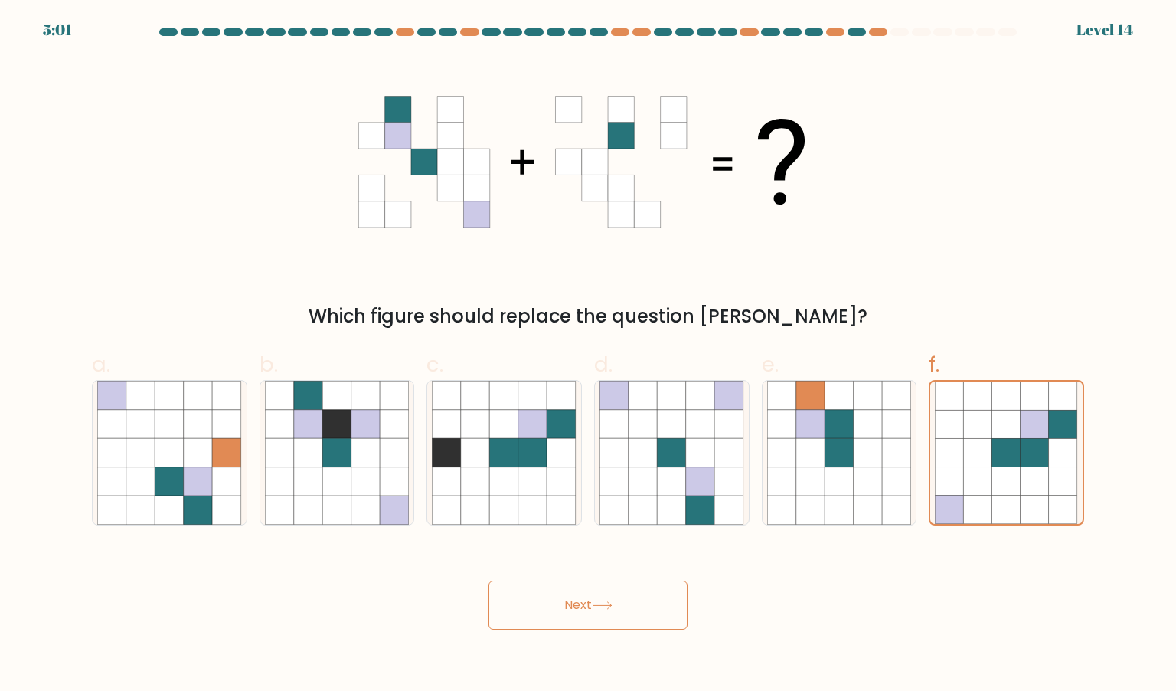
click at [601, 606] on icon at bounding box center [602, 605] width 18 height 7
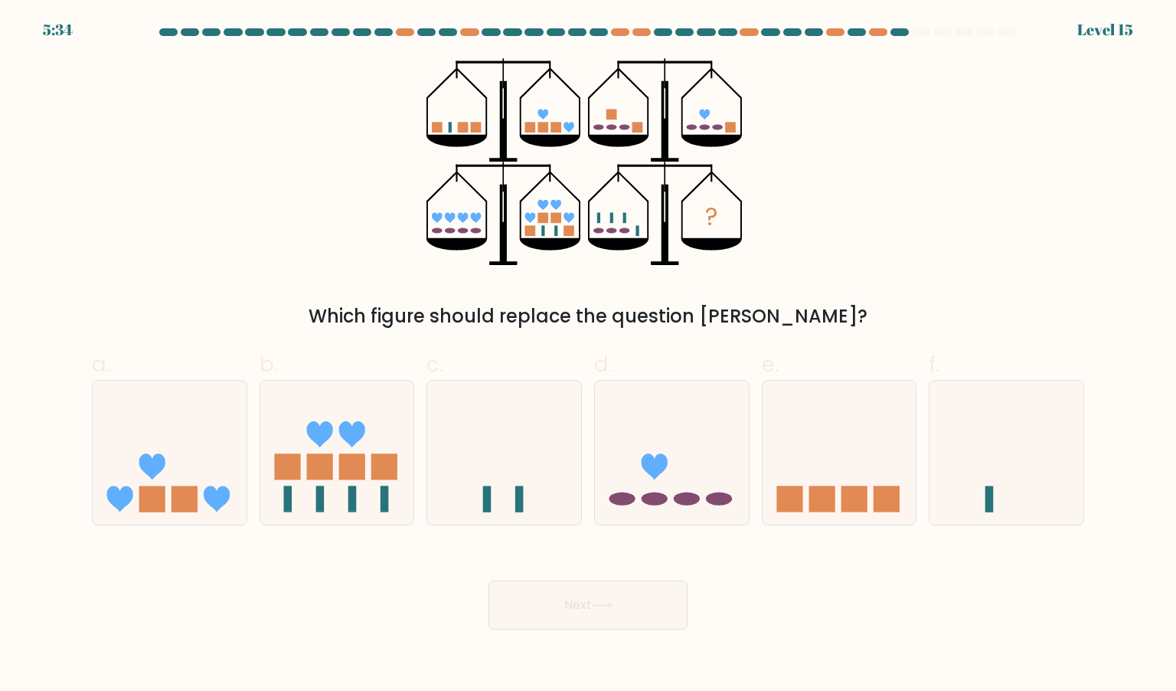
click at [263, 206] on div "? Which figure should replace the question mark?" at bounding box center [588, 194] width 1011 height 272
click at [335, 454] on icon at bounding box center [337, 452] width 154 height 127
click at [588, 355] on input "b." at bounding box center [588, 350] width 1 height 10
radio input "true"
click at [637, 586] on button "Next" at bounding box center [587, 604] width 199 height 49
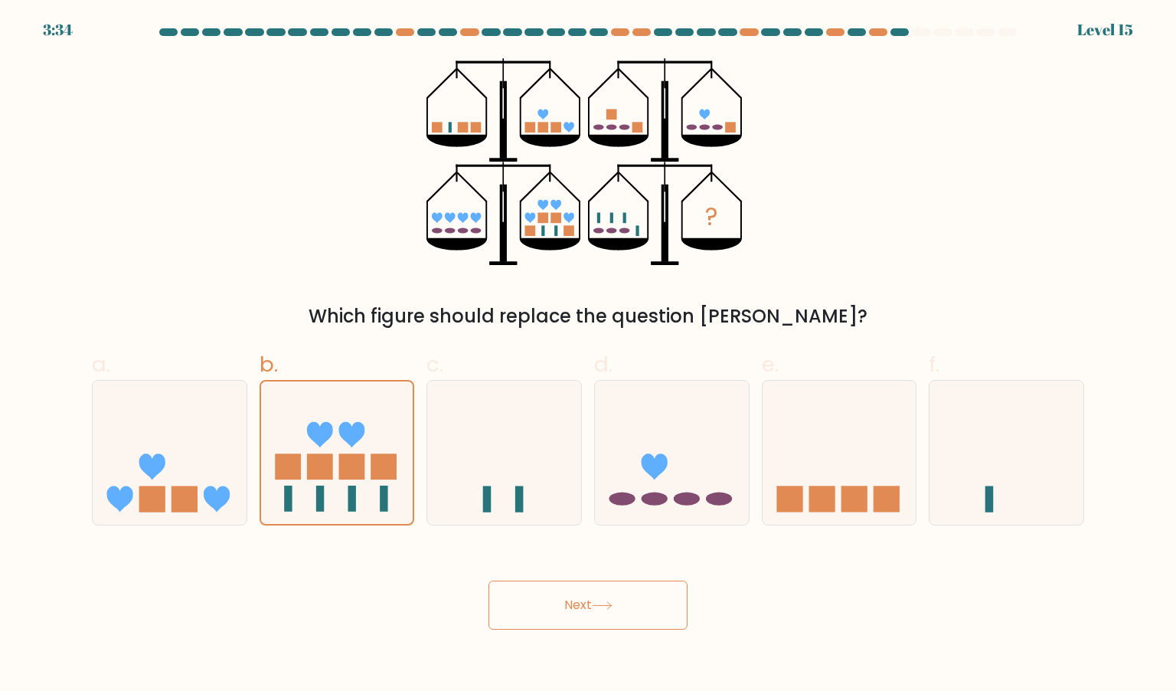
click at [626, 597] on button "Next" at bounding box center [587, 604] width 199 height 49
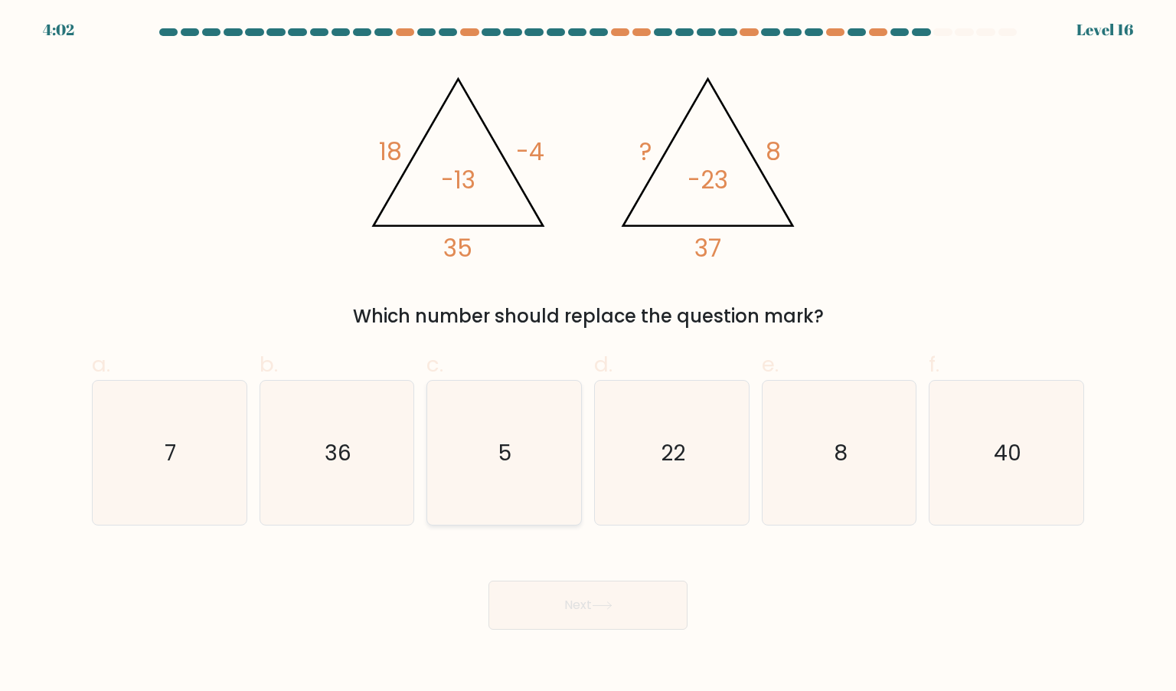
click at [510, 480] on icon "5" at bounding box center [504, 453] width 144 height 144
click at [588, 355] on input "c. 5" at bounding box center [588, 350] width 1 height 10
radio input "true"
click at [613, 593] on button "Next" at bounding box center [587, 604] width 199 height 49
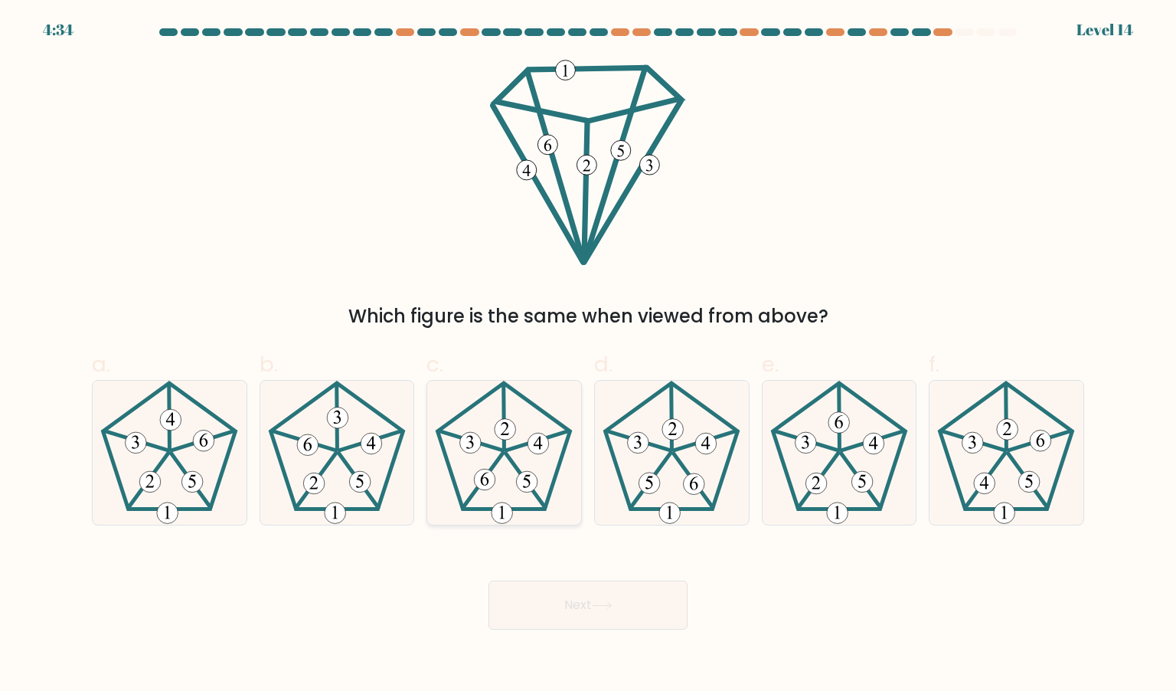
click at [492, 474] on 285 at bounding box center [485, 479] width 21 height 21
click at [588, 355] on input "c." at bounding box center [588, 350] width 1 height 10
radio input "true"
click at [604, 621] on button "Next" at bounding box center [587, 604] width 199 height 49
click at [597, 609] on icon at bounding box center [602, 605] width 21 height 8
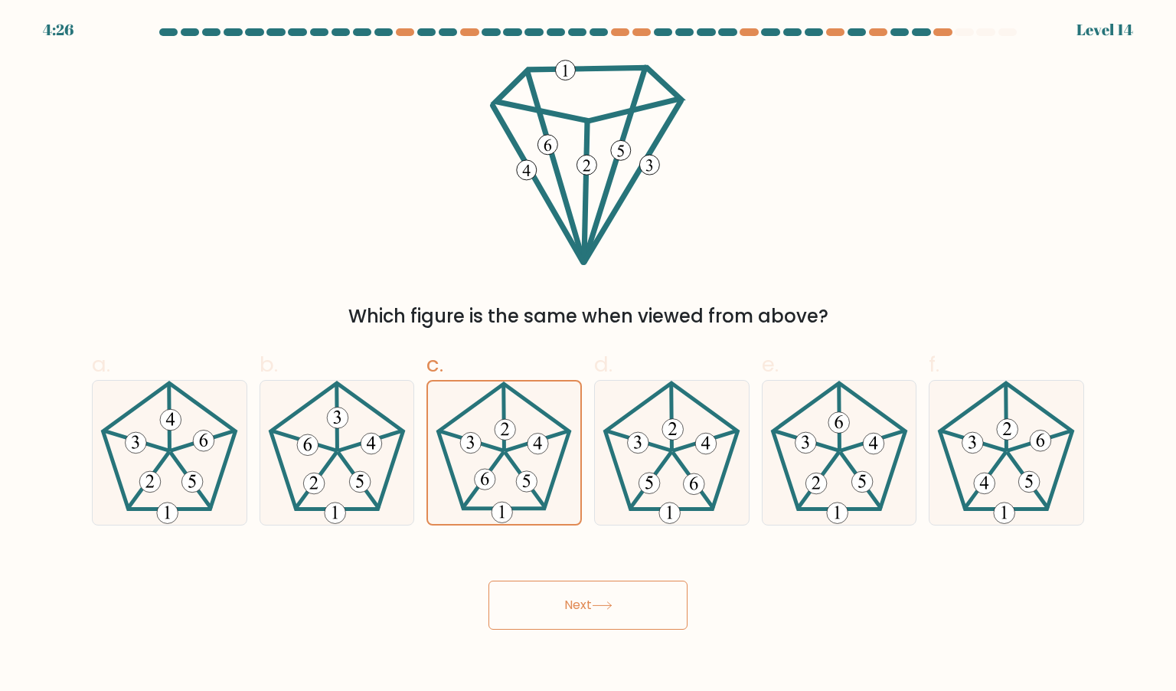
click at [597, 609] on icon at bounding box center [602, 605] width 21 height 8
click at [709, 428] on icon at bounding box center [671, 453] width 144 height 144
click at [589, 355] on input "d." at bounding box center [588, 350] width 1 height 10
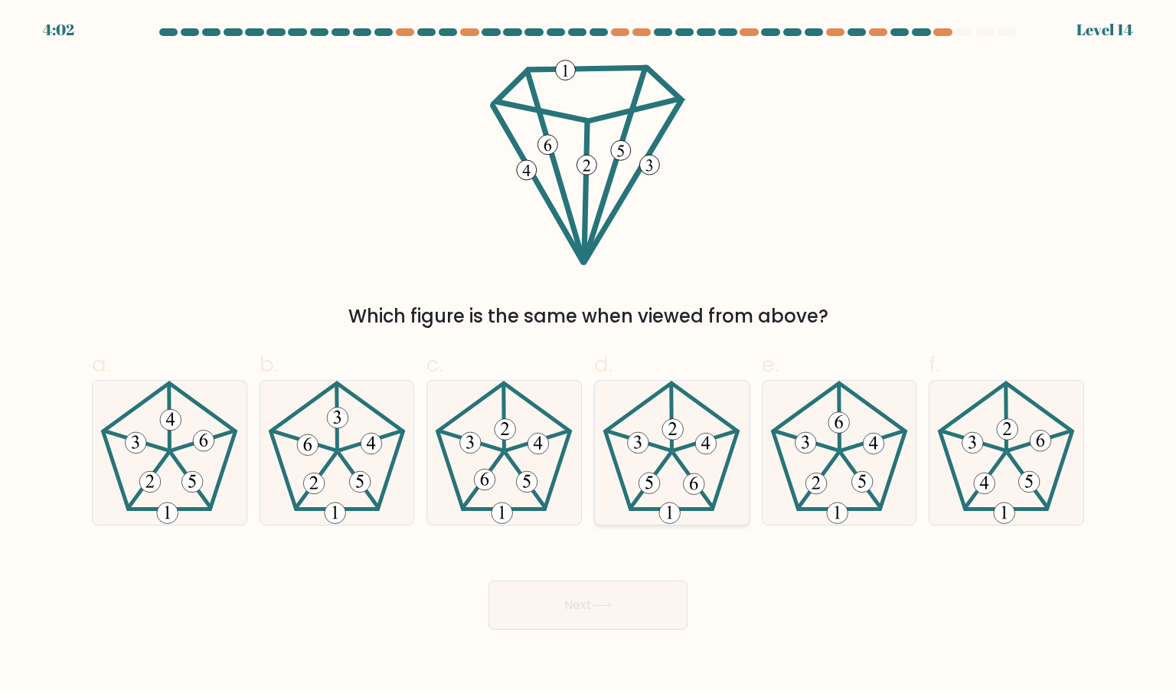
radio input "true"
click at [476, 488] on 251 at bounding box center [483, 480] width 40 height 55
click at [588, 355] on input "c." at bounding box center [588, 350] width 1 height 10
radio input "true"
click at [662, 498] on icon at bounding box center [671, 453] width 144 height 144
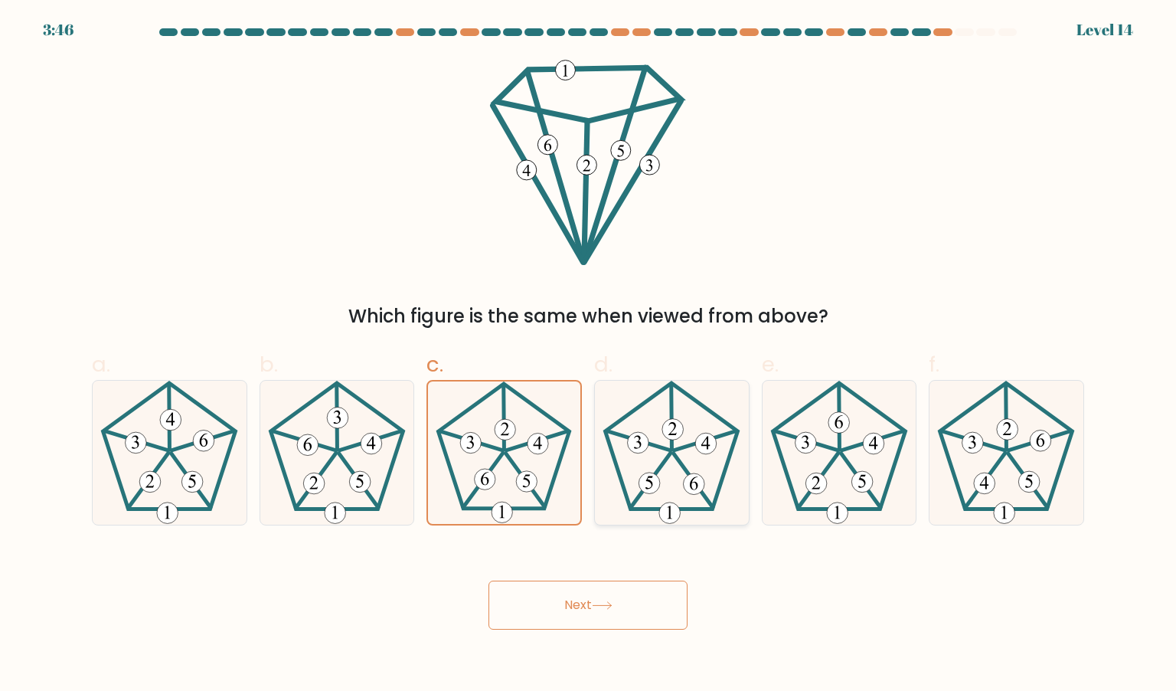
click at [589, 355] on input "d." at bounding box center [588, 350] width 1 height 10
radio input "true"
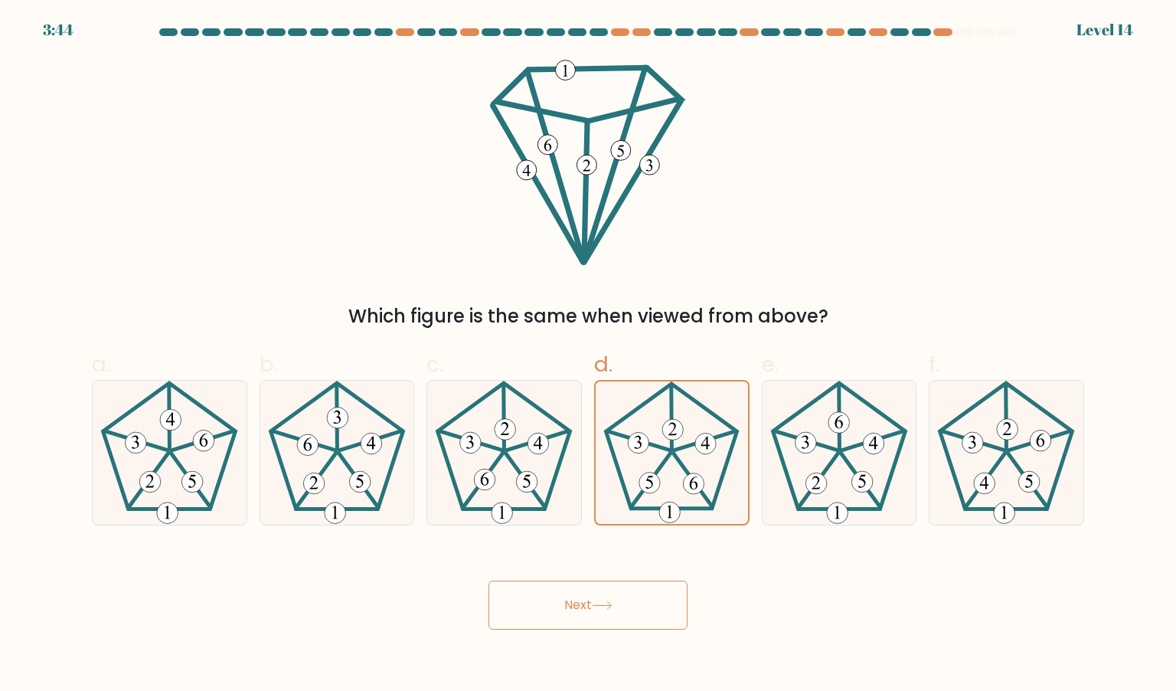
click at [606, 590] on button "Next" at bounding box center [587, 604] width 199 height 49
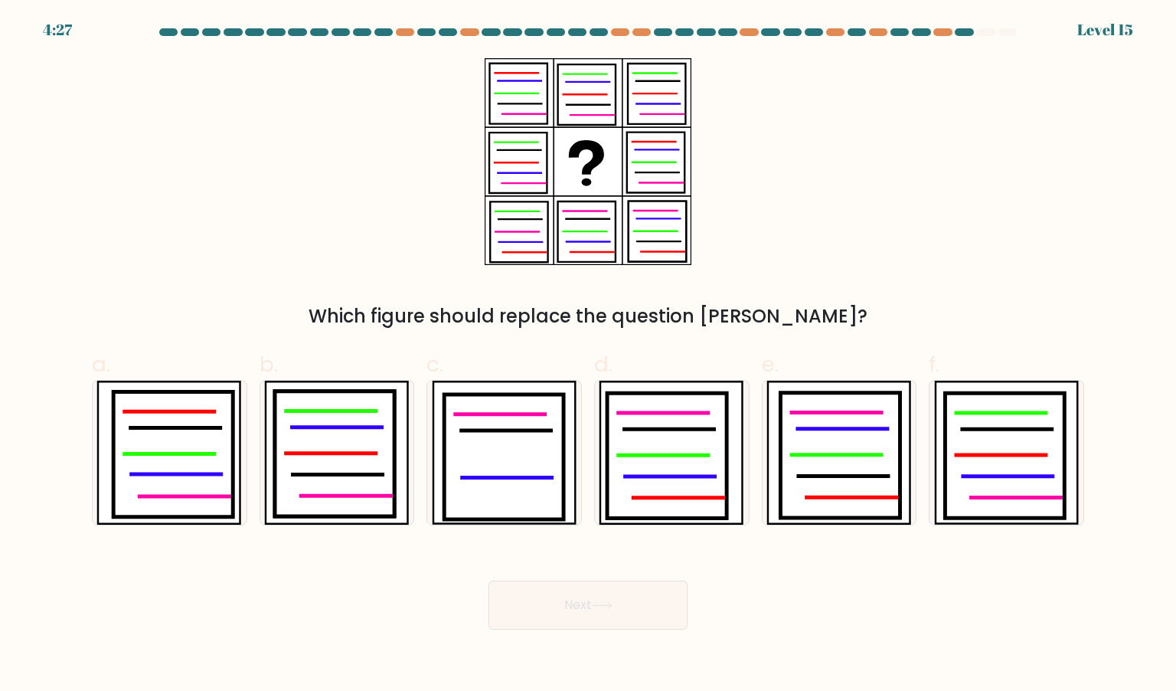
click at [765, 570] on div "Next" at bounding box center [588, 587] width 1011 height 86
click at [138, 512] on icon at bounding box center [173, 454] width 119 height 126
click at [588, 355] on input "a." at bounding box center [588, 350] width 1 height 10
radio input "true"
click at [542, 594] on button "Next" at bounding box center [587, 604] width 199 height 49
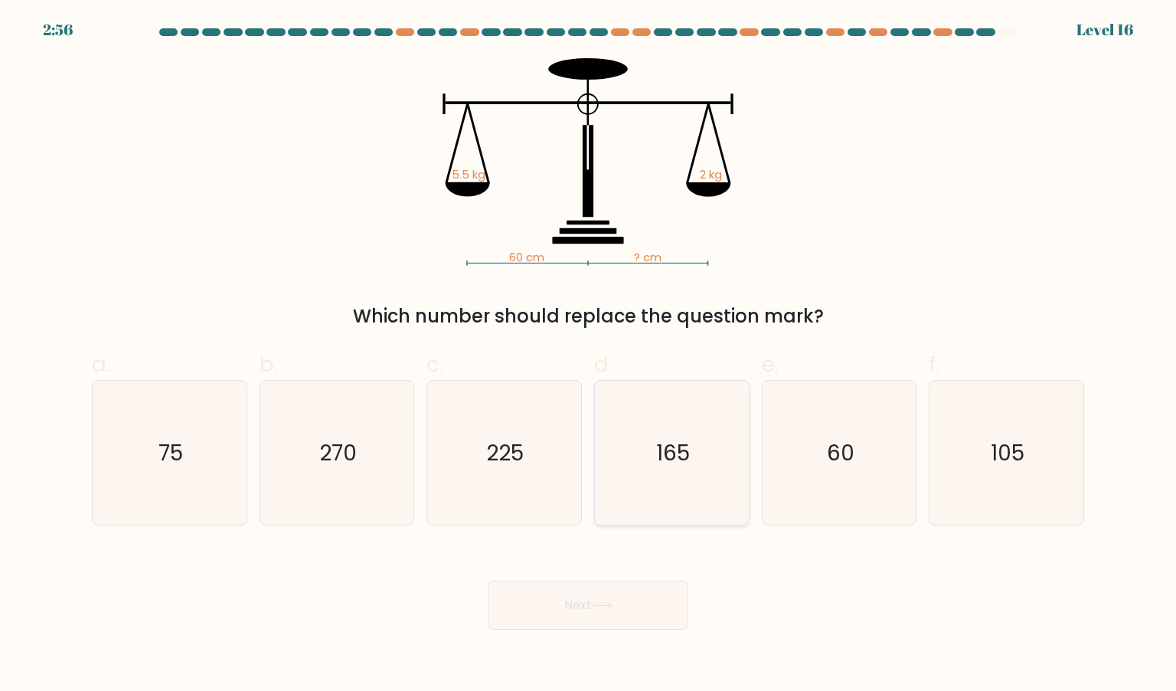
click at [680, 426] on icon "165" at bounding box center [671, 453] width 144 height 144
click at [589, 355] on input "d. 165" at bounding box center [588, 350] width 1 height 10
radio input "true"
click at [606, 604] on icon at bounding box center [602, 605] width 21 height 8
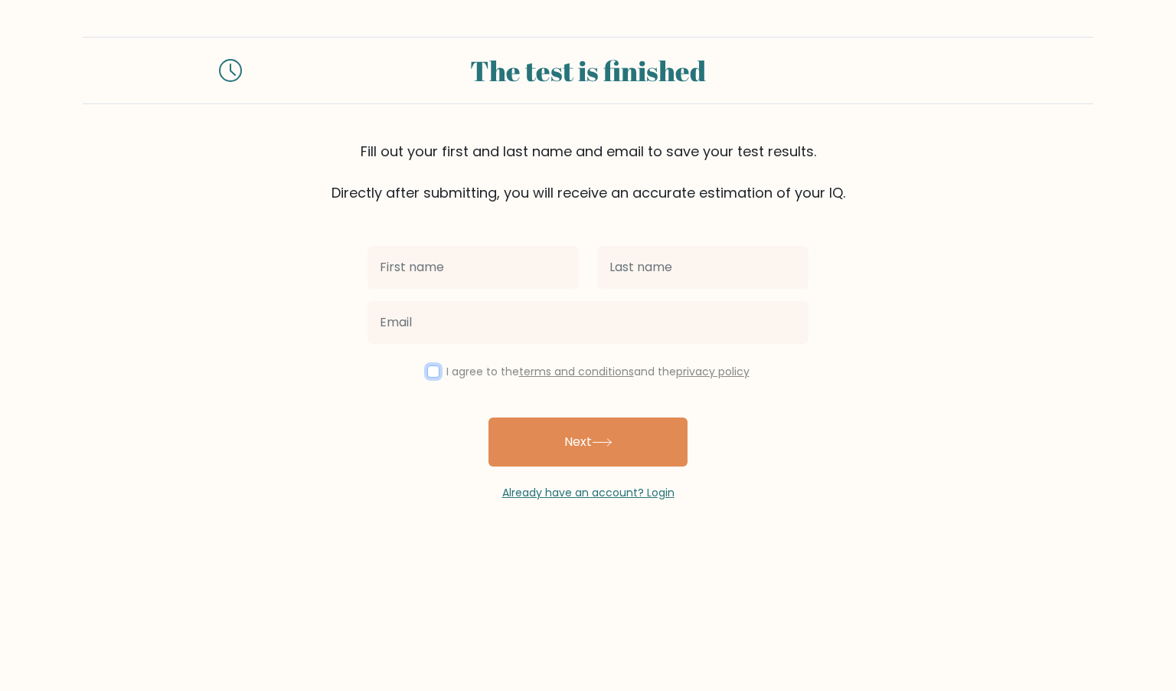
click at [430, 372] on input "checkbox" at bounding box center [433, 371] width 12 height 12
checkbox input "true"
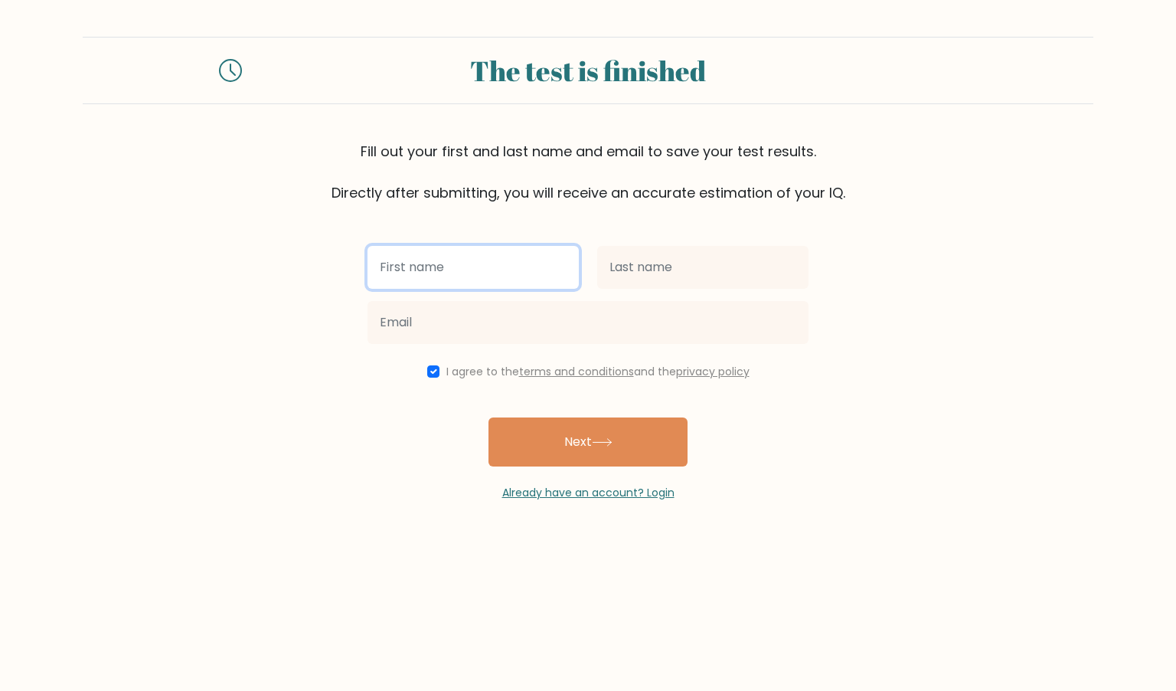
click at [446, 268] on input "text" at bounding box center [473, 267] width 211 height 43
type input "nepali"
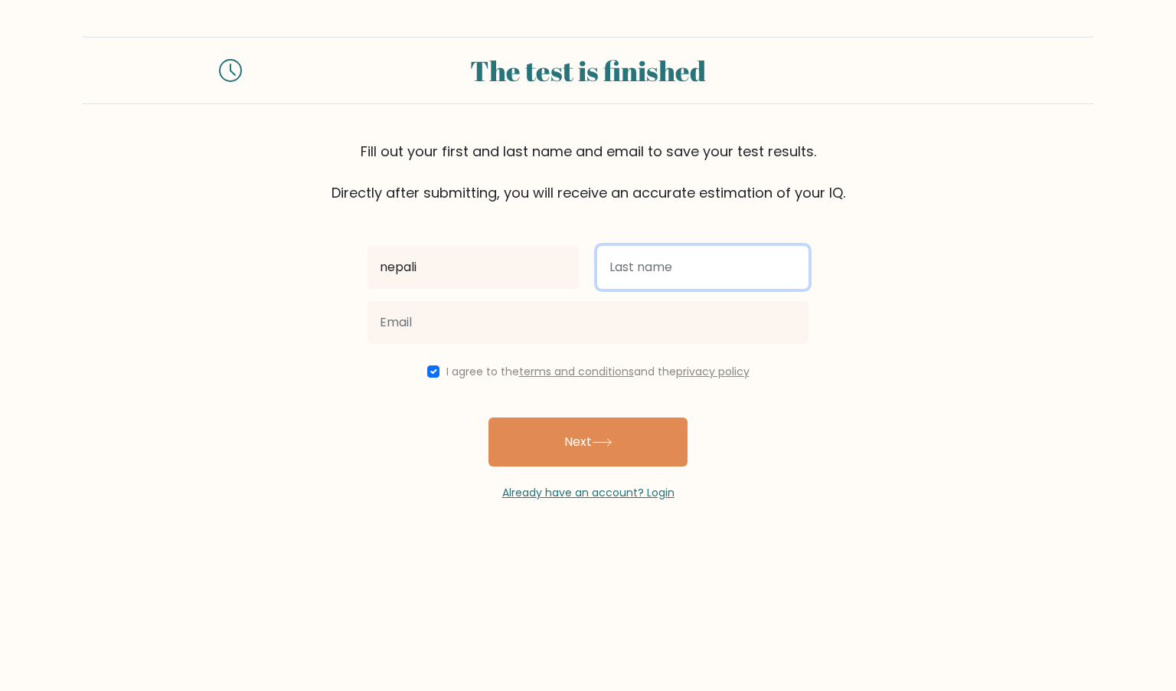
click at [654, 269] on input "text" at bounding box center [702, 267] width 211 height 43
type input "triapthee"
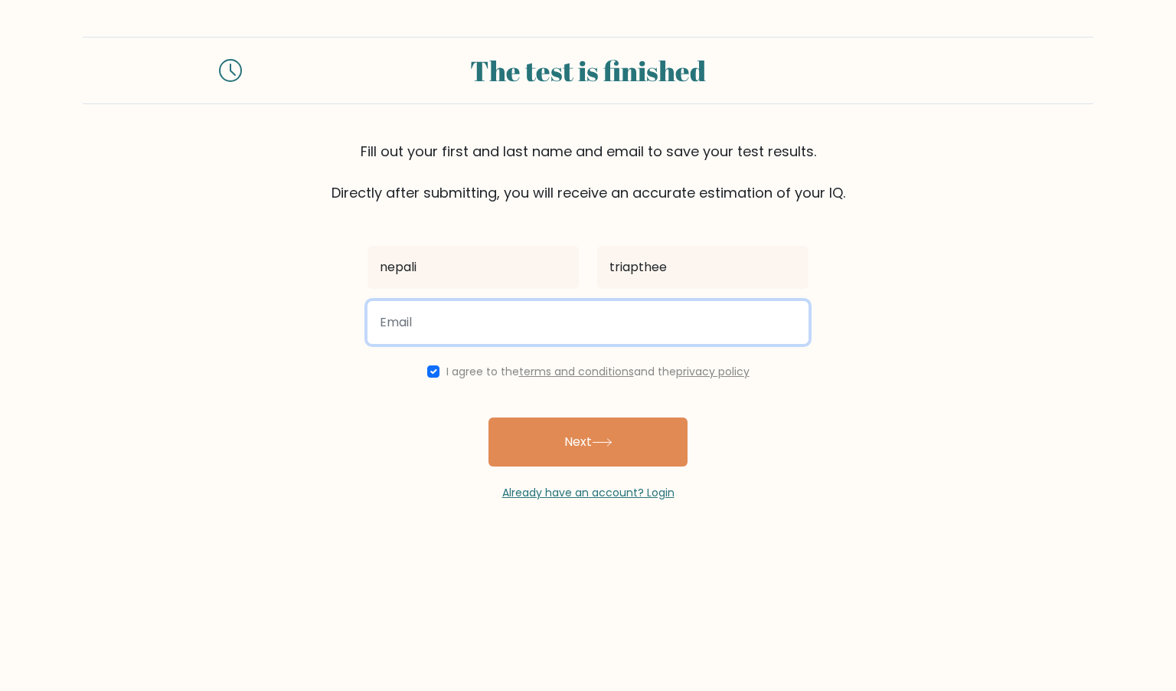
click at [571, 324] on input "email" at bounding box center [588, 322] width 441 height 43
click at [574, 336] on input "[EMAIL_ADDRESS][DOMAIN_NAME]" at bounding box center [588, 322] width 441 height 43
type input "p"
click at [541, 312] on input "email" at bounding box center [588, 322] width 441 height 43
type input "[EMAIL_ADDRESS][DOMAIN_NAME]"
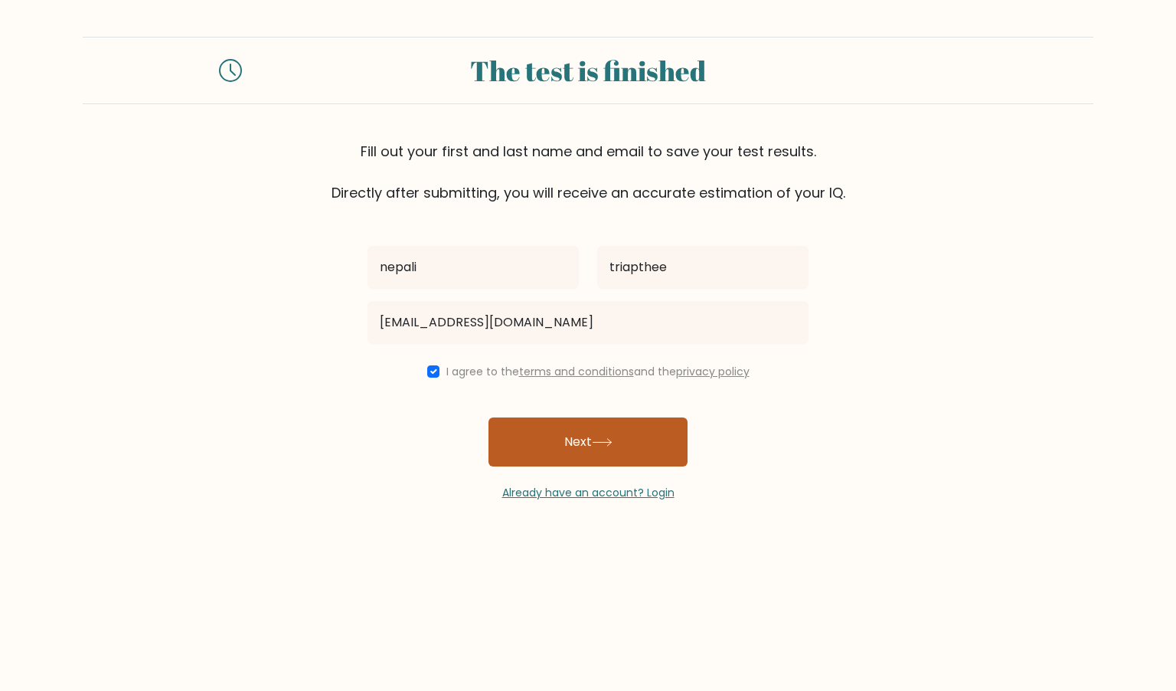
click at [582, 457] on button "Next" at bounding box center [587, 441] width 199 height 49
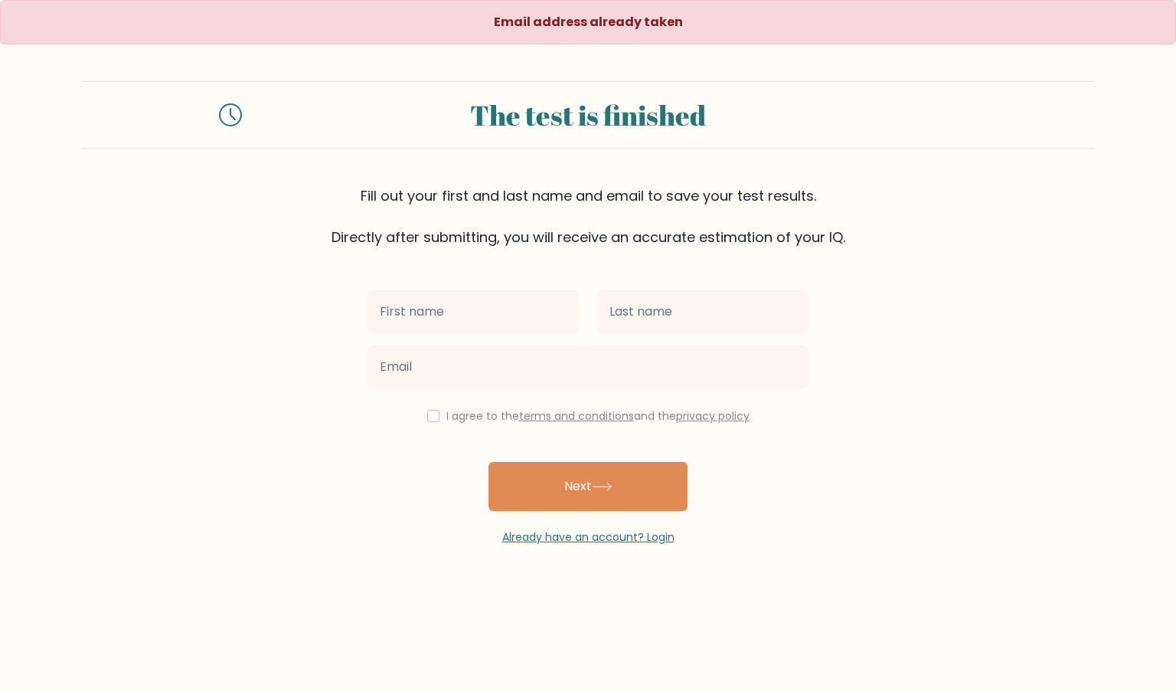
click at [510, 315] on input "text" at bounding box center [473, 311] width 211 height 43
type input "nepali"
click at [662, 312] on input "text" at bounding box center [702, 311] width 211 height 43
type input "triapthee"
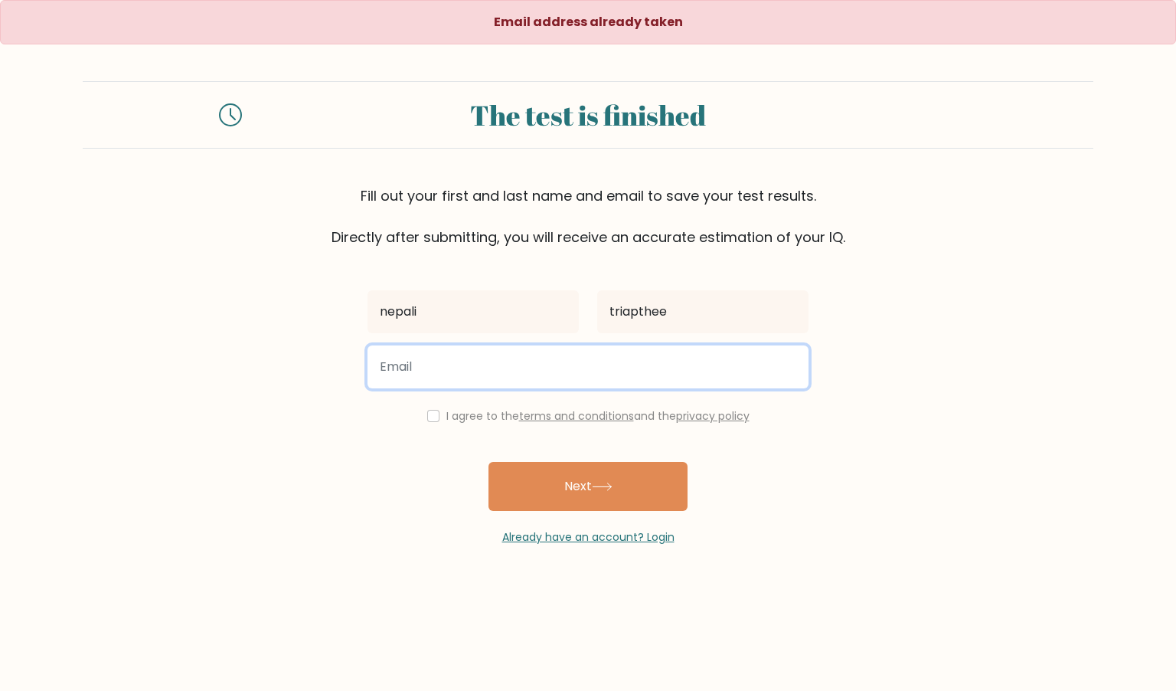
click at [570, 369] on input "email" at bounding box center [588, 366] width 441 height 43
type input "[EMAIL_ADDRESS][DOMAIN_NAME]"
click at [488, 462] on button "Next" at bounding box center [587, 486] width 199 height 49
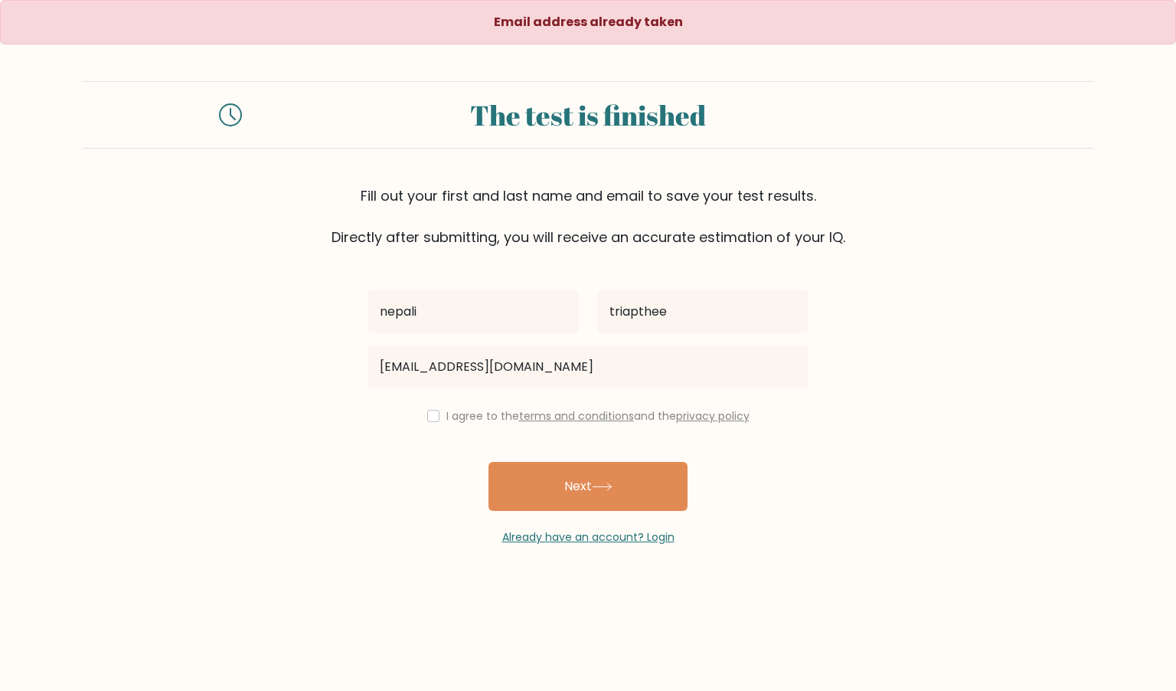
click at [446, 412] on label "I agree to the terms and conditions and the privacy policy" at bounding box center [597, 415] width 303 height 15
click at [418, 416] on div "I agree to the terms and conditions and the privacy policy" at bounding box center [587, 416] width 459 height 18
click at [430, 419] on input "checkbox" at bounding box center [433, 416] width 12 height 12
checkbox input "true"
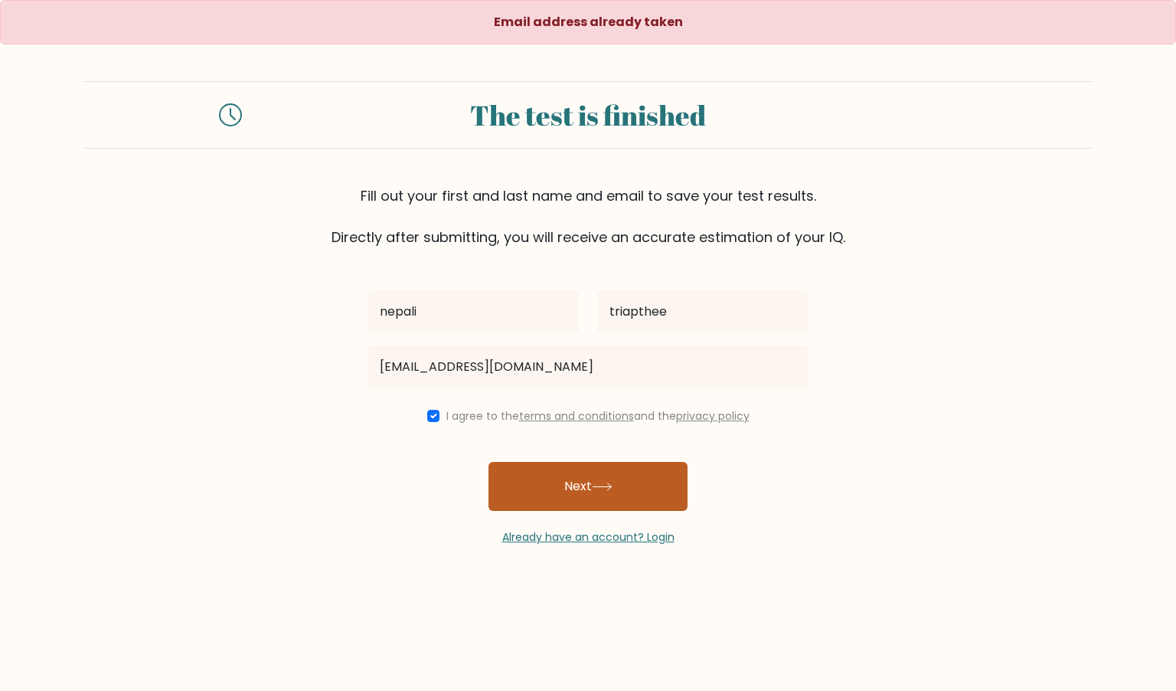
click at [560, 469] on button "Next" at bounding box center [587, 486] width 199 height 49
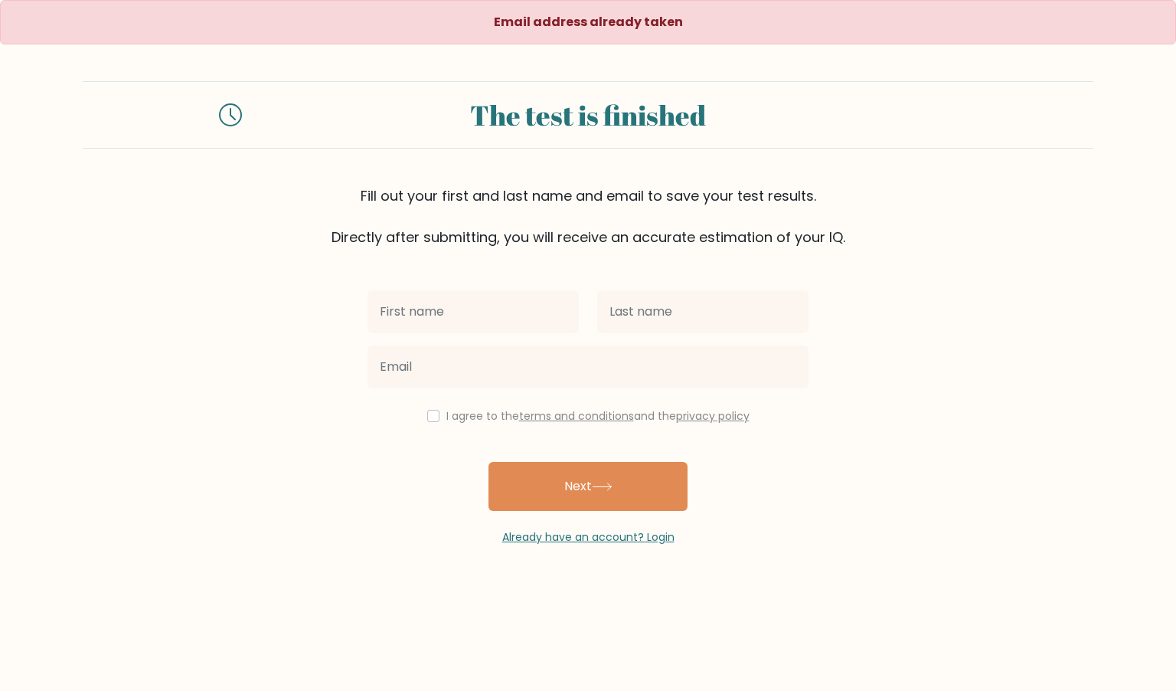
click at [460, 317] on input "text" at bounding box center [473, 311] width 211 height 43
click at [632, 320] on input "text" at bounding box center [702, 311] width 211 height 43
drag, startPoint x: 441, startPoint y: 315, endPoint x: 89, endPoint y: 261, distance: 356.4
click at [89, 261] on form "The test is finished Fill out your first and last name and email to save your t…" at bounding box center [588, 313] width 1176 height 464
type input "sigmam"
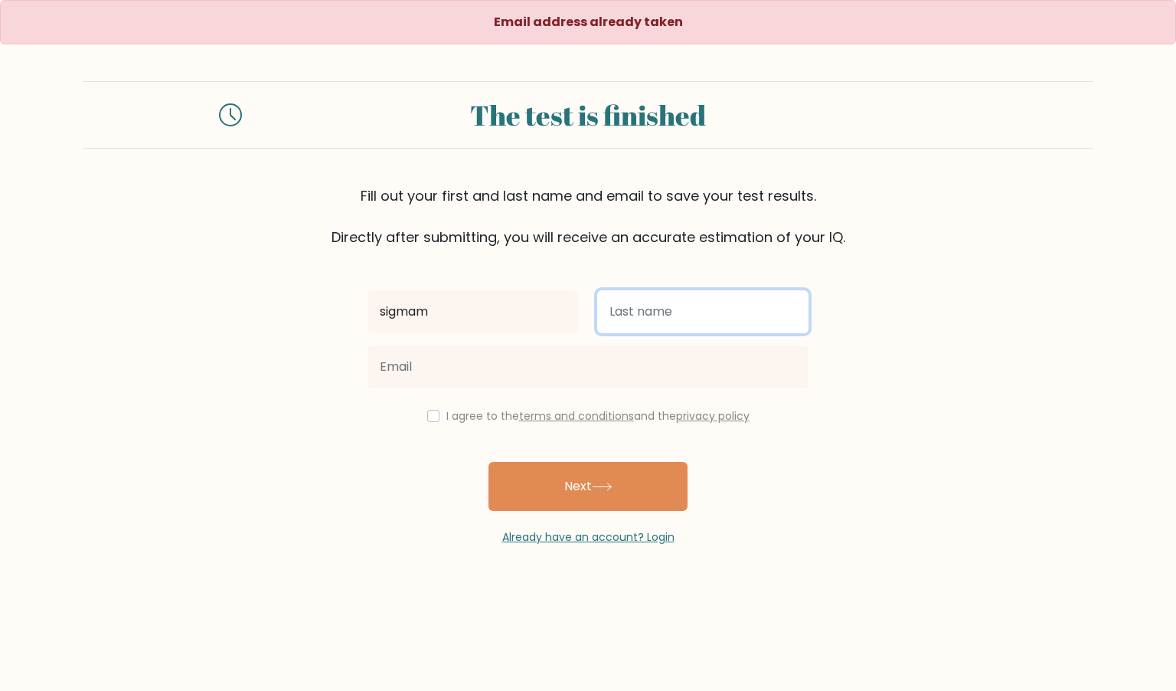
click at [654, 324] on input "text" at bounding box center [702, 311] width 211 height 43
type input "boy"
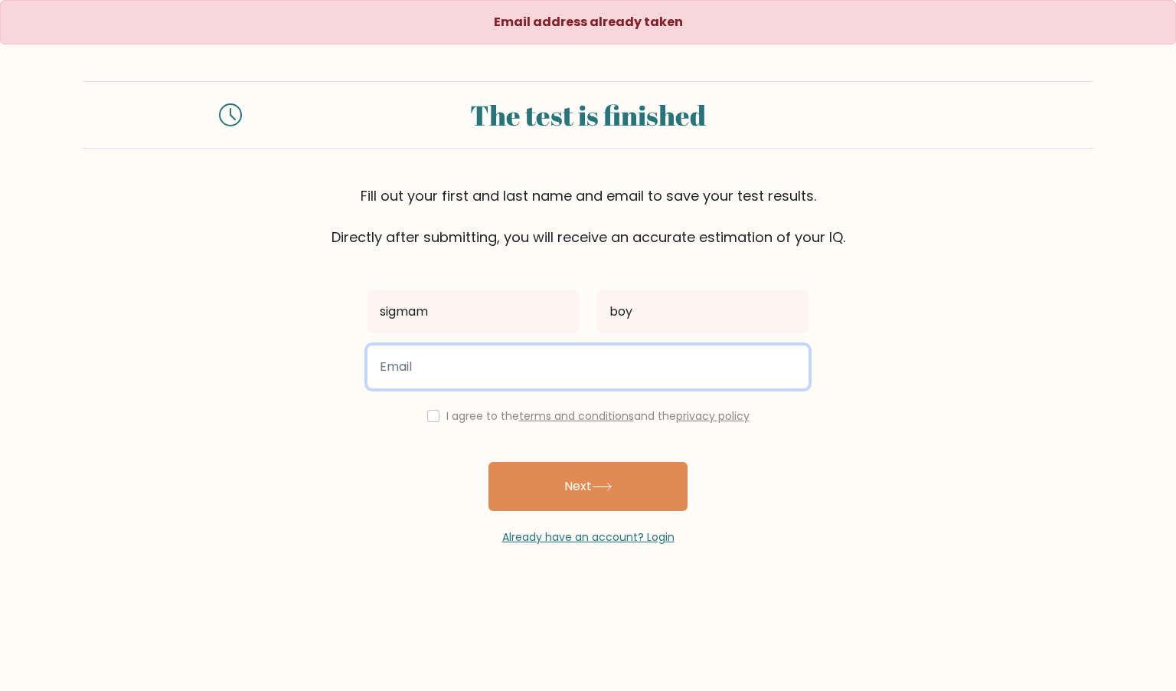
click at [634, 374] on input "email" at bounding box center [588, 366] width 441 height 43
type input "thehogdoggreaseking@gmail.com"
click at [488, 462] on button "Next" at bounding box center [587, 486] width 199 height 49
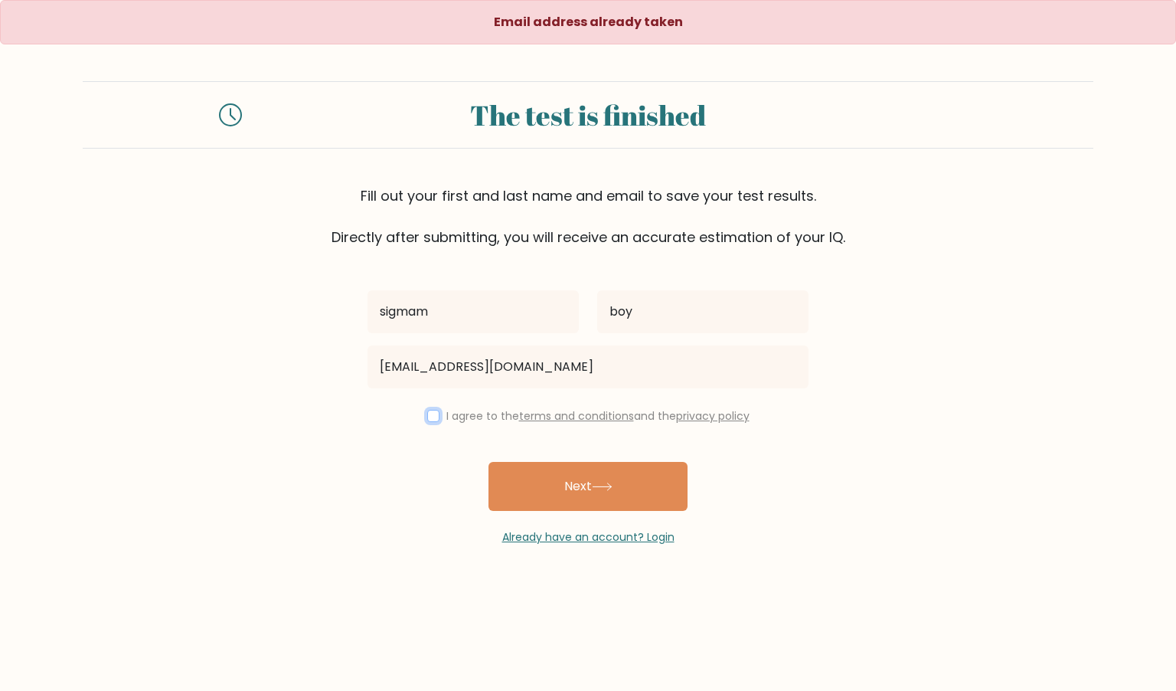
click at [427, 419] on input "checkbox" at bounding box center [433, 416] width 12 height 12
checkbox input "true"
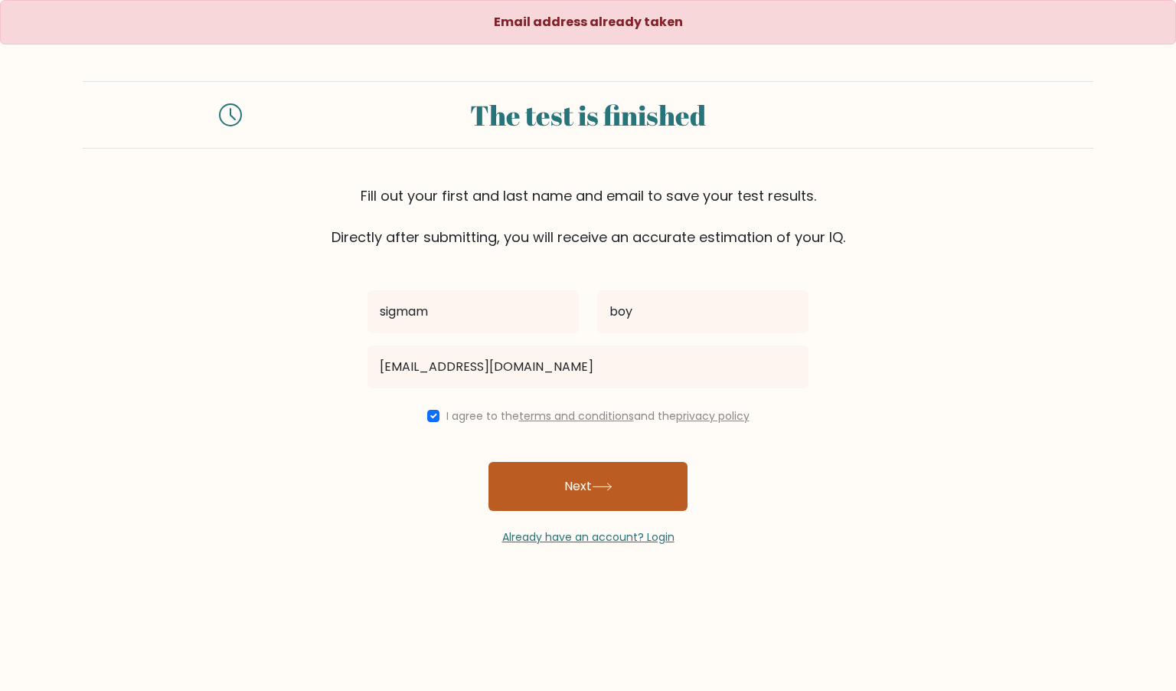
click at [593, 478] on button "Next" at bounding box center [587, 486] width 199 height 49
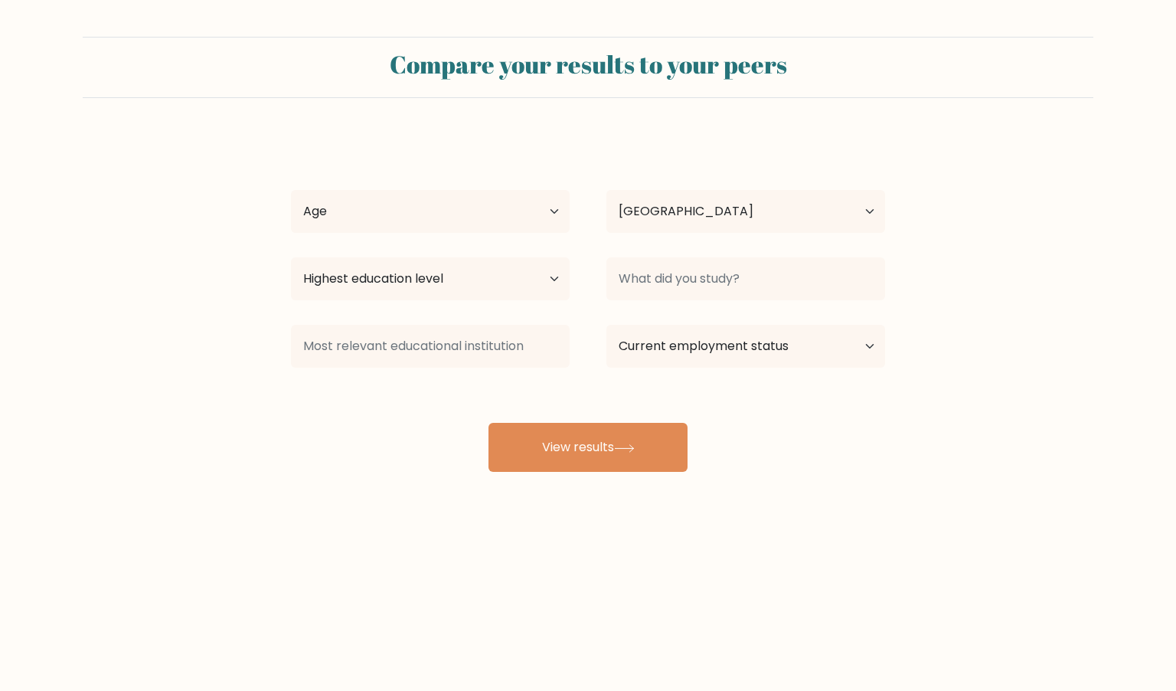
select select "CM"
click at [383, 215] on select "Age Under 18 years old 18-24 years old 25-34 years old 35-44 years old 45-54 ye…" at bounding box center [430, 211] width 279 height 43
select select "min_18"
click at [291, 190] on select "Age Under 18 years old 18-24 years old 25-34 years old 35-44 years old 45-54 ye…" at bounding box center [430, 211] width 279 height 43
click at [612, 217] on select "Country Afghanistan Albania Algeria American Samoa Andorra Angola Anguilla Anta…" at bounding box center [745, 211] width 279 height 43
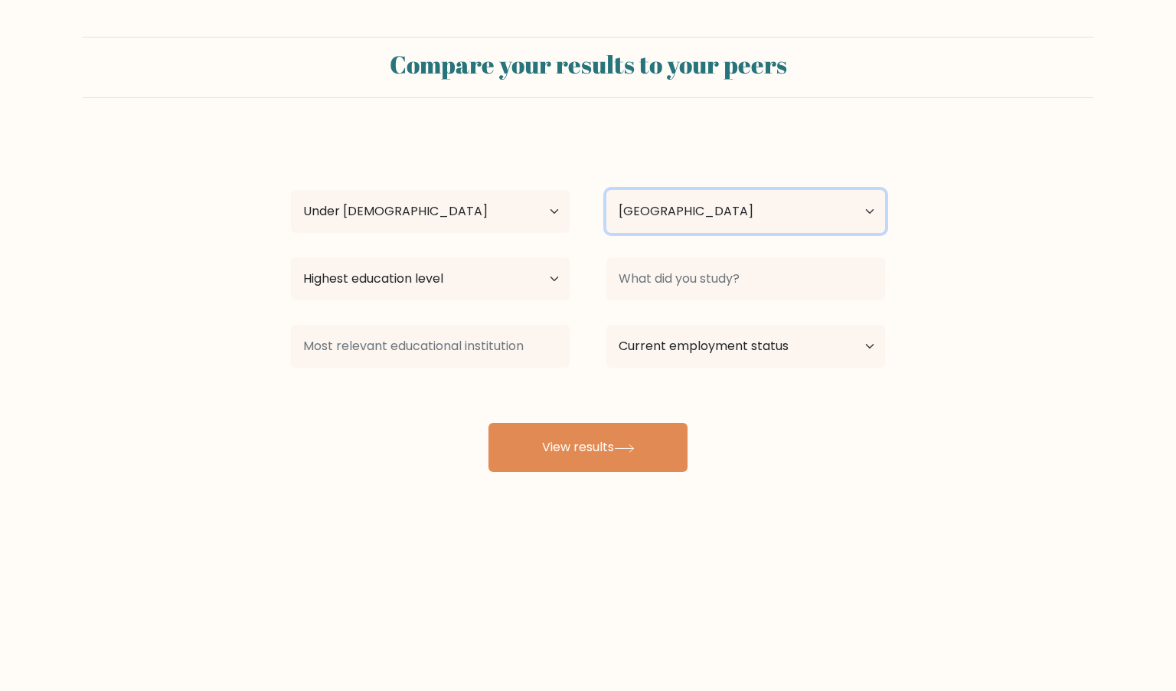
select select "SG"
click at [606, 190] on select "Country Afghanistan Albania Algeria American Samoa Andorra Angola Anguilla Anta…" at bounding box center [745, 211] width 279 height 43
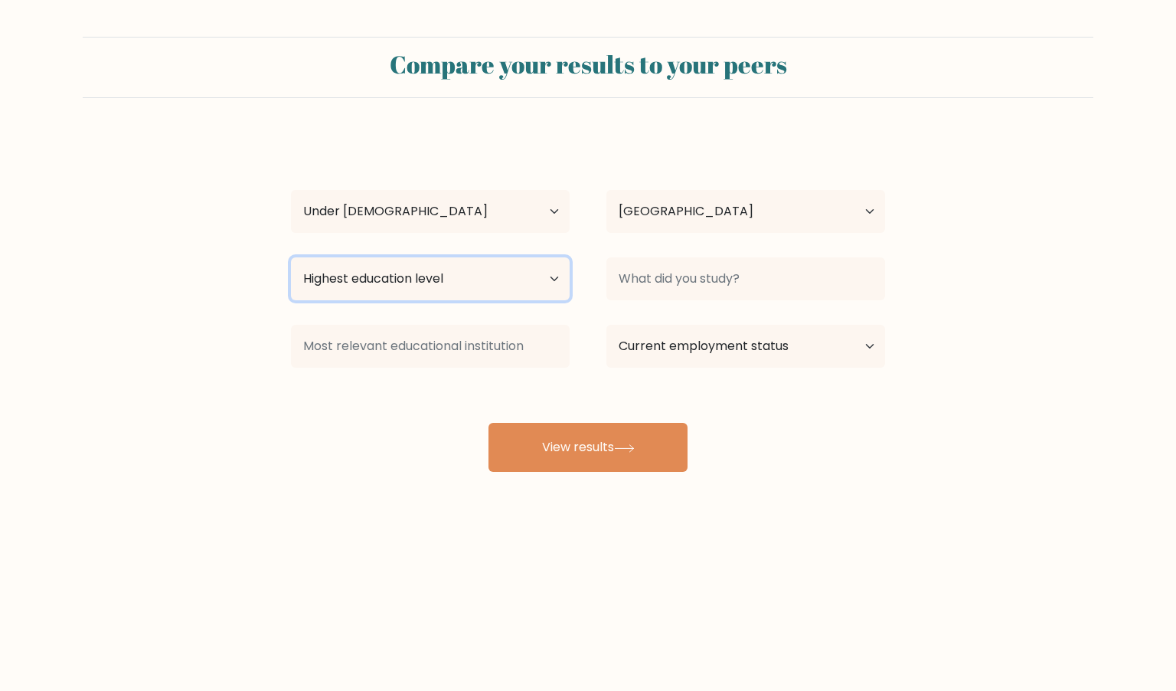
click at [481, 284] on select "Highest education level No schooling Primary Lower Secondary Upper Secondary Oc…" at bounding box center [430, 278] width 279 height 43
click at [291, 257] on select "Highest education level No schooling Primary Lower Secondary Upper Secondary Oc…" at bounding box center [430, 278] width 279 height 43
click at [477, 303] on div "Highest education level No schooling Primary Lower Secondary Upper Secondary Oc…" at bounding box center [430, 278] width 315 height 55
click at [479, 286] on select "Highest education level No schooling Primary Lower Secondary Upper Secondary Oc…" at bounding box center [430, 278] width 279 height 43
select select "lower_secondary"
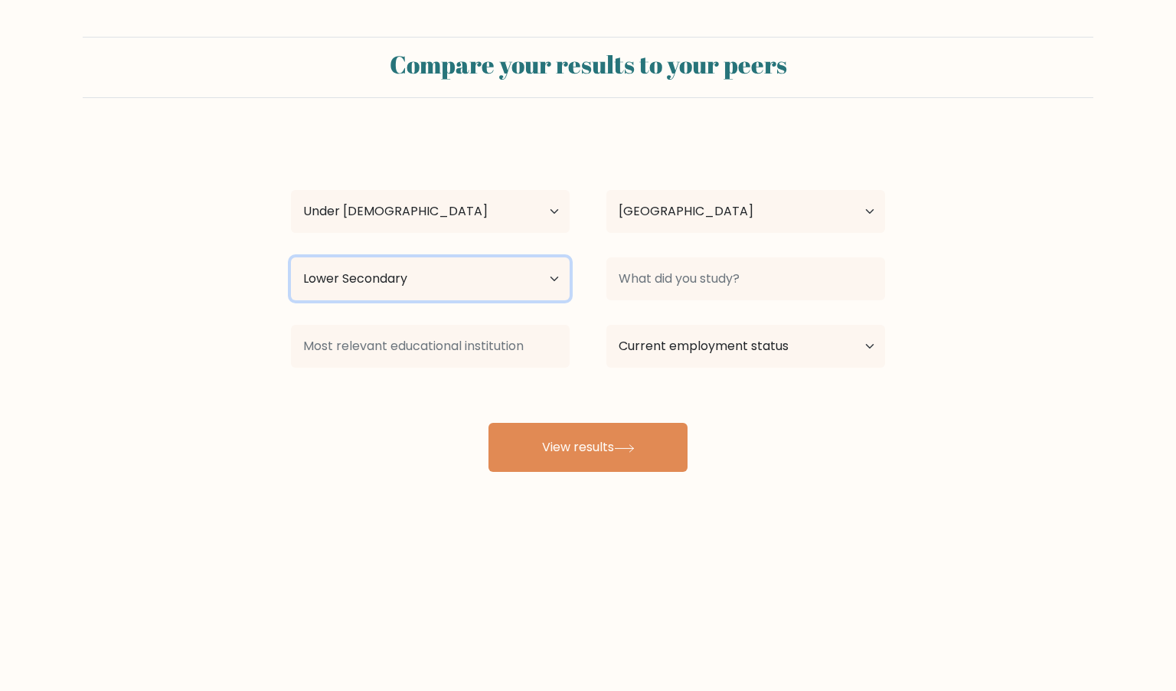
click at [291, 257] on select "Highest education level No schooling Primary Lower Secondary Upper Secondary Oc…" at bounding box center [430, 278] width 279 height 43
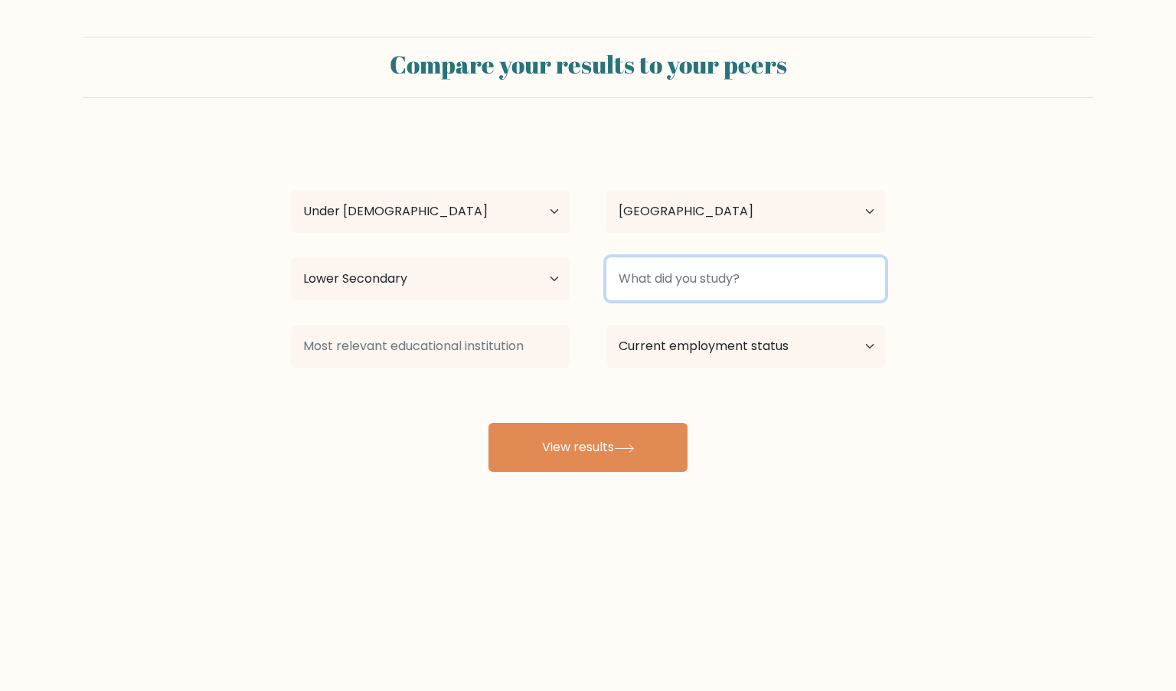
click at [709, 283] on input at bounding box center [745, 278] width 279 height 43
type input "idk"
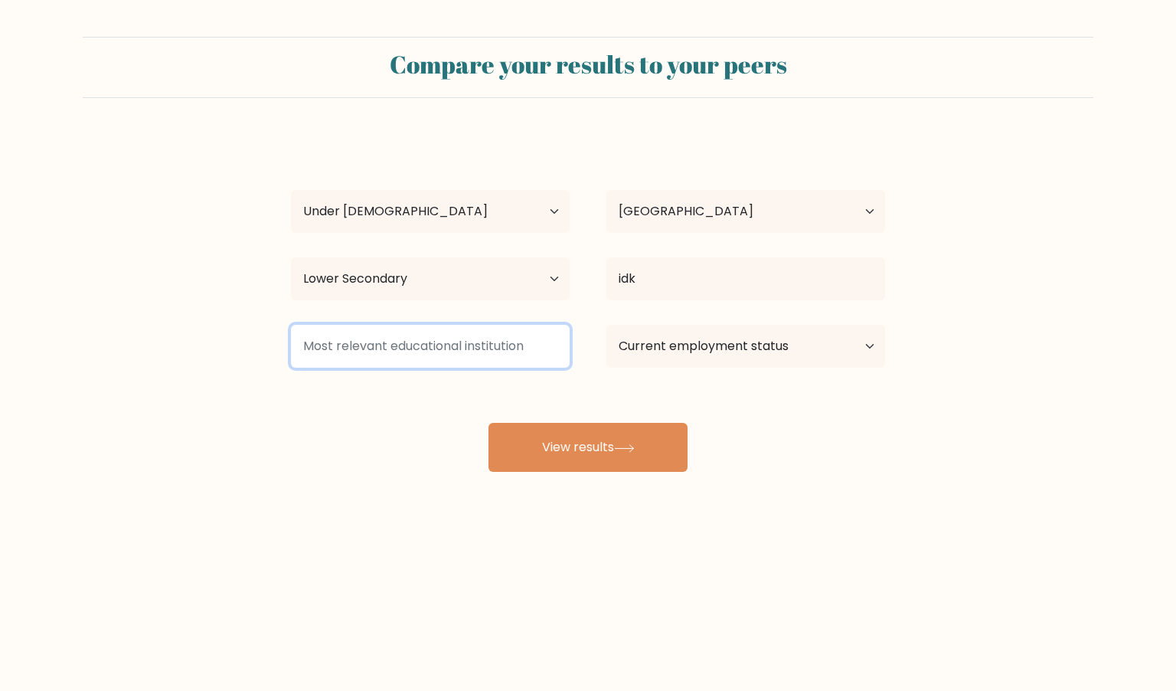
click at [515, 348] on input at bounding box center [430, 346] width 279 height 43
type input "deepwoken acadmy"
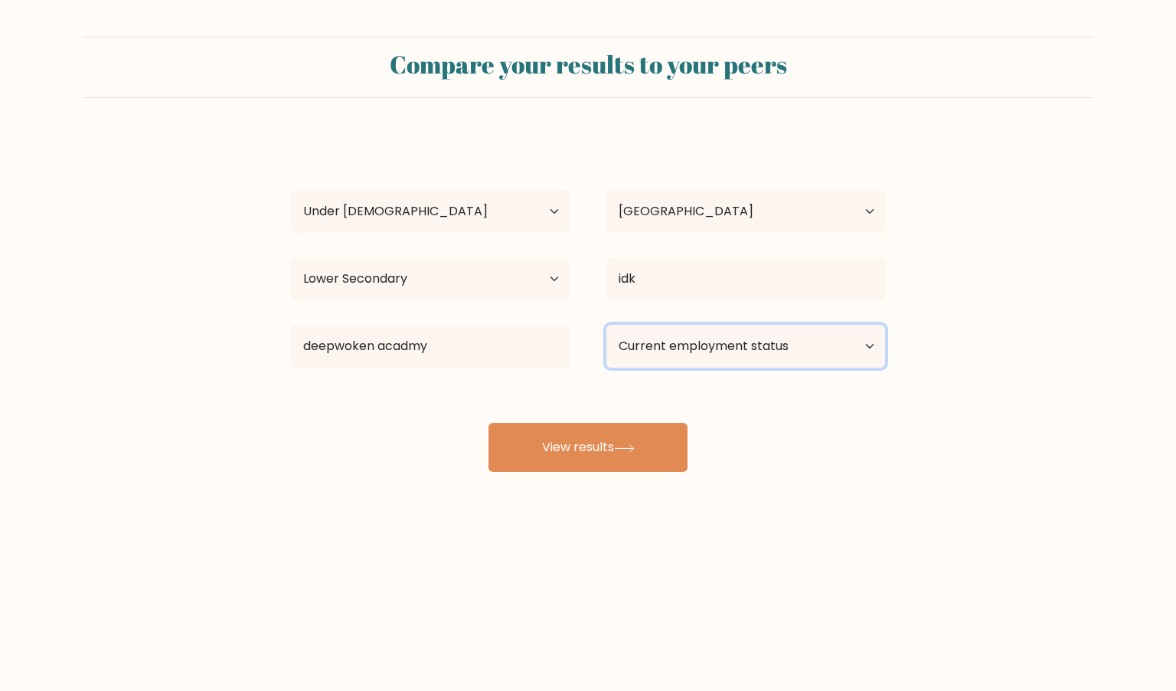
click at [748, 332] on select "Current employment status Employed Student Retired Other / prefer not to answer" at bounding box center [745, 346] width 279 height 43
click at [606, 325] on select "Current employment status Employed Student Retired Other / prefer not to answer" at bounding box center [745, 346] width 279 height 43
click at [701, 349] on select "Current employment status Employed Student Retired Other / prefer not to answer" at bounding box center [745, 346] width 279 height 43
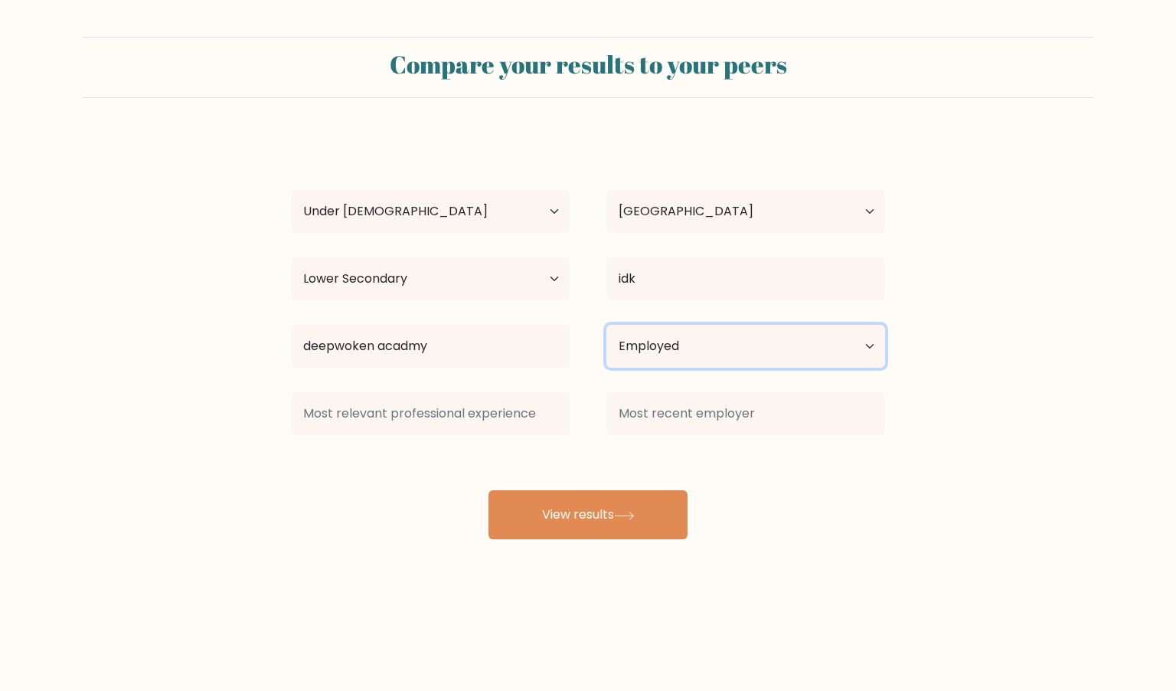
select select "student"
click at [606, 325] on select "Current employment status Employed Student Retired Other / prefer not to answer" at bounding box center [745, 346] width 279 height 43
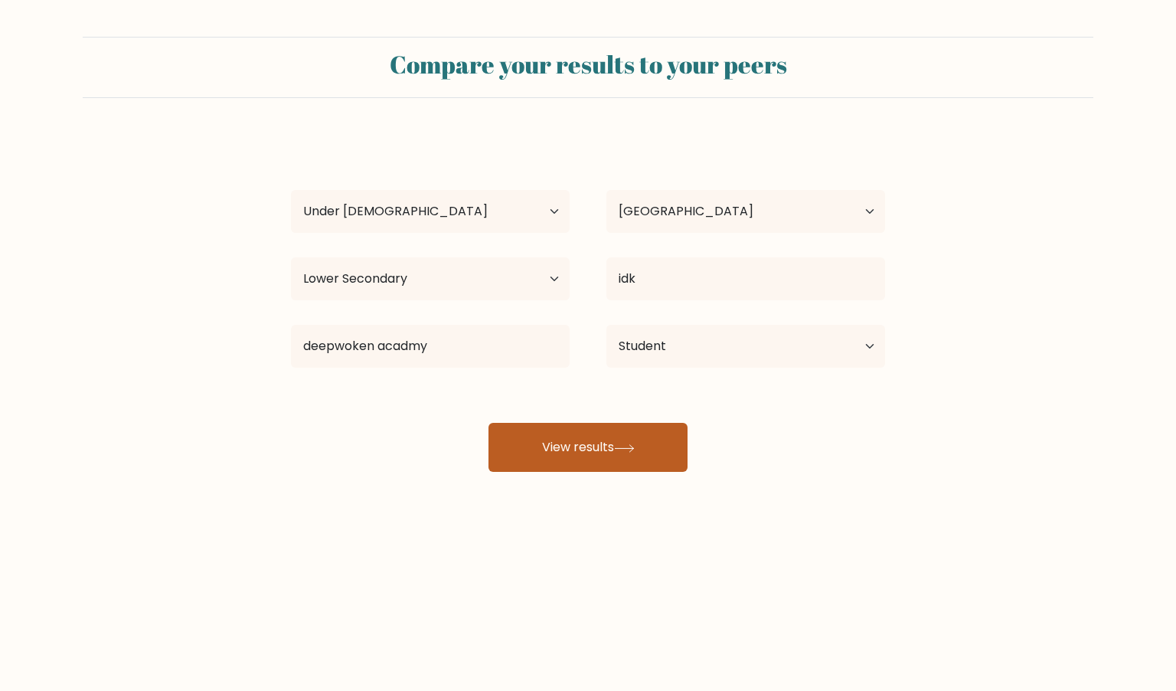
click at [600, 443] on button "View results" at bounding box center [587, 447] width 199 height 49
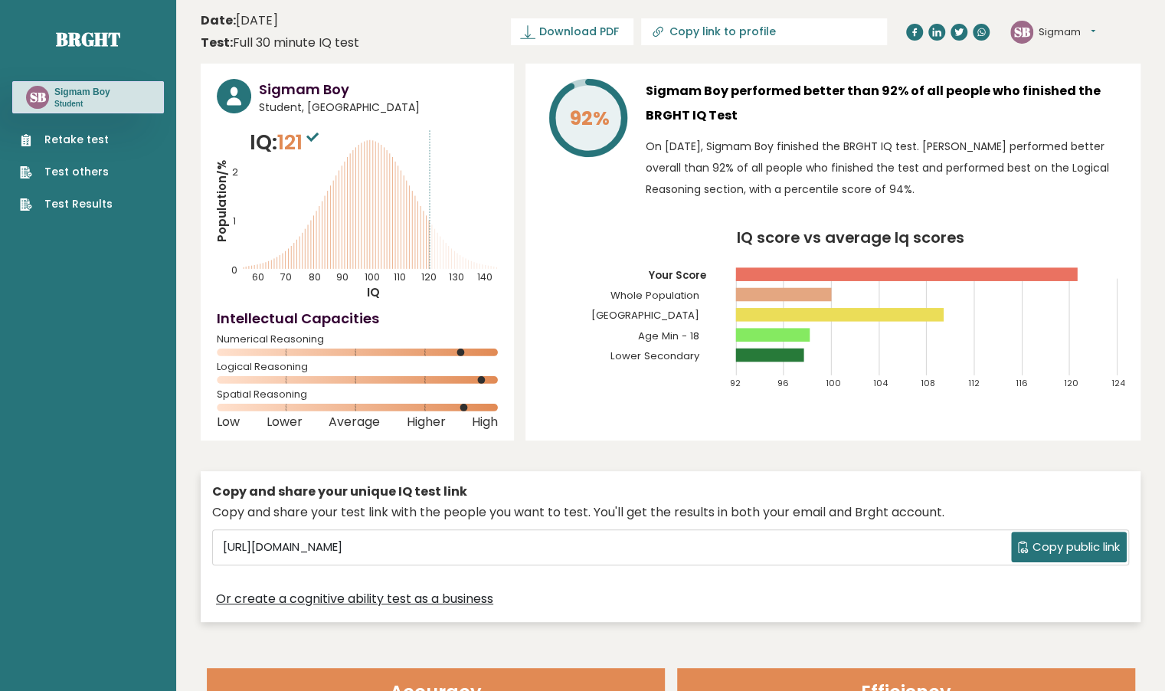
click at [899, 307] on icon "IQ score vs average Iq scores 92 96 100 104 108 112 116 120 124 Your Score Whol…" at bounding box center [832, 316] width 583 height 172
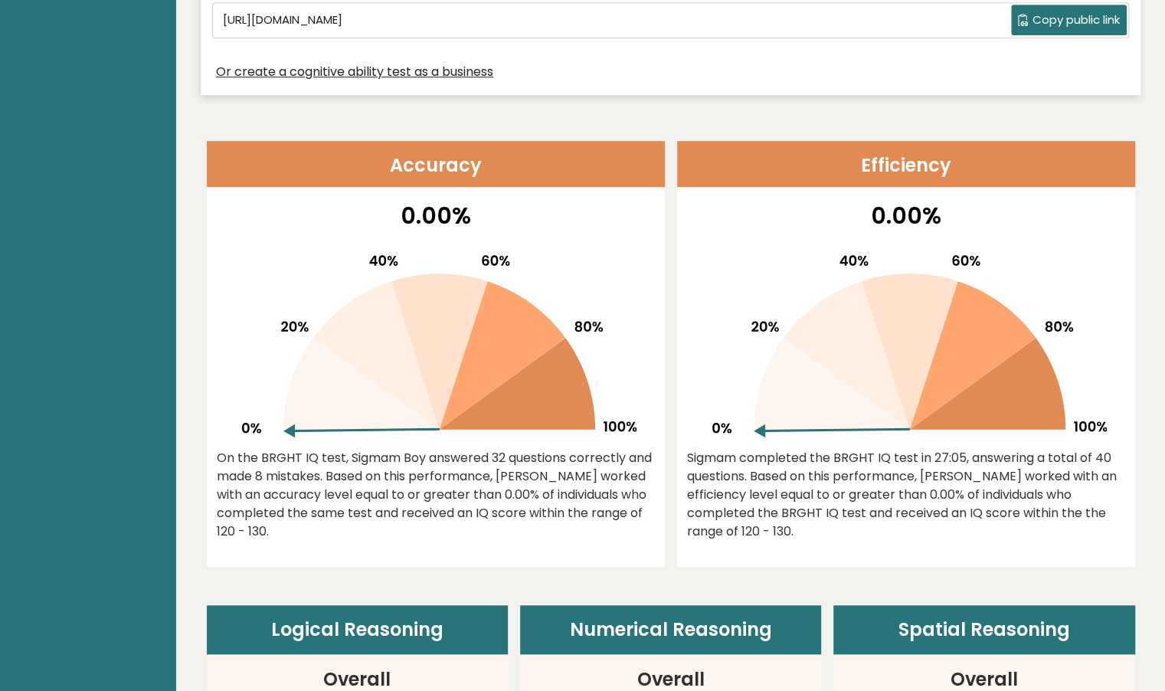
scroll to position [523, 0]
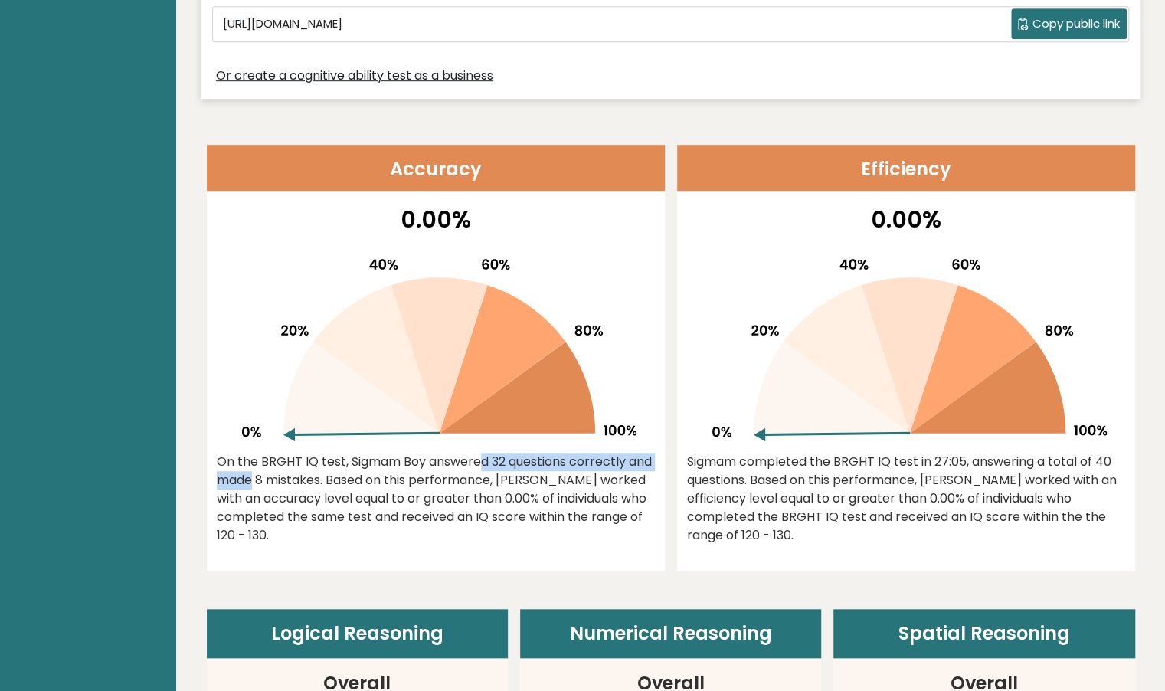
drag, startPoint x: 354, startPoint y: 457, endPoint x: 582, endPoint y: 452, distance: 228.2
click at [582, 452] on div "On the BRGHT IQ test, Sigmam Boy answered 32 questions correctly and made 8 mis…" at bounding box center [436, 498] width 438 height 92
click at [585, 470] on div "On the BRGHT IQ test, Sigmam Boy answered 32 questions correctly and made 8 mis…" at bounding box center [436, 498] width 438 height 92
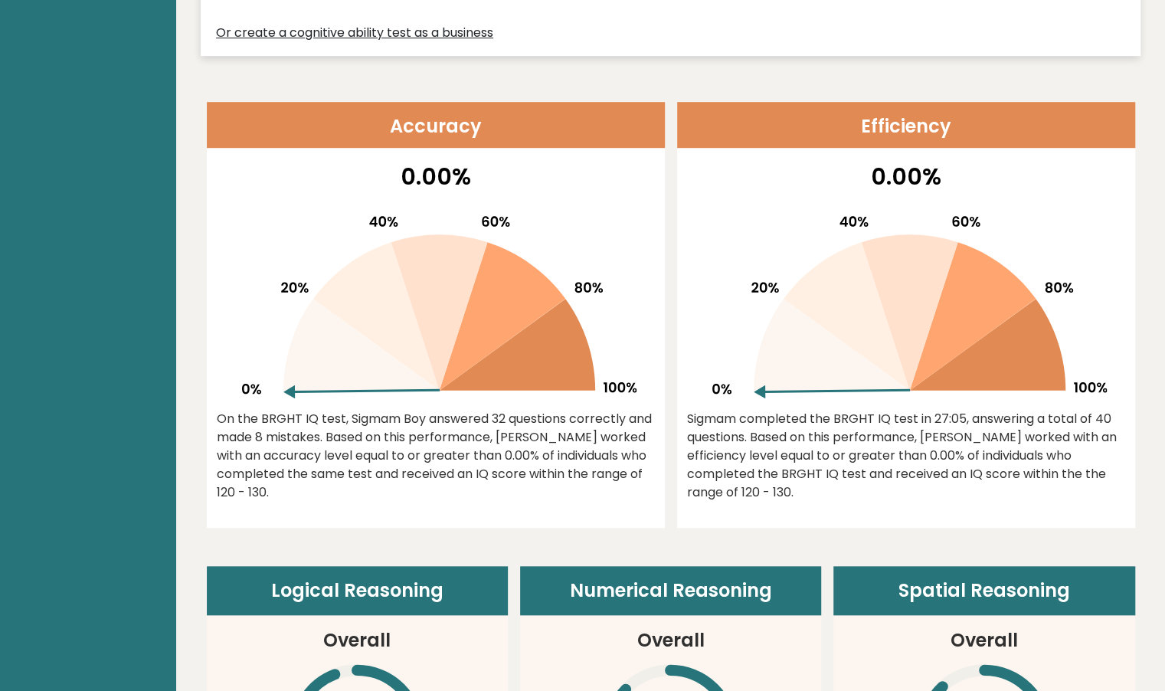
scroll to position [564, 0]
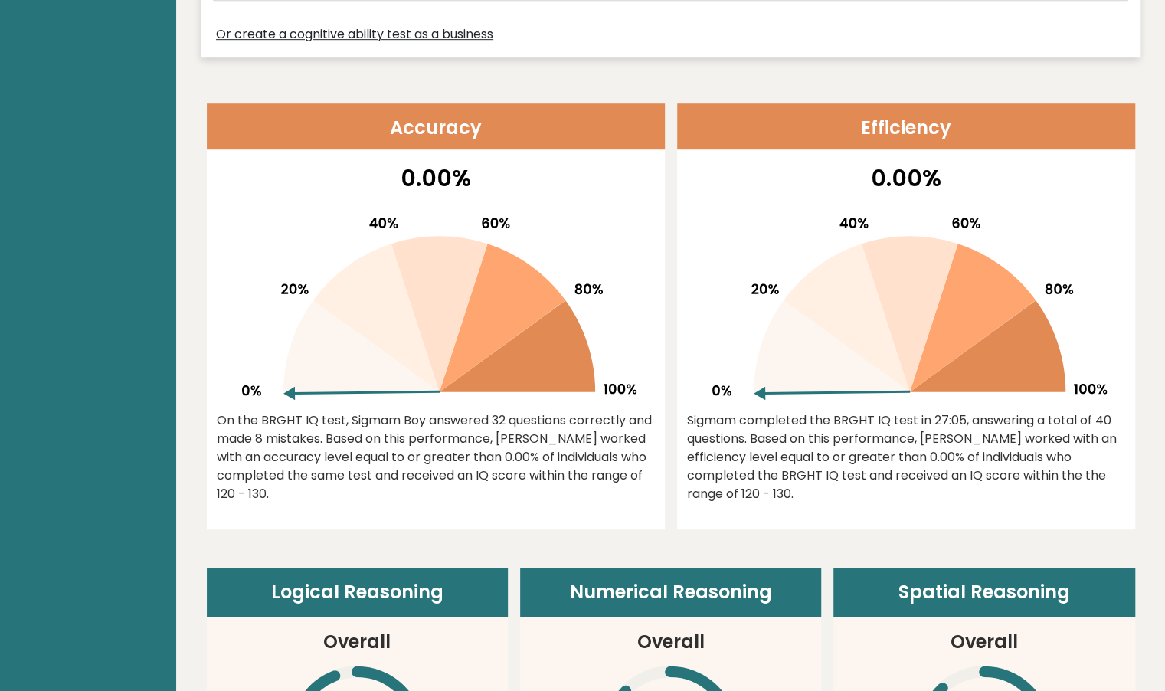
drag, startPoint x: 342, startPoint y: 452, endPoint x: 423, endPoint y: 494, distance: 91.1
click at [423, 494] on div "On the BRGHT IQ test, Sigmam Boy answered 32 questions correctly and made 8 mis…" at bounding box center [436, 457] width 438 height 92
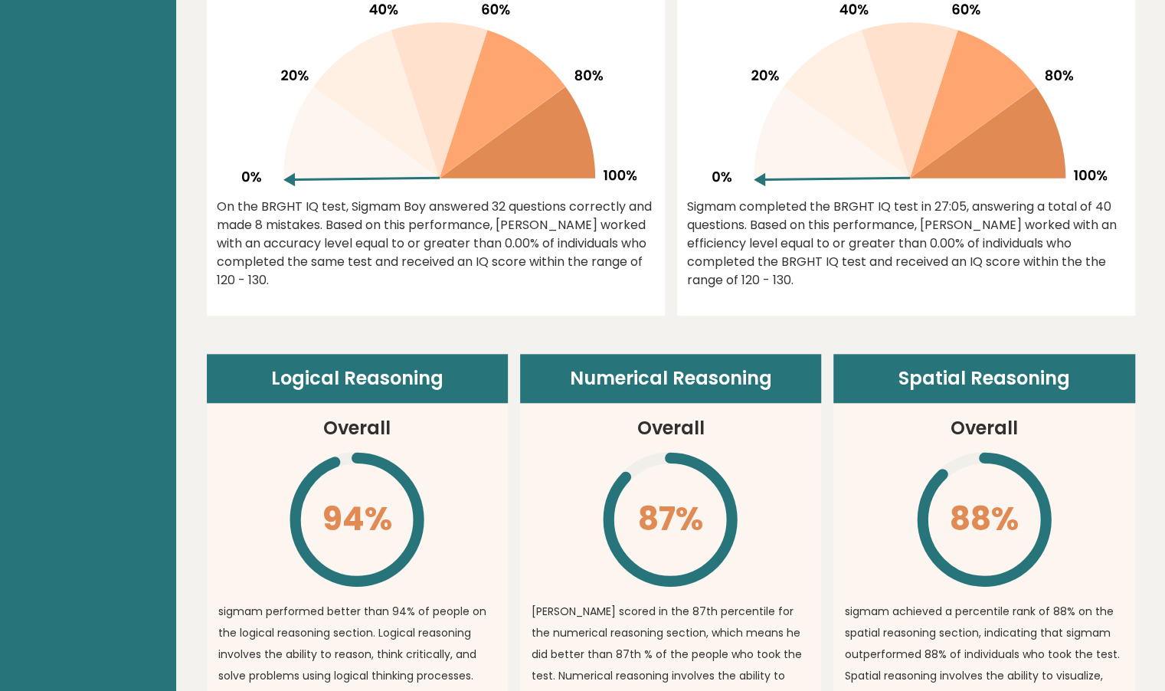
scroll to position [774, 0]
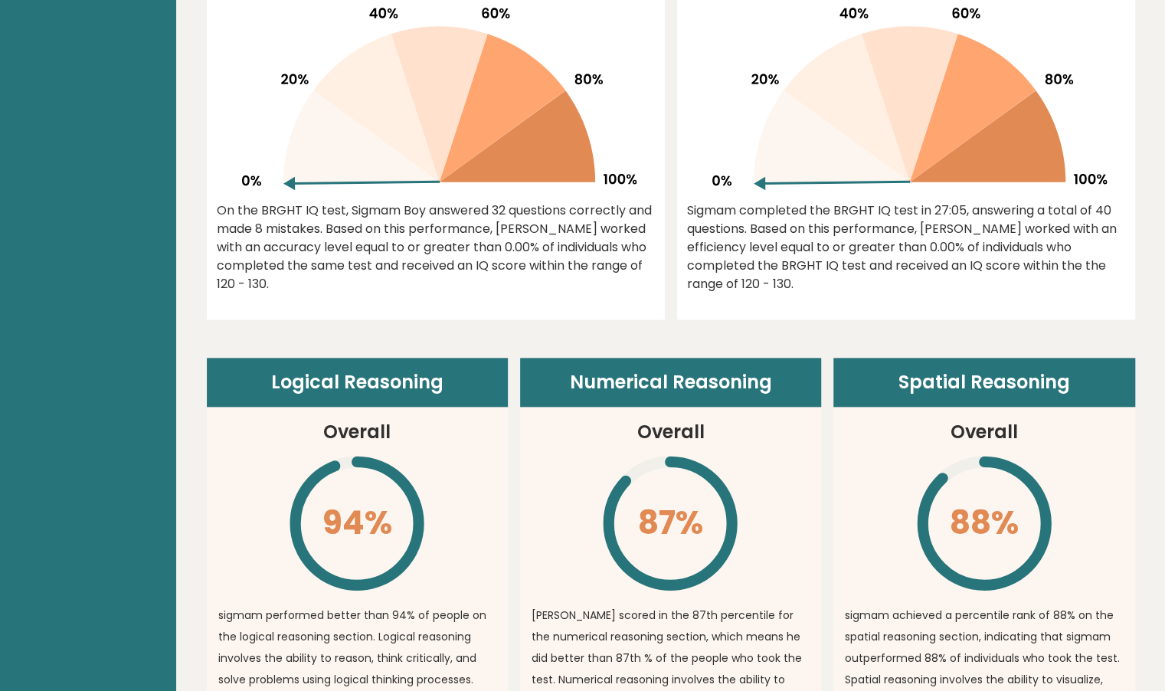
drag, startPoint x: 926, startPoint y: 242, endPoint x: 1019, endPoint y: 307, distance: 113.2
click at [1019, 307] on div "0.00% [PERSON_NAME] completed the BRGHT IQ test in 27:05, answering a total of …" at bounding box center [906, 135] width 458 height 368
click at [900, 283] on div "Sigmam completed the BRGHT IQ test in 27:05, answering a total of 40 questions.…" at bounding box center [906, 247] width 438 height 92
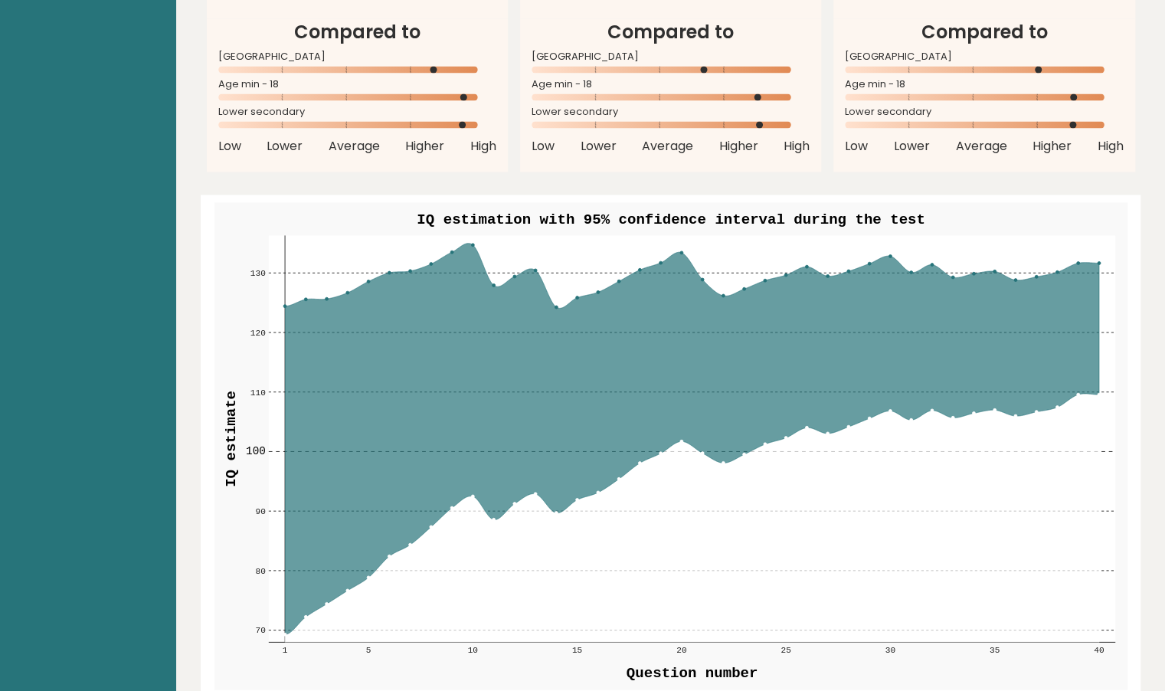
scroll to position [1596, 0]
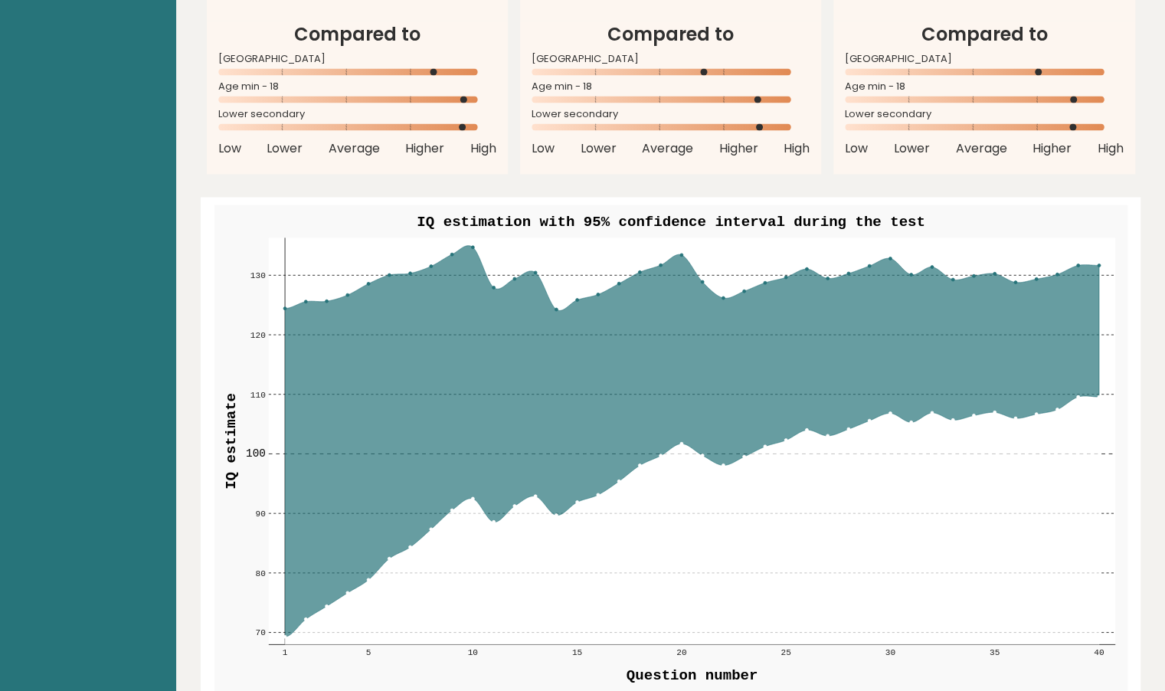
click at [471, 497] on circle at bounding box center [472, 497] width 3 height 3
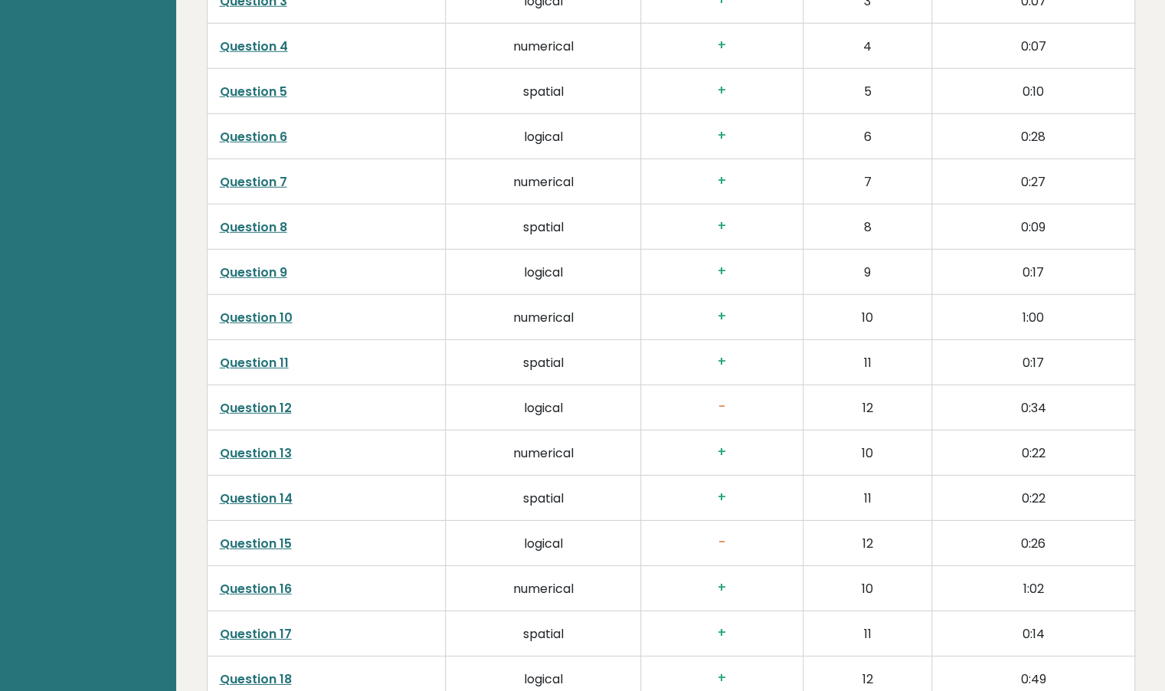
scroll to position [2565, 0]
click at [276, 407] on link "Question 12" at bounding box center [256, 409] width 72 height 18
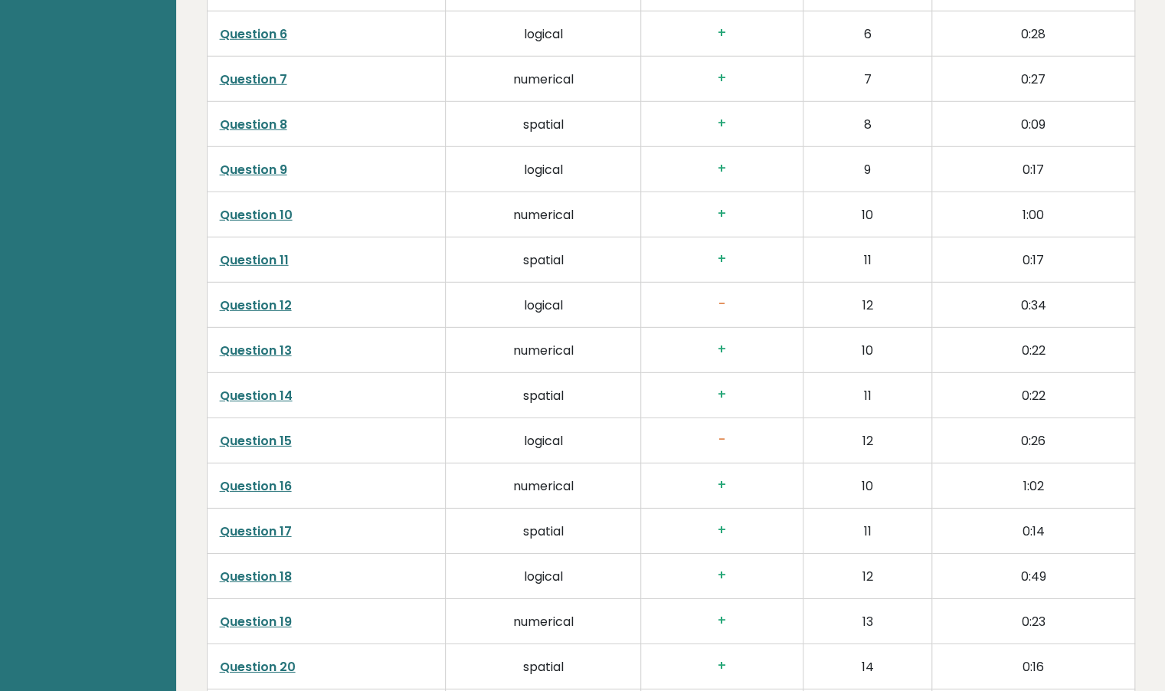
scroll to position [2677, 0]
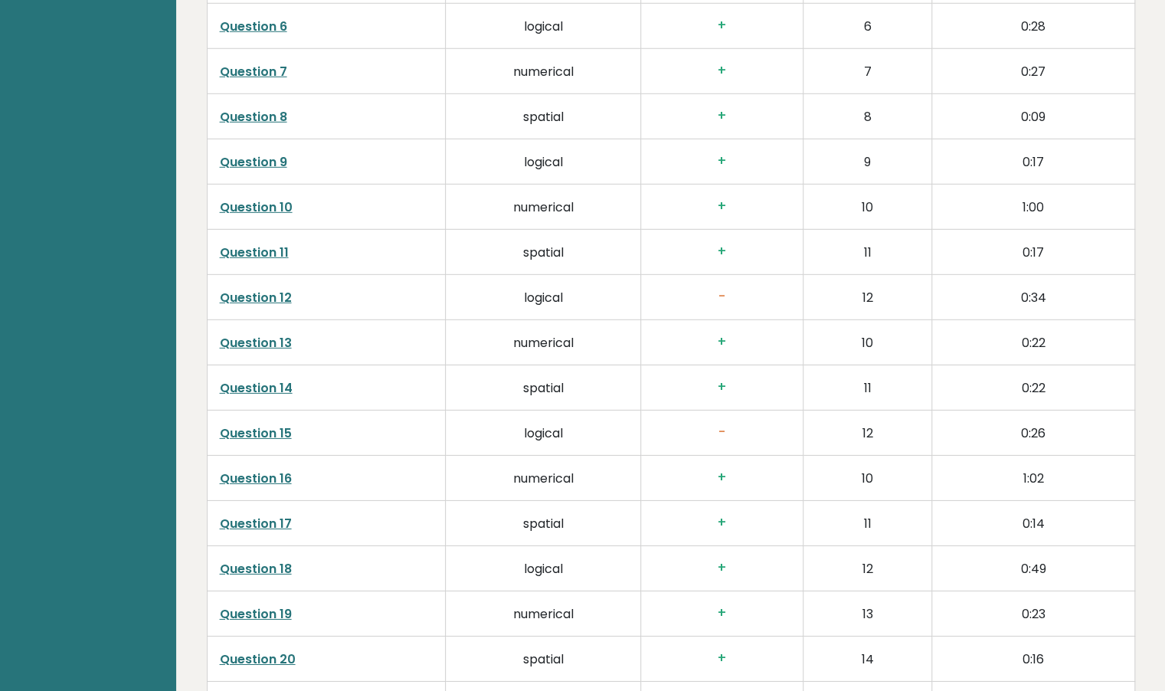
click at [251, 428] on link "Question 15" at bounding box center [256, 433] width 72 height 18
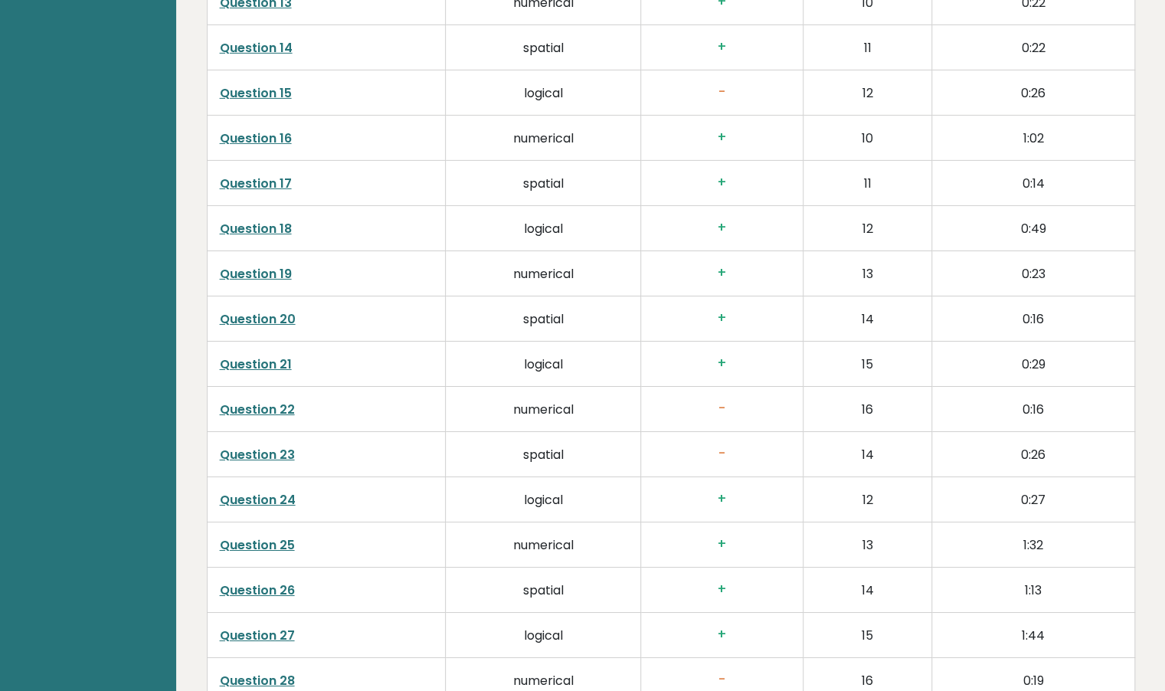
scroll to position [3014, 0]
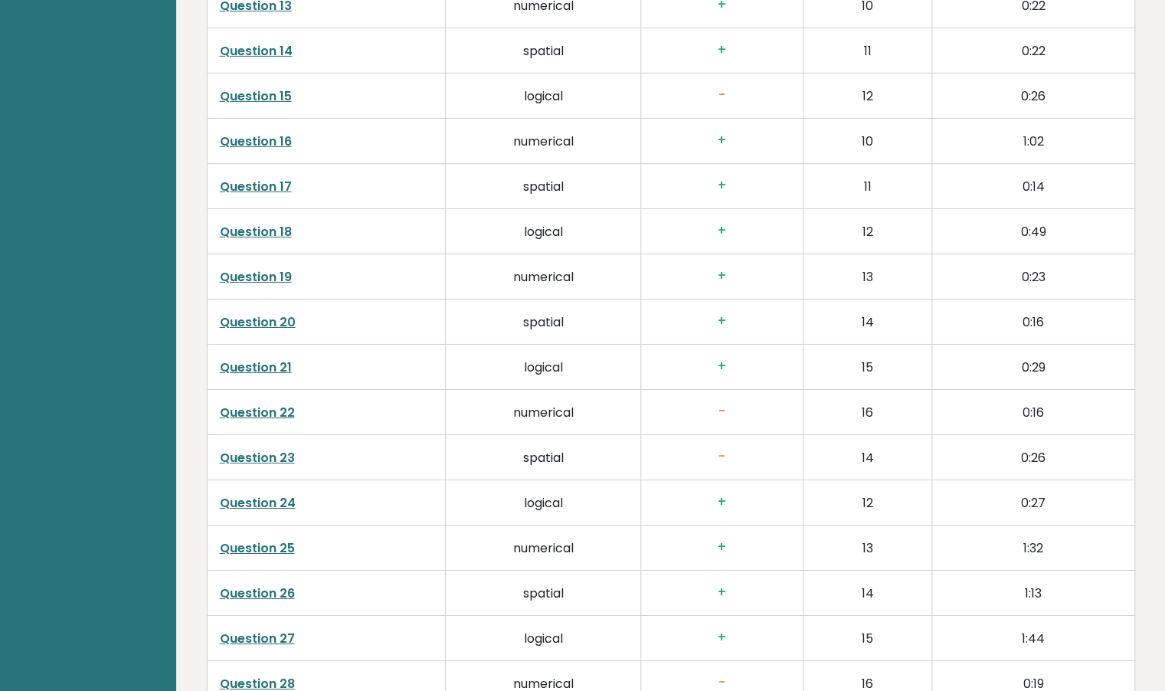
click at [271, 407] on link "Question 22" at bounding box center [257, 412] width 75 height 18
click at [277, 451] on link "Question 23" at bounding box center [257, 458] width 75 height 18
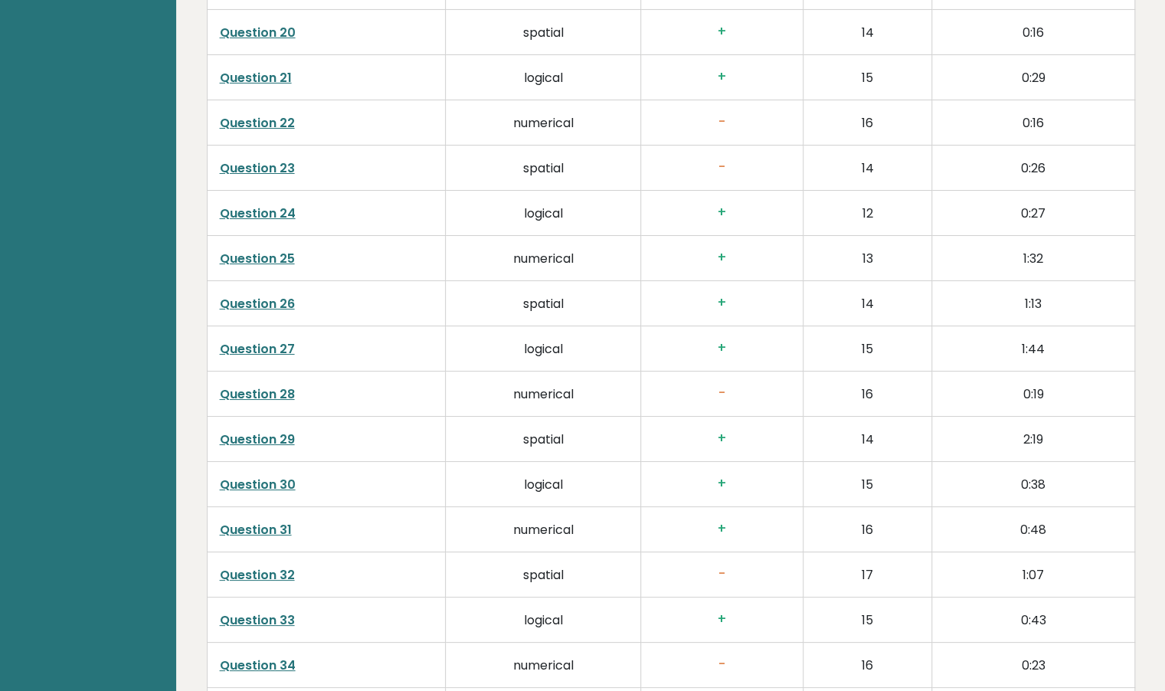
scroll to position [3303, 0]
click at [266, 388] on link "Question 28" at bounding box center [257, 394] width 75 height 18
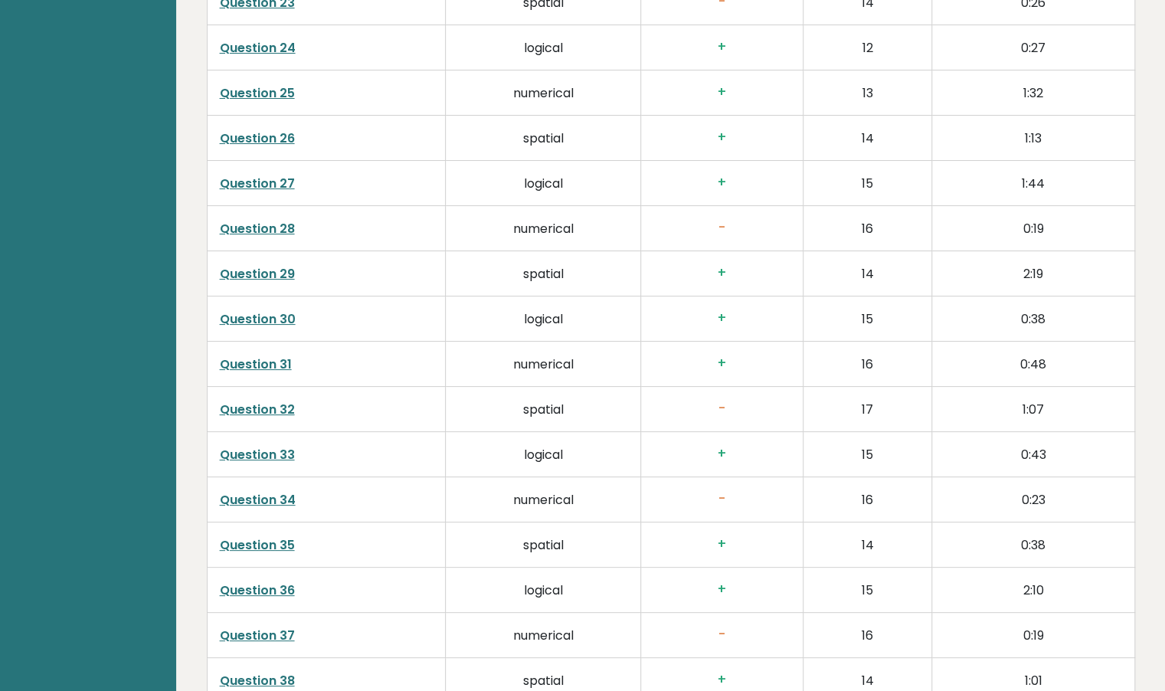
scroll to position [3468, 0]
click at [273, 400] on link "Question 32" at bounding box center [257, 409] width 75 height 18
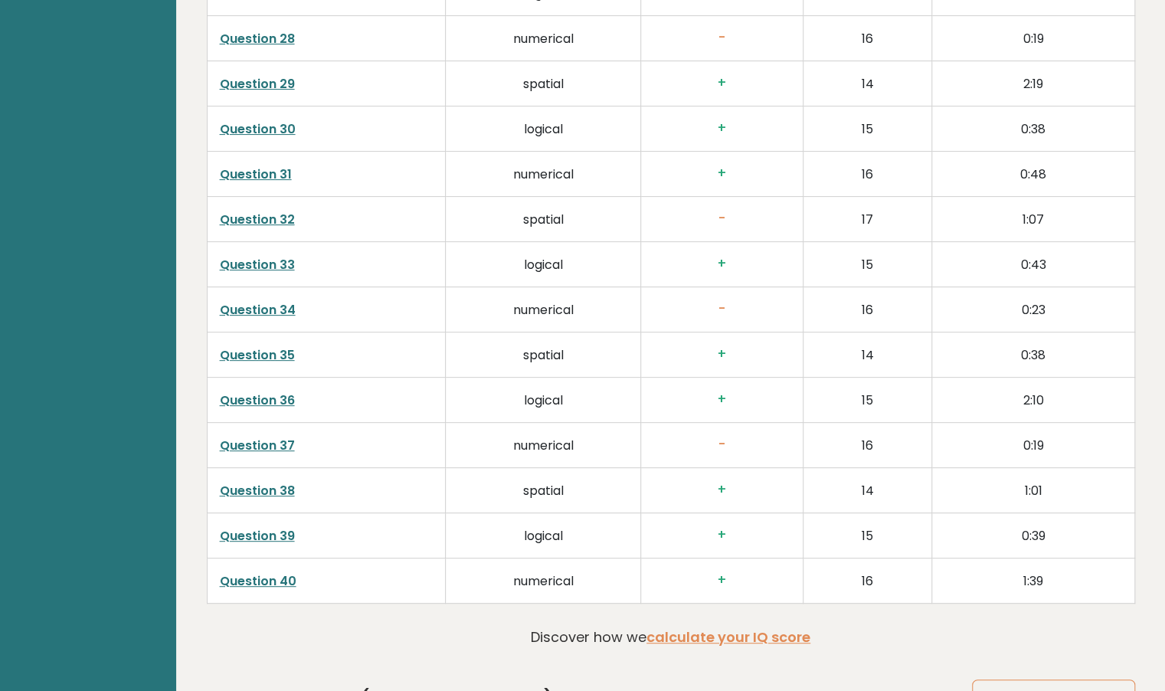
scroll to position [3658, 0]
click at [277, 437] on link "Question 37" at bounding box center [257, 445] width 75 height 18
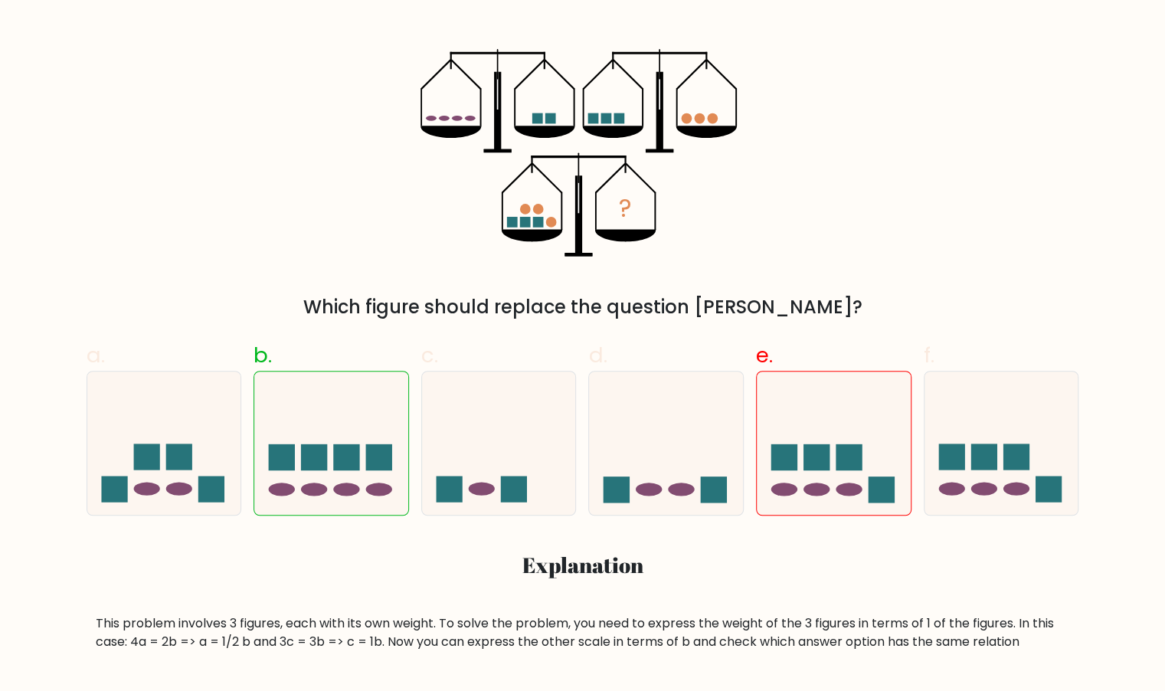
scroll to position [260, 0]
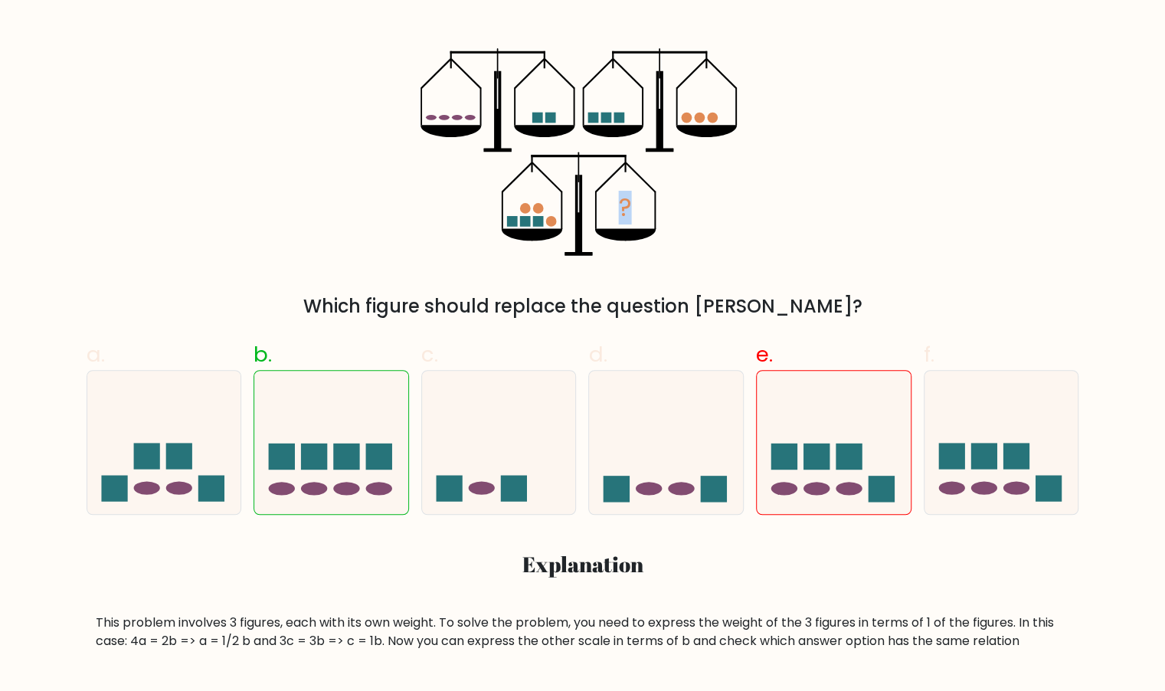
drag, startPoint x: 621, startPoint y: 204, endPoint x: 634, endPoint y: 209, distance: 14.1
click at [634, 209] on icon "?" at bounding box center [582, 151] width 324 height 207
click at [707, 252] on icon "?" at bounding box center [582, 151] width 324 height 207
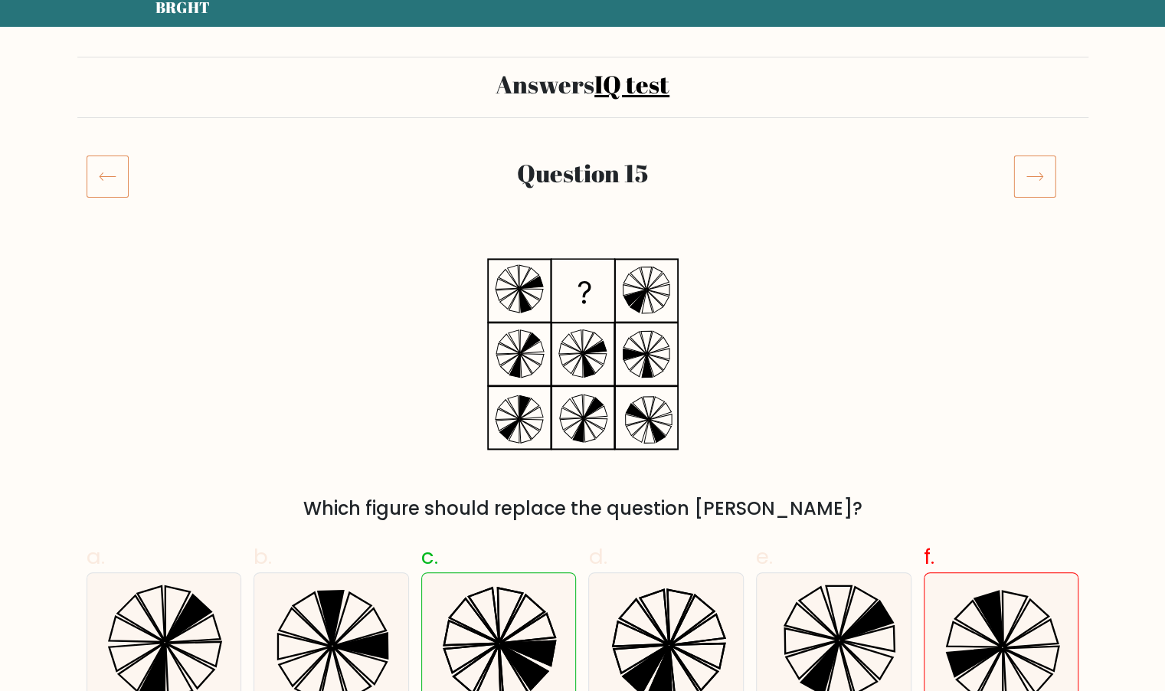
scroll to position [57, 0]
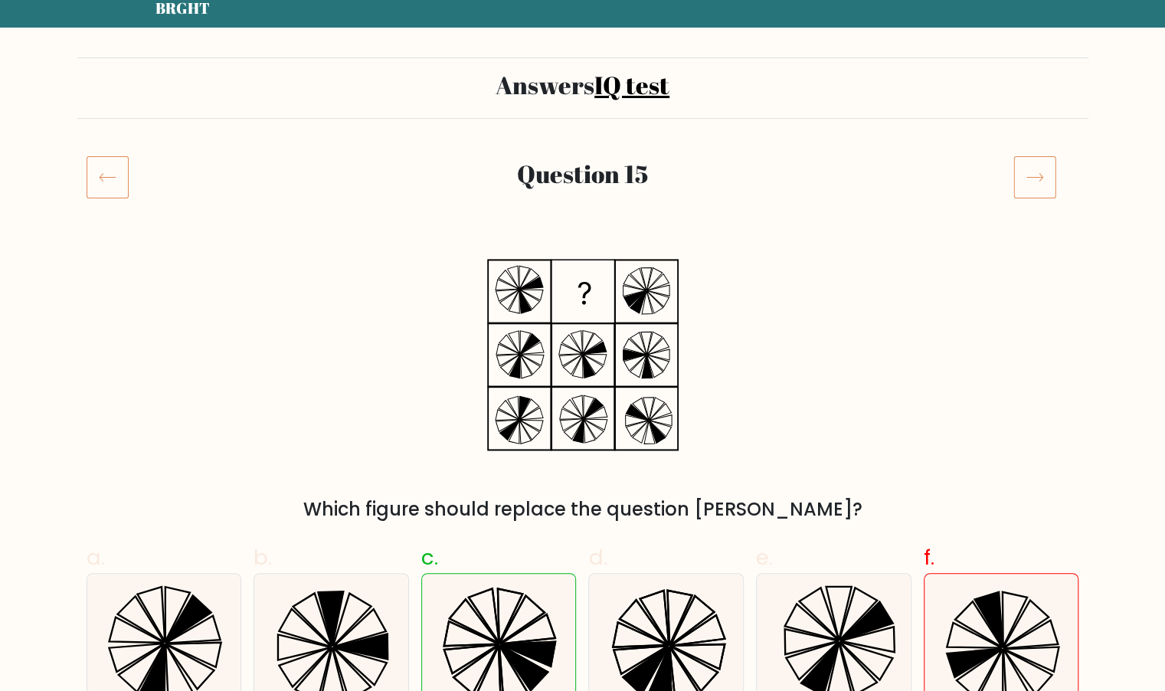
click at [585, 191] on div "Question 15" at bounding box center [583, 176] width 842 height 35
